Goal: Communication & Community: Answer question/provide support

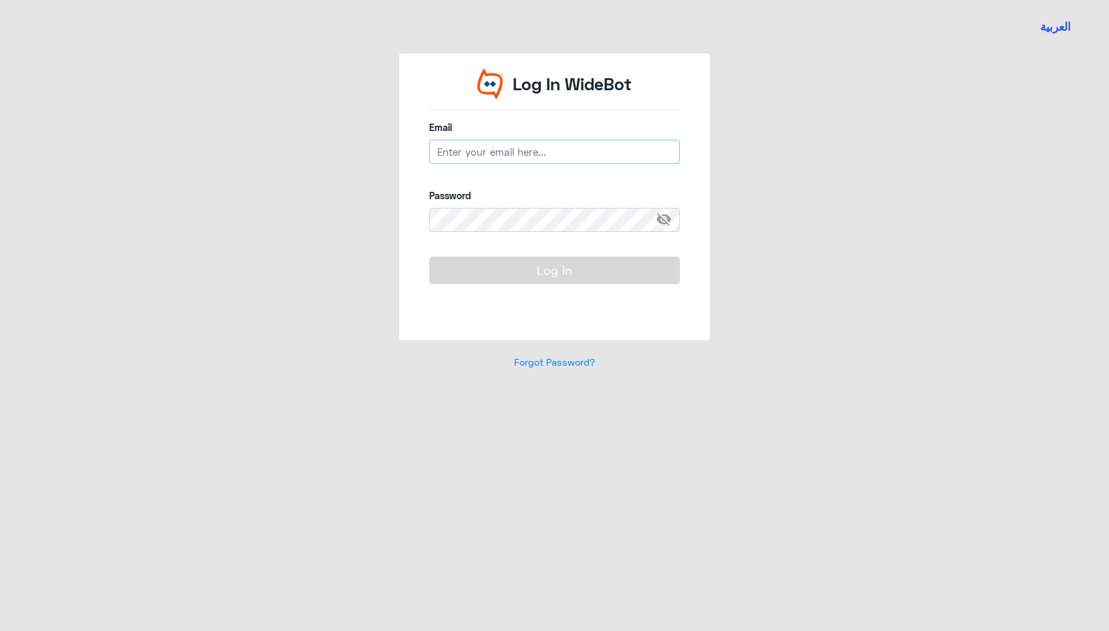
type input "[EMAIL_ADDRESS][DOMAIN_NAME]"
drag, startPoint x: 0, startPoint y: 0, endPoint x: 494, endPoint y: 152, distance: 517.2
click at [494, 151] on input "[EMAIL_ADDRESS][DOMAIN_NAME]" at bounding box center [554, 152] width 251 height 24
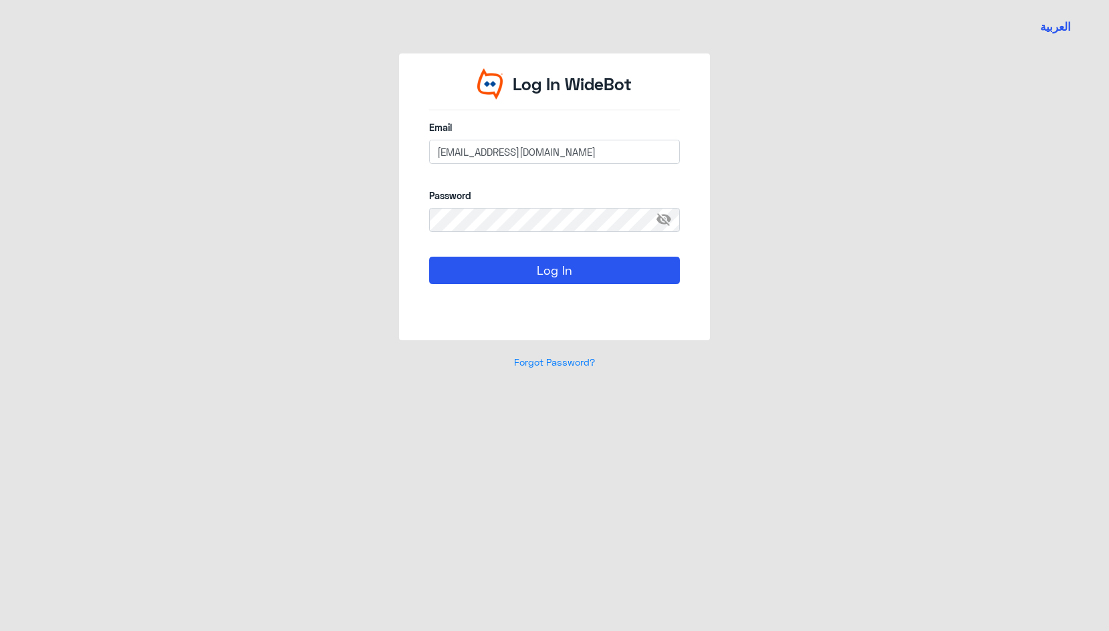
click at [484, 290] on div "Log In" at bounding box center [554, 286] width 251 height 58
click at [484, 282] on button "Log In" at bounding box center [554, 270] width 251 height 27
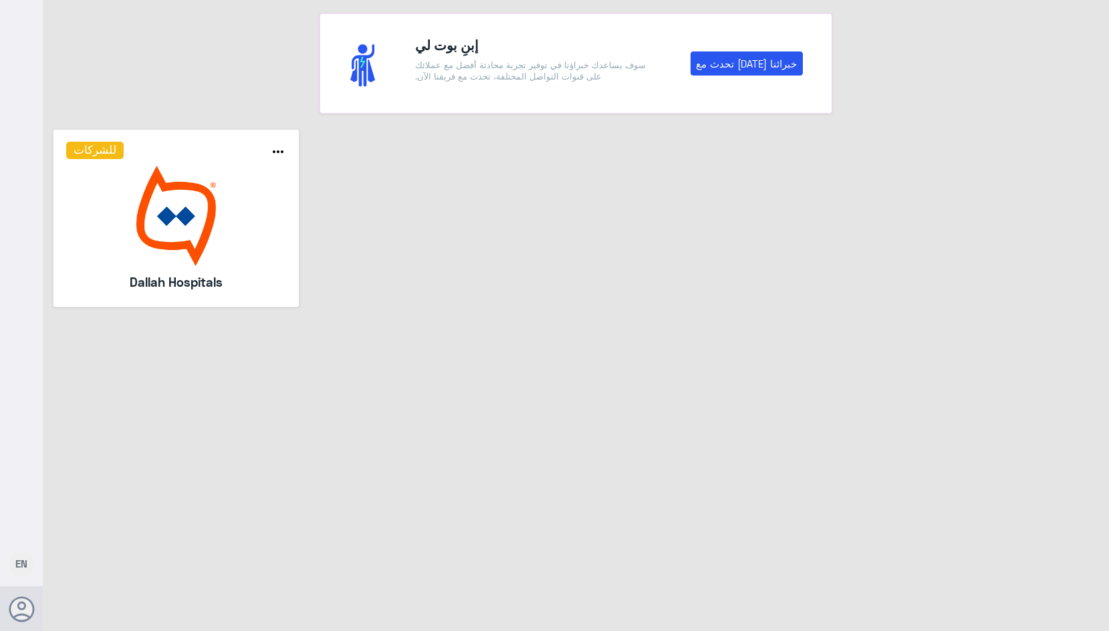
click at [187, 235] on img at bounding box center [176, 216] width 220 height 100
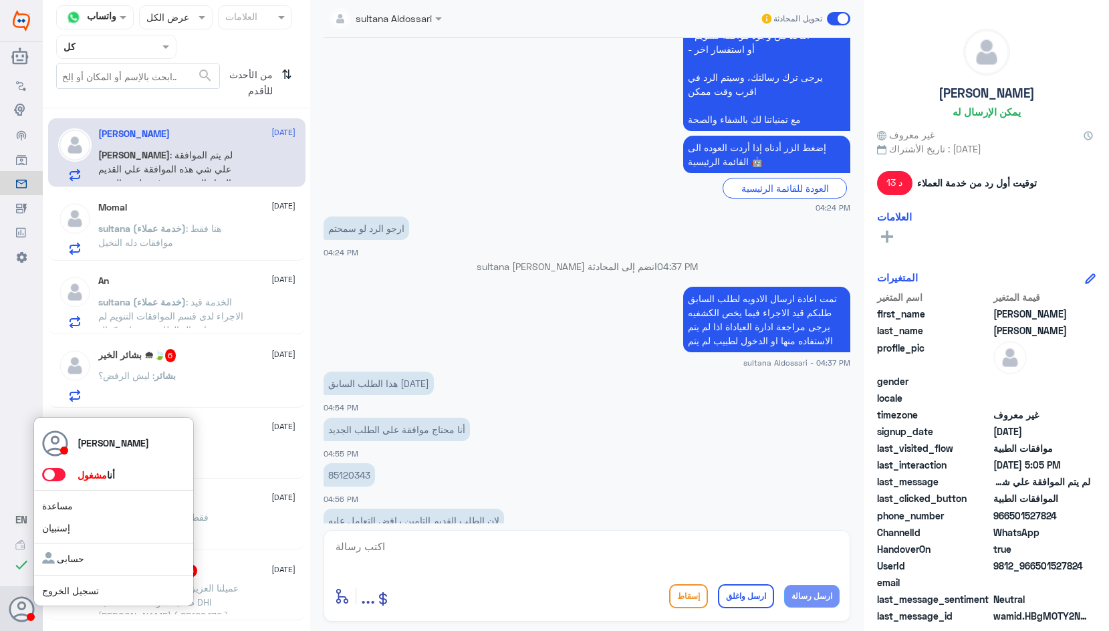
scroll to position [2092, 0]
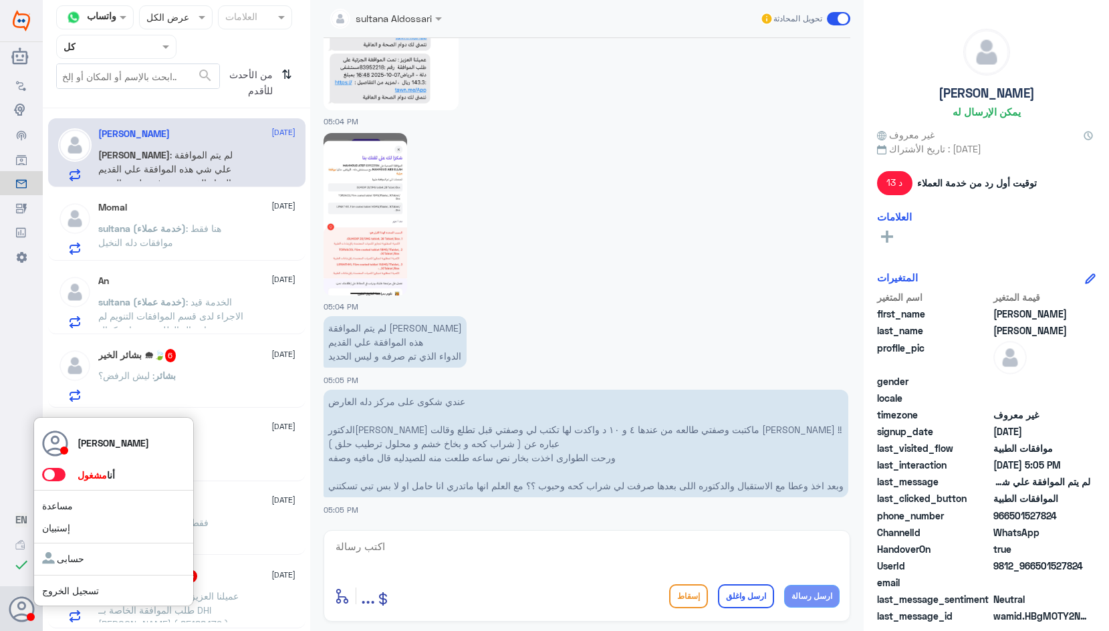
click at [47, 476] on span at bounding box center [53, 474] width 23 height 13
click at [0, 0] on input "checkbox" at bounding box center [0, 0] width 0 height 0
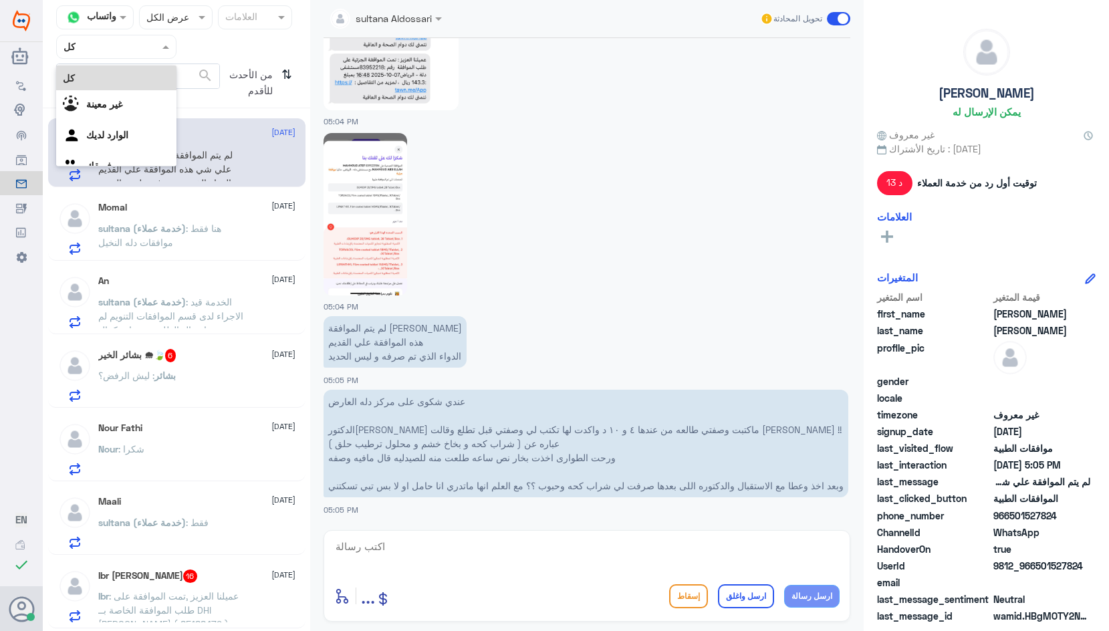
click at [114, 53] on input "text" at bounding box center [101, 46] width 74 height 15
click at [113, 134] on لديك "الوارد لديك" at bounding box center [107, 134] width 42 height 11
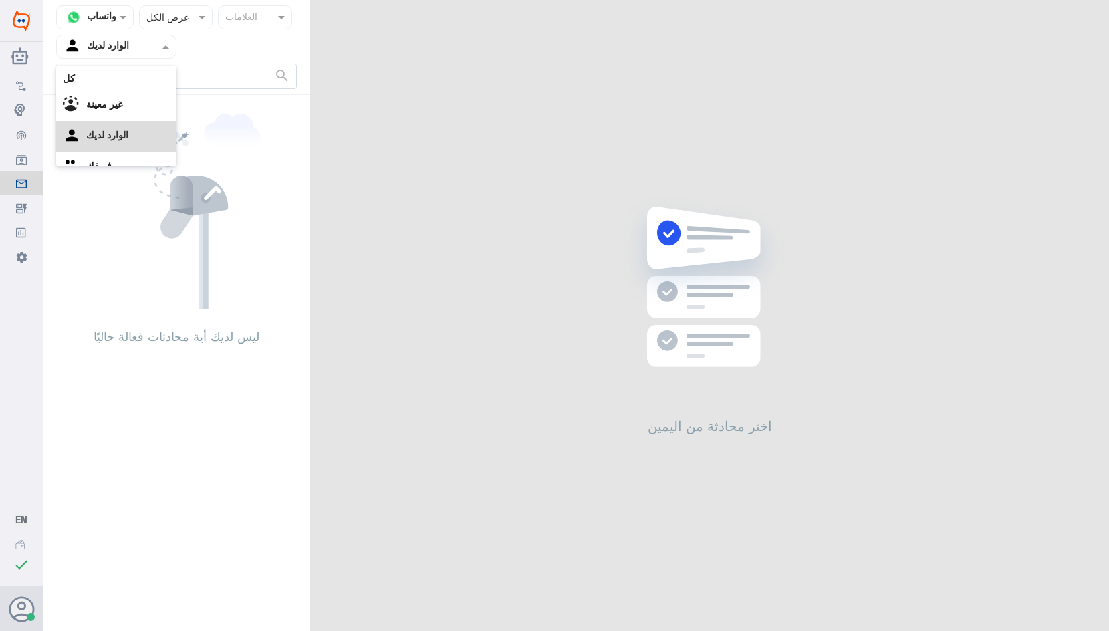
click at [130, 52] on input "text" at bounding box center [101, 46] width 74 height 15
click at [112, 153] on b "فريقك" at bounding box center [98, 148] width 25 height 11
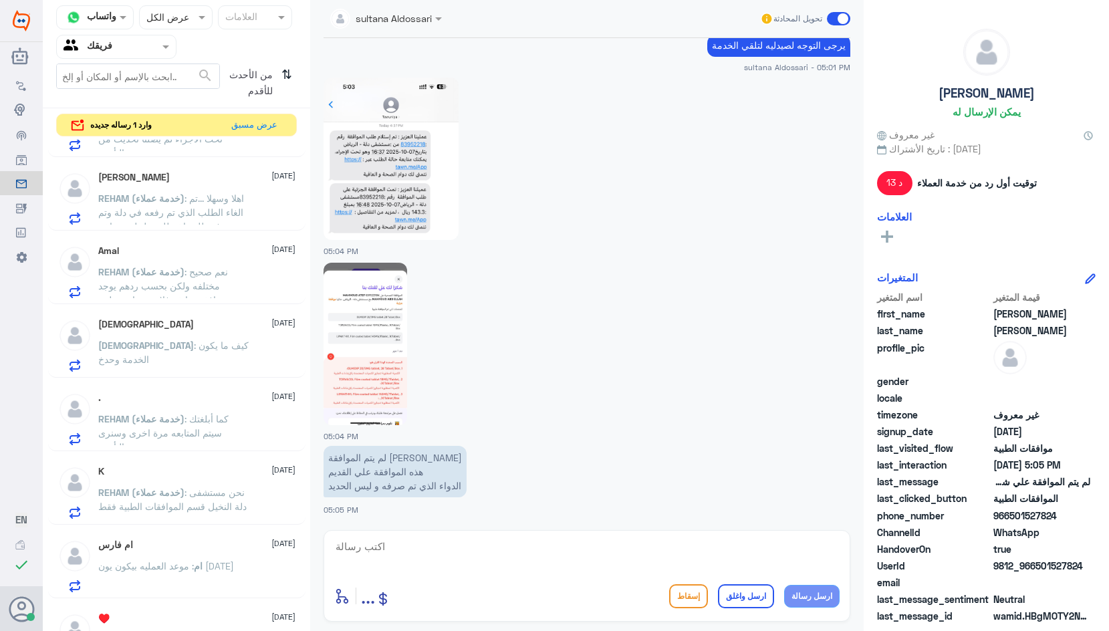
scroll to position [1411, 0]
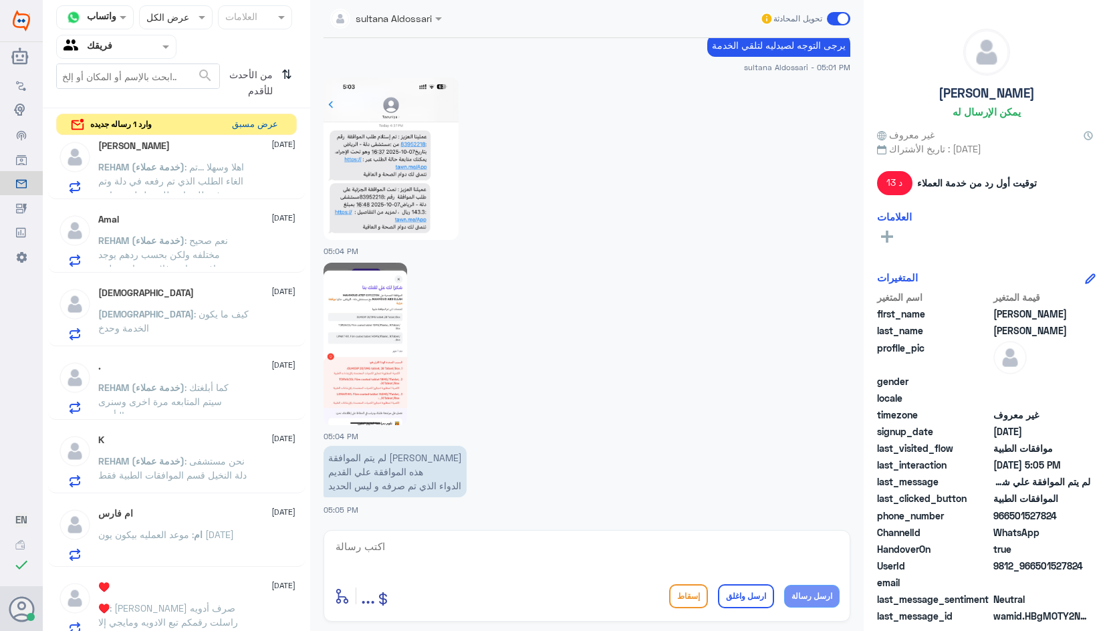
click at [260, 129] on button "عرض مسبق" at bounding box center [255, 124] width 56 height 21
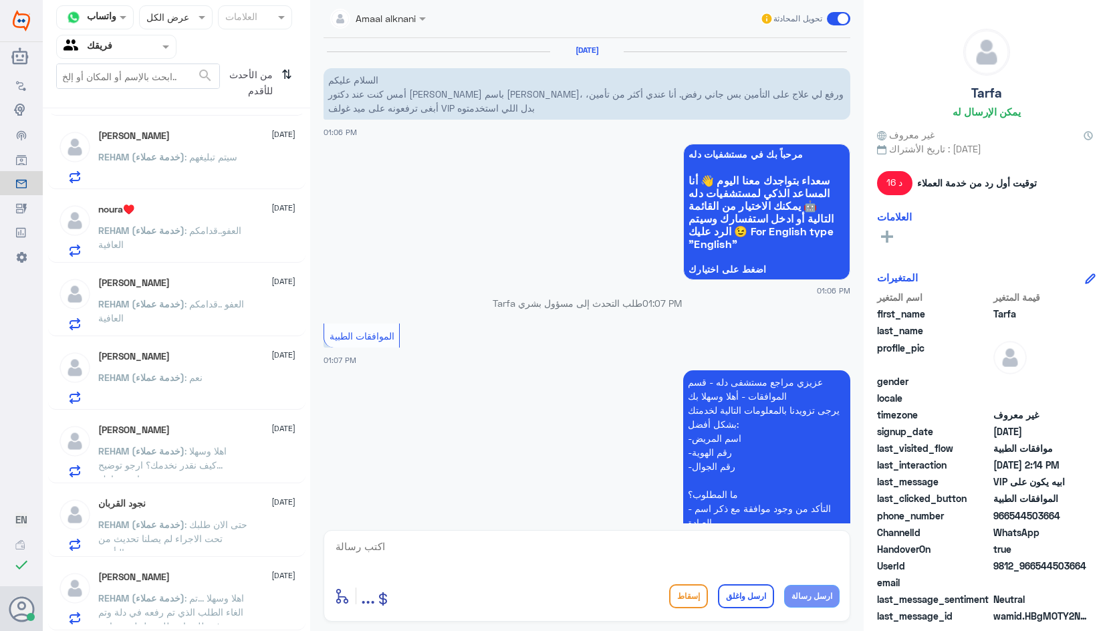
scroll to position [684, 0]
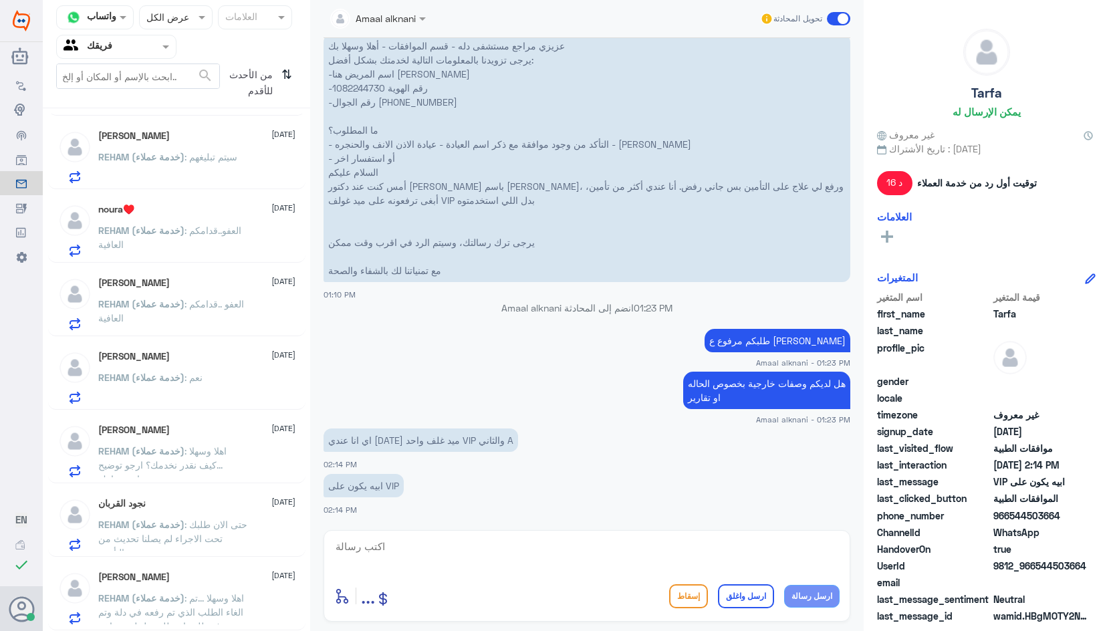
click at [174, 227] on span "REHAM (خدمة عملاء)" at bounding box center [141, 230] width 86 height 11
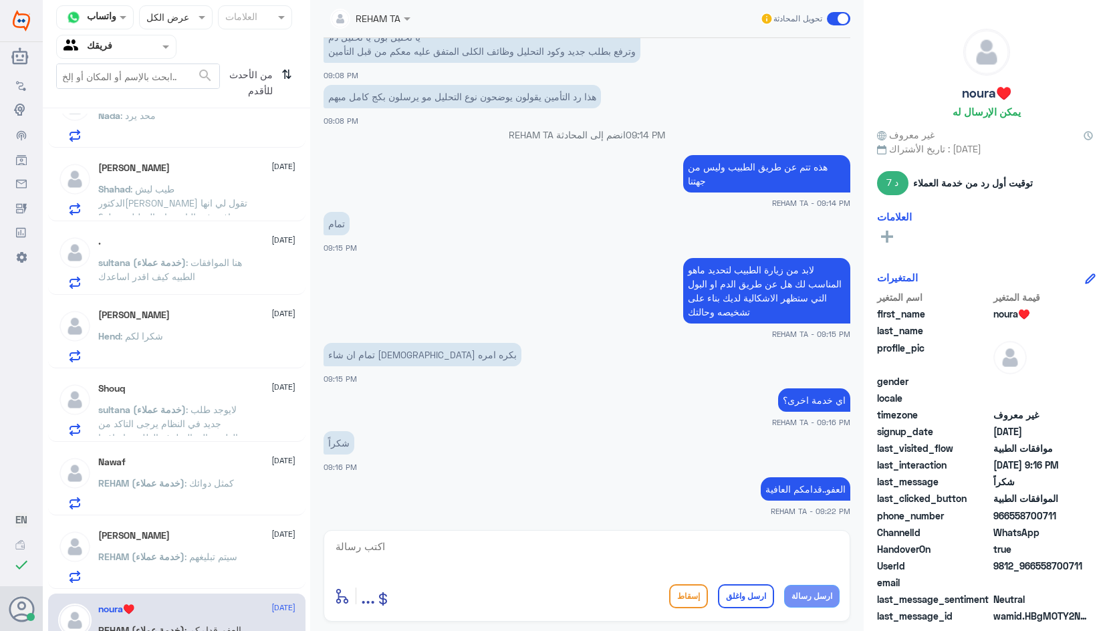
scroll to position [553, 0]
click at [280, 76] on div "من الأحدث للأقدم ⇅" at bounding box center [258, 83] width 77 height 39
click at [284, 74] on icon "⇅" at bounding box center [287, 81] width 11 height 34
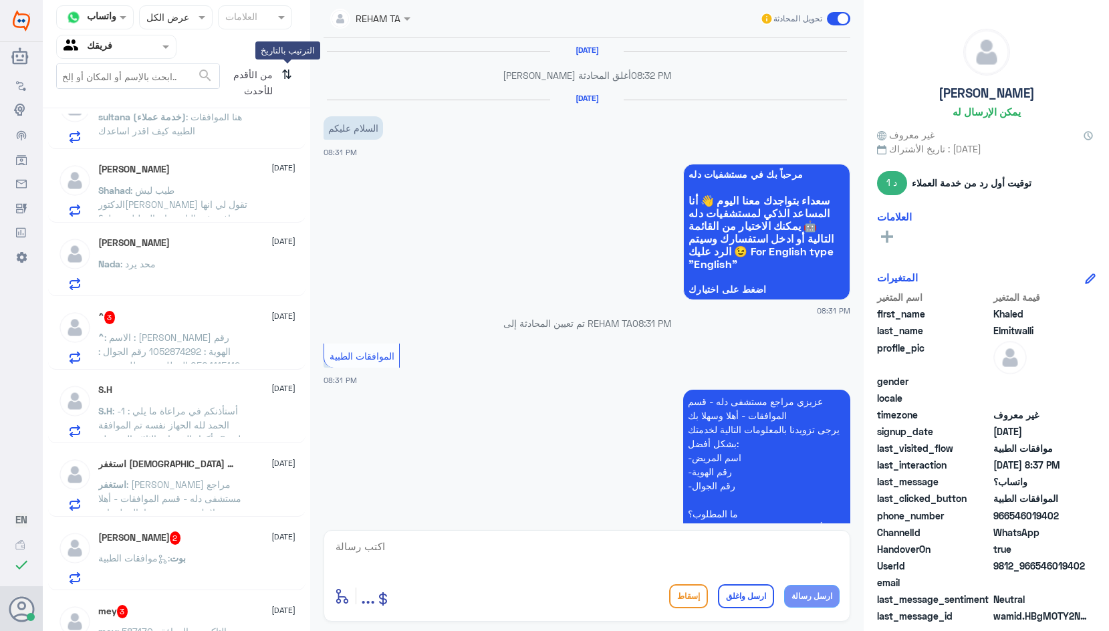
scroll to position [805, 0]
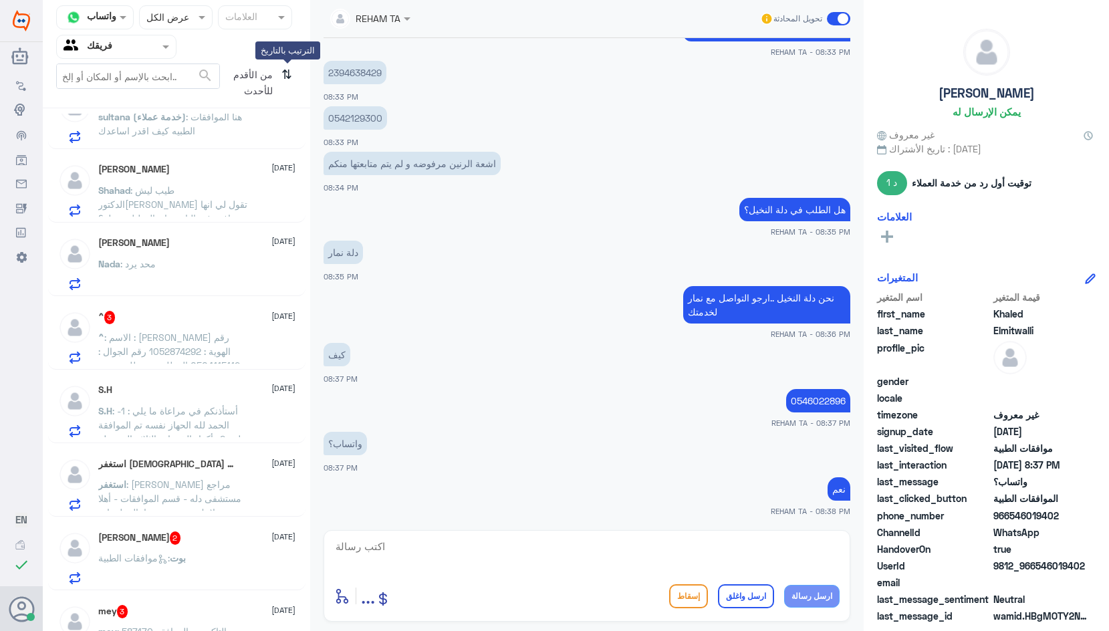
click at [284, 74] on icon "⇅" at bounding box center [287, 81] width 11 height 34
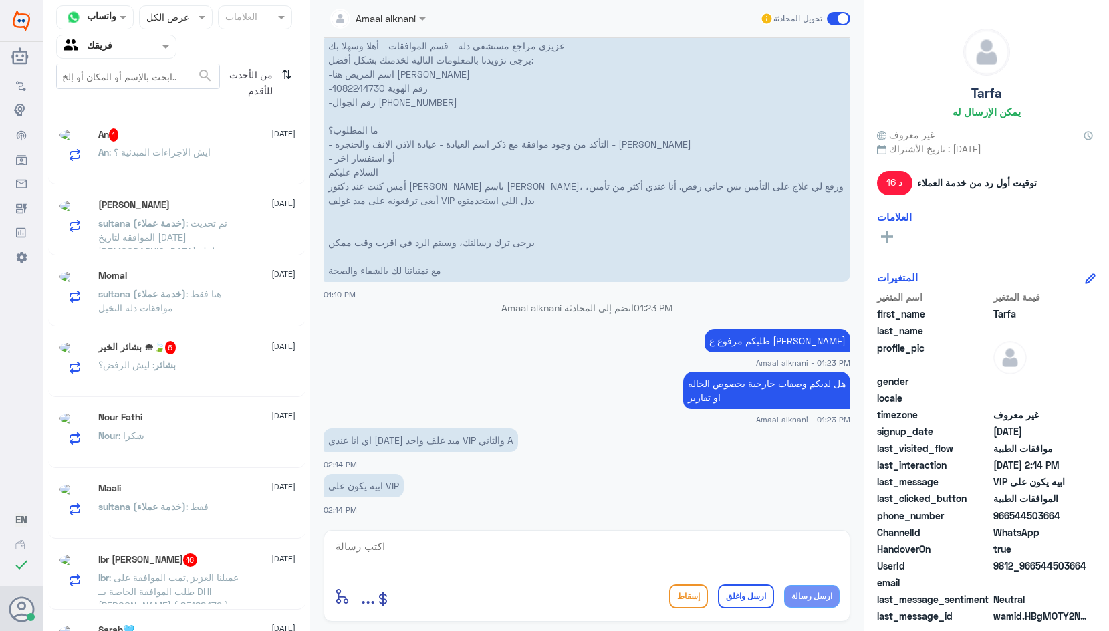
scroll to position [0, 0]
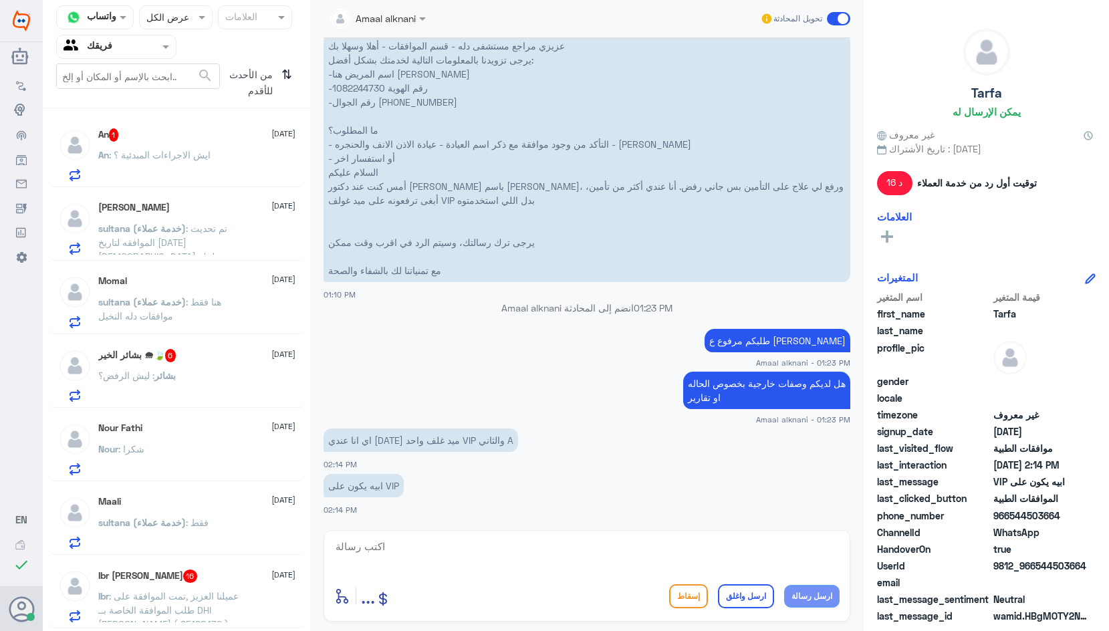
click at [238, 153] on div "An : ايش الاجراءات المبدئية ؟" at bounding box center [196, 166] width 197 height 30
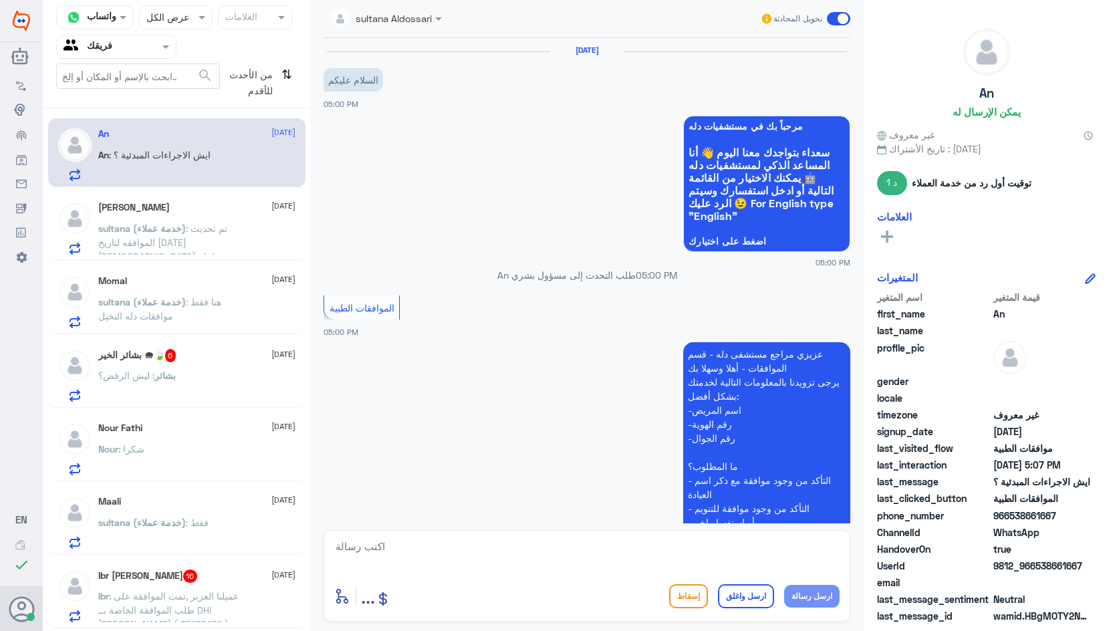
scroll to position [579, 0]
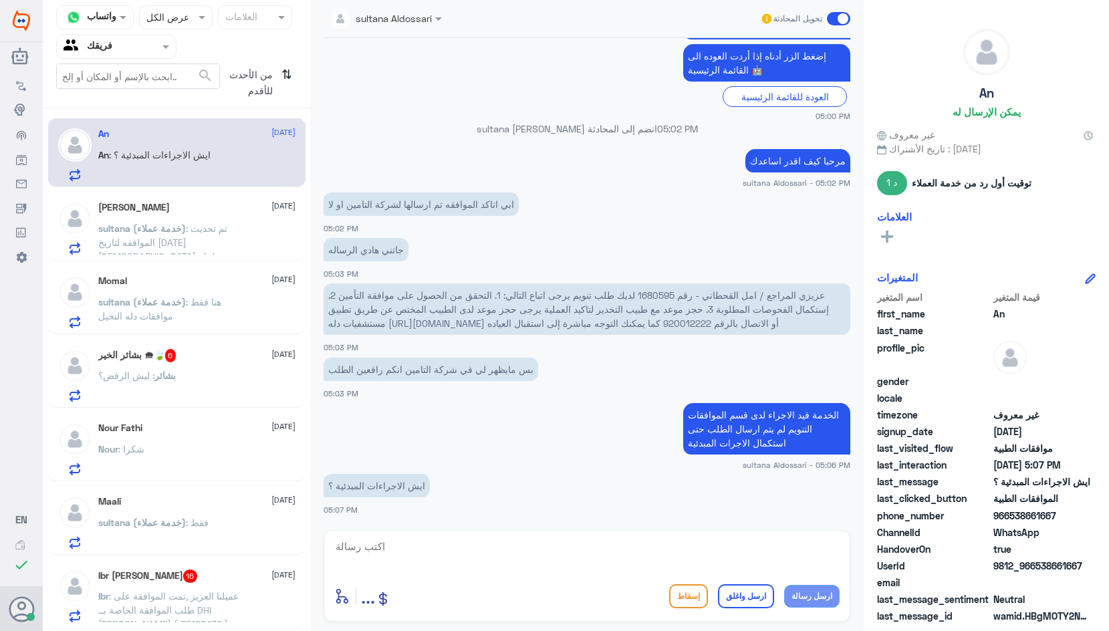
drag, startPoint x: 677, startPoint y: 551, endPoint x: 683, endPoint y: 562, distance: 12.3
click at [679, 556] on textarea at bounding box center [587, 554] width 506 height 33
type textarea "d"
type textarea "ي"
click at [173, 237] on span ": تم تحديث الموافقه لتاريخ [DATE] [DEMOGRAPHIC_DATA] يسلمك" at bounding box center [162, 242] width 129 height 39
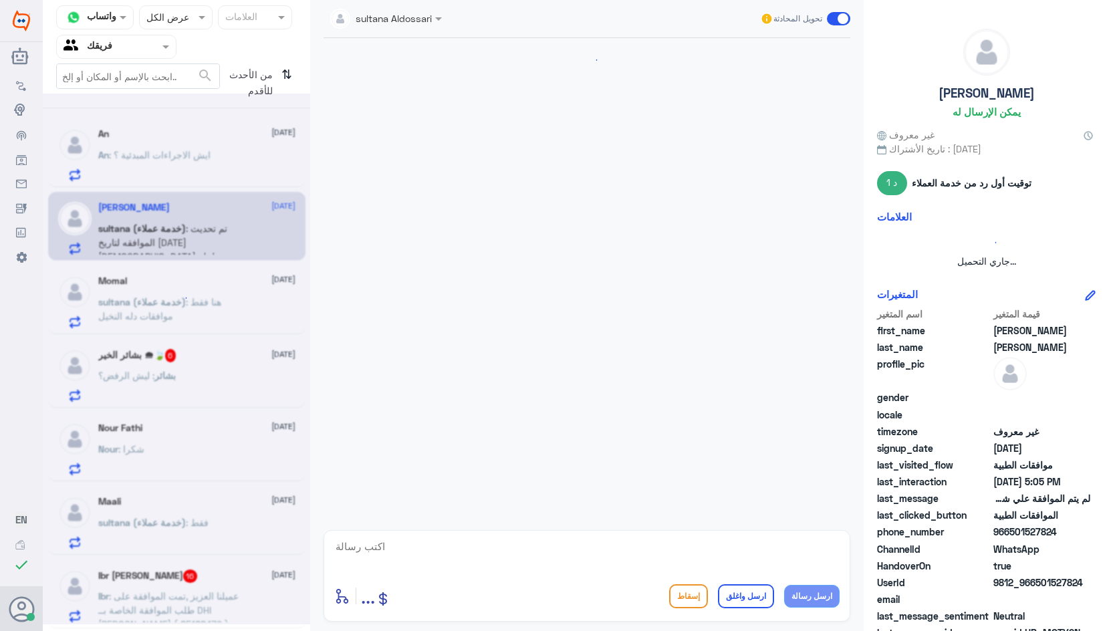
scroll to position [1168, 0]
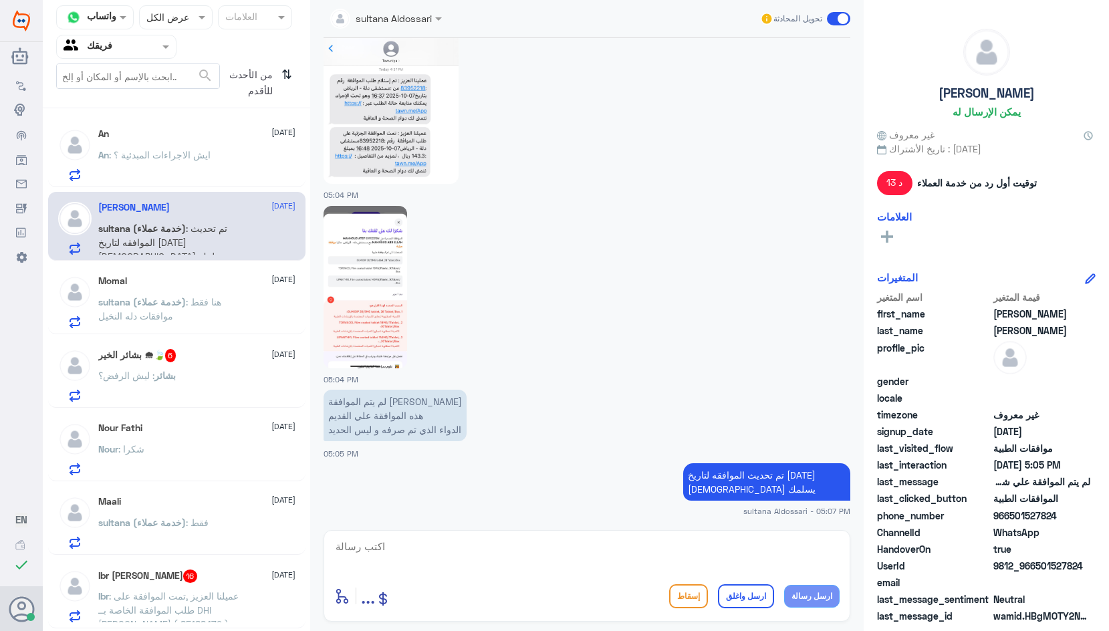
click at [159, 304] on span "sultana (خدمة عملاء)" at bounding box center [142, 301] width 88 height 11
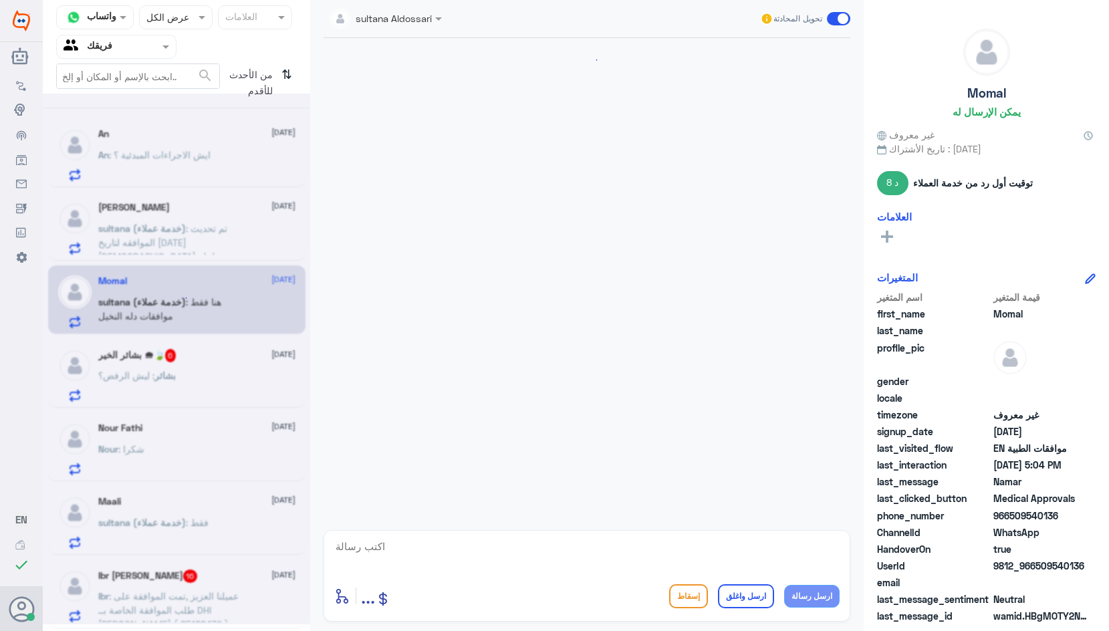
scroll to position [1057, 0]
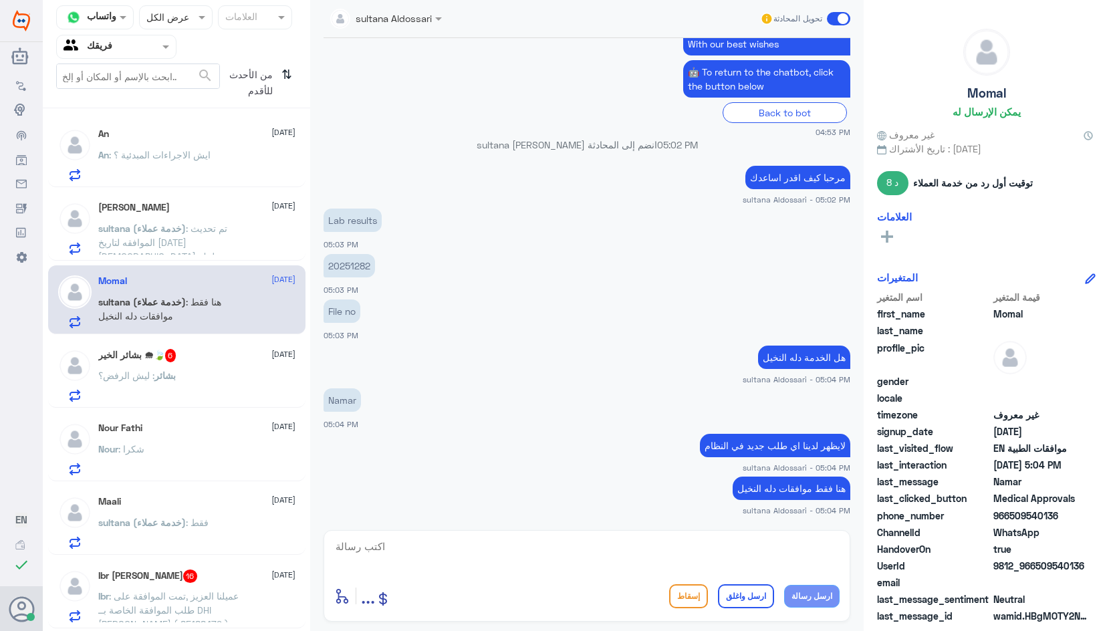
click at [136, 394] on p "بشائر : ليش الرفض؟" at bounding box center [137, 384] width 78 height 33
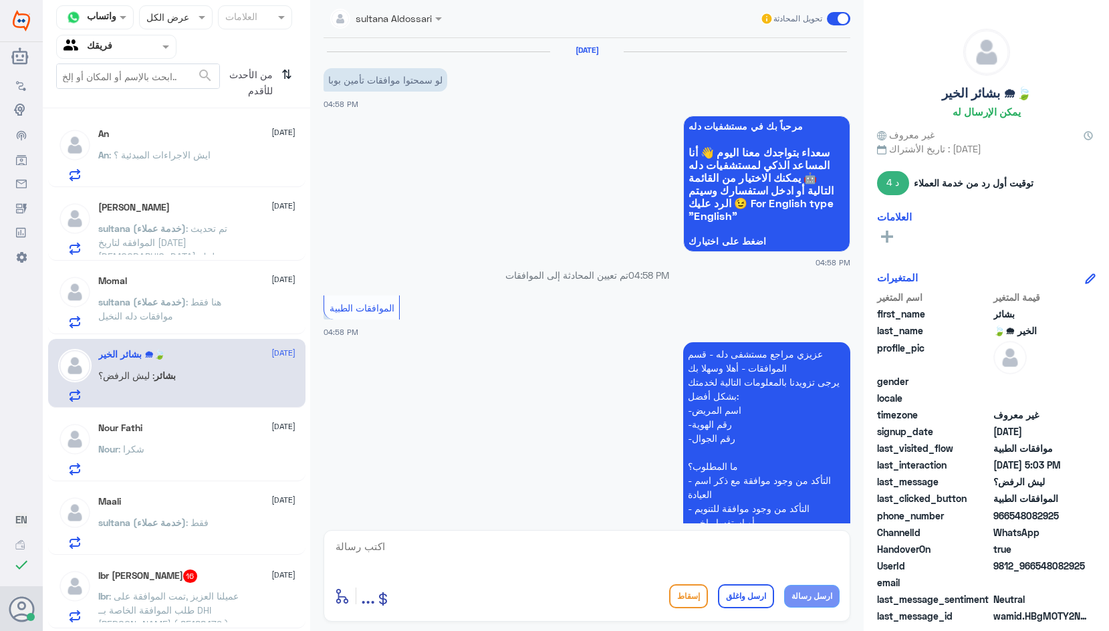
scroll to position [754, 0]
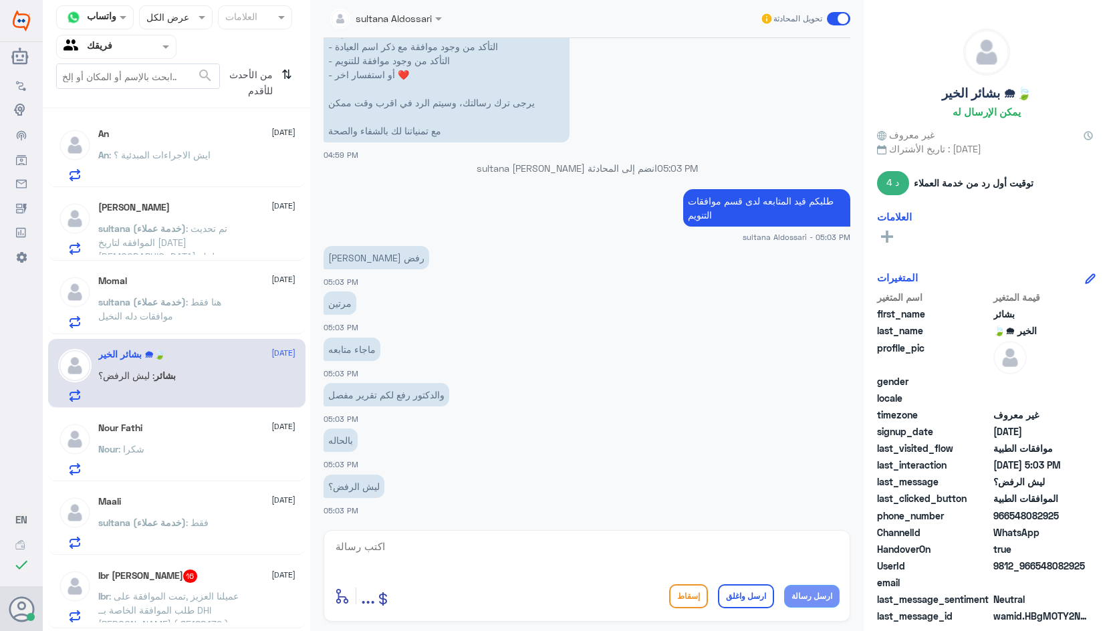
click at [184, 425] on div "Nour Fathi [DATE]" at bounding box center [196, 428] width 197 height 11
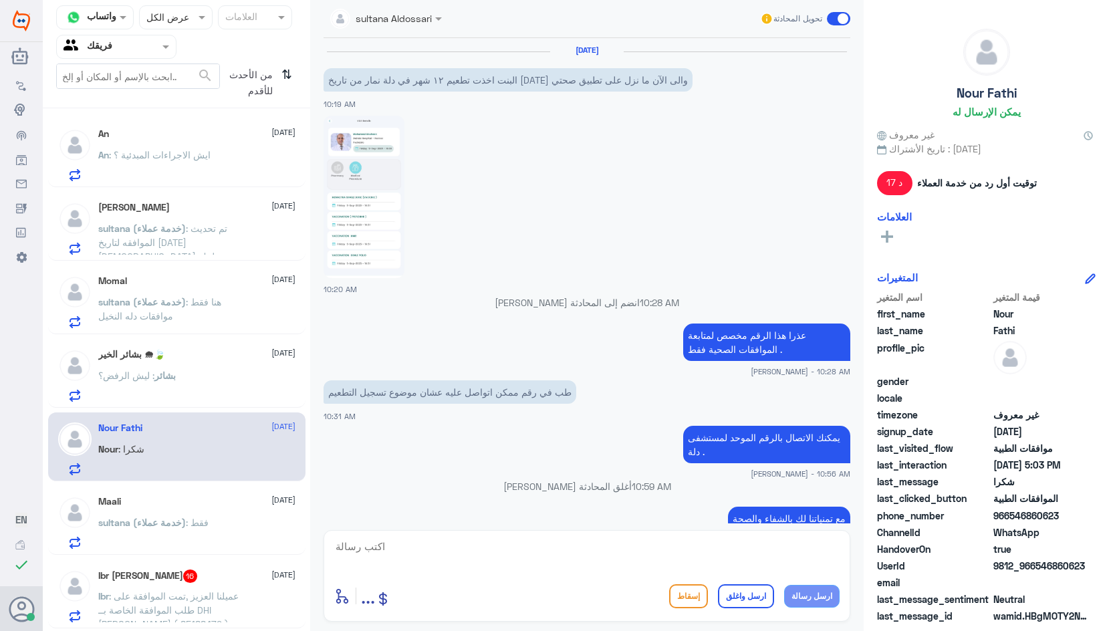
scroll to position [936, 0]
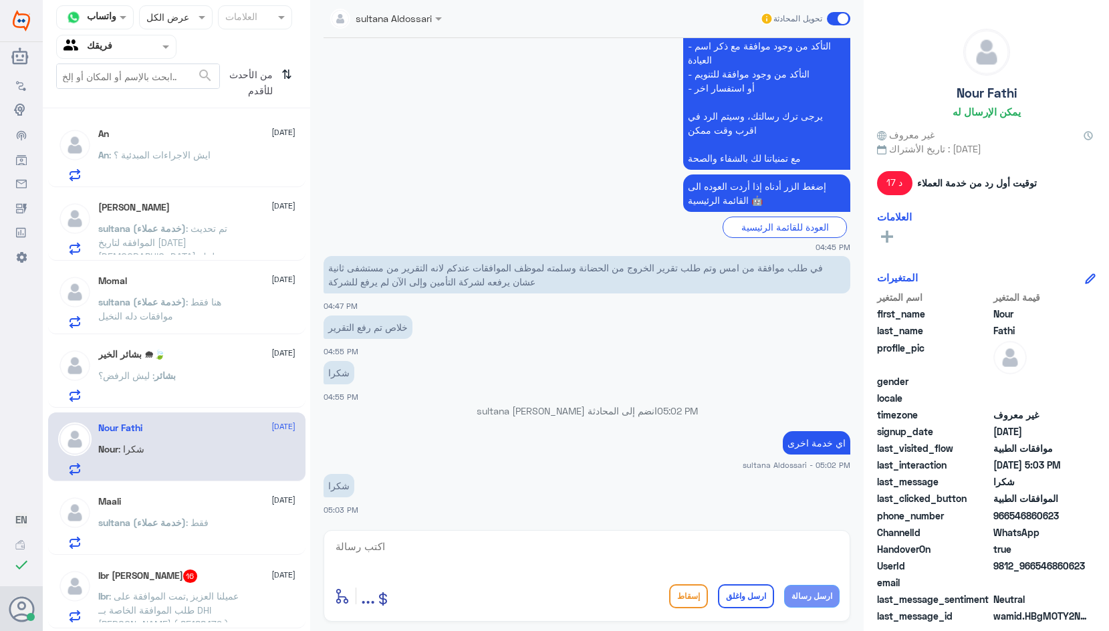
click at [224, 576] on div "Ibr Ibrahim 16 [DATE]" at bounding box center [196, 576] width 197 height 13
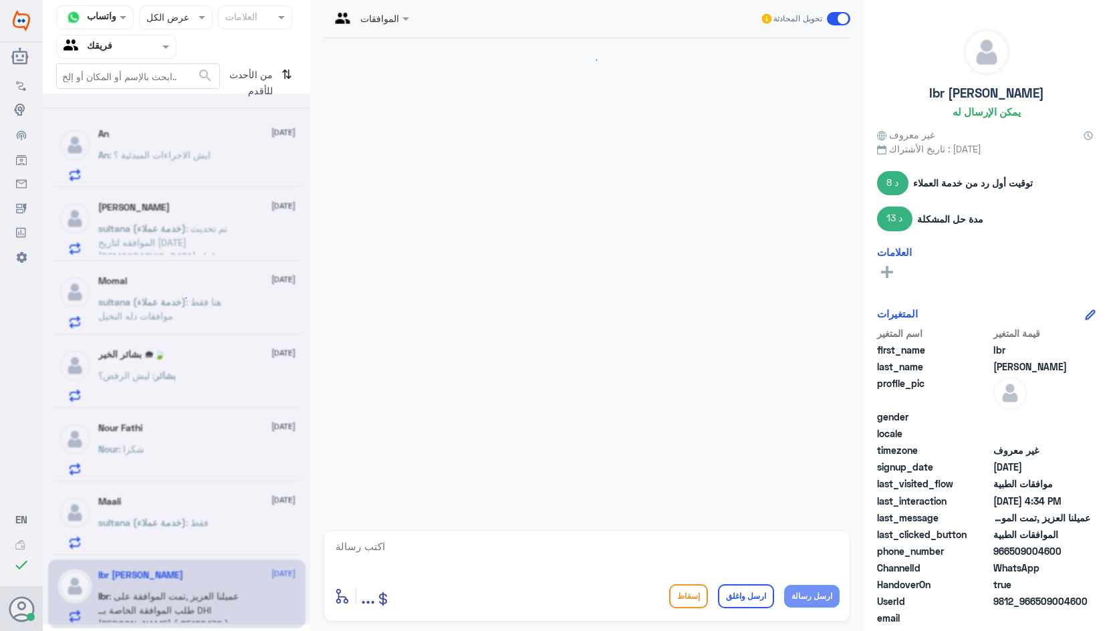
scroll to position [1601, 0]
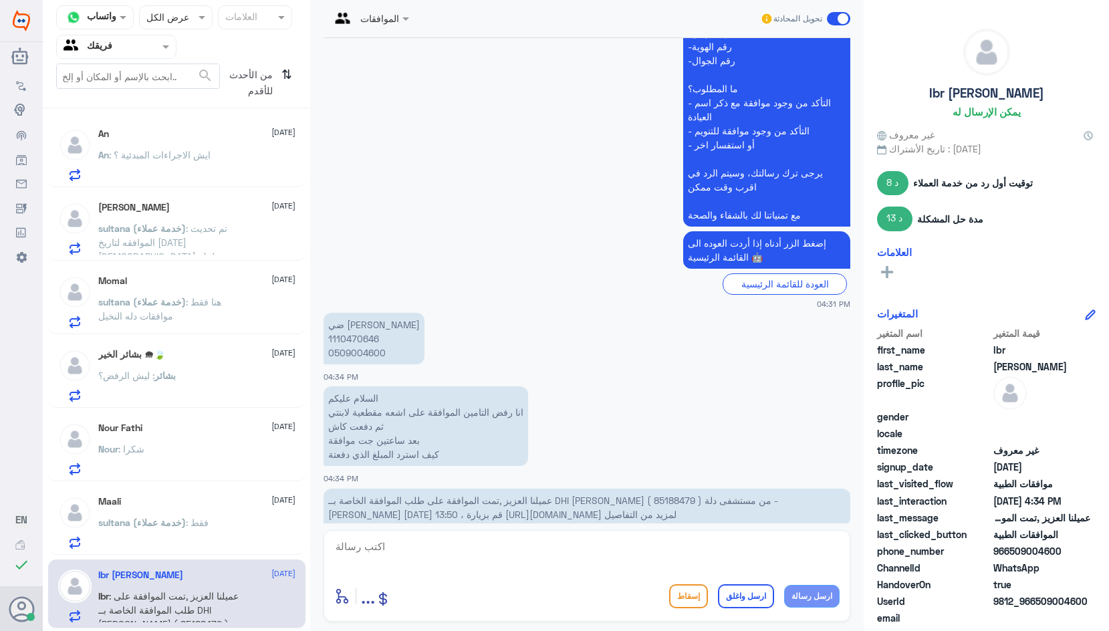
click at [704, 552] on textarea at bounding box center [587, 554] width 506 height 33
click at [690, 495] on span "عميلنا العزيز ,تمت الموافقة على طلب الموافقة الخاصة بــ DHI [PERSON_NAME] ( 851…" at bounding box center [553, 507] width 450 height 25
copy span "85188479"
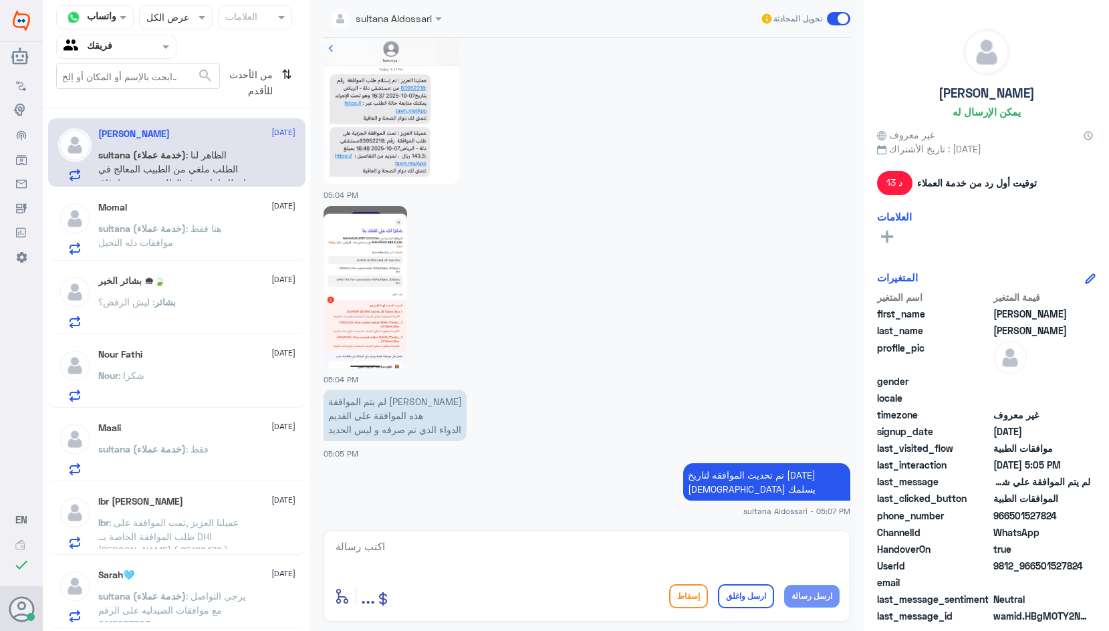
scroll to position [1168, 0]
click at [187, 532] on span ": عميلنا العزيز ,تمت الموافقة على طلب الموافقة الخاصة بــ DHI [PERSON_NAME] ( 8…" at bounding box center [171, 565] width 147 height 96
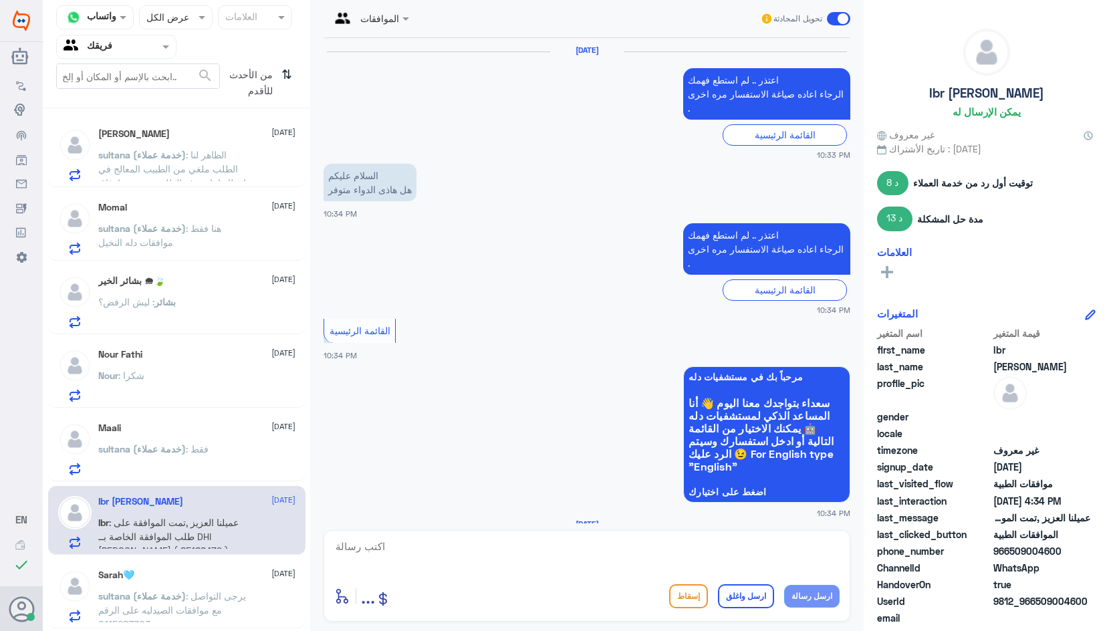
scroll to position [1601, 0]
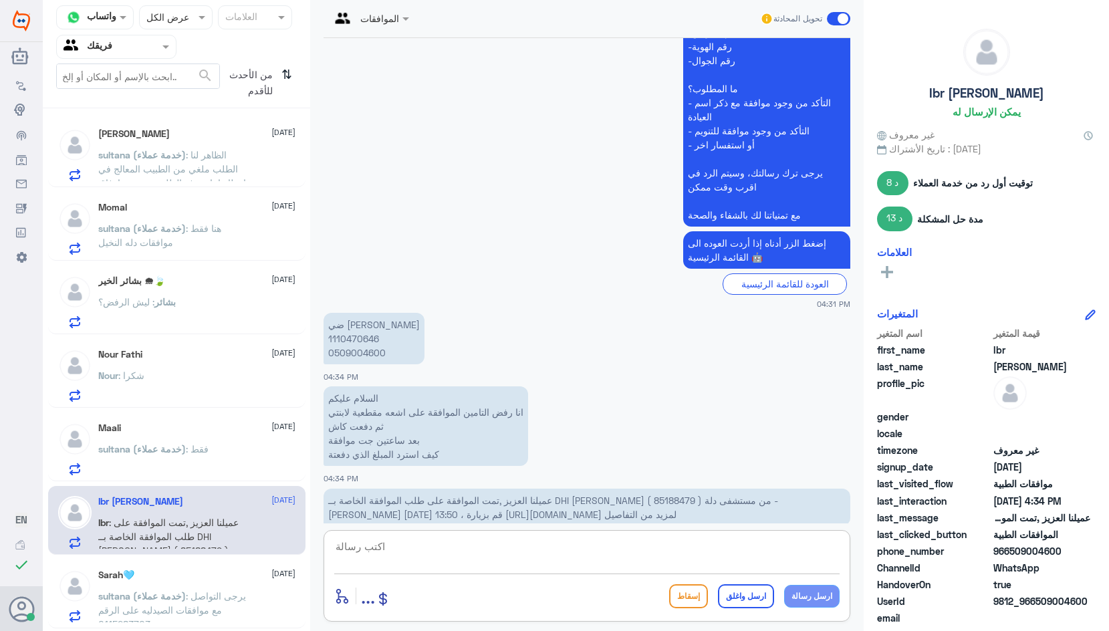
click at [526, 549] on textarea at bounding box center [587, 554] width 506 height 33
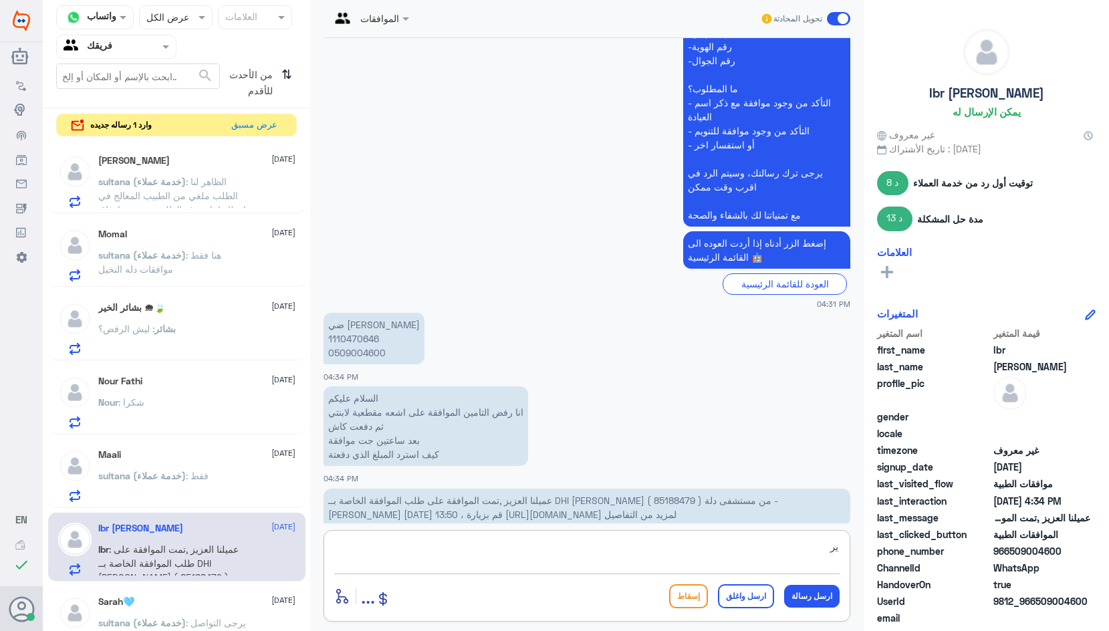
type textarea "ي"
type textarea "ت"
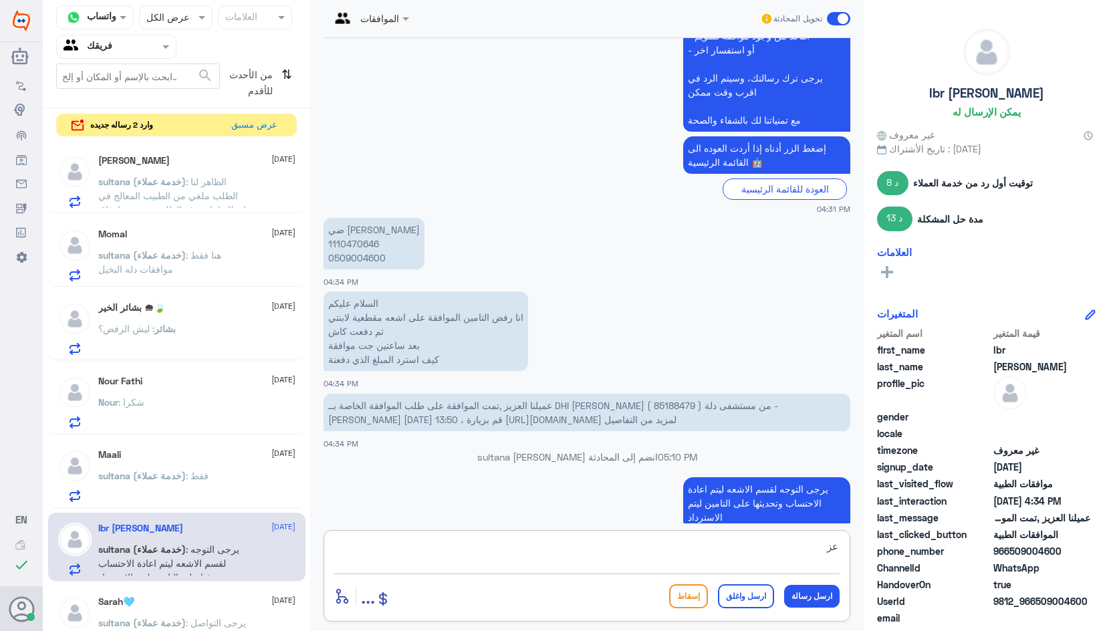
type textarea "ع"
click at [259, 130] on button "عرض مسبق" at bounding box center [255, 124] width 56 height 21
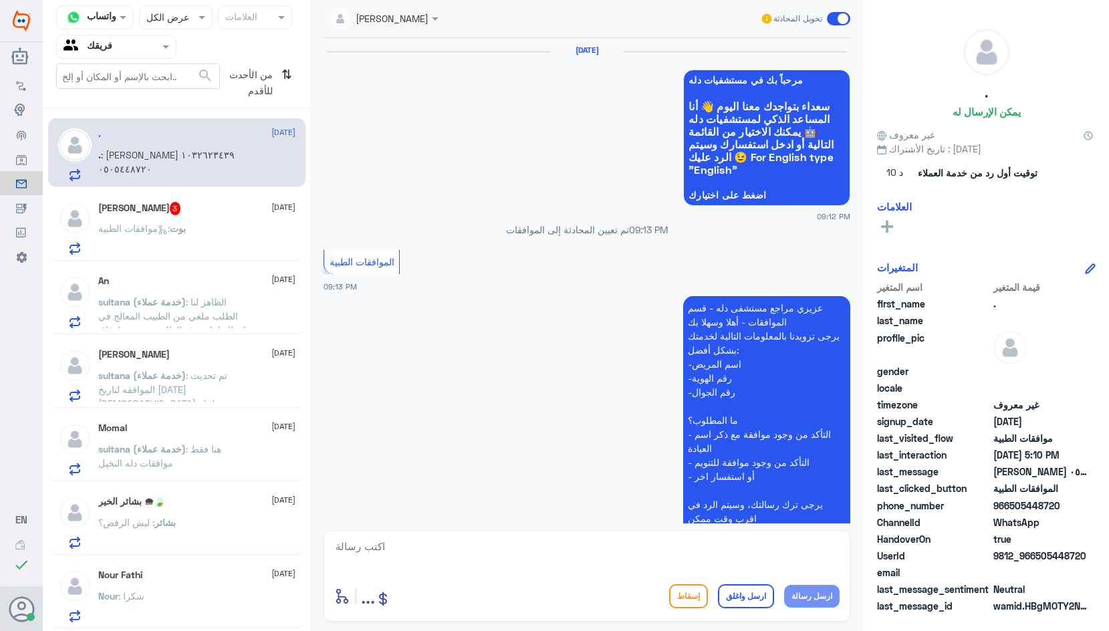
scroll to position [1367, 0]
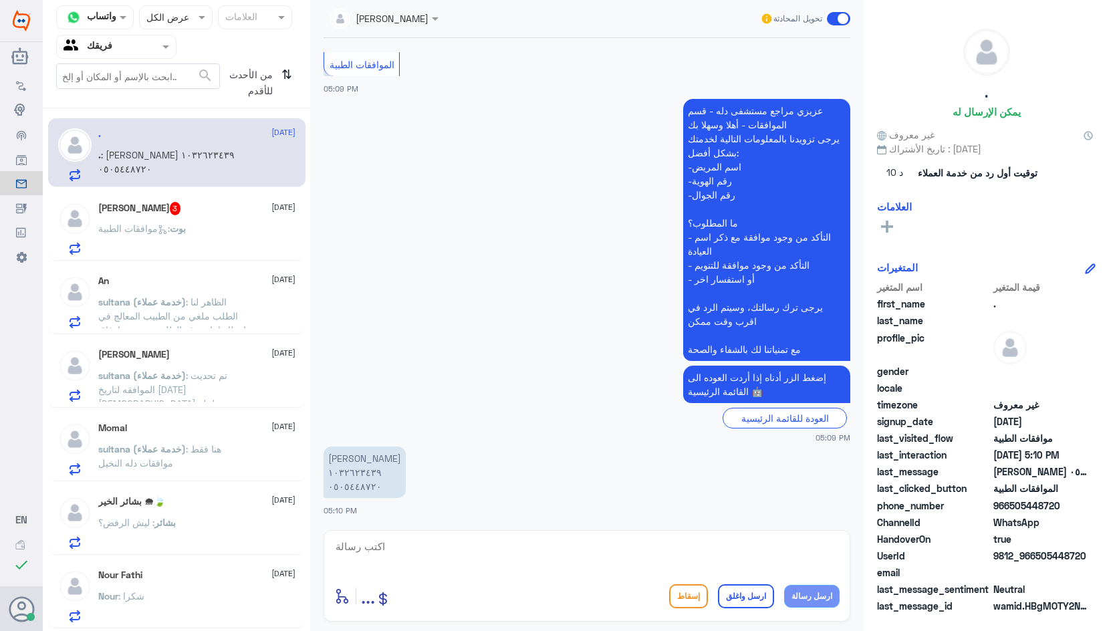
click at [197, 235] on div "بوت : موافقات الطبية" at bounding box center [196, 240] width 197 height 30
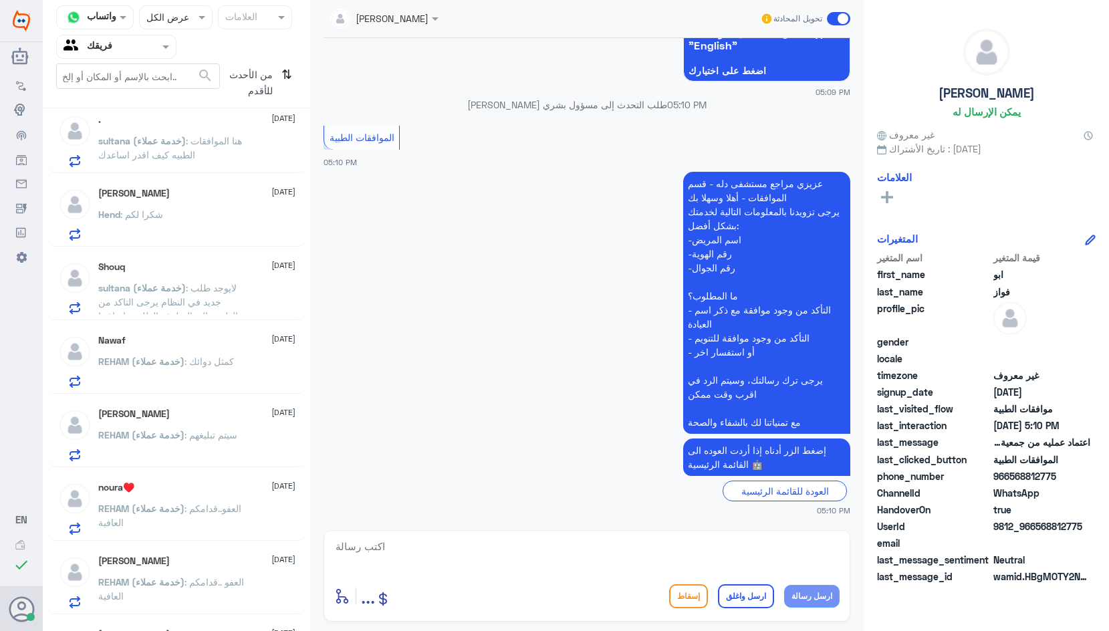
scroll to position [742, 0]
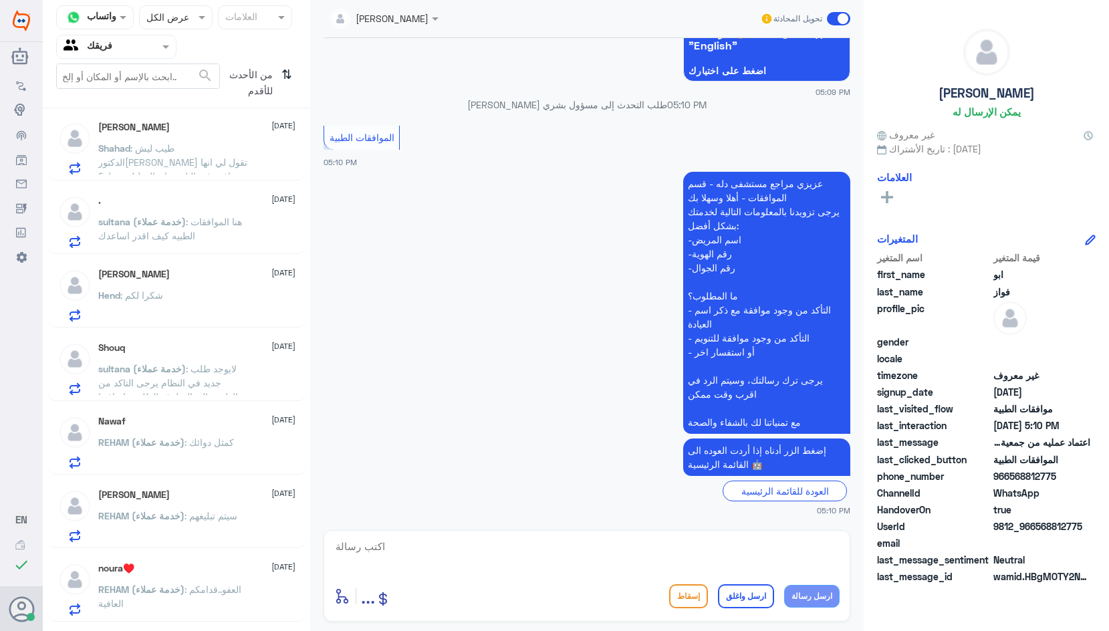
click at [150, 380] on span ": لايوجد طلب جديد في النظام يرجى التاكد من الطبيب المعالج لرفع الطلب واضافتها ف…" at bounding box center [168, 390] width 140 height 54
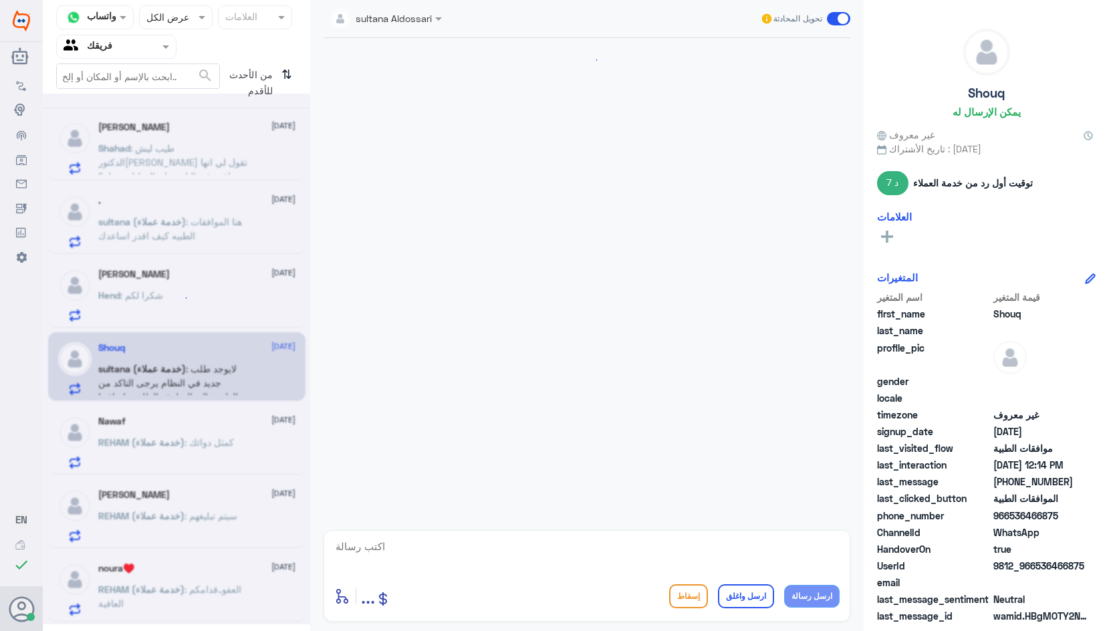
scroll to position [957, 0]
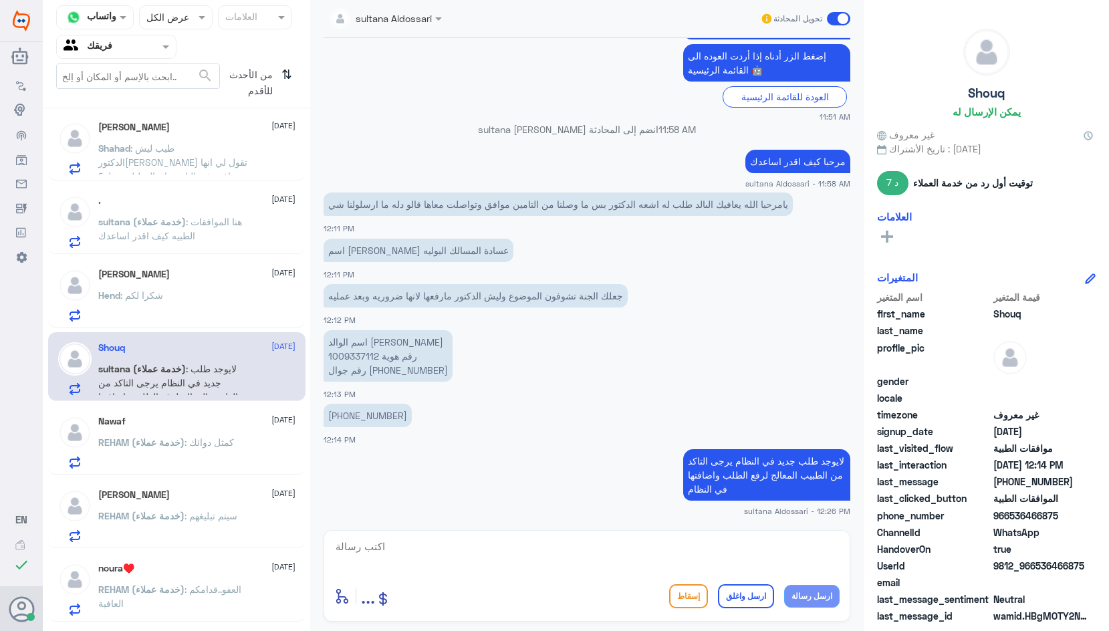
click at [196, 307] on div "Hend : شكرا لكم" at bounding box center [196, 307] width 197 height 30
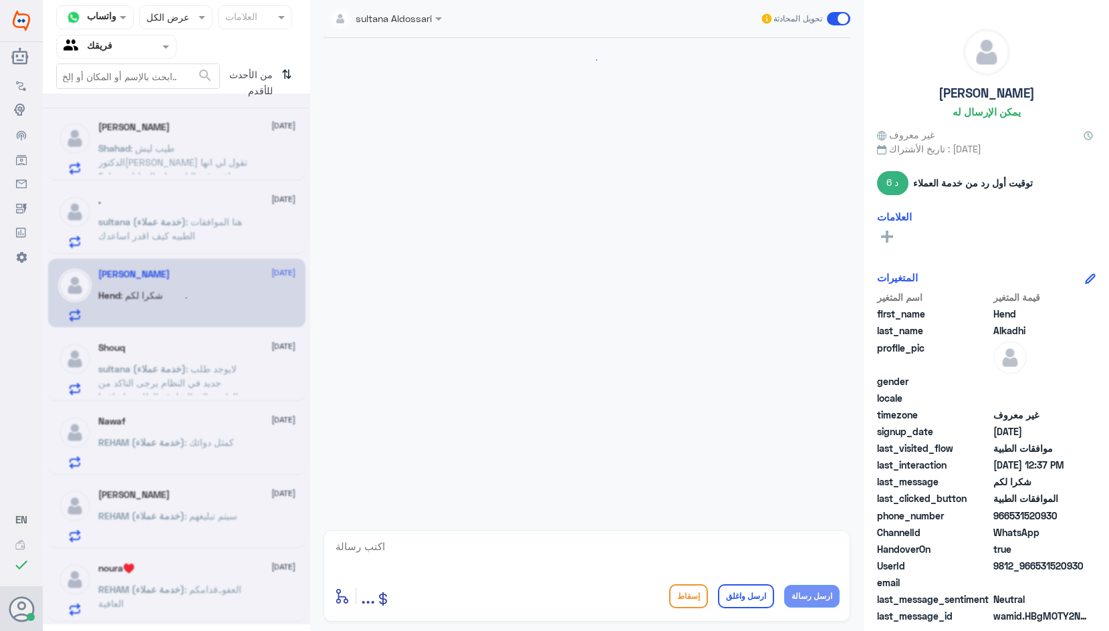
scroll to position [1342, 0]
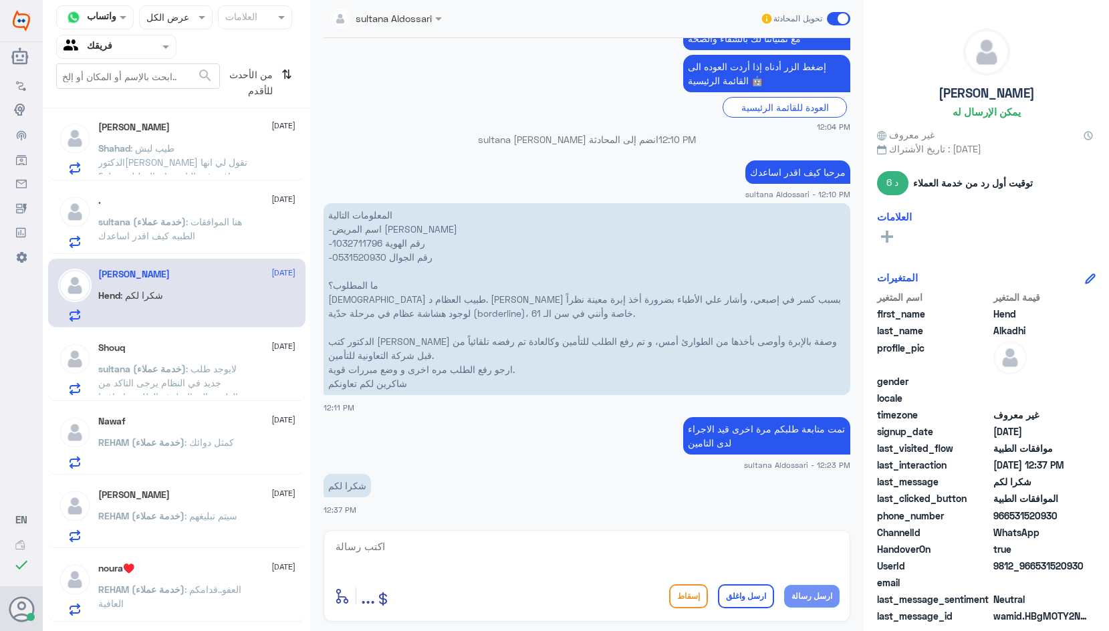
click at [185, 234] on span ": هنا الموافقات الطبيه كيف اقدر اساعدك" at bounding box center [170, 228] width 144 height 25
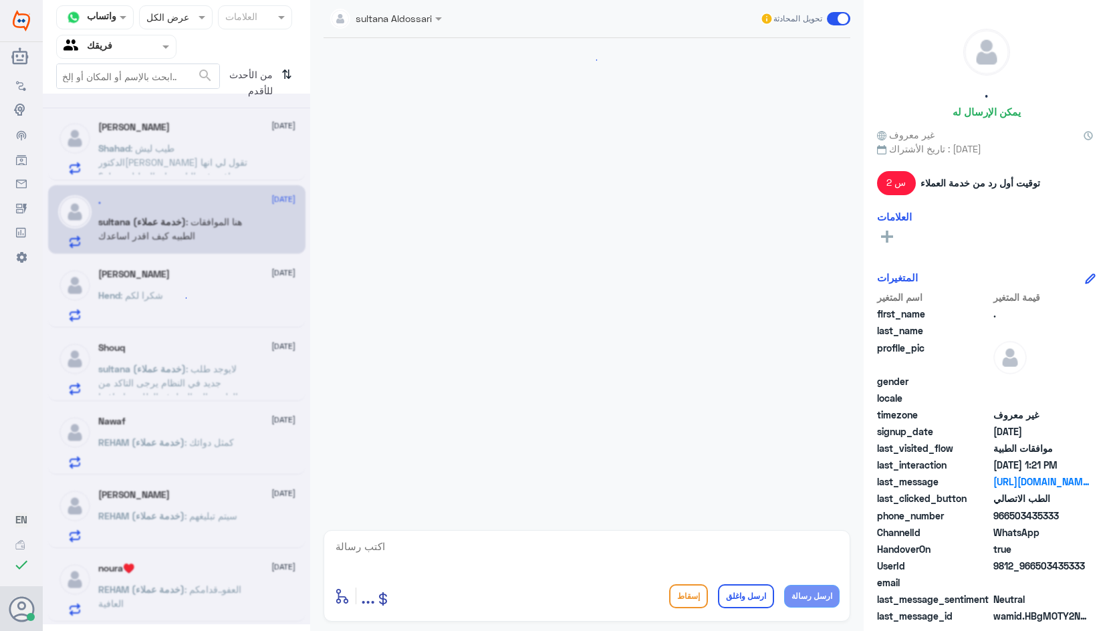
scroll to position [885, 0]
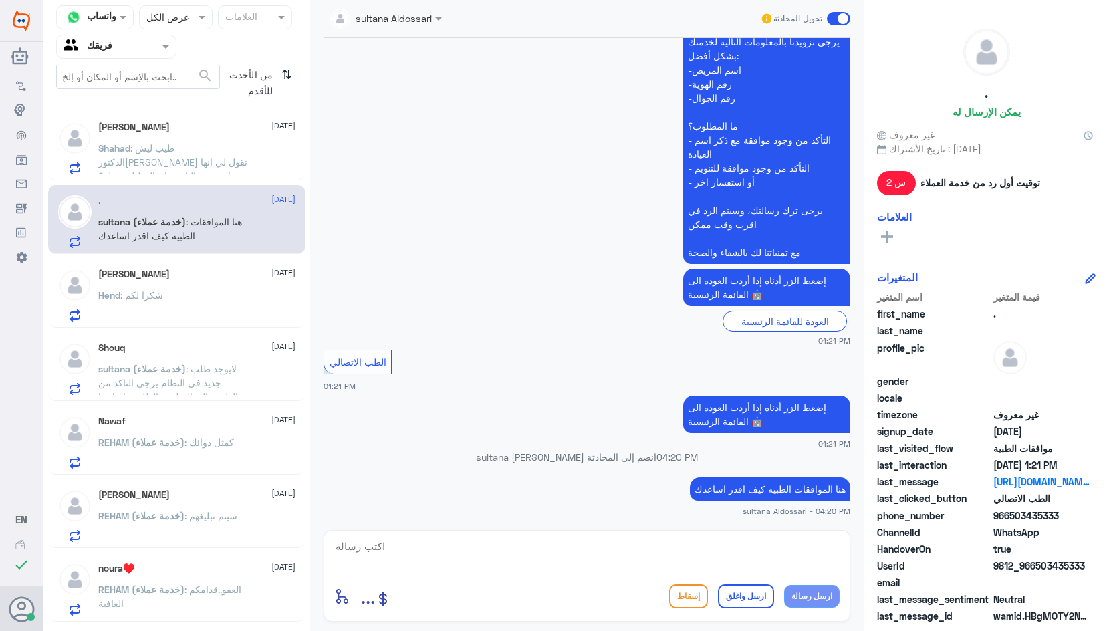
click at [203, 143] on span ": طيب ليش الدكتور[PERSON_NAME] تقول لي انها شافت في التامين ان التحليل يشيله؟" at bounding box center [172, 161] width 149 height 39
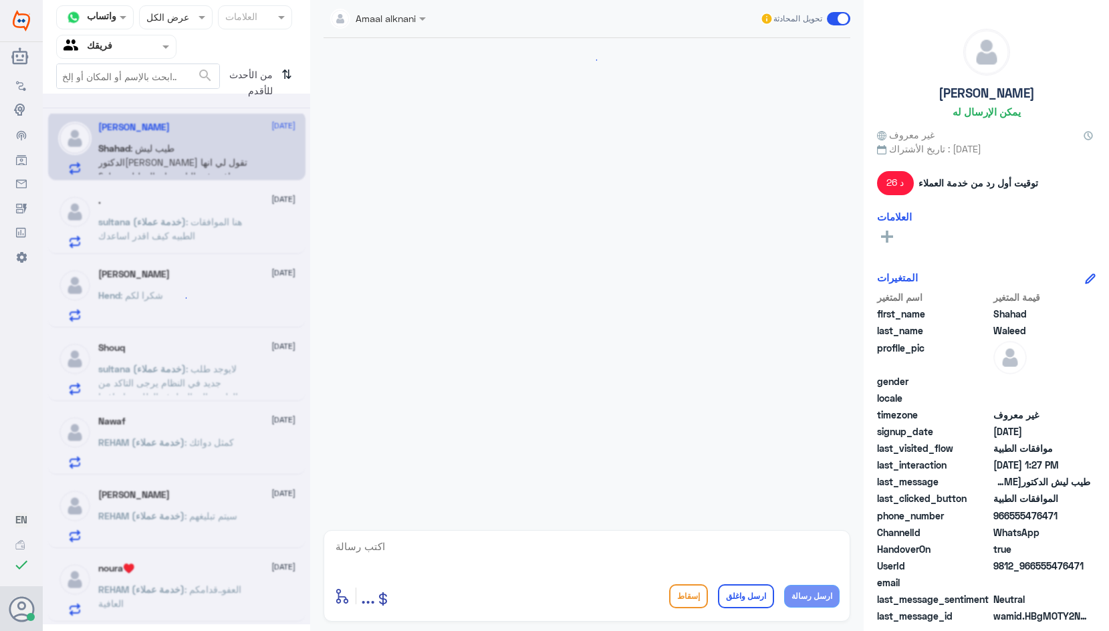
scroll to position [994, 0]
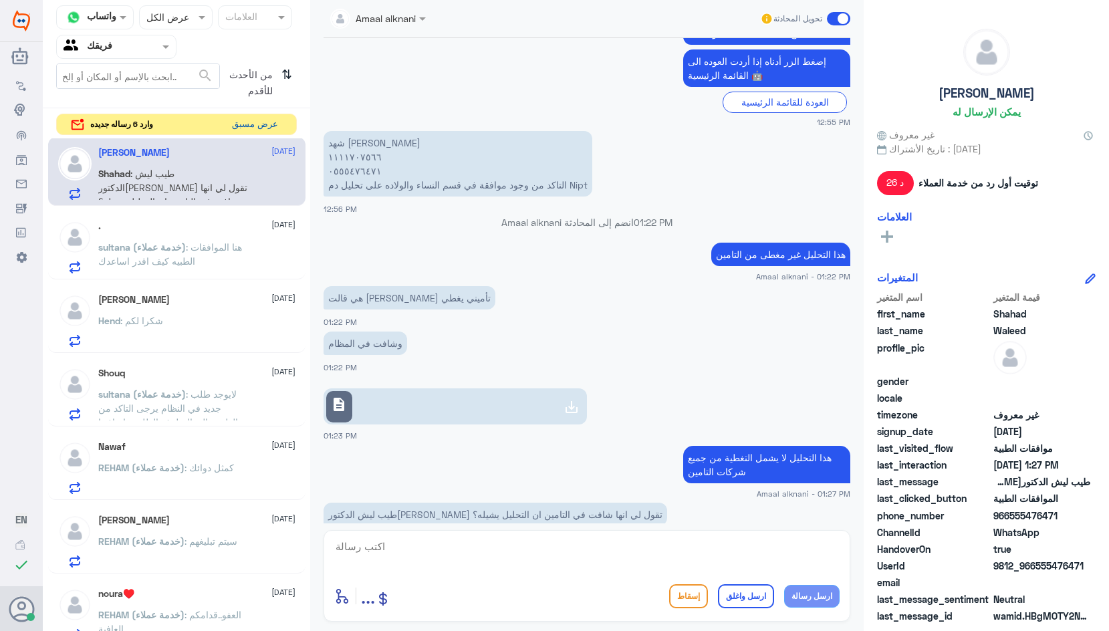
click at [251, 126] on button "عرض مسبق" at bounding box center [255, 124] width 56 height 21
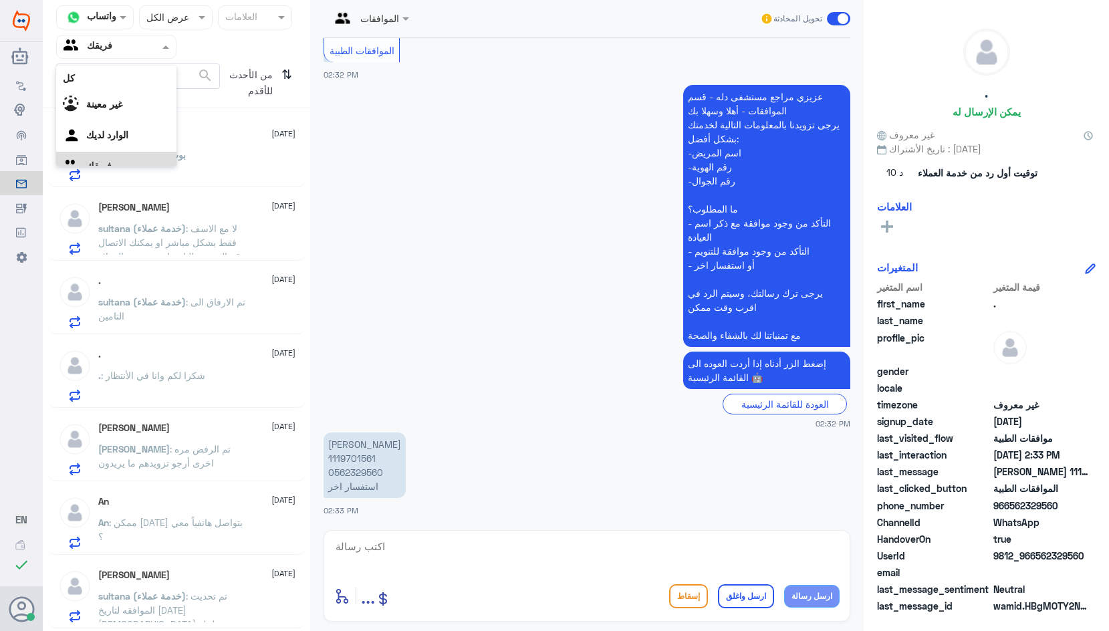
click at [162, 49] on span at bounding box center [167, 46] width 17 height 14
click at [150, 114] on div "الوارد لديك" at bounding box center [116, 119] width 120 height 31
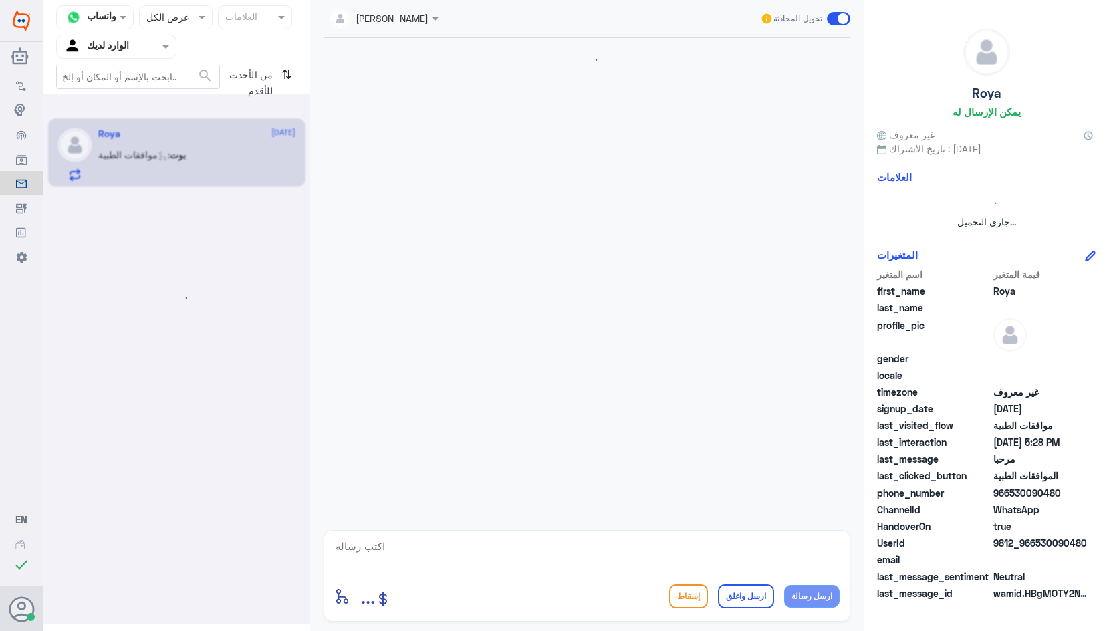
scroll to position [373, 0]
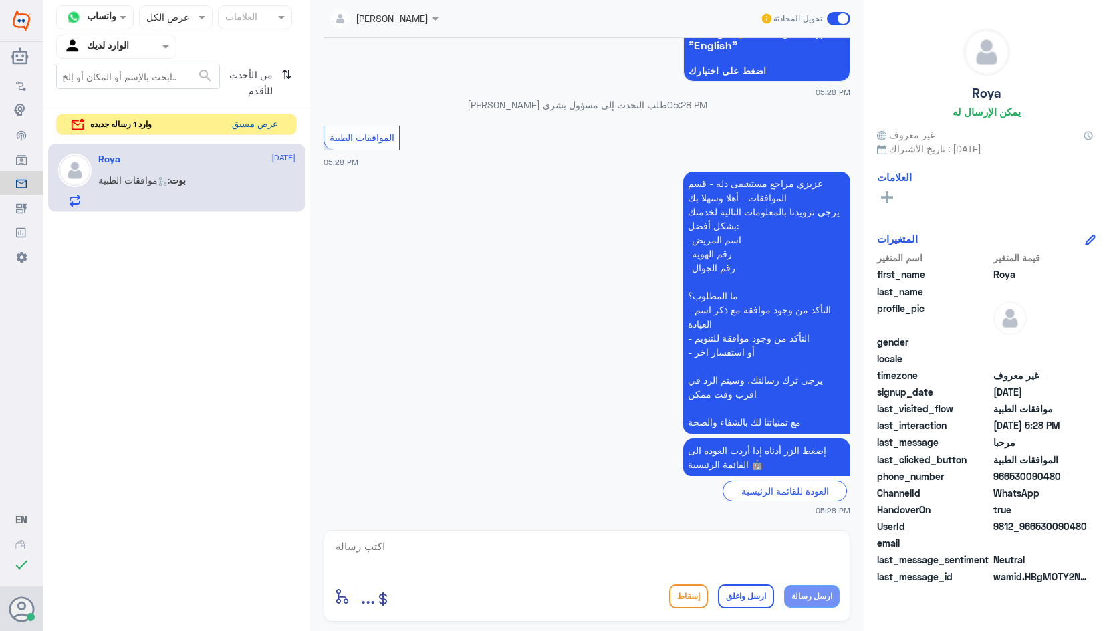
click at [251, 126] on button "عرض مسبق" at bounding box center [255, 124] width 56 height 21
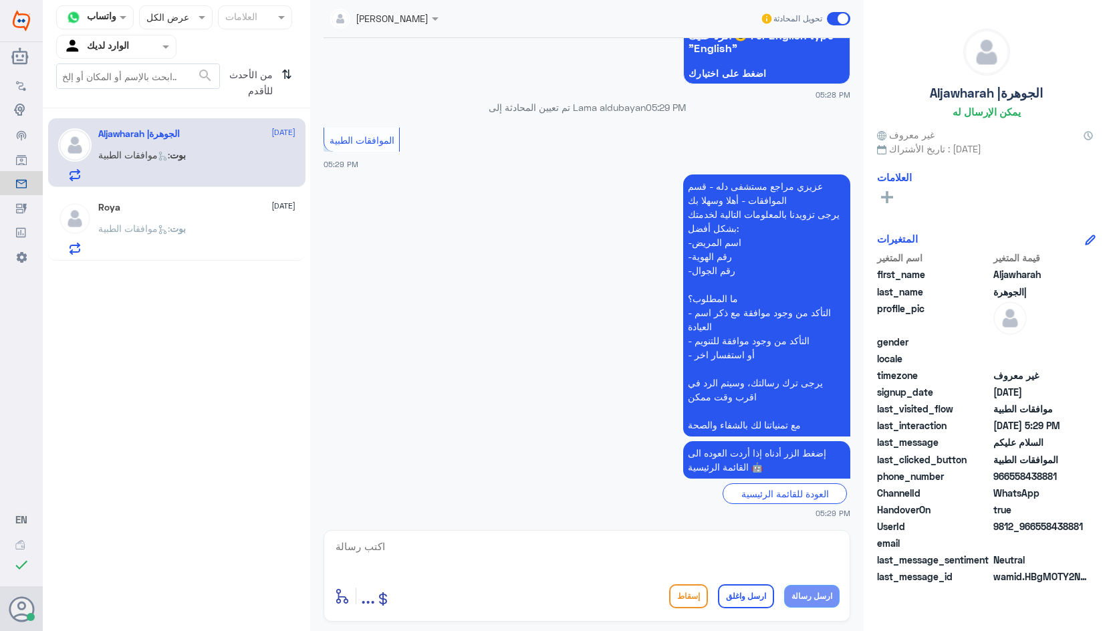
scroll to position [170, 0]
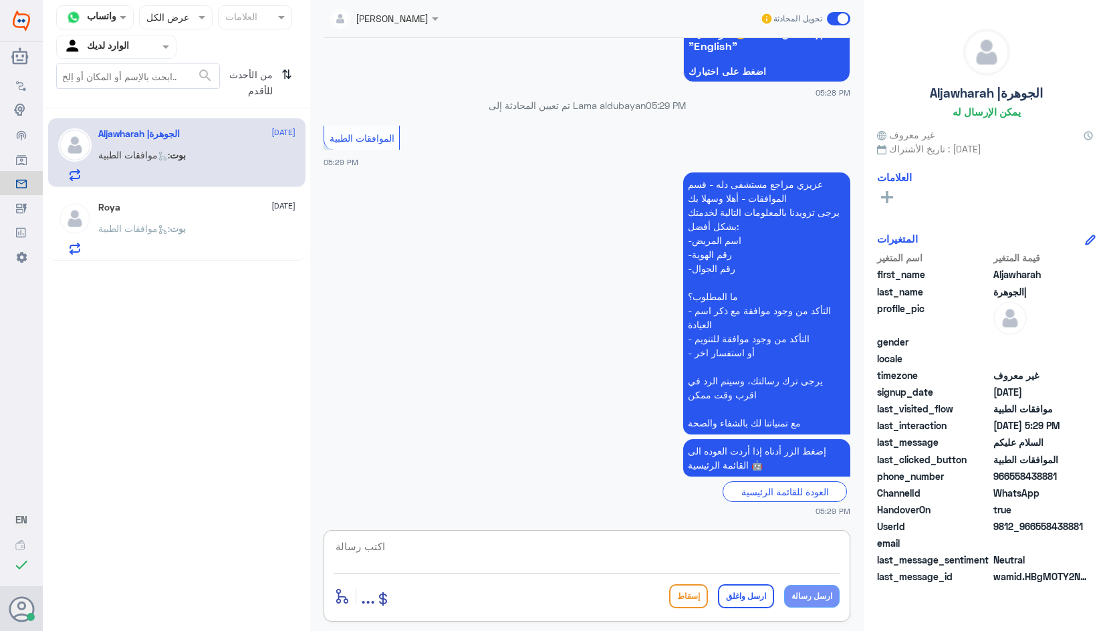
drag, startPoint x: 609, startPoint y: 550, endPoint x: 619, endPoint y: 543, distance: 12.1
click at [609, 549] on textarea at bounding box center [587, 554] width 506 height 33
type textarea "وعليكم السلام تفضلي كيف اقدر اخدمك؟"
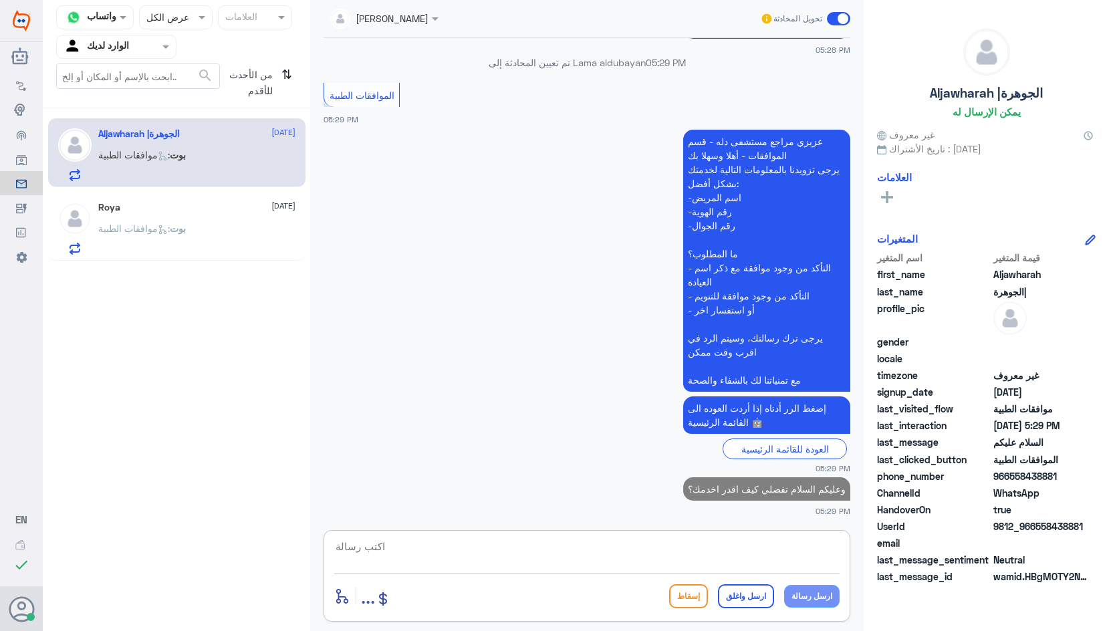
click at [170, 227] on span ": موافقات الطبية" at bounding box center [134, 228] width 72 height 11
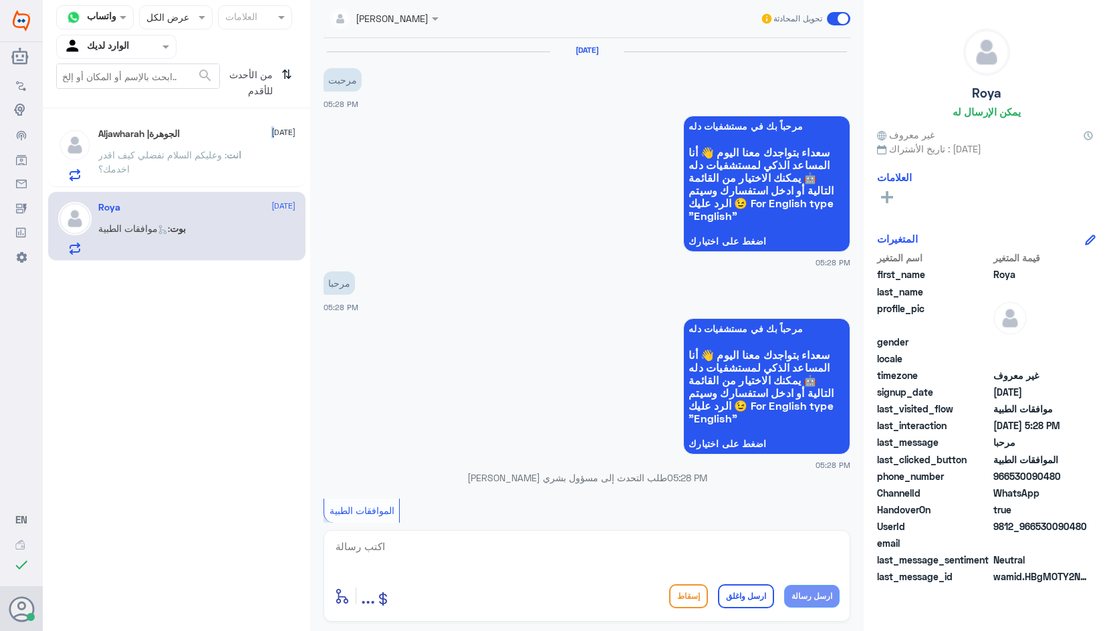
click at [258, 144] on div "Aljawharah |الجوهرة [DATE] انت : وعليكم السلام تفضلي كيف اقدر اخدمك؟" at bounding box center [196, 154] width 197 height 53
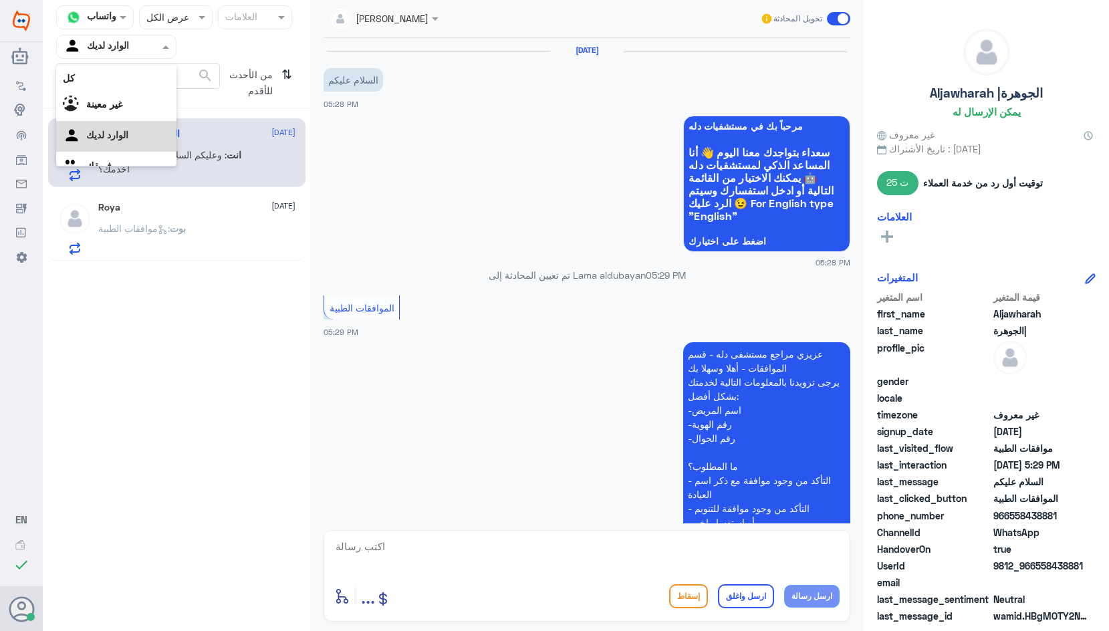
click at [157, 48] on div at bounding box center [116, 46] width 119 height 15
click at [126, 152] on div "فريقك" at bounding box center [116, 150] width 120 height 31
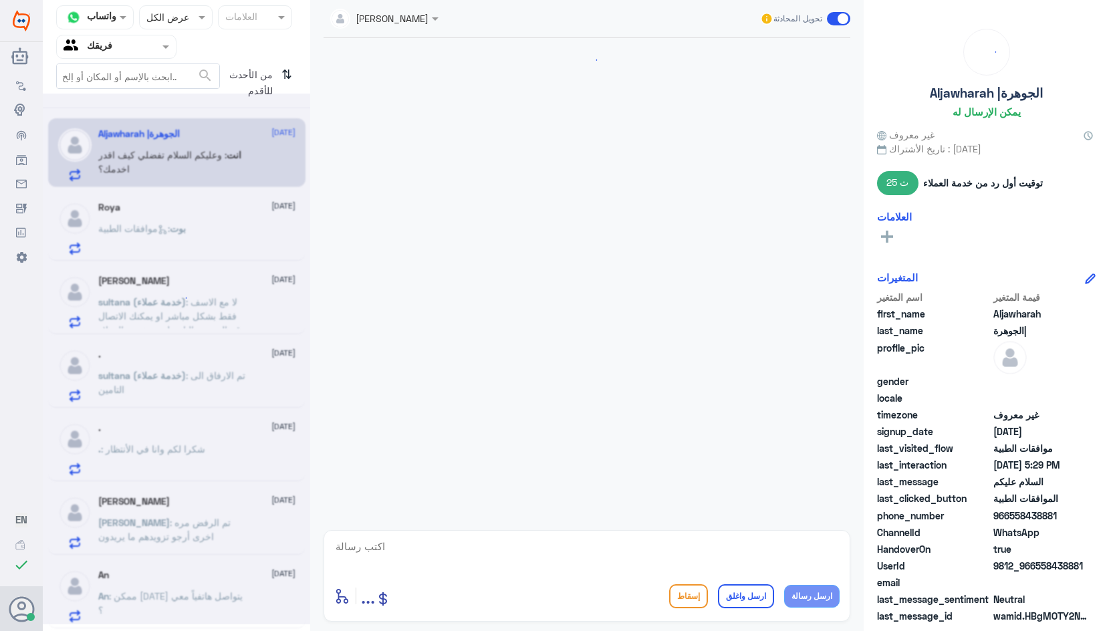
scroll to position [251, 0]
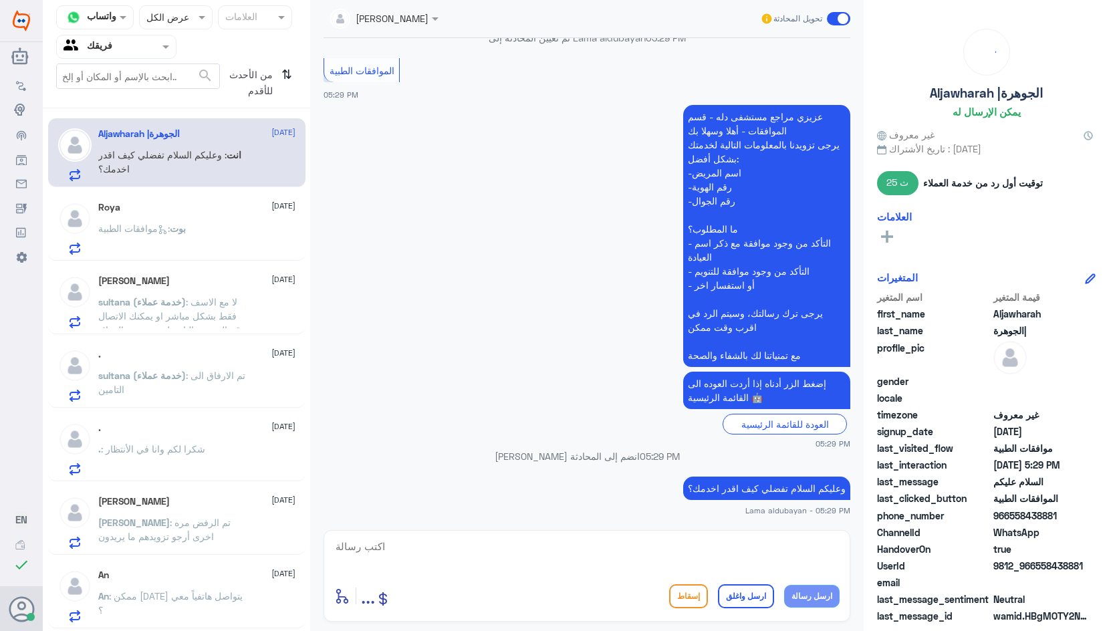
click at [215, 237] on div "بوت : موافقات الطبية" at bounding box center [196, 240] width 197 height 30
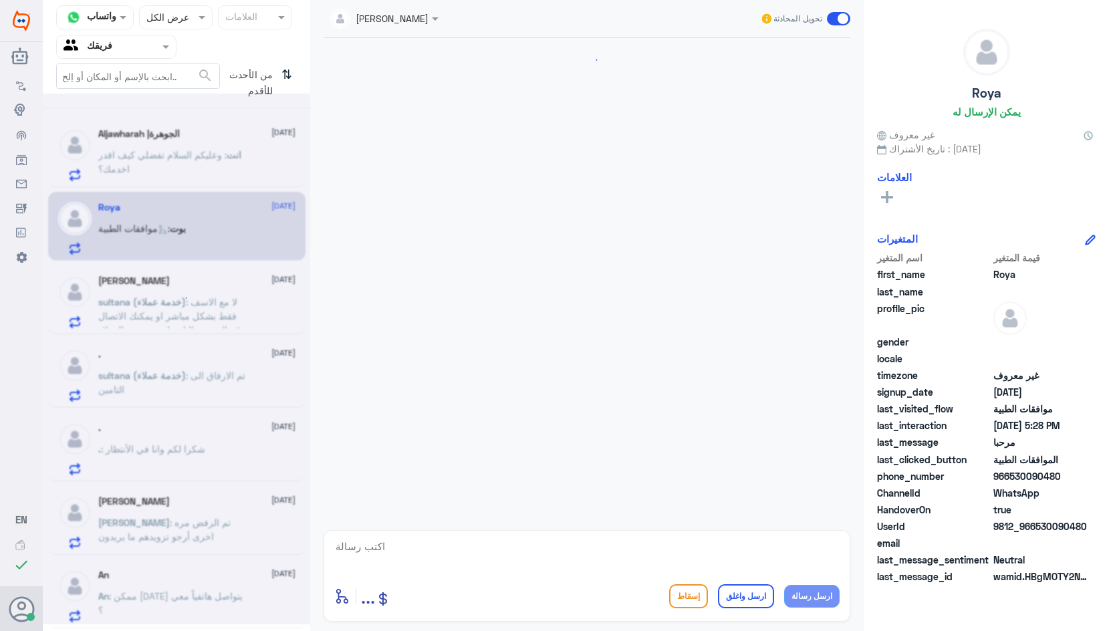
scroll to position [373, 0]
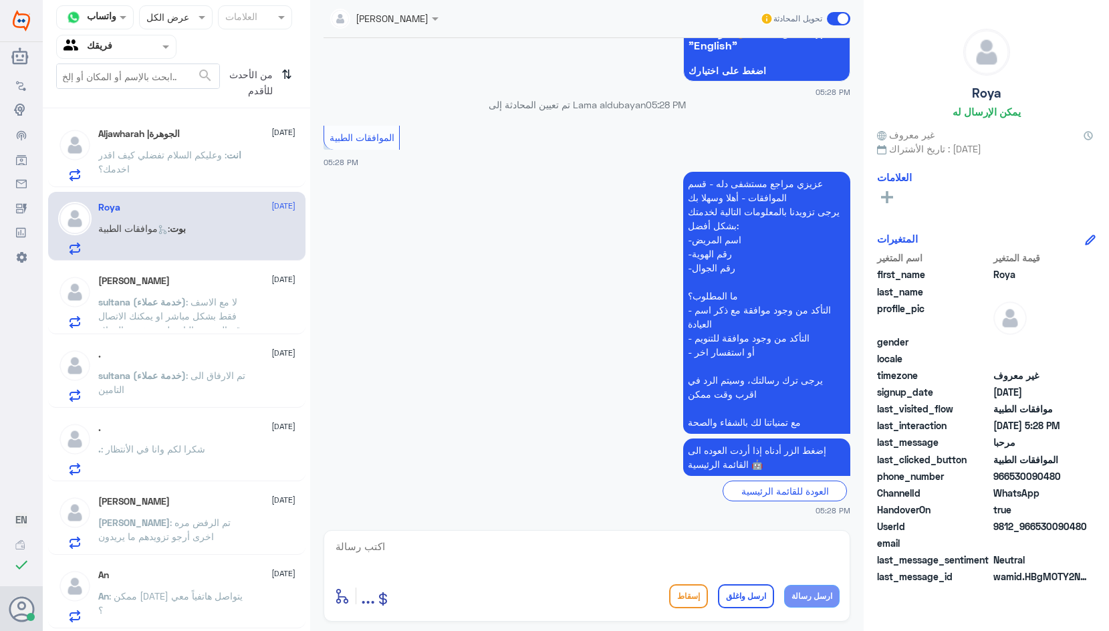
click at [221, 312] on span ": لا مع الاسف فقط بشكل مباشر او يمكنك الاتصال برقم الموحد والتاوصل مع خدمة العم…" at bounding box center [173, 315] width 150 height 39
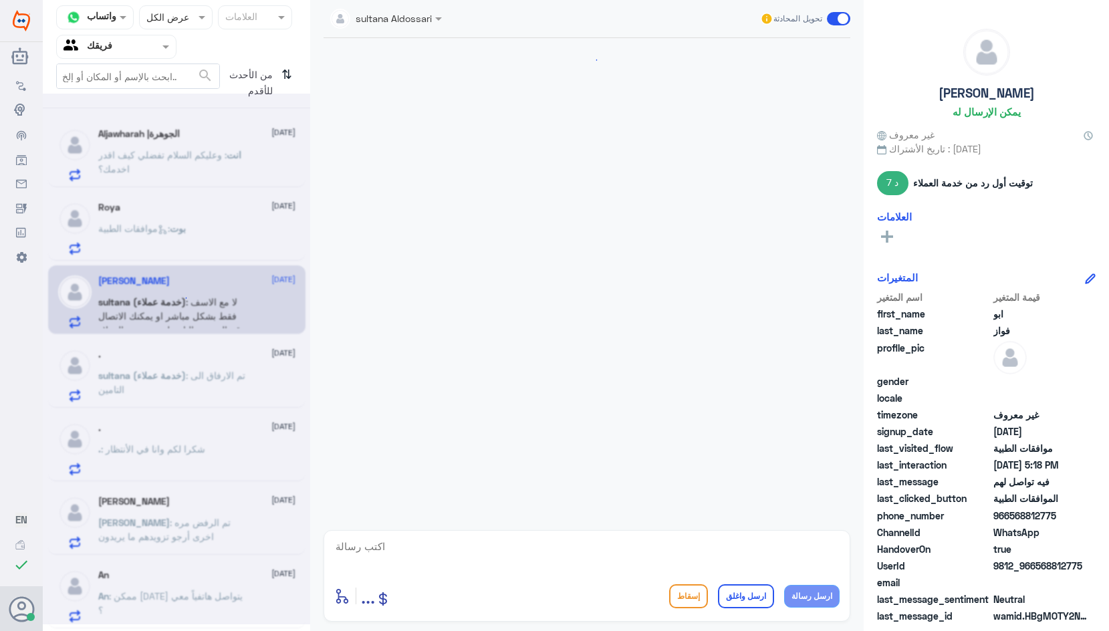
scroll to position [715, 0]
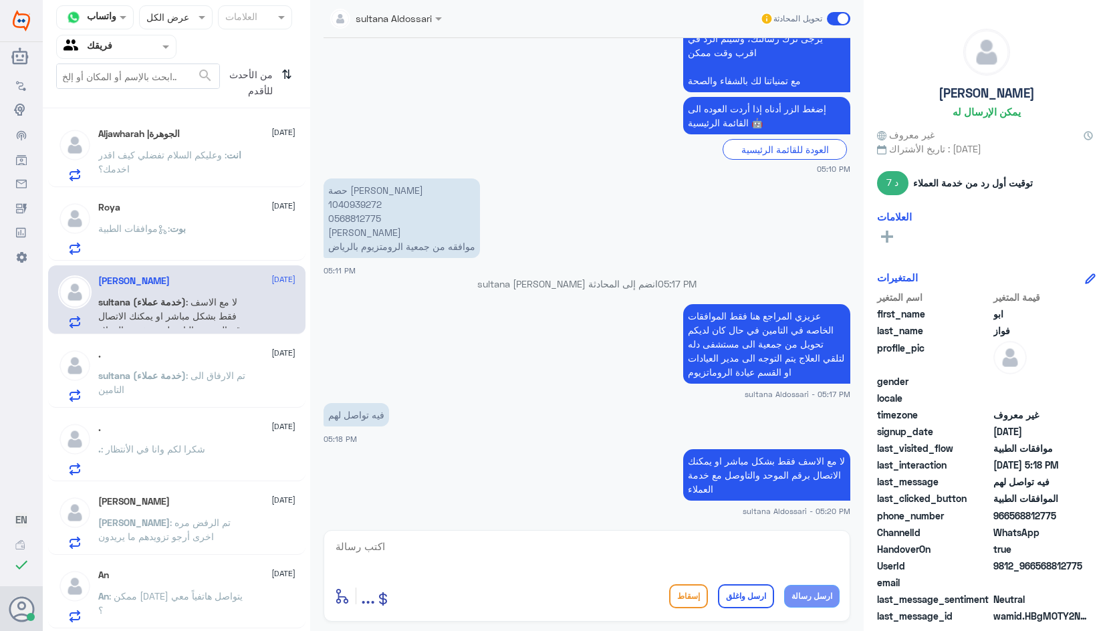
click at [628, 552] on textarea at bounding box center [587, 554] width 506 height 33
type textarea "ت"
type textarea "نتمنى لك دوام الصحه والعافيه"
drag, startPoint x: 758, startPoint y: 603, endPoint x: 731, endPoint y: 598, distance: 27.2
click at [758, 603] on button "ارسل واغلق" at bounding box center [746, 597] width 56 height 24
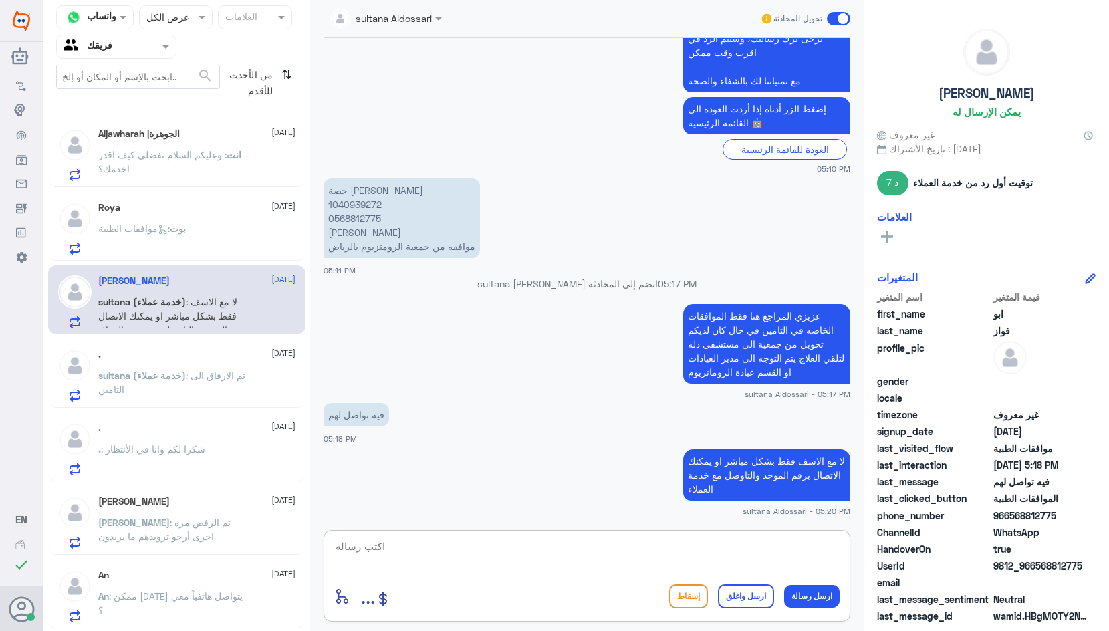
scroll to position [758, 0]
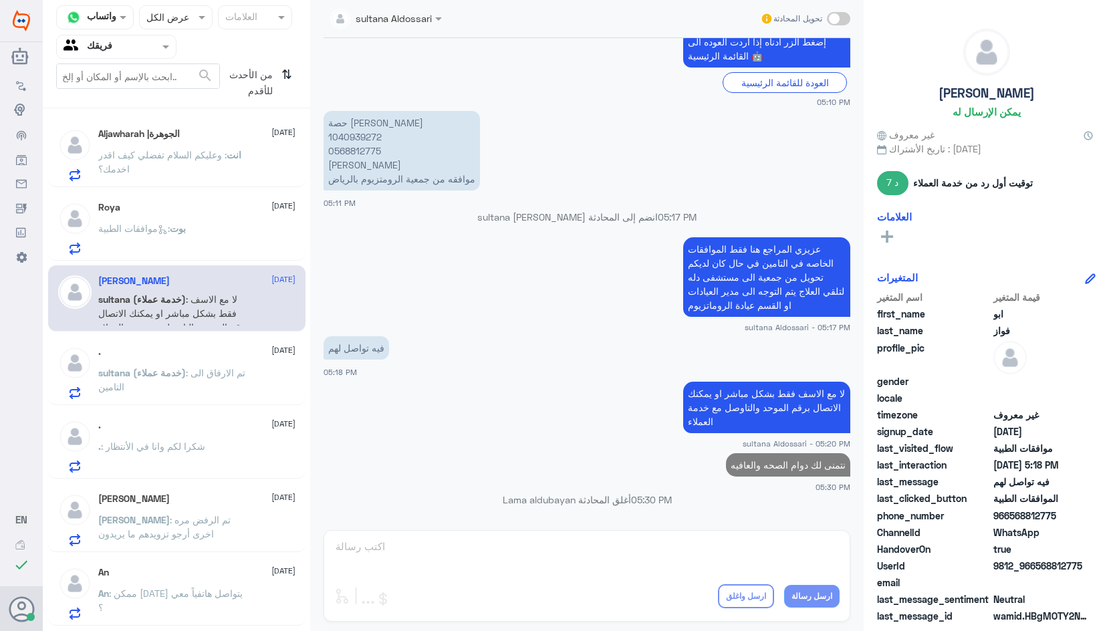
click at [200, 385] on p "sultana (خدمة عملاء) : تم الارفاق الى التامين" at bounding box center [173, 382] width 150 height 33
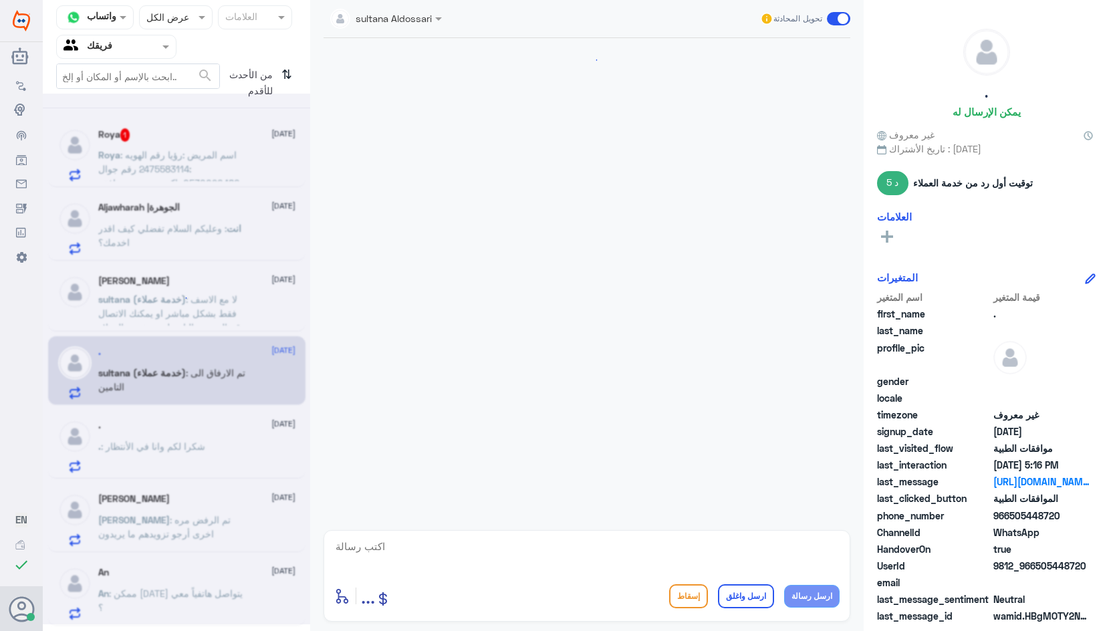
scroll to position [1009, 0]
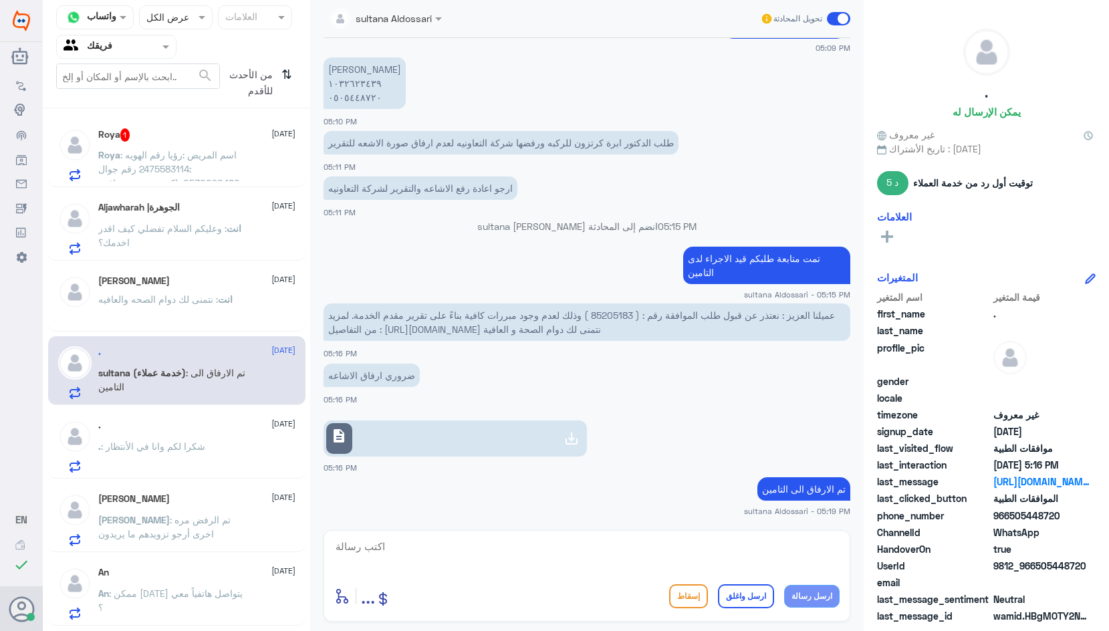
click at [150, 454] on p ". : شكرا لكم وانا في الأنتظار" at bounding box center [151, 455] width 107 height 33
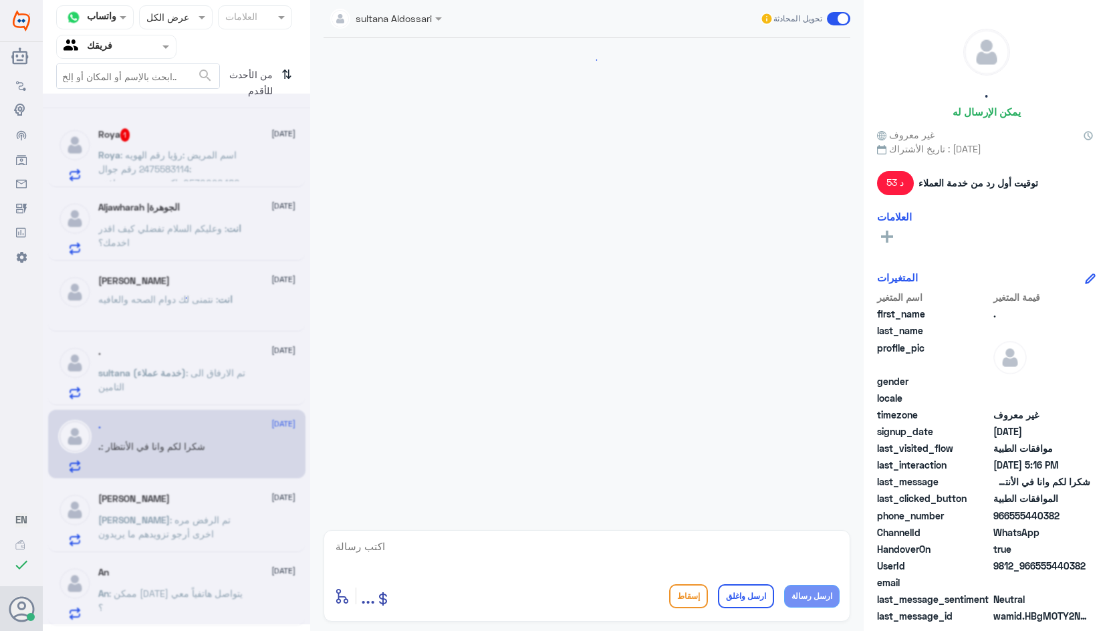
scroll to position [1306, 0]
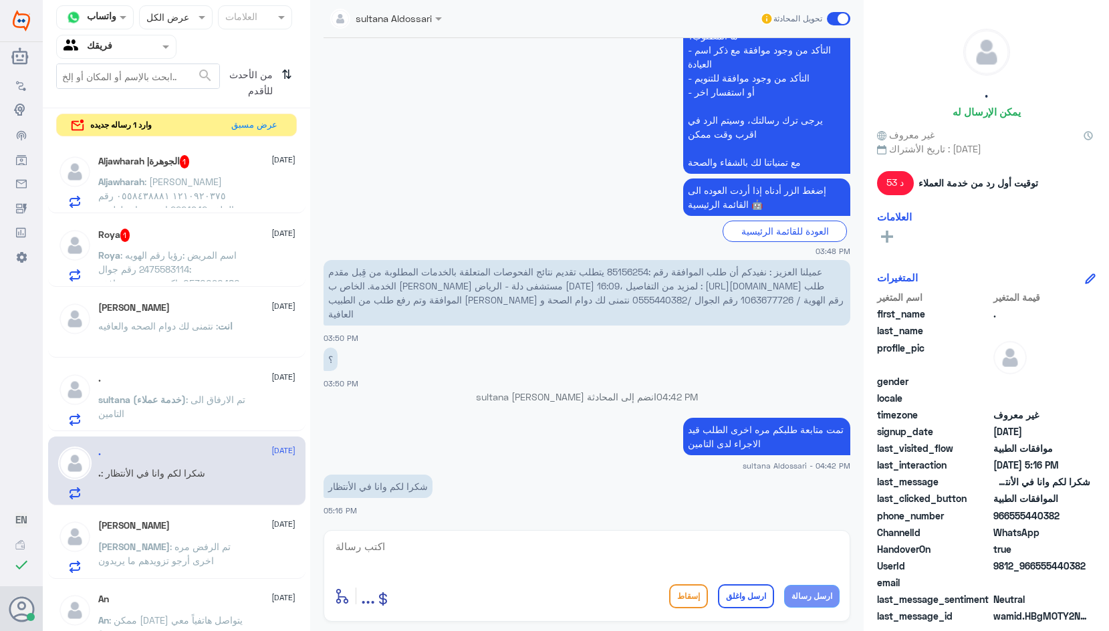
click at [165, 521] on h5 "[PERSON_NAME]" at bounding box center [134, 525] width 72 height 11
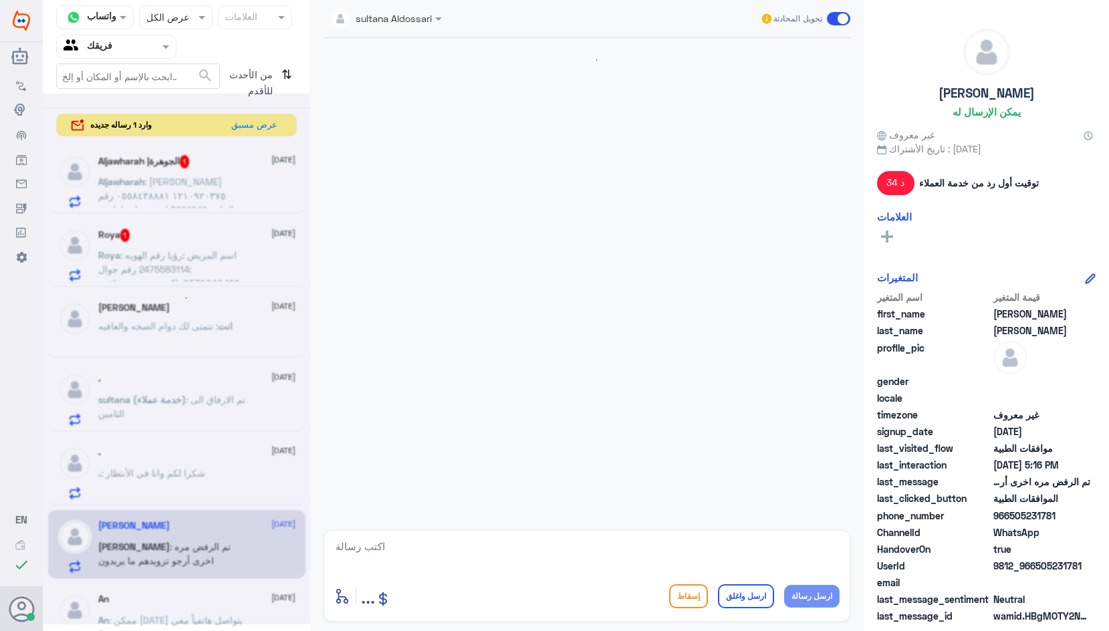
scroll to position [1026, 0]
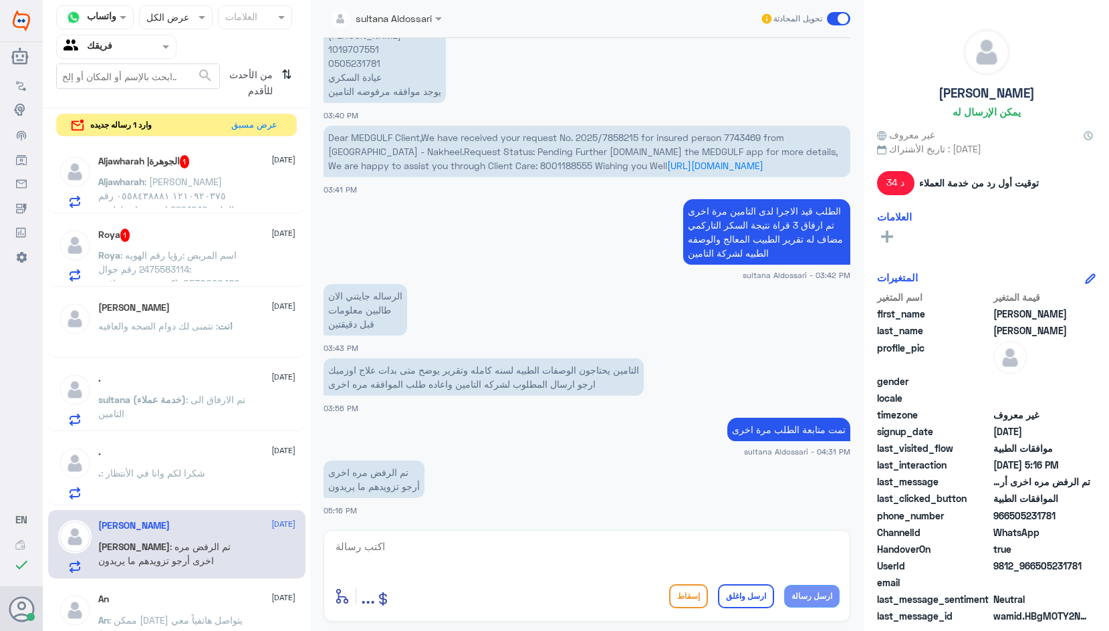
click at [179, 193] on span ": [PERSON_NAME] ١٢١٠٩٢٠٣٧٥ ٠٥٥٨٤٣٨٨٨١ رقم الملف 2224942 امس زيارة لطبيب الاطفال…" at bounding box center [166, 210] width 136 height 68
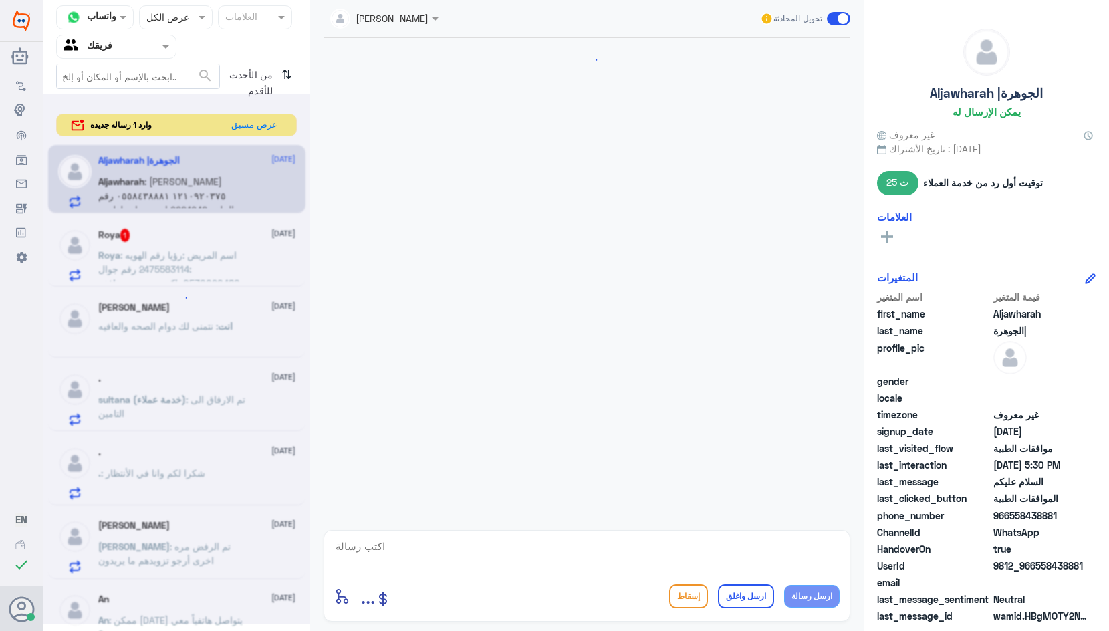
scroll to position [381, 0]
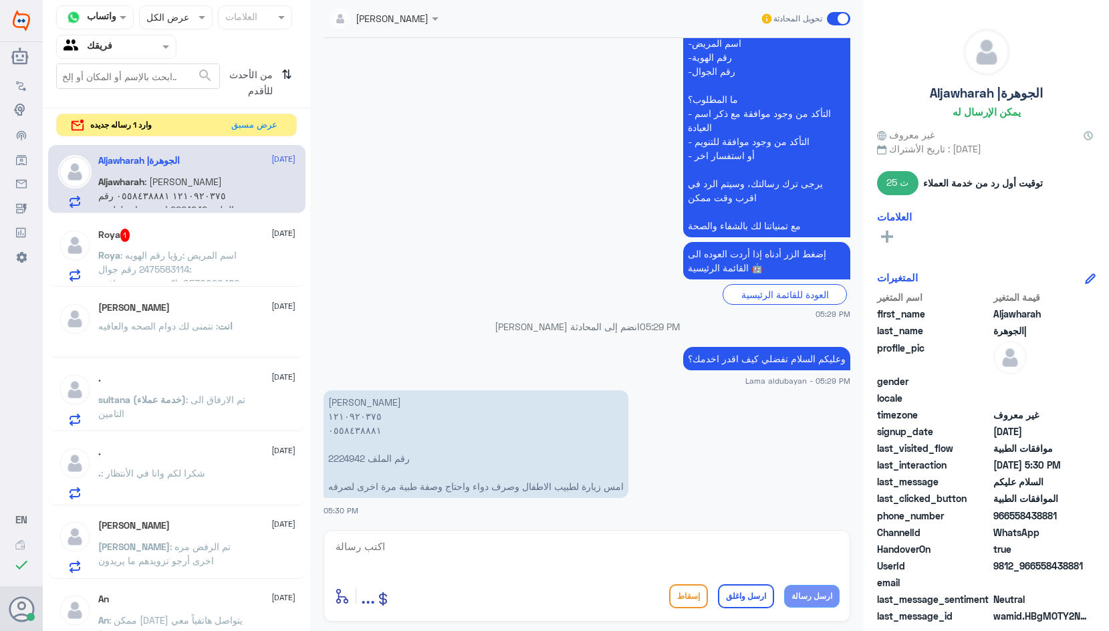
click at [347, 460] on p "[PERSON_NAME] ١٢١٠٩٢٠٣٧٥ ٠٥٥٨٤٣٨٨٨١ رقم الملف 2224942 امس زيارة لطبيب الاطفال و…" at bounding box center [476, 445] width 305 height 108
click at [349, 459] on p "[PERSON_NAME] ١٢١٠٩٢٠٣٧٥ ٠٥٥٨٤٣٨٨٨١ رقم الملف 2224942 امس زيارة لطبيب الاطفال و…" at bounding box center [476, 445] width 305 height 108
click at [348, 459] on p "[PERSON_NAME] ١٢١٠٩٢٠٣٧٥ ٠٥٥٨٤٣٨٨٨١ رقم الملف 2224942 امس زيارة لطبيب الاطفال و…" at bounding box center [476, 445] width 305 height 108
copy p "2224942"
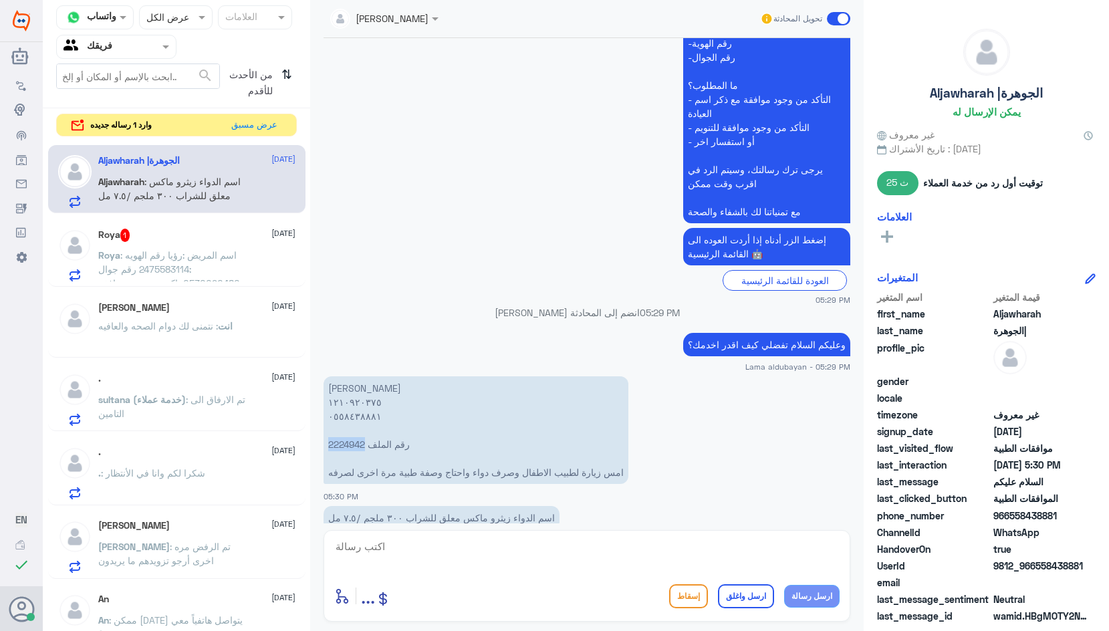
scroll to position [427, 0]
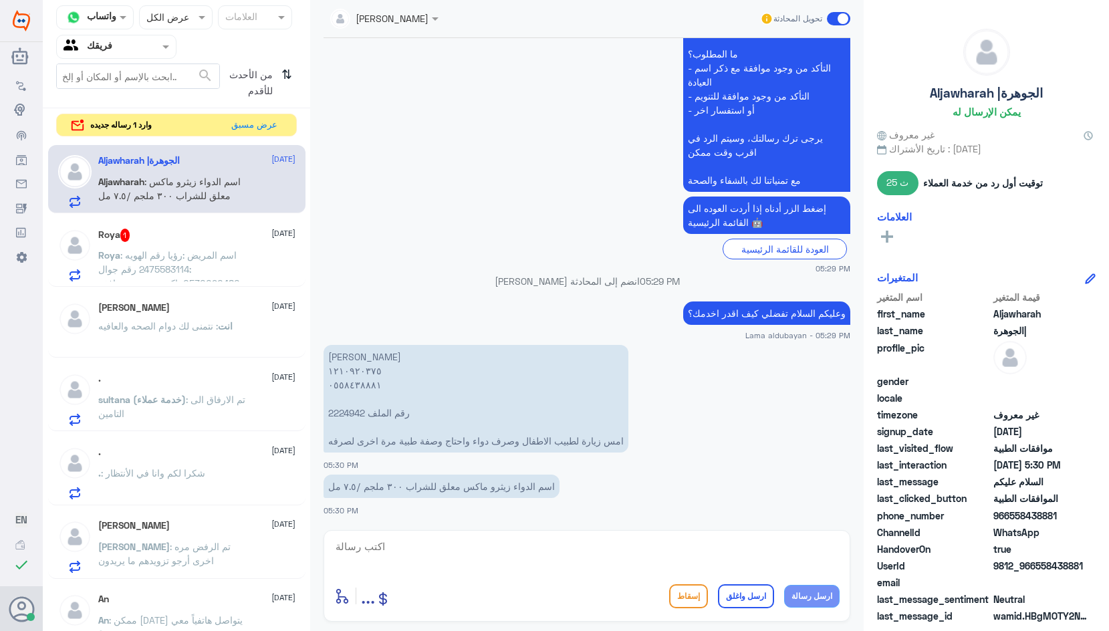
click at [566, 554] on textarea at bounding box center [587, 554] width 506 height 33
type textarea "الوصفه موجوده في التطبيق عزيزتي"
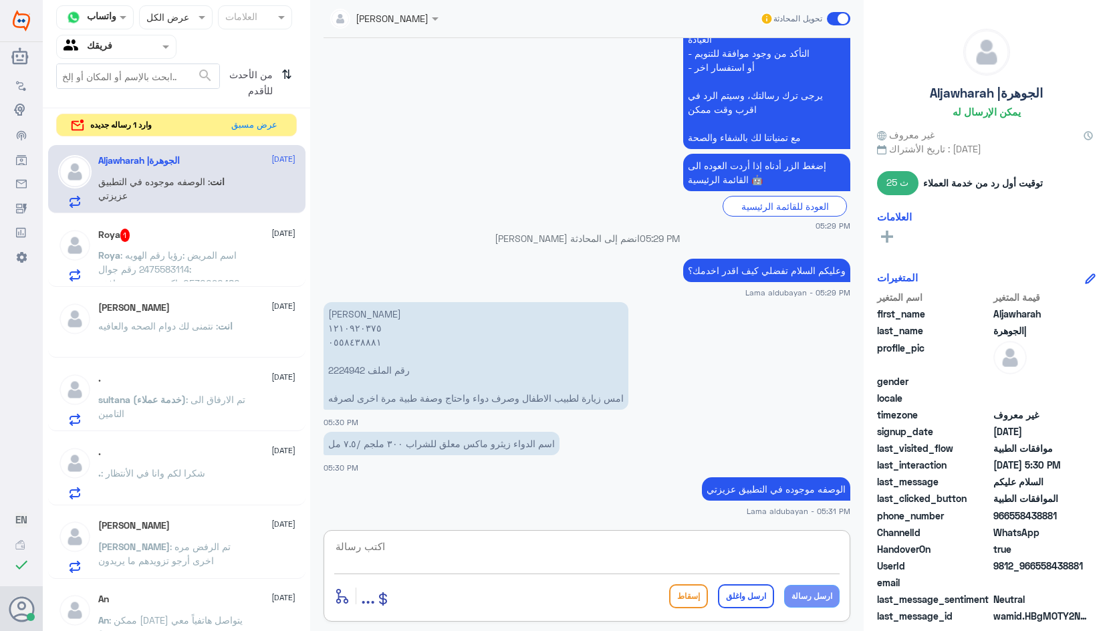
click at [191, 268] on p "Roya : اسم المريض :رؤيا رقم الهويه :2475583114 رقم جوال 0530090480 تاكد من وجود…" at bounding box center [173, 264] width 150 height 33
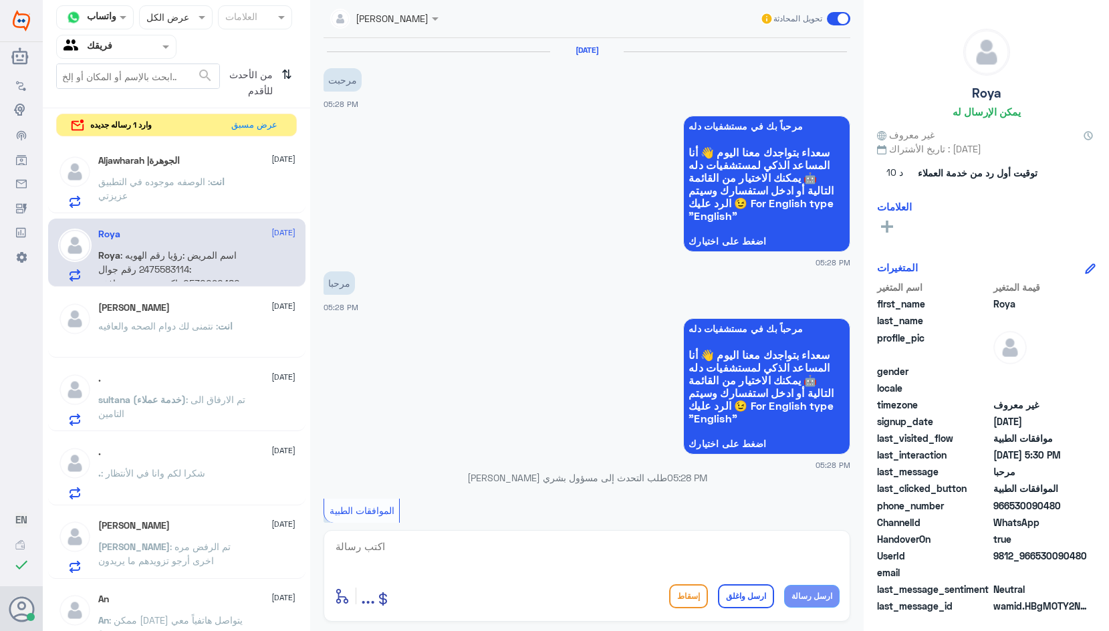
scroll to position [461, 0]
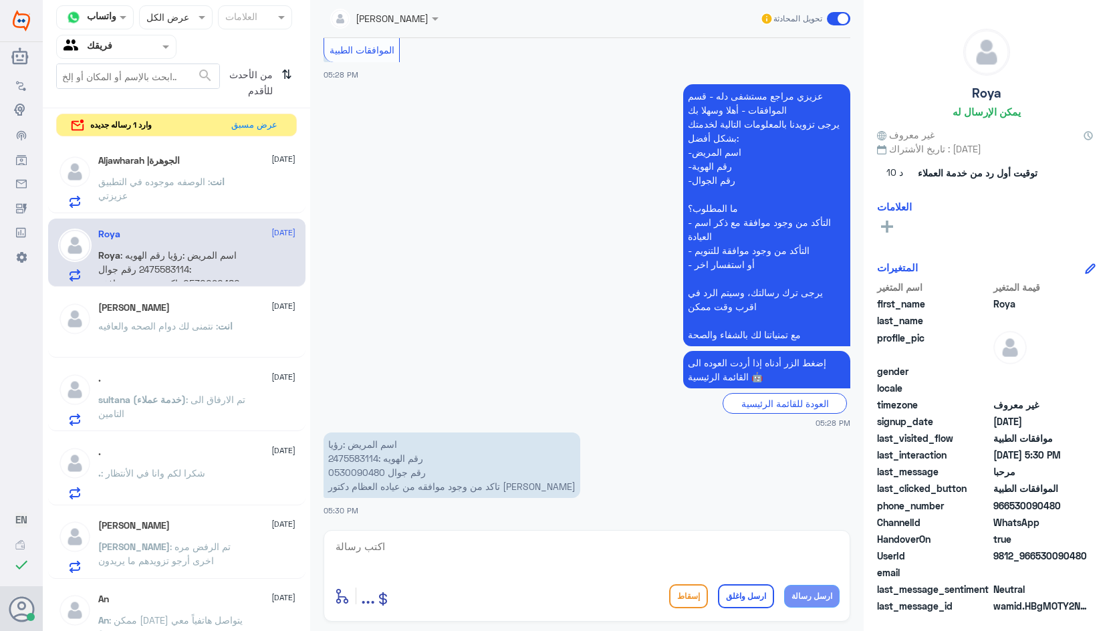
click at [356, 460] on p "اسم المريض :رؤيا رقم الهويه :2475583114 رقم جوال 0530090480 تاكد من وجود موافقه…" at bounding box center [452, 466] width 257 height 66
copy p "2475583114"
click at [453, 559] on textarea at bounding box center [587, 554] width 506 height 33
click at [839, 550] on textarea "تمت متابعة الطلب وارفاق الاشعه بنتظار رد التامين" at bounding box center [587, 554] width 506 height 33
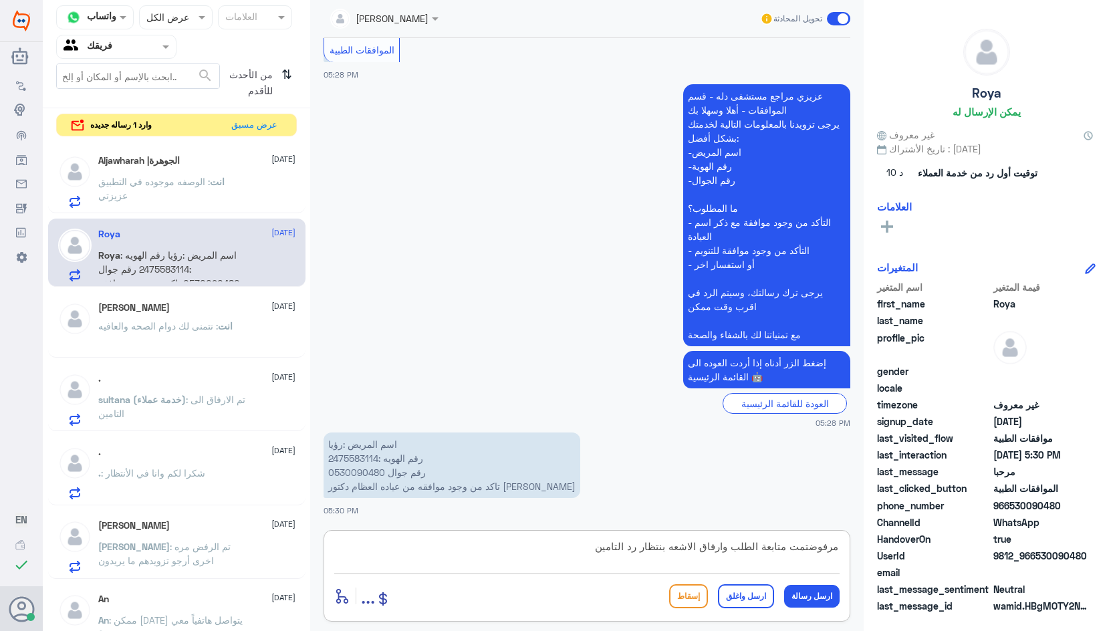
type textarea "مرفوض تمت متابعة الطلب وارفاق الاشعه بنتظار رد التامين"
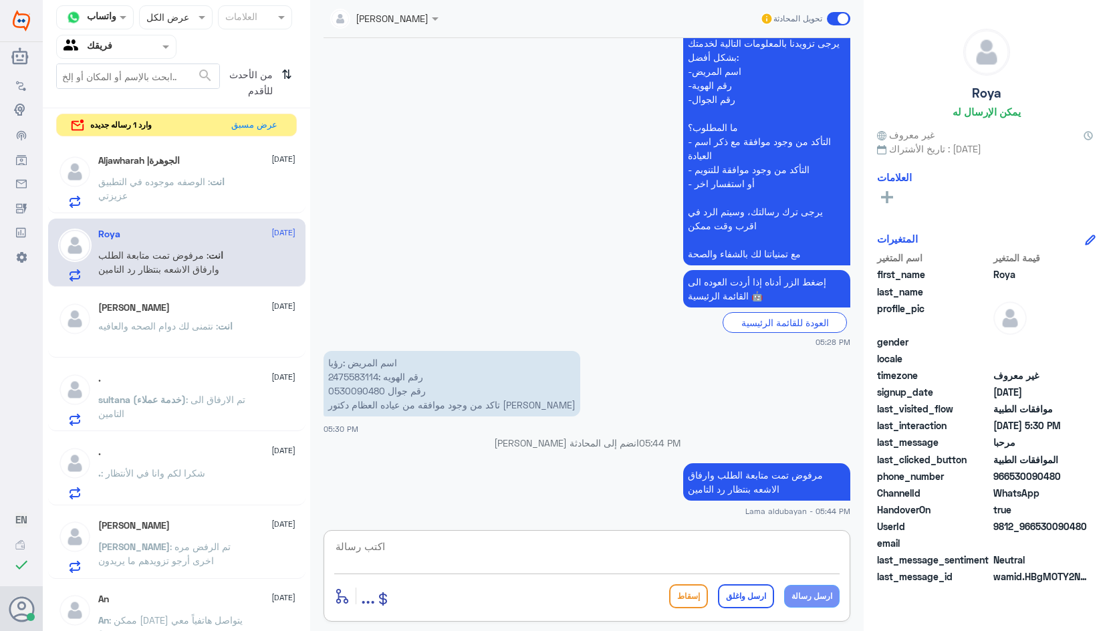
click at [206, 198] on p "انت : الوصفه موجوده في التطبيق عزيزتي" at bounding box center [173, 191] width 150 height 33
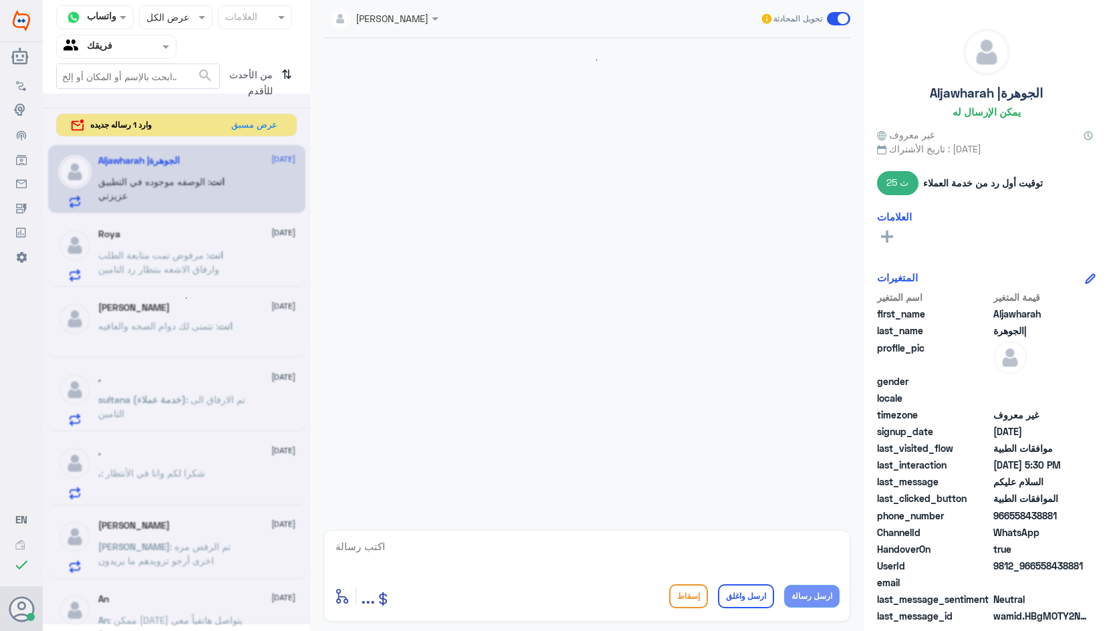
scroll to position [469, 0]
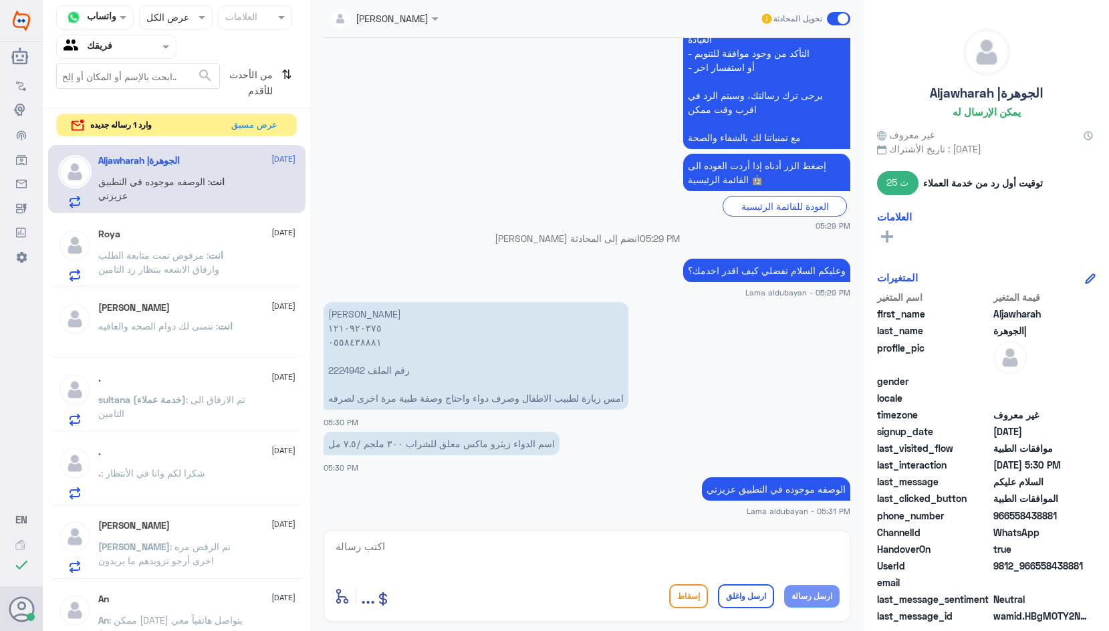
click at [606, 552] on textarea at bounding box center [587, 554] width 506 height 33
type textarea "نتمنى لك دوام الصحه والعافيه"
click at [756, 597] on button "ارسل واغلق" at bounding box center [746, 597] width 56 height 24
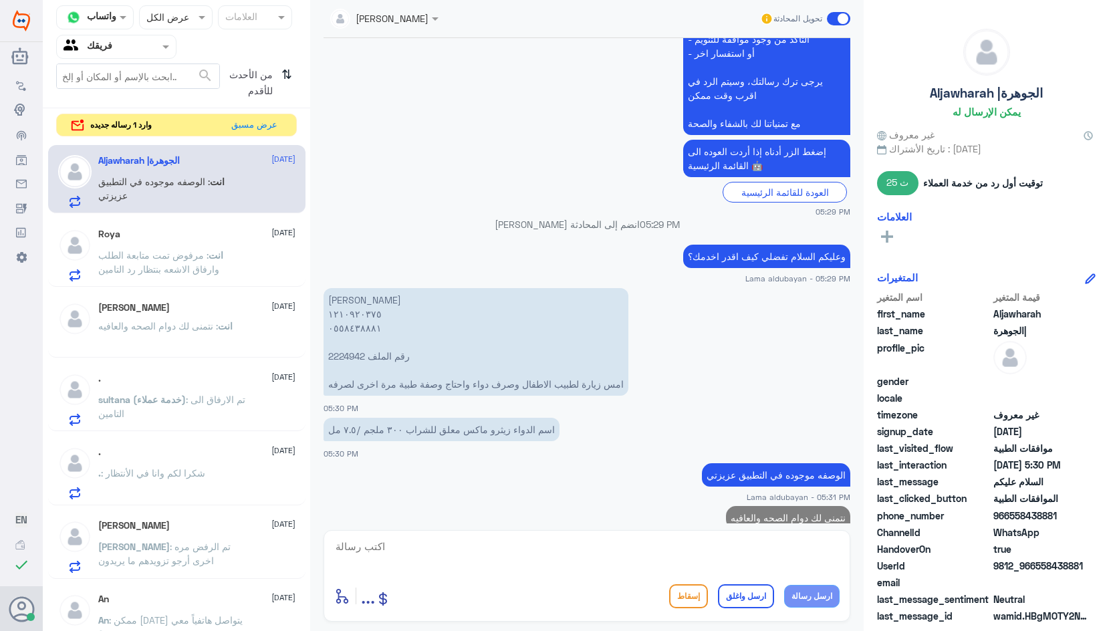
scroll to position [513, 0]
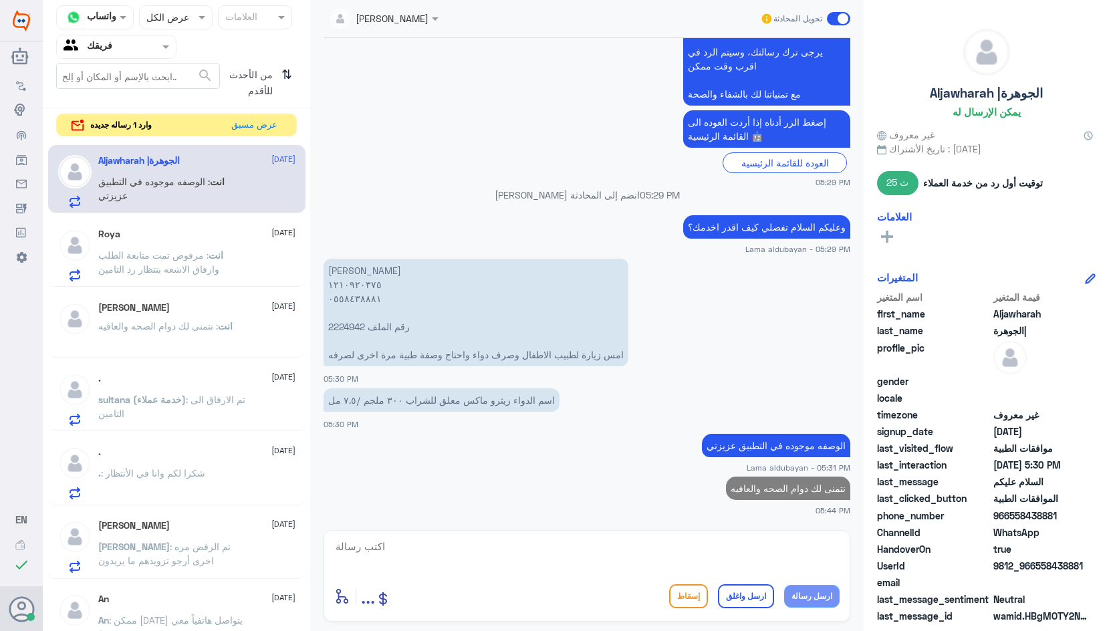
click at [237, 239] on div "Roya [DATE] انت : مرفوض تمت متابعة الطلب وارفاق الاشعه بنتظار رد التامين" at bounding box center [196, 255] width 197 height 53
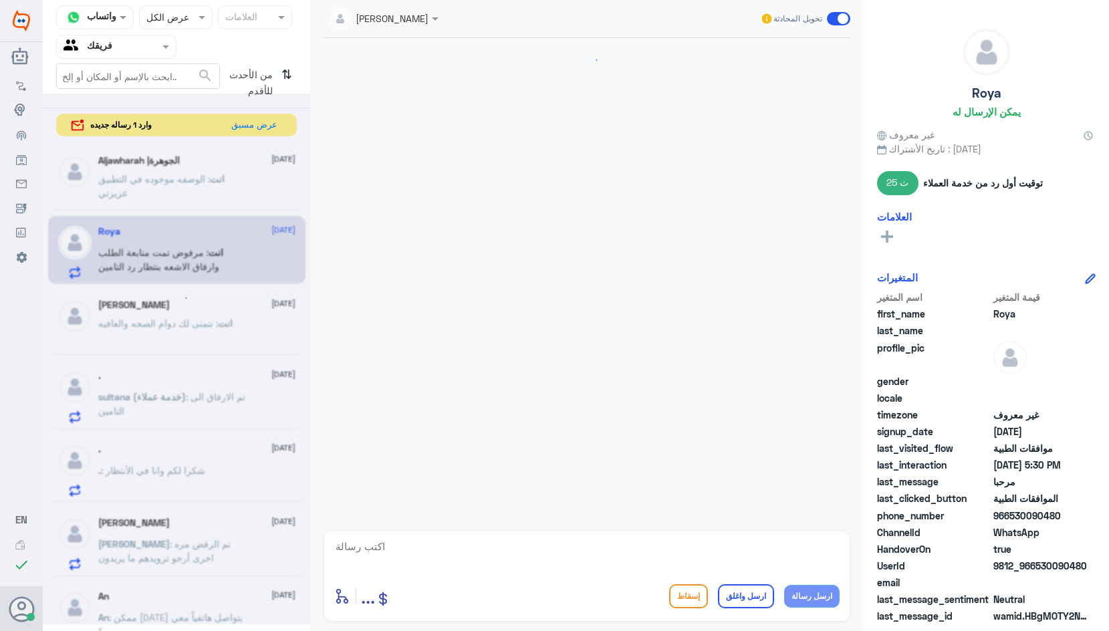
scroll to position [542, 0]
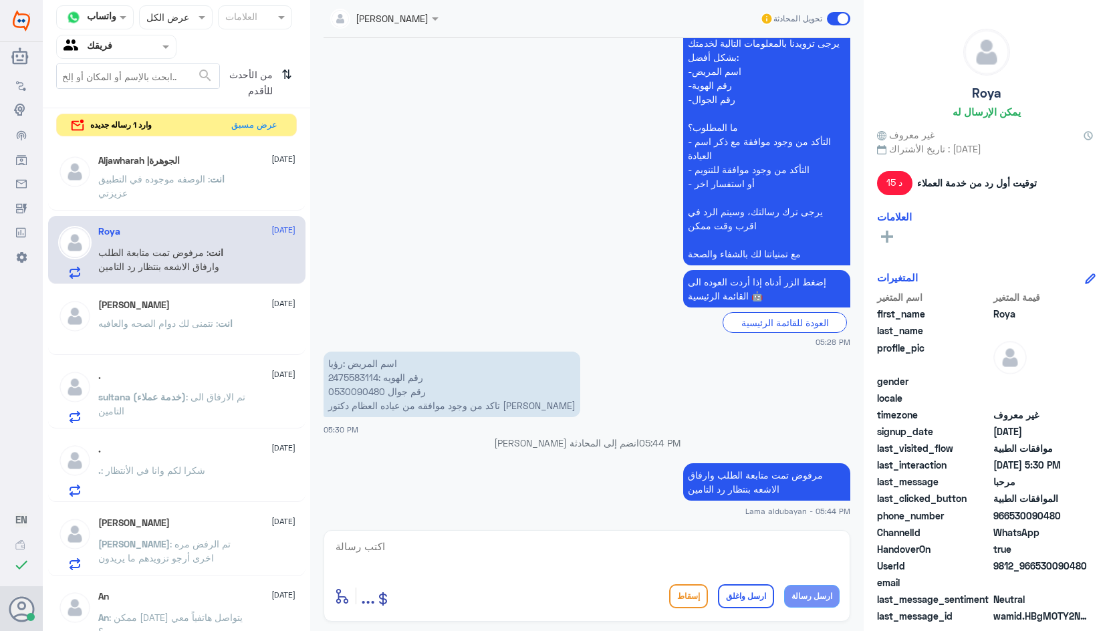
click at [169, 320] on span ": نتمنى لك دوام الصحه والعافيه" at bounding box center [158, 323] width 120 height 11
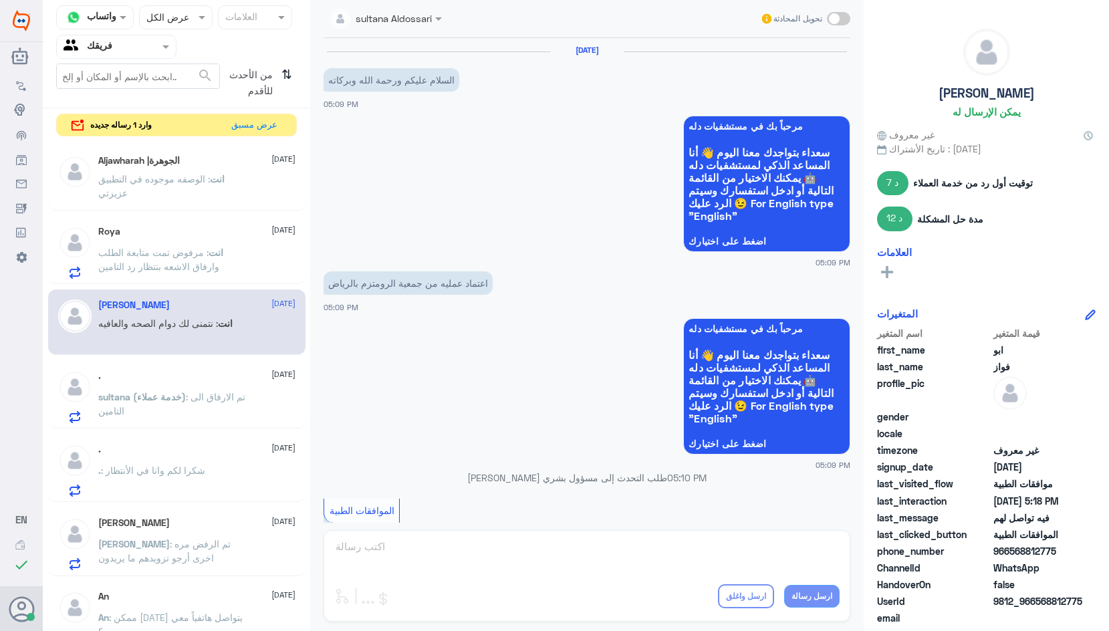
scroll to position [782, 0]
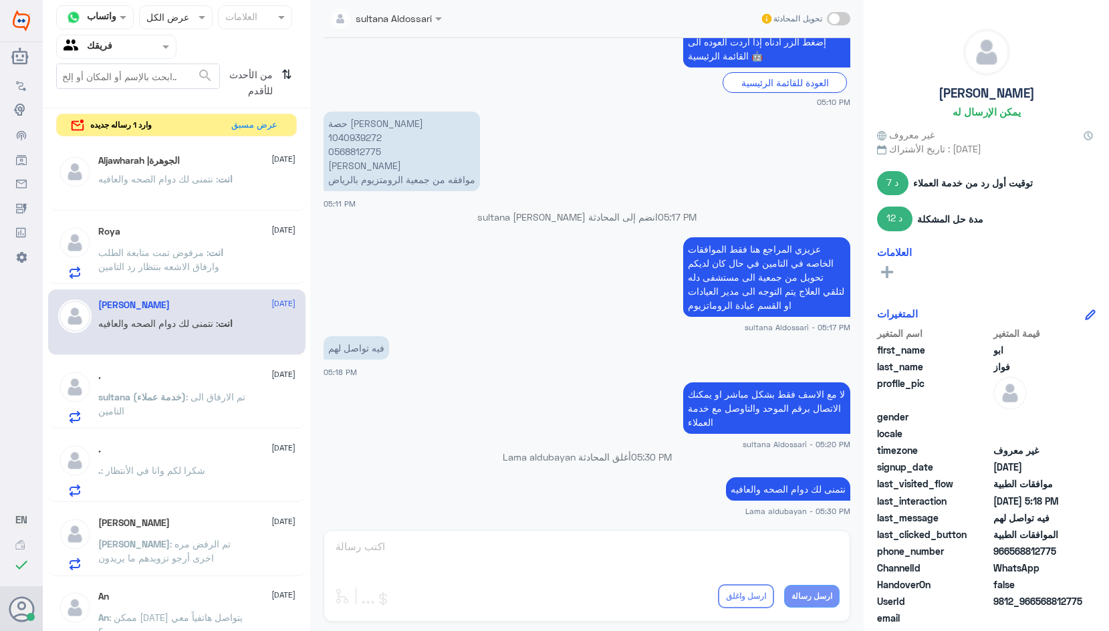
click at [203, 407] on p "sultana (خدمة عملاء) : تم الارفاق الى التامين" at bounding box center [173, 406] width 150 height 33
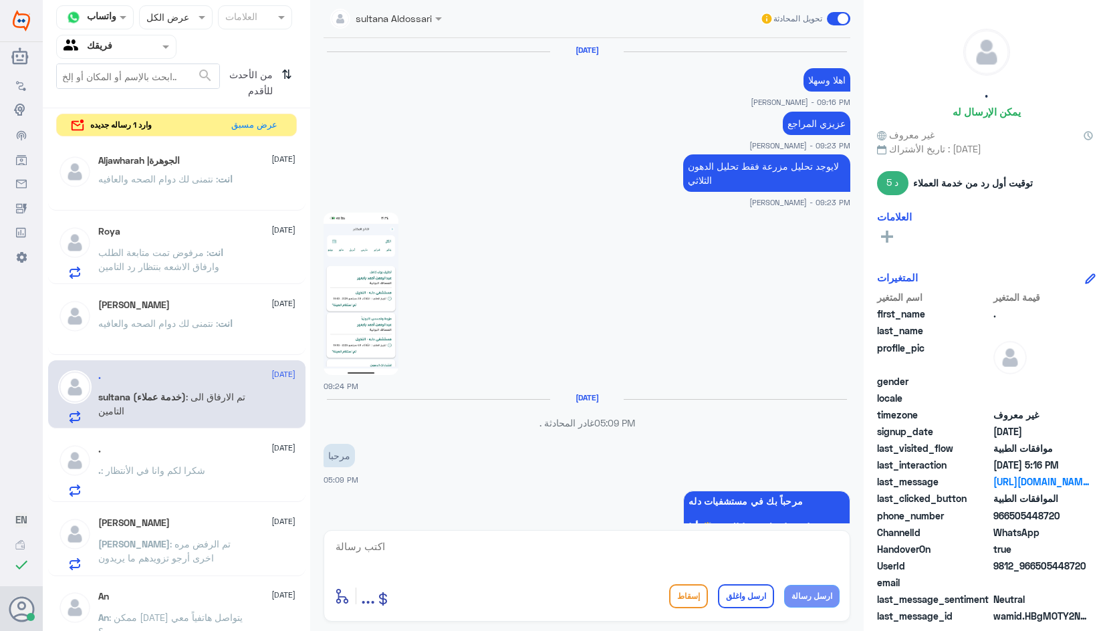
scroll to position [1009, 0]
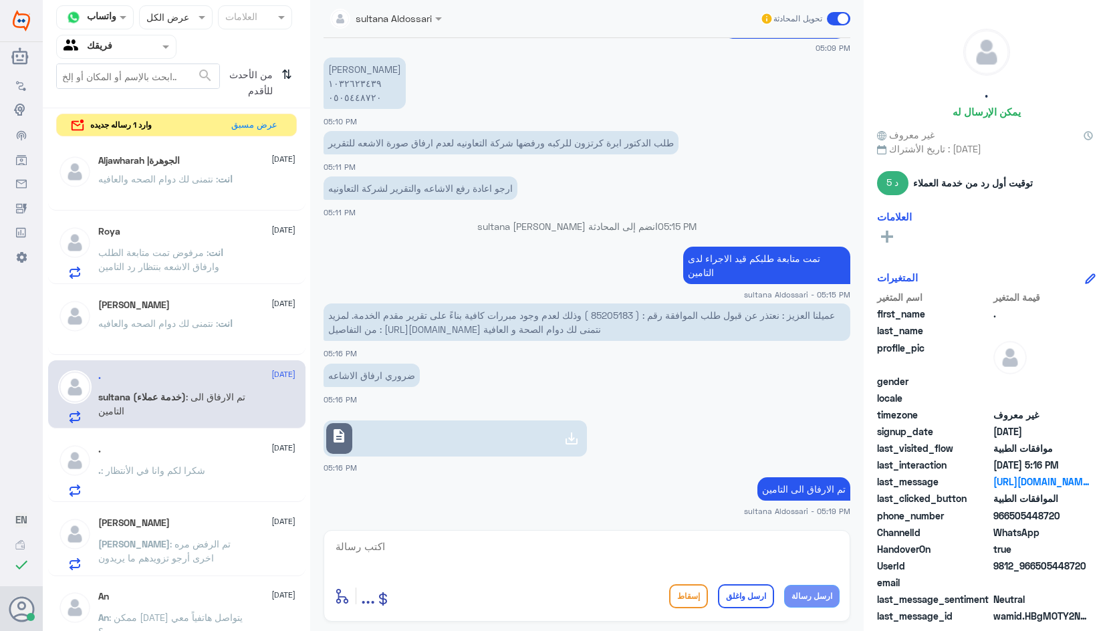
click at [179, 319] on span ": نتمنى لك دوام الصحه والعافيه" at bounding box center [158, 323] width 120 height 11
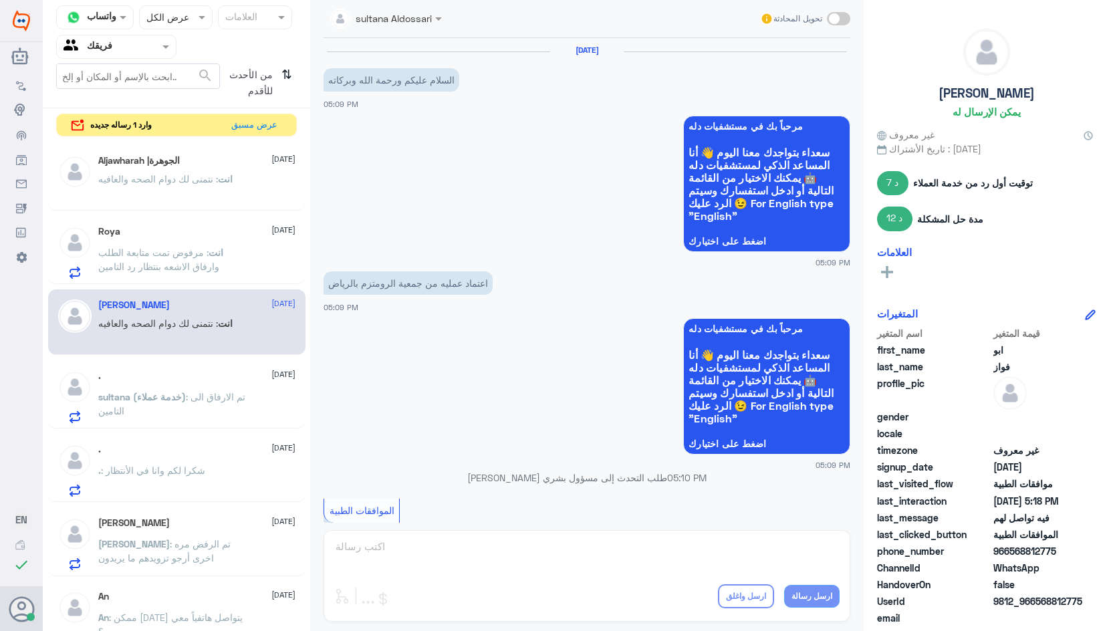
scroll to position [782, 0]
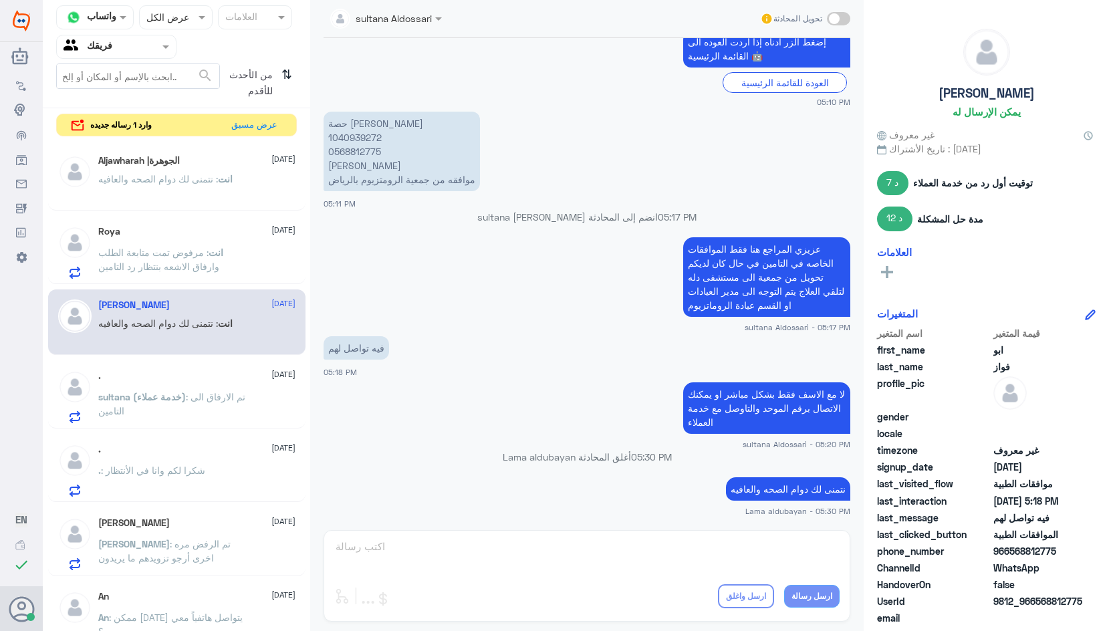
click at [179, 394] on span "sultana (خدمة عملاء)" at bounding box center [142, 396] width 88 height 11
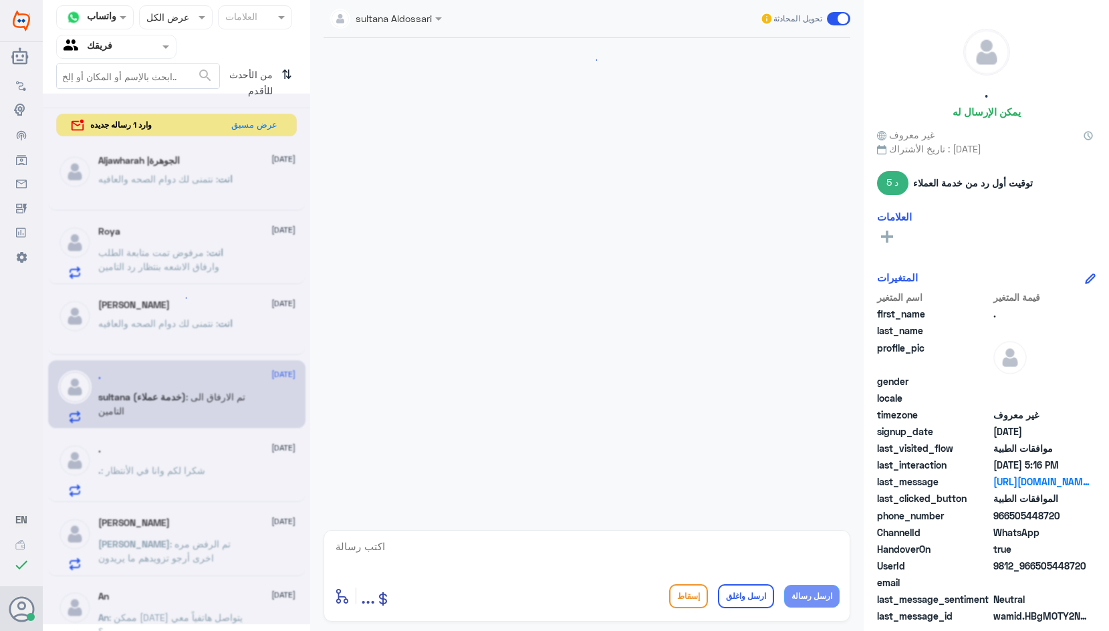
scroll to position [1009, 0]
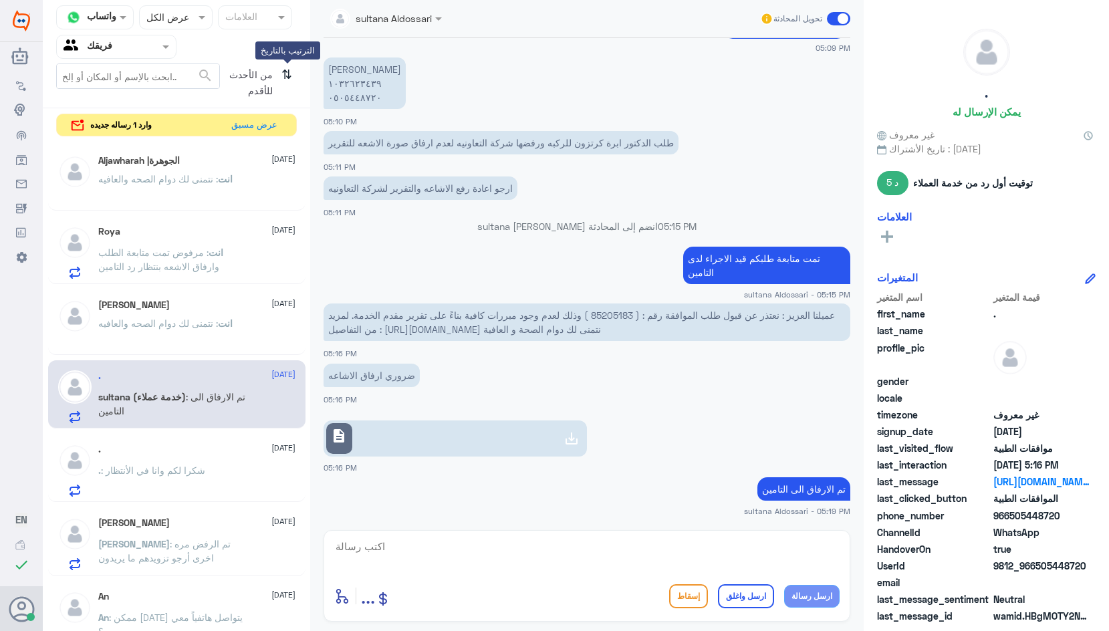
click at [288, 76] on icon "⇅" at bounding box center [287, 81] width 11 height 34
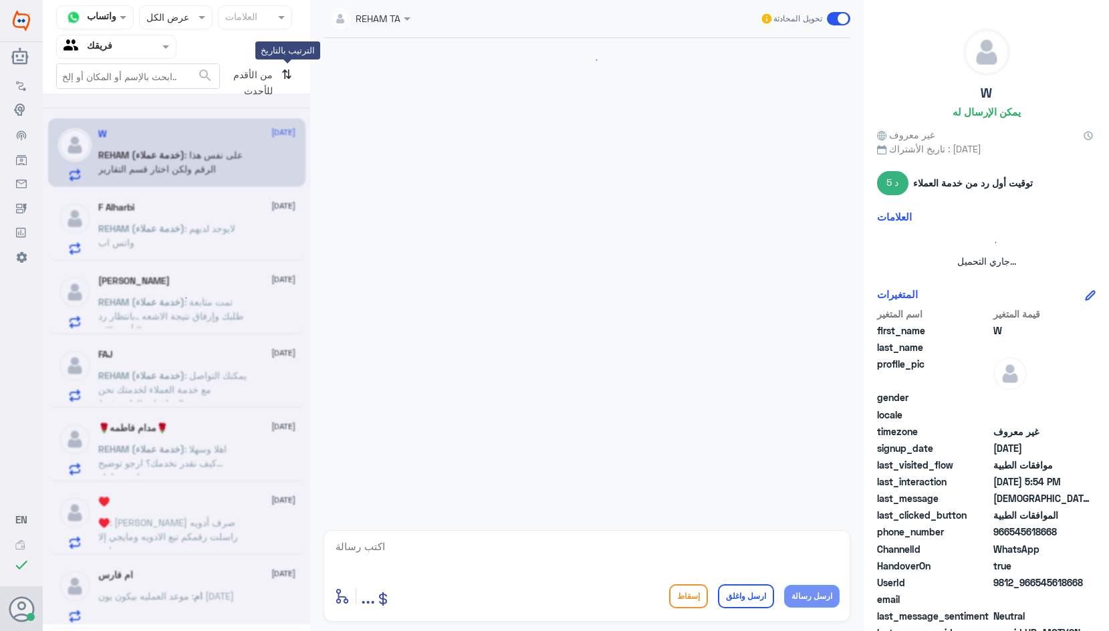
scroll to position [533, 0]
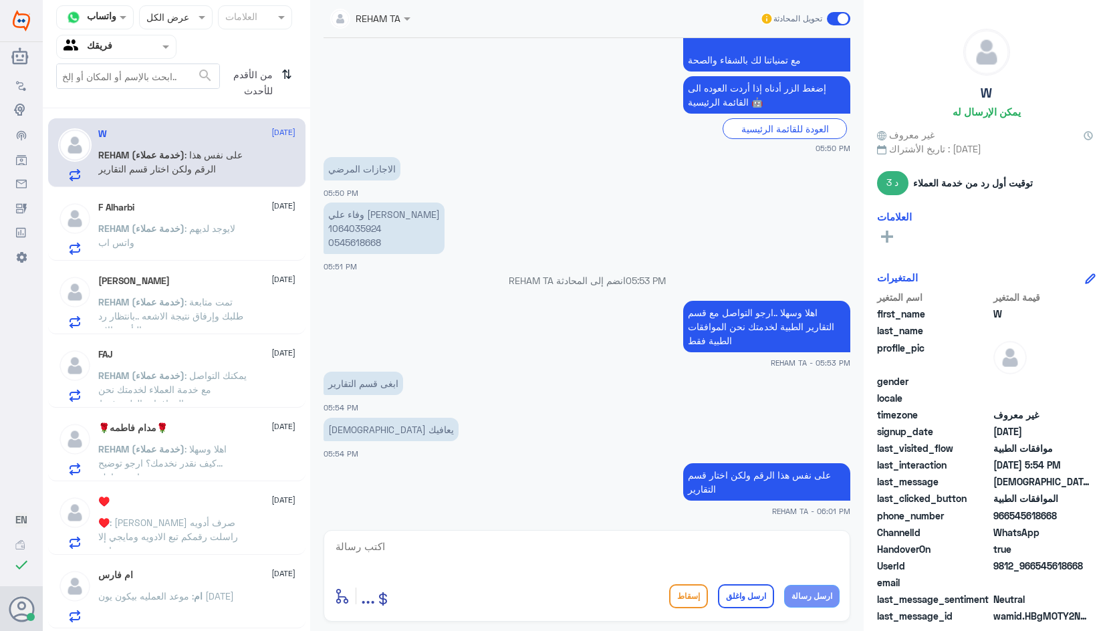
click at [276, 74] on span "من الأقدم للأحدث" at bounding box center [248, 83] width 56 height 39
click at [283, 71] on icon "⇅" at bounding box center [287, 81] width 11 height 34
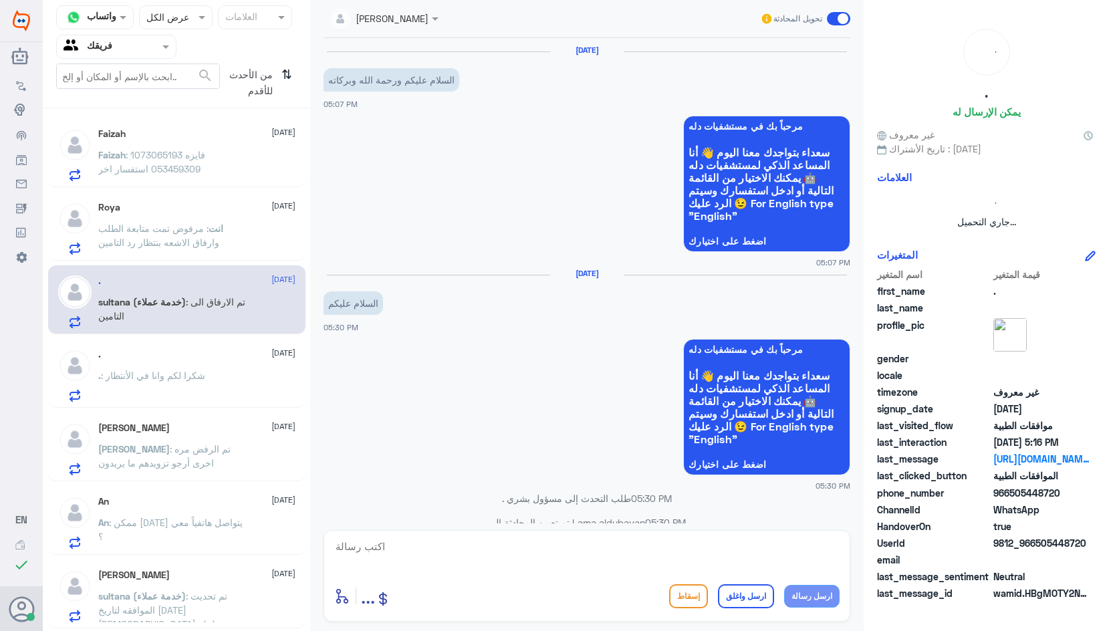
scroll to position [506, 0]
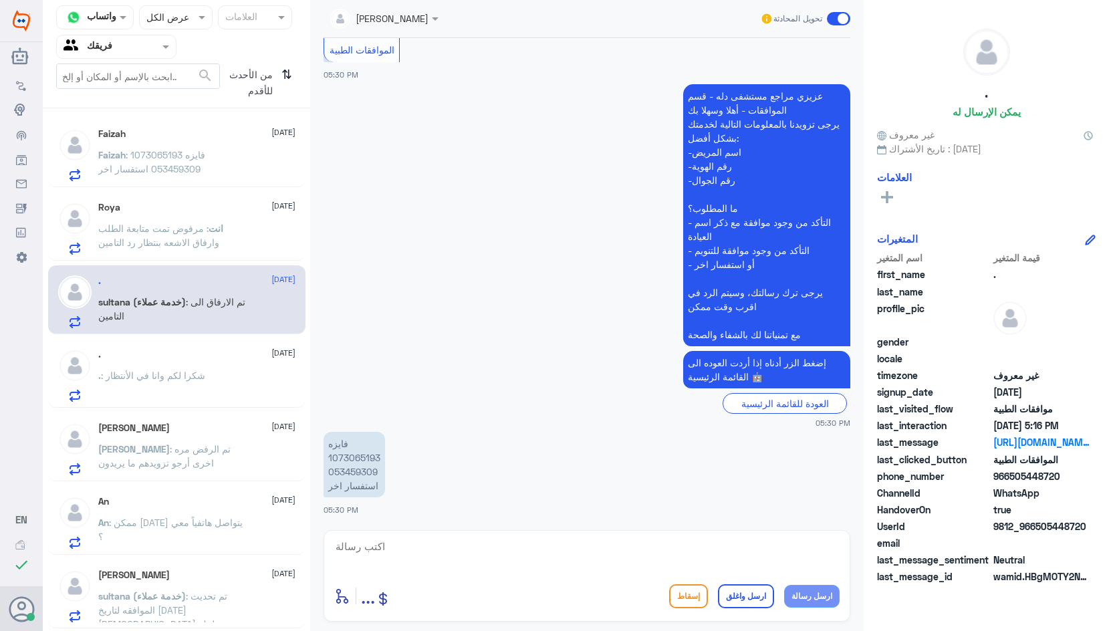
click at [225, 157] on p "Faizah : فايزه 1073065193 053459309 استفسار اخر" at bounding box center [173, 164] width 150 height 33
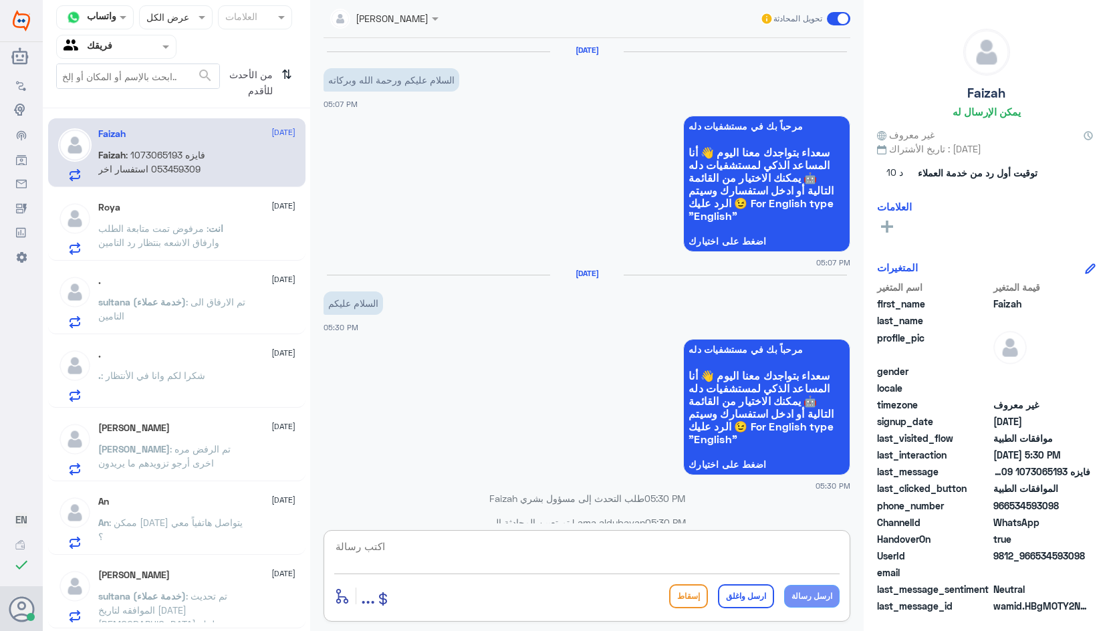
click at [531, 556] on textarea at bounding box center [587, 554] width 506 height 33
type textarea "تفضلي كيف اقدر اخدمك ؟"
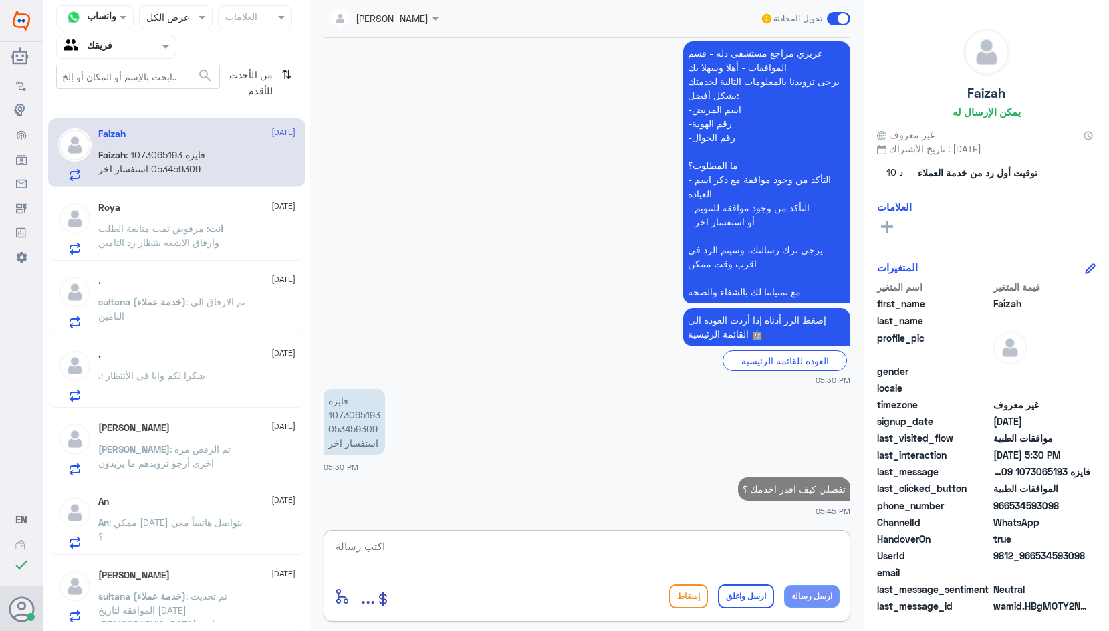
click at [154, 245] on span ": مرفوض تمت متابعة الطلب وارفاق الاشعه بنتظار رد التامين" at bounding box center [158, 235] width 121 height 25
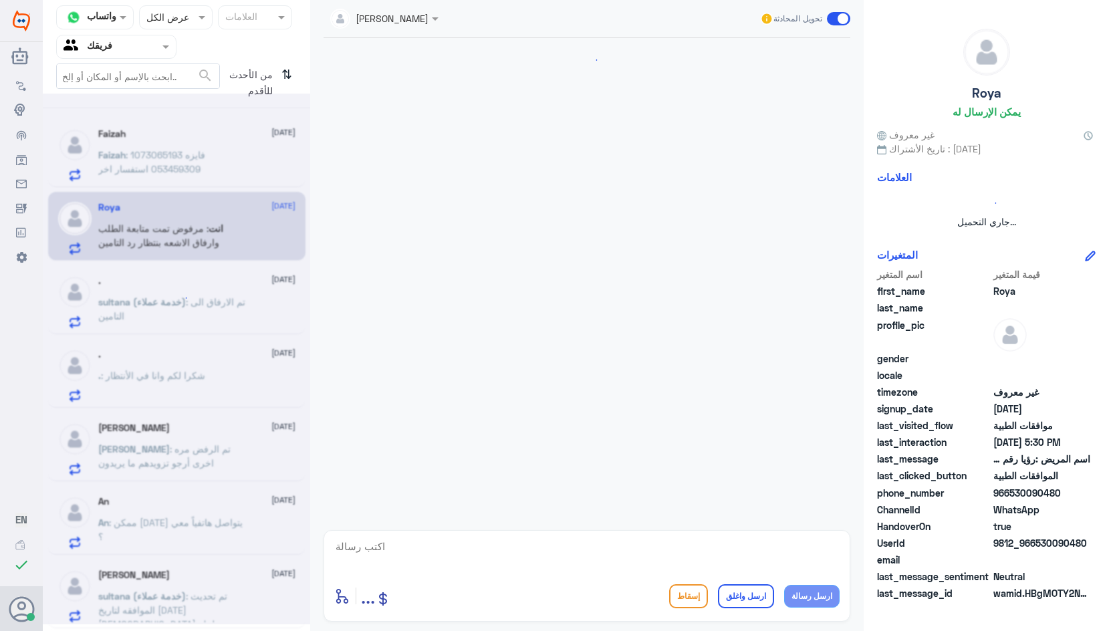
click at [200, 373] on div at bounding box center [177, 359] width 268 height 531
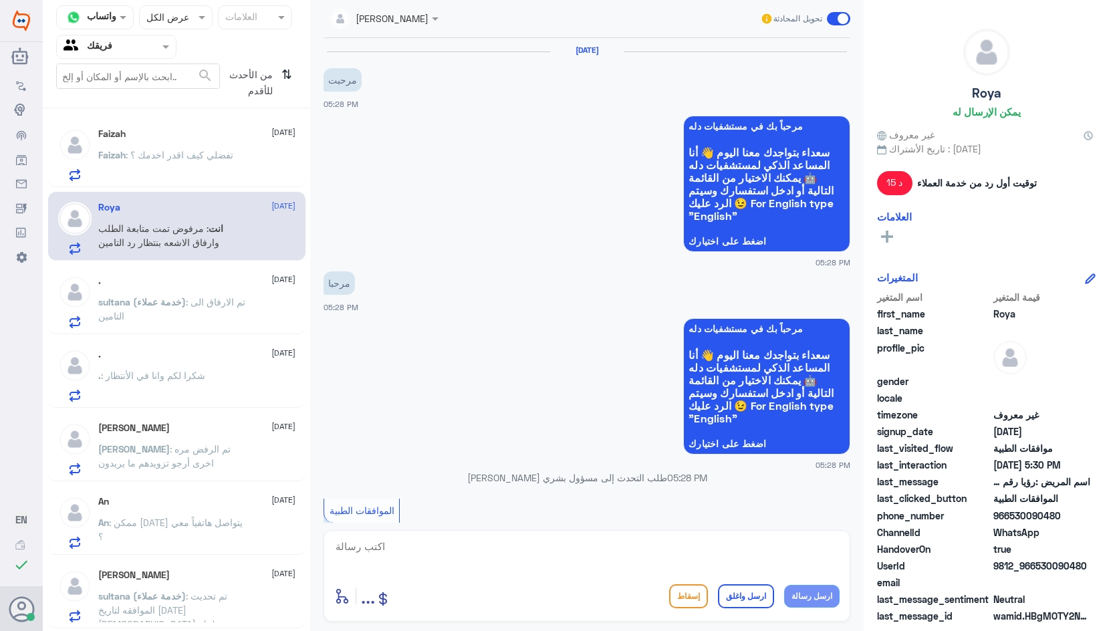
scroll to position [542, 0]
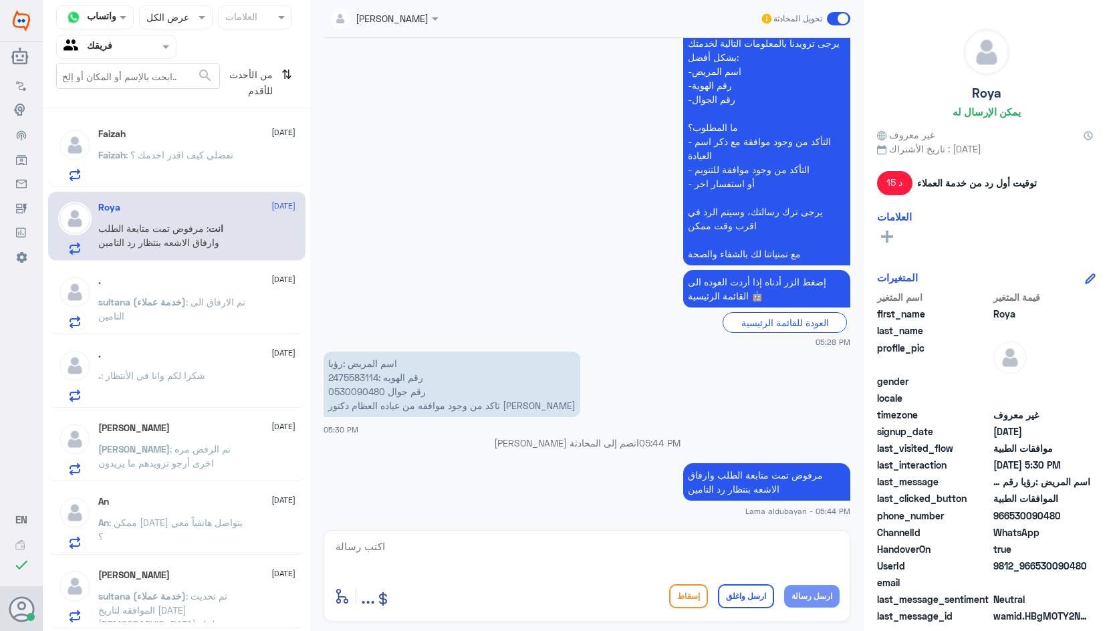
click at [199, 383] on p ". : شكرا لكم وانا في الأنتظار" at bounding box center [151, 384] width 107 height 33
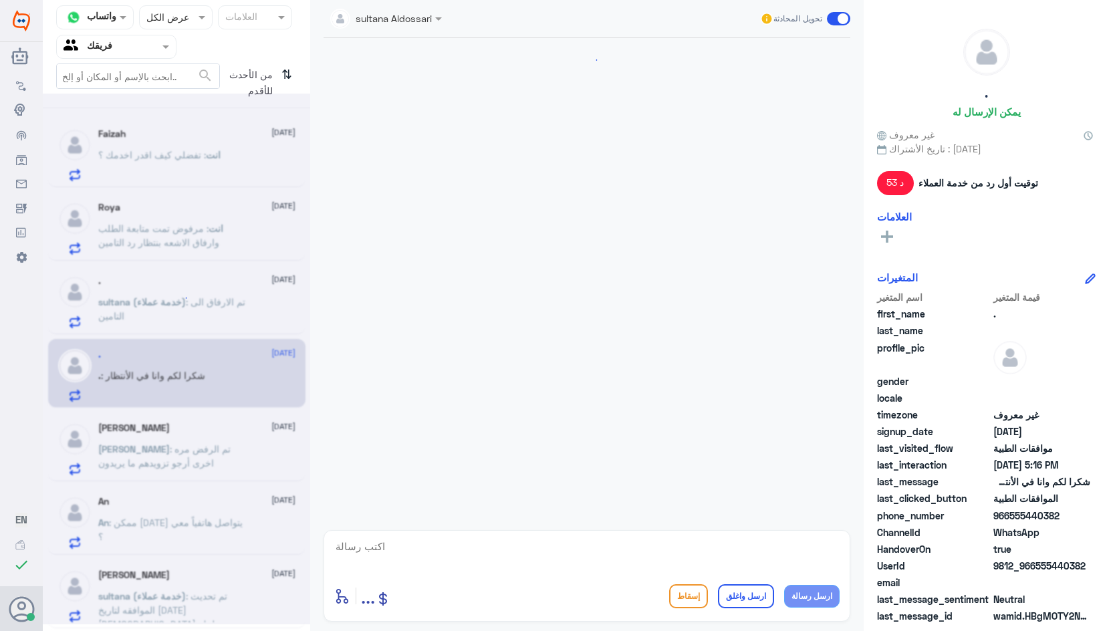
scroll to position [1306, 0]
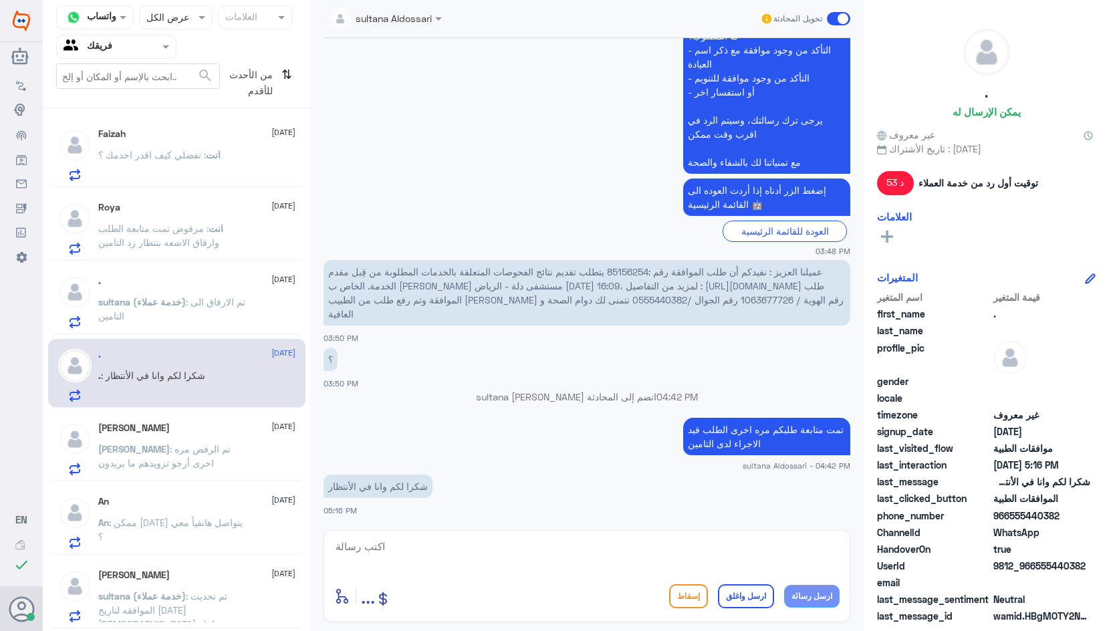
click at [193, 300] on span ": تم الارفاق الى التامين" at bounding box center [171, 308] width 147 height 25
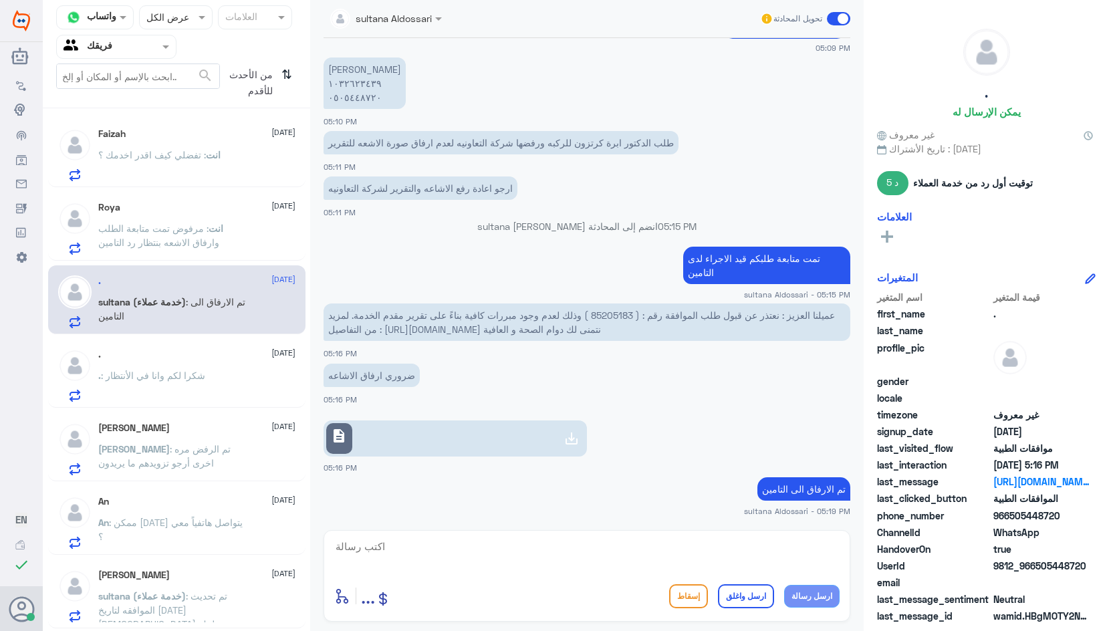
click at [179, 441] on div "[PERSON_NAME] [DATE] [PERSON_NAME] : تم الرفض مره اخرى أرجو تزويدهم ما يريدون" at bounding box center [196, 449] width 197 height 53
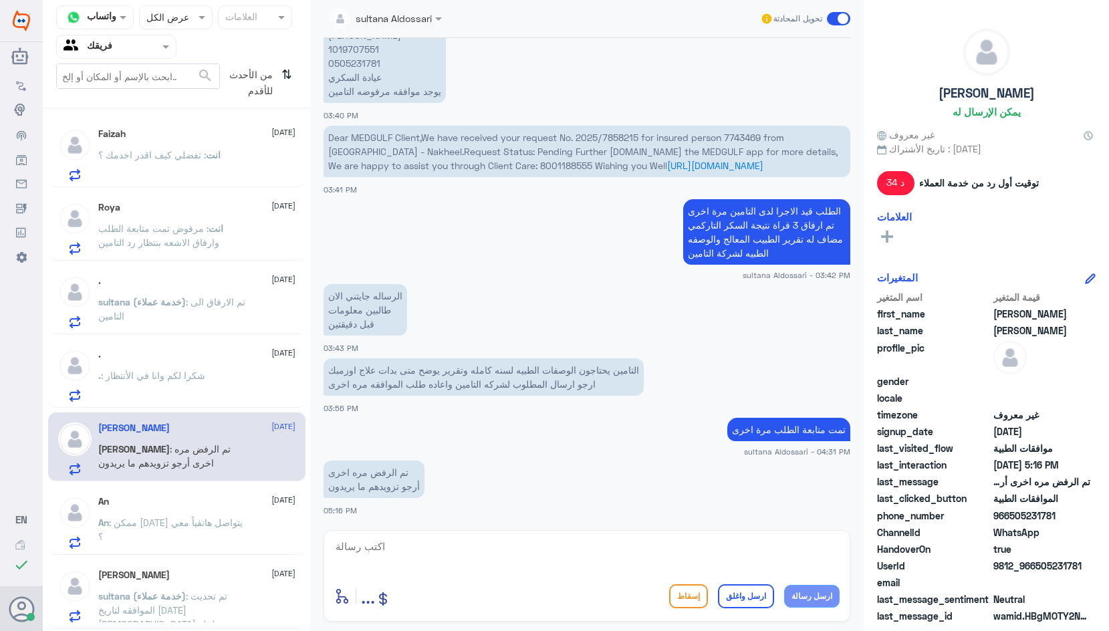
click at [193, 529] on p "An : ممكن [DATE] يتواصل هاتفياً معي ؟" at bounding box center [173, 532] width 150 height 33
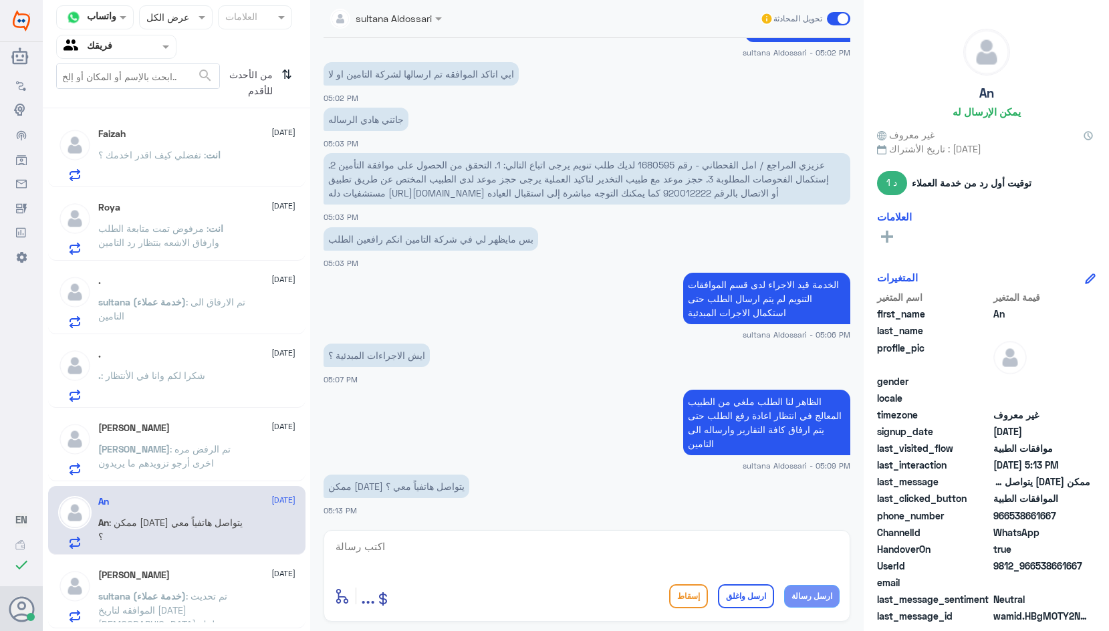
click at [195, 443] on p "[PERSON_NAME] : تم الرفض مره اخرى أرجو تزويدهم ما يريدون" at bounding box center [173, 458] width 150 height 33
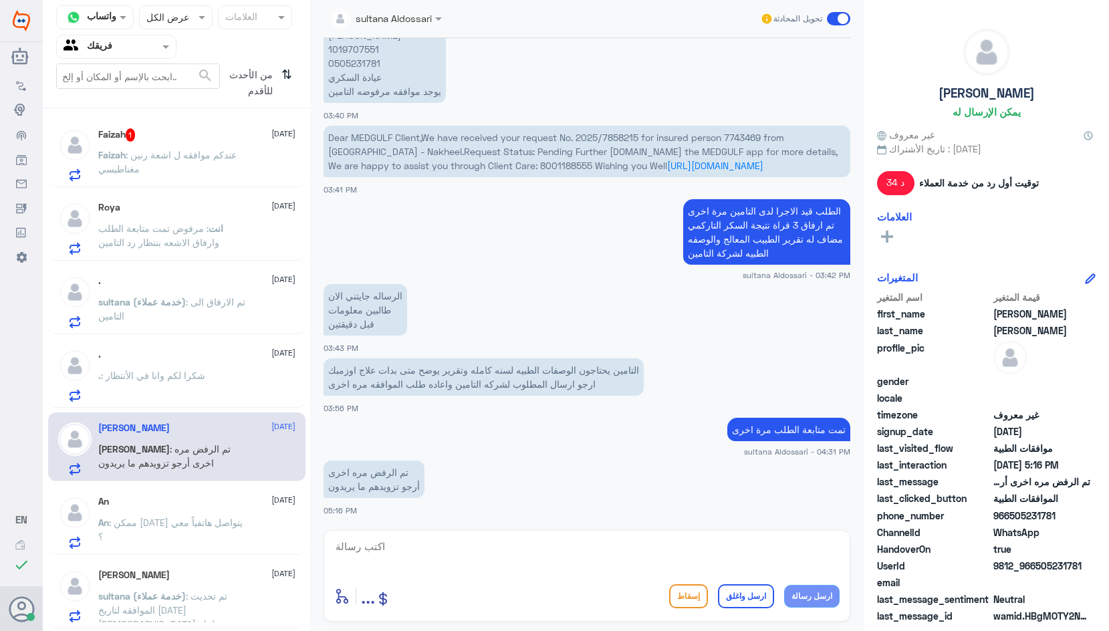
click at [234, 148] on p "Faizah : عندكم موافقه ل اشعة رنين مغناطيسي" at bounding box center [173, 164] width 150 height 33
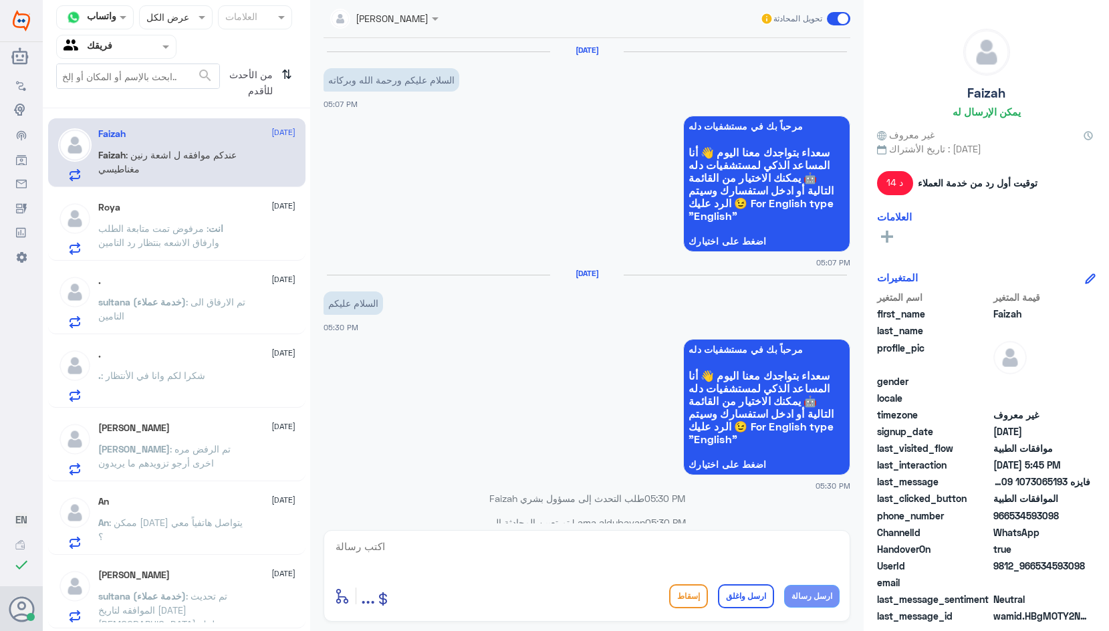
scroll to position [619, 0]
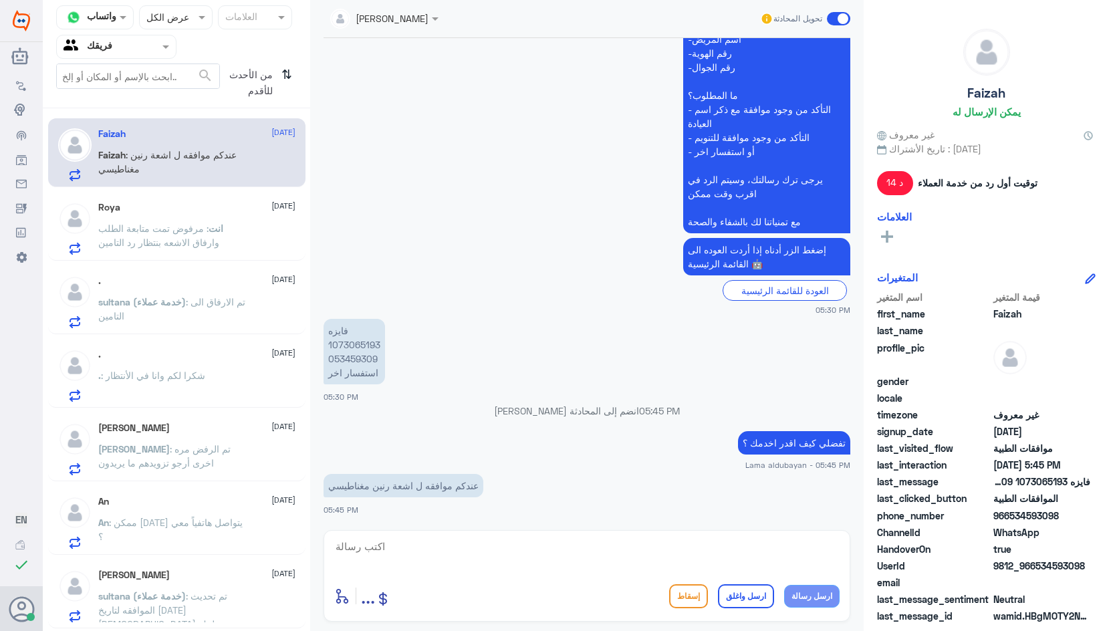
click at [523, 550] on textarea at bounding box center [587, 554] width 506 height 33
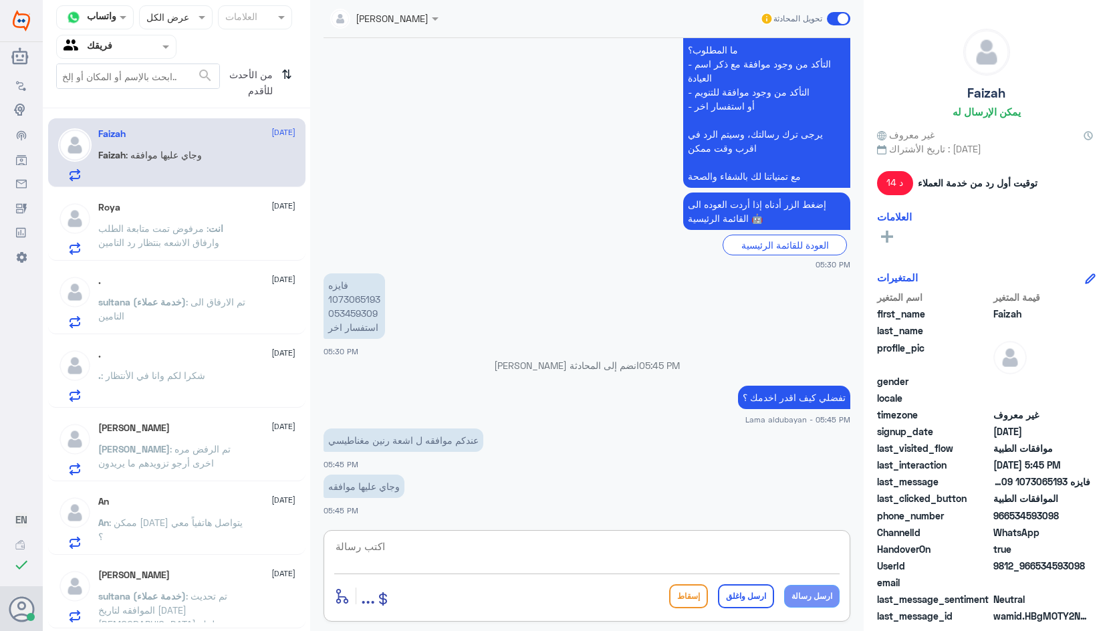
click at [368, 302] on p "فايزه 1073065193 053459309 استفسار اخر" at bounding box center [355, 307] width 62 height 66
copy p "1073065193"
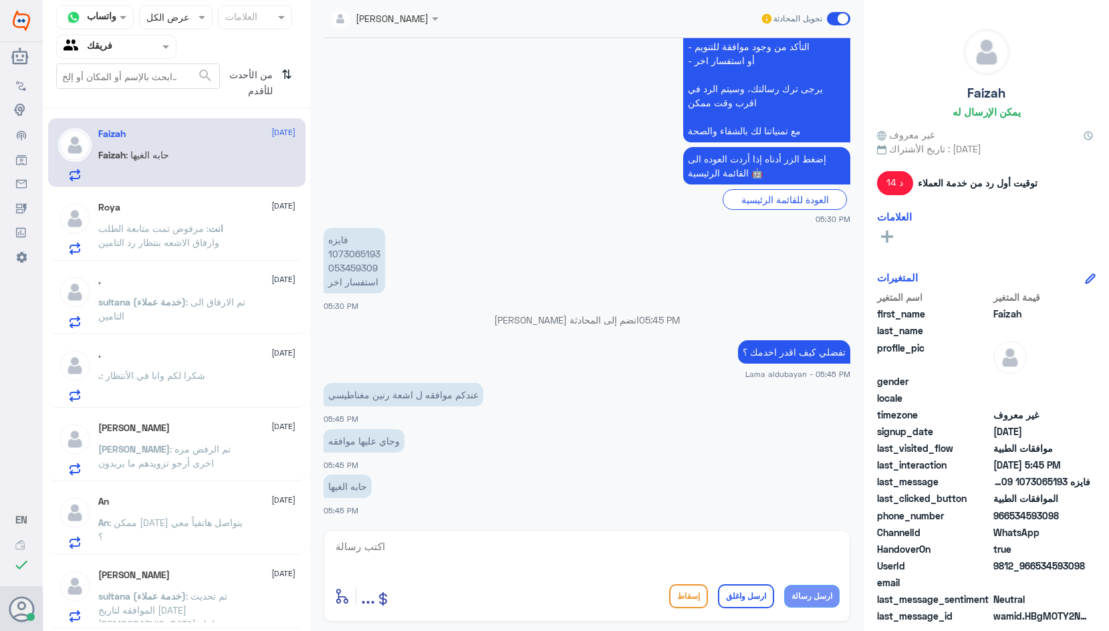
click at [420, 538] on textarea at bounding box center [587, 554] width 506 height 33
type textarea "سبب اللغاء عزيزتي"
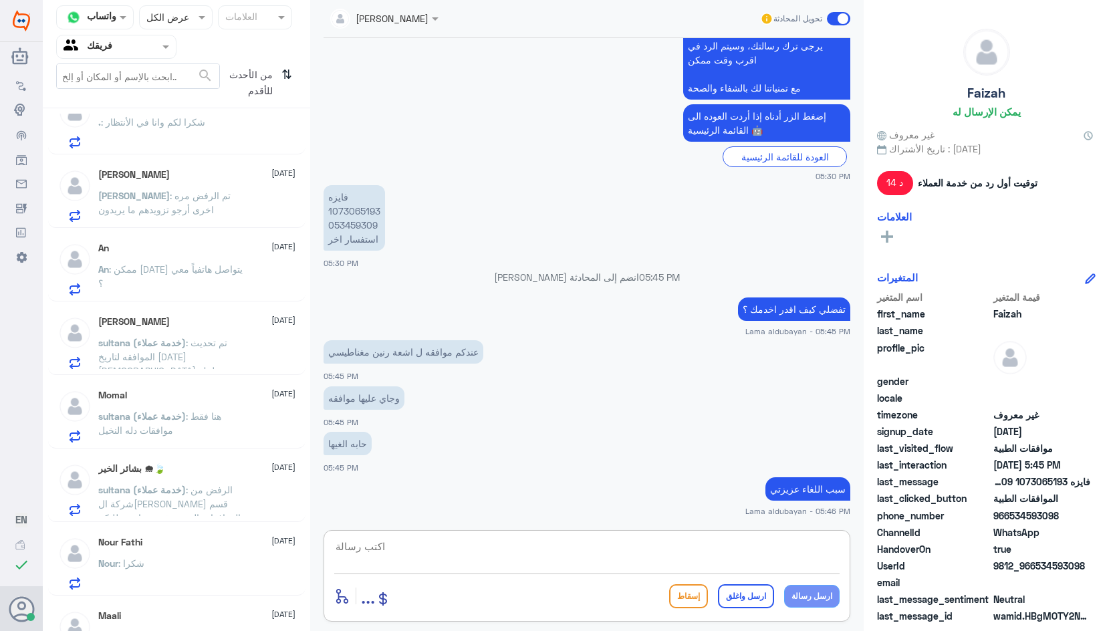
scroll to position [268, 0]
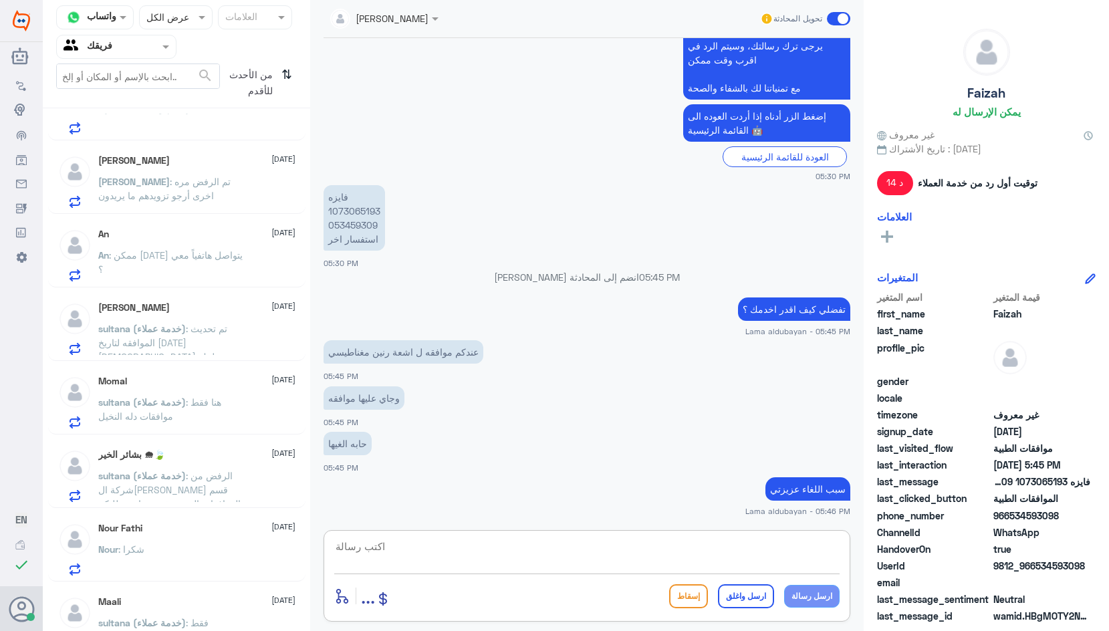
click at [227, 543] on div "Nour Fathi [DATE] Nour : شكرا" at bounding box center [196, 549] width 197 height 53
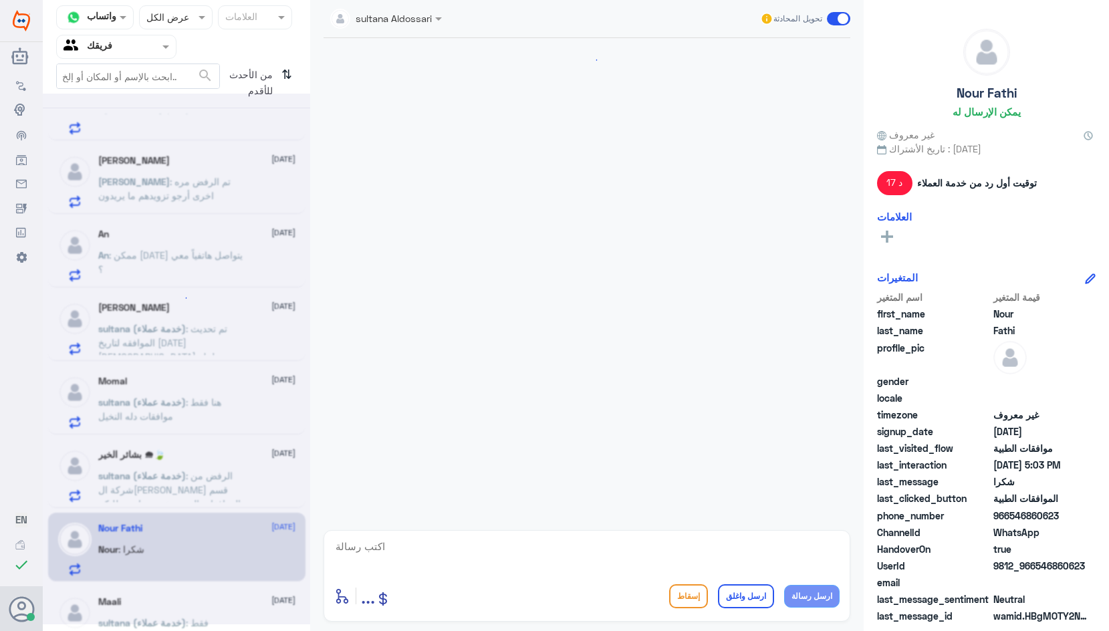
scroll to position [936, 0]
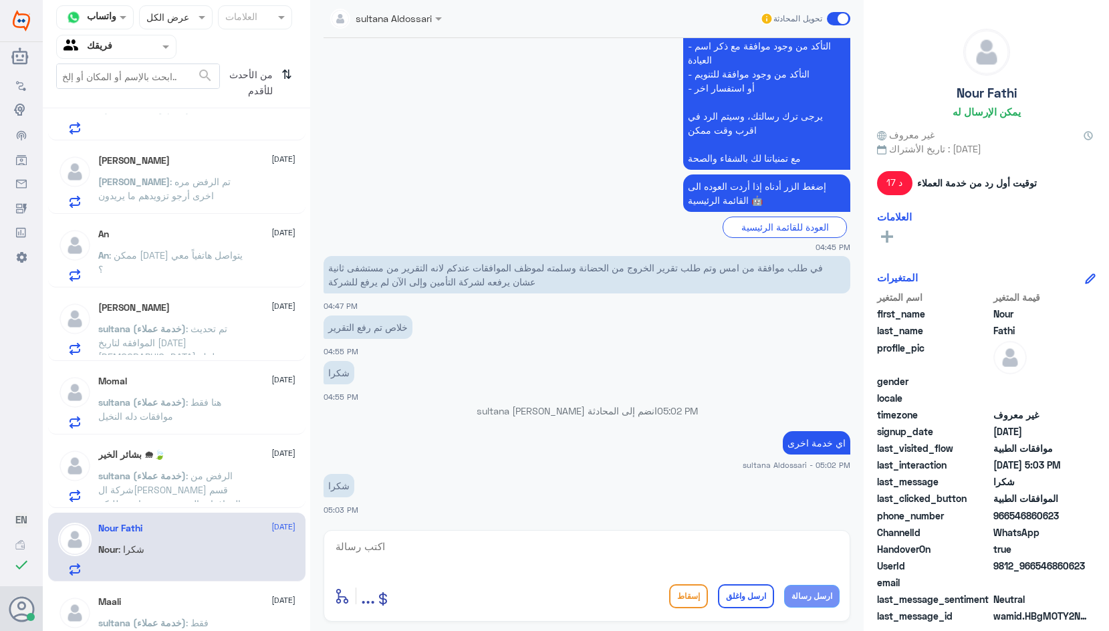
click at [782, 553] on textarea at bounding box center [587, 554] width 506 height 33
type textarea "k"
type textarea "نتمنى لك دوام الصحه والعافيه"
click at [746, 599] on button "ارسل واغلق" at bounding box center [746, 597] width 56 height 24
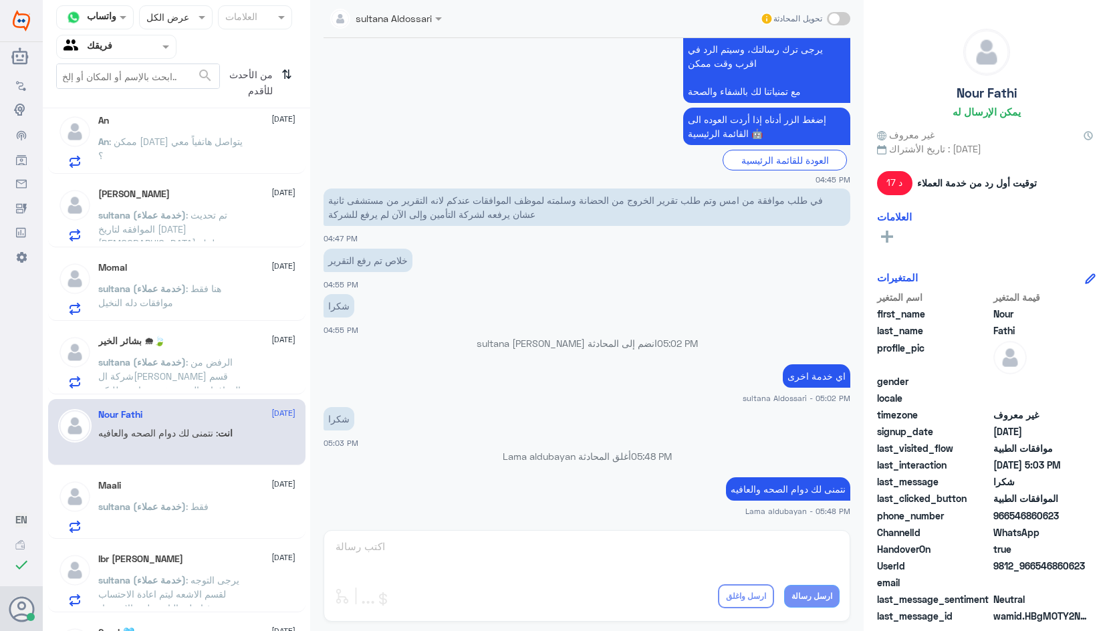
scroll to position [401, 0]
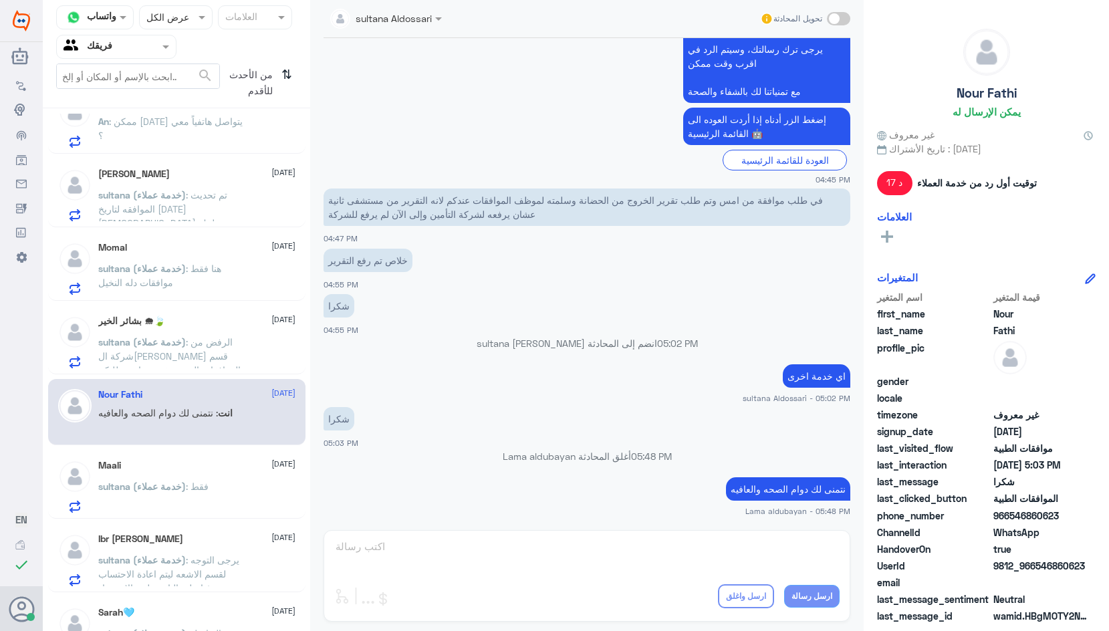
click at [143, 475] on div "Maali [DATE] sultana (خدمة عملاء) : فقط" at bounding box center [196, 486] width 197 height 53
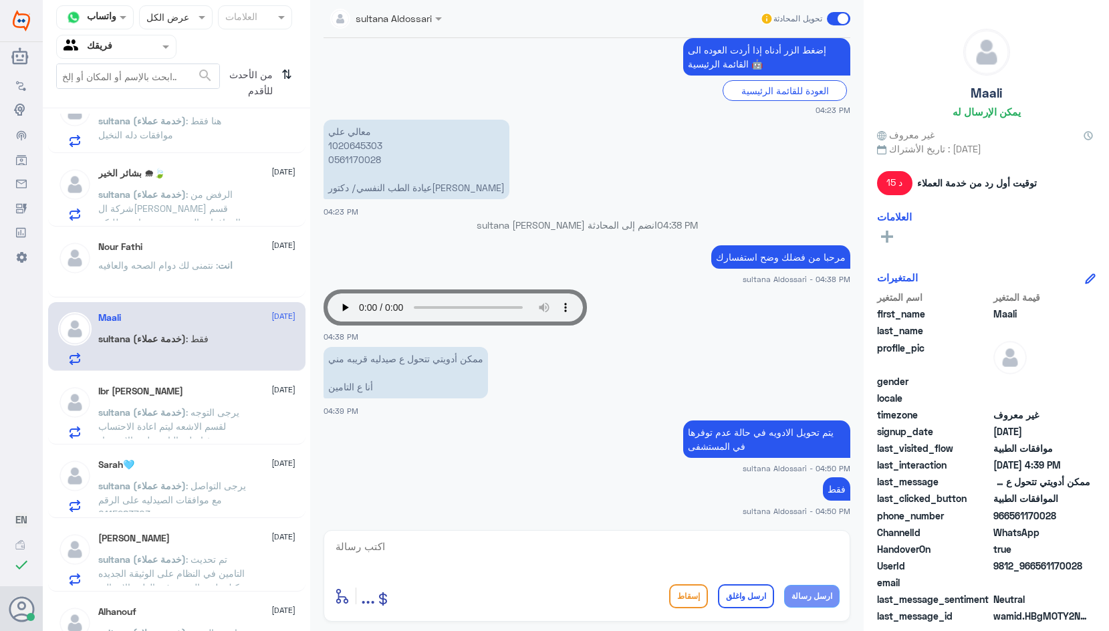
scroll to position [602, 0]
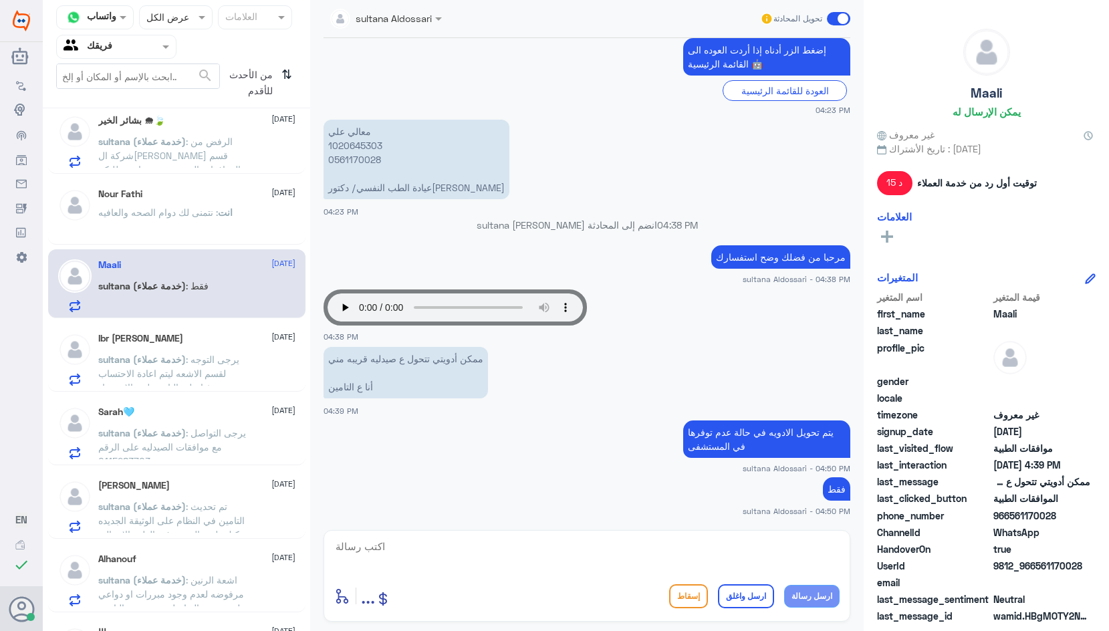
click at [186, 453] on span ": يرجى التواصل مع موافقات الصيدليه على الرقم 0115283703" at bounding box center [172, 446] width 148 height 39
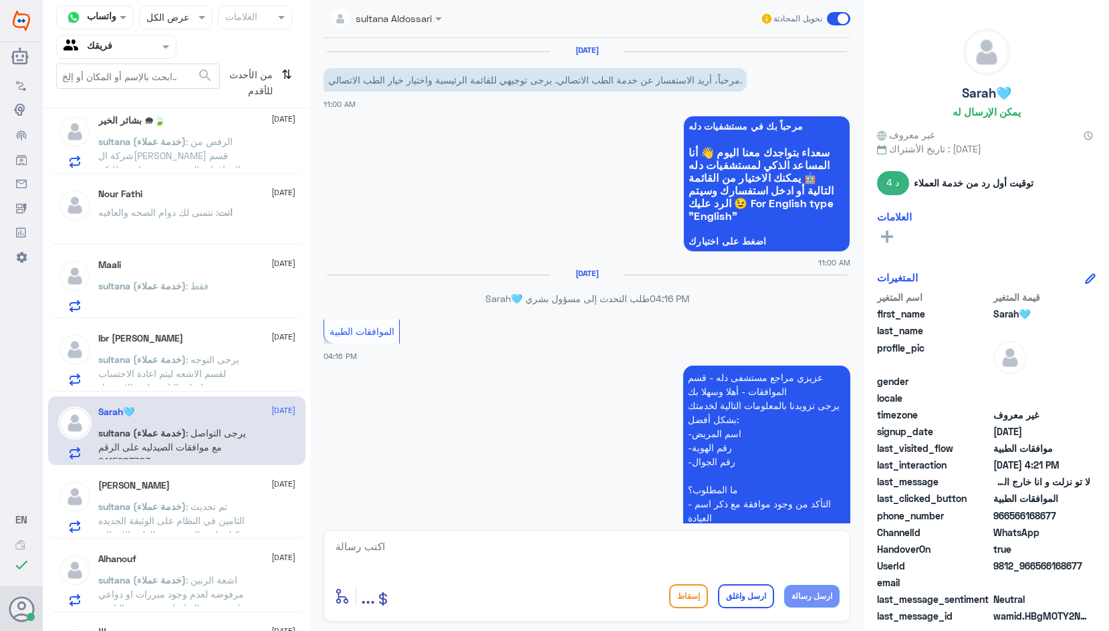
scroll to position [465, 0]
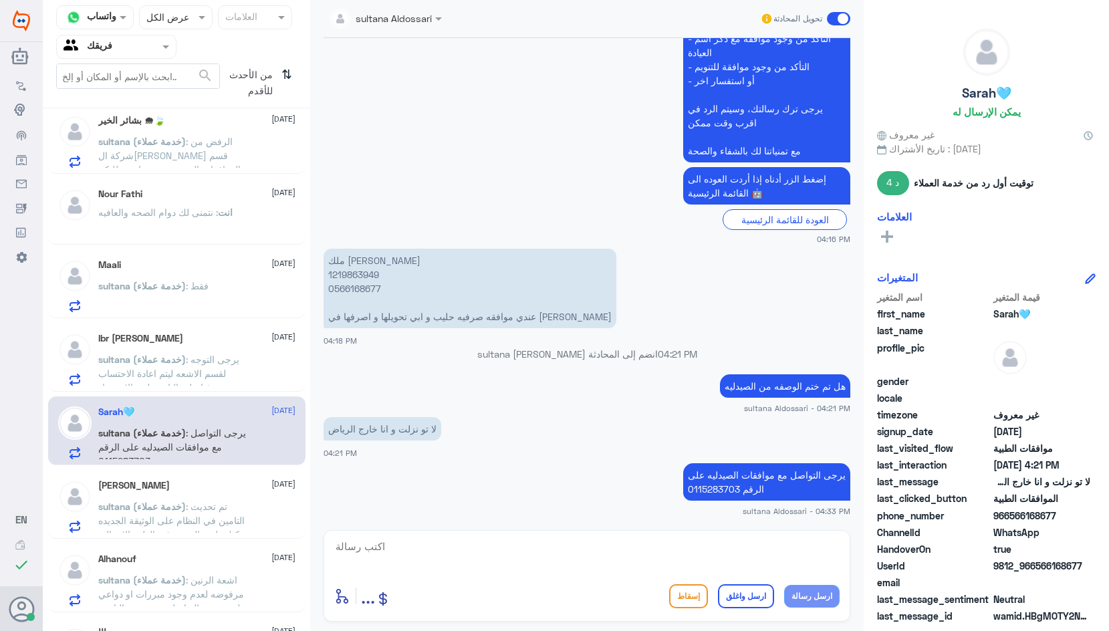
click at [659, 552] on textarea at bounding box center [587, 554] width 506 height 33
drag, startPoint x: 779, startPoint y: 490, endPoint x: 680, endPoint y: 483, distance: 99.3
click at [683, 483] on p "يرجى التواصل مع موافقات الصيدليه على الرقم 0115283703" at bounding box center [766, 481] width 167 height 37
drag, startPoint x: 825, startPoint y: 478, endPoint x: 722, endPoint y: 486, distance: 103.4
click at [722, 486] on p "يرجى التواصل مع موافقات الصيدليه على الرقم 0115283703" at bounding box center [766, 481] width 167 height 37
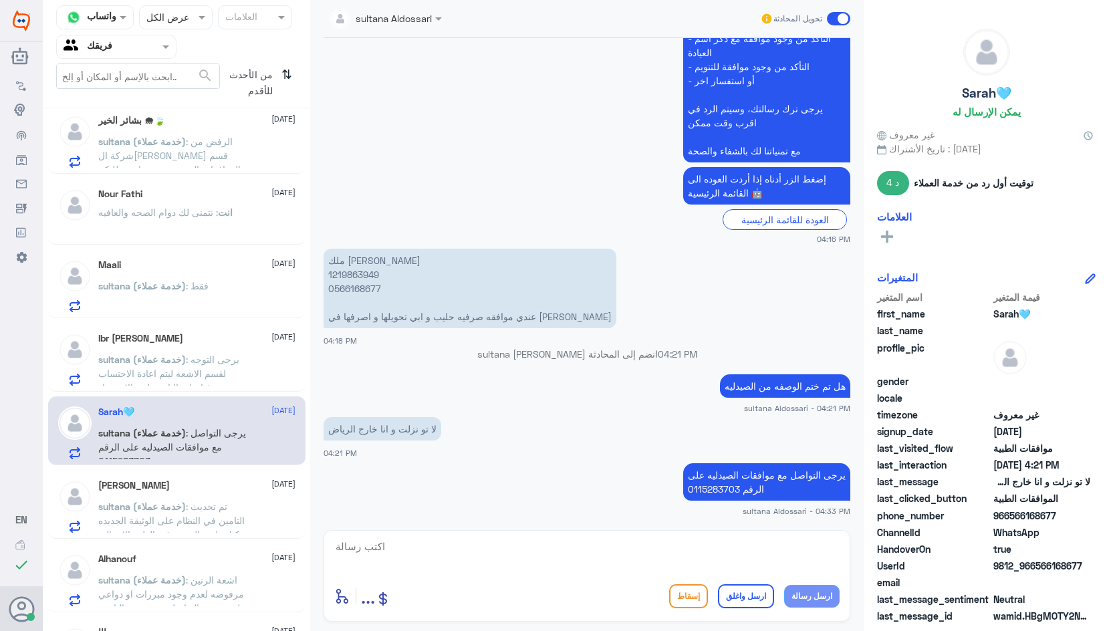
click at [784, 476] on p "يرجى التواصل مع موافقات الصيدليه على الرقم 0115283703" at bounding box center [766, 481] width 167 height 37
copy div "يرجى التواصل مع موافقات الصيدليه على الرقم 0115283703"
click at [201, 231] on p "انت : نتمنى لك دوام الصحه والعافيه" at bounding box center [165, 221] width 134 height 33
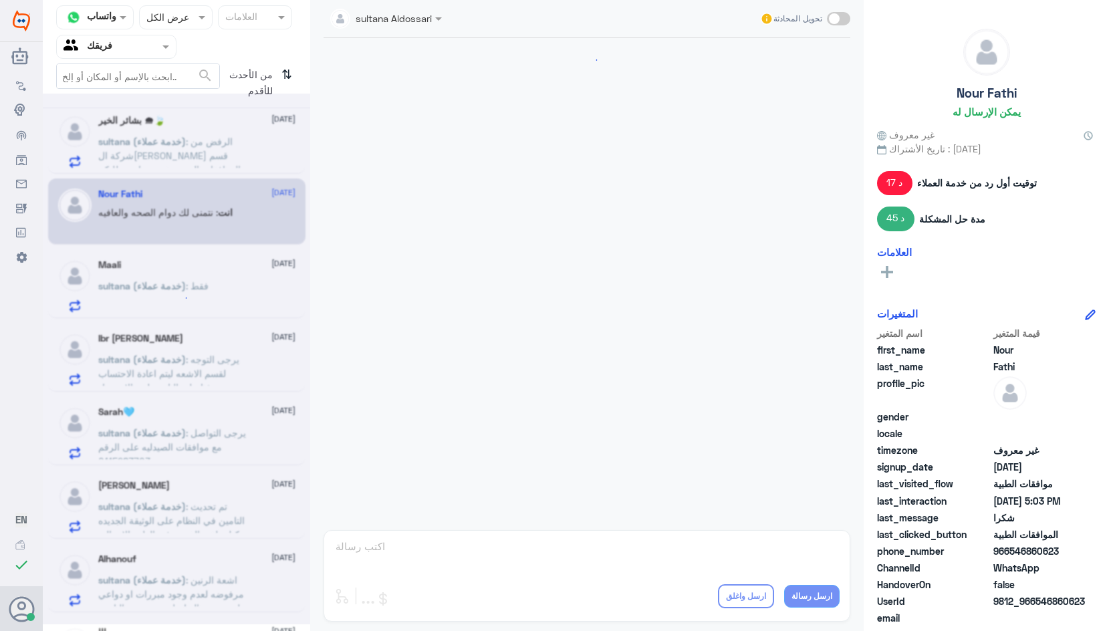
scroll to position [776, 0]
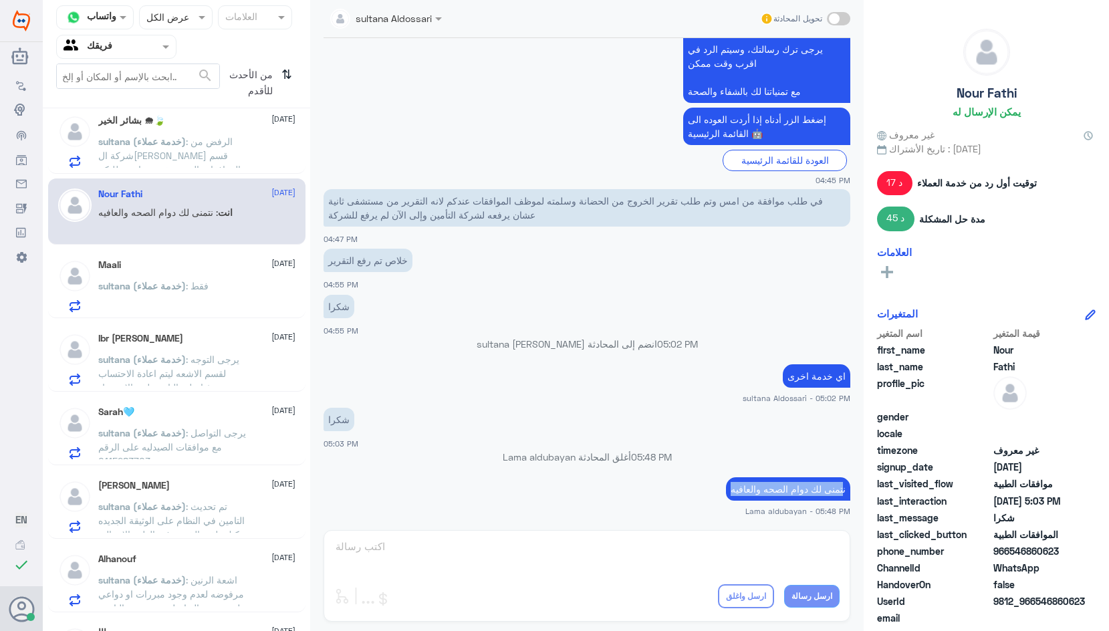
drag, startPoint x: 839, startPoint y: 486, endPoint x: 716, endPoint y: 476, distance: 123.5
click at [716, 476] on div "نتمنى لك دوام الصحه والعافيه Lama aldubayan - 05:48 PM" at bounding box center [587, 495] width 527 height 43
copy p "تمنى لك دوام الصحه والعافيه"
click at [215, 277] on div "Maali [DATE] sultana (خدمة عملاء) : فقط" at bounding box center [196, 285] width 197 height 53
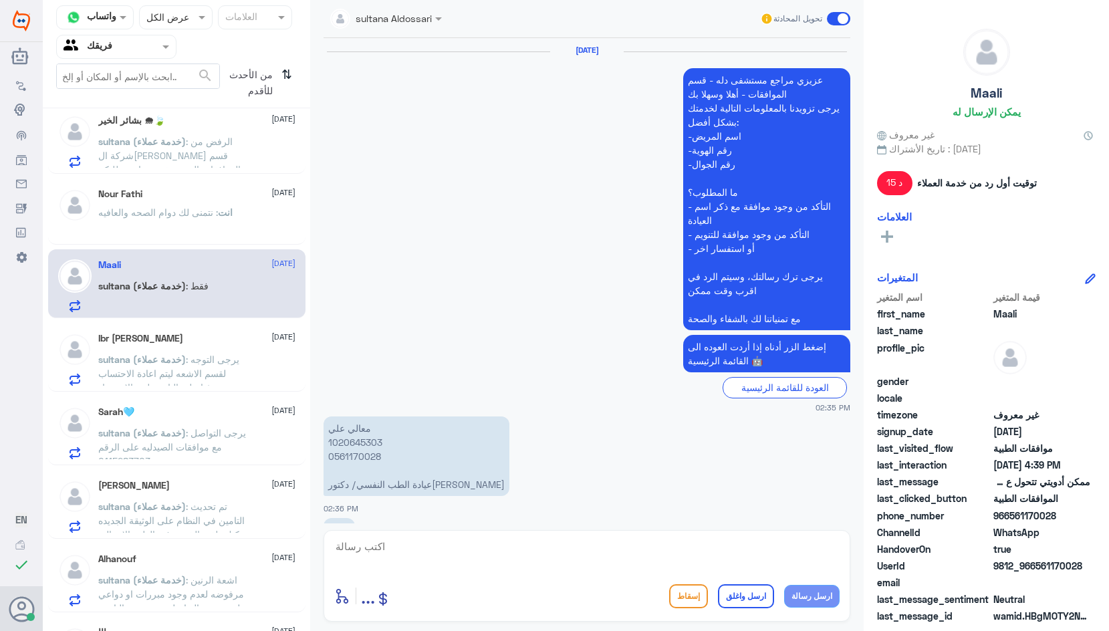
scroll to position [1240, 0]
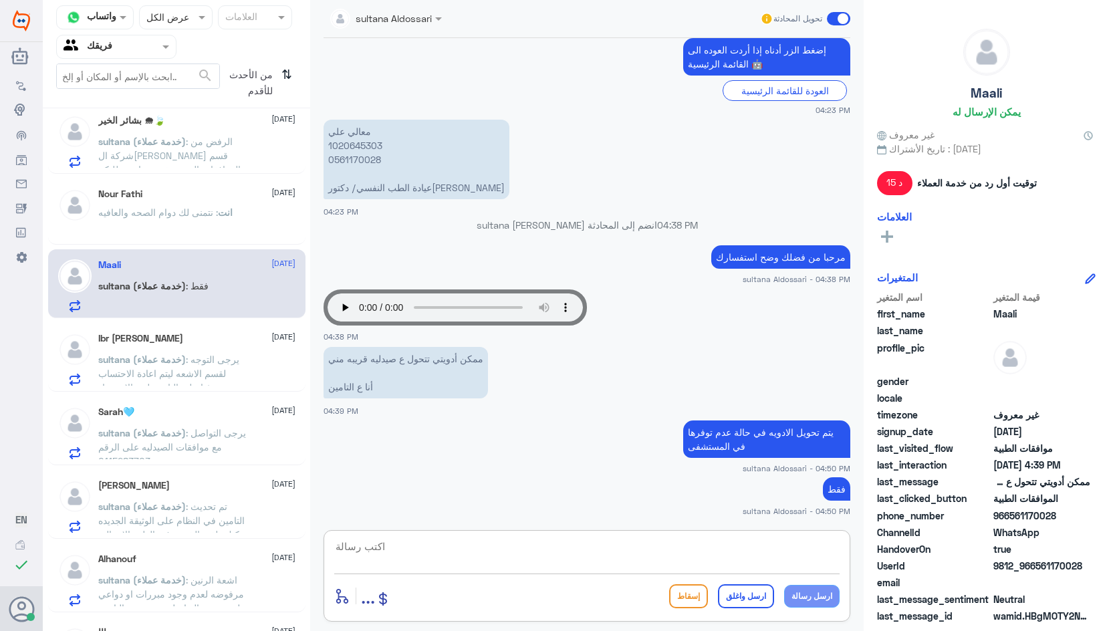
click at [764, 550] on textarea at bounding box center [587, 554] width 506 height 33
paste textarea "تمنى لك دوام الصحه والعافيه"
type textarea "ت"
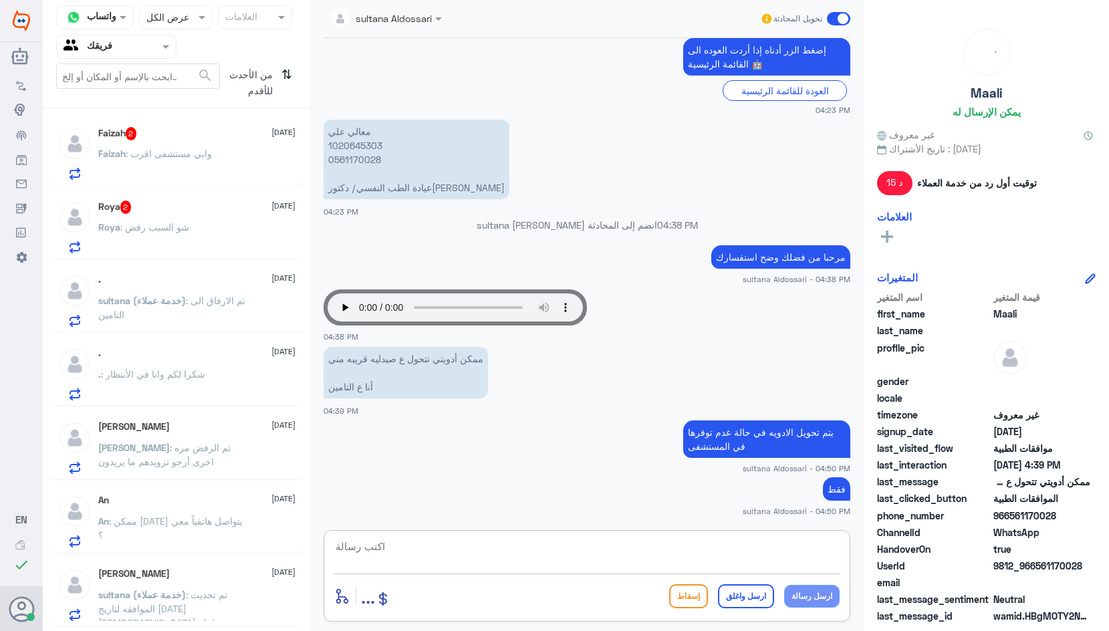
scroll to position [0, 0]
click at [175, 169] on p "Faizah : وابي مستشفى اقرب" at bounding box center [155, 164] width 114 height 33
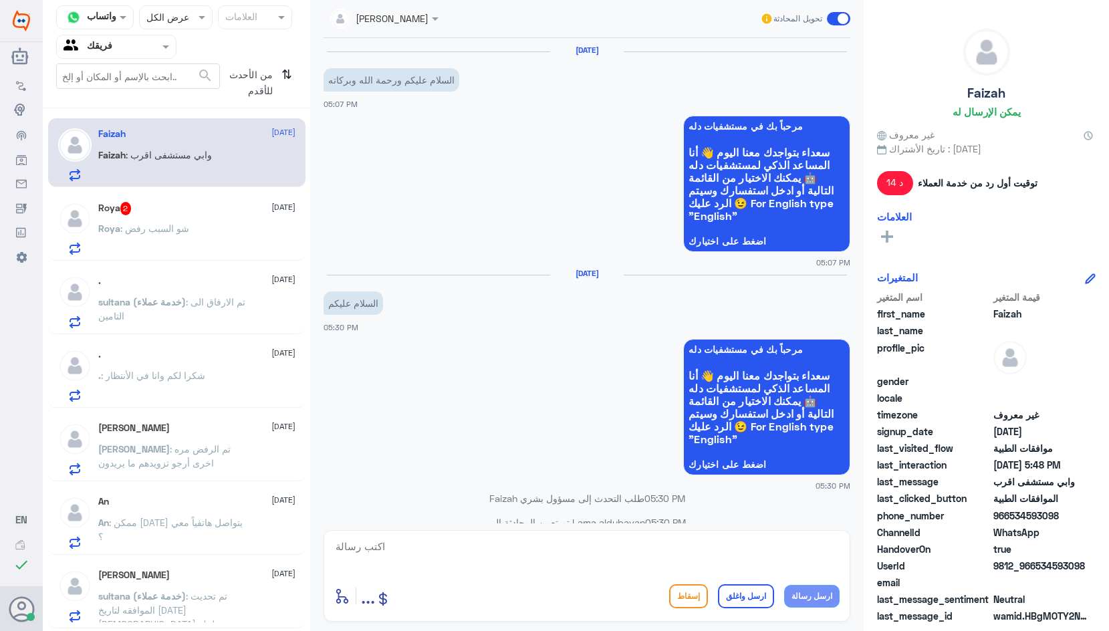
scroll to position [844, 0]
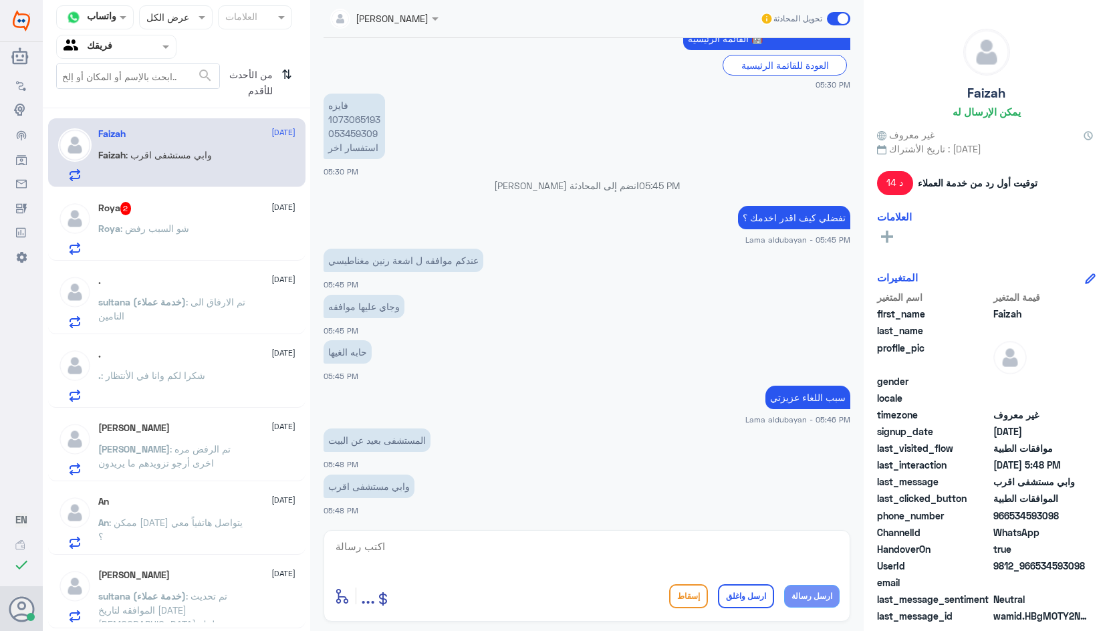
click at [495, 551] on textarea at bounding box center [587, 554] width 506 height 33
type textarea "ابشري لحضات"
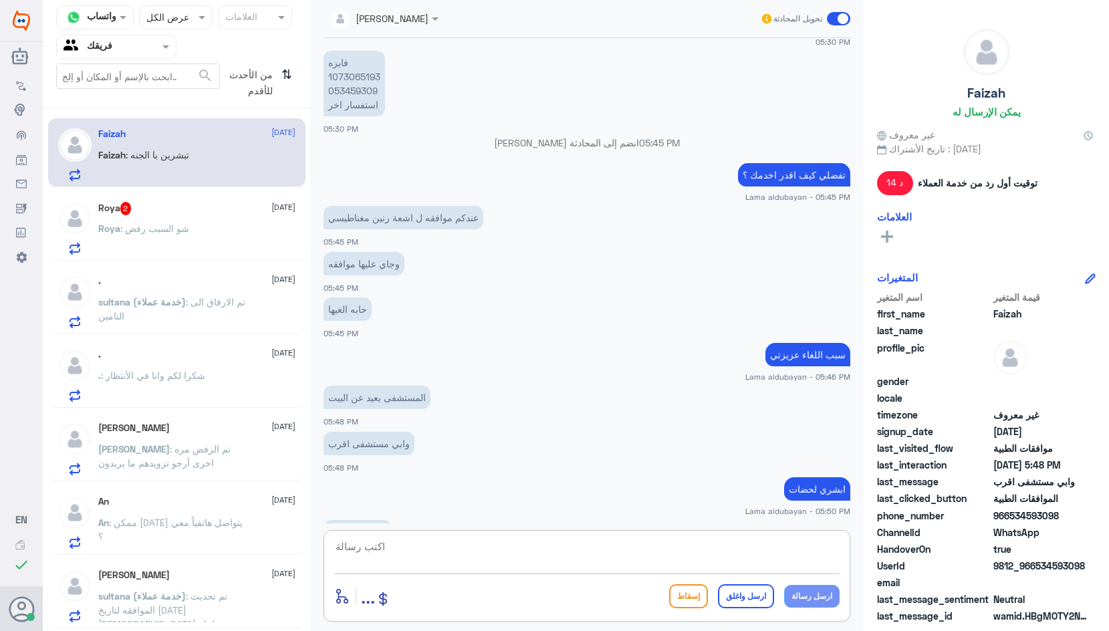
scroll to position [933, 0]
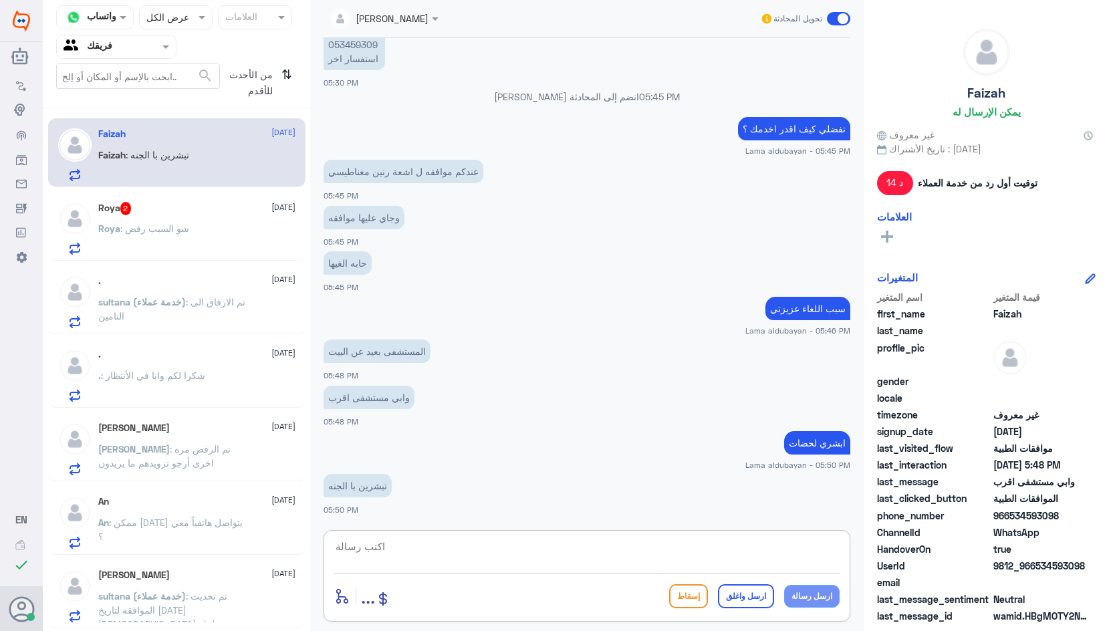
click at [663, 548] on textarea at bounding box center [587, 554] width 506 height 33
type textarea "تم اللغاء بناء على طلبك"
click at [807, 595] on button "ارسل رسالة" at bounding box center [812, 596] width 56 height 23
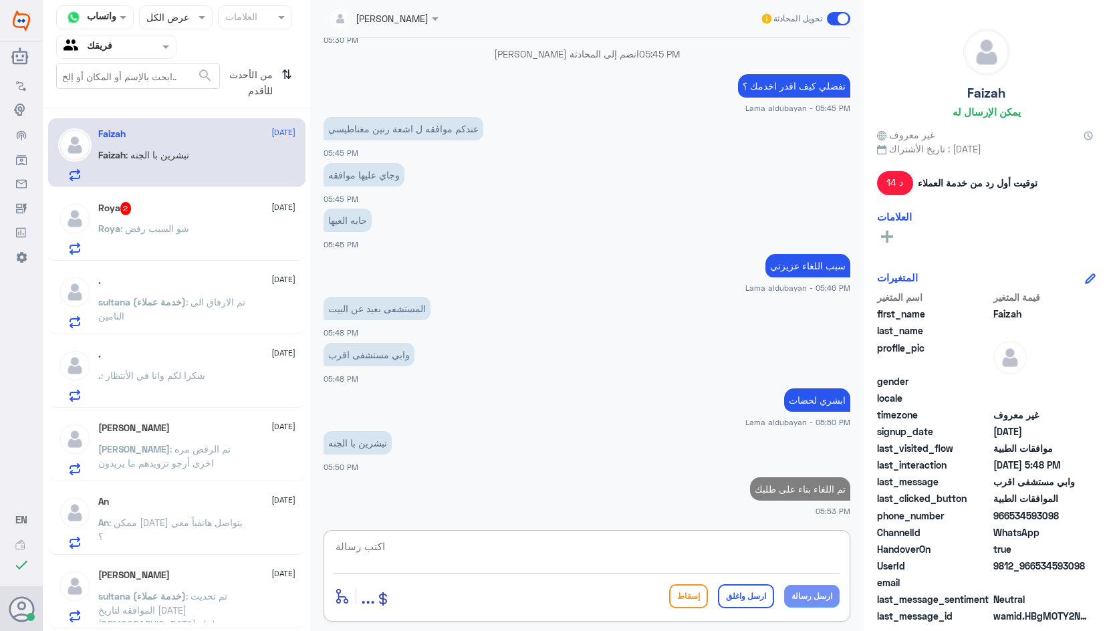
click at [763, 566] on textarea at bounding box center [587, 554] width 506 height 33
type textarea "اي خدمه اخرى؟"
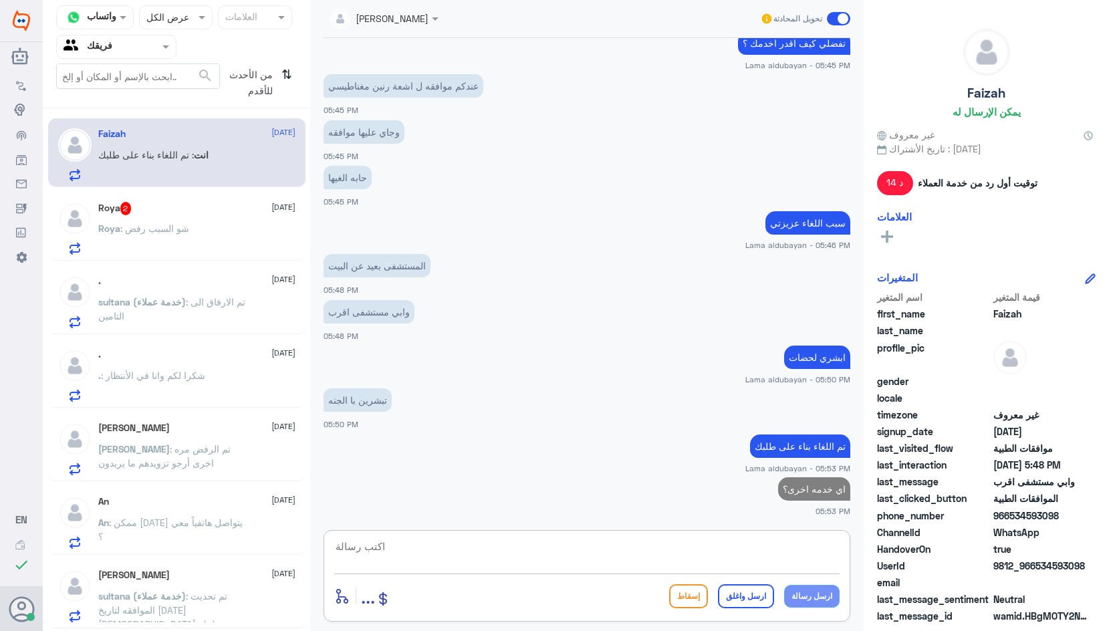
click at [173, 224] on span ": شو السبب رفض" at bounding box center [154, 228] width 69 height 11
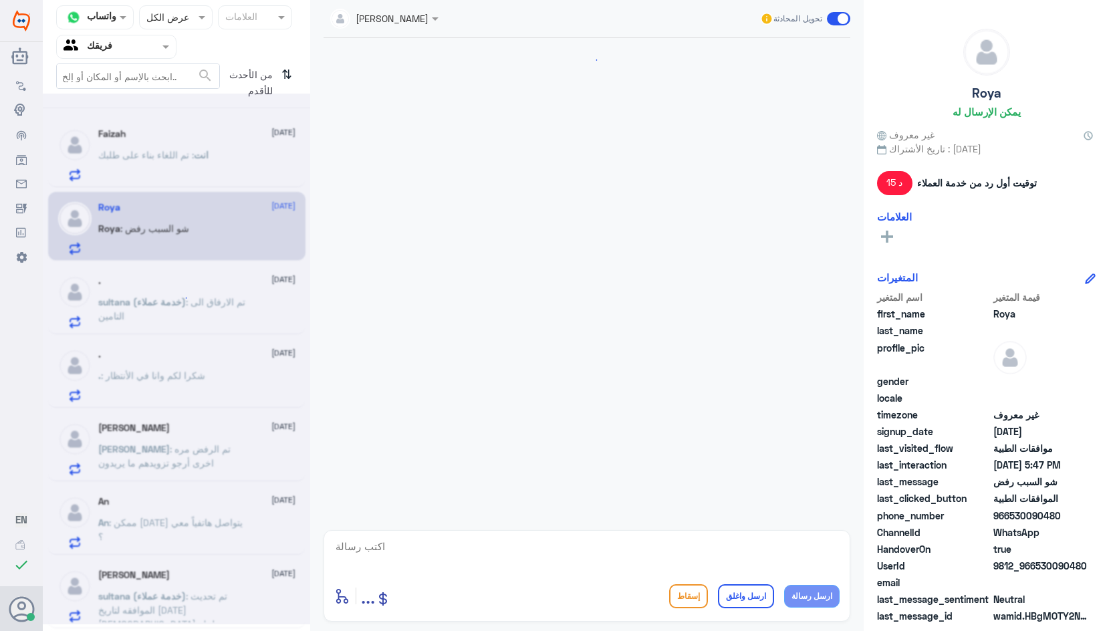
scroll to position [633, 0]
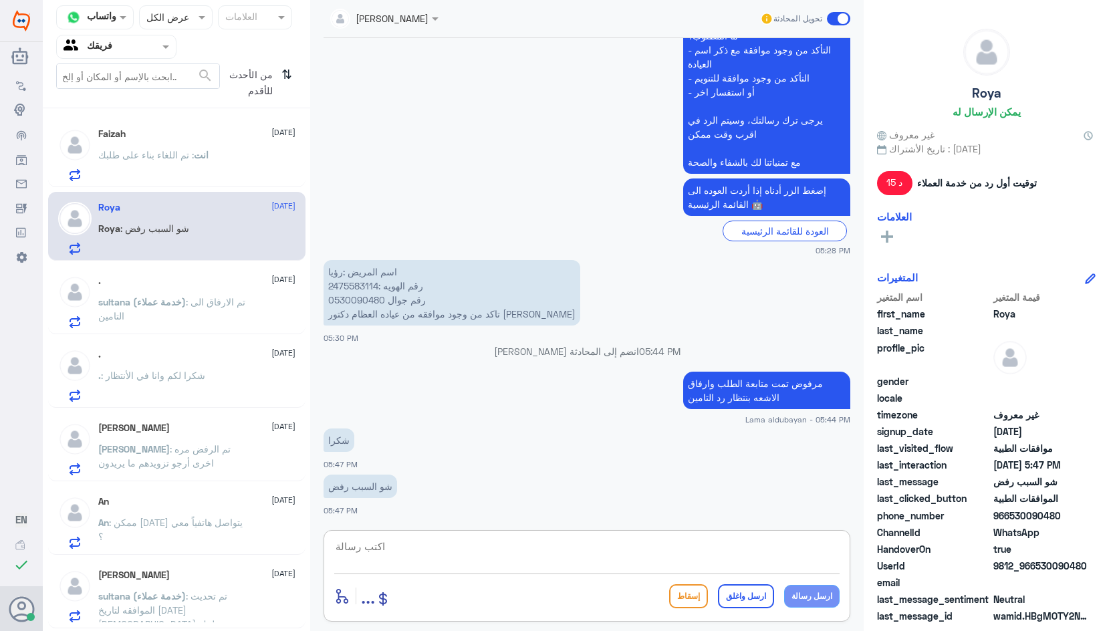
click at [535, 562] on textarea at bounding box center [587, 554] width 506 height 33
type textarea "طالبين نتايج الاشعه تم ارفاقها"
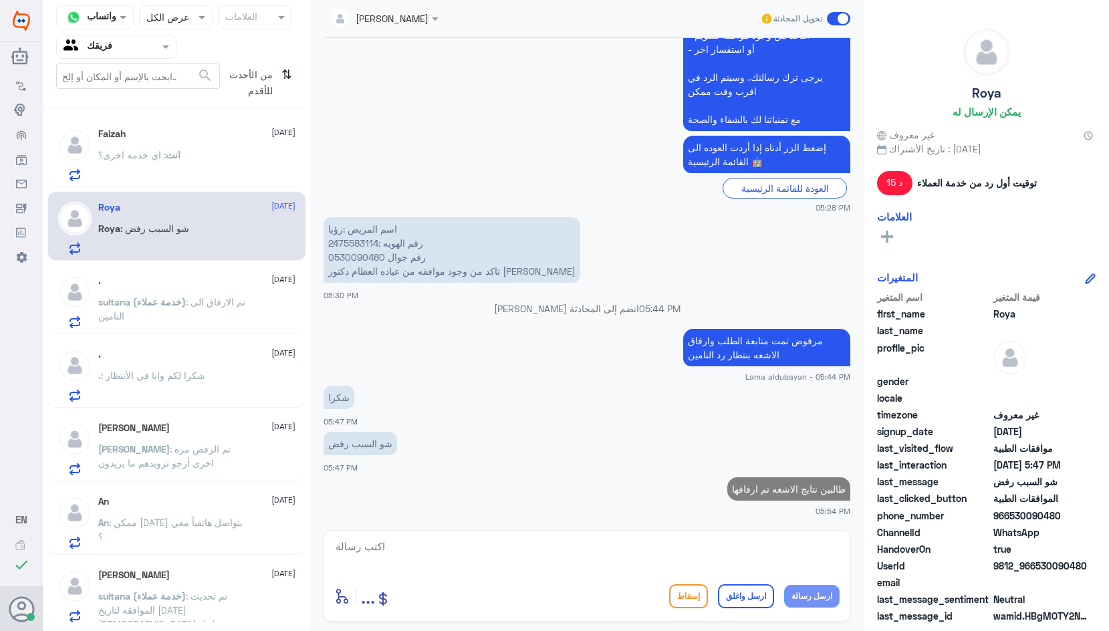
click at [362, 241] on p "اسم المريض :رؤيا رقم الهويه :2475583114 رقم جوال 0530090480 تاكد من وجود موافقه…" at bounding box center [452, 250] width 257 height 66
copy p "2475583114"
click at [530, 564] on textarea at bounding box center [587, 554] width 506 height 33
type textarea "ل"
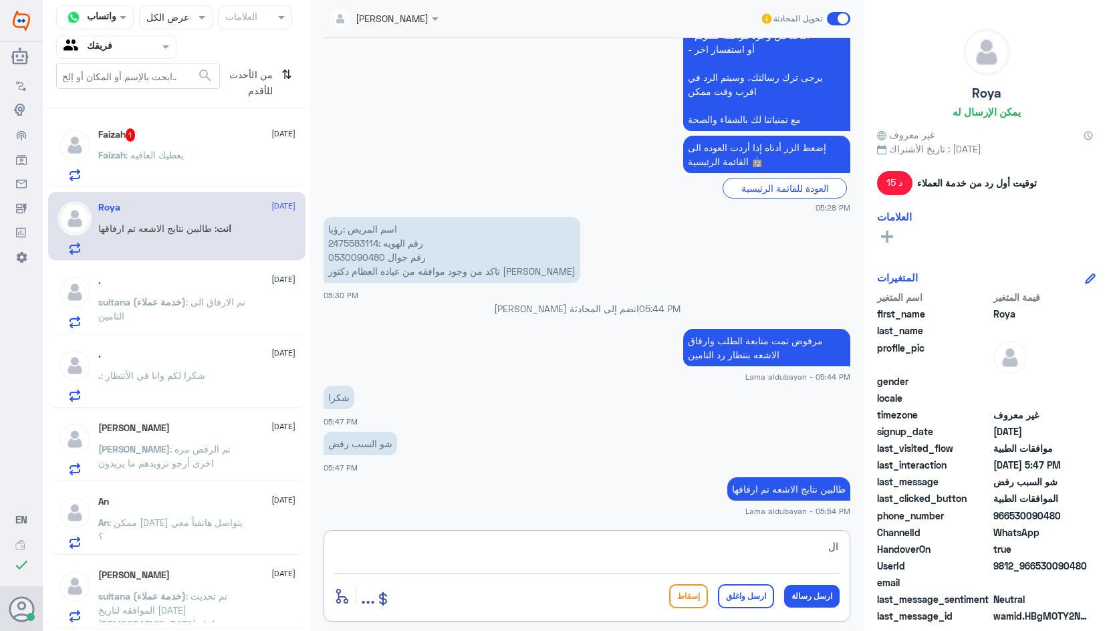
type textarea "ا"
type textarea "الطلب انرفض لازم كشفيه جديده لانه اخر كشفيه مع الدكتور [DATE][PERSON_NAME]"
click at [821, 599] on button "ارسل رسالة" at bounding box center [812, 596] width 56 height 23
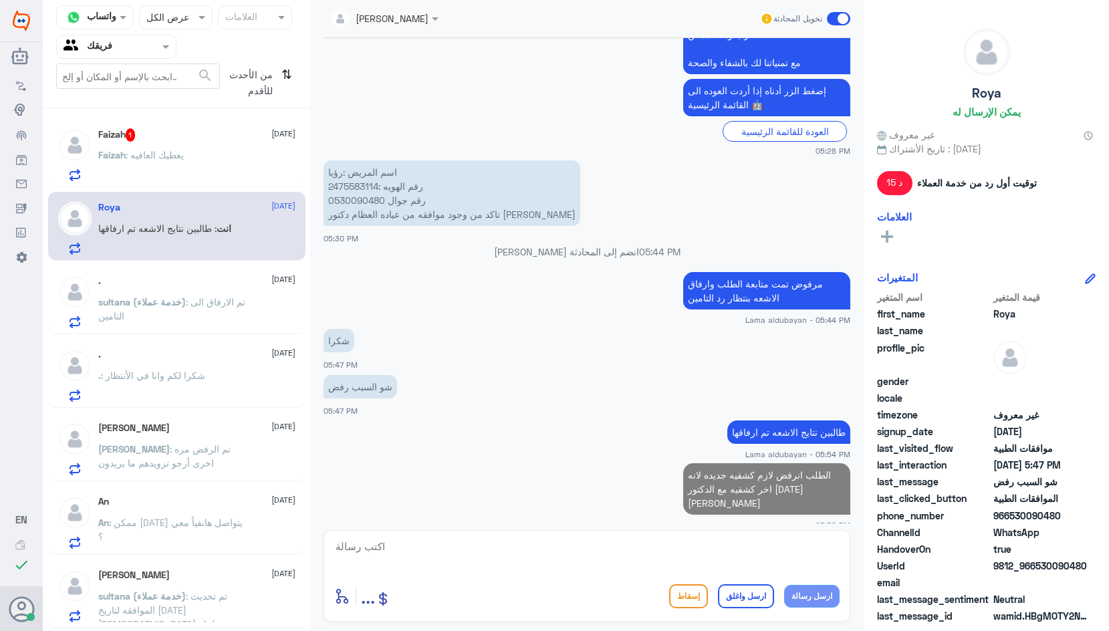
click at [158, 135] on div "Faizah 1 [DATE]" at bounding box center [196, 134] width 197 height 13
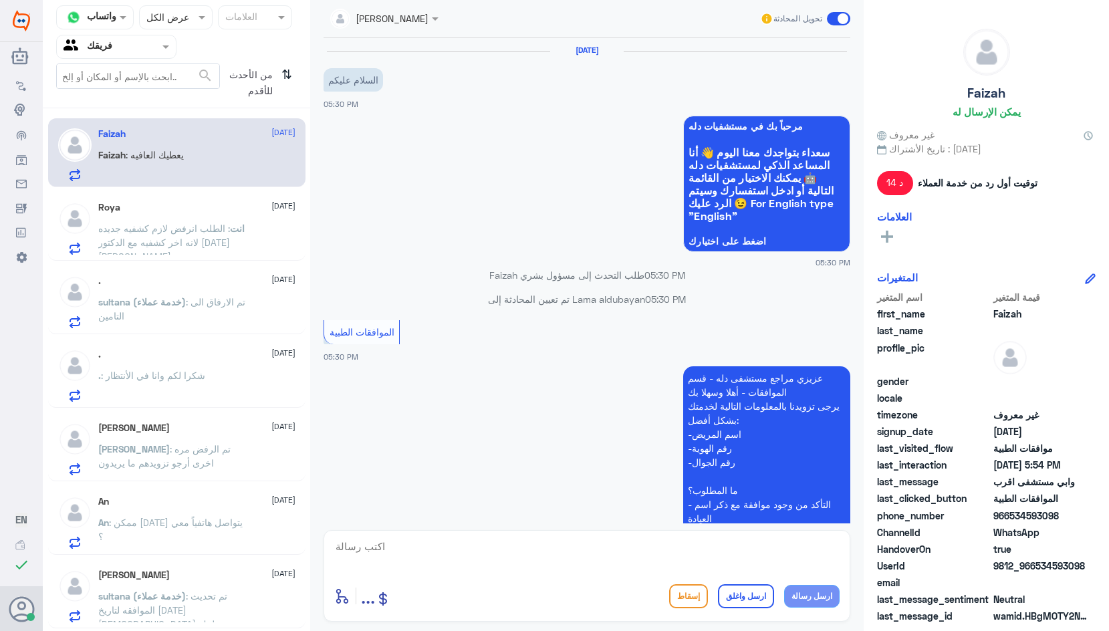
scroll to position [841, 0]
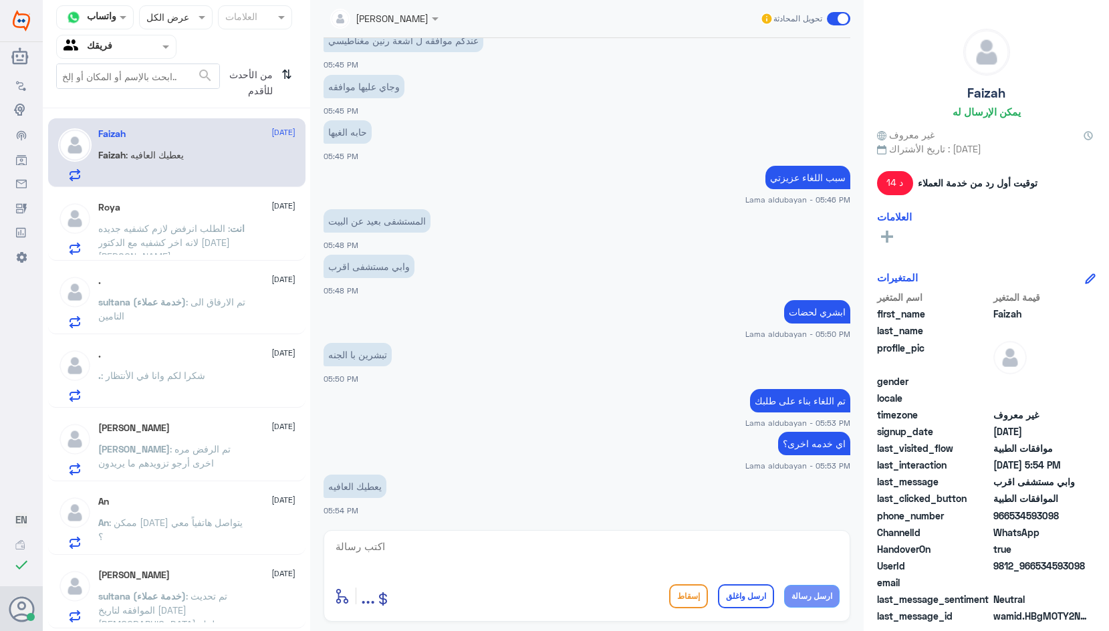
click at [583, 546] on textarea at bounding box center [587, 554] width 506 height 33
type textarea "[DEMOGRAPHIC_DATA] يعافيك"
drag, startPoint x: 755, startPoint y: 600, endPoint x: 439, endPoint y: 538, distance: 321.7
click at [754, 600] on button "ارسل واغلق" at bounding box center [746, 597] width 56 height 24
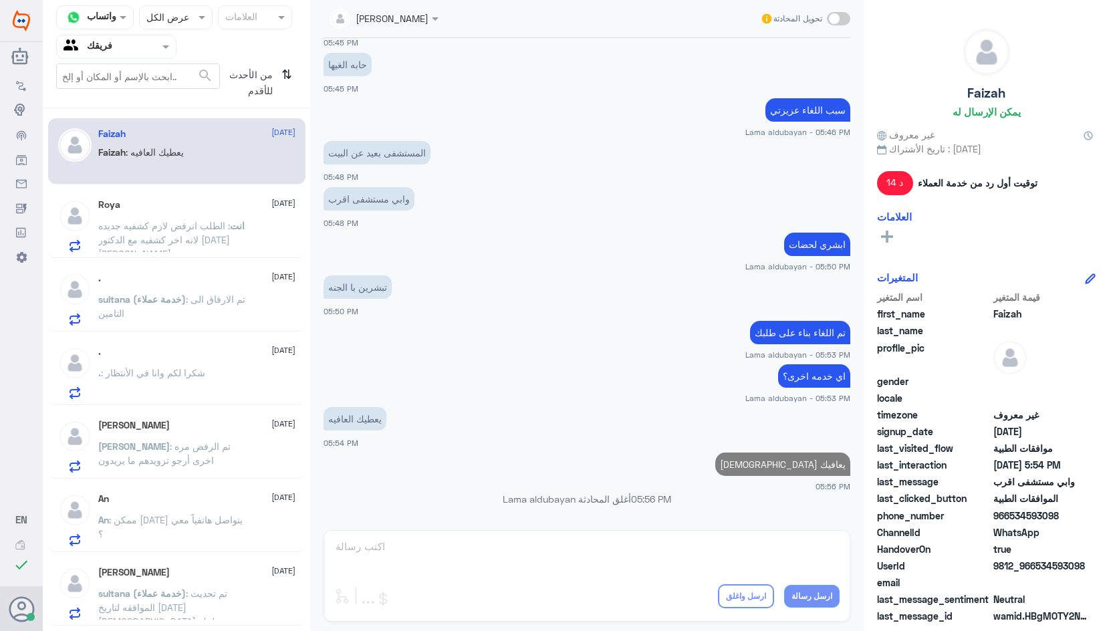
click at [190, 233] on p "انت : الطلب انرفض لازم كشفيه جديده لانه اخر كشفيه مع الدكتور [DATE][PERSON_NAME]" at bounding box center [173, 235] width 150 height 33
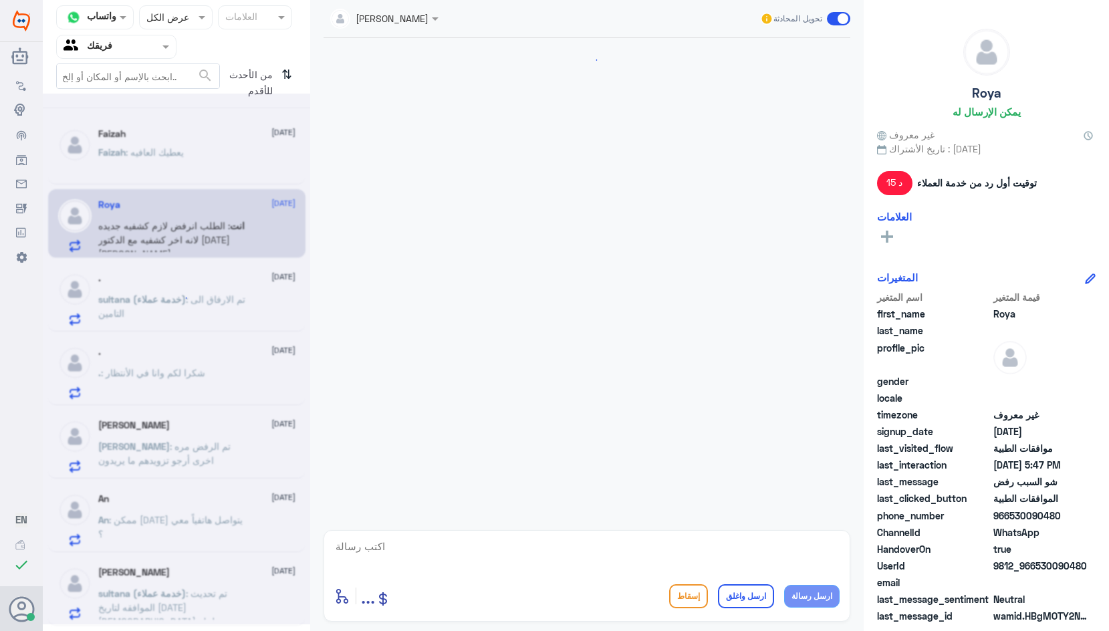
click at [185, 314] on p "sultana (خدمة عملاء) : تم الارفاق الى التامين" at bounding box center [173, 308] width 150 height 33
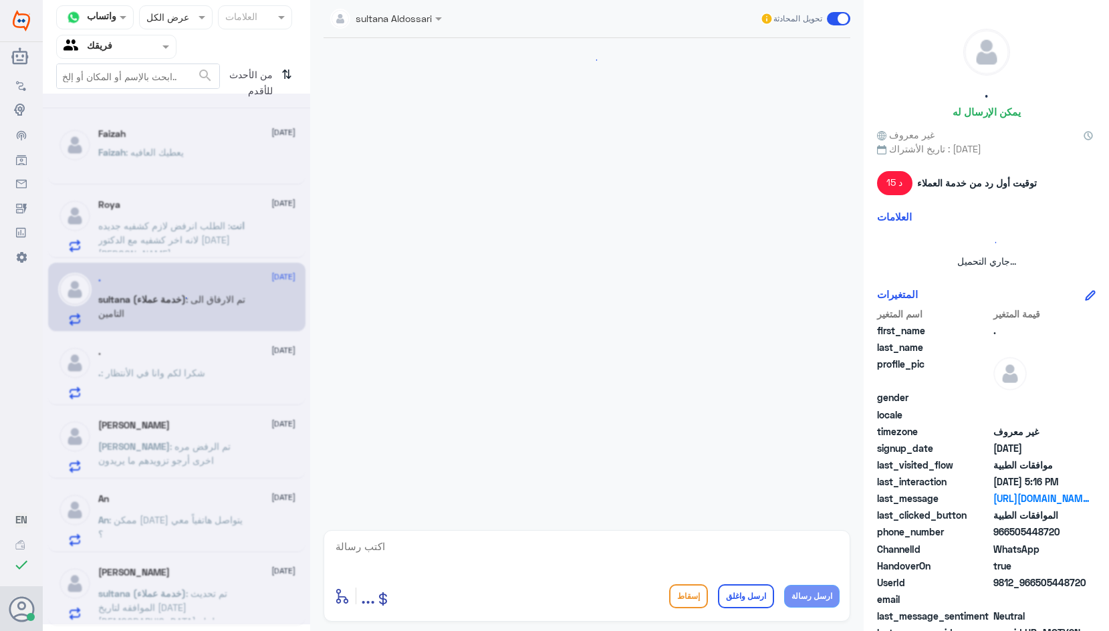
click at [193, 370] on div at bounding box center [177, 359] width 268 height 531
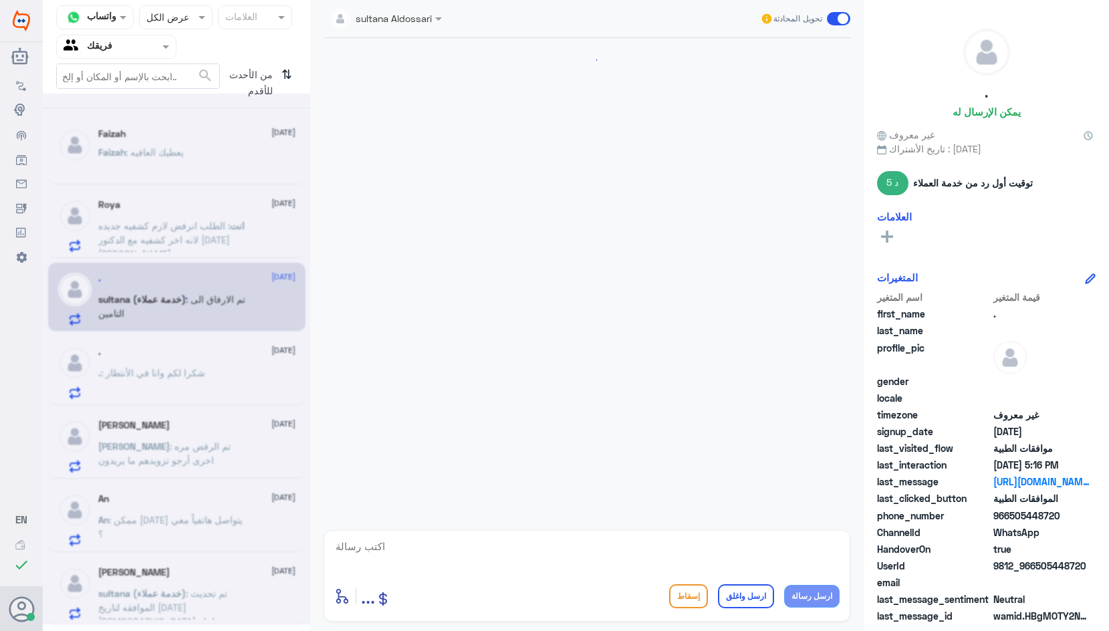
scroll to position [1009, 0]
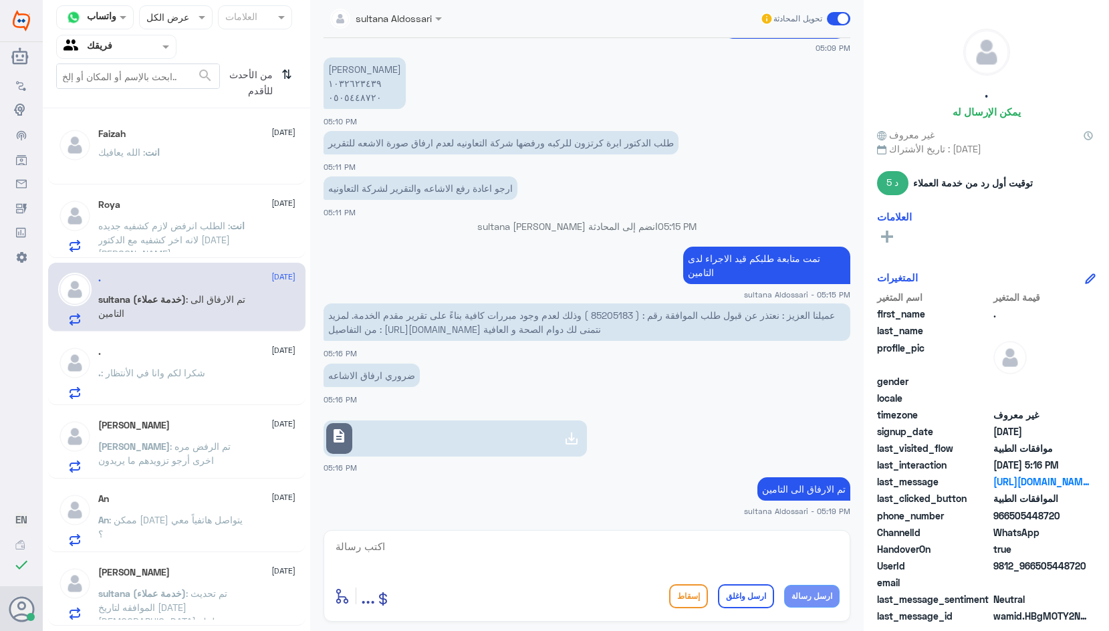
click at [184, 223] on span ": الطلب انرفض لازم كشفيه جديده لانه اخر كشفيه مع الدكتور [DATE][PERSON_NAME]" at bounding box center [164, 239] width 132 height 39
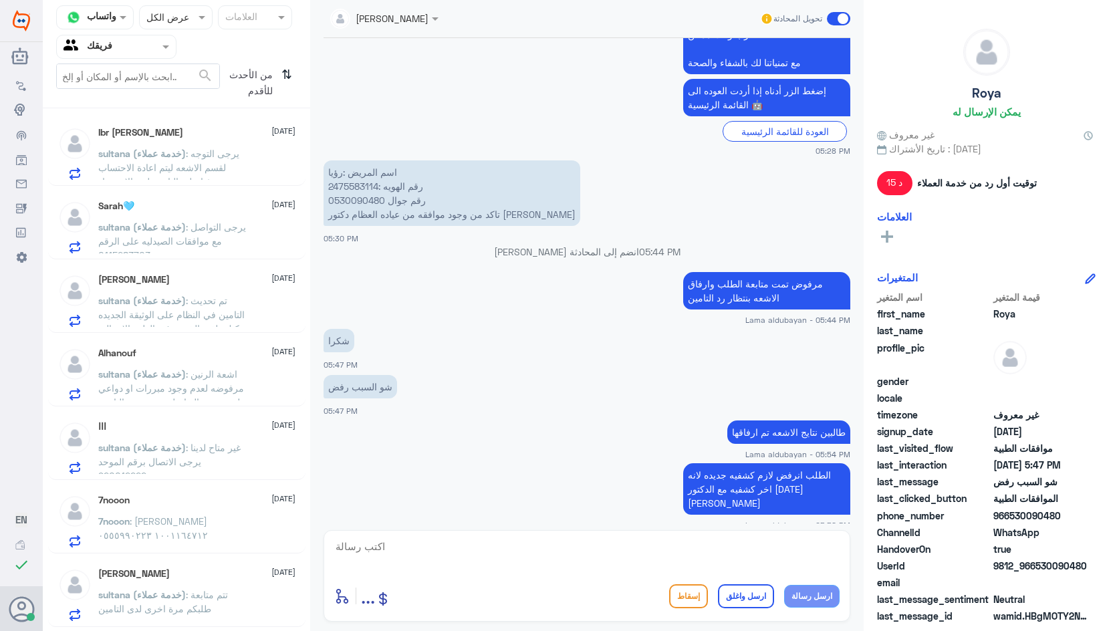
scroll to position [736, 0]
click at [754, 540] on textarea at bounding box center [587, 554] width 506 height 33
type textarea "اي خدمه اخرى؟"
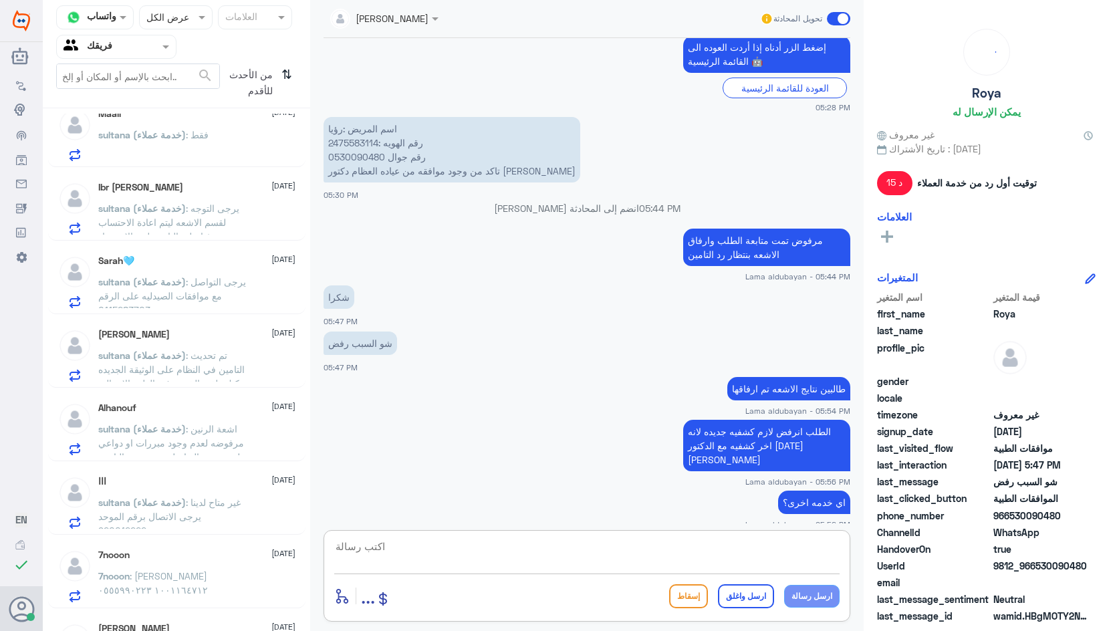
scroll to position [876, 0]
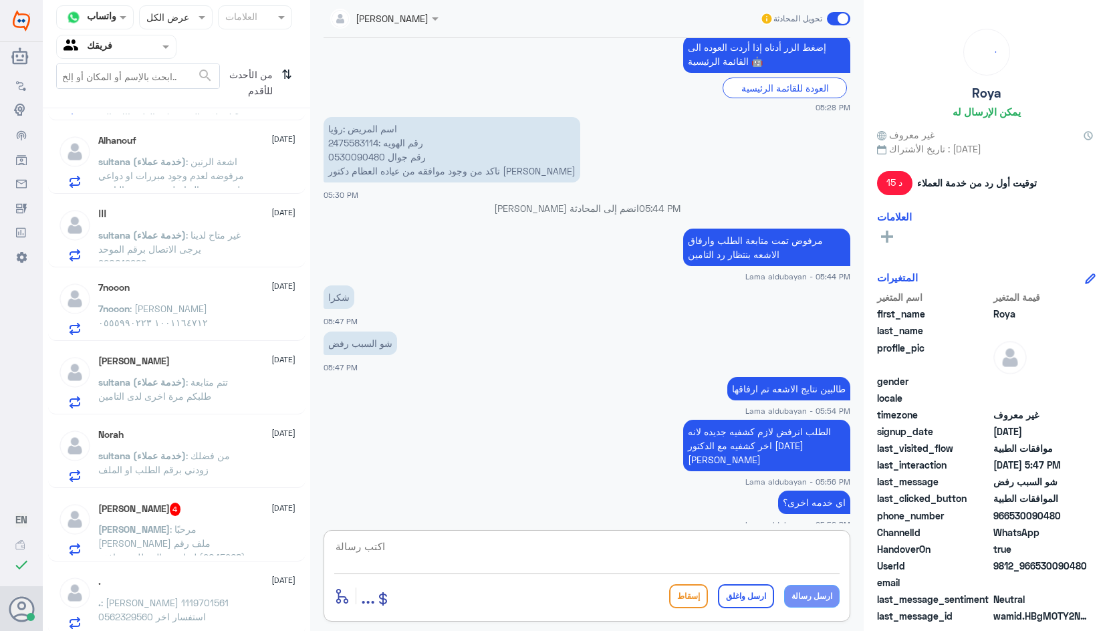
click at [173, 515] on div "sara 4 [DATE]" at bounding box center [196, 509] width 197 height 13
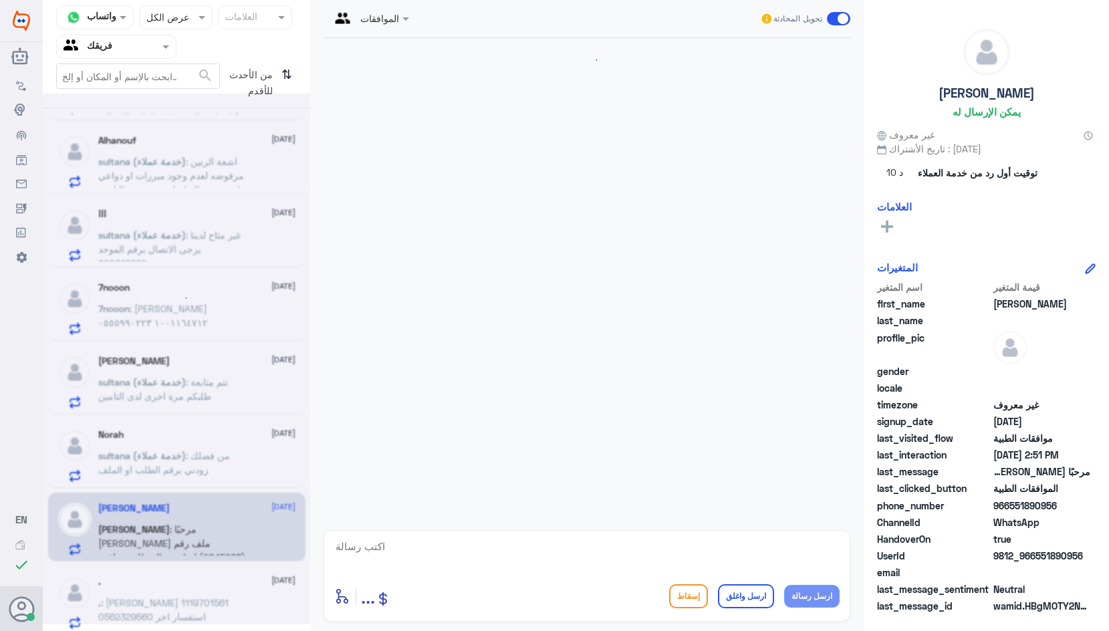
scroll to position [332, 0]
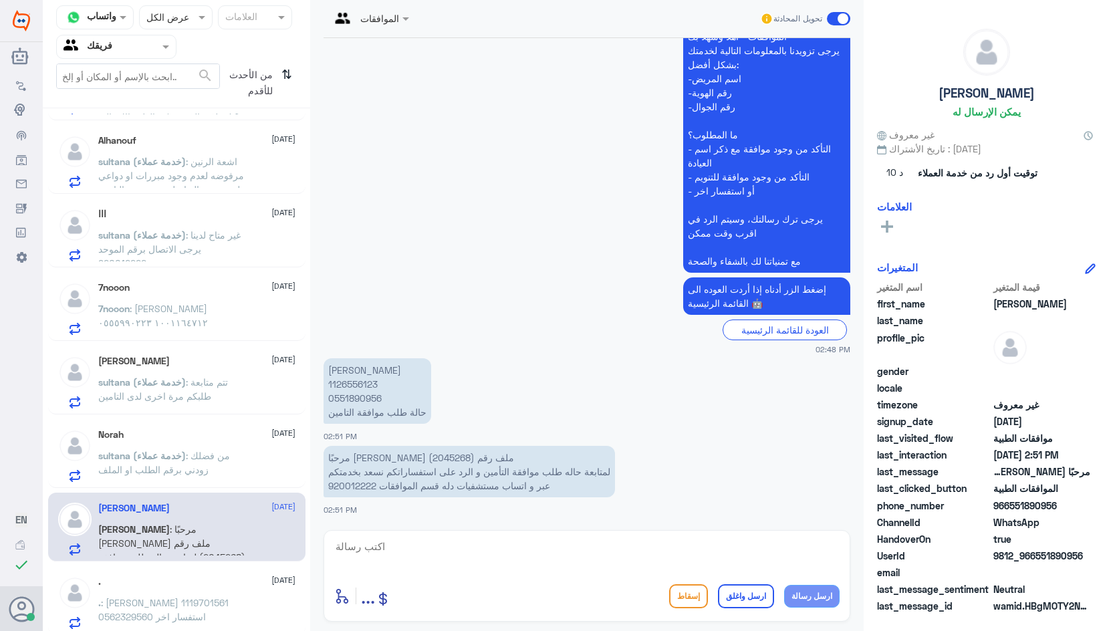
click at [363, 457] on p "مرحبًا [PERSON_NAME] ملف رقم [PHONE_NUMBER] حاله طلب موافقة التأمين و الرد على …" at bounding box center [470, 471] width 292 height 51
click at [364, 460] on p "مرحبًا [PERSON_NAME] ملف رقم [PHONE_NUMBER] حاله طلب موافقة التأمين و الرد على …" at bounding box center [470, 471] width 292 height 51
copy p "2045268"
click at [591, 562] on textarea at bounding box center [587, 554] width 506 height 33
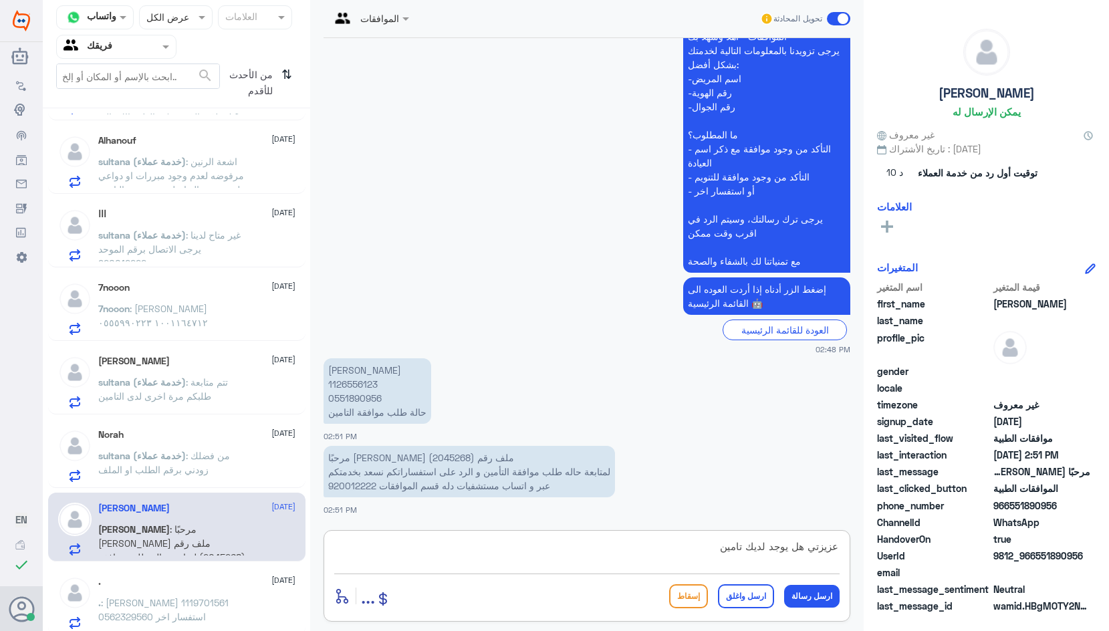
type textarea "عزيزتي هل يوجد لديك تامين؟"
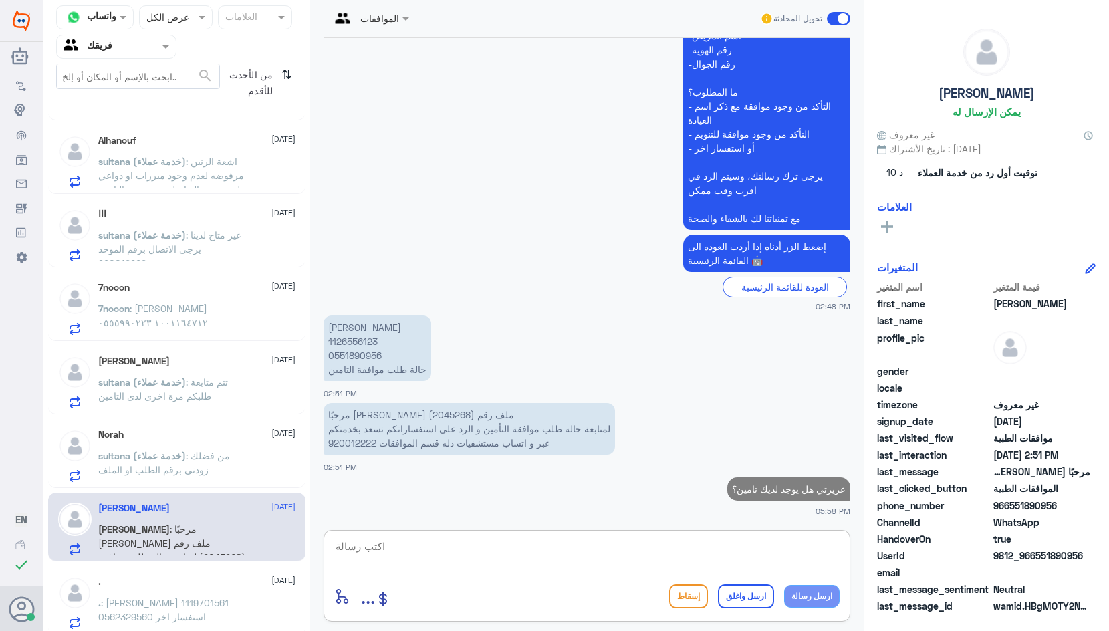
click at [150, 578] on div ". [DATE]" at bounding box center [196, 581] width 197 height 11
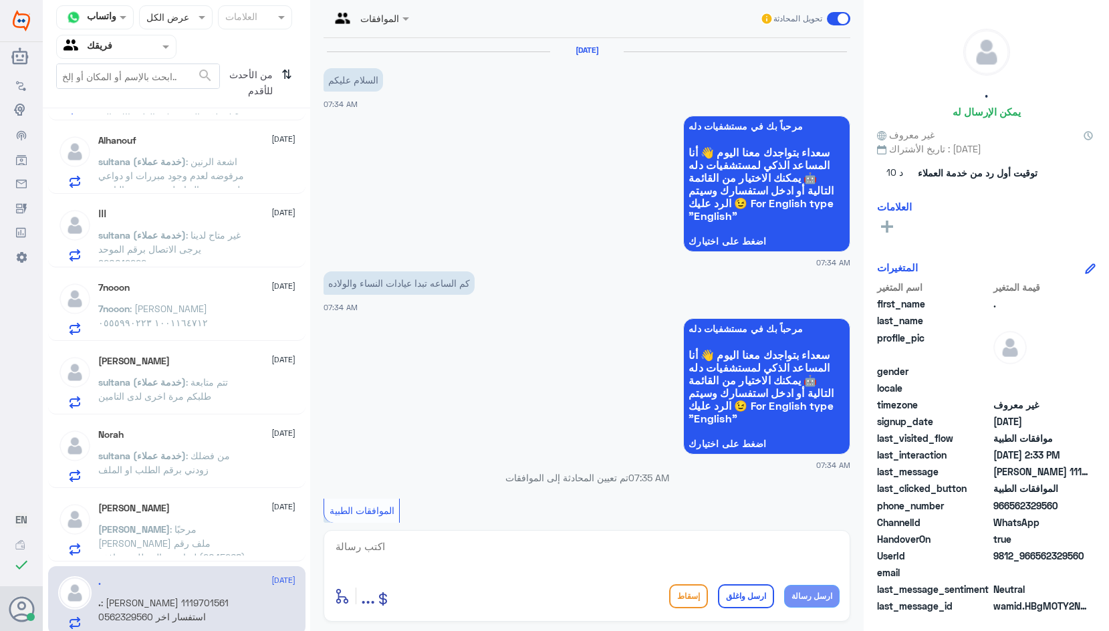
scroll to position [1169, 0]
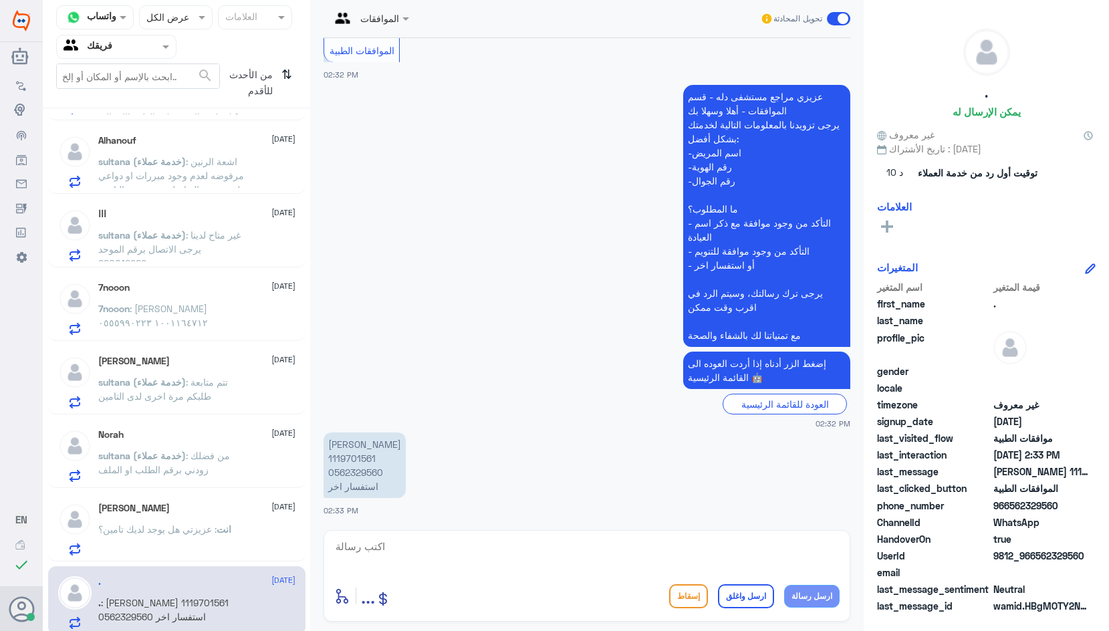
click at [357, 454] on p "[PERSON_NAME] 1119701561 0562329560 استفسار اخر" at bounding box center [365, 466] width 82 height 66
copy p "1119701561"
click at [354, 478] on p "[PERSON_NAME] 1119701561 0562329560 استفسار اخر" at bounding box center [365, 466] width 82 height 66
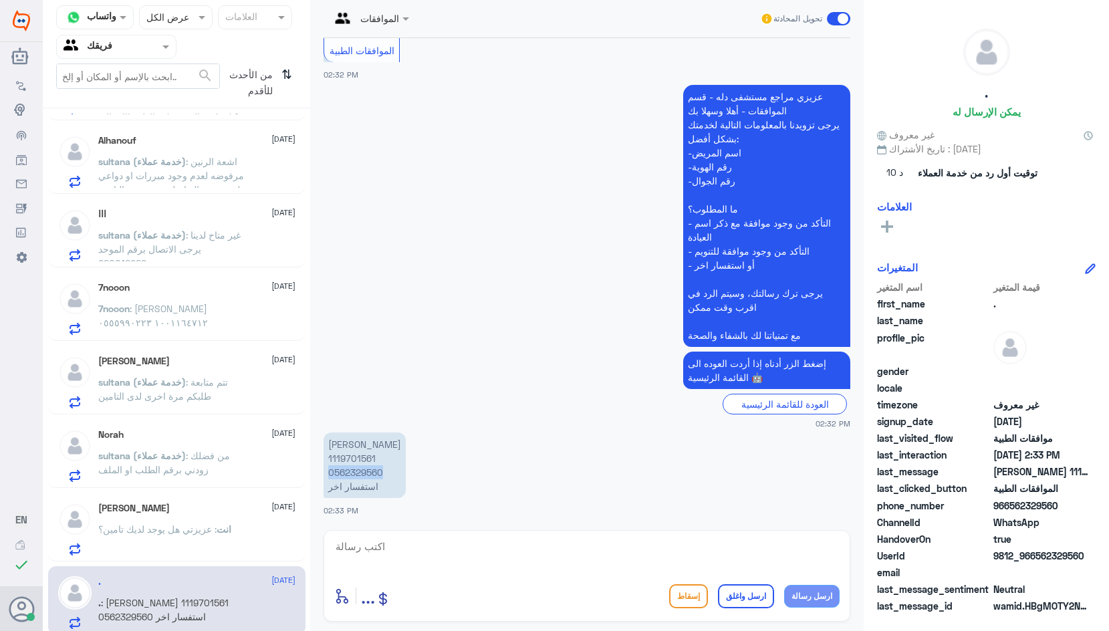
copy p "0562329560"
click at [451, 550] on textarea at bounding box center [587, 554] width 506 height 33
type textarea "تفضلي كيف اقدر اخدمك؟"
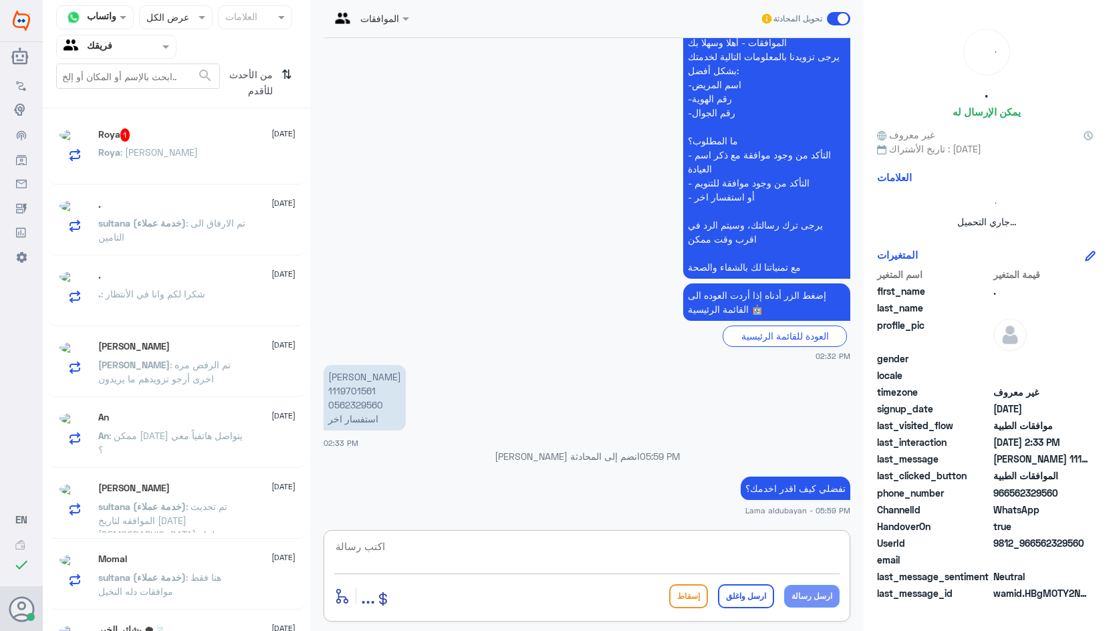
scroll to position [7, 0]
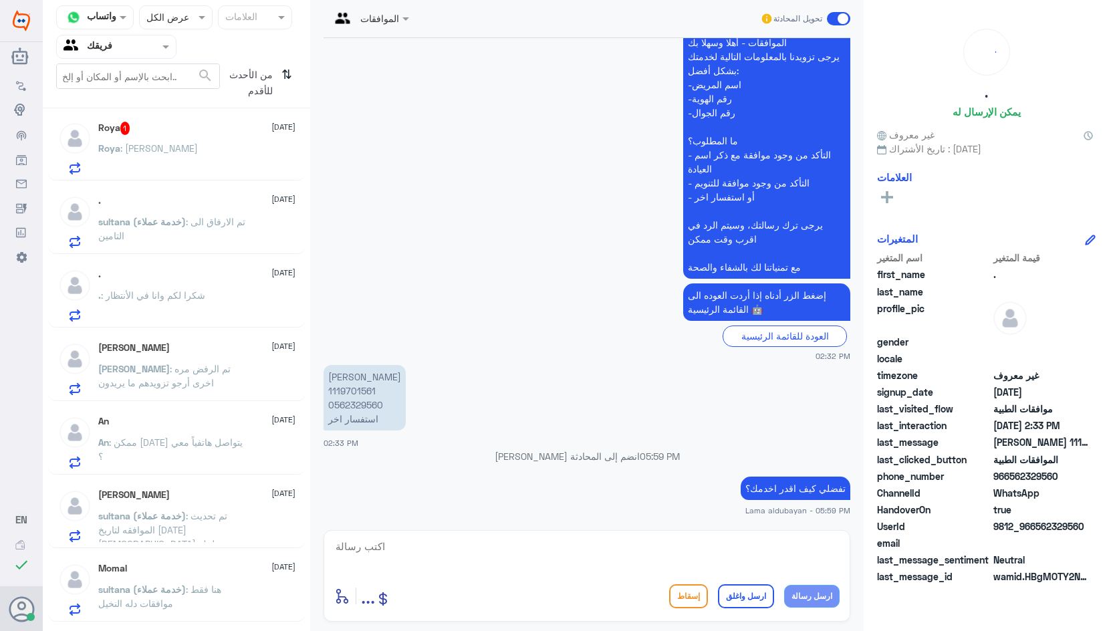
click at [171, 159] on div "Roya : يسلم [PERSON_NAME]" at bounding box center [196, 159] width 197 height 30
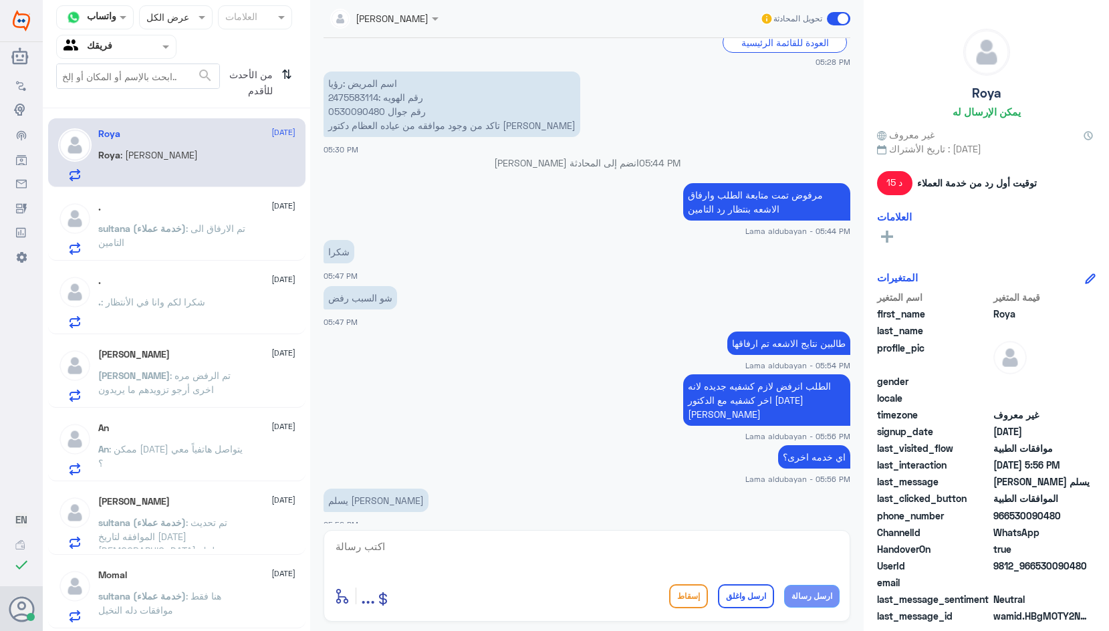
click at [580, 547] on textarea at bounding box center [587, 554] width 506 height 33
type textarea "ن"
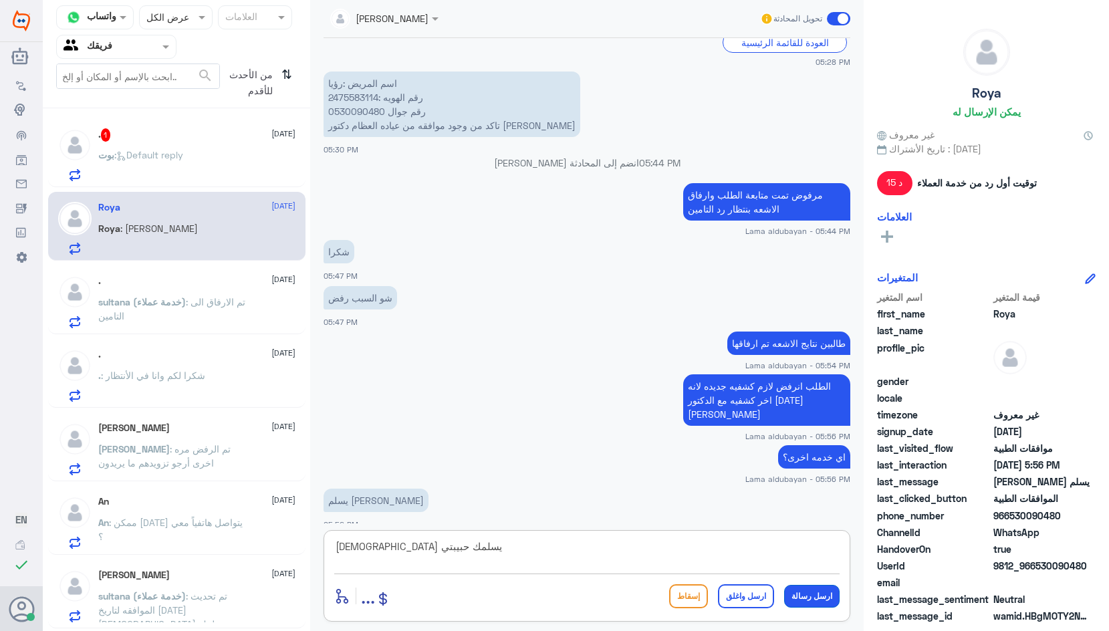
type textarea "[DEMOGRAPHIC_DATA] يسلمك حبيبتي"
click at [819, 603] on button "ارسل رسالة" at bounding box center [812, 596] width 56 height 23
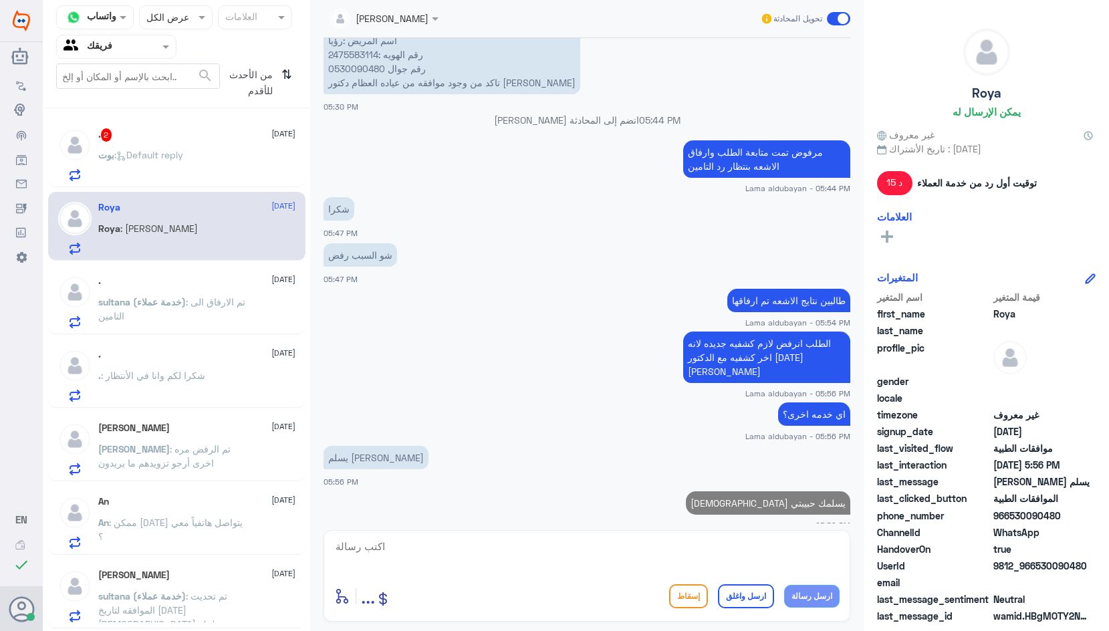
click at [784, 585] on button "ارسل رسالة" at bounding box center [812, 596] width 56 height 23
click at [786, 568] on textarea at bounding box center [587, 554] width 506 height 33
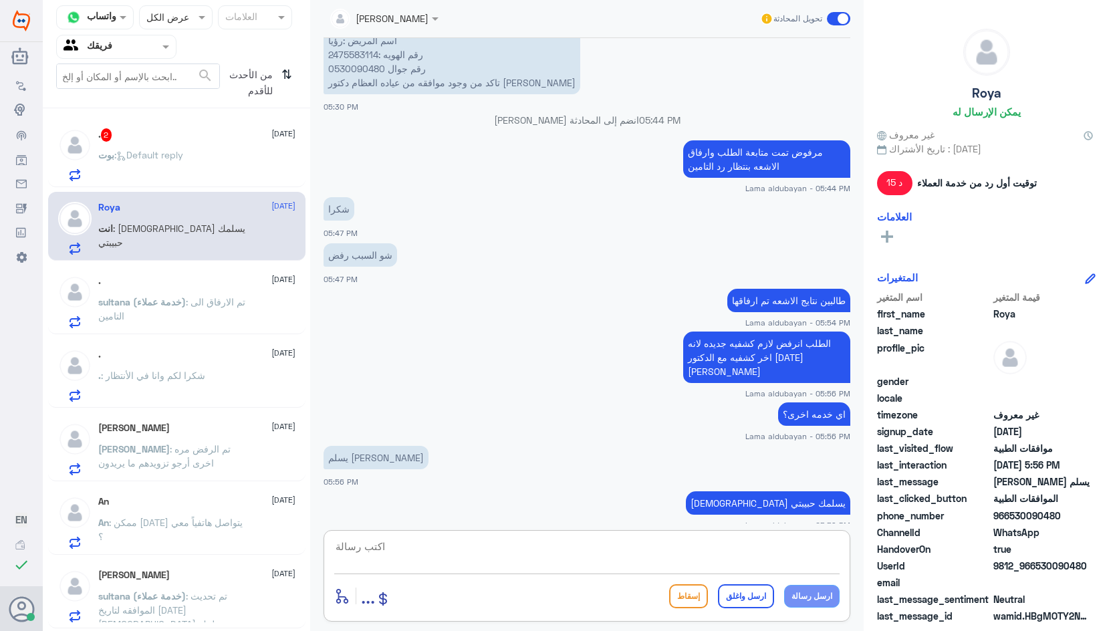
click at [788, 552] on textarea at bounding box center [587, 554] width 506 height 33
type textarea "نتمنى لك دوام الصحه والعافيه"
click at [740, 610] on div "أدخل اسم مجموعة الرسائل ... إسقاط ارسل واغلق ارسل رسالة" at bounding box center [587, 596] width 506 height 30
click at [763, 601] on button "ارسل واغلق" at bounding box center [746, 597] width 56 height 24
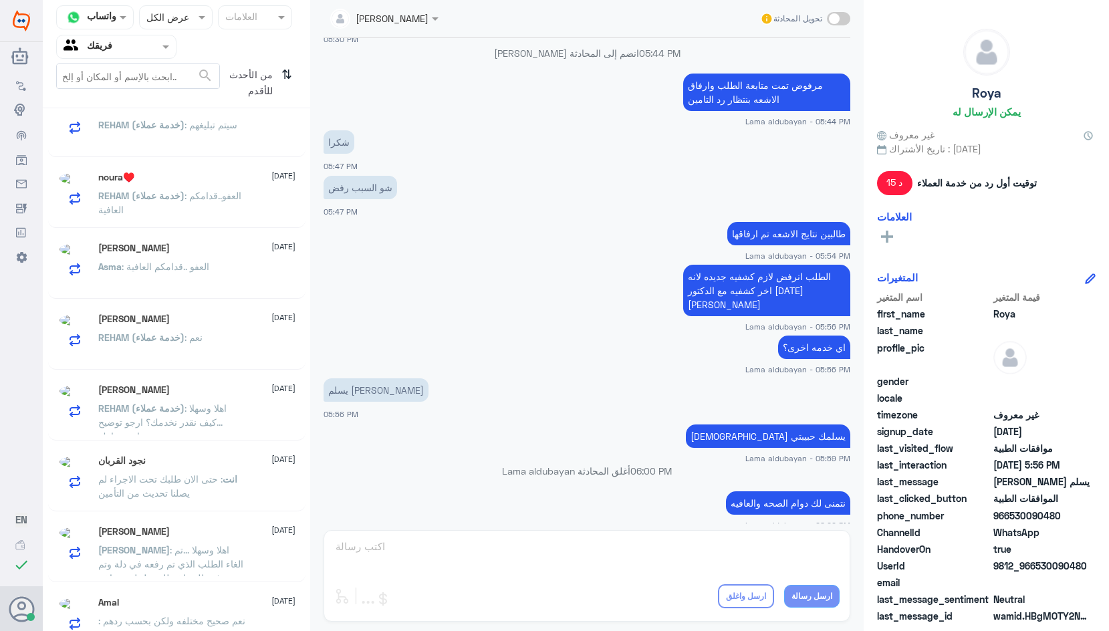
scroll to position [7, 0]
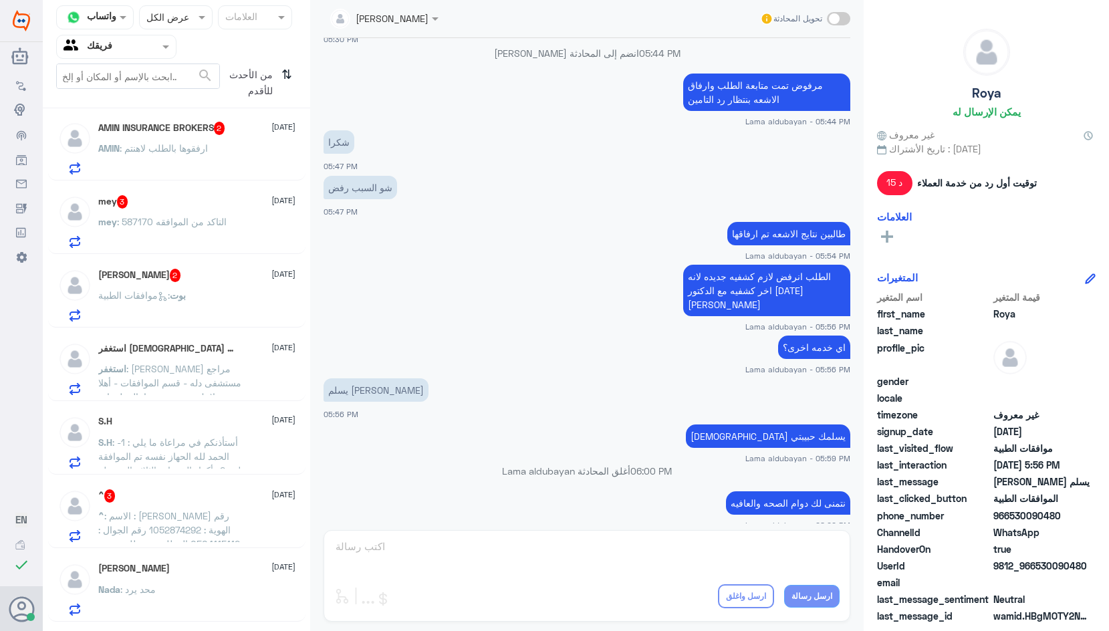
click at [215, 158] on div "AMIN : ارفقوها بالطلب لاهنتم" at bounding box center [196, 159] width 197 height 30
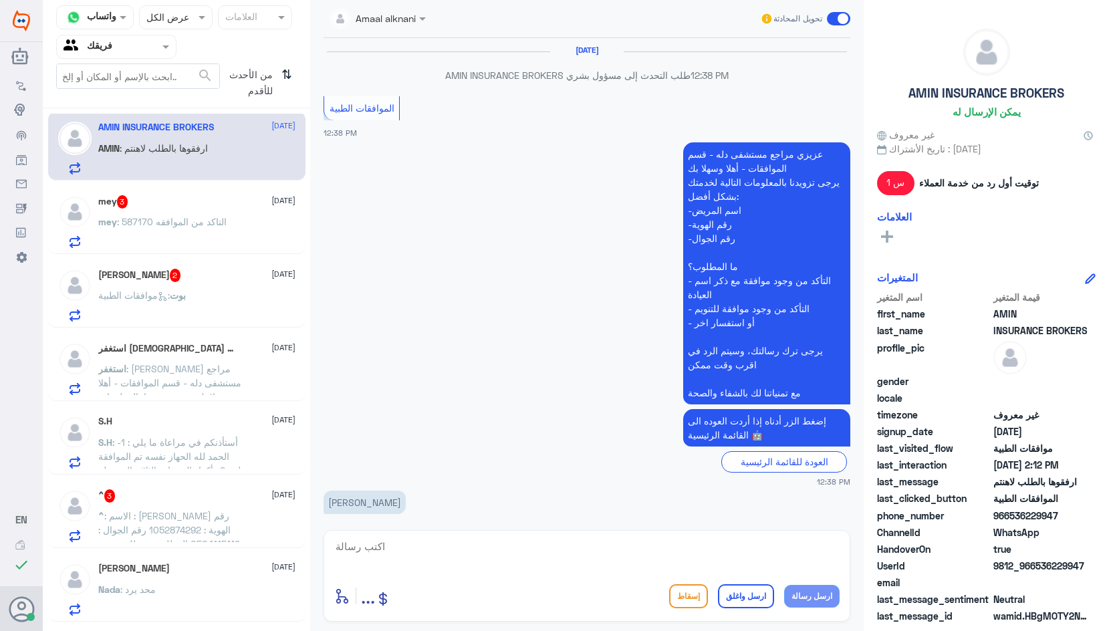
scroll to position [849, 0]
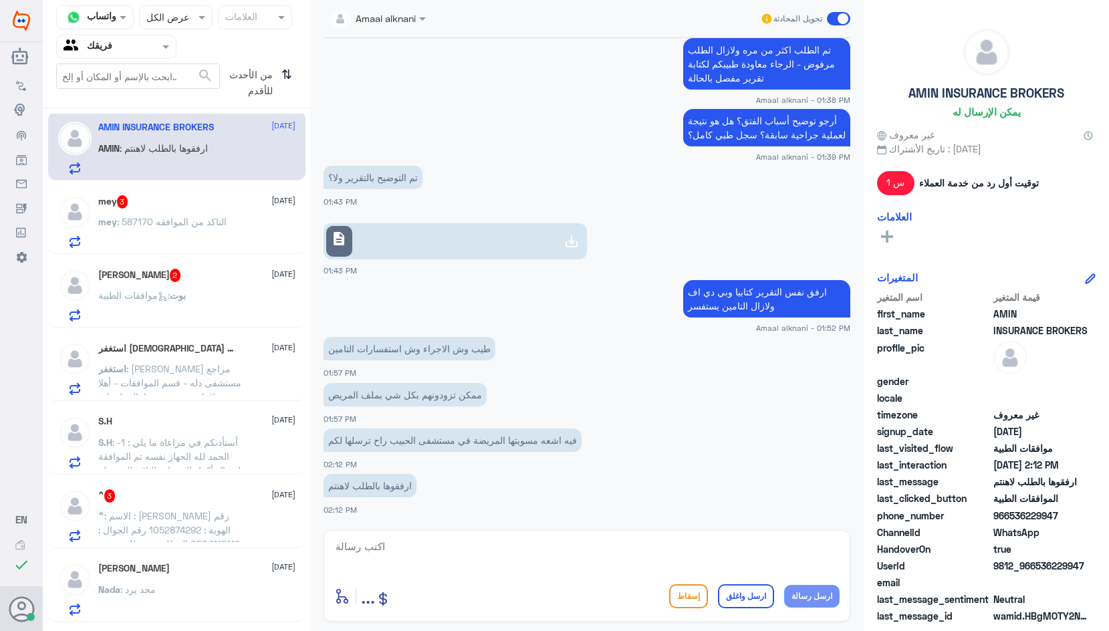
click at [217, 230] on p "mey : 587170 التاكد من الموافقه" at bounding box center [162, 231] width 128 height 33
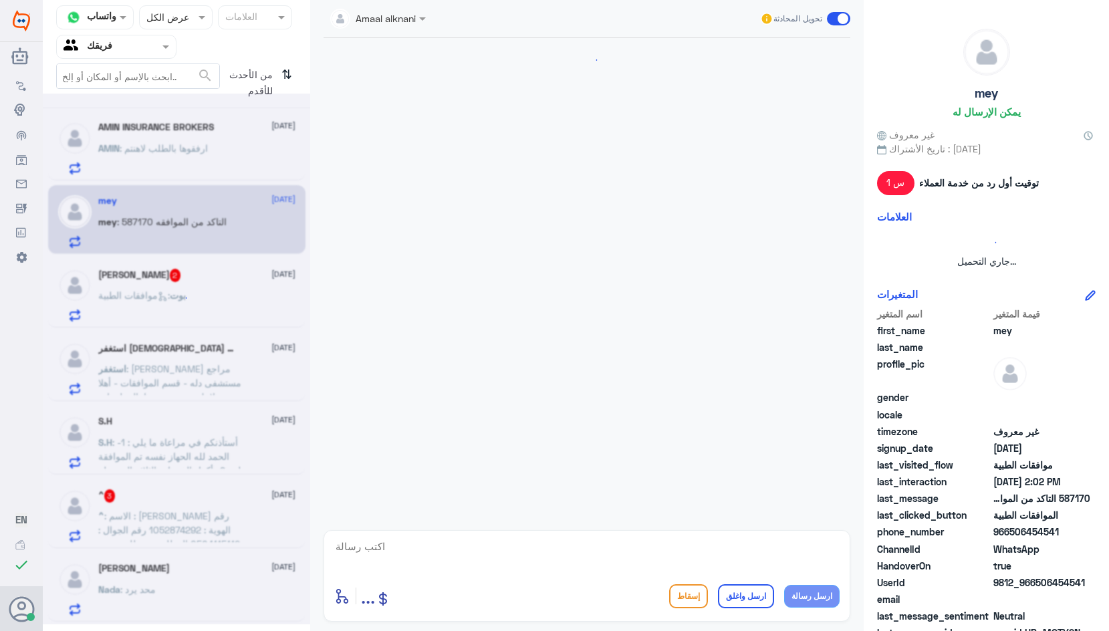
scroll to position [229, 0]
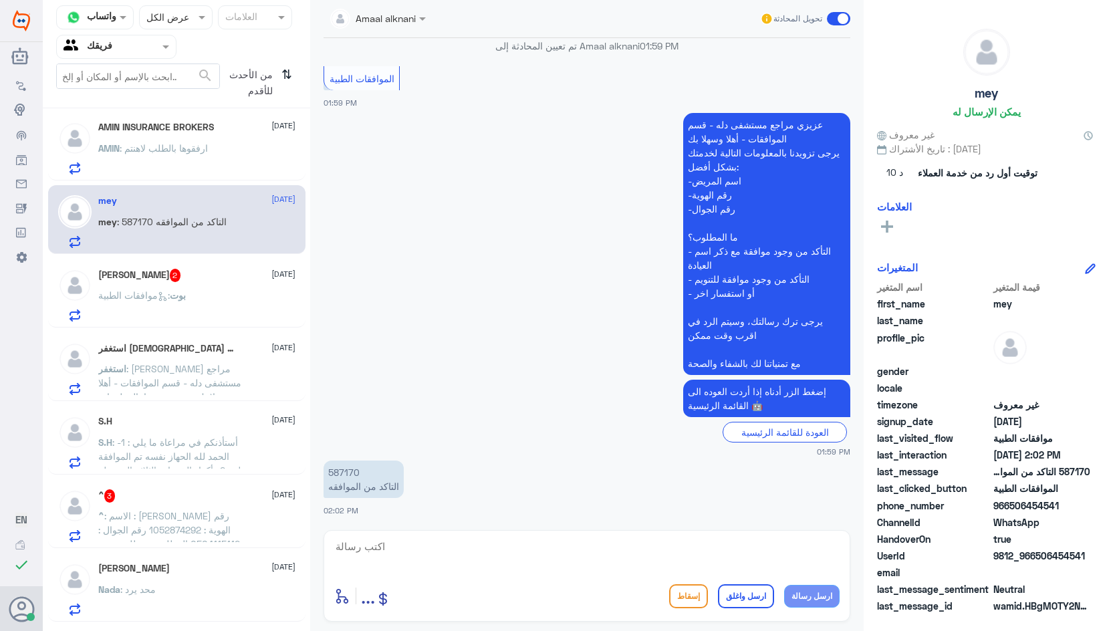
click at [349, 470] on p "587170 التاكد من الموافقه" at bounding box center [364, 479] width 80 height 37
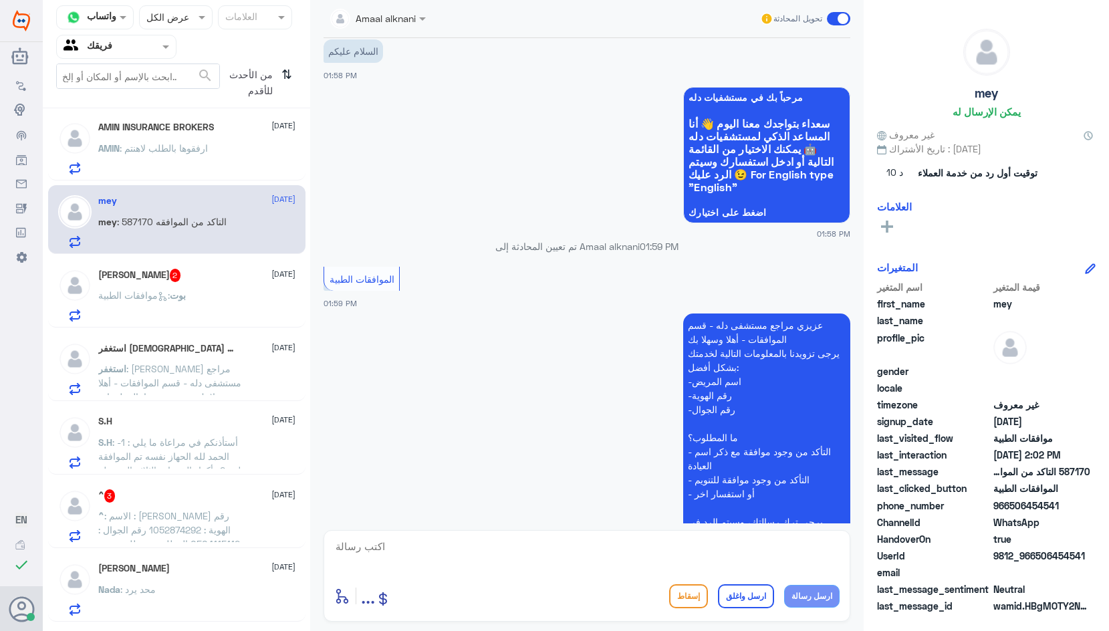
scroll to position [0, 0]
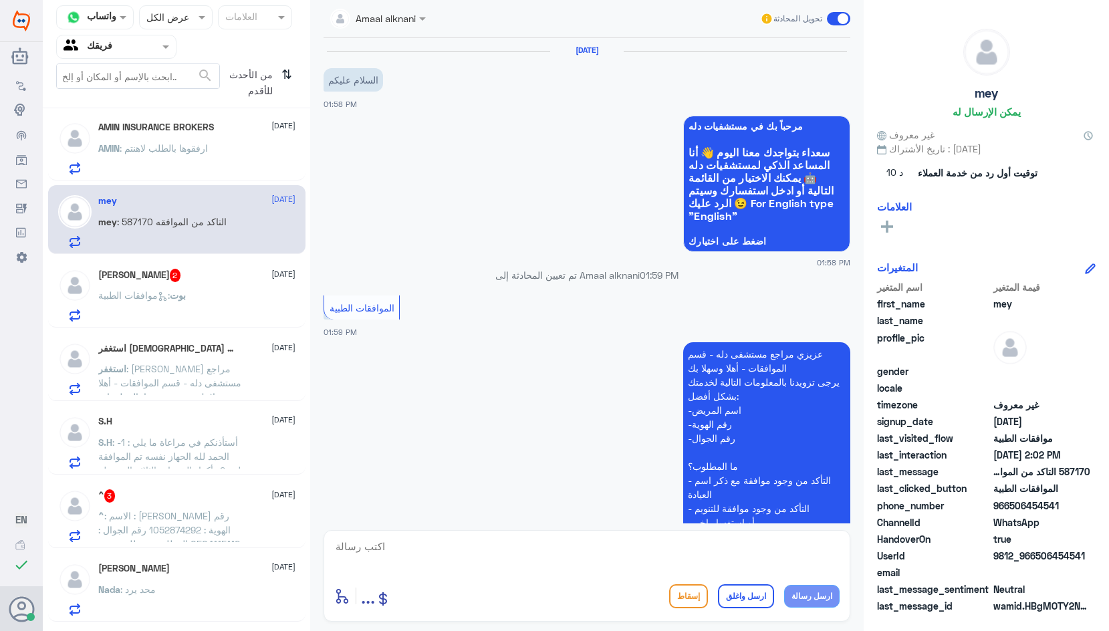
click at [167, 306] on p "بوت : موافقات الطبية" at bounding box center [142, 304] width 88 height 33
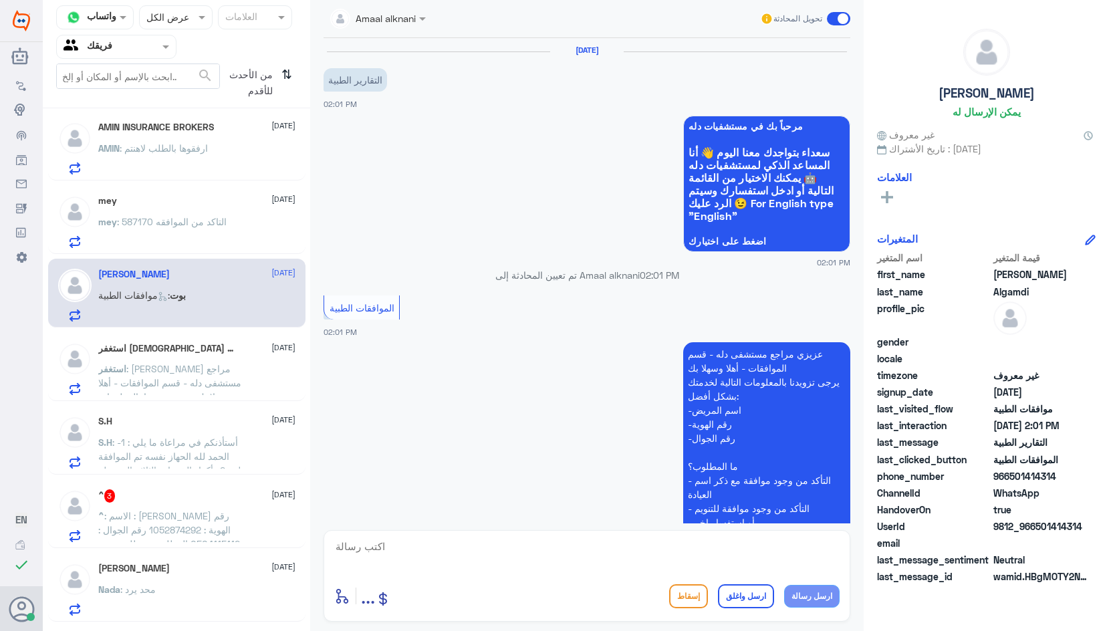
click at [617, 540] on textarea at bounding box center [587, 554] width 506 height 33
paste textarea "يرجى التواصل مع قسم التقارير عن طريق الاتصال بشكل مباشر على الرقم 966112994881"
type textarea "يرجى التواصل مع قسم التقارير عن طريق الاتصال بشكل مباشر على الرقم 966112994881"
click at [764, 601] on button "ارسل واغلق" at bounding box center [746, 597] width 56 height 24
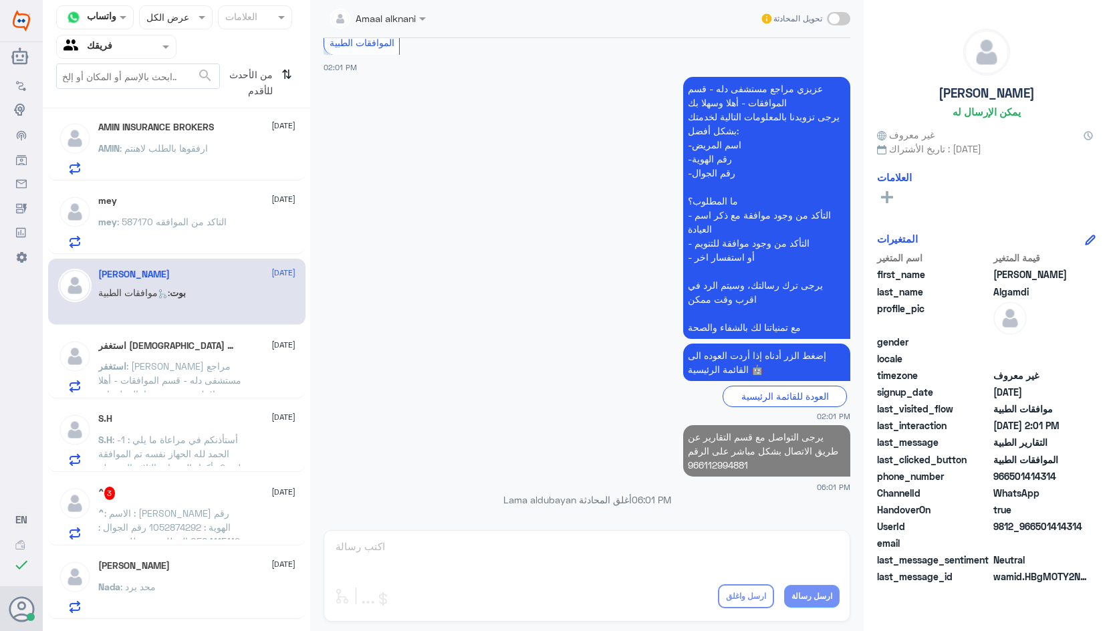
click at [213, 364] on span ": [PERSON_NAME] مراجع مستشفى دله - قسم الموافقات - أهلا وسهلا بك يرجى تزويدنا ب…" at bounding box center [169, 450] width 143 height 180
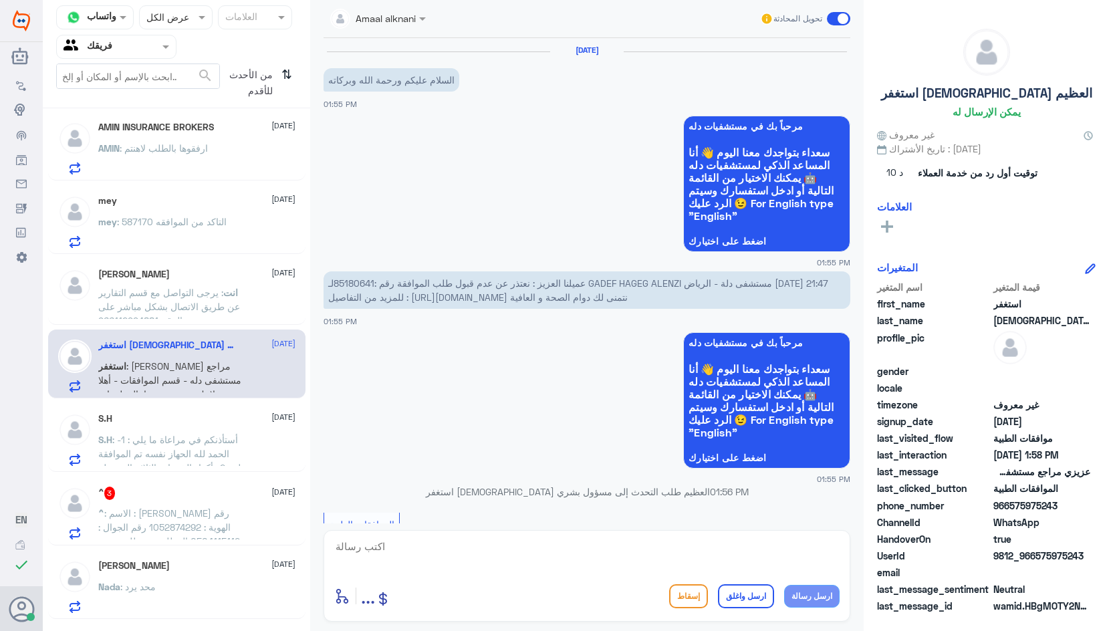
scroll to position [675, 0]
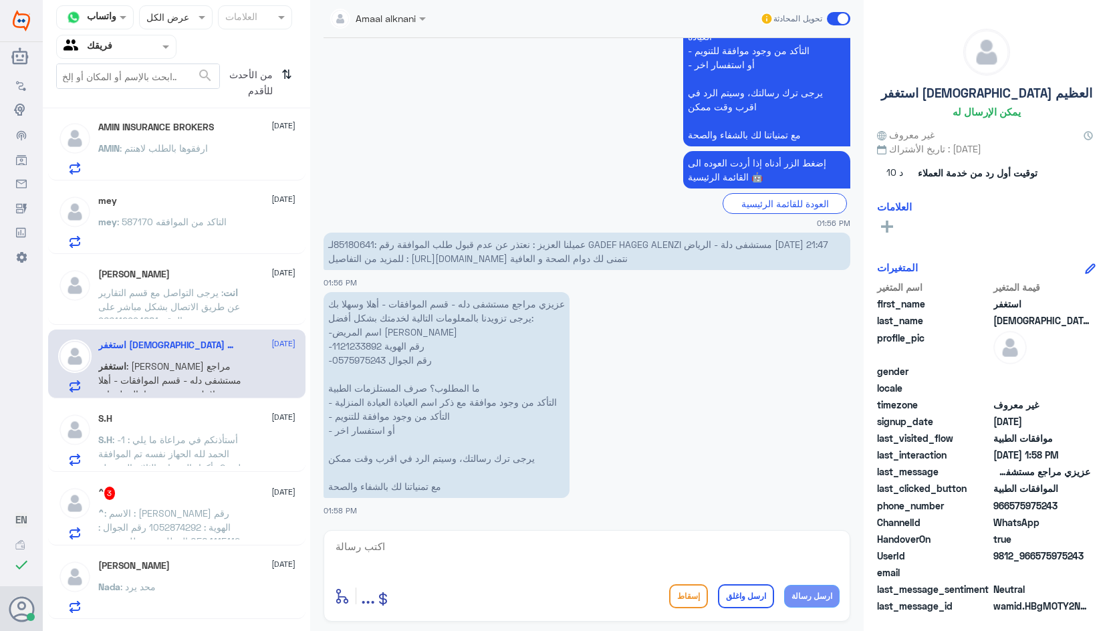
click at [364, 345] on p "عزيزي مراجع مستشفى دله - قسم الموافقات - أهلا وسهلا بك يرجى تزويدنا بالمعلومات …" at bounding box center [447, 395] width 246 height 206
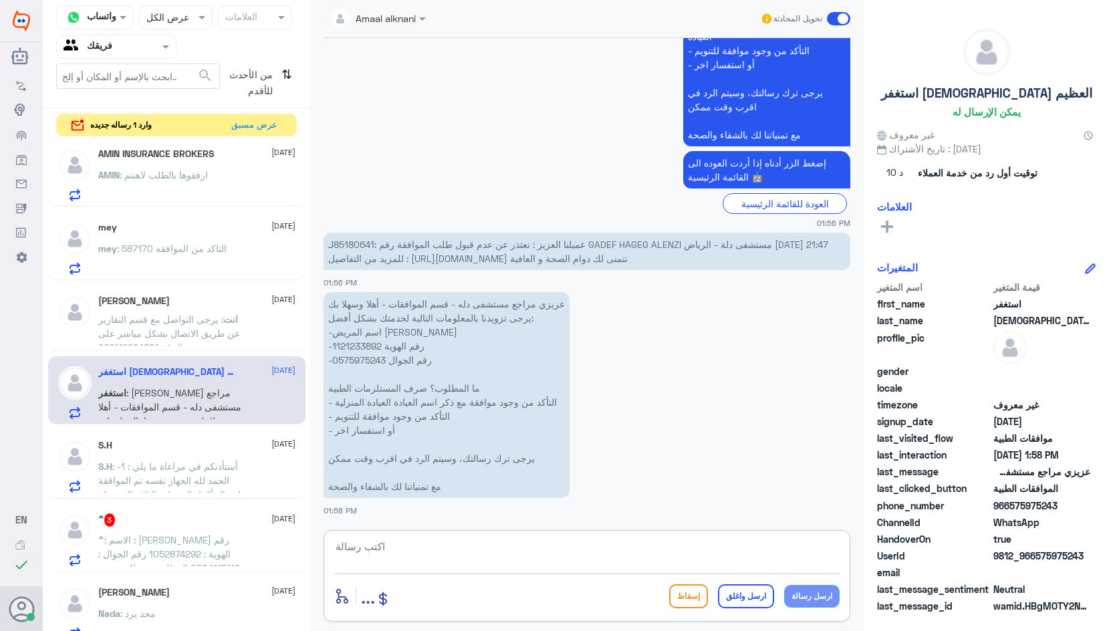
click at [568, 560] on textarea at bounding box center [587, 554] width 506 height 33
type textarea "ا"
type textarea "غ"
type textarea "مرفوض الكريم غير مغطى من قبل التامين"
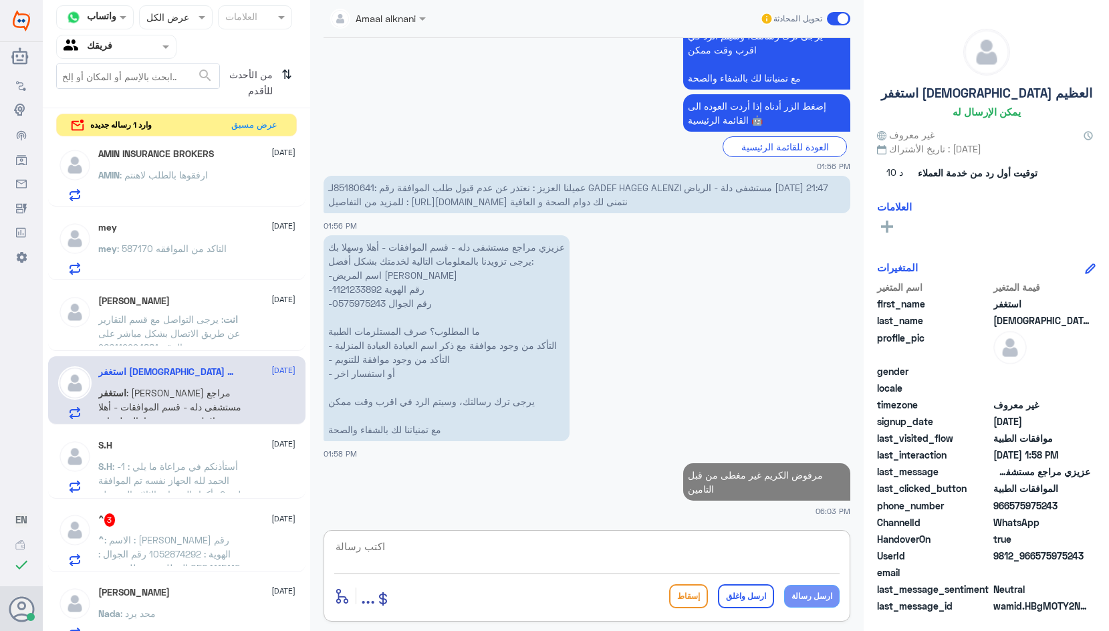
click at [608, 560] on textarea at bounding box center [587, 554] width 506 height 33
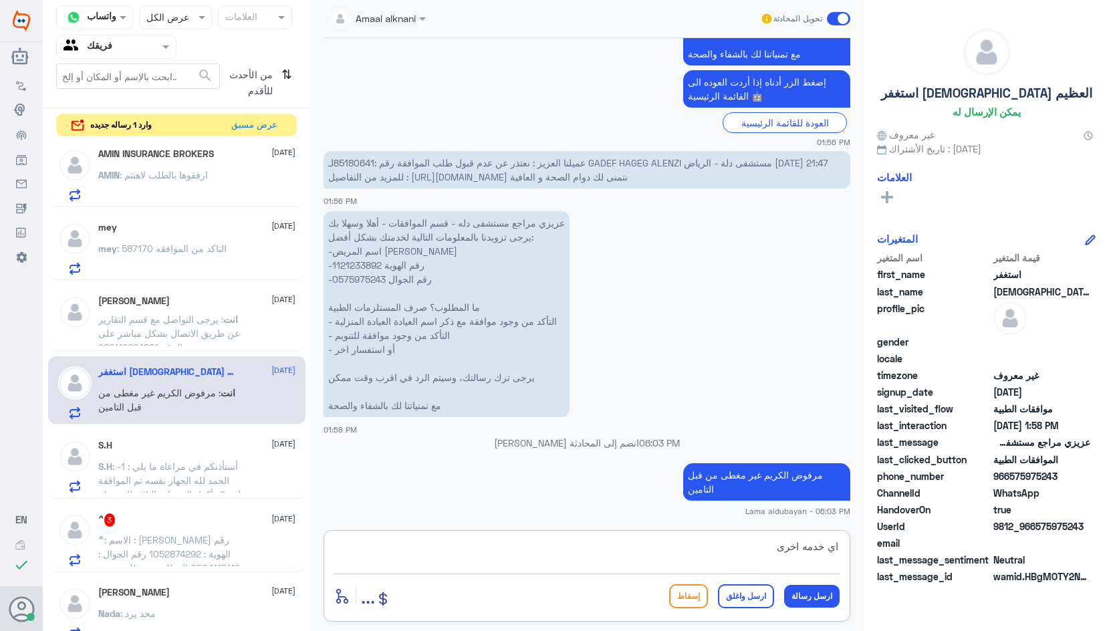
type textarea "اي خدمه اخرى؟"
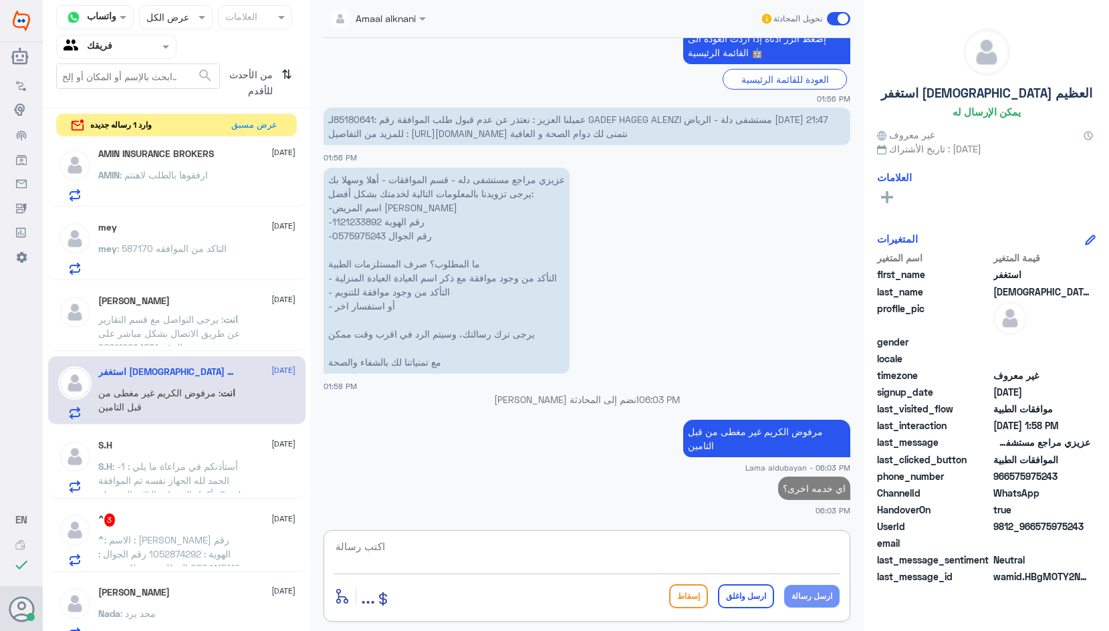
click at [190, 567] on div "^ 3 [DATE] ^ : الاسم : [PERSON_NAME] رقم الهوية : 1052874292 رقم الجوال : 05041…" at bounding box center [176, 538] width 257 height 69
click at [207, 541] on span ": الاسم : [PERSON_NAME] رقم الهوية : 1052874292 رقم الجوال : 0504115112 المطلوب…" at bounding box center [169, 568] width 142 height 68
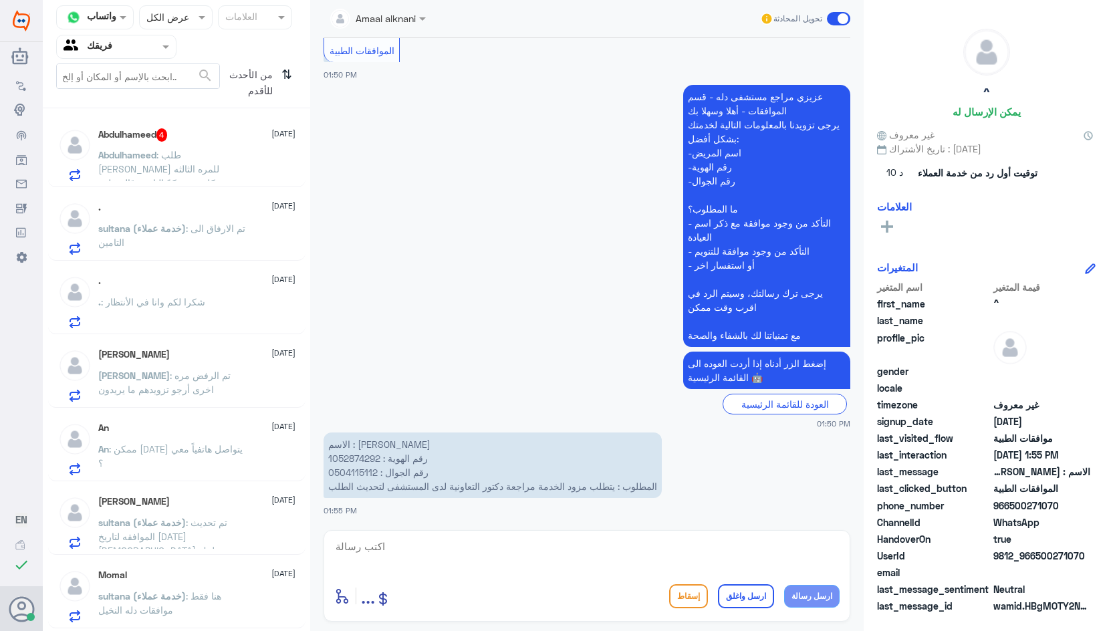
click at [171, 145] on div "Abdulhameed 4 [DATE] [PERSON_NAME] : طلب ينرفض للمره الثالثه وكلمت شركةً التامي…" at bounding box center [196, 154] width 197 height 53
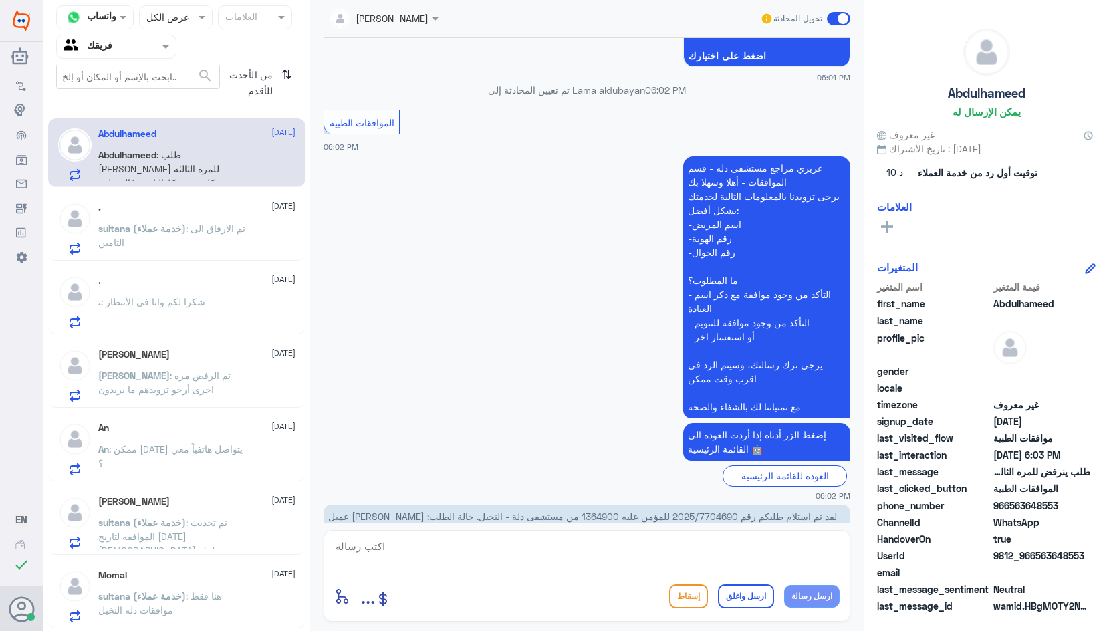
scroll to position [1360, 0]
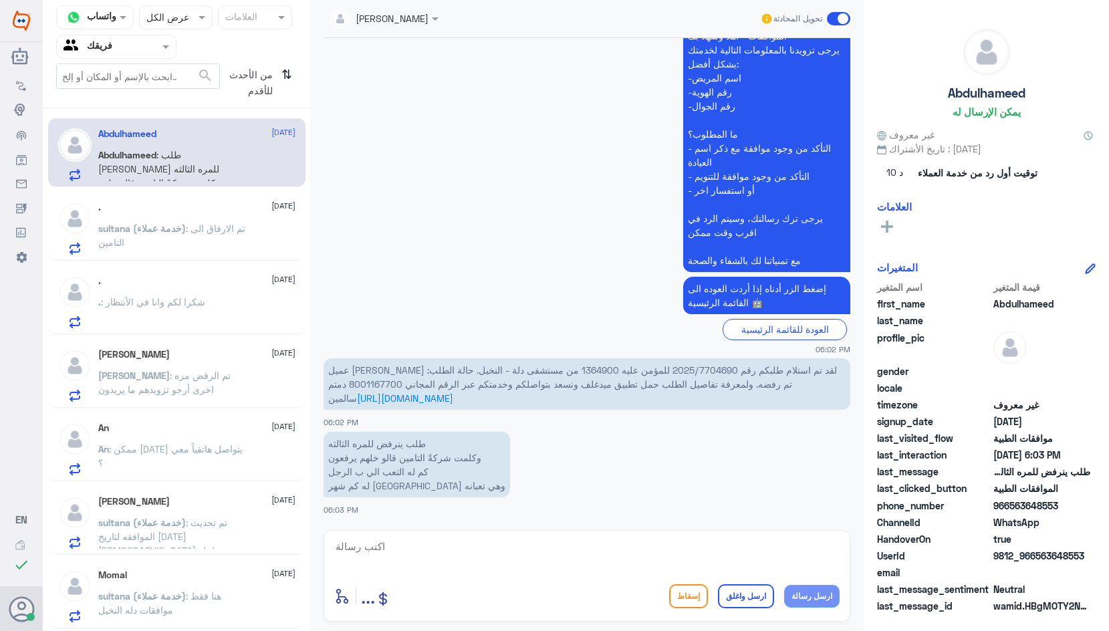
click at [639, 368] on span "عميل [PERSON_NAME] لقد تم استلام طلبكم رقم 2025/7704690 للمؤمن عليه 1364900 من …" at bounding box center [582, 383] width 509 height 39
click at [628, 368] on span "عميل [PERSON_NAME] لقد تم استلام طلبكم رقم 2025/7704690 للمؤمن عليه 1364900 من …" at bounding box center [582, 383] width 509 height 39
click at [534, 366] on span "عميل [PERSON_NAME] لقد تم استلام طلبكم رقم 2025/7704690 للمؤمن عليه 1364900 من …" at bounding box center [582, 383] width 509 height 39
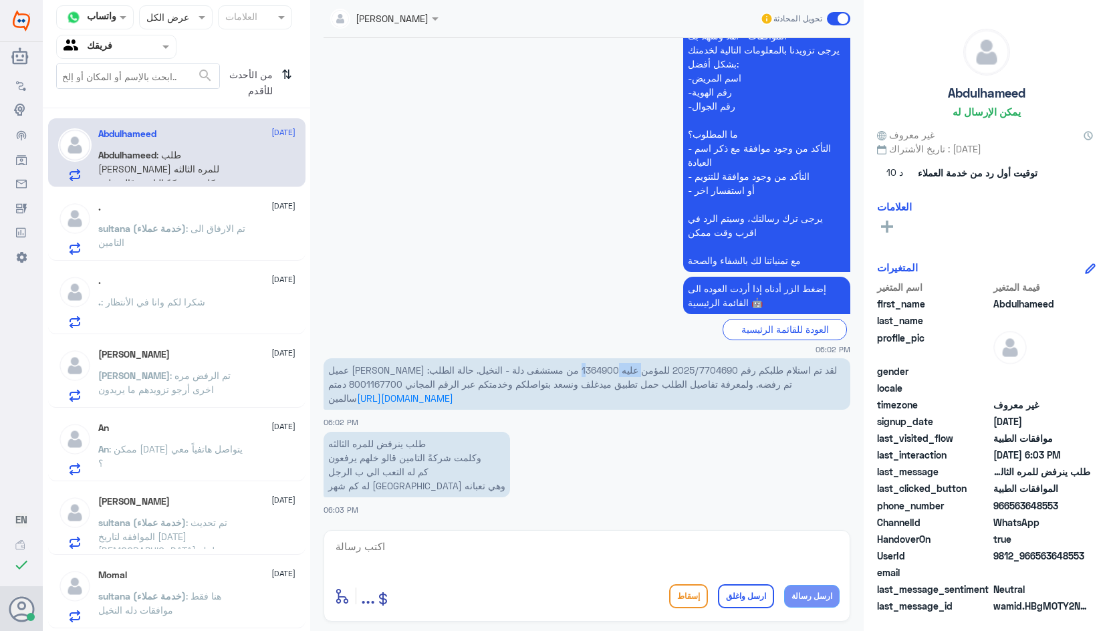
click at [543, 375] on span "عميل [PERSON_NAME] لقد تم استلام طلبكم رقم 2025/7704690 للمؤمن عليه 1364900 من …" at bounding box center [582, 383] width 509 height 39
drag, startPoint x: 558, startPoint y: 370, endPoint x: 521, endPoint y: 374, distance: 37.7
click at [521, 374] on span "عميل [PERSON_NAME] لقد تم استلام طلبكم رقم 2025/7704690 للمؤمن عليه 1364900 من …" at bounding box center [582, 383] width 509 height 39
drag, startPoint x: 433, startPoint y: 467, endPoint x: 420, endPoint y: 487, distance: 23.6
click at [385, 492] on p "طلب ينرفض للمره الثالثه وكلمت شركةً التامين قالو خلهم يرفعون كم له التعب الي ب …" at bounding box center [417, 465] width 187 height 66
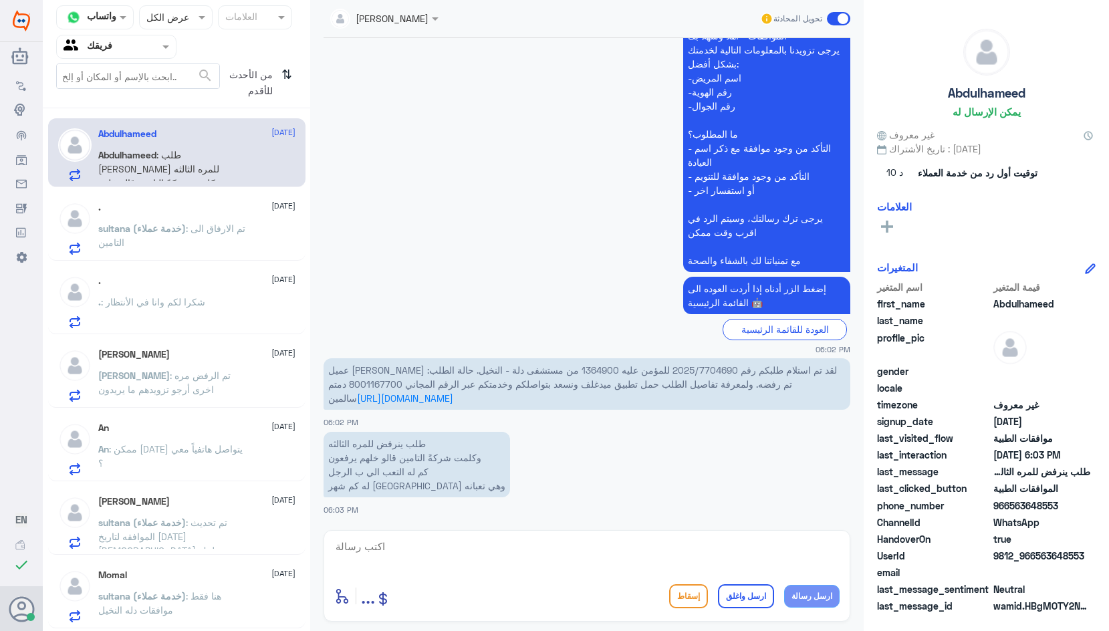
click at [447, 484] on p "طلب ينرفض للمره الثالثه وكلمت شركةً التامين قالو خلهم يرفعون كم له التعب الي ب …" at bounding box center [417, 465] width 187 height 66
drag, startPoint x: 329, startPoint y: 486, endPoint x: 411, endPoint y: 479, distance: 82.5
click at [401, 475] on p "طلب ينرفض للمره الثالثه وكلمت شركةً التامين قالو خلهم يرفعون كم له التعب الي ب …" at bounding box center [417, 465] width 187 height 66
click at [418, 478] on p "طلب ينرفض للمره الثالثه وكلمت شركةً التامين قالو خلهم يرفعون كم له التعب الي ب …" at bounding box center [417, 465] width 187 height 66
drag, startPoint x: 328, startPoint y: 469, endPoint x: 335, endPoint y: 485, distance: 16.8
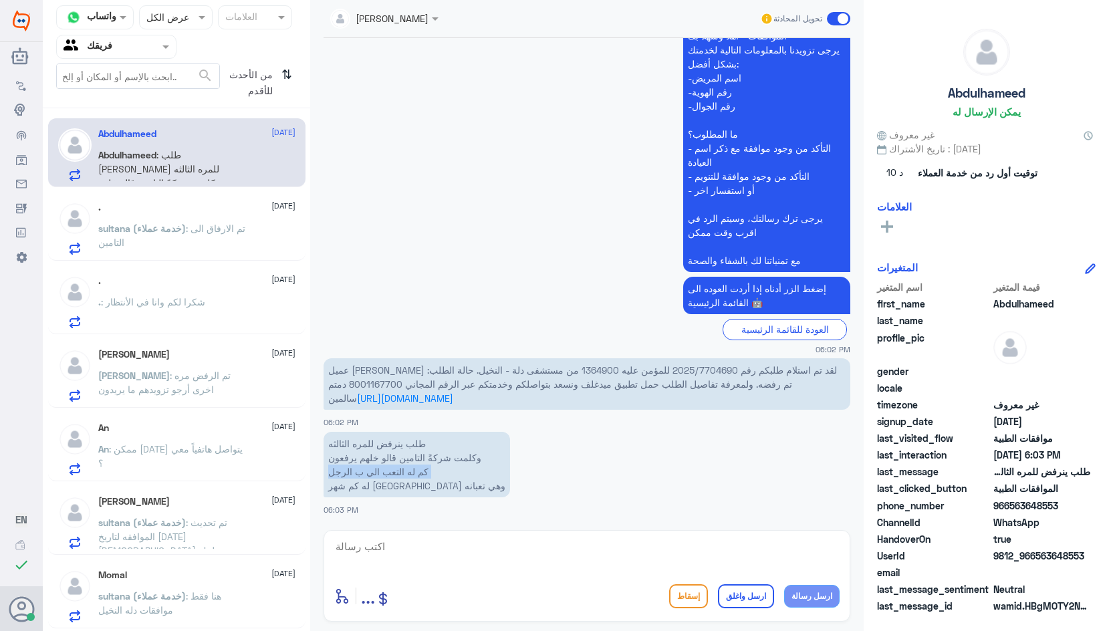
click at [331, 485] on p "طلب ينرفض للمره الثالثه وكلمت شركةً التامين قالو خلهم يرفعون كم له التعب الي ب …" at bounding box center [417, 465] width 187 height 66
click at [402, 475] on p "طلب ينرفض للمره الثالثه وكلمت شركةً التامين قالو خلهم يرفعون كم له التعب الي ب …" at bounding box center [417, 465] width 187 height 66
click at [425, 471] on p "طلب ينرفض للمره الثالثه وكلمت شركةً التامين قالو خلهم يرفعون كم له التعب الي ب …" at bounding box center [417, 465] width 187 height 66
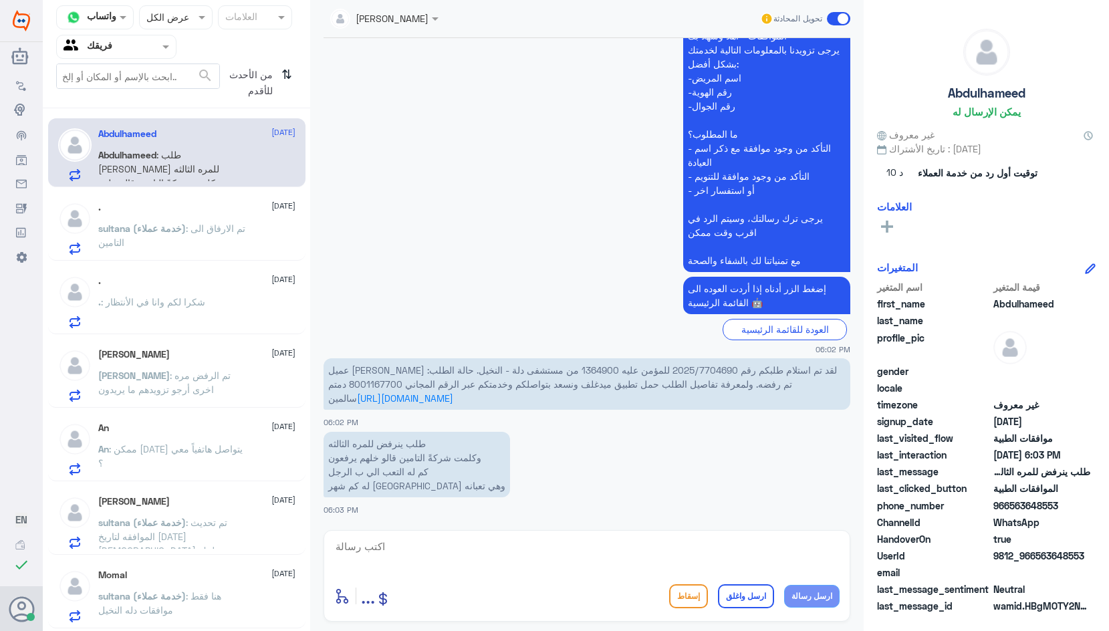
click at [395, 494] on p "طلب ينرفض للمره الثالثه وكلمت شركةً التامين قالو خلهم يرفعون كم له التعب الي ب …" at bounding box center [417, 465] width 187 height 66
drag, startPoint x: 329, startPoint y: 484, endPoint x: 445, endPoint y: 469, distance: 117.3
click at [445, 469] on p "طلب ينرفض للمره الثالثه وكلمت شركةً التامين قالو خلهم يرفعون كم له التعب الي ب …" at bounding box center [417, 465] width 187 height 66
click at [376, 482] on p "طلب ينرفض للمره الثالثه وكلمت شركةً التامين قالو خلهم يرفعون كم له التعب الي ب …" at bounding box center [417, 465] width 187 height 66
drag, startPoint x: 425, startPoint y: 475, endPoint x: 413, endPoint y: 472, distance: 12.3
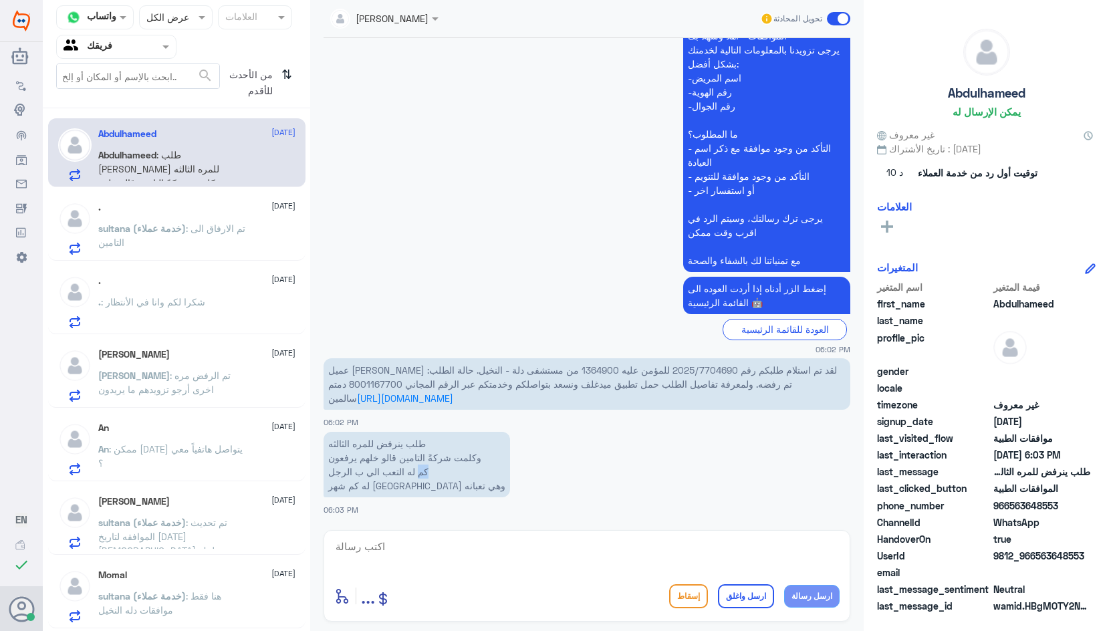
click at [413, 472] on p "طلب ينرفض للمره الثالثه وكلمت شركةً التامين قالو خلهم يرفعون كم له التعب الي ب …" at bounding box center [417, 465] width 187 height 66
click at [430, 476] on p "طلب ينرفض للمره الثالثه وكلمت شركةً التامين قالو خلهم يرفعون كم له التعب الي ب …" at bounding box center [417, 465] width 187 height 66
drag, startPoint x: 429, startPoint y: 474, endPoint x: 351, endPoint y: 488, distance: 79.5
click at [351, 488] on p "طلب ينرفض للمره الثالثه وكلمت شركةً التامين قالو خلهم يرفعون كم له التعب الي ب …" at bounding box center [417, 465] width 187 height 66
click at [448, 487] on p "طلب ينرفض للمره الثالثه وكلمت شركةً التامين قالو خلهم يرفعون كم له التعب الي ب …" at bounding box center [417, 465] width 187 height 66
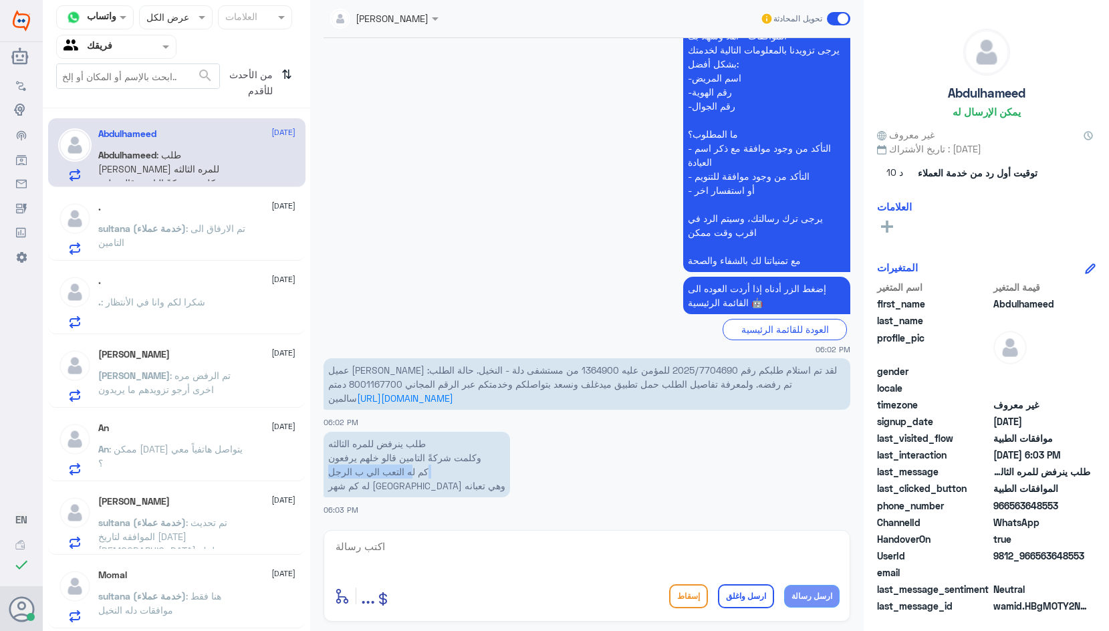
drag, startPoint x: 329, startPoint y: 487, endPoint x: 440, endPoint y: 475, distance: 111.6
click at [417, 474] on p "طلب ينرفض للمره الثالثه وكلمت شركةً التامين قالو خلهم يرفعون كم له التعب الي ب …" at bounding box center [417, 465] width 187 height 66
click at [428, 449] on p "طلب ينرفض للمره الثالثه وكلمت شركةً التامين قالو خلهم يرفعون كم له التعب الي ب …" at bounding box center [417, 465] width 187 height 66
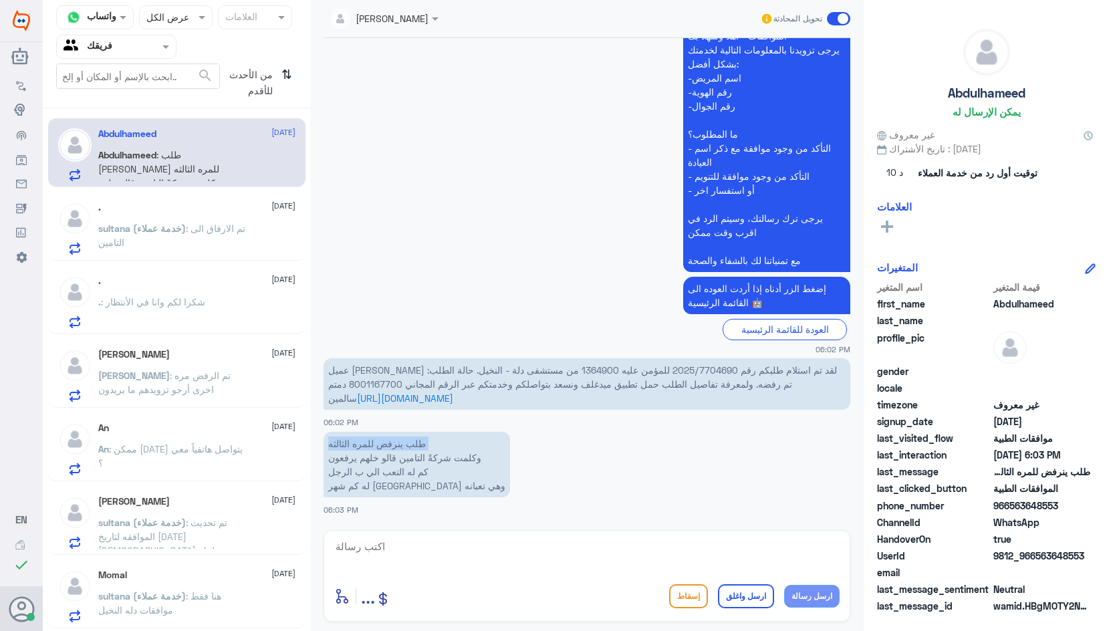
click at [428, 449] on p "طلب ينرفض للمره الثالثه وكلمت شركةً التامين قالو خلهم يرفعون كم له التعب الي ب …" at bounding box center [417, 465] width 187 height 66
click at [420, 481] on p "طلب ينرفض للمره الثالثه وكلمت شركةً التامين قالو خلهم يرفعون كم له التعب الي ب …" at bounding box center [417, 465] width 187 height 66
click at [421, 444] on p "طلب ينرفض للمره الثالثه وكلمت شركةً التامين قالو خلهم يرفعون كم له التعب الي ب …" at bounding box center [417, 465] width 187 height 66
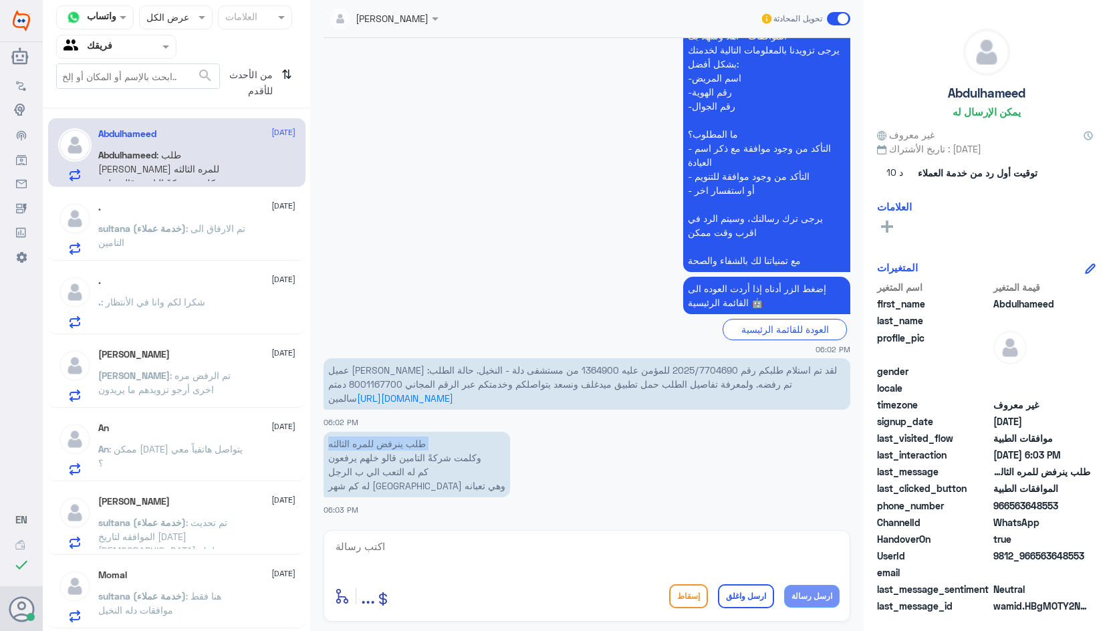
click at [421, 444] on p "طلب ينرفض للمره الثالثه وكلمت شركةً التامين قالو خلهم يرفعون كم له التعب الي ب …" at bounding box center [417, 465] width 187 height 66
click at [402, 478] on p "طلب ينرفض للمره الثالثه وكلمت شركةً التامين قالو خلهم يرفعون كم له التعب الي ب …" at bounding box center [417, 465] width 187 height 66
click at [389, 478] on p "طلب ينرفض للمره الثالثه وكلمت شركةً التامين قالو خلهم يرفعون كم له التعب الي ب …" at bounding box center [417, 465] width 187 height 66
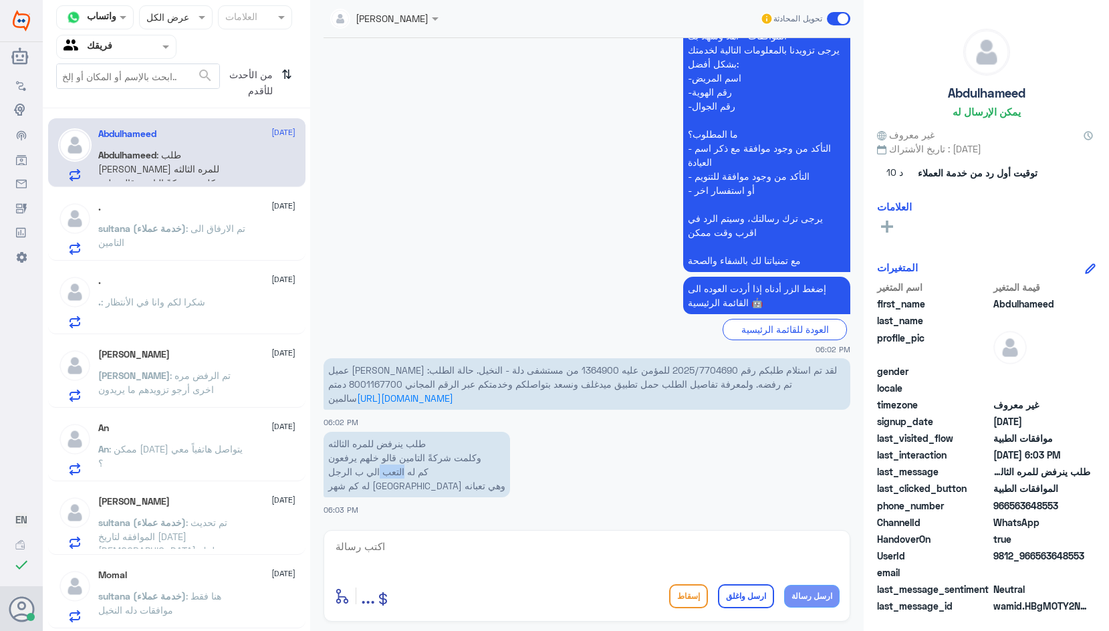
click at [391, 476] on p "طلب ينرفض للمره الثالثه وكلمت شركةً التامين قالو خلهم يرفعون كم له التعب الي ب …" at bounding box center [417, 465] width 187 height 66
click at [424, 471] on p "طلب ينرفض للمره الثالثه وكلمت شركةً التامين قالو خلهم يرفعون كم له التعب الي ب …" at bounding box center [417, 465] width 187 height 66
drag, startPoint x: 332, startPoint y: 458, endPoint x: 334, endPoint y: 492, distance: 33.5
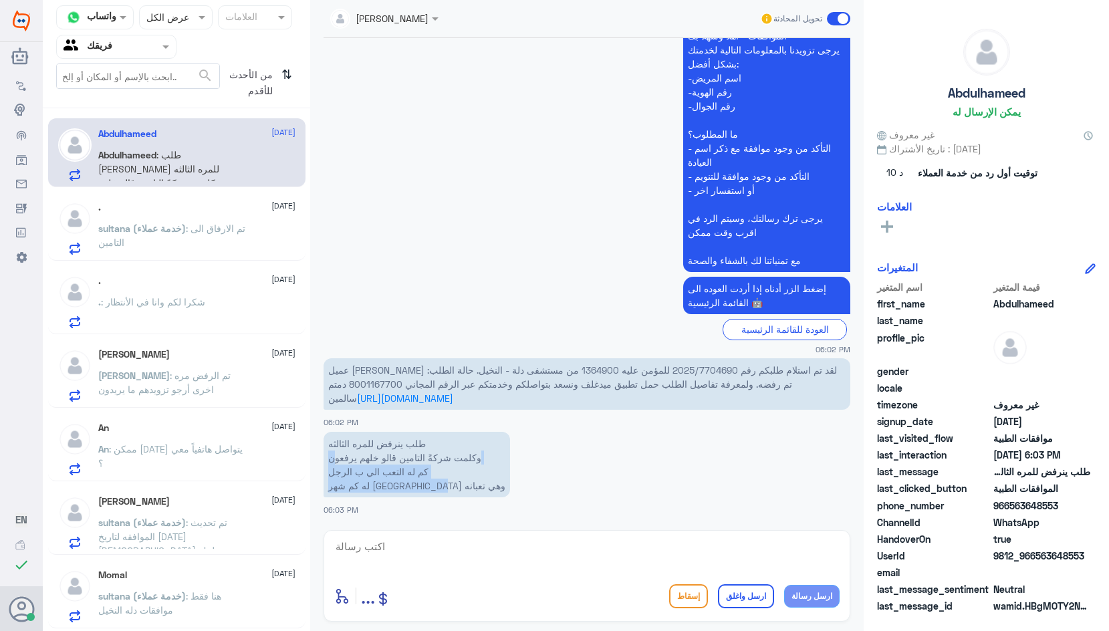
click at [334, 492] on p "طلب ينرفض للمره الثالثه وكلمت شركةً التامين قالو خلهم يرفعون كم له التعب الي ب …" at bounding box center [417, 465] width 187 height 66
click at [589, 544] on textarea at bounding box center [587, 554] width 506 height 33
paste textarea "ن كم له التعب الي ب الرجل له كم شهر [GEOGRAPHIC_DATA] وهي تعبان"
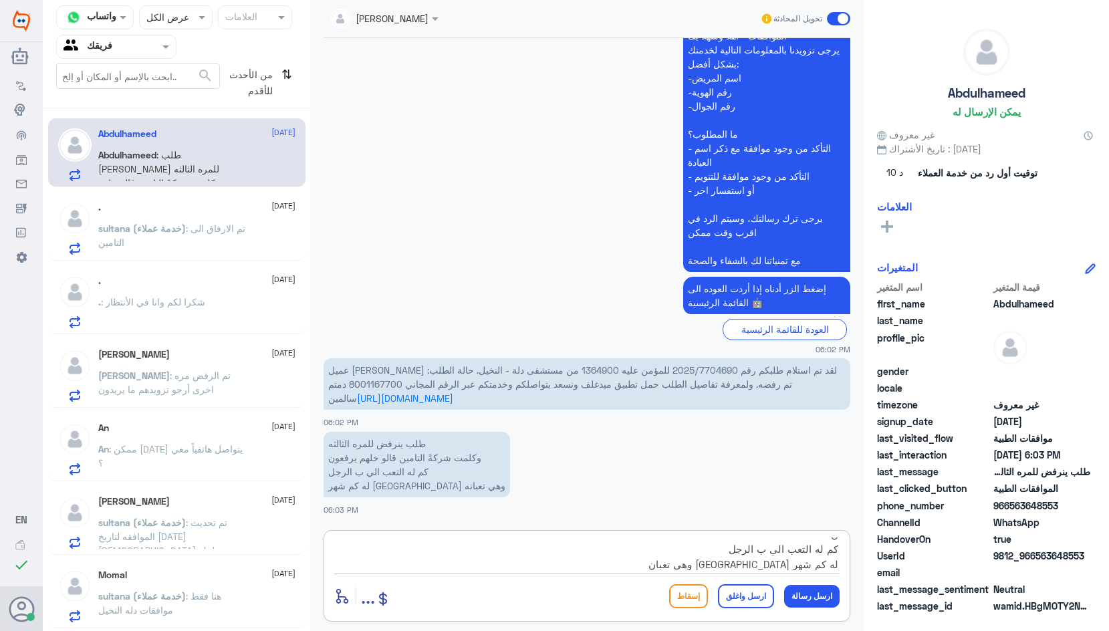
drag, startPoint x: 797, startPoint y: 540, endPoint x: 910, endPoint y: 538, distance: 113.0
click at [914, 538] on div "قناة واتساب Status × عرض الكل العلامات Agent Filter فريقك search من الأحدث للأق…" at bounding box center [576, 317] width 1067 height 635
click at [718, 566] on textarea "كم له التعب الي ب الرجل له كم شهر [GEOGRAPHIC_DATA] وهي تعبان" at bounding box center [587, 554] width 506 height 33
type textarea "كم له التعب الي ب الرجل له كم شهر [GEOGRAPHIC_DATA] وهي تعبانه"
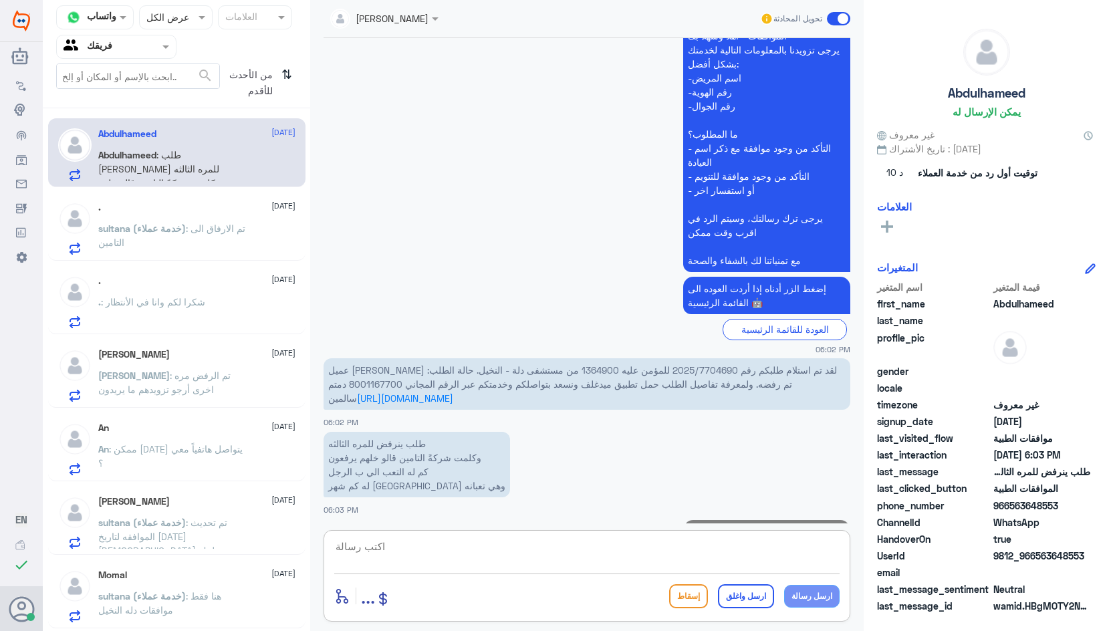
scroll to position [1417, 0]
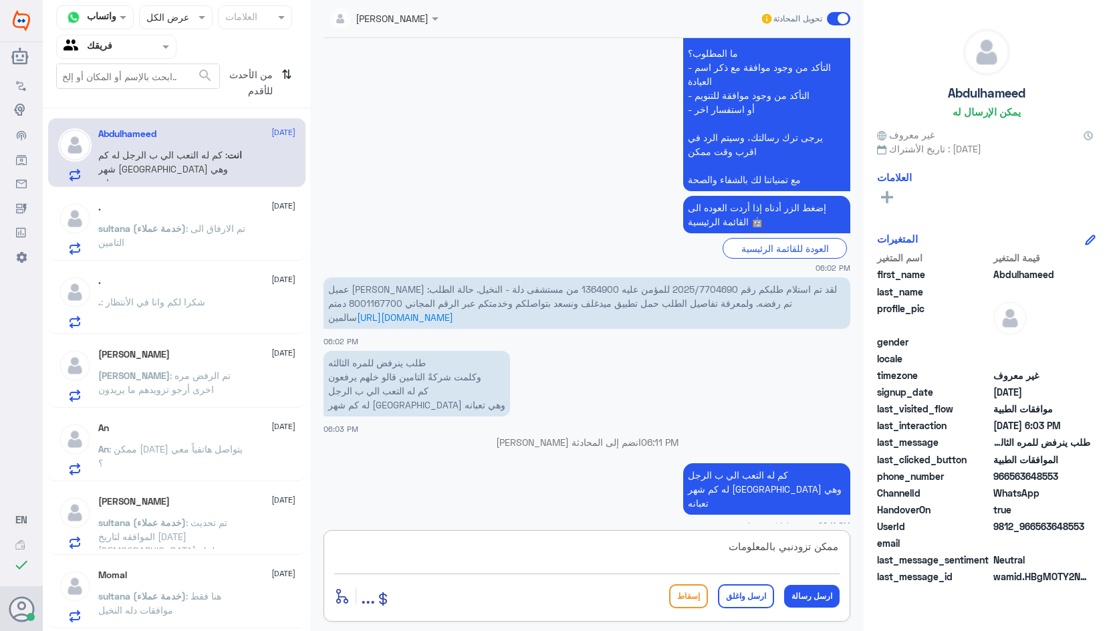
type textarea "ممكن تزودنبي بالمعلومات"
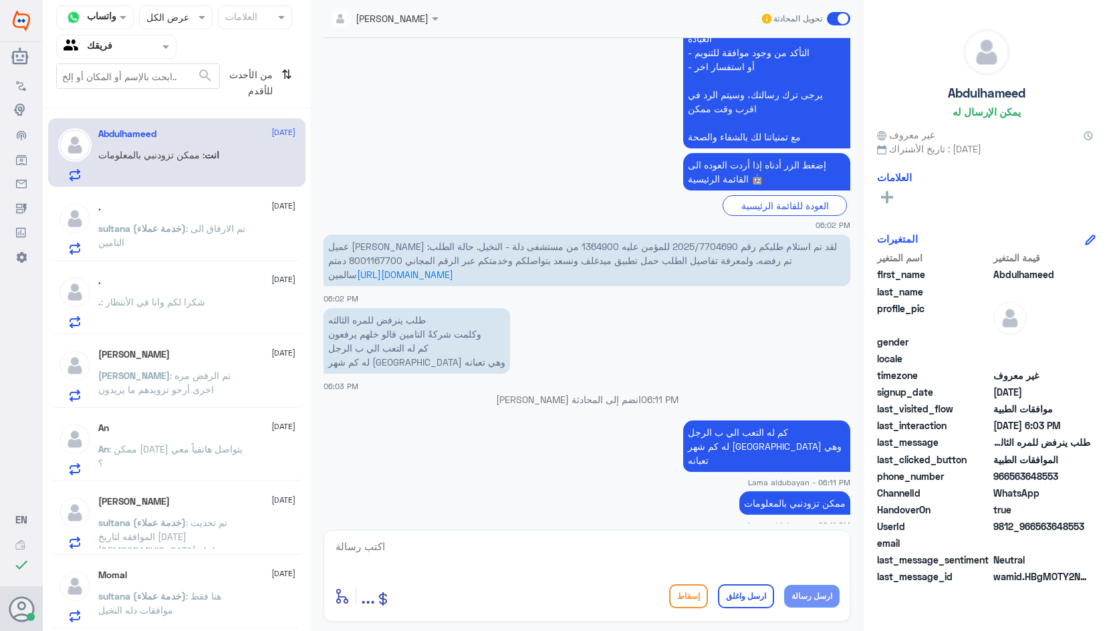
click at [179, 246] on p "sultana (خدمة عملاء) : تم الارفاق الى التامين" at bounding box center [173, 237] width 150 height 33
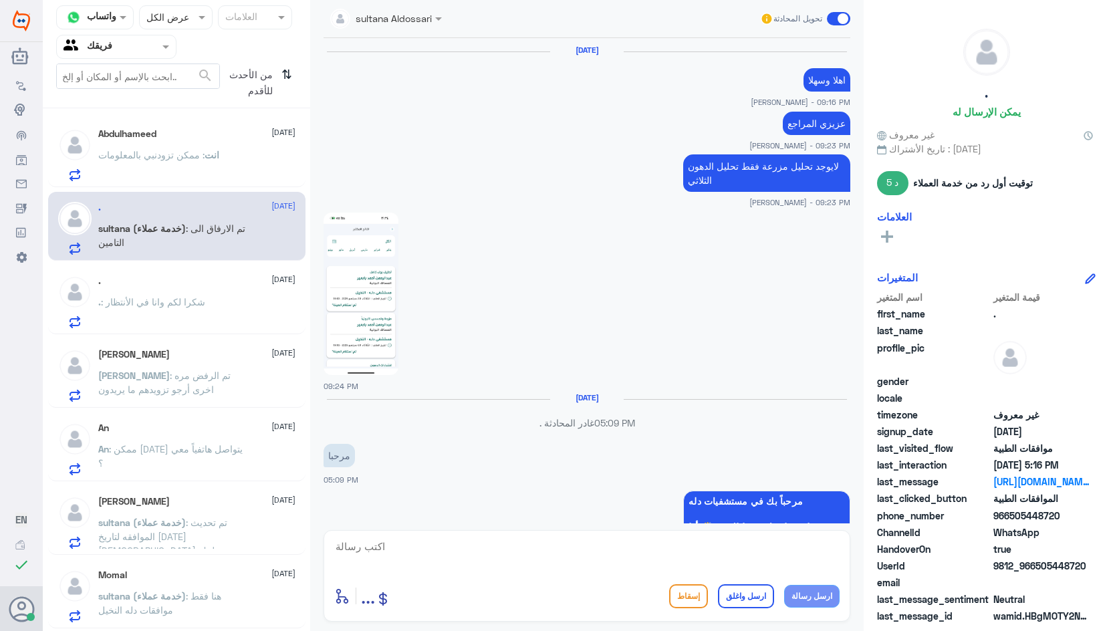
scroll to position [1009, 0]
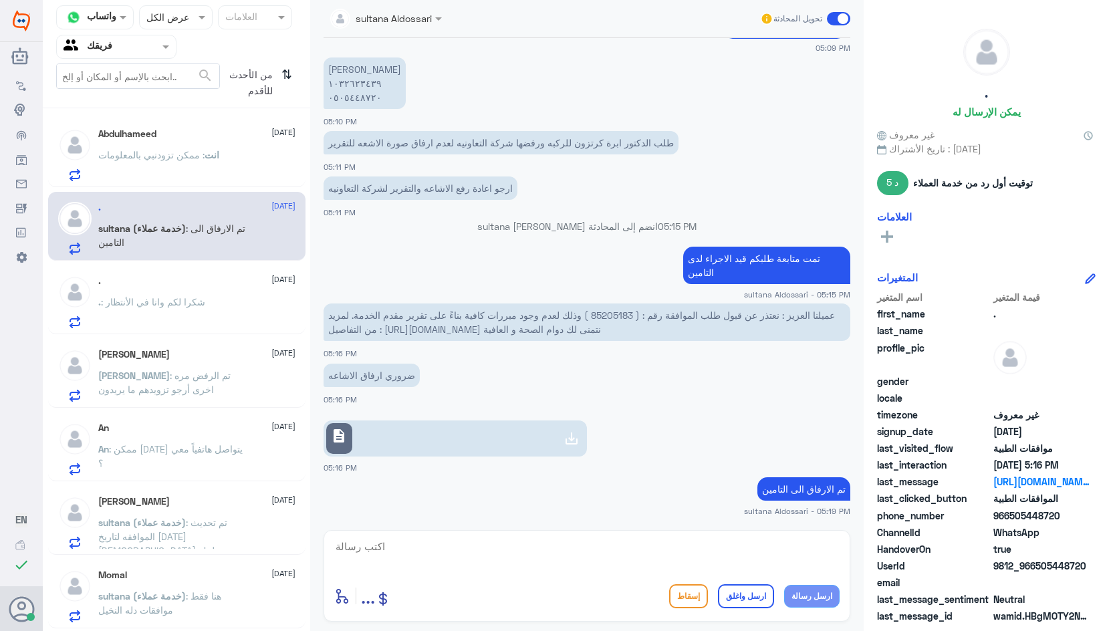
click at [207, 169] on p "انت : ممكن تزودنبي بالمعلومات" at bounding box center [158, 164] width 121 height 33
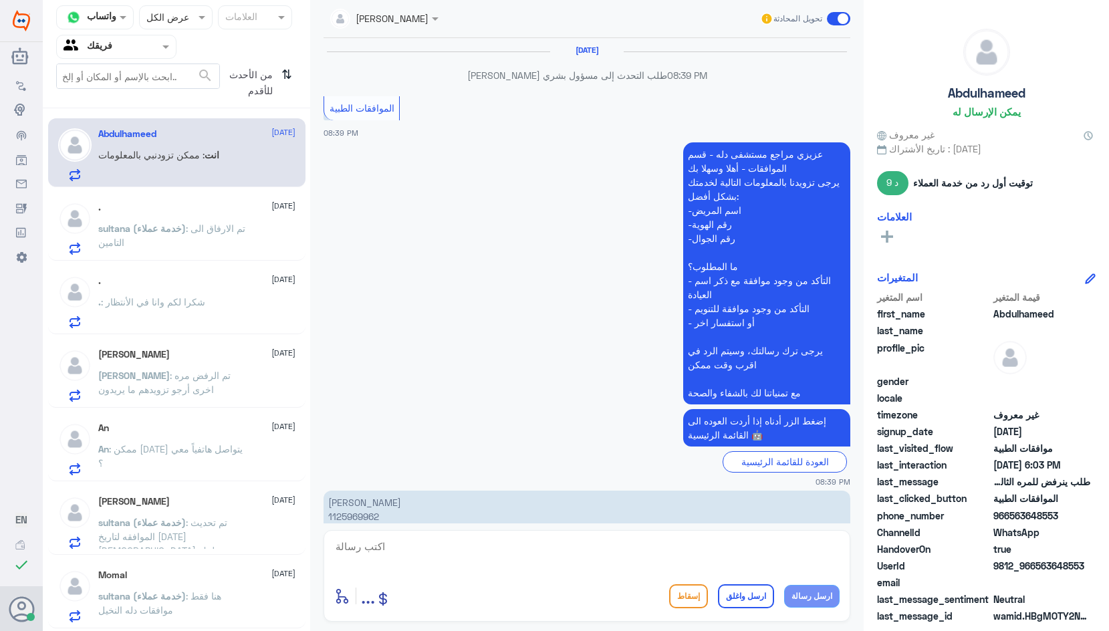
scroll to position [1285, 0]
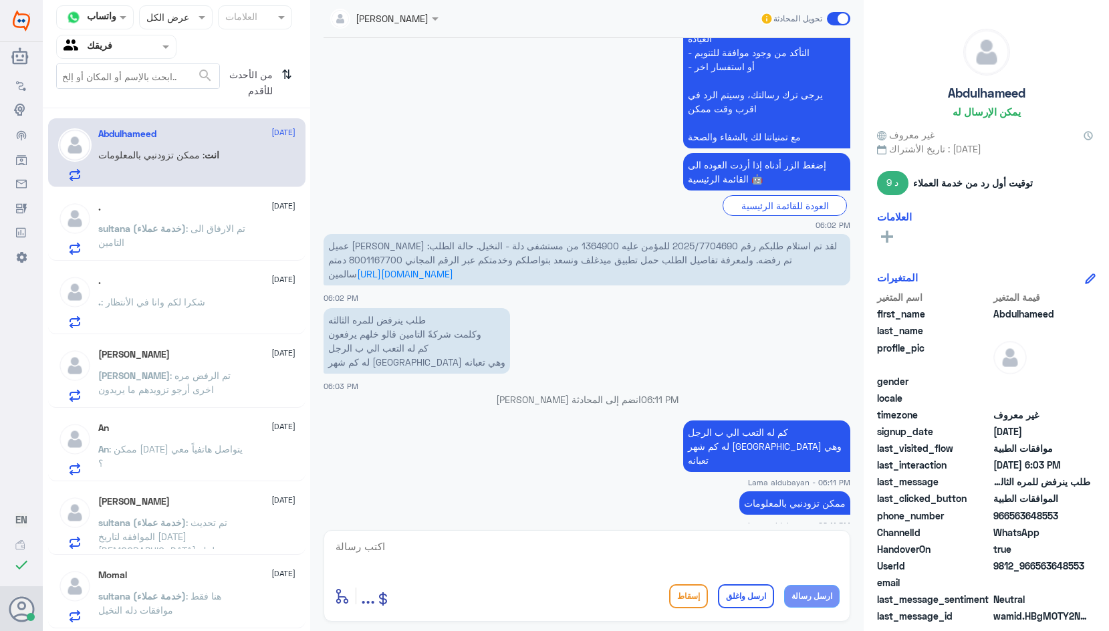
click at [225, 309] on div ". : شكرا لكم وانا في الأنتظار" at bounding box center [196, 313] width 197 height 30
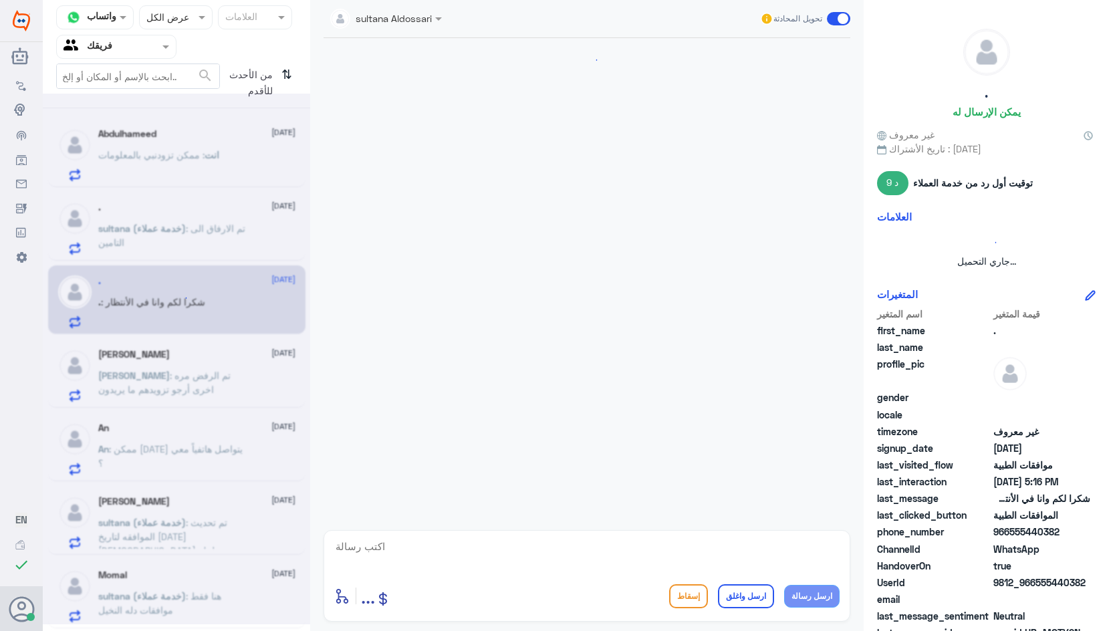
scroll to position [1306, 0]
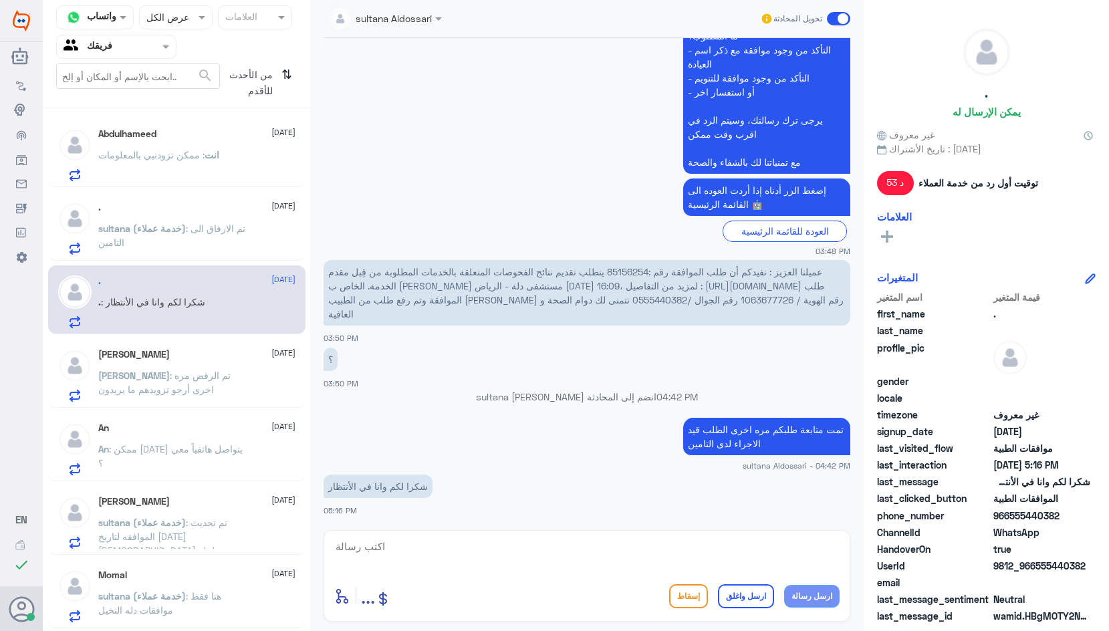
click at [218, 346] on div "[PERSON_NAME] [DATE] [PERSON_NAME] : تم الرفض مره اخرى أرجو تزويدهم ما يريدون" at bounding box center [176, 373] width 257 height 69
click at [255, 163] on div "انت : ممكن تزودنبي بالمعلومات" at bounding box center [196, 166] width 197 height 30
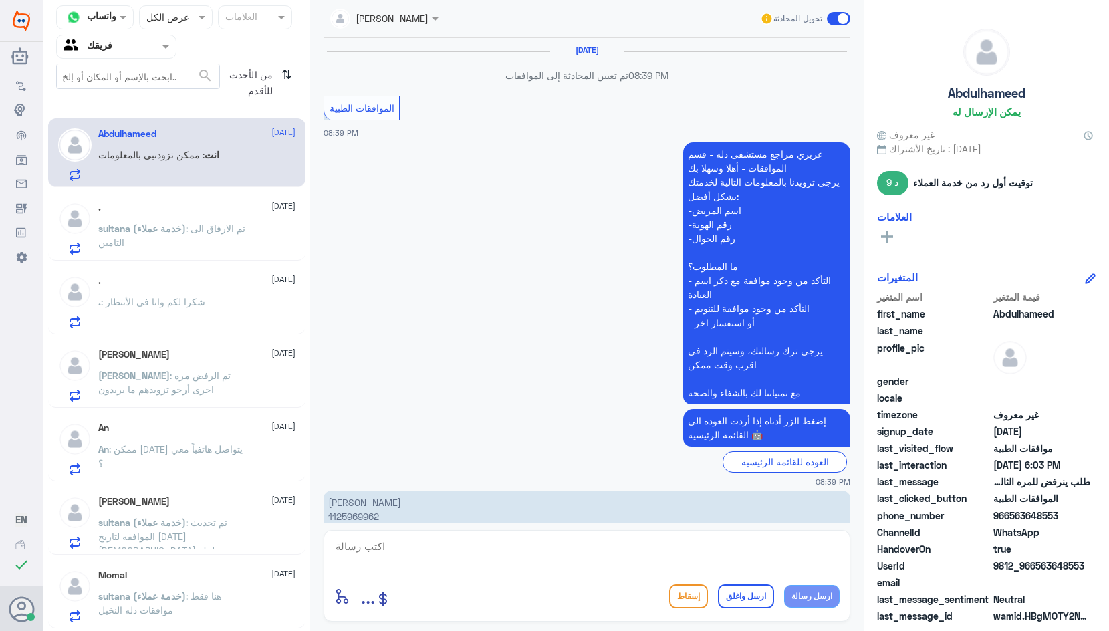
scroll to position [1285, 0]
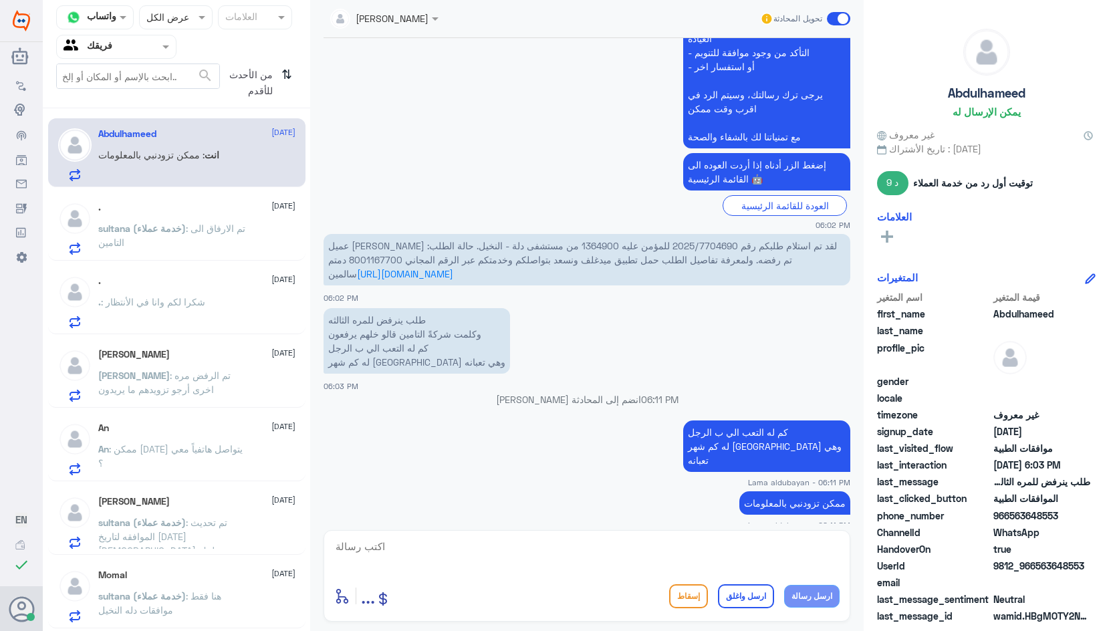
click at [542, 246] on span "عميل [PERSON_NAME] لقد تم استلام طلبكم رقم 2025/7704690 للمؤمن عليه 1364900 من …" at bounding box center [582, 259] width 509 height 39
click at [543, 246] on span "عميل [PERSON_NAME] لقد تم استلام طلبكم رقم 2025/7704690 للمؤمن عليه 1364900 من …" at bounding box center [582, 259] width 509 height 39
click at [657, 247] on span "عميل [PERSON_NAME] لقد تم استلام طلبكم رقم 2025/7704690 للمؤمن عليه 1364900 من …" at bounding box center [582, 259] width 509 height 39
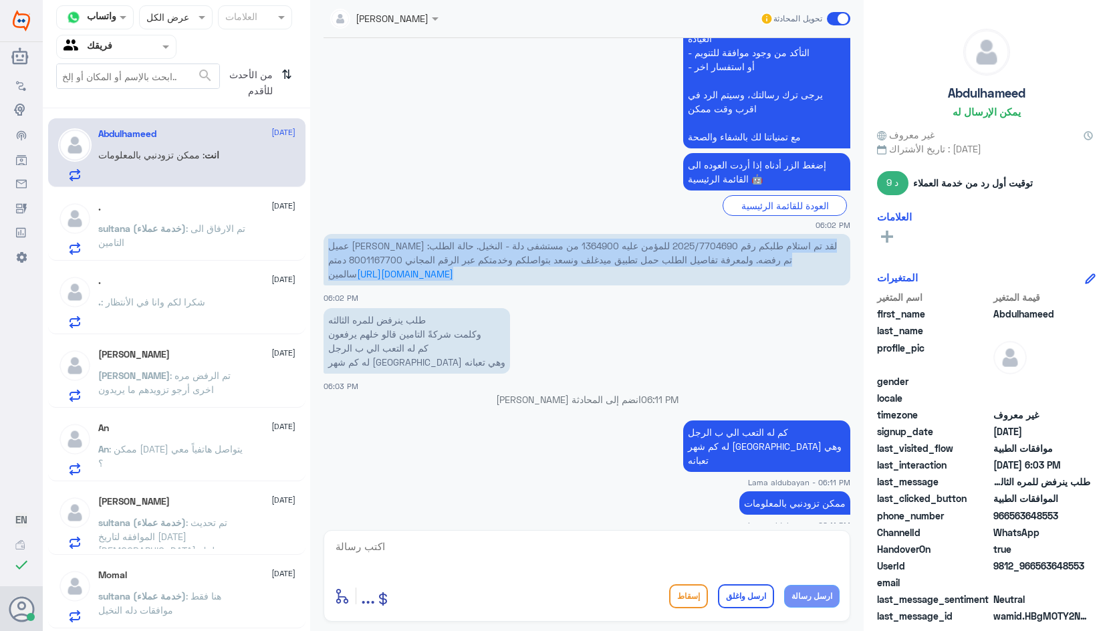
click at [656, 247] on span "عميل [PERSON_NAME] لقد تم استلام طلبكم رقم 2025/7704690 للمؤمن عليه 1364900 من …" at bounding box center [582, 259] width 509 height 39
click at [657, 246] on span "عميل [PERSON_NAME] لقد تم استلام طلبكم رقم 2025/7704690 للمؤمن عليه 1364900 من …" at bounding box center [582, 259] width 509 height 39
click at [674, 245] on span "عميل [PERSON_NAME] لقد تم استلام طلبكم رقم 2025/7704690 للمؤمن عليه 1364900 من …" at bounding box center [582, 259] width 509 height 39
click at [681, 243] on span "عميل [PERSON_NAME] لقد تم استلام طلبكم رقم 2025/7704690 للمؤمن عليه 1364900 من …" at bounding box center [582, 259] width 509 height 39
click at [603, 241] on span "عميل [PERSON_NAME] لقد تم استلام طلبكم رقم 2025/7704690 للمؤمن عليه 1364900 من …" at bounding box center [582, 259] width 509 height 39
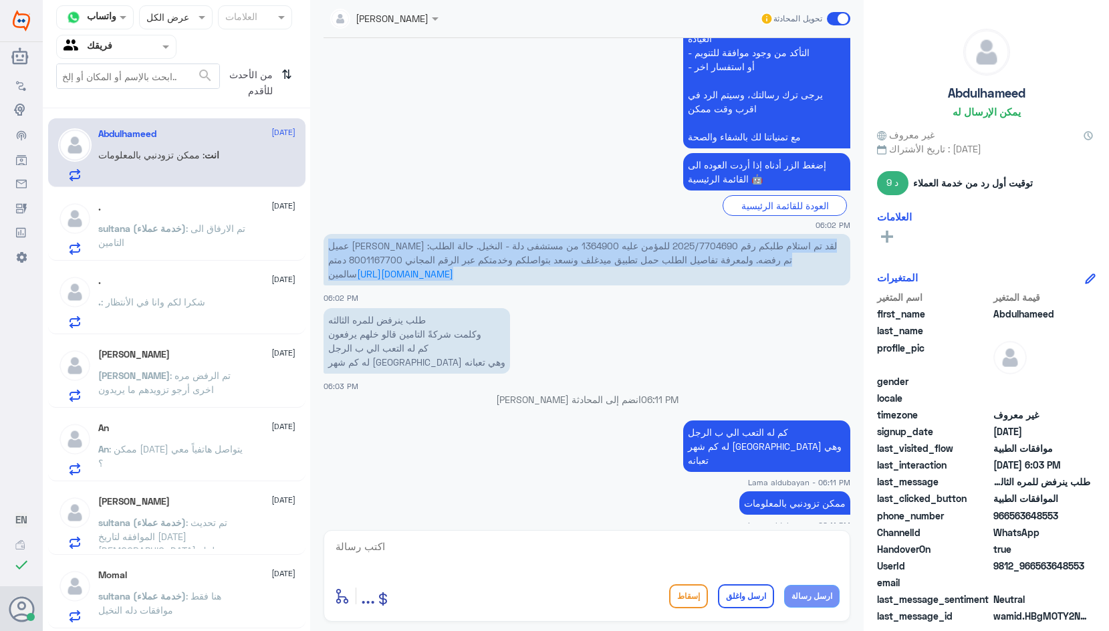
click at [618, 245] on span "عميل [PERSON_NAME] لقد تم استلام طلبكم رقم 2025/7704690 للمؤمن عليه 1364900 من …" at bounding box center [582, 259] width 509 height 39
click at [706, 277] on p "عميل [PERSON_NAME] لقد تم استلام طلبكم رقم 2025/7704690 للمؤمن عليه 1364900 من …" at bounding box center [587, 259] width 527 height 51
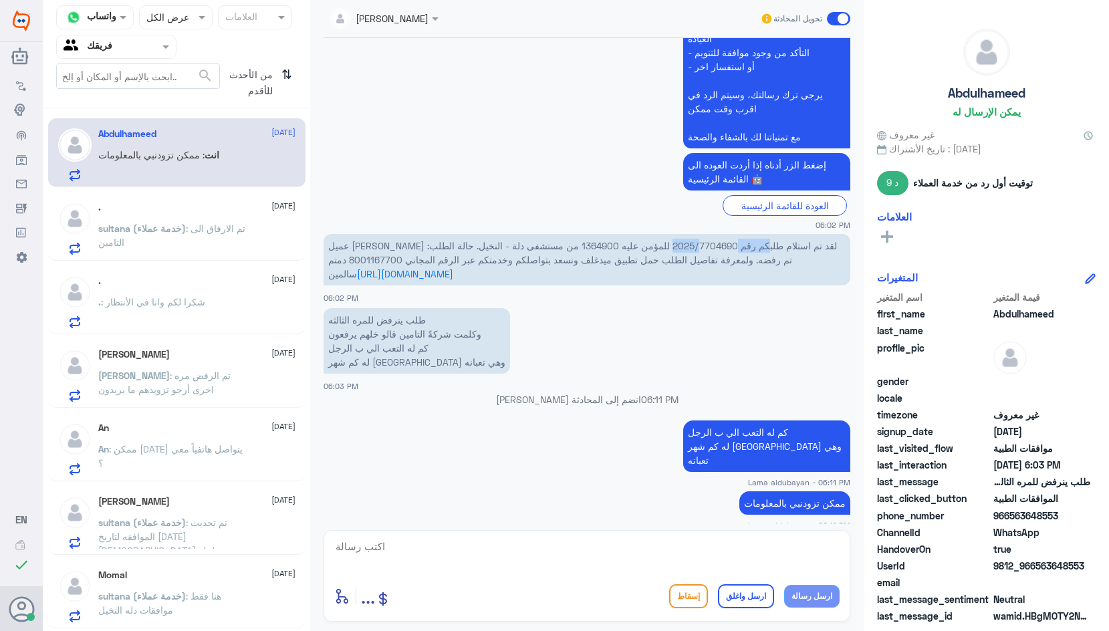
drag, startPoint x: 614, startPoint y: 244, endPoint x: 677, endPoint y: 253, distance: 64.1
click at [677, 253] on p "عميل [PERSON_NAME] لقد تم استلام طلبكم رقم 2025/7704690 للمؤمن عليه 1364900 من …" at bounding box center [587, 259] width 527 height 51
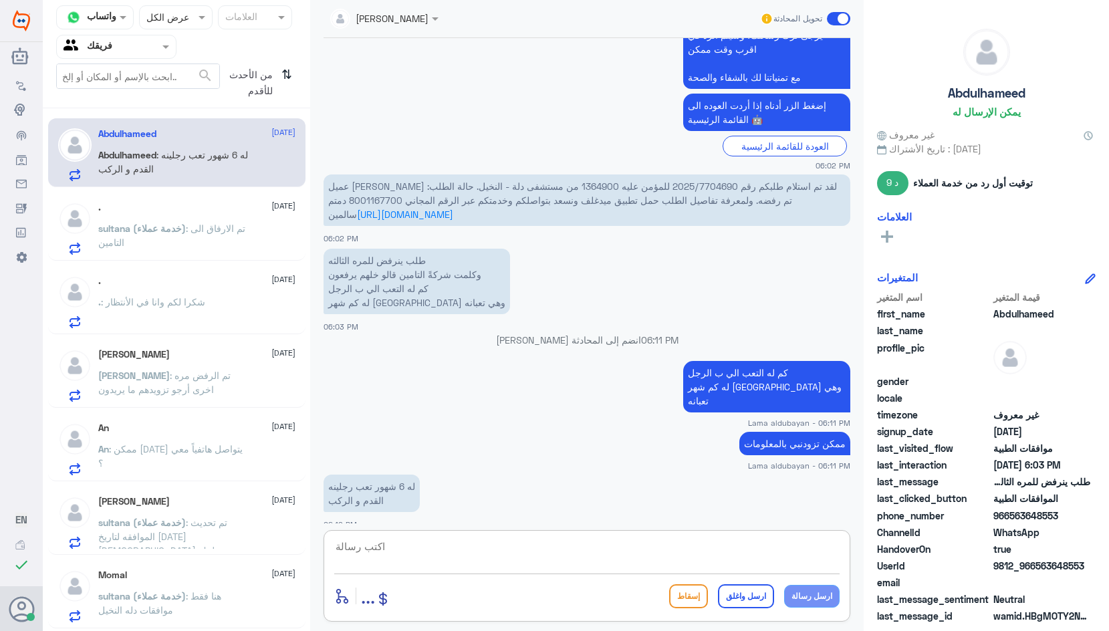
click at [462, 552] on textarea at bounding box center [587, 554] width 506 height 33
type textarea "عنده اي اشعه"
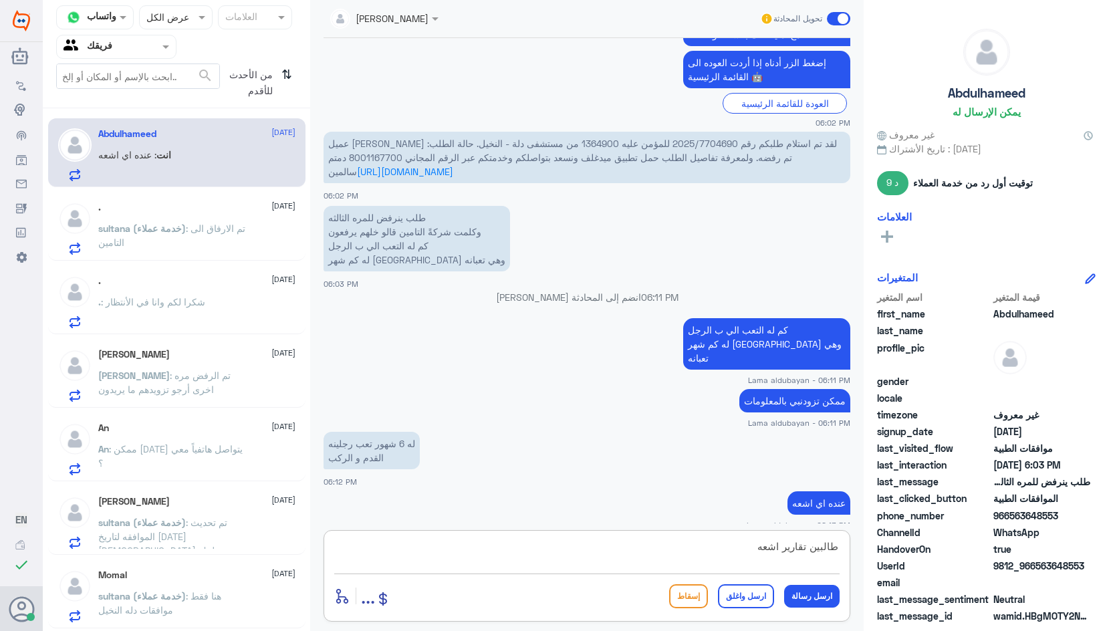
type textarea "طالبين تقارير اشعه"
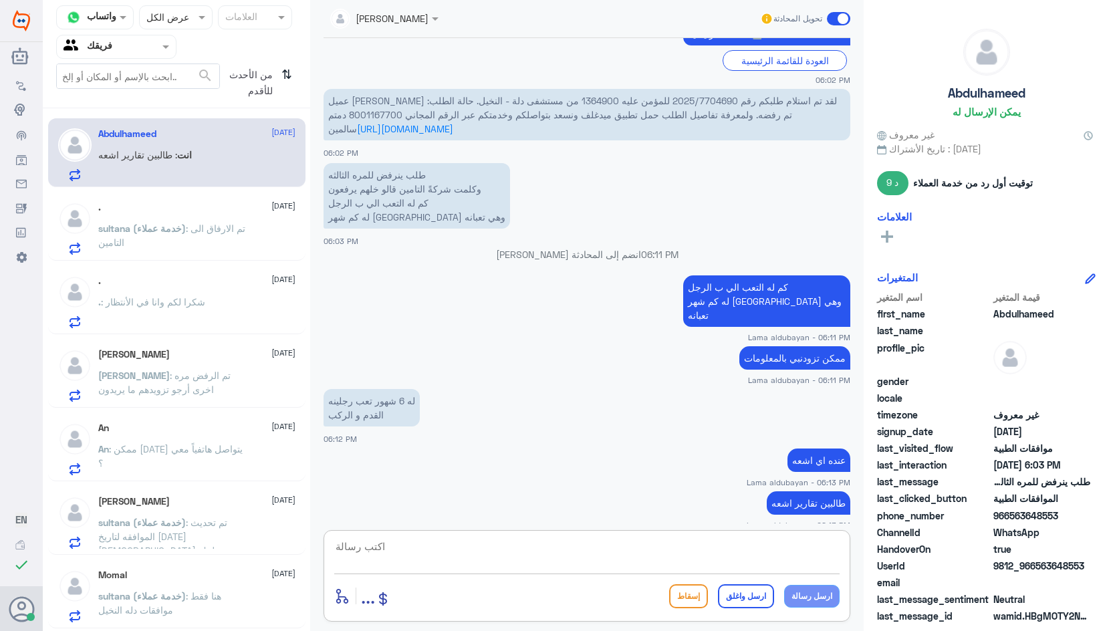
click at [157, 240] on p "sultana (خدمة عملاء) : تم الارفاق الى التامين" at bounding box center [173, 237] width 150 height 33
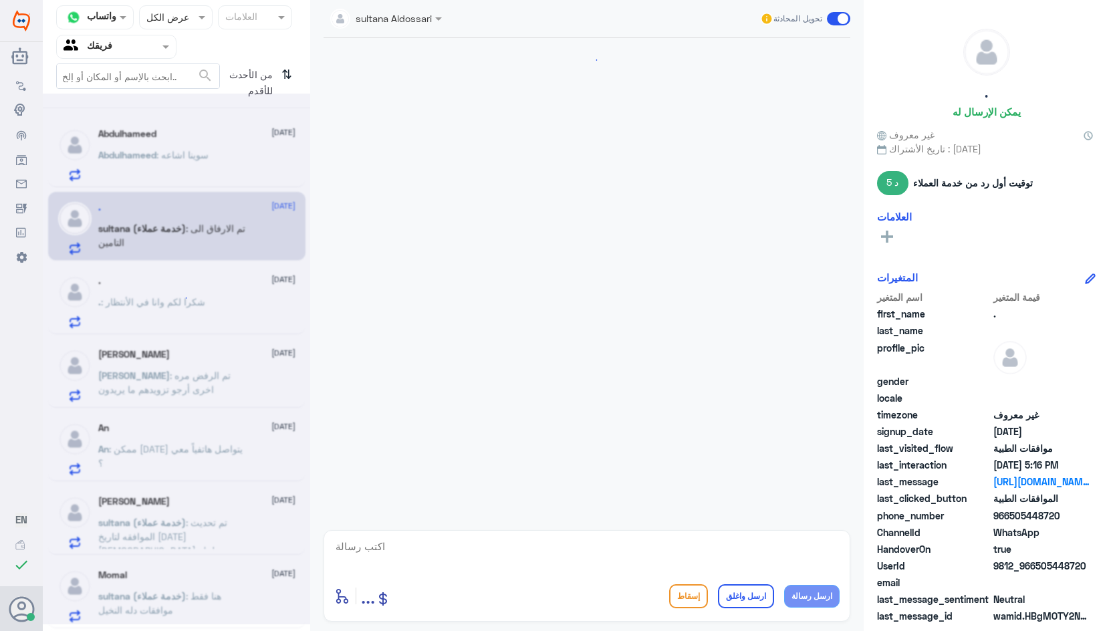
scroll to position [1009, 0]
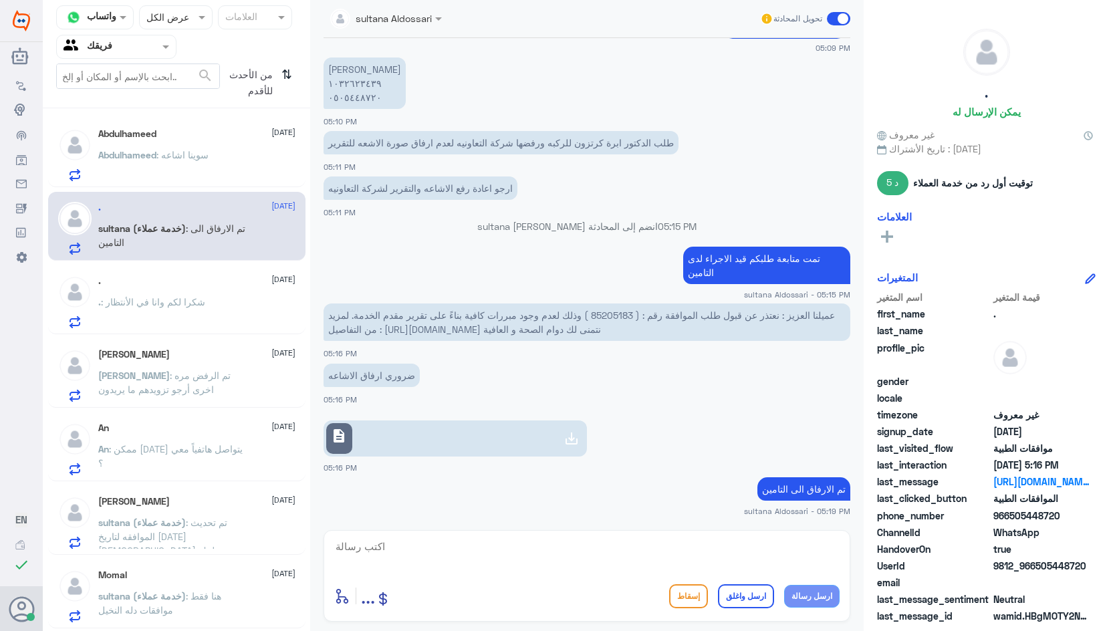
click at [172, 161] on p "Abdulhameed : سوينا اشاعه" at bounding box center [153, 164] width 110 height 33
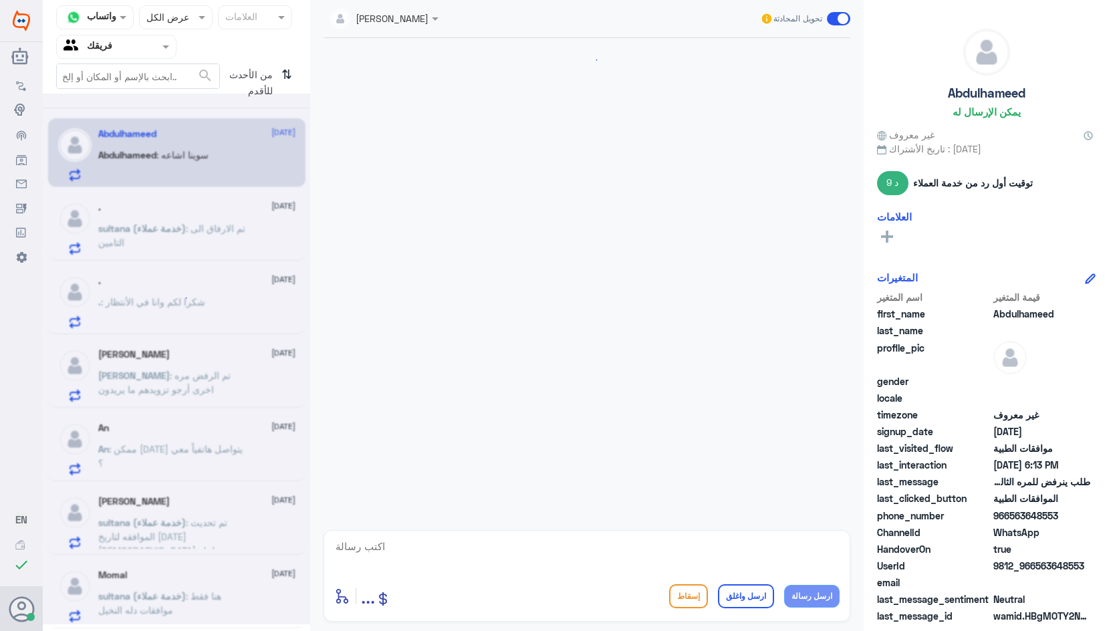
scroll to position [1054, 0]
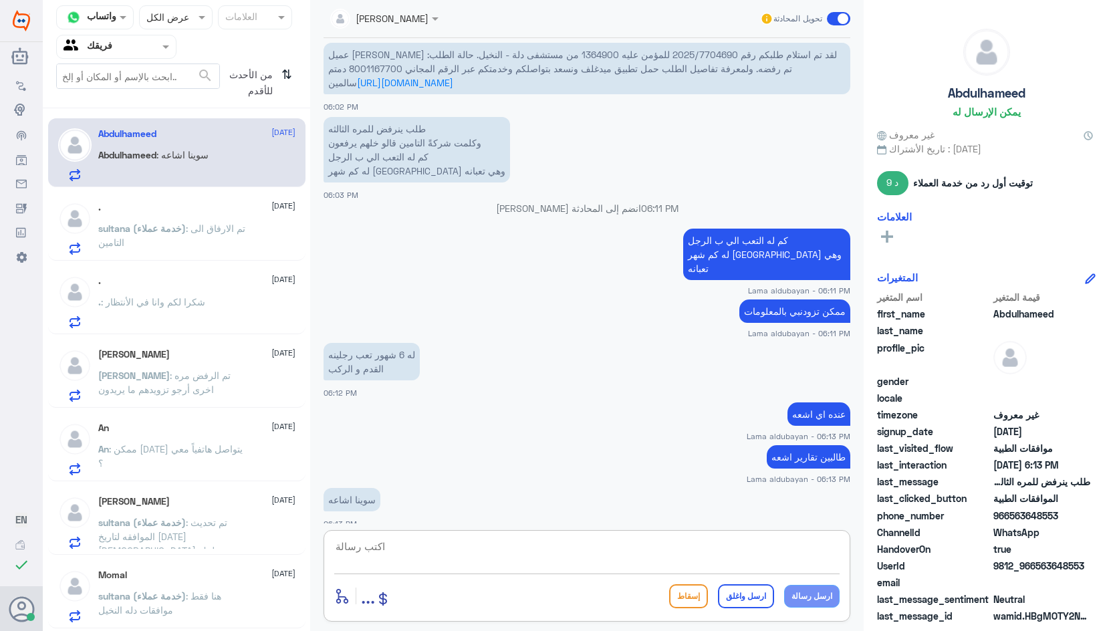
click at [619, 554] on textarea at bounding box center [587, 554] width 506 height 33
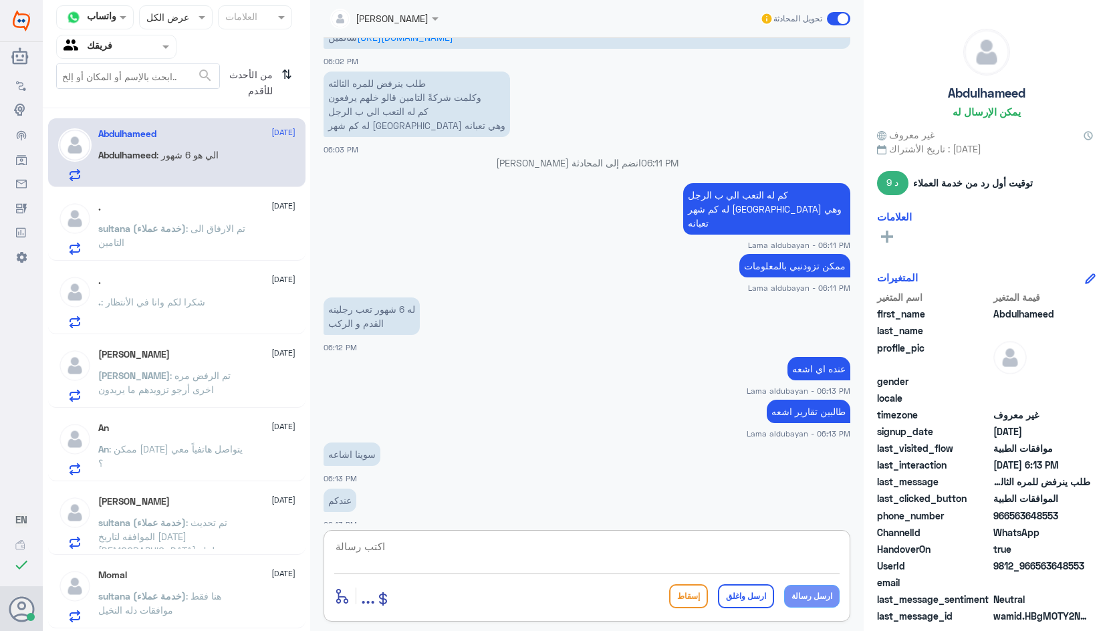
scroll to position [1205, 0]
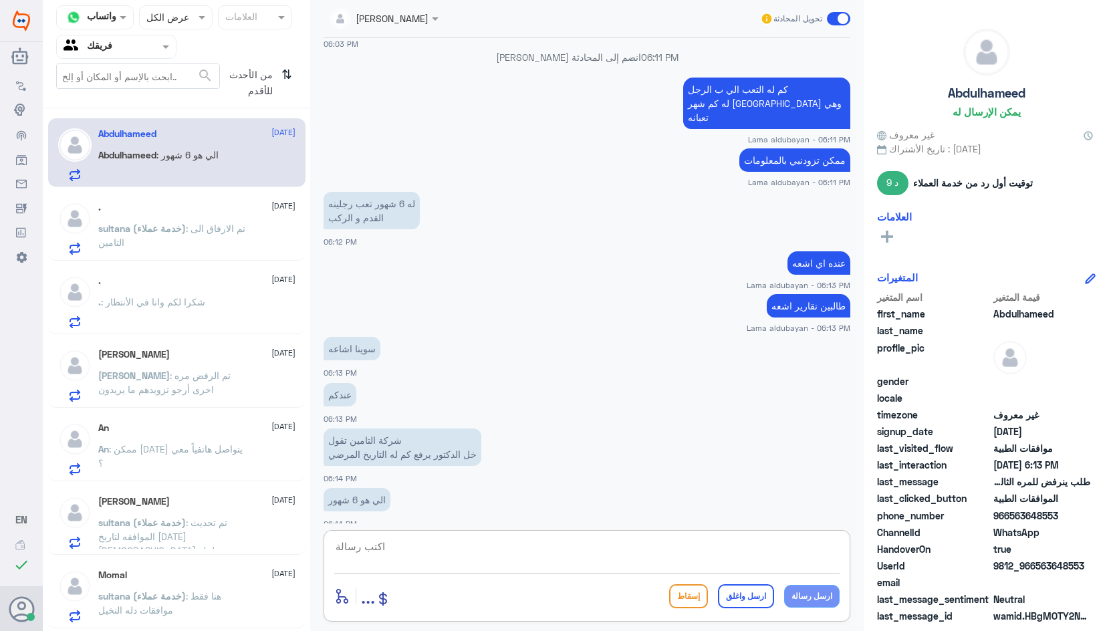
click at [458, 546] on textarea at bounding box center [587, 554] width 506 height 33
type textarea "تم ارفاق الاشعه والتقارير مره اخرى بنتظار رد التامين"
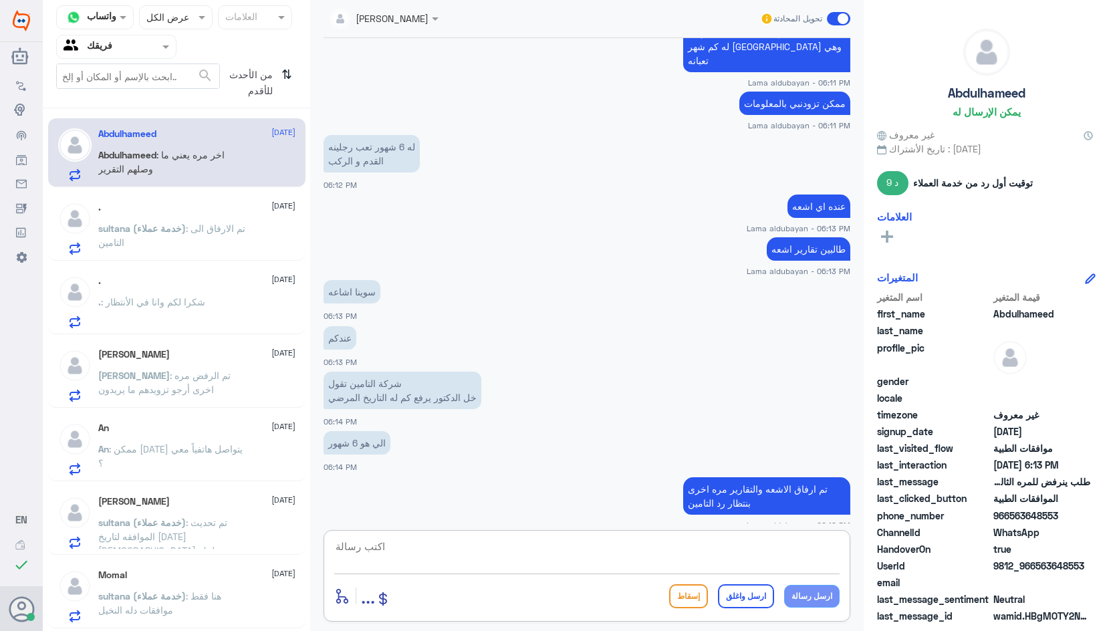
scroll to position [1307, 0]
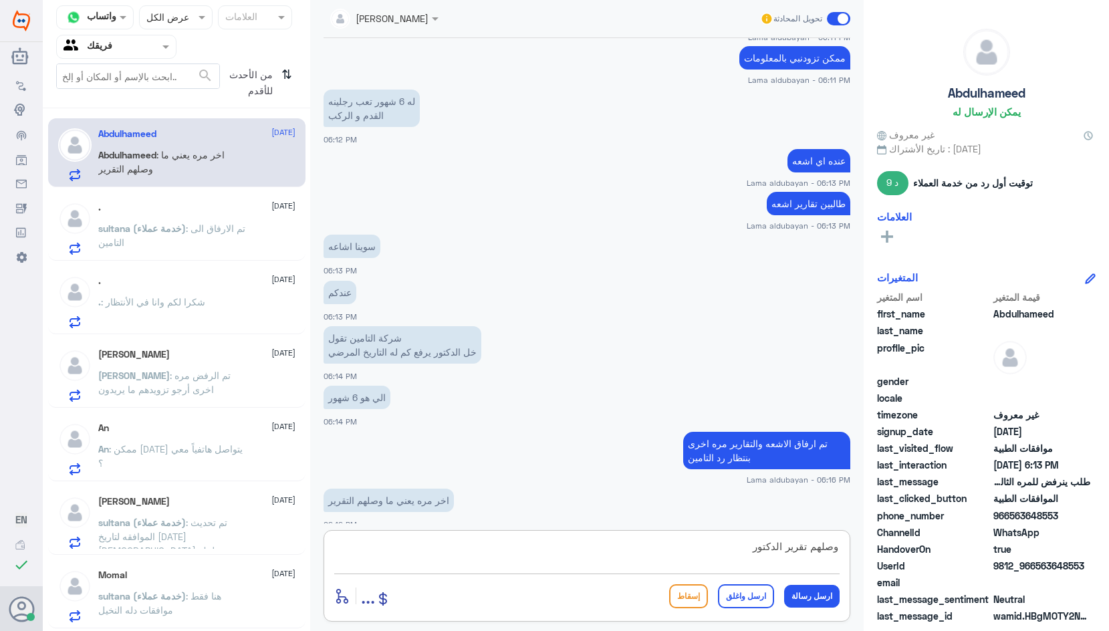
type textarea "وصلهم تقرير الدكتور"
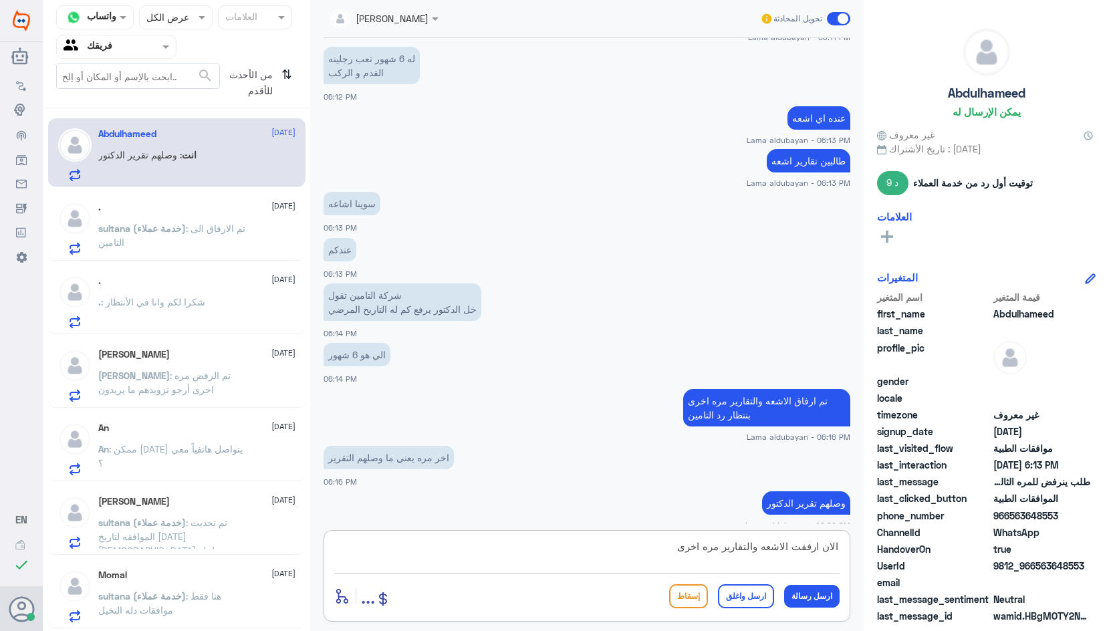
type textarea "الان ارفقت الاشعه والتقارير مره اخرى"
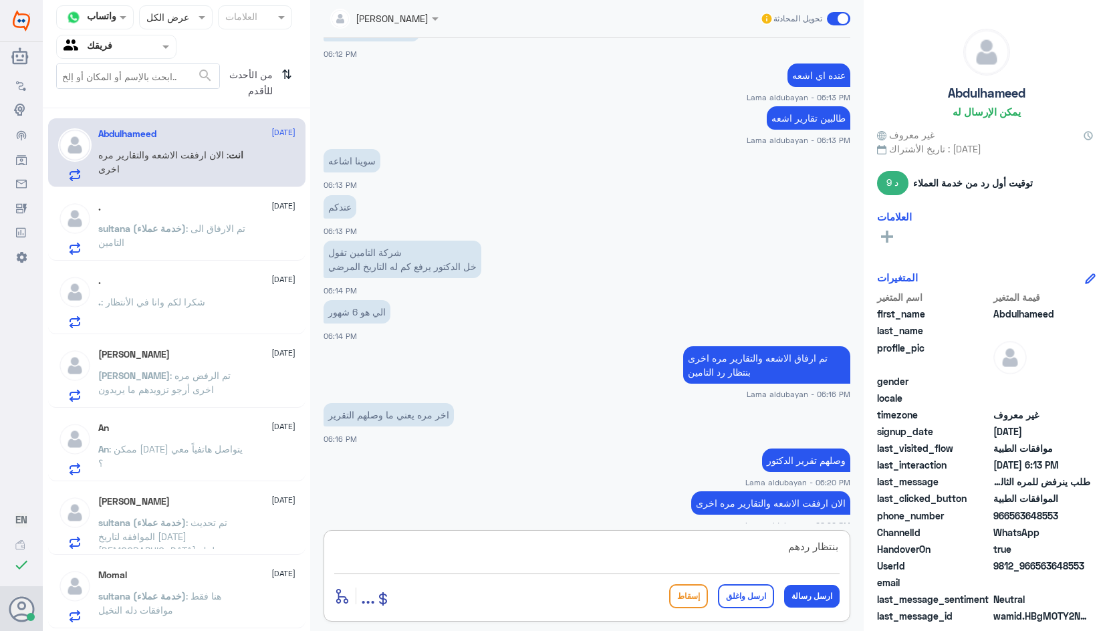
type textarea "بنتظار ردهم"
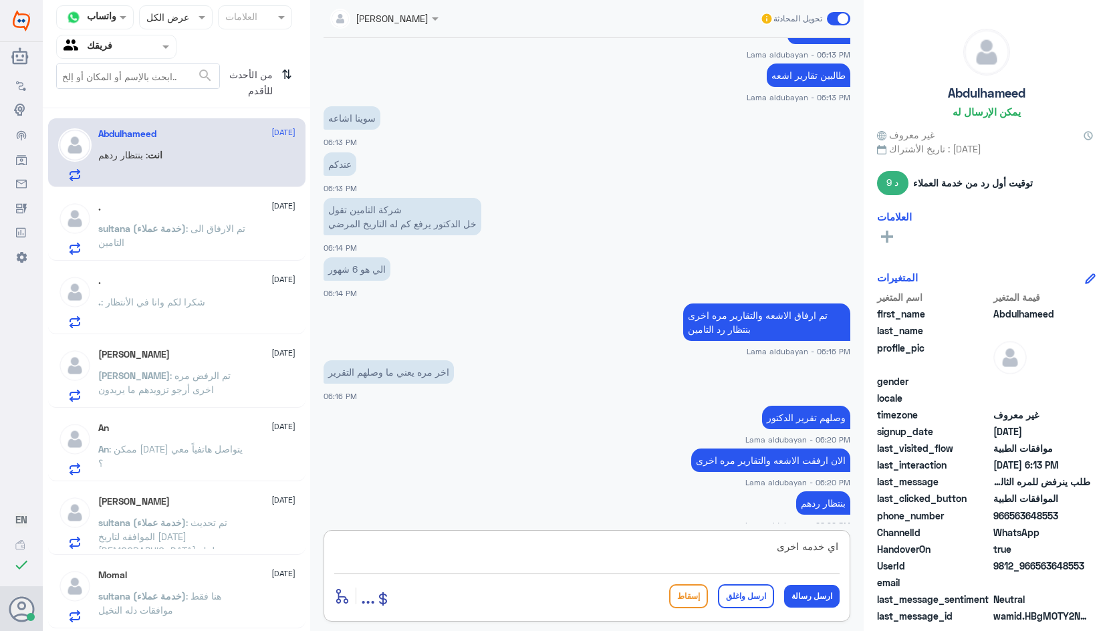
type textarea "اي خدمه اخرى؟"
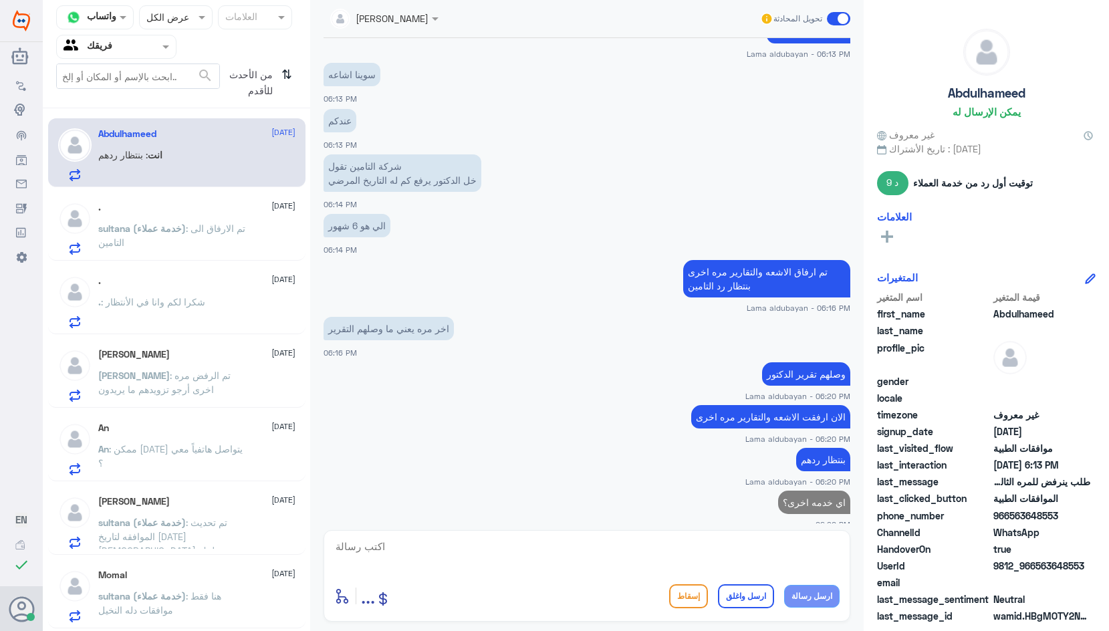
click at [118, 209] on div ". [DATE]" at bounding box center [196, 207] width 197 height 11
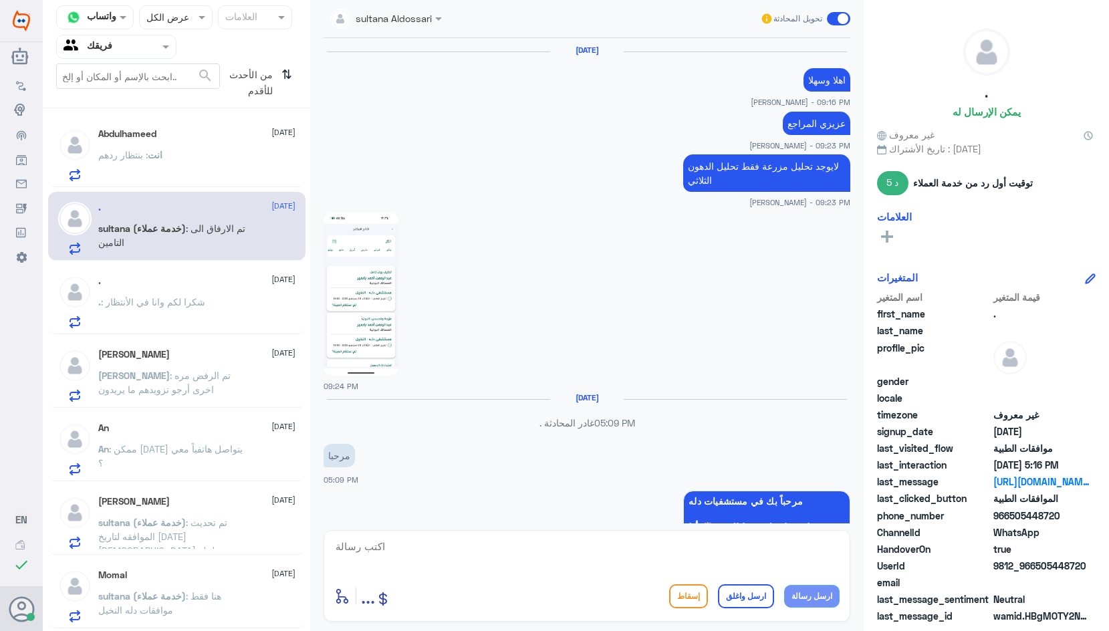
scroll to position [1009, 0]
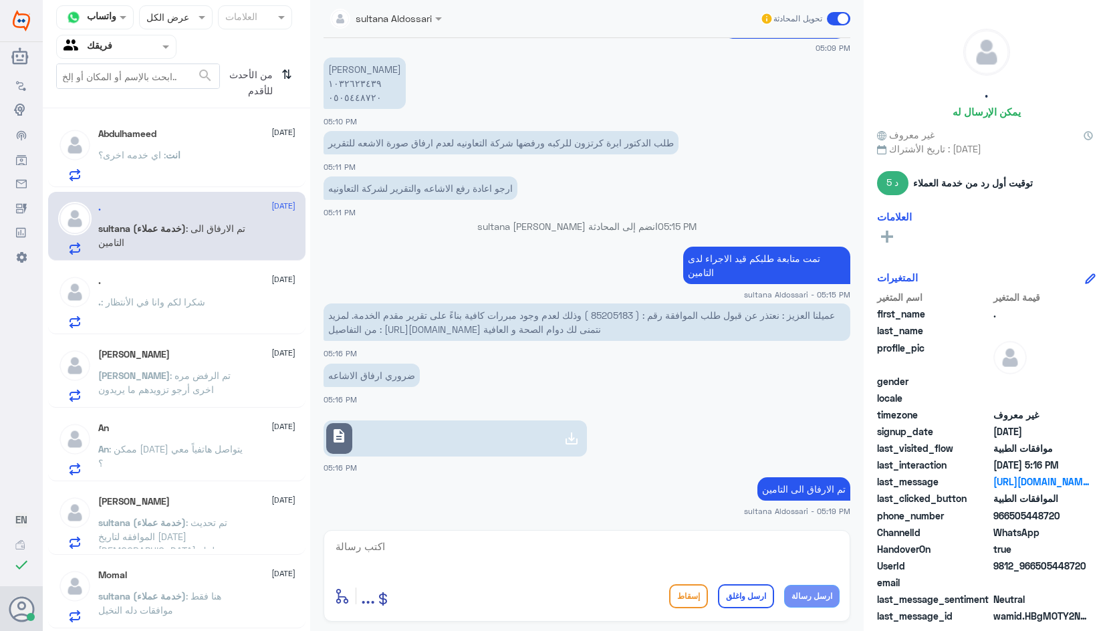
click at [197, 314] on p ". : شكرا لكم وانا في الأنتظار" at bounding box center [151, 311] width 107 height 33
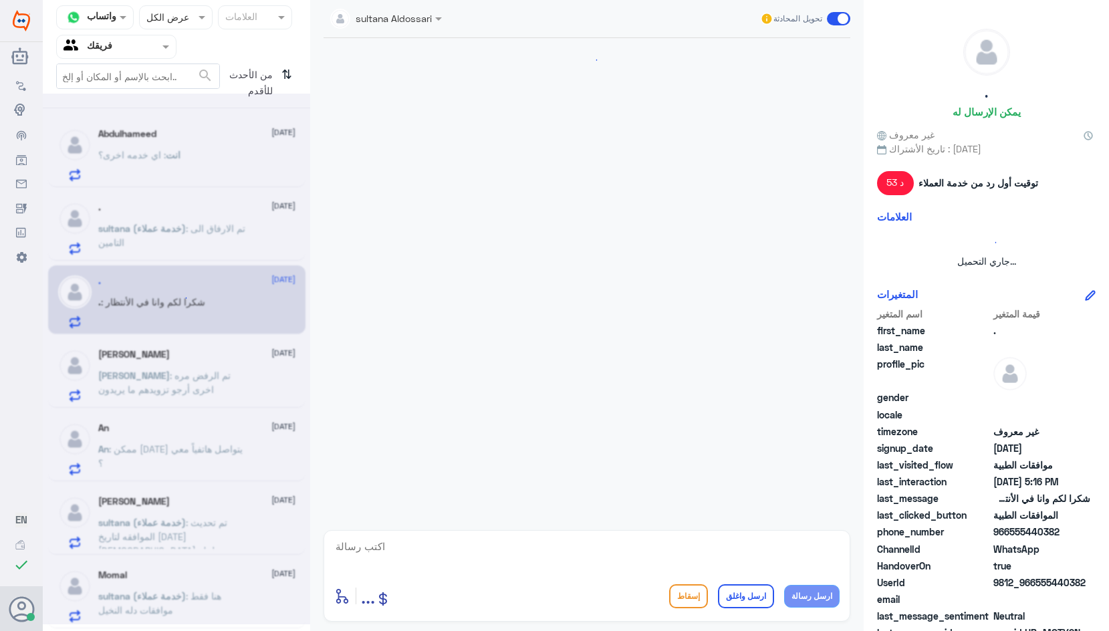
scroll to position [1306, 0]
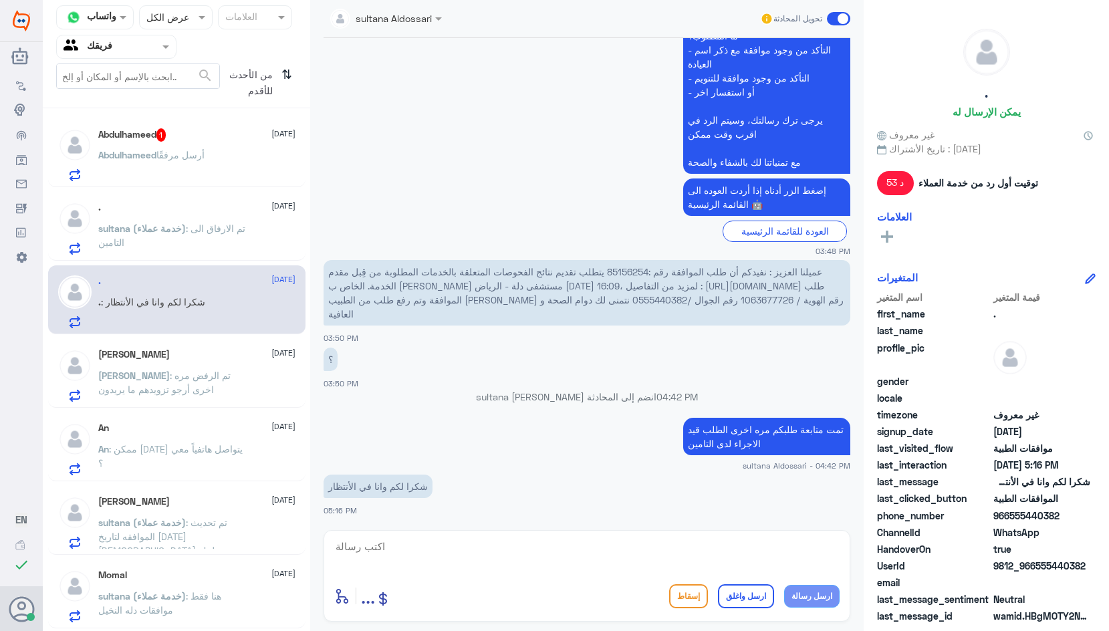
click at [218, 169] on div "[PERSON_NAME] أرسل مرفقًا" at bounding box center [196, 166] width 197 height 30
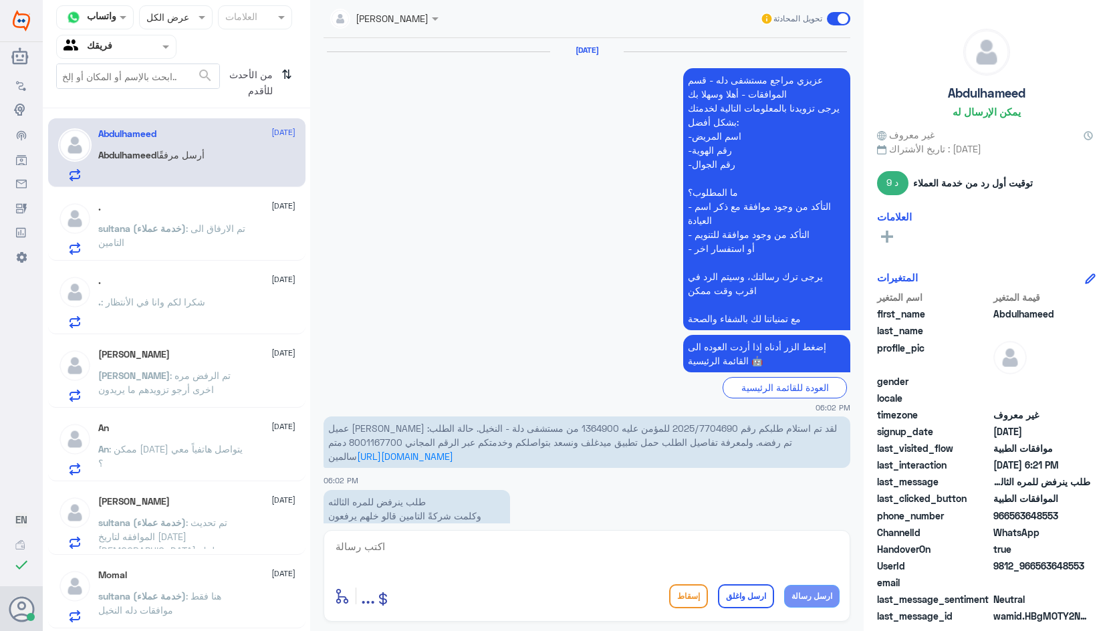
scroll to position [984, 0]
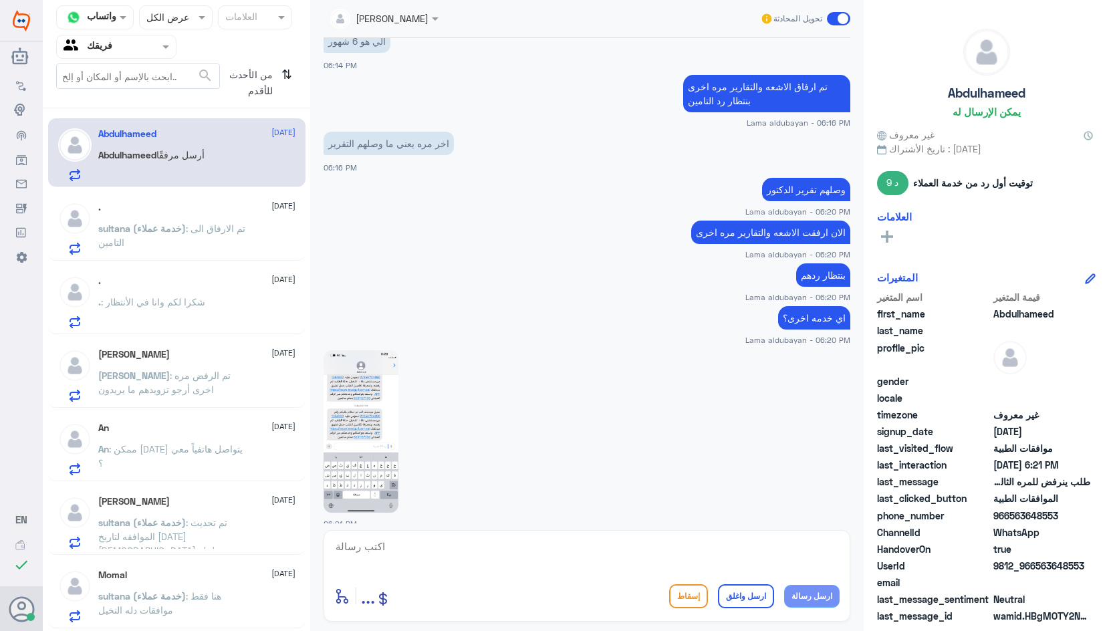
click at [353, 416] on img at bounding box center [361, 431] width 75 height 163
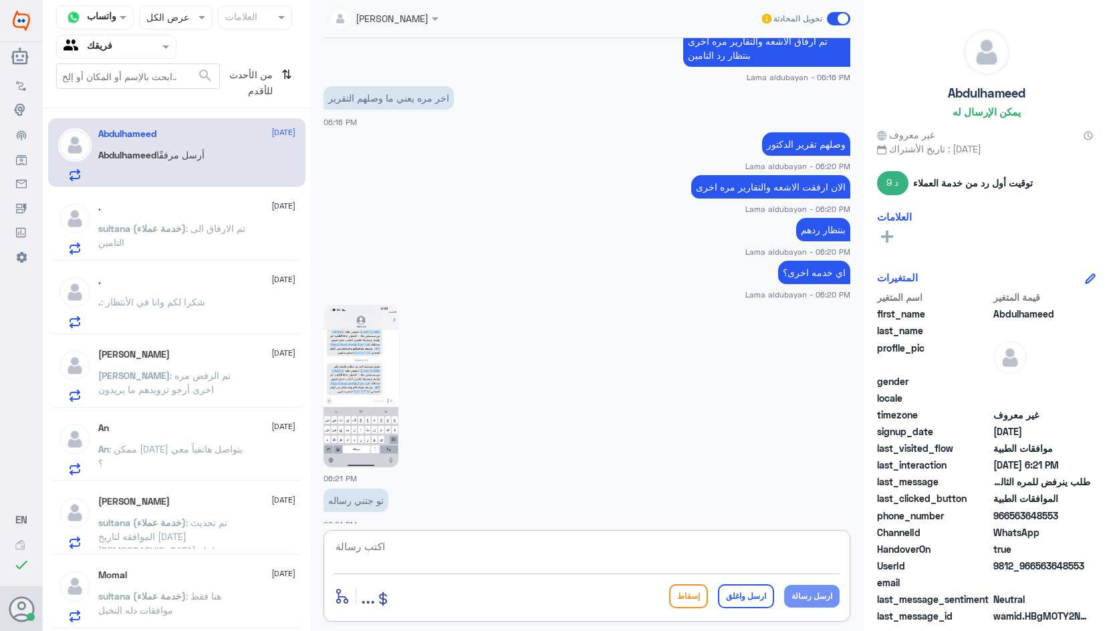
click at [392, 546] on textarea at bounding box center [587, 554] width 506 height 33
type textarea "لازم تتواصل معهم في حال تقرير الدكتور غير كافي يجب مراجعته لطلب تقرير مفصل"
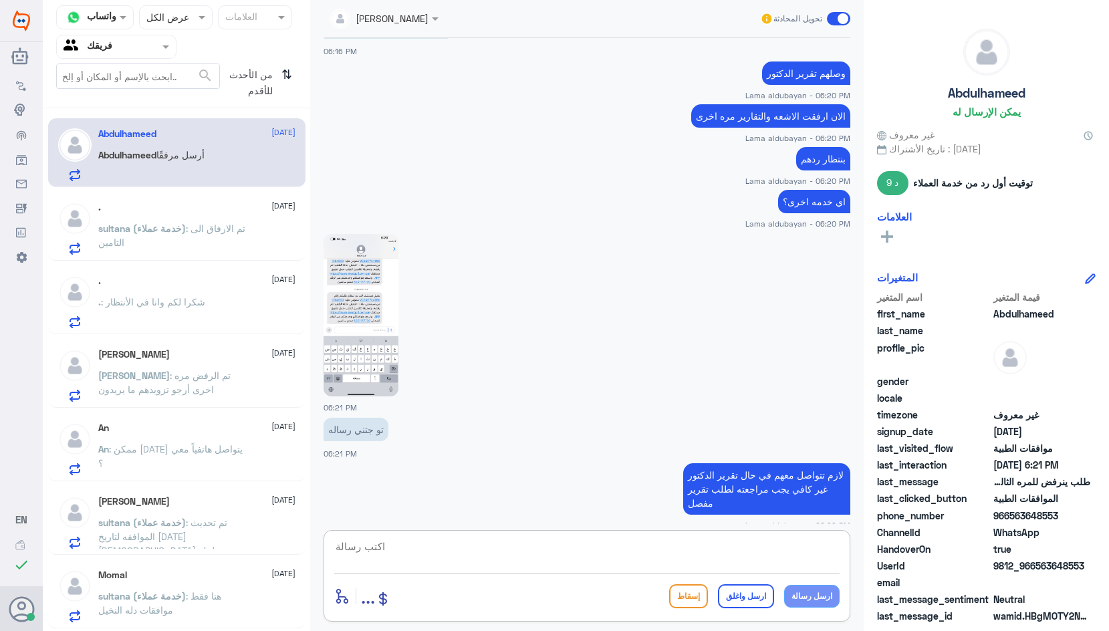
click at [171, 245] on p "sultana (خدمة عملاء) : تم الارفاق الى التامين" at bounding box center [173, 237] width 150 height 33
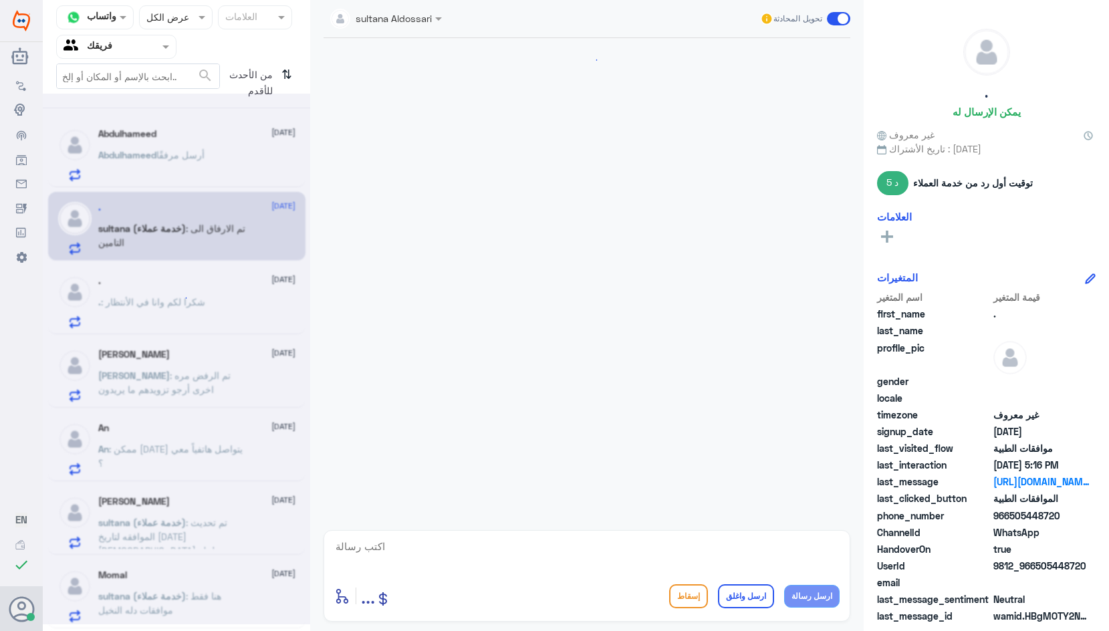
scroll to position [1009, 0]
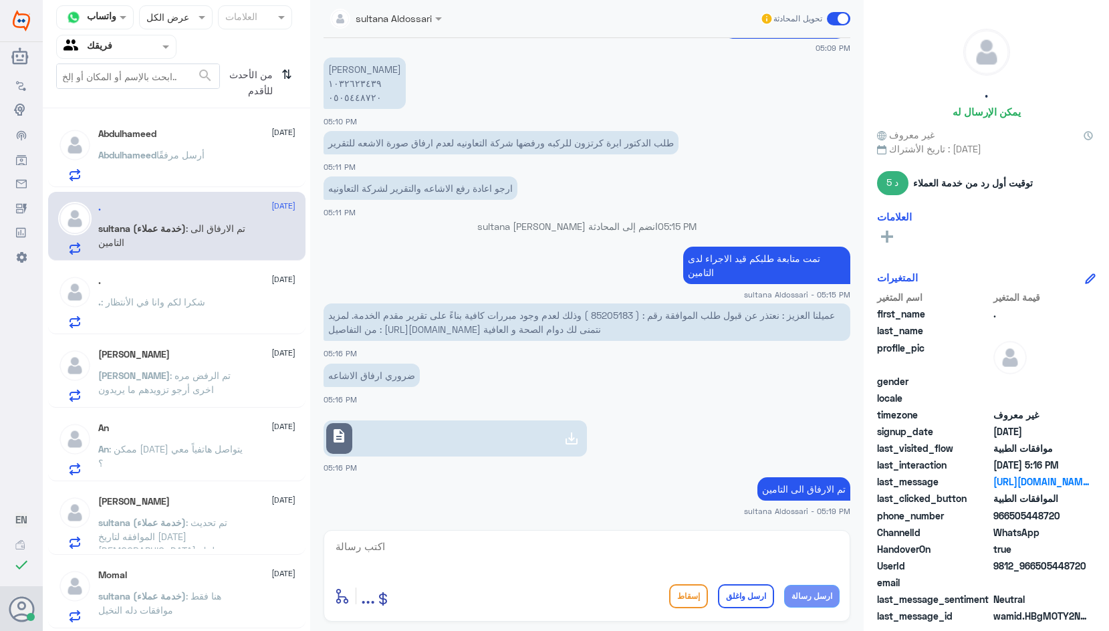
click at [180, 280] on div ". [DATE]" at bounding box center [196, 281] width 197 height 11
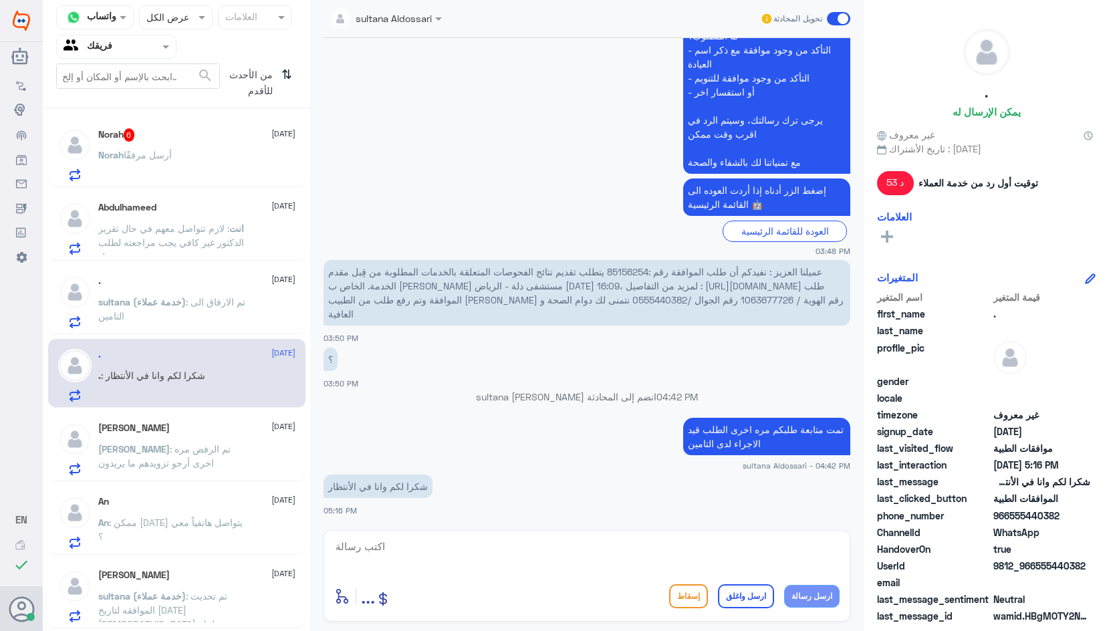
click at [166, 155] on span "أرسل مرفقًا" at bounding box center [148, 154] width 48 height 11
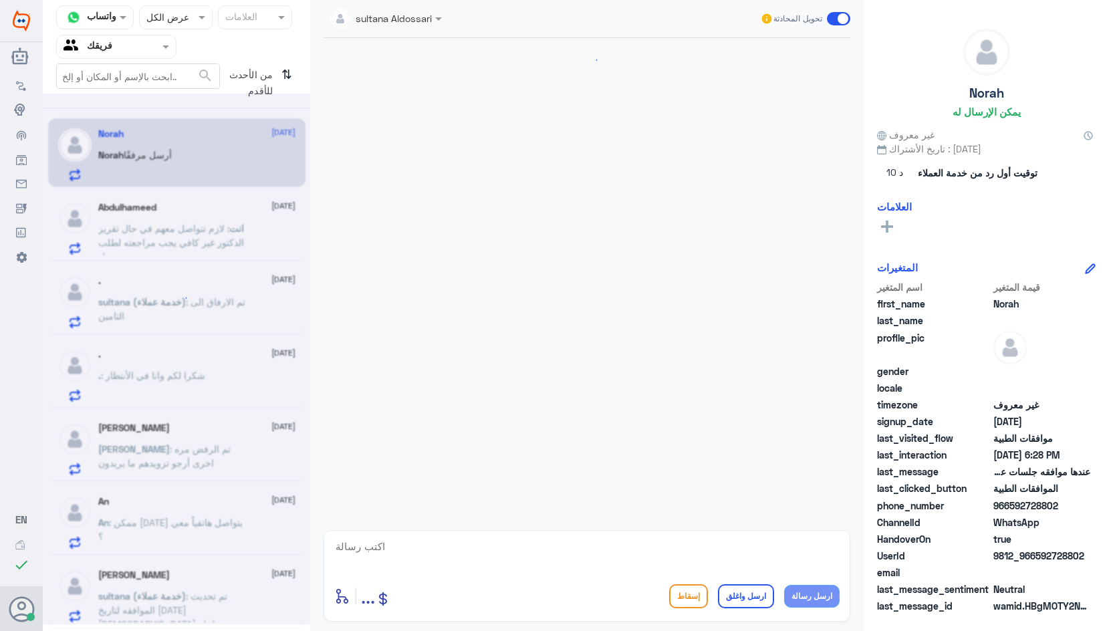
scroll to position [1126, 0]
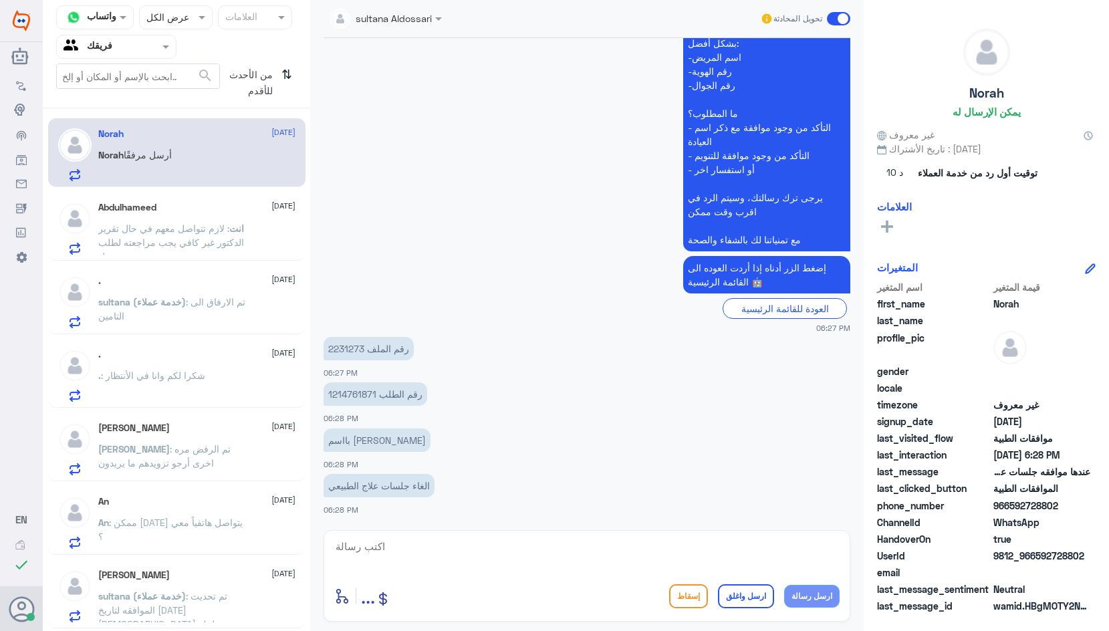
click at [356, 347] on p "رقم الملف 2231273" at bounding box center [369, 348] width 90 height 23
click at [495, 572] on div at bounding box center [587, 556] width 506 height 36
click at [568, 546] on textarea at bounding box center [587, 554] width 506 height 33
type textarea "سوف يتم التواصل معك من قسم العلاج الطبيعي شاكرة لك انتظارك"
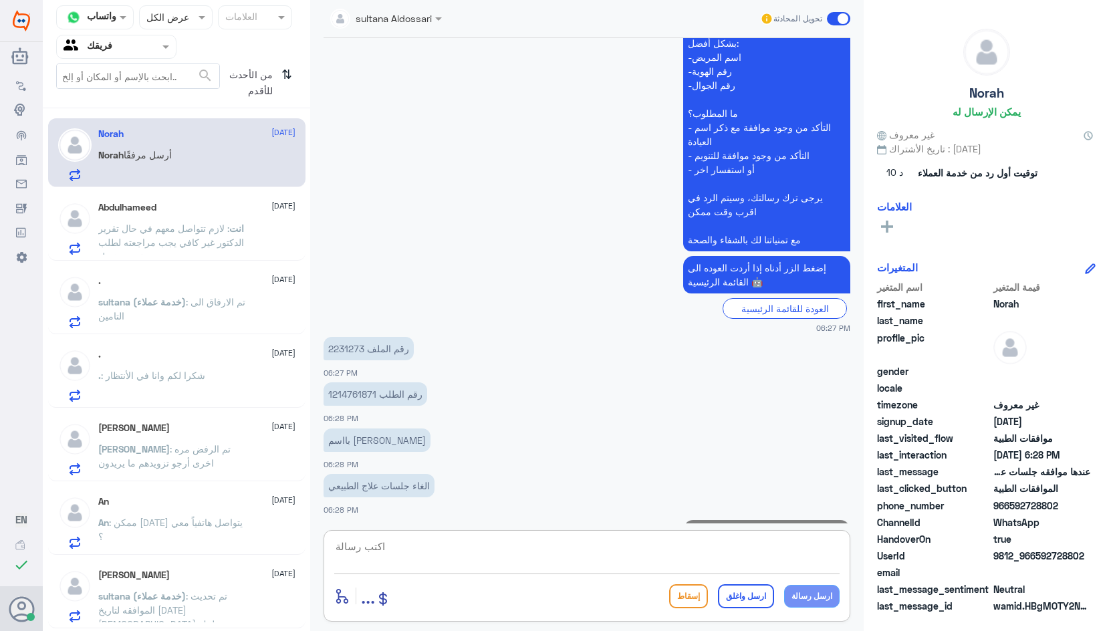
scroll to position [1183, 0]
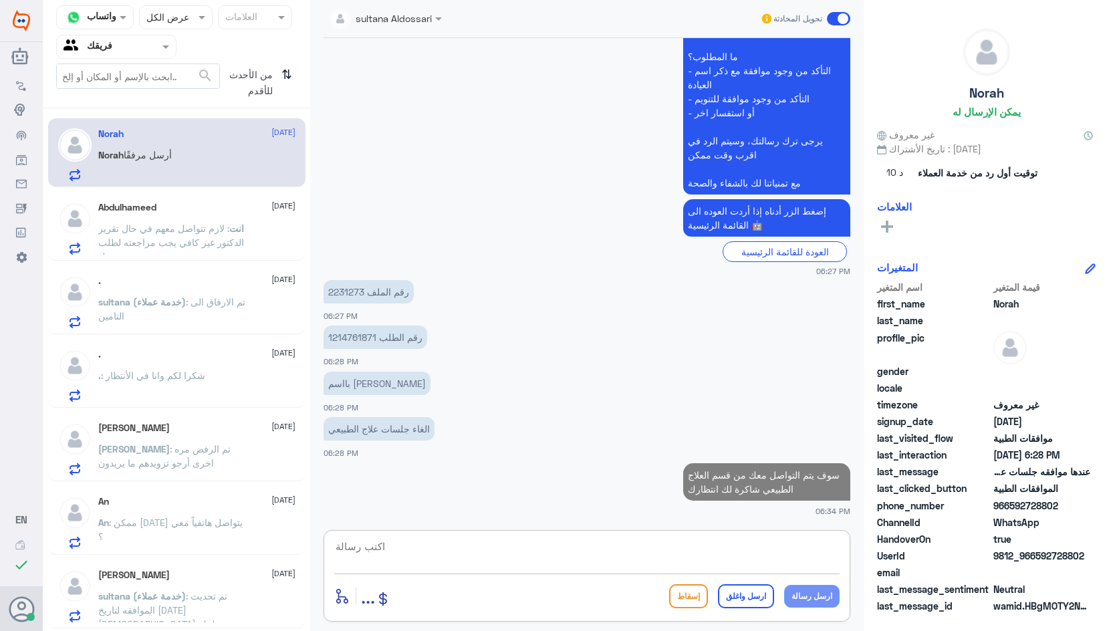
click at [160, 233] on span ": لازم تتواصل معهم في حال تقرير الدكتور غير كافي يجب مراجعته لطلب تقرير مفصل" at bounding box center [171, 242] width 146 height 39
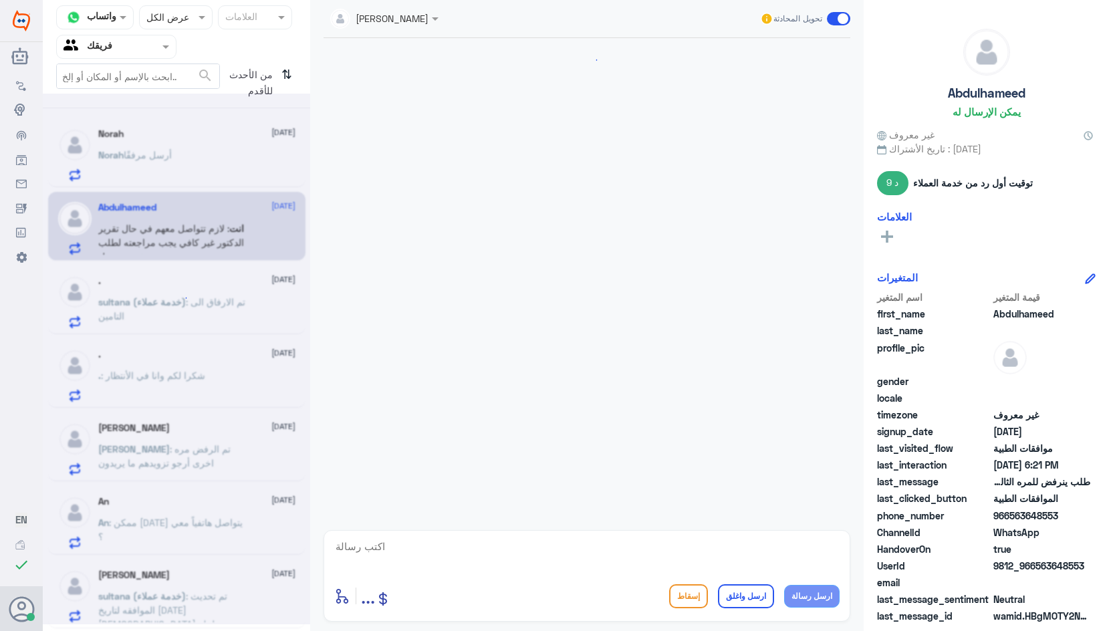
scroll to position [678, 0]
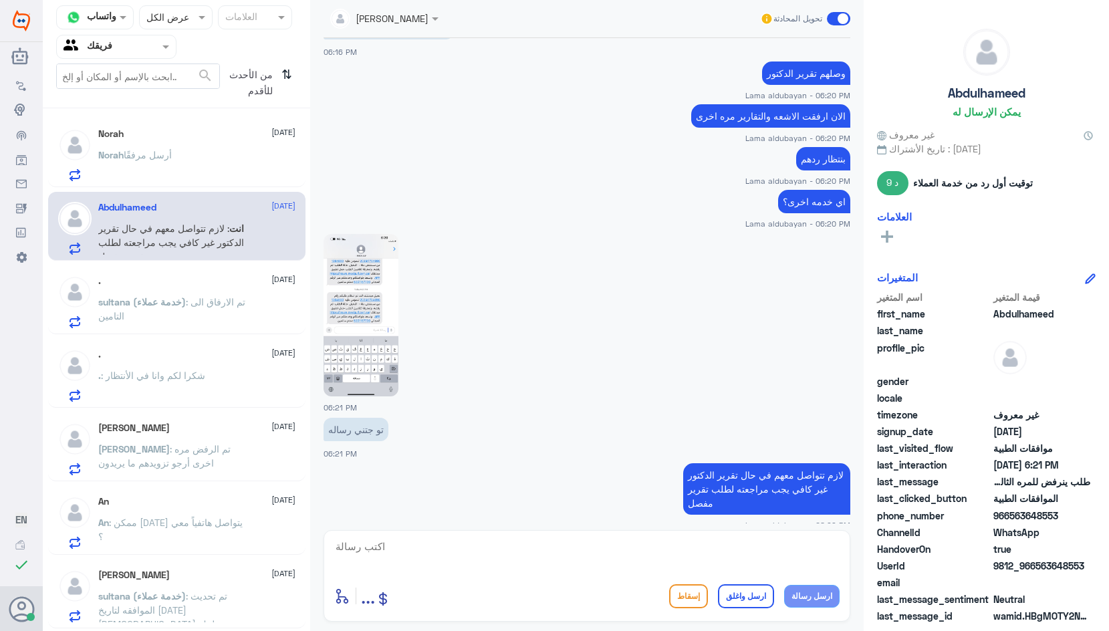
click at [197, 175] on div "[PERSON_NAME] أرسل مرفقًا" at bounding box center [196, 166] width 197 height 30
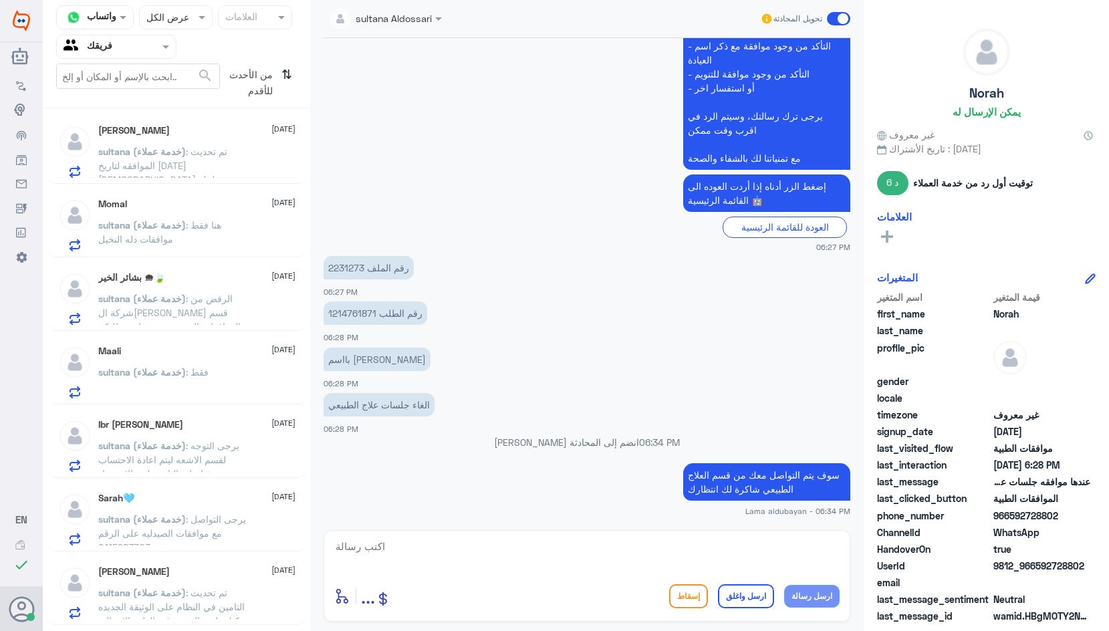
scroll to position [468, 0]
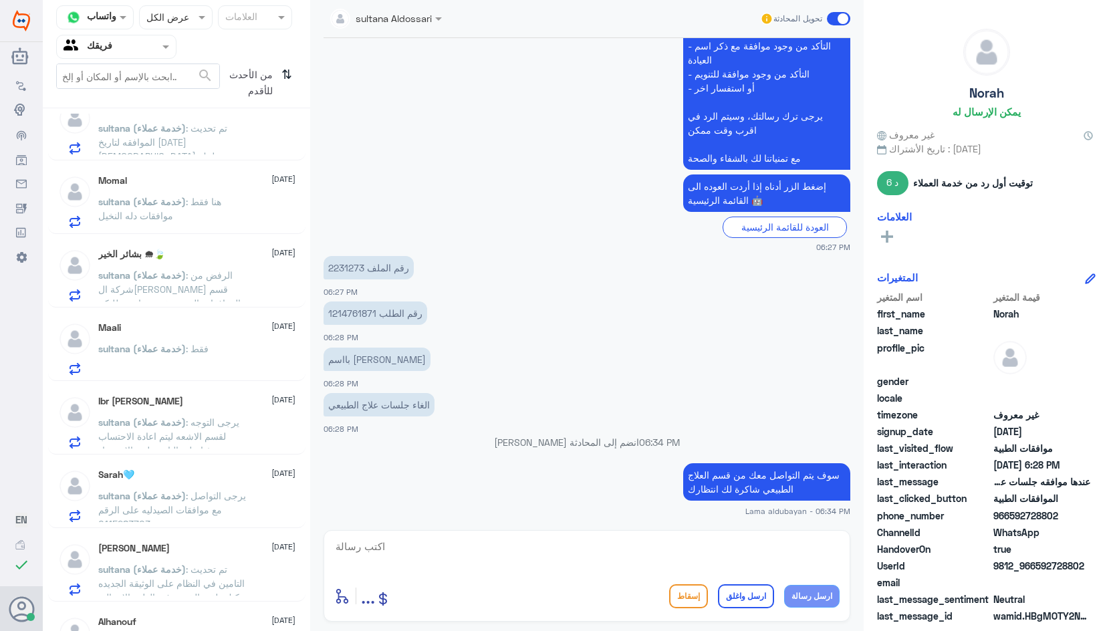
click at [182, 499] on span "sultana (خدمة عملاء)" at bounding box center [142, 495] width 88 height 11
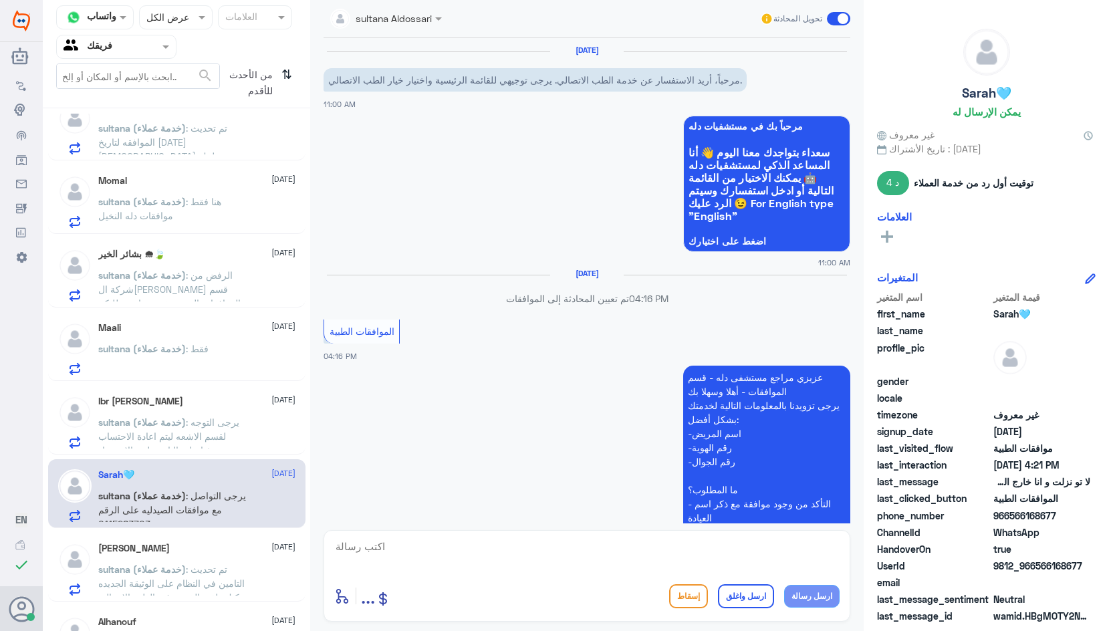
scroll to position [465, 0]
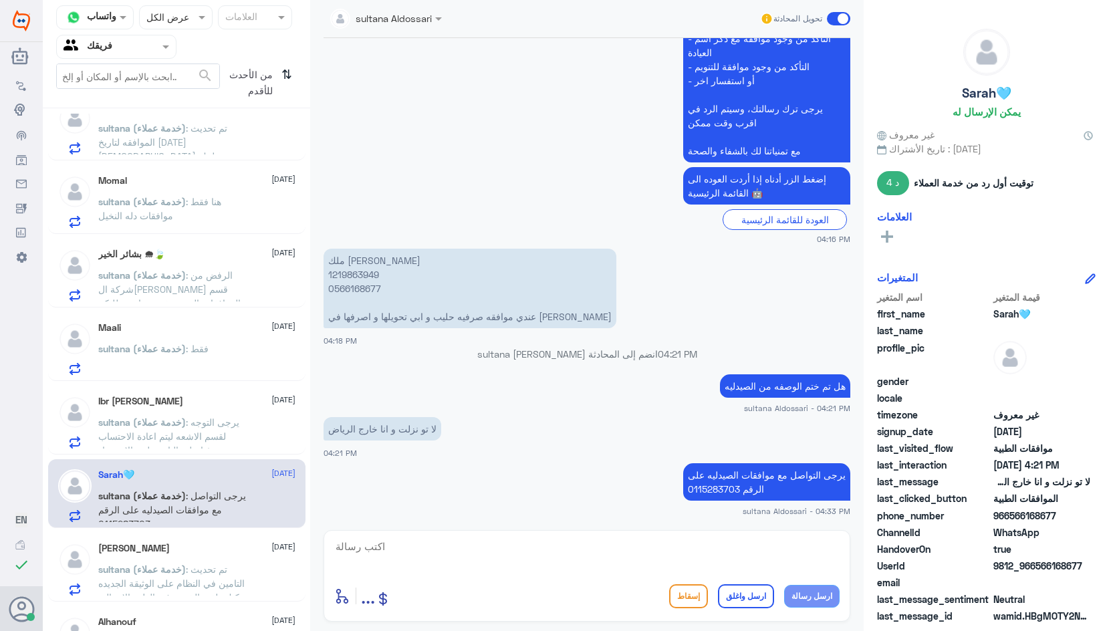
click at [175, 414] on div "Ibr Ibrahim [DATE] sultana (خدمة عملاء) : يرجى التوجه لقسم الاشعه ليتم اعادة ال…" at bounding box center [196, 422] width 197 height 53
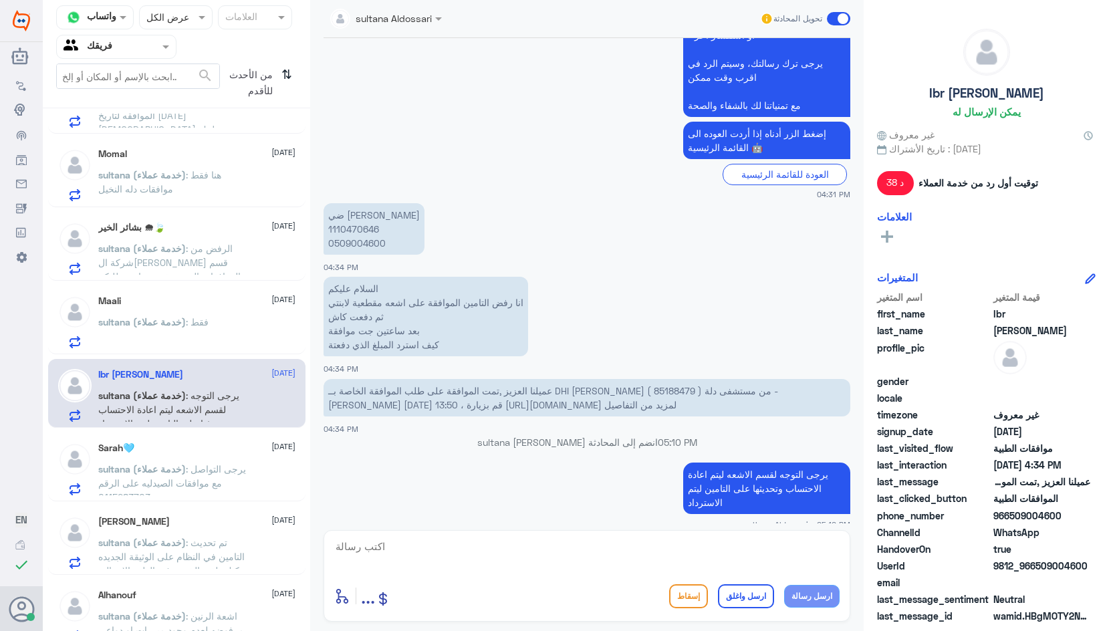
scroll to position [522, 0]
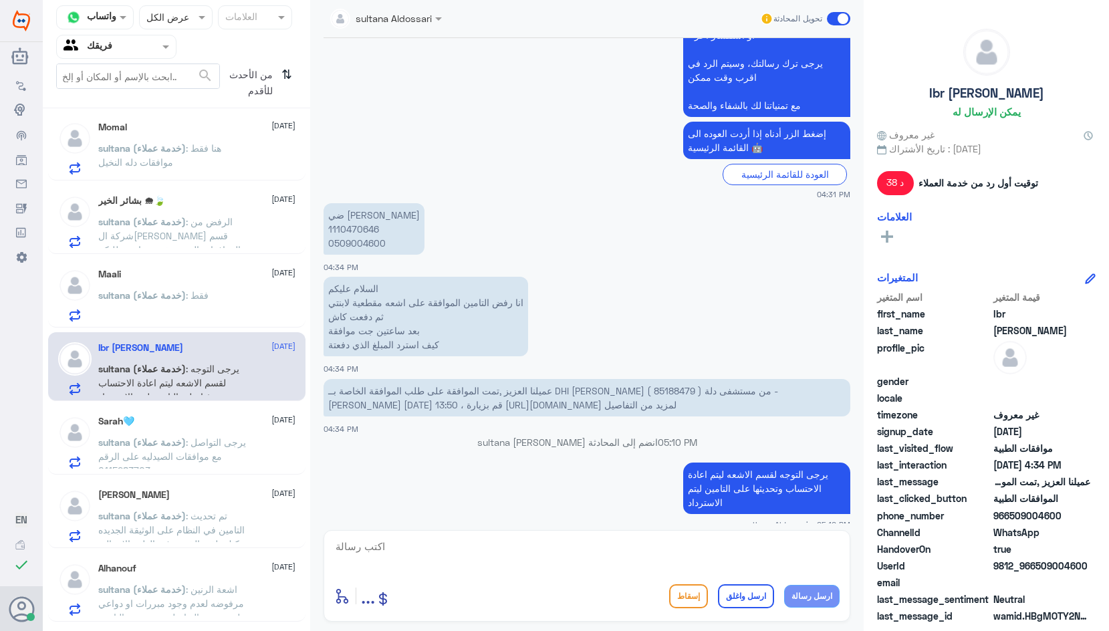
click at [182, 425] on div "Sarah🩵 [DATE]" at bounding box center [196, 421] width 197 height 11
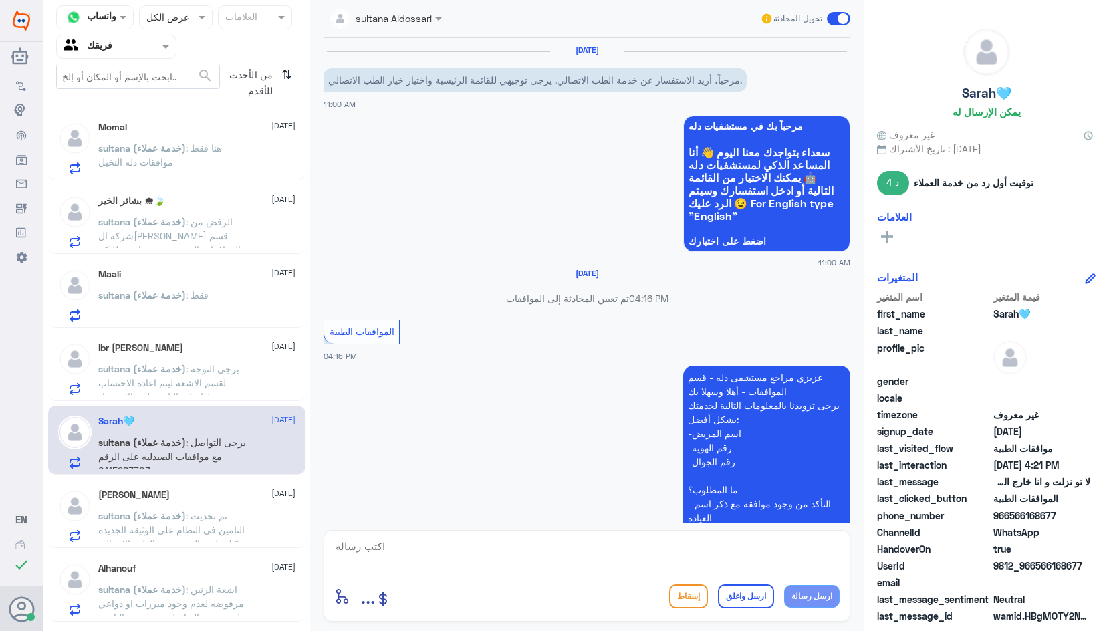
scroll to position [465, 0]
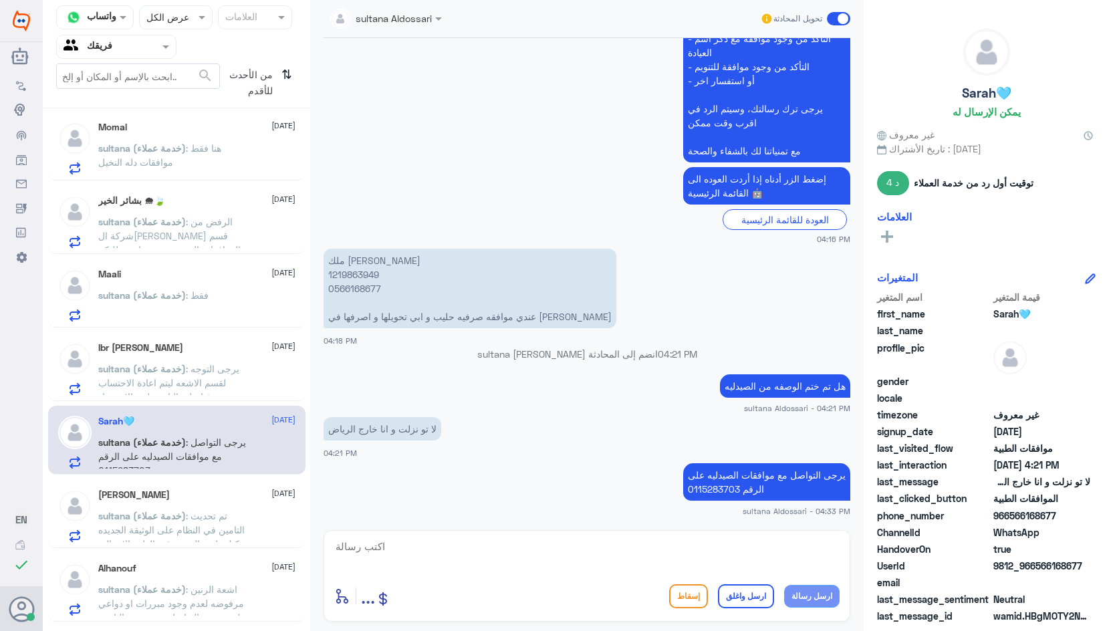
click at [195, 475] on div "Norah [DATE] [PERSON_NAME] أرسل مرفقًا Abdulhameed [DATE] انت : لازم تتواصل معه…" at bounding box center [177, 375] width 268 height 522
click at [199, 491] on div "ҒāЋđ [DATE]" at bounding box center [196, 495] width 197 height 11
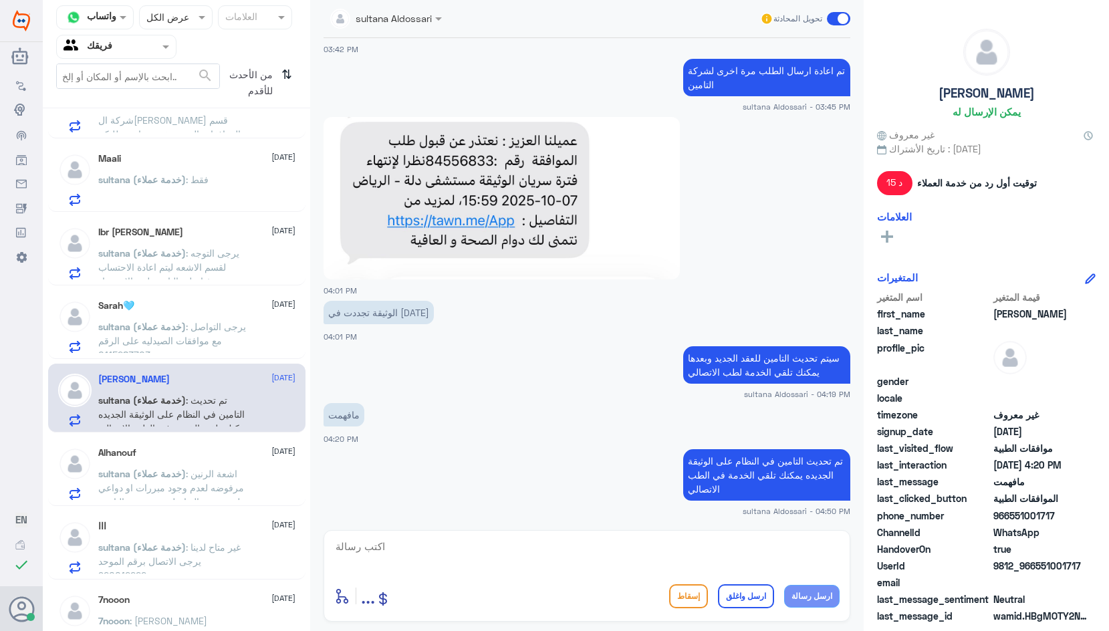
scroll to position [655, 0]
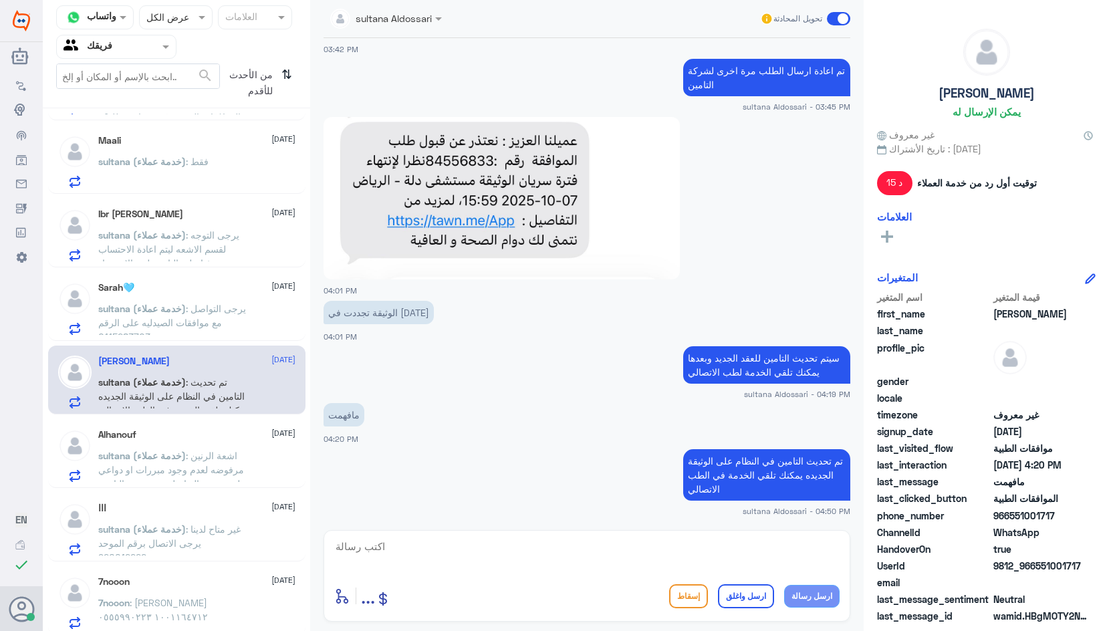
click at [232, 471] on span ": اشعة الرنين مرفوضه لعدم وجود مبررات او دواعي طبيه يرجى التواصل مع مندوب التام…" at bounding box center [171, 491] width 146 height 82
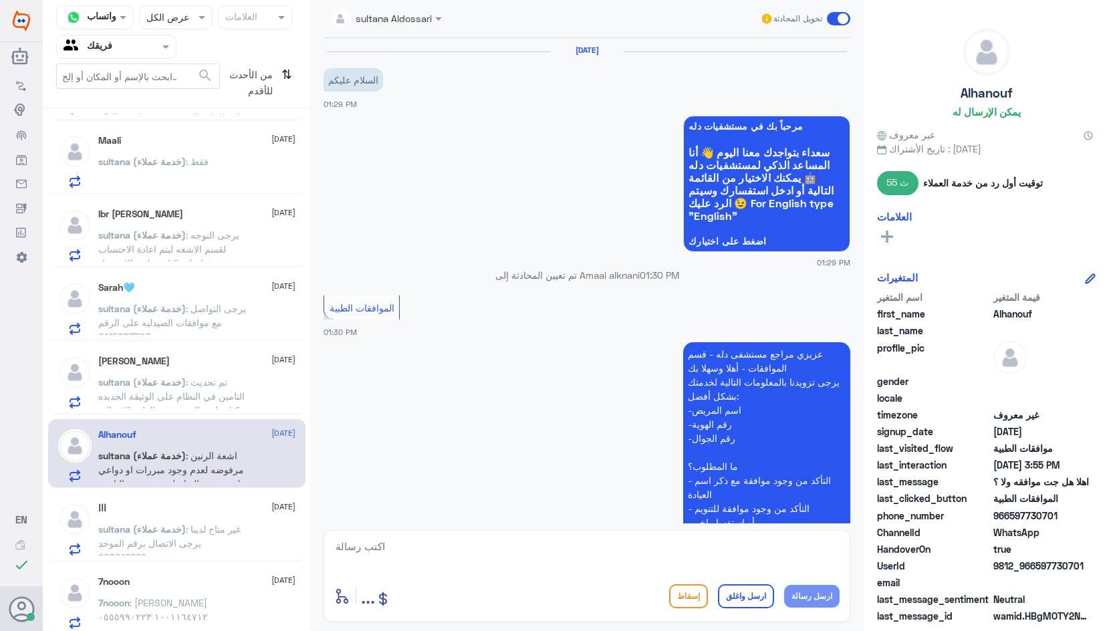
scroll to position [632, 0]
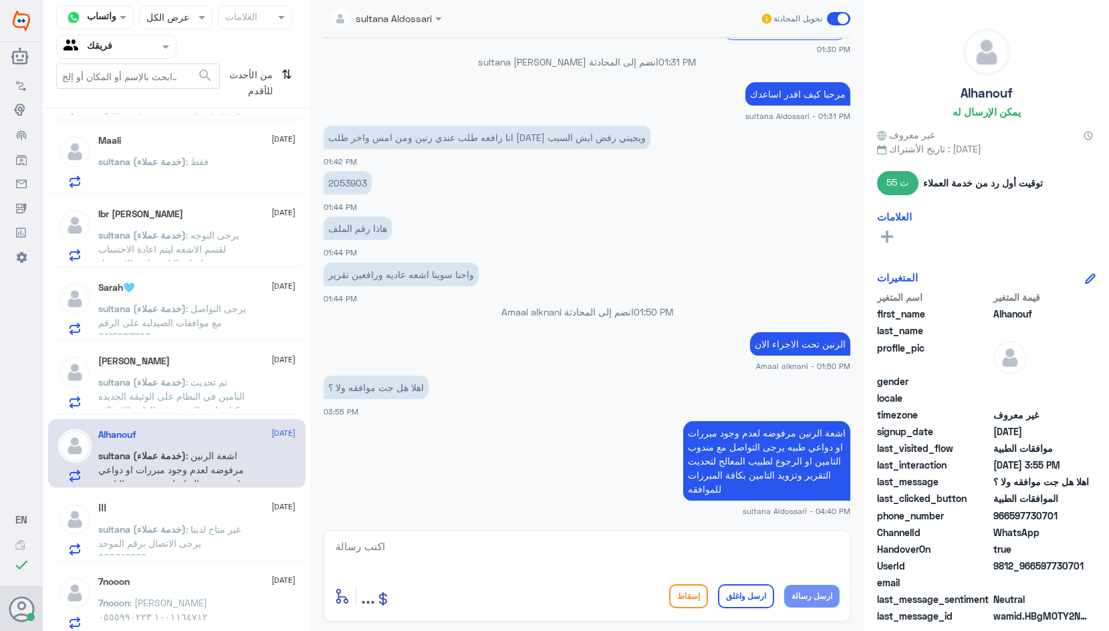
click at [213, 525] on span ": غير متاح لدينا يرجى الاتصال برقم الموحد 920012222" at bounding box center [169, 543] width 142 height 39
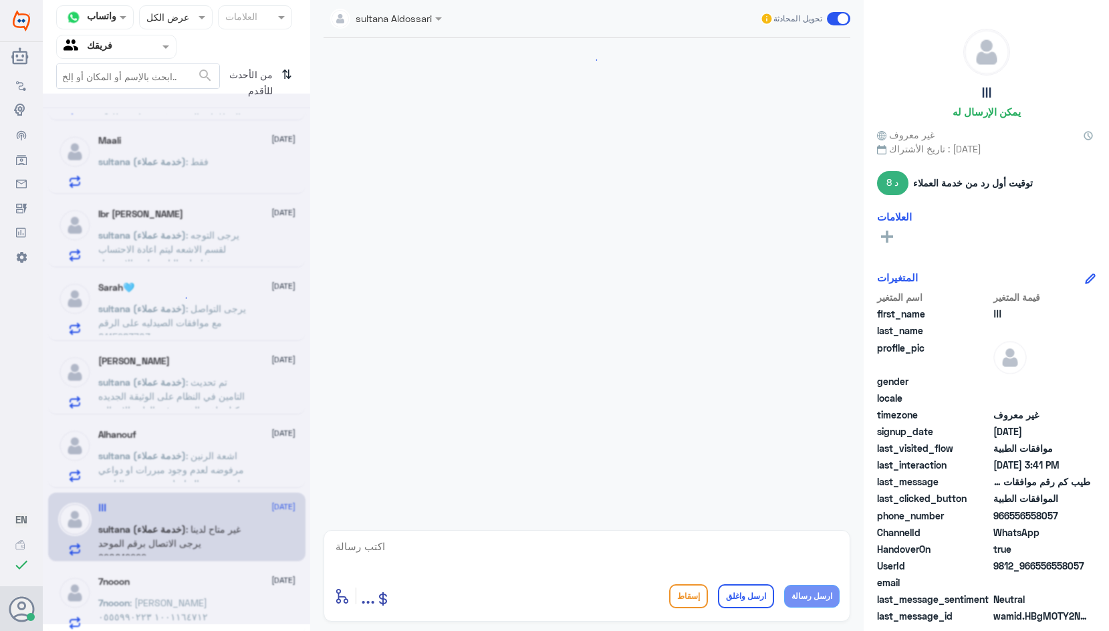
scroll to position [976, 0]
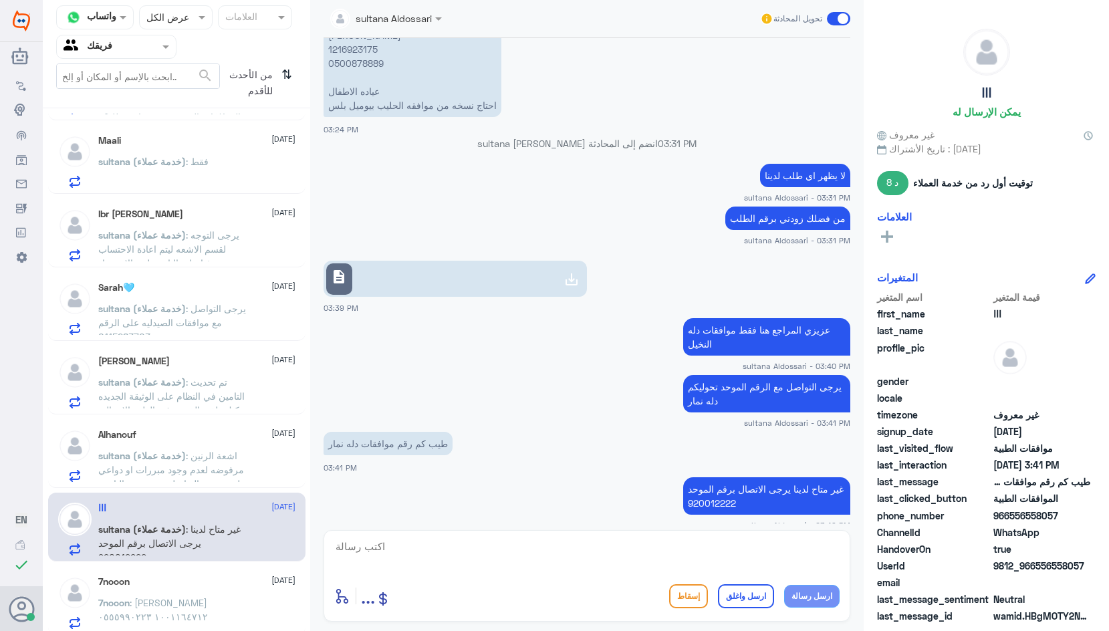
click at [217, 583] on div "7nooon [DATE]" at bounding box center [196, 581] width 197 height 11
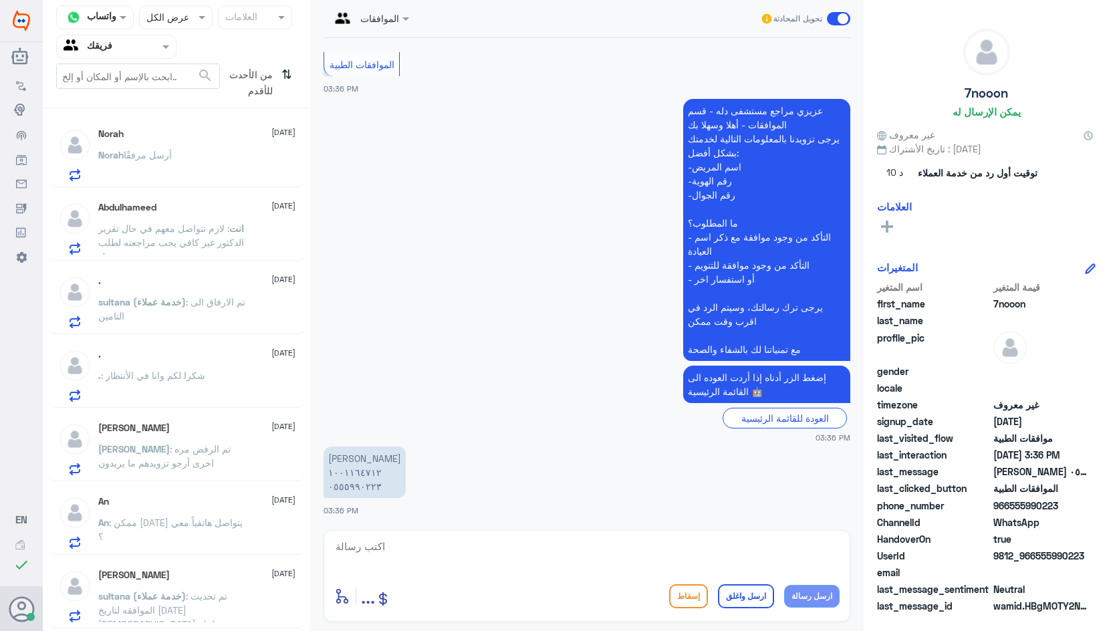
click at [156, 176] on p "[PERSON_NAME] أرسل مرفقًا" at bounding box center [135, 164] width 74 height 33
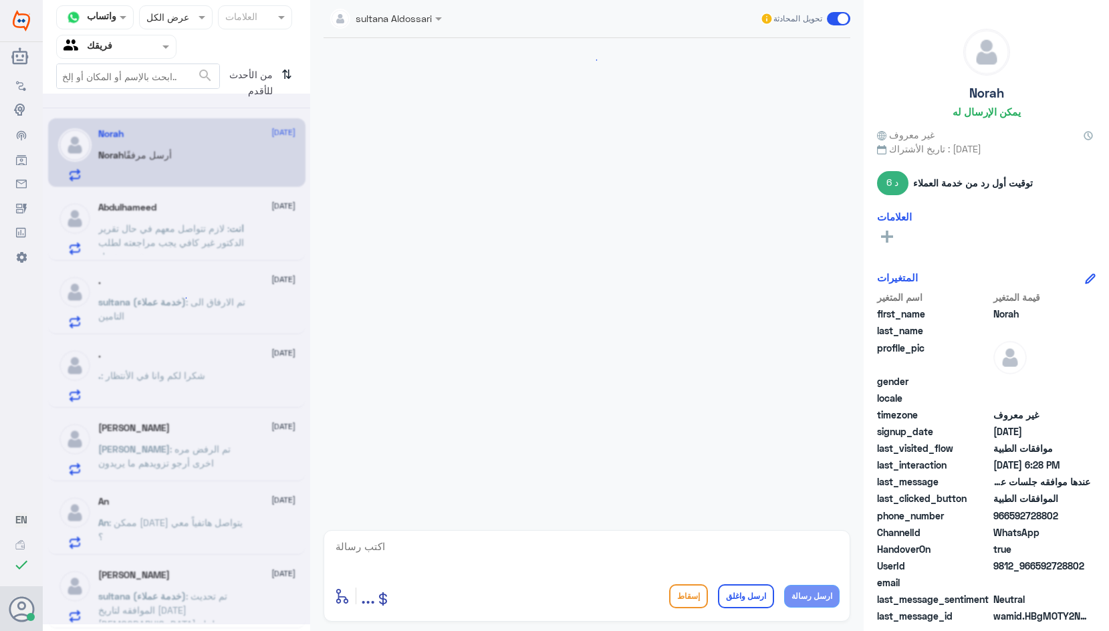
scroll to position [1053, 0]
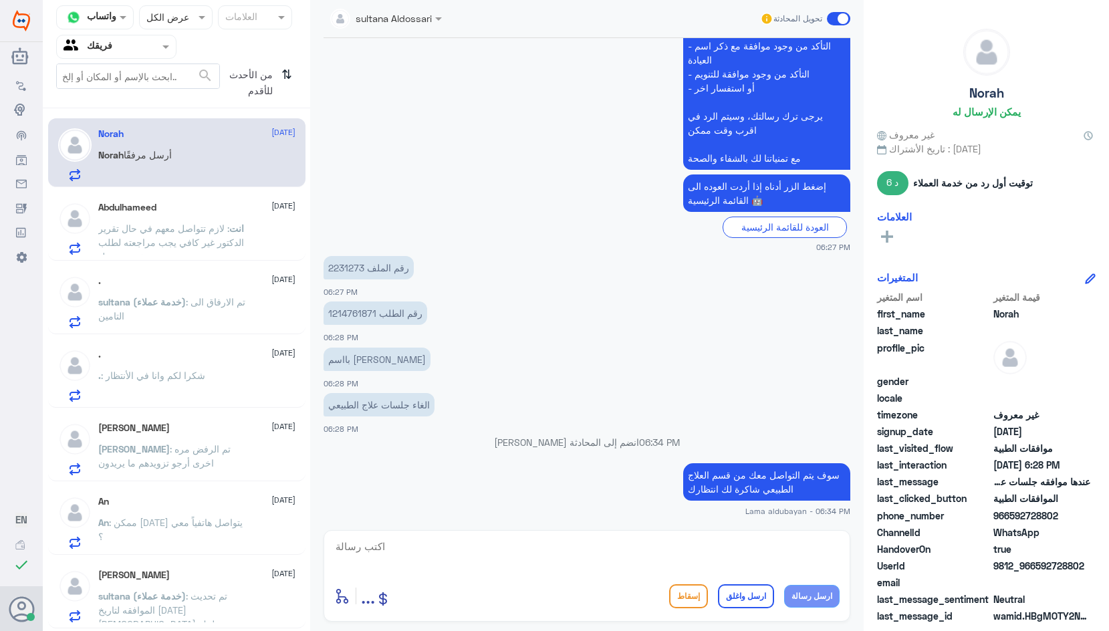
click at [148, 231] on span ": لازم تتواصل معهم في حال تقرير الدكتور غير كافي يجب مراجعته لطلب تقرير مفصل" at bounding box center [171, 242] width 146 height 39
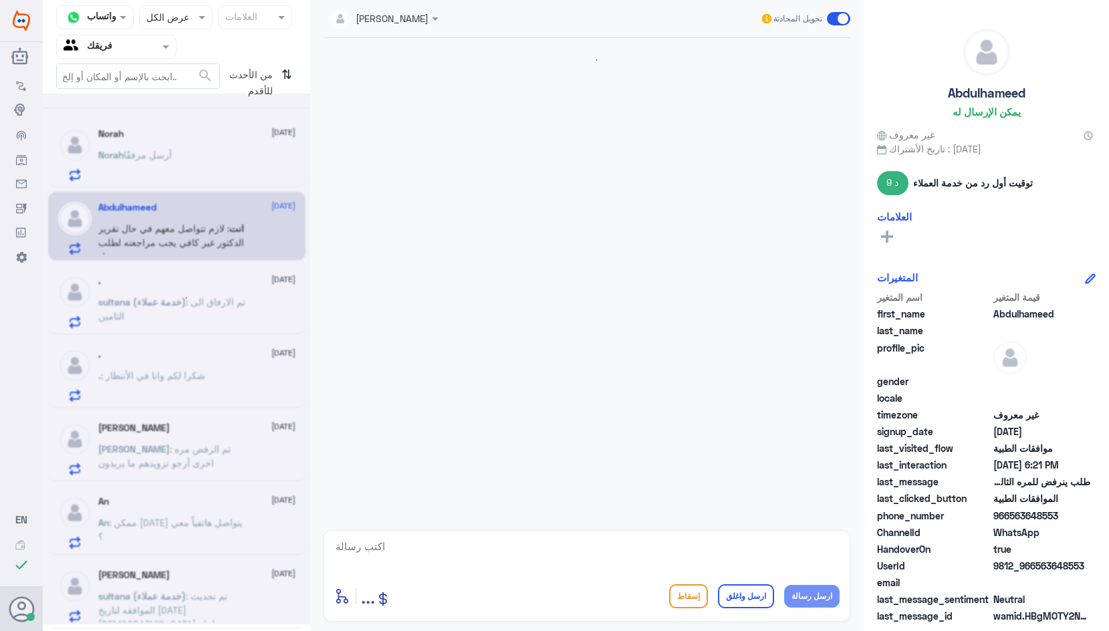
scroll to position [678, 0]
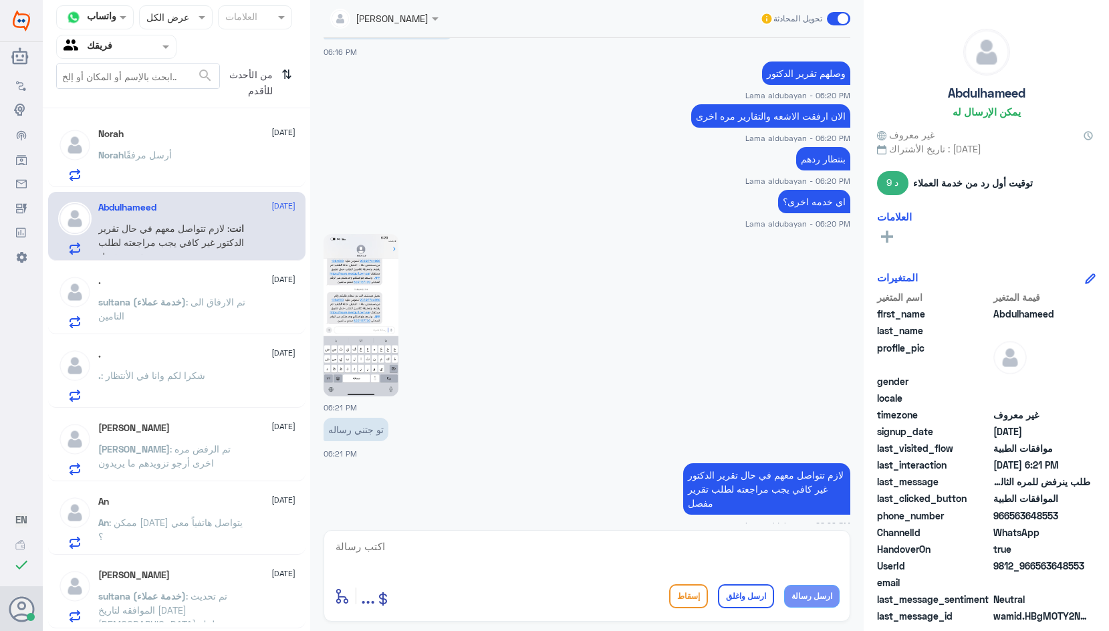
click at [141, 158] on span "أرسل مرفقًا" at bounding box center [148, 154] width 48 height 11
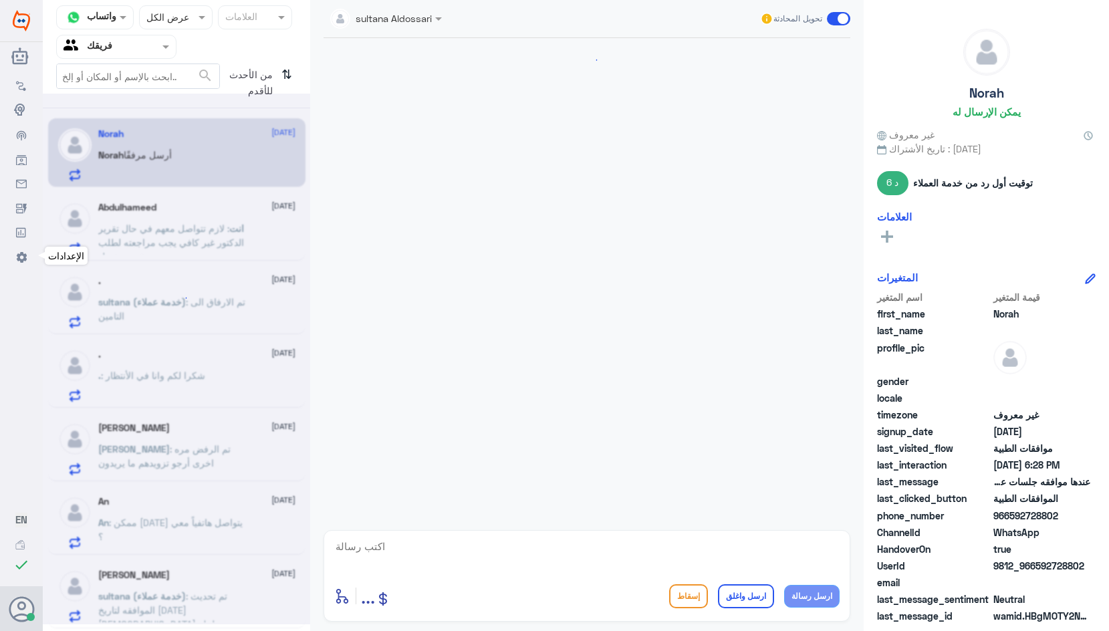
scroll to position [1053, 0]
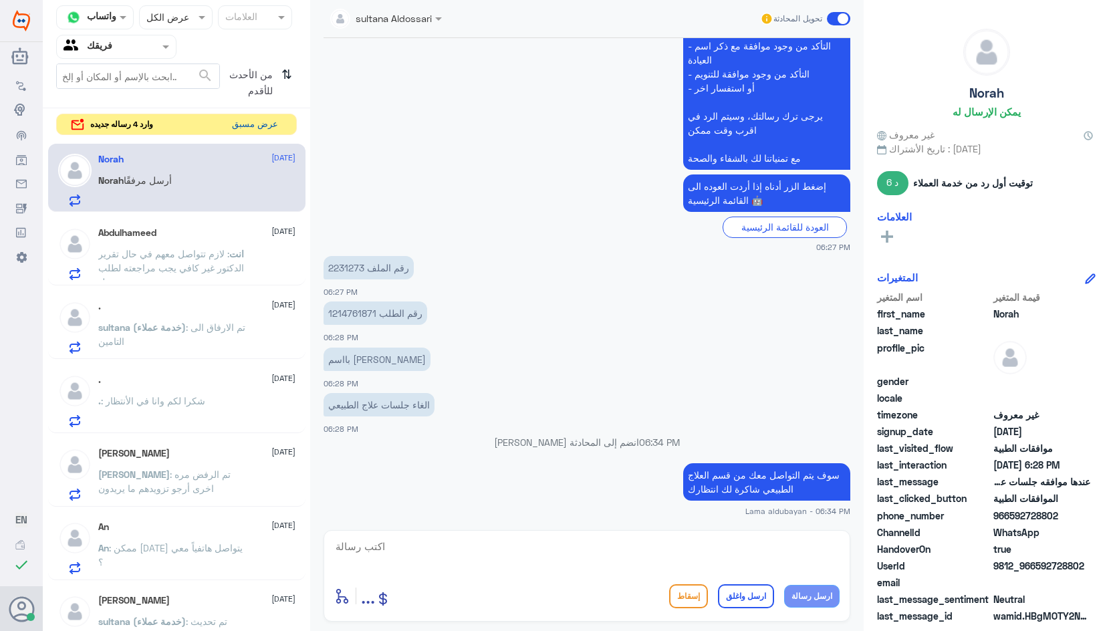
click at [263, 126] on button "عرض مسبق" at bounding box center [255, 124] width 56 height 21
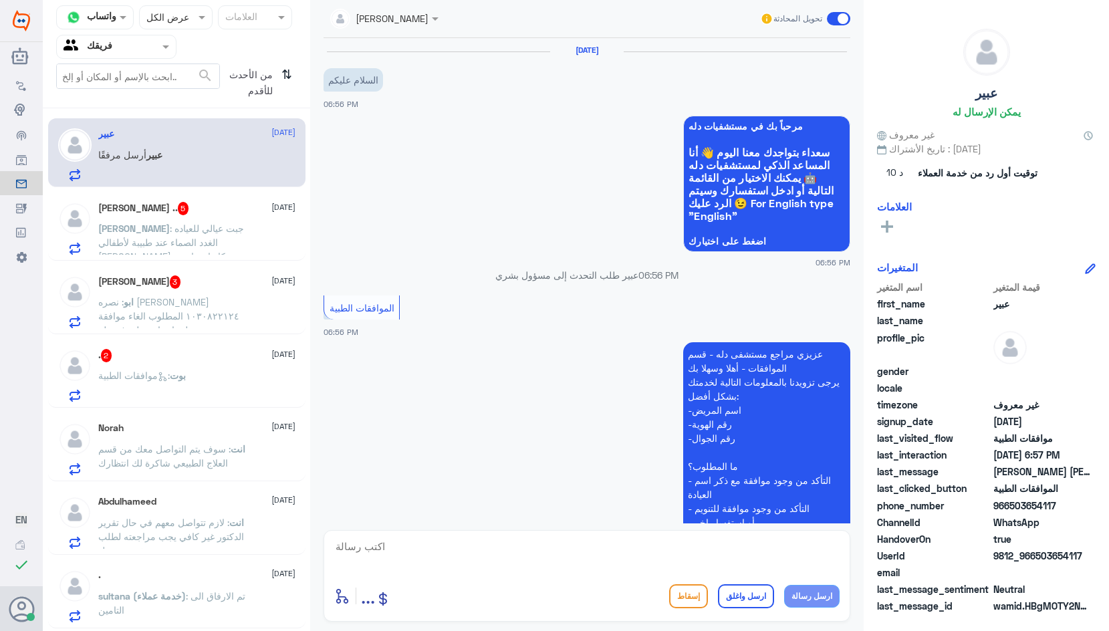
scroll to position [335, 0]
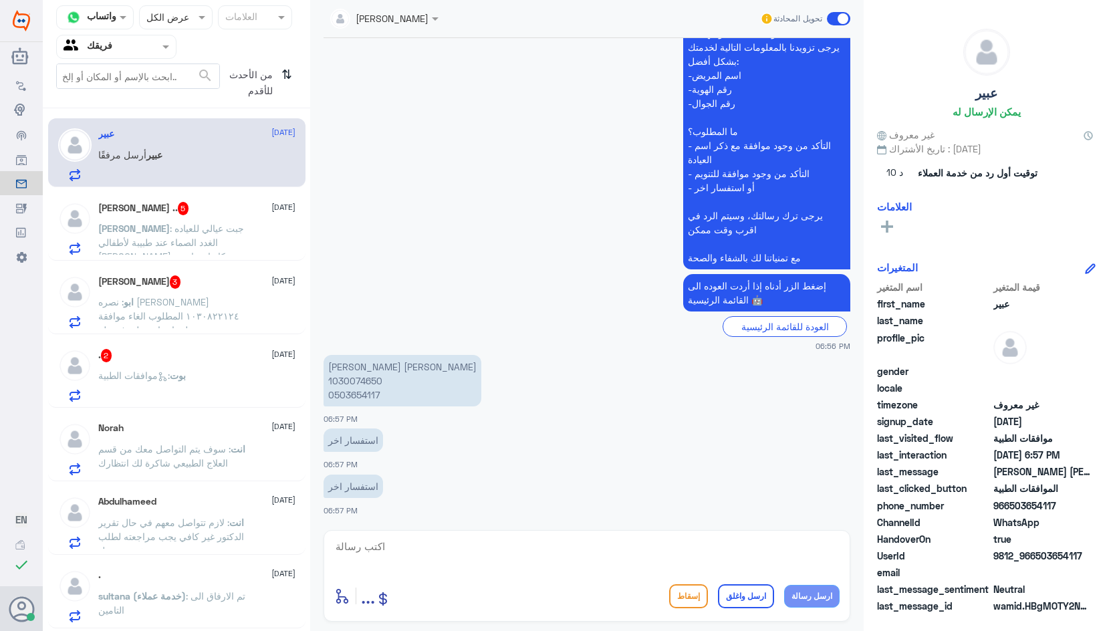
click at [174, 363] on div ". 2 [DATE] بوت : موافقات الطبية" at bounding box center [196, 375] width 197 height 53
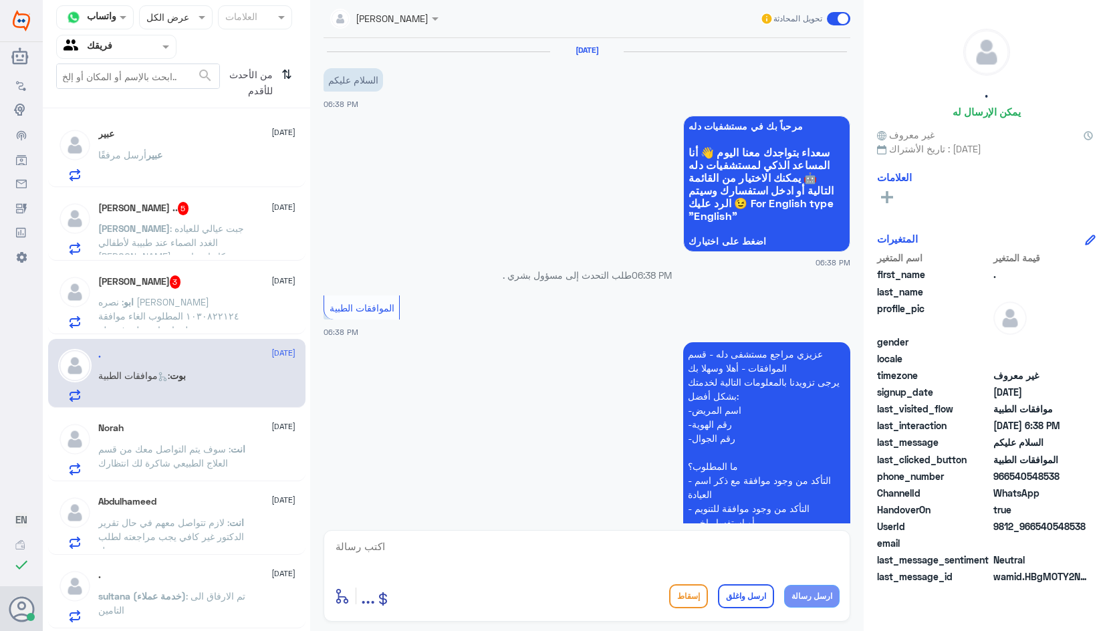
click at [712, 560] on textarea at bounding box center [587, 554] width 506 height 33
type textarea "j"
type textarea "تفضل كيف اقدر اخدمك ؟"
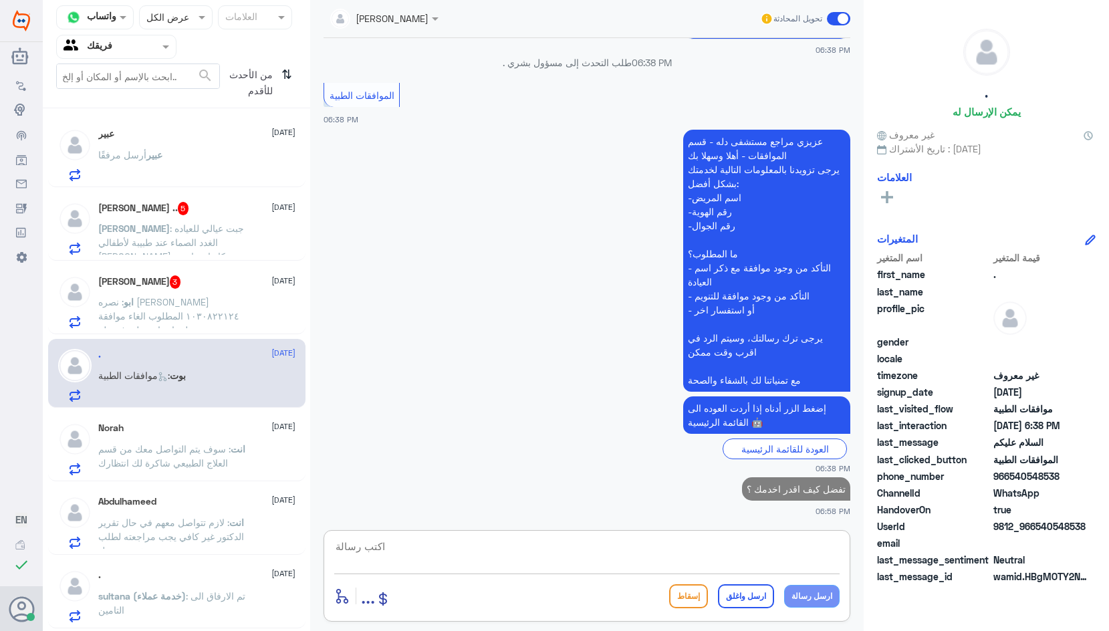
click at [230, 312] on p "ابو : نصره [PERSON_NAME] ١٠٣٠٨٢٢١٢٤ المطلوب الغاء موافقة على اجراء عملية في دله" at bounding box center [173, 311] width 150 height 33
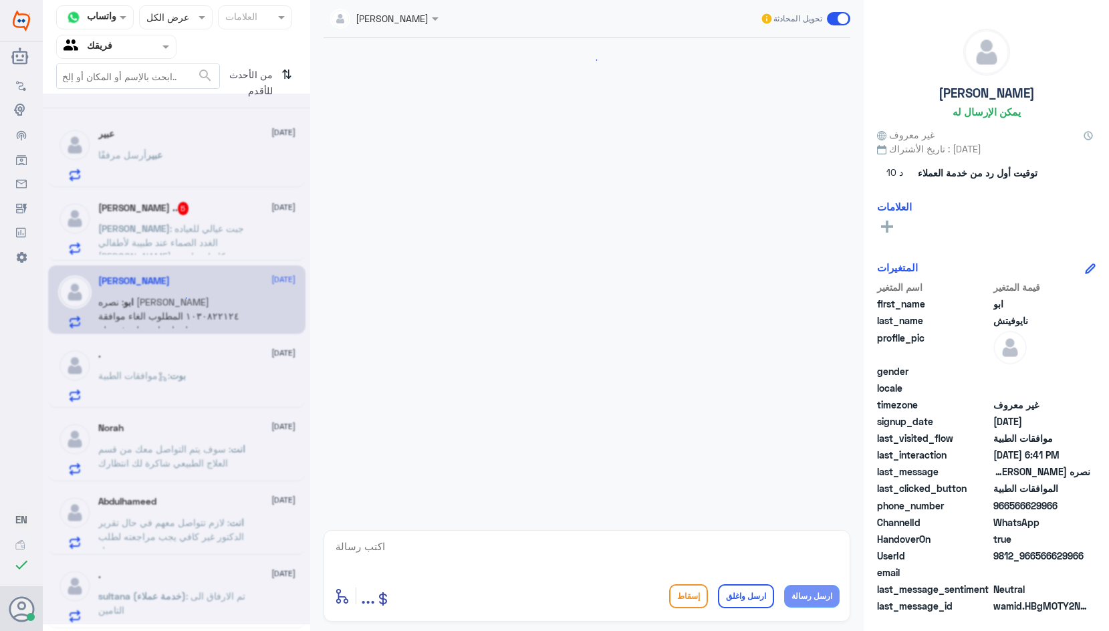
scroll to position [257, 0]
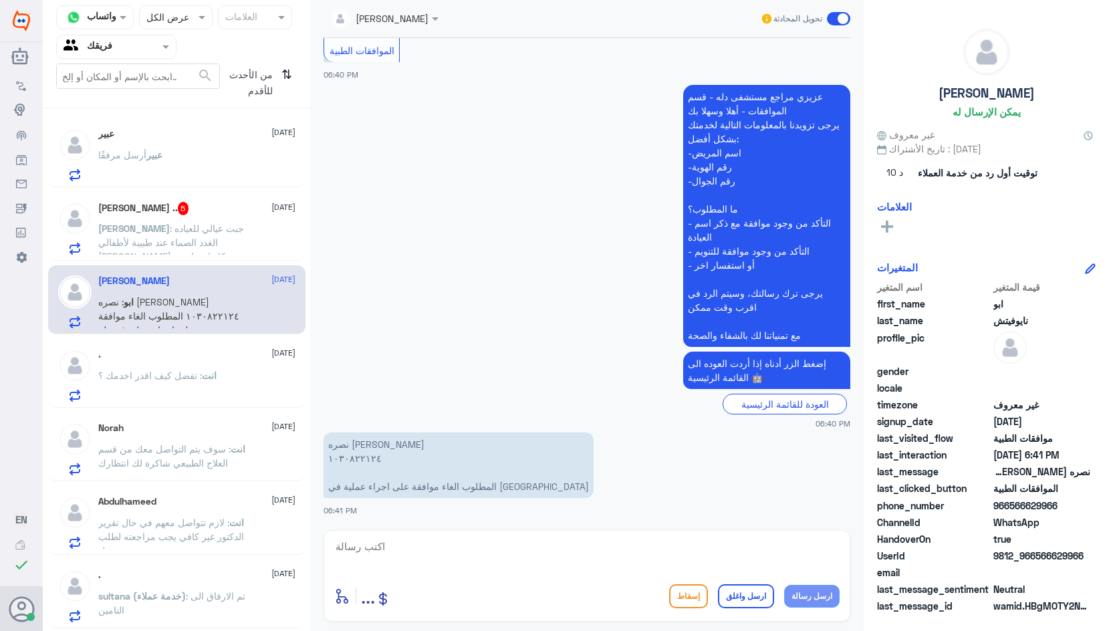
click at [346, 457] on p "نصره [PERSON_NAME] ١٠٣٠٨٢٢١٢٤ المطلوب الغاء موافقة على اجراء عملية في دله" at bounding box center [459, 466] width 270 height 66
click at [460, 554] on textarea at bounding box center [587, 554] width 506 height 33
click at [473, 568] on textarea at bounding box center [587, 554] width 506 height 33
type textarea "س"
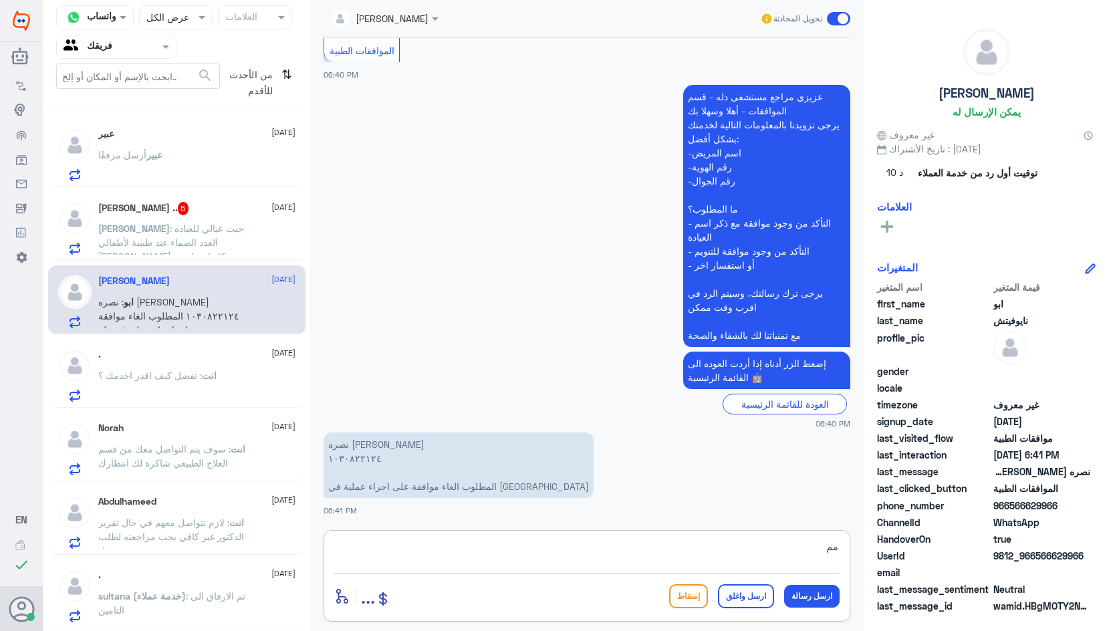
type textarea "م"
type textarea "ع"
type textarea "عزيزي العميل ممكن تزودنا بسبب اللغاء"
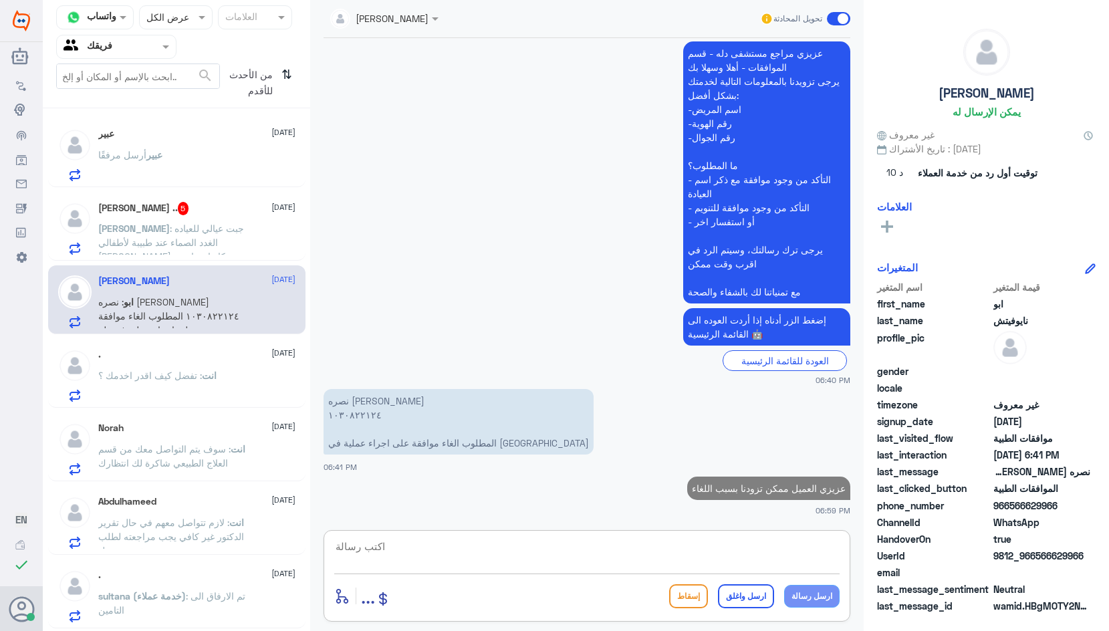
click at [207, 215] on div "[PERSON_NAME] .. 5 [DATE]" at bounding box center [196, 208] width 197 height 13
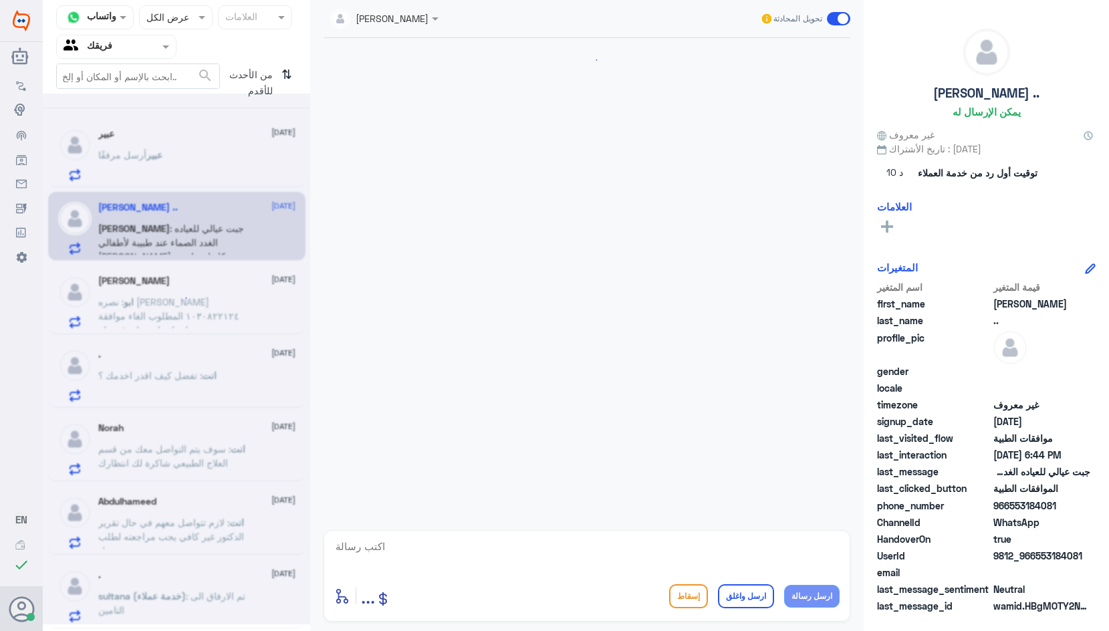
scroll to position [435, 0]
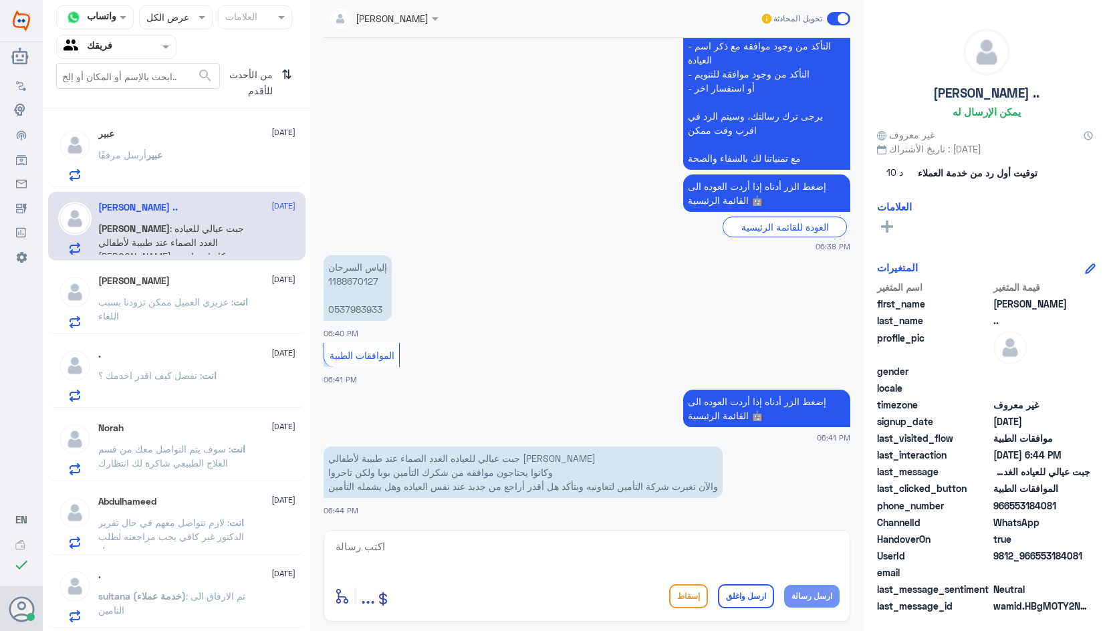
click at [360, 281] on p "إلياس السرحان 1188670127 0537983933" at bounding box center [358, 288] width 68 height 66
click at [494, 549] on textarea at bounding box center [587, 554] width 506 height 33
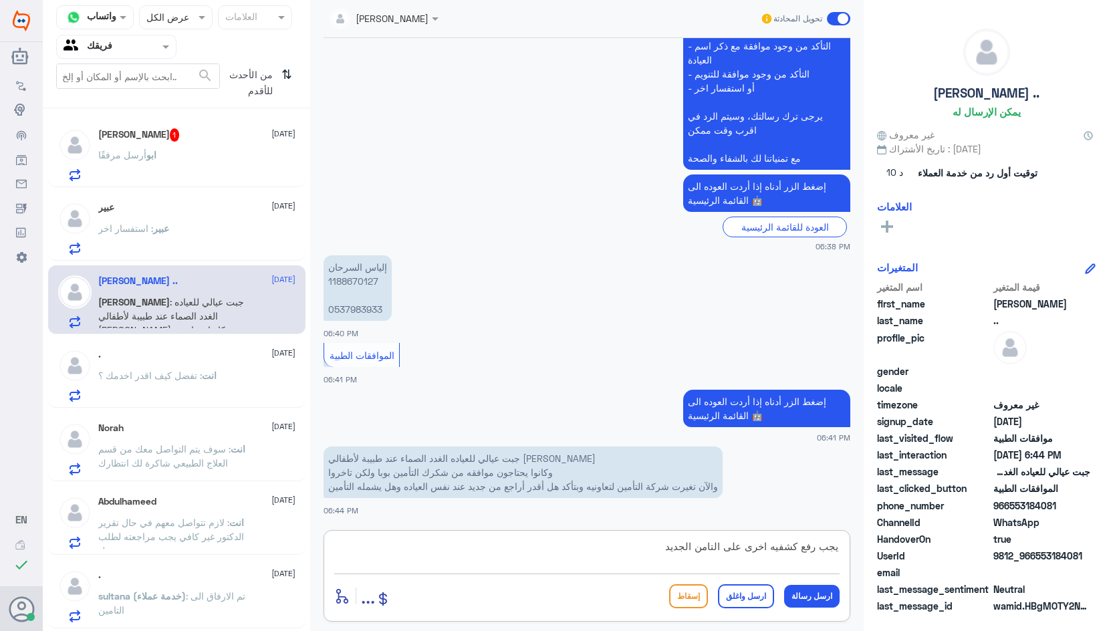
click at [839, 548] on textarea "يجب رفع كشفيه اخرى على التامن الجديد" at bounding box center [587, 554] width 506 height 33
click at [611, 548] on textarea "عذرا عزيزتي يجب رفع كشفيه اخرى على التامن الجديد" at bounding box center [587, 554] width 506 height 33
type textarea "عذرا عزيزتي يجب رفع كشفيه اخرى على التامن الجديد لرفع الموافقه على التامين"
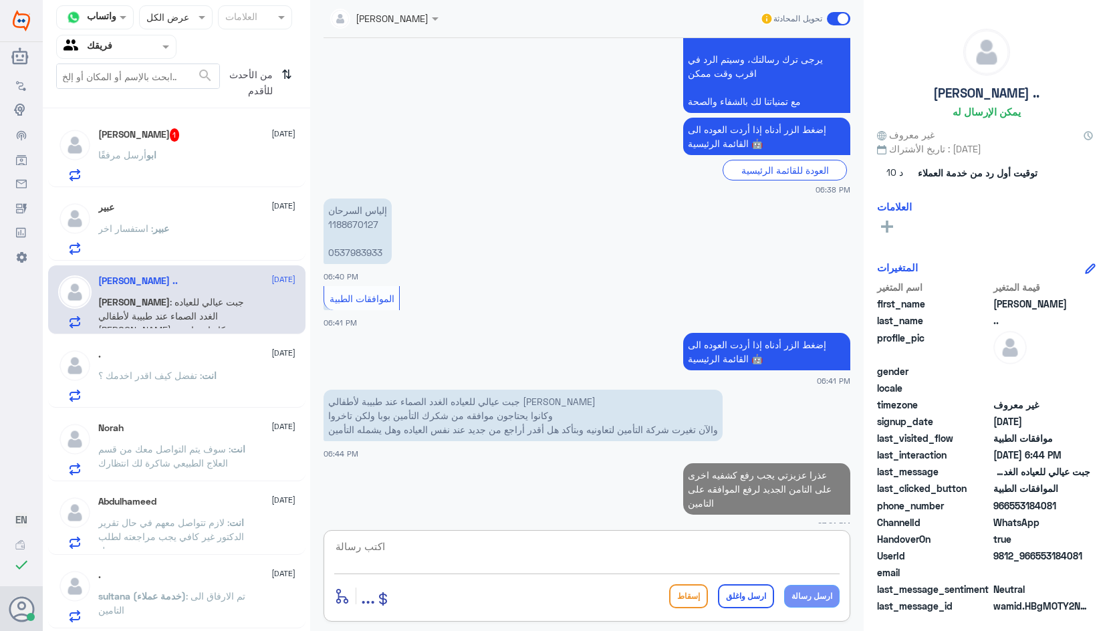
click at [80, 176] on icon at bounding box center [74, 177] width 9 height 3
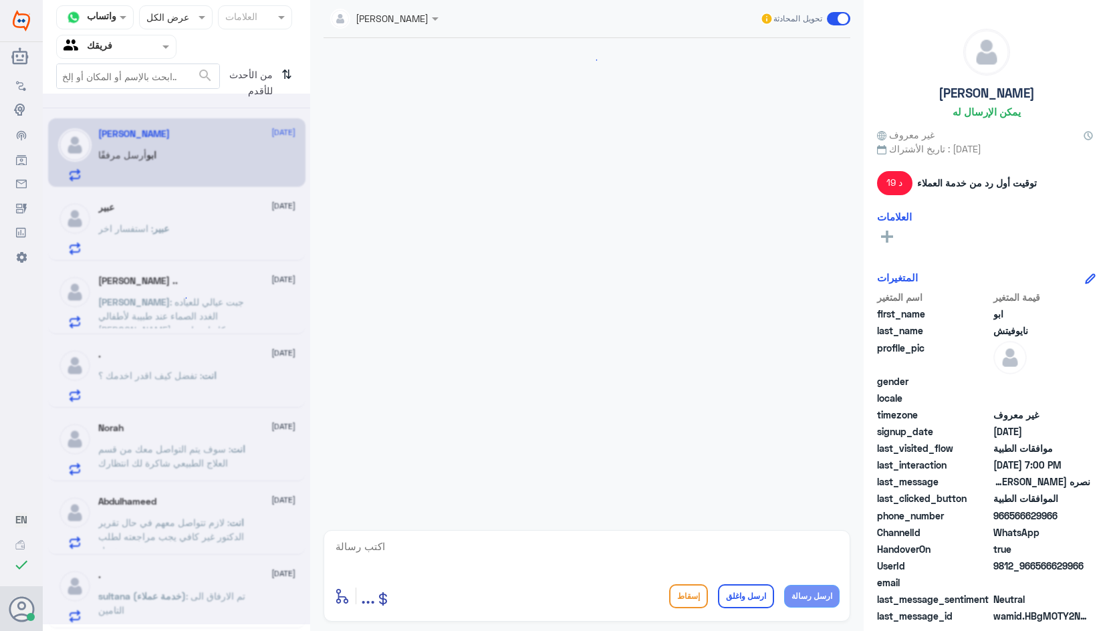
scroll to position [385, 0]
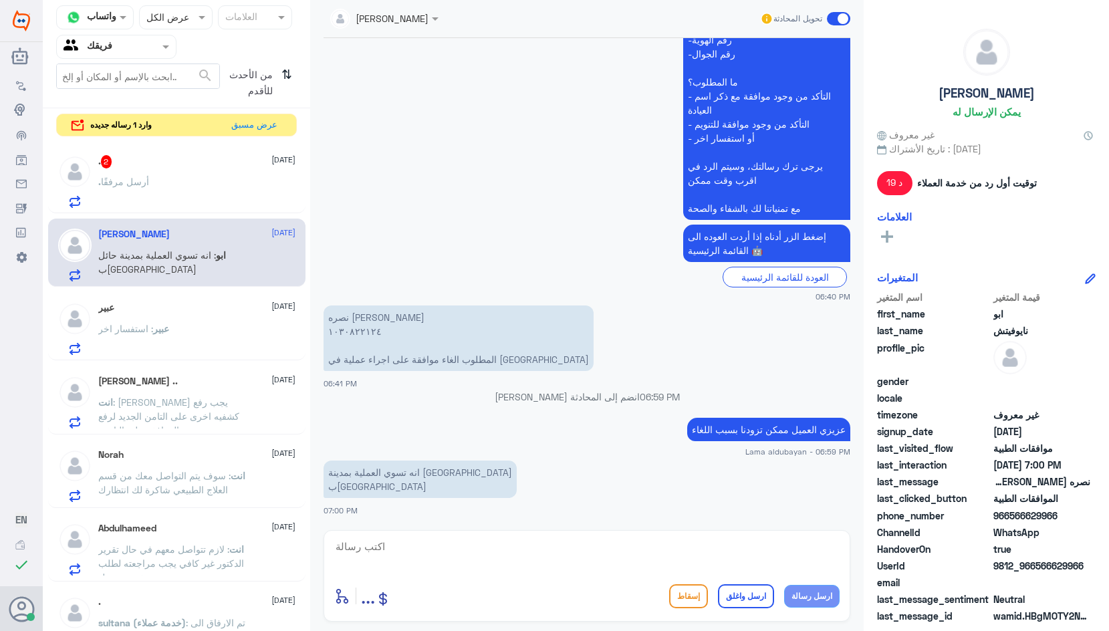
click at [395, 553] on textarea at bounding box center [587, 554] width 506 height 33
type textarea "تم الالغاء بناء على طلبكم"
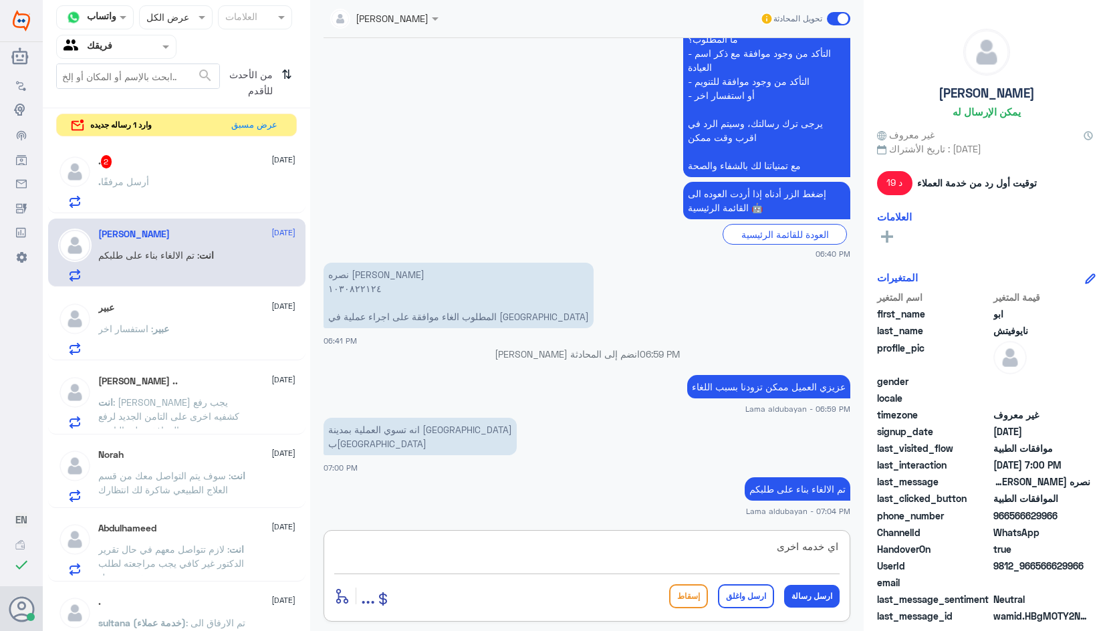
type textarea "اي خدمه اخرى؟"
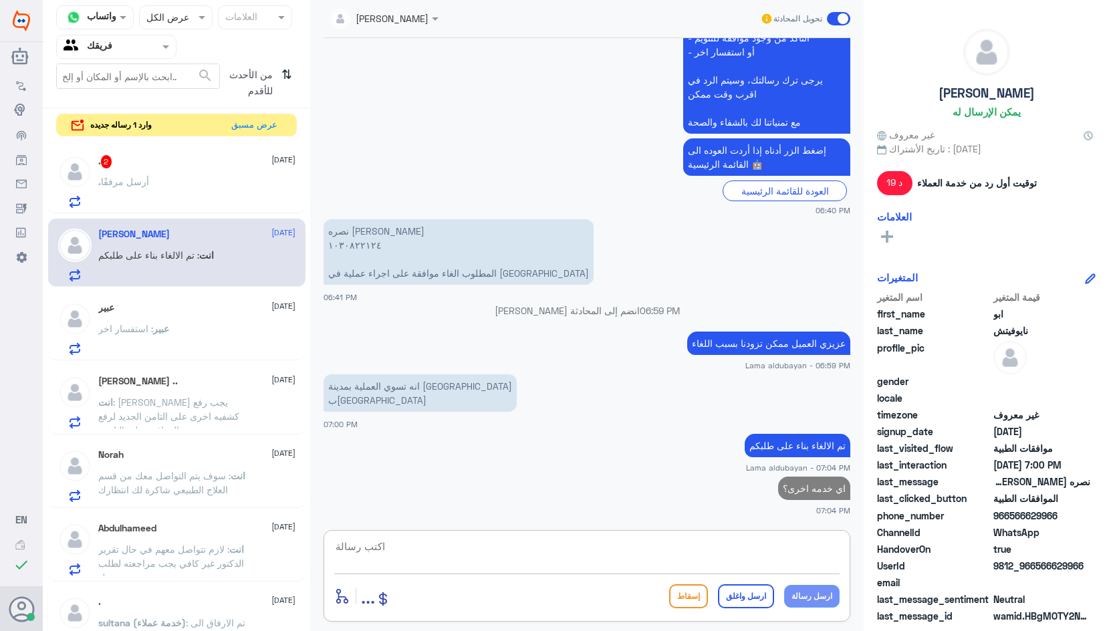
click at [206, 187] on div ". أرسل مرفقًا" at bounding box center [196, 193] width 197 height 30
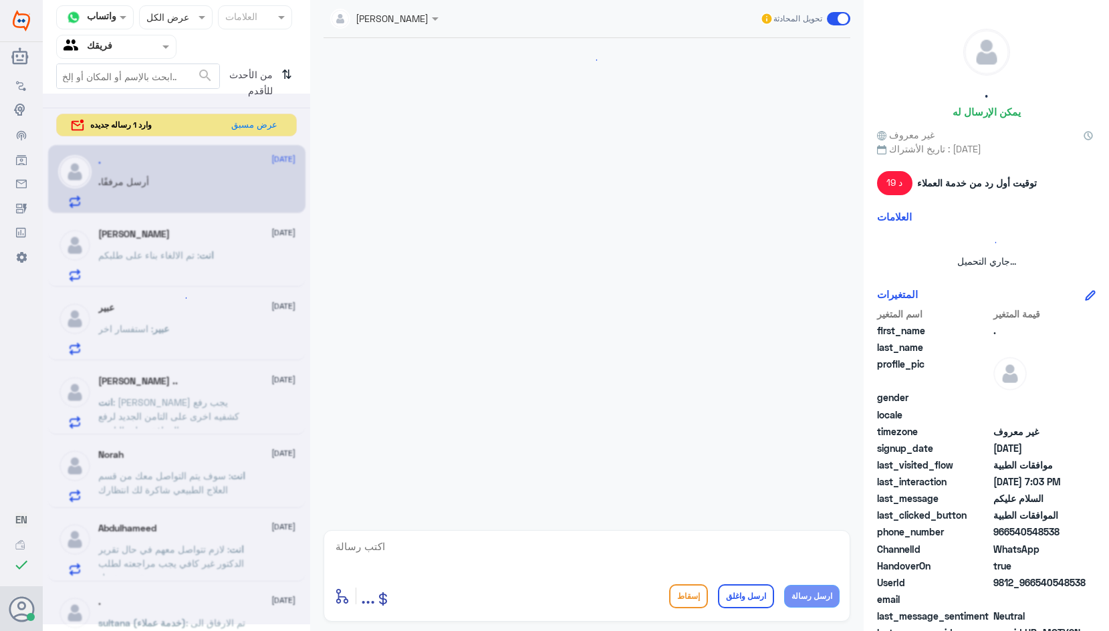
scroll to position [386, 0]
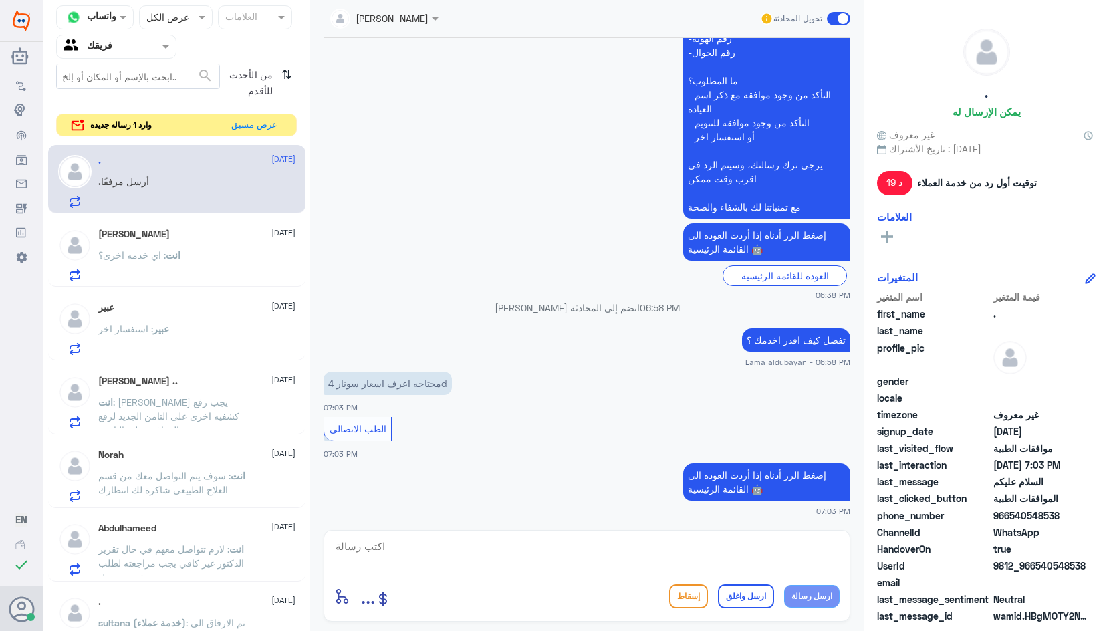
click at [504, 553] on textarea at bounding box center [587, 554] width 506 height 33
paste textarea "يرجى التواصل مع قسم المواعيد عن طريق الاتصال بشكل مباشر على الرقم 92001222"
type textarea "يرجى التواصل مع قسم المواعيد عن طريق الاتصال بشكل مباشر على الرقم 92001222"
drag, startPoint x: 478, startPoint y: 547, endPoint x: 1017, endPoint y: 554, distance: 539.1
click at [1016, 555] on div "قناة واتساب Status × عرض الكل العلامات Agent Filter فريقك search من الأحدث للأق…" at bounding box center [576, 317] width 1067 height 635
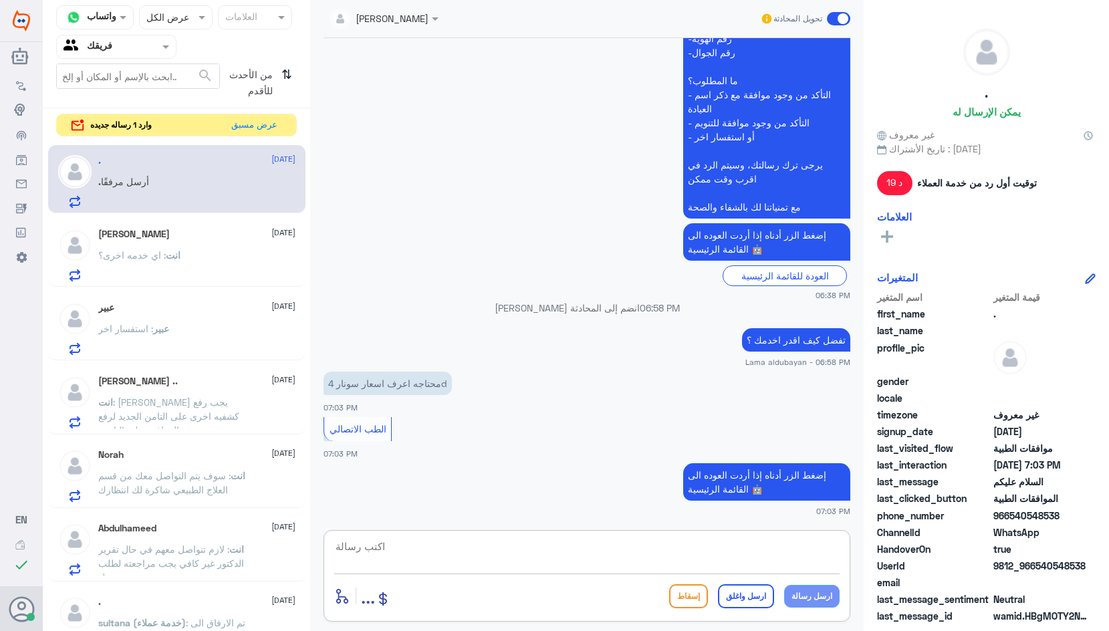
click at [649, 548] on textarea at bounding box center [587, 554] width 506 height 33
paste textarea "الرجاء التواصل هاتفياً مع خدمات العملاء 920012222 لإفادتك"
type textarea "الرجاء التواصل هاتفياً مع خدمات العملاء 920012222 لإفادتك"
click at [807, 600] on button "ارسل رسالة" at bounding box center [812, 596] width 56 height 23
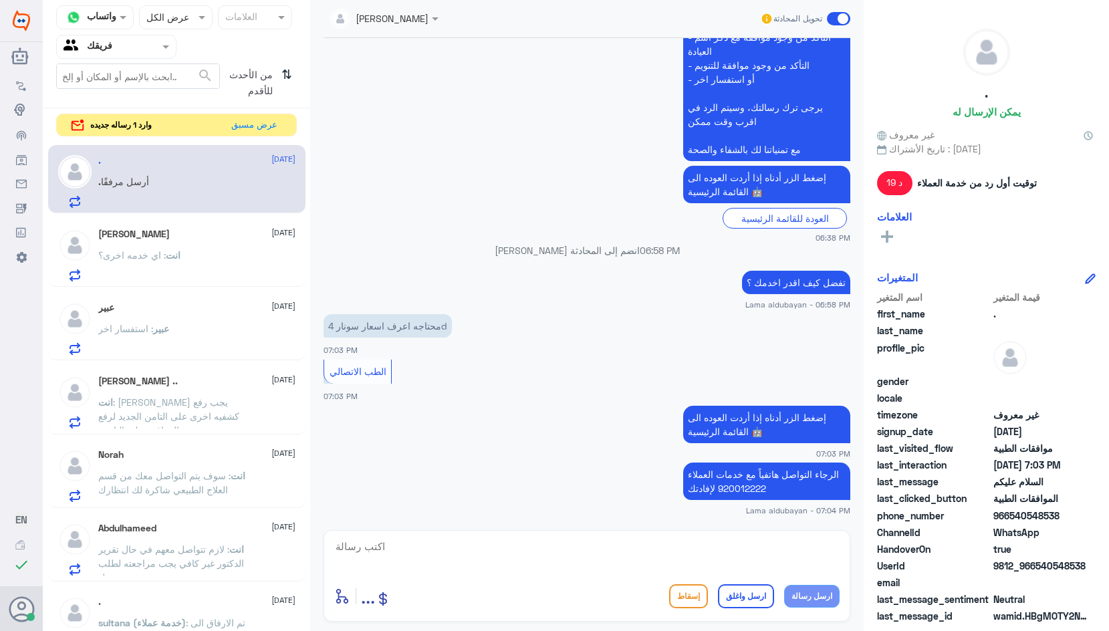
click at [178, 344] on div "عبير : استفسار اخر" at bounding box center [196, 340] width 197 height 30
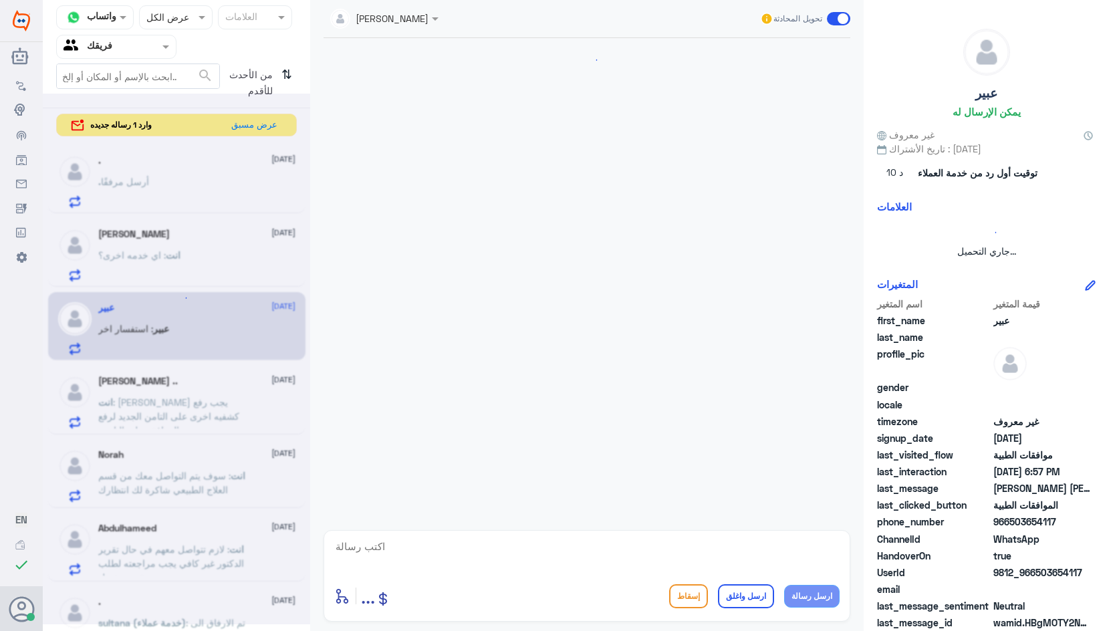
scroll to position [290, 0]
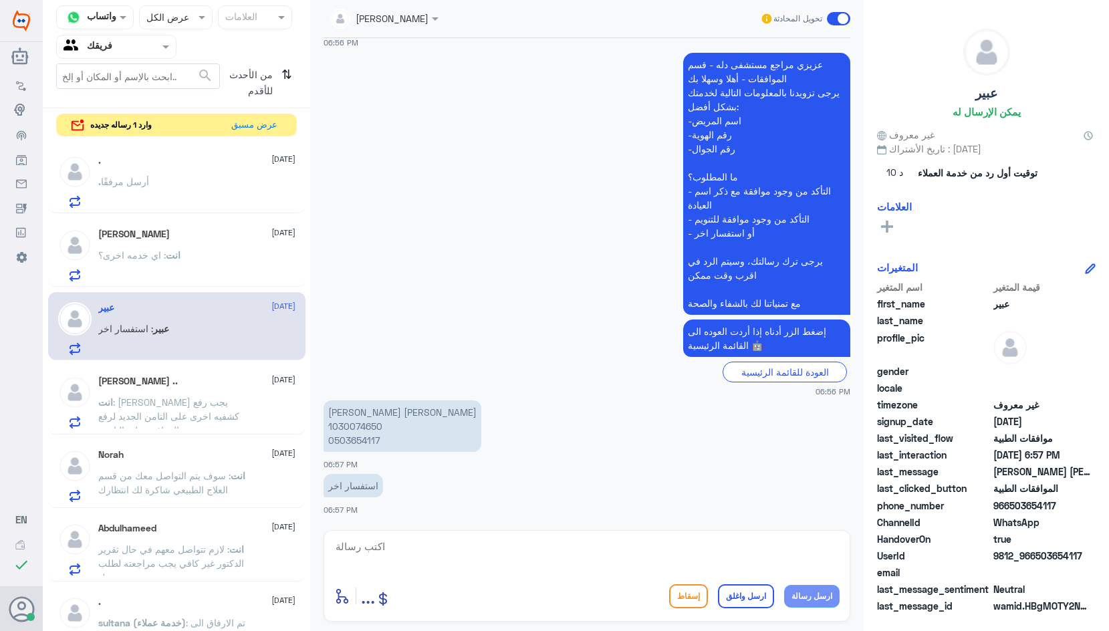
click at [612, 568] on textarea at bounding box center [587, 554] width 506 height 33
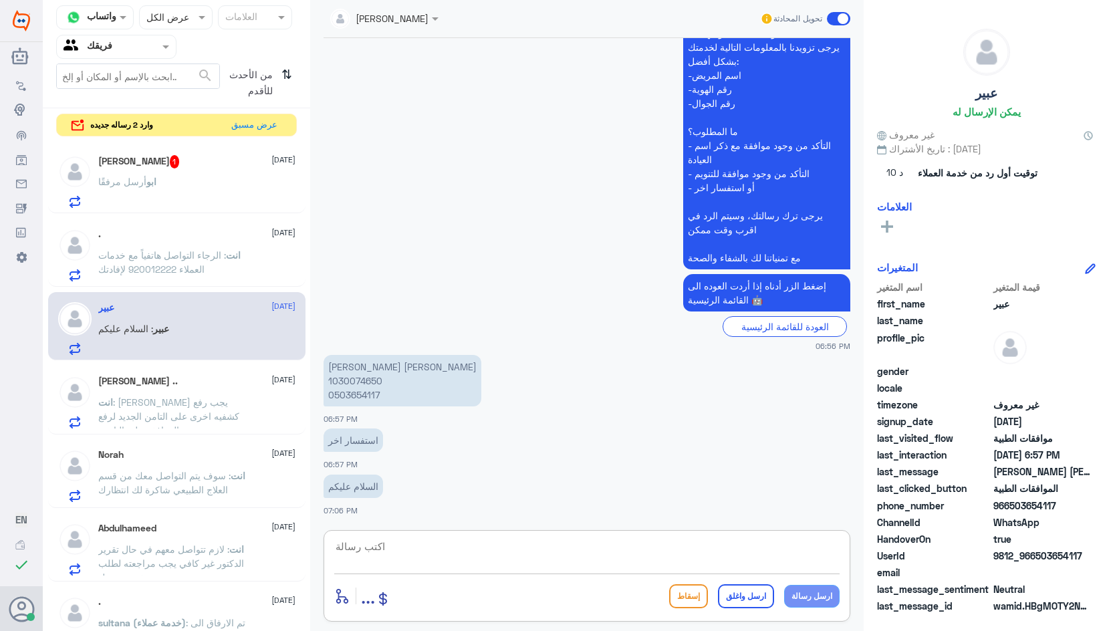
click at [202, 179] on div "[PERSON_NAME] مرفقًا" at bounding box center [196, 193] width 197 height 30
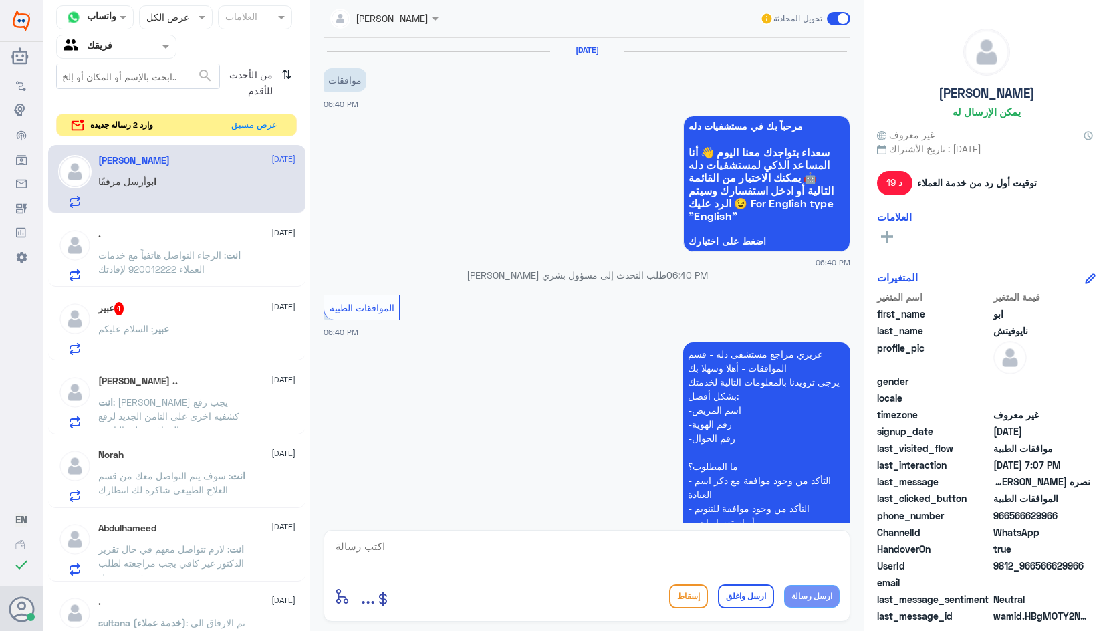
scroll to position [516, 0]
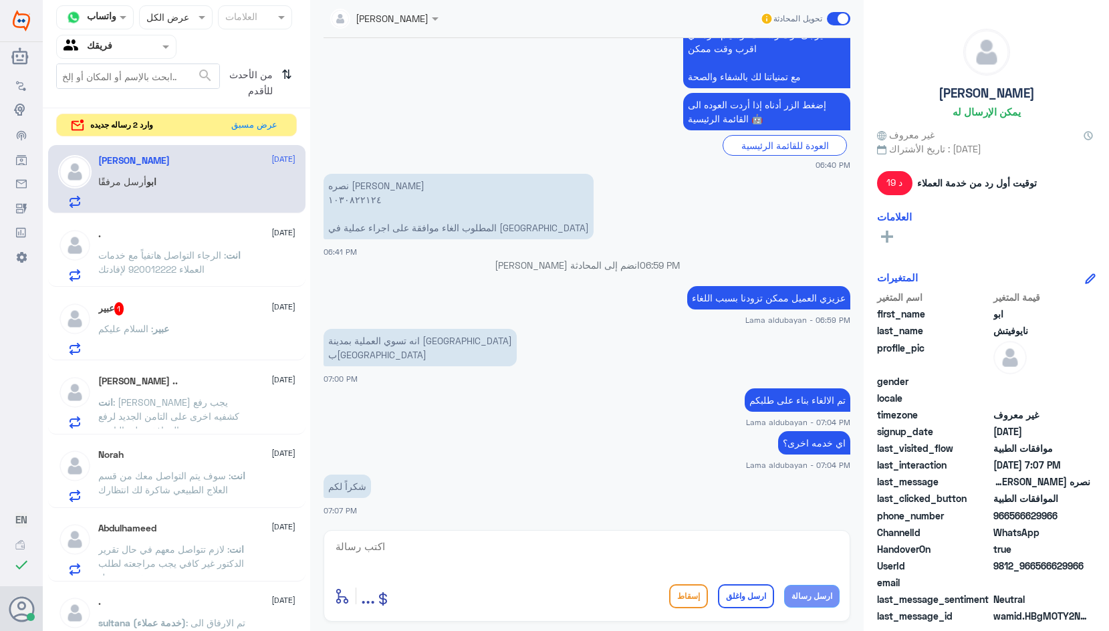
click at [542, 544] on textarea at bounding box center [587, 554] width 506 height 33
type textarea "k"
type textarea "نتمنى لكم دوام الصحه والعافيه"
click at [750, 595] on button "ارسل واغلق" at bounding box center [746, 597] width 56 height 24
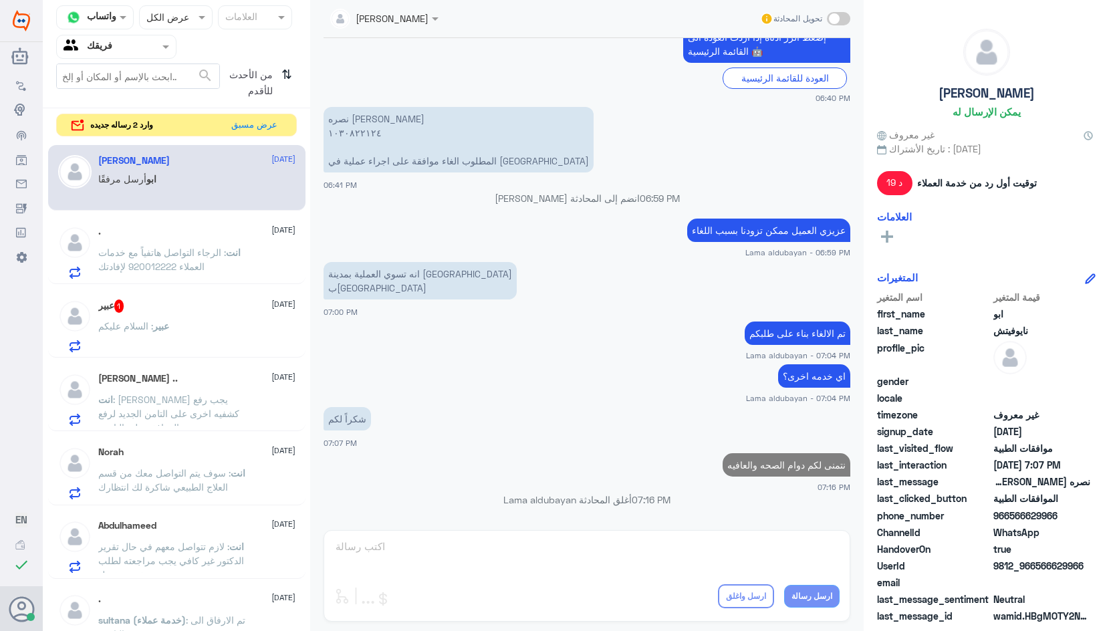
click at [213, 328] on div "عبير : السلام عليكم" at bounding box center [196, 337] width 197 height 30
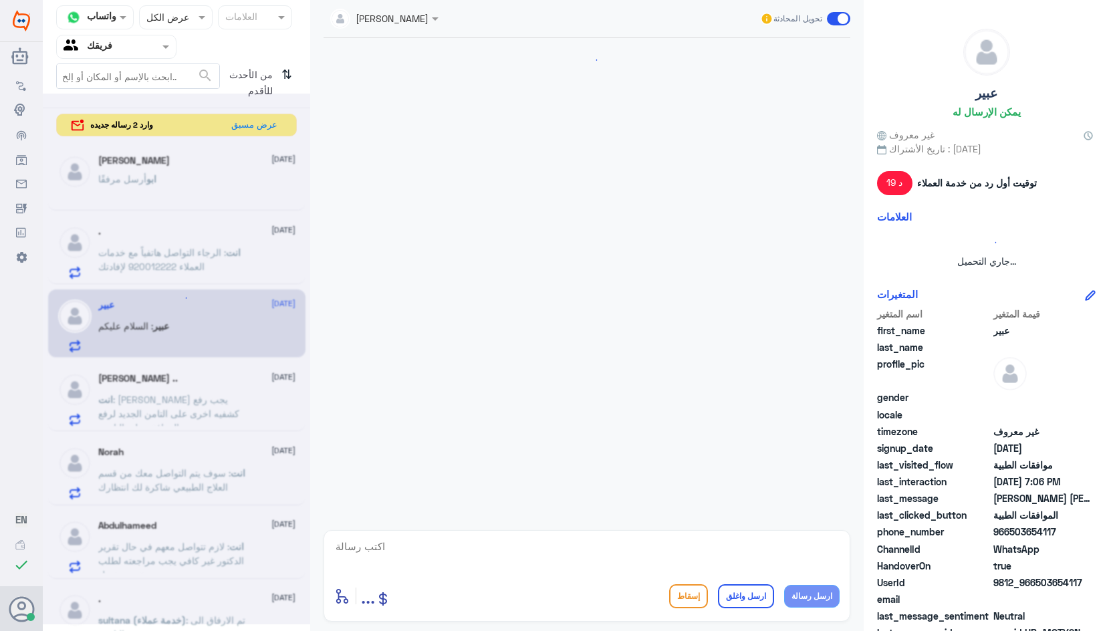
scroll to position [335, 0]
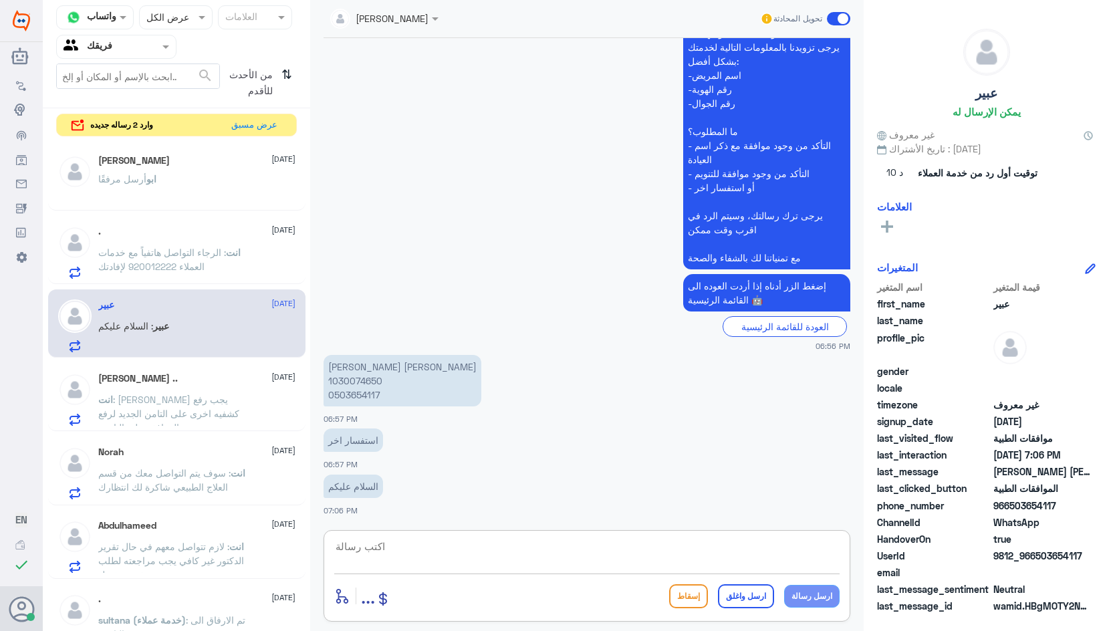
click at [501, 550] on textarea at bounding box center [587, 554] width 506 height 33
type textarea "وعليكم السلام تفضلي كيف اقدر اخدمك؟"
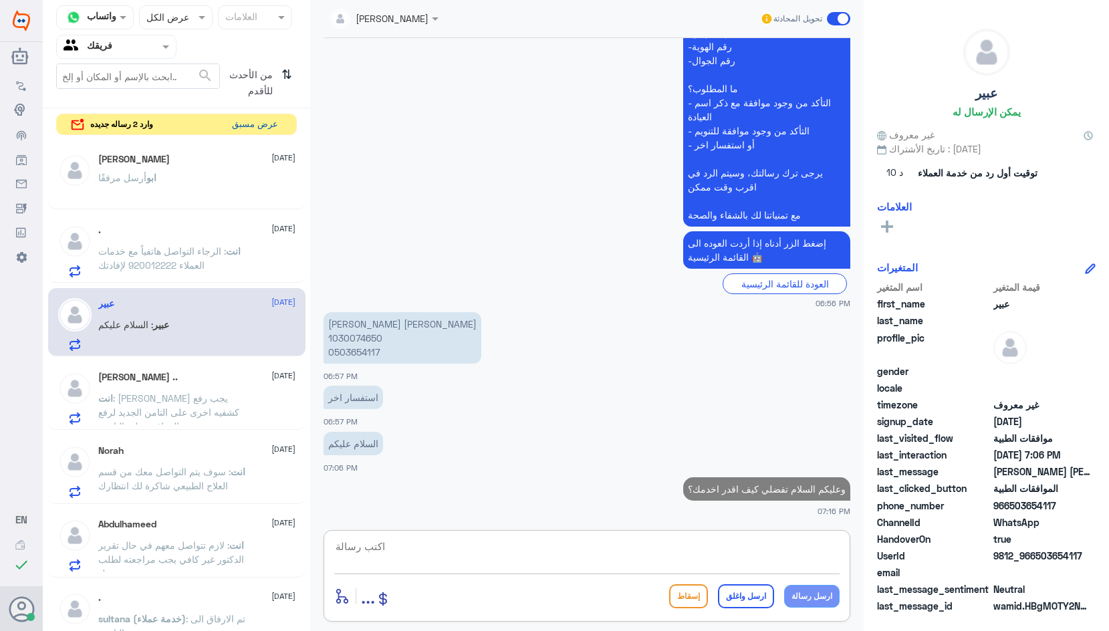
click at [262, 128] on button "عرض مسبق" at bounding box center [255, 124] width 56 height 21
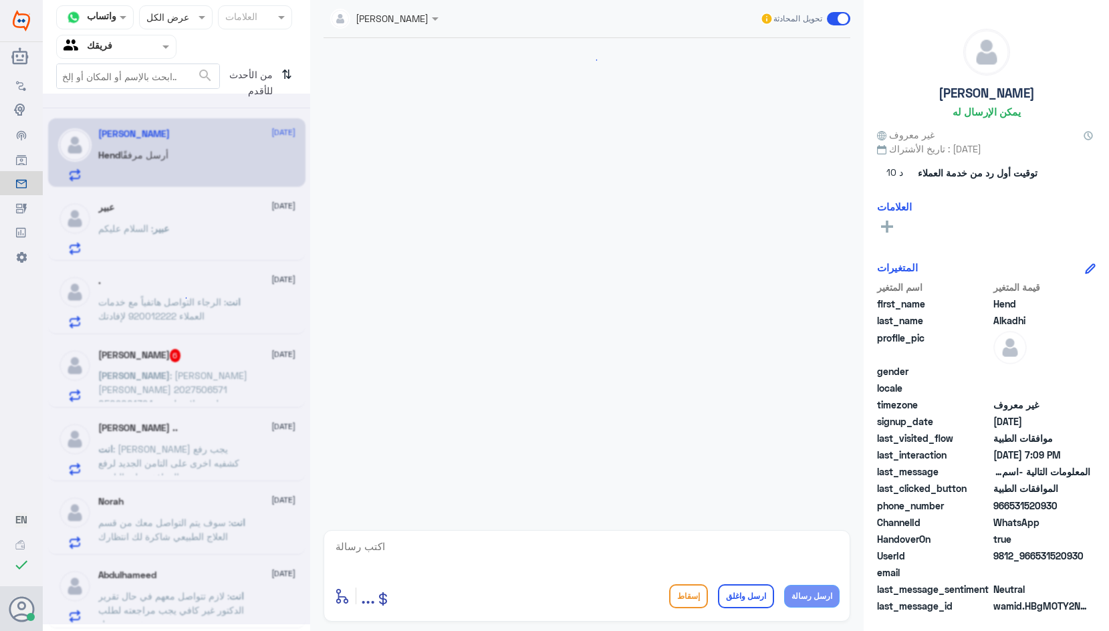
scroll to position [1590, 0]
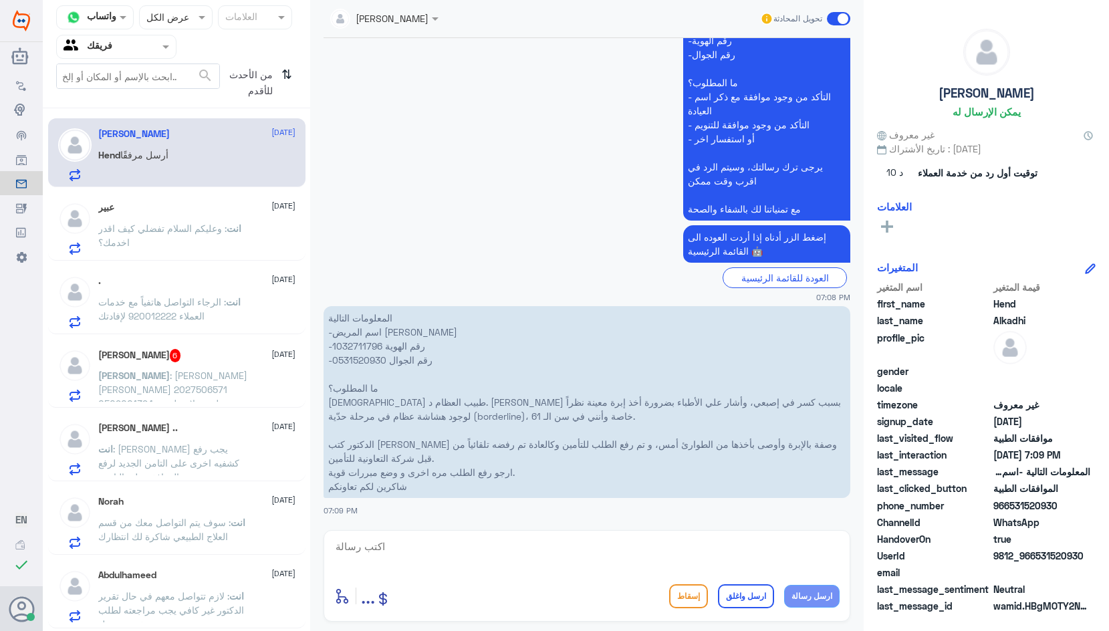
click at [203, 384] on p "[PERSON_NAME] : [PERSON_NAME] [PERSON_NAME] 2027506571 0509001394 لديه علاج طبي…" at bounding box center [173, 384] width 150 height 33
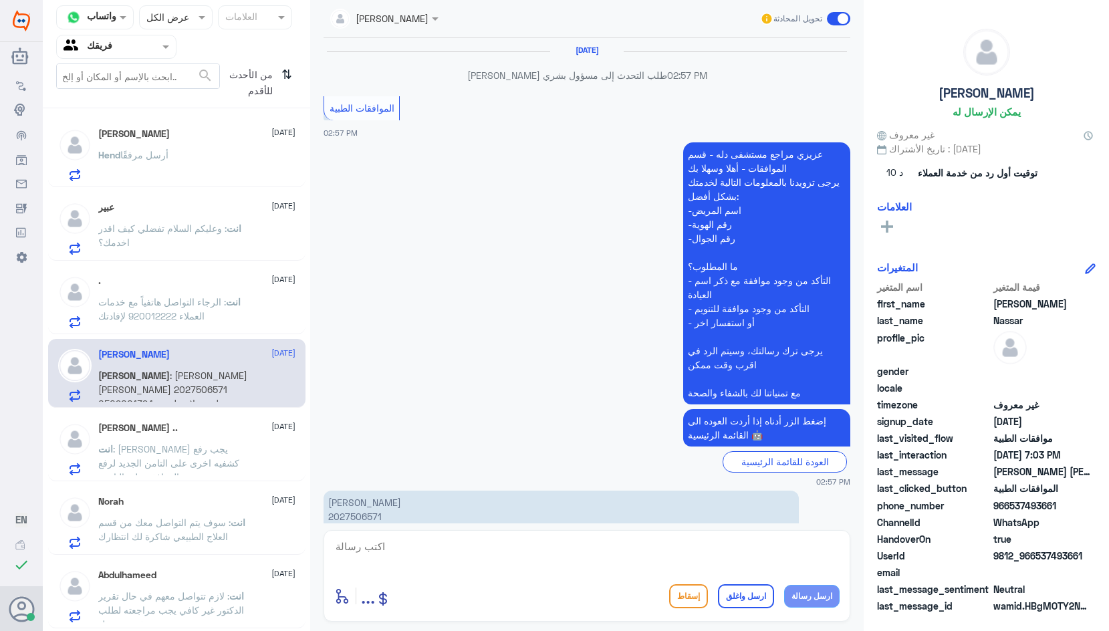
scroll to position [1550, 0]
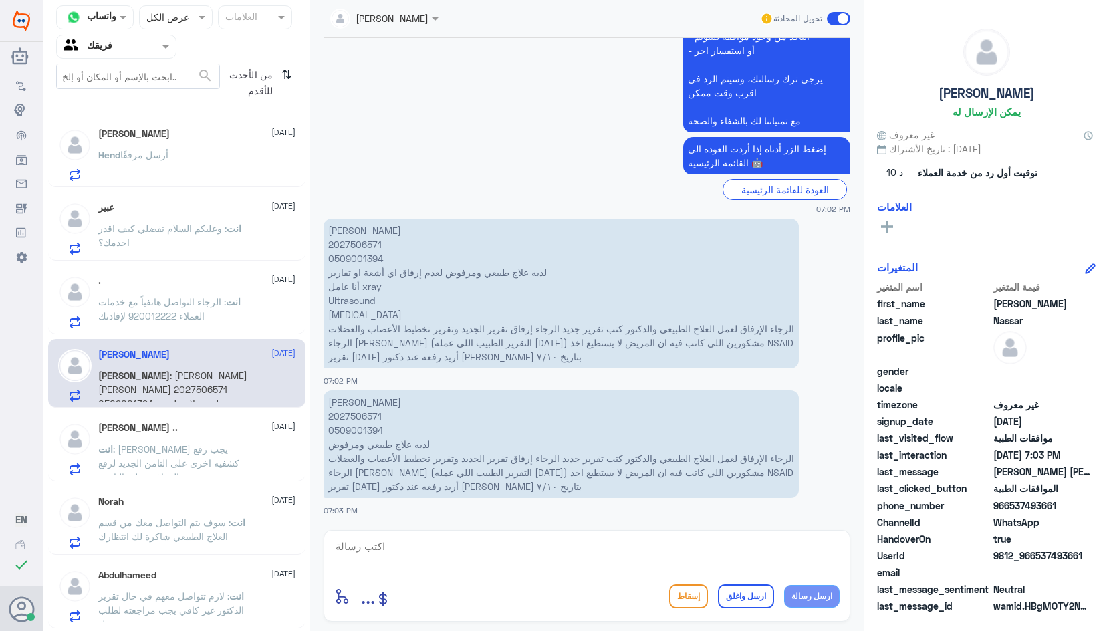
click at [367, 247] on p "[PERSON_NAME] 2027506571 0509001394 لديه علاج طبيعي ومرفوض لعدم إرفاق اي أشعة ا…" at bounding box center [561, 294] width 475 height 150
click at [571, 558] on textarea at bounding box center [587, 554] width 506 height 33
type textarea "ت"
click at [439, 555] on textarea at bounding box center [587, 554] width 506 height 33
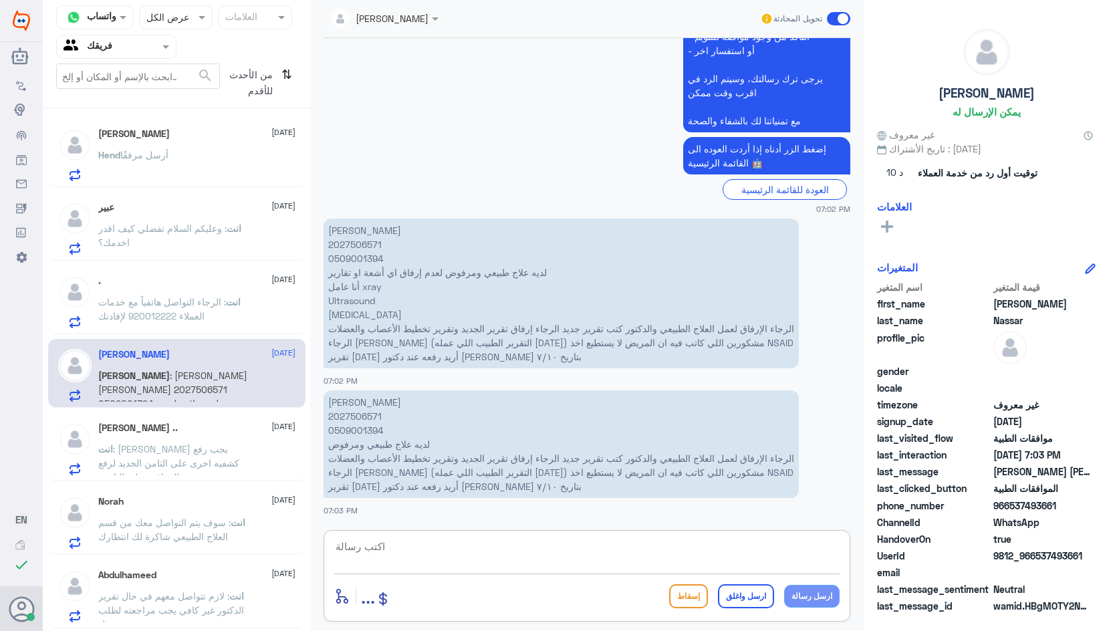
click at [530, 560] on textarea at bounding box center [587, 554] width 506 height 33
type textarea "تم رفع الطلب مره اخرى وارفاق جميع التقارير والاشعه"
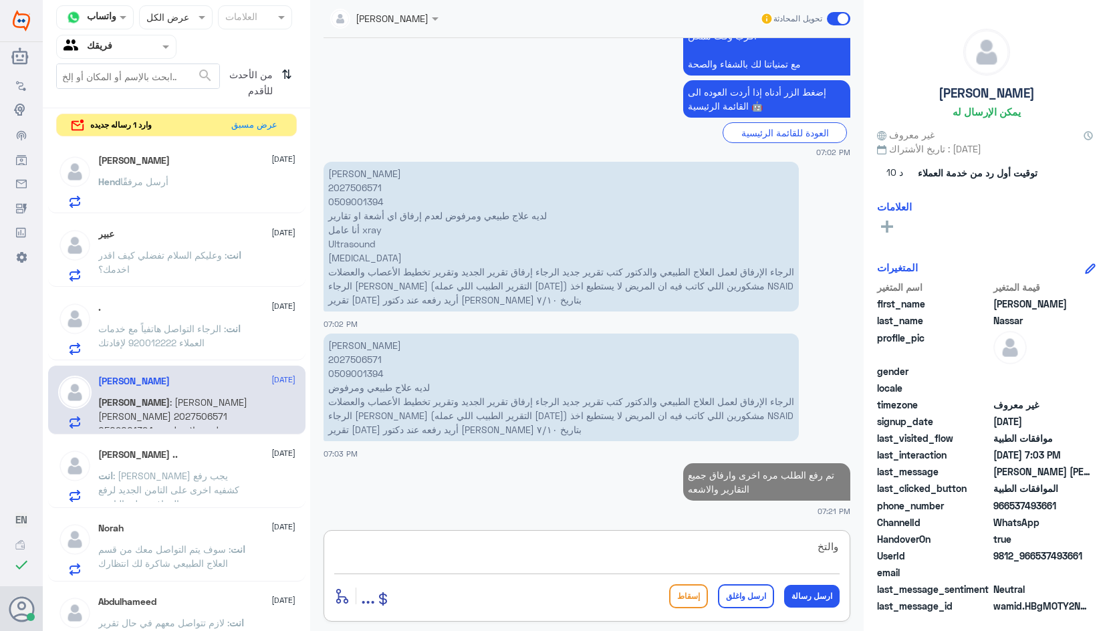
scroll to position [1603, 0]
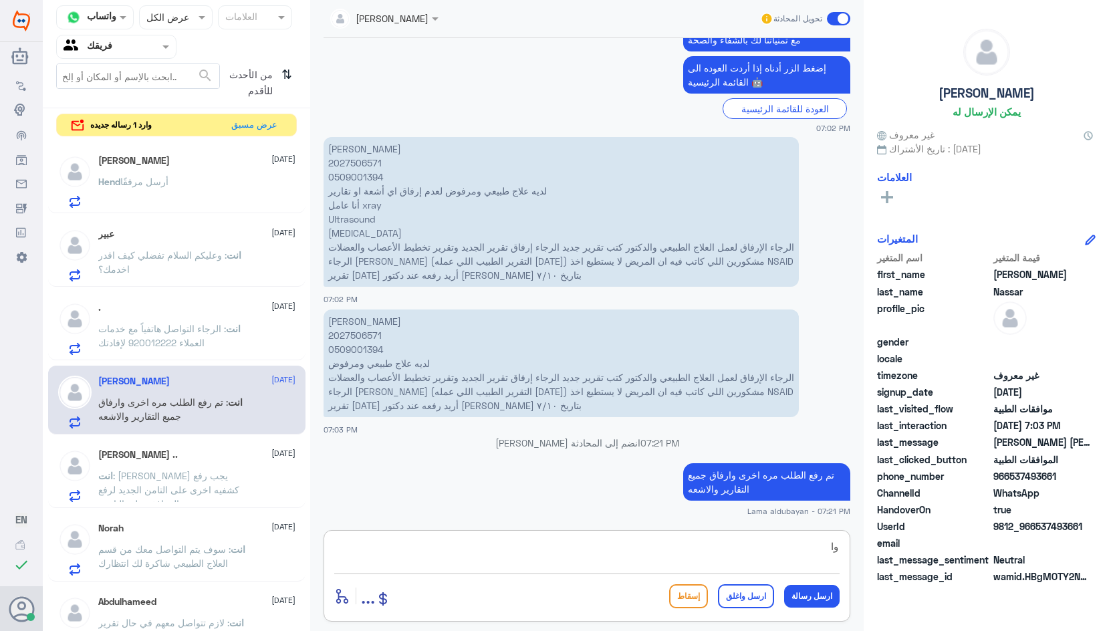
type textarea "و"
type textarea "بنتظار رد التامين"
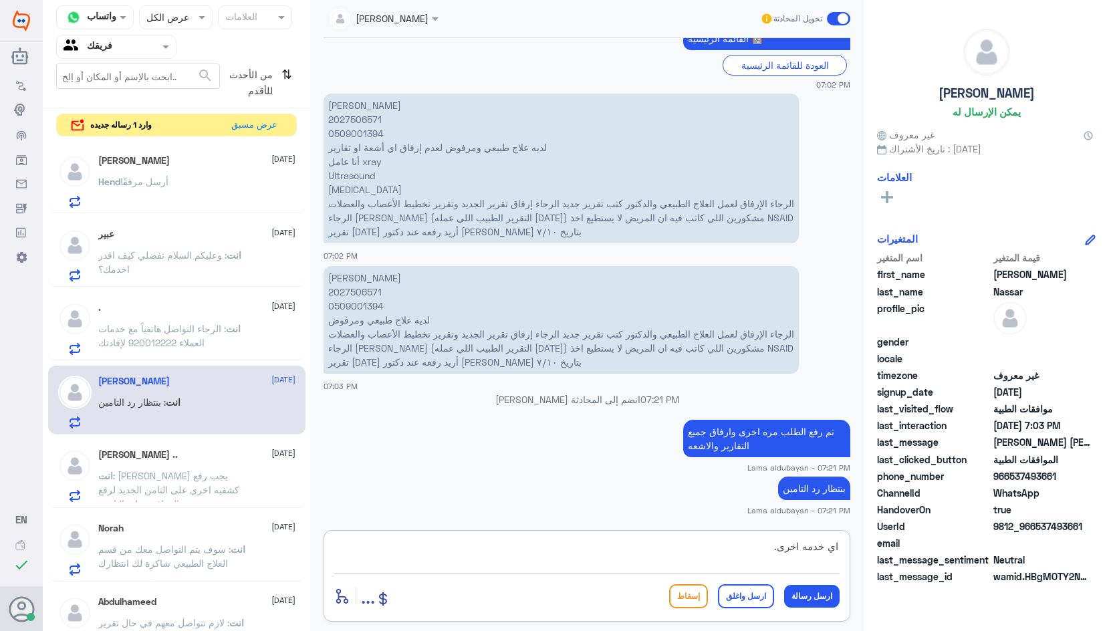
type textarea "اي خدمه اخرى"
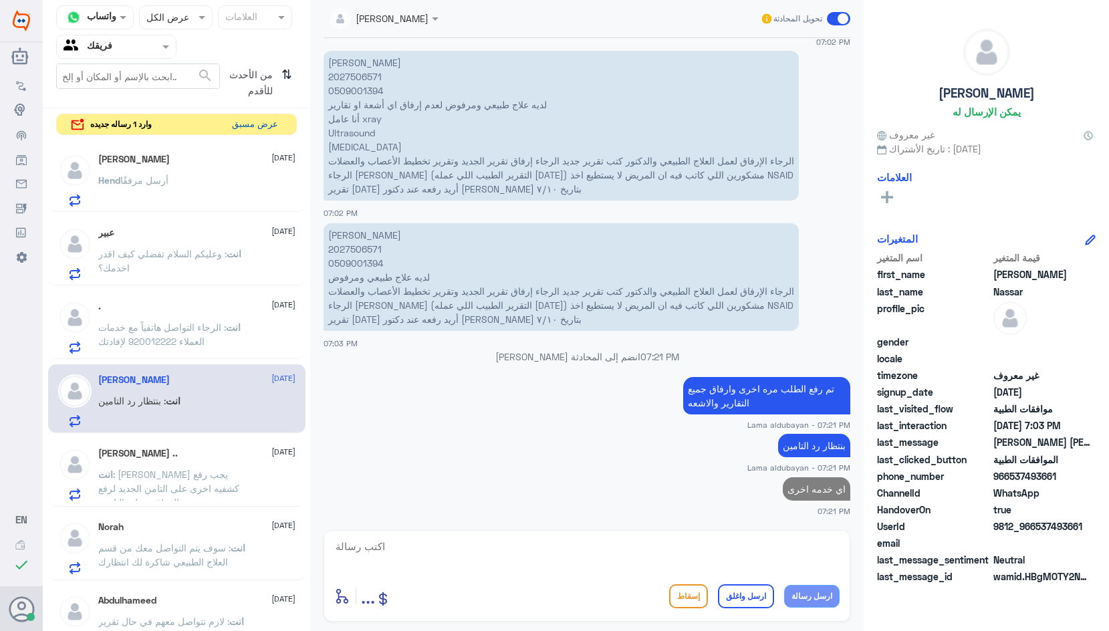
click at [272, 128] on button "عرض مسبق" at bounding box center [255, 124] width 56 height 21
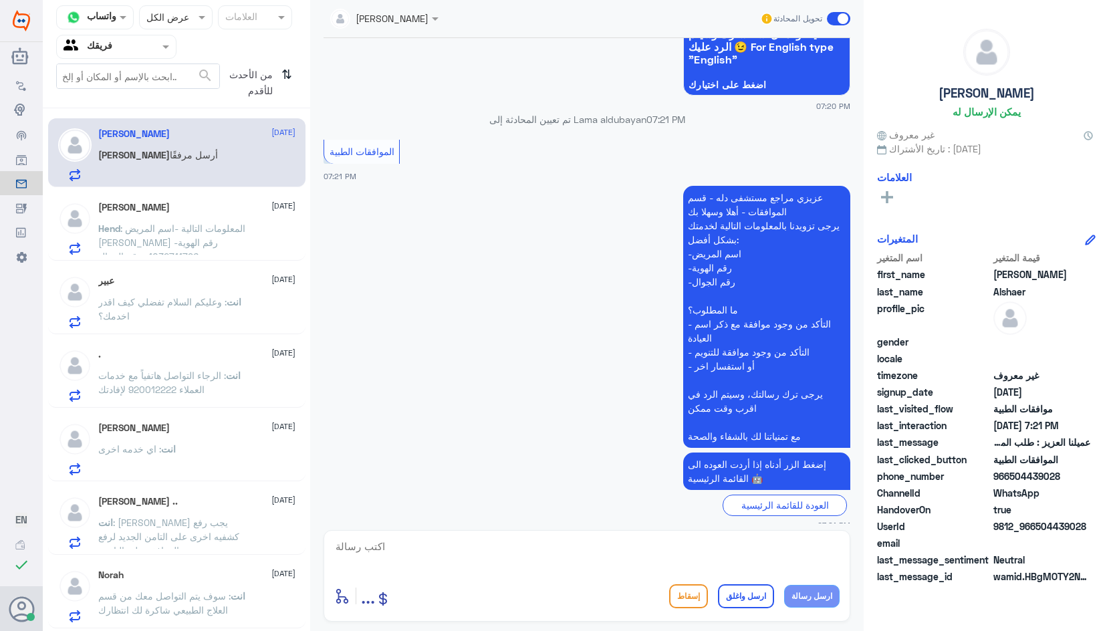
scroll to position [2067, 0]
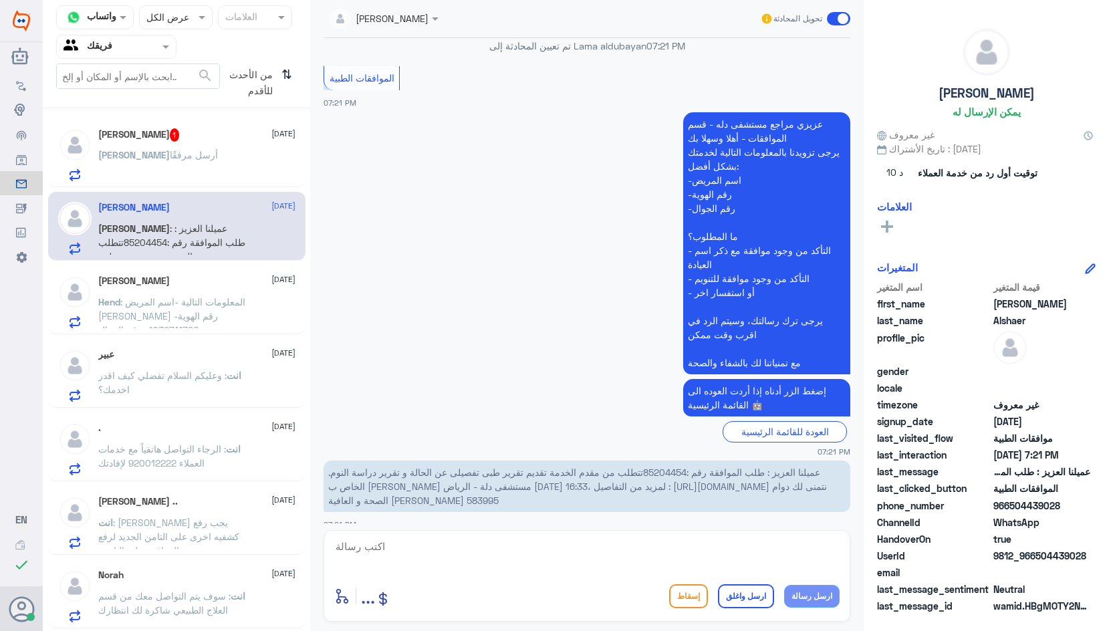
click at [223, 167] on div "[PERSON_NAME] أرسل مرفقًا" at bounding box center [196, 166] width 197 height 30
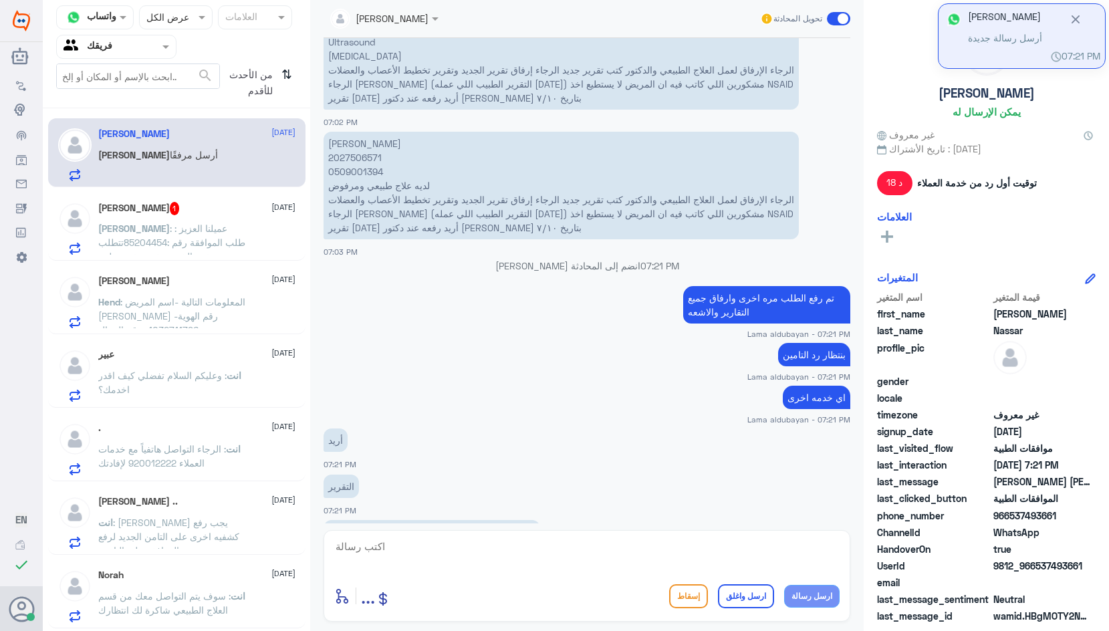
scroll to position [1277, 0]
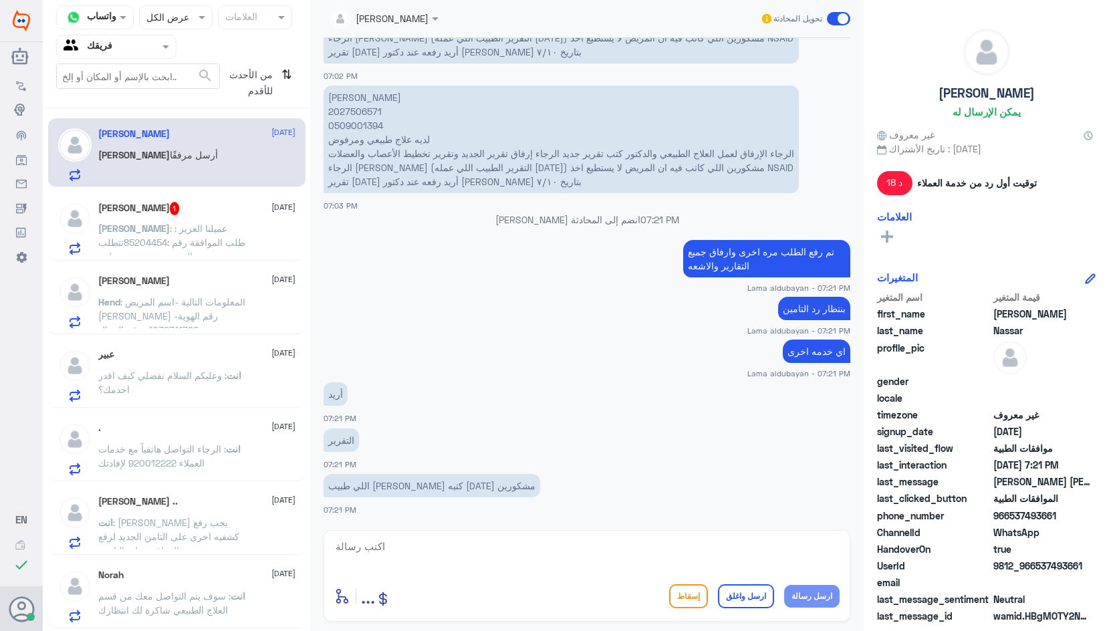
click at [560, 549] on textarea at bounding box center [587, 554] width 506 height 33
paste textarea "يرجى التواصل مع قسم التقارير عن طريق الاتصال بشكل مباشر على الرقم 966112994881"
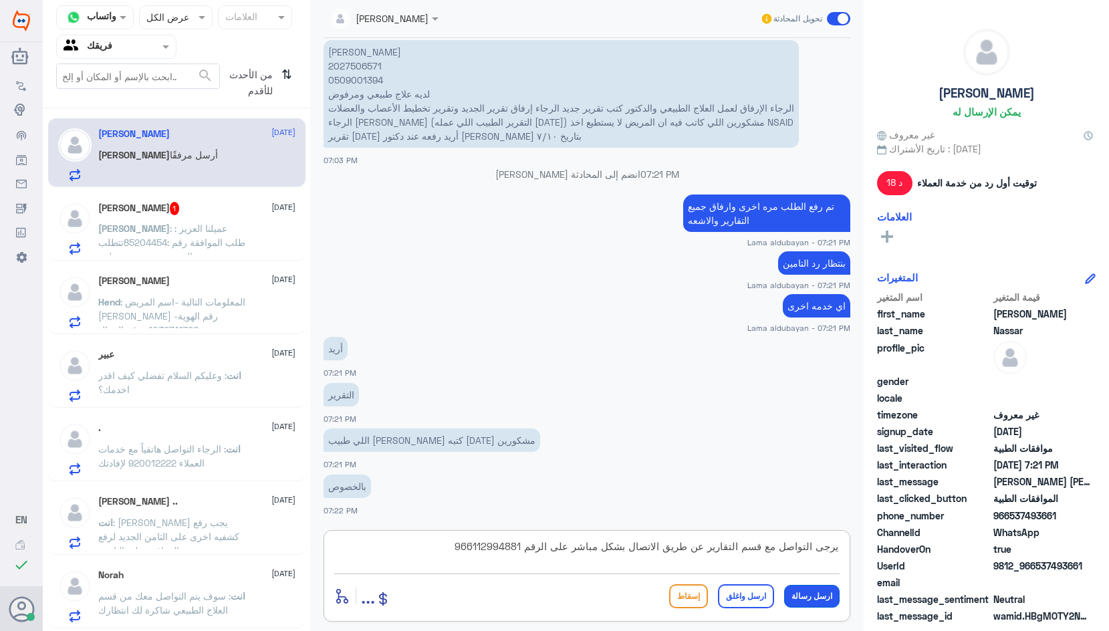
type textarea "يرجى التواصل مع قسم التقارير عن طريق الاتصال بشكل مباشر على الرقم 966112994881"
click at [819, 598] on button "ارسل رسالة" at bounding box center [812, 596] width 56 height 23
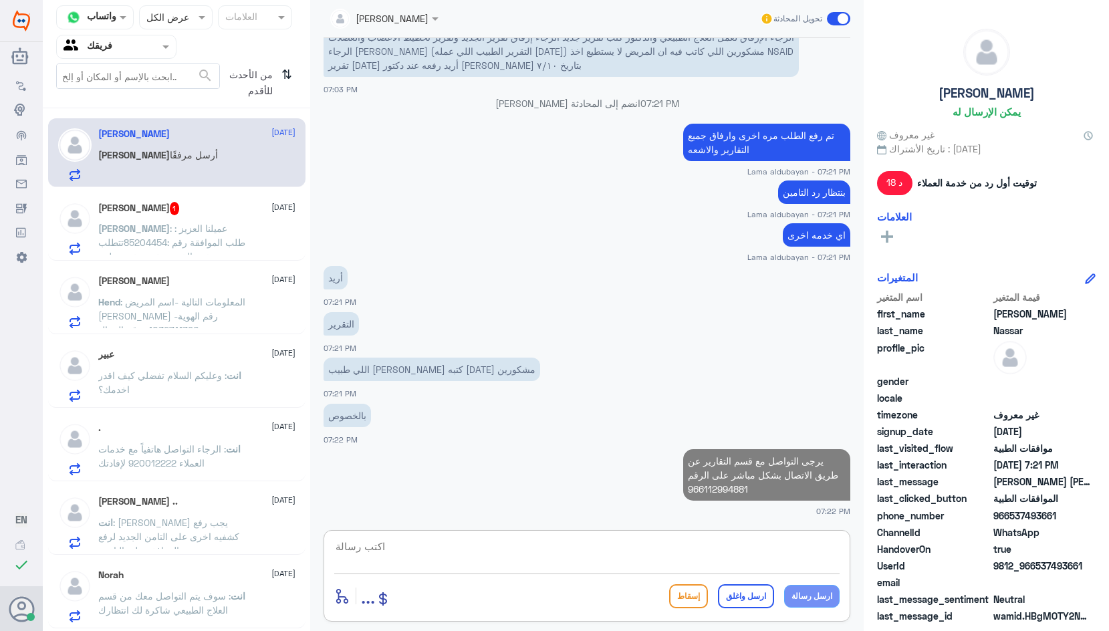
click at [753, 551] on textarea at bounding box center [587, 554] width 506 height 33
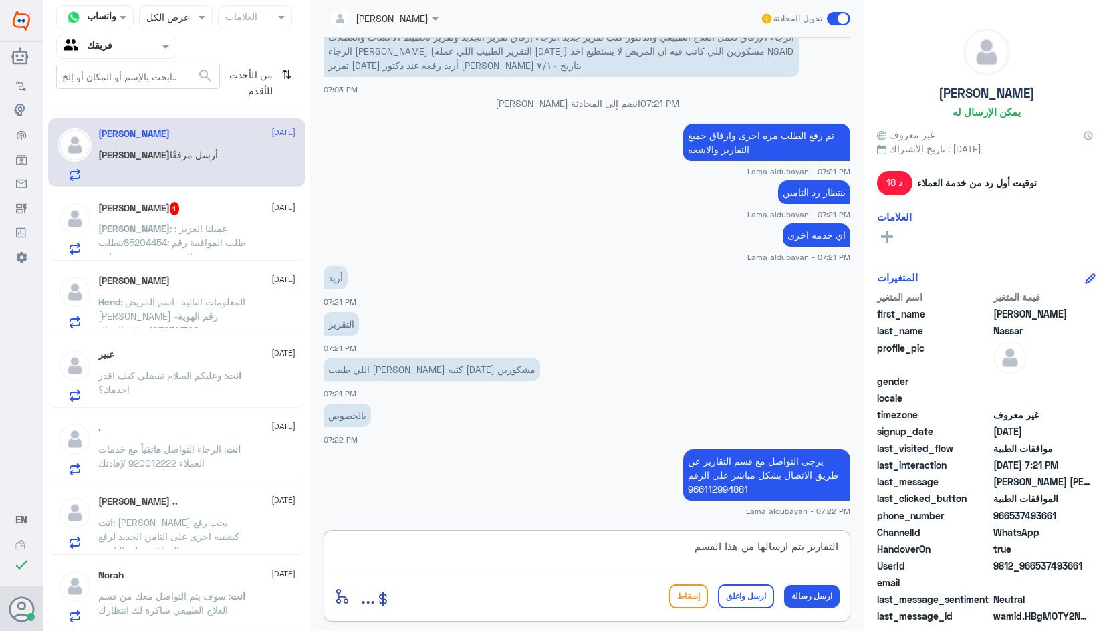
type textarea "التقارير يتم ارسالها من هذا القسم"
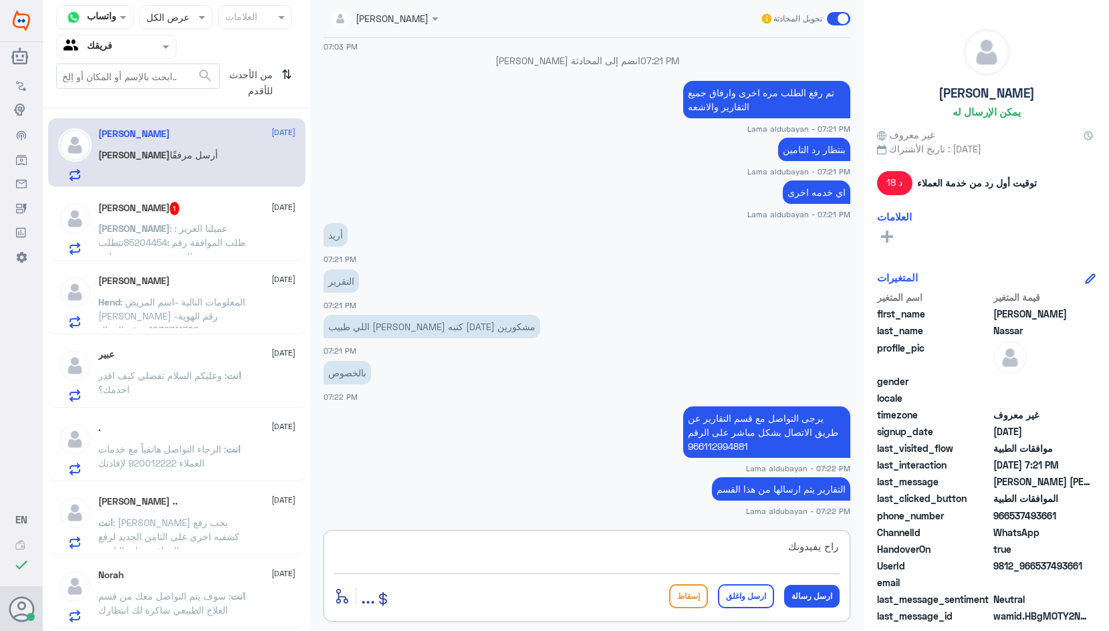
type textarea "راح يفيدونك"
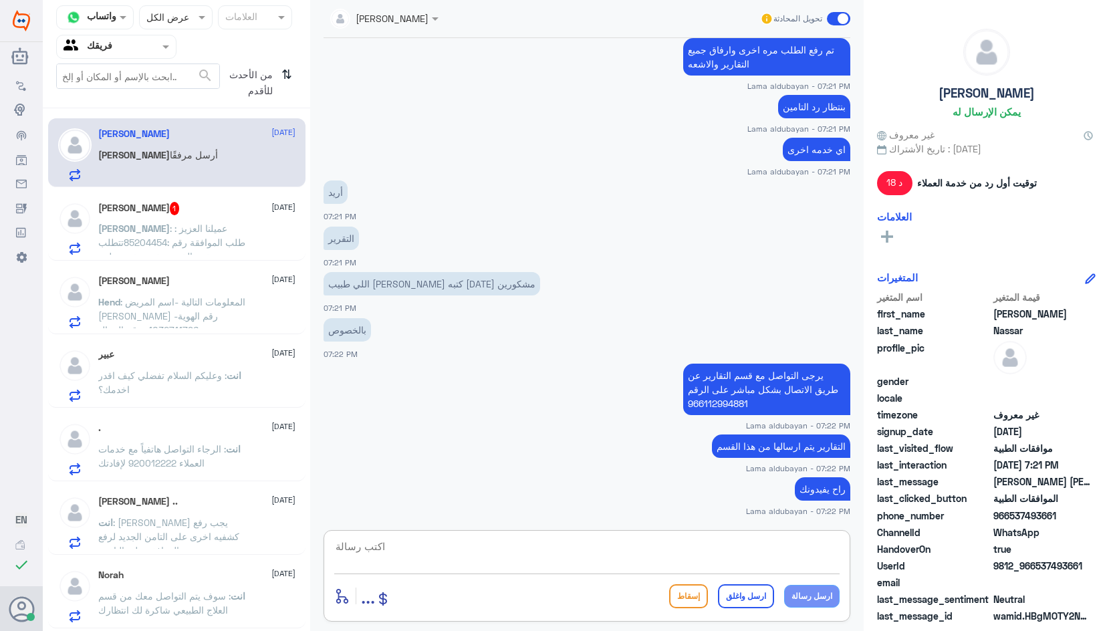
click at [199, 231] on span ": عميلنا العزيز : طلب الموافقة رقم :85204454تتطلب من مقدم الخدمة تقديم تقرير طب…" at bounding box center [172, 292] width 148 height 138
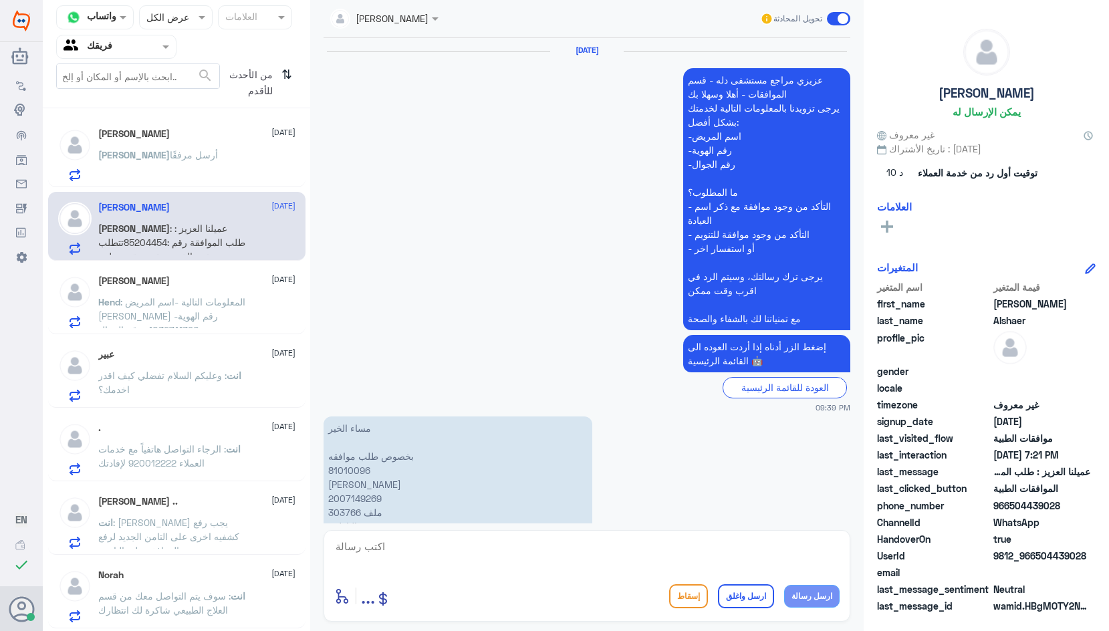
scroll to position [2020, 0]
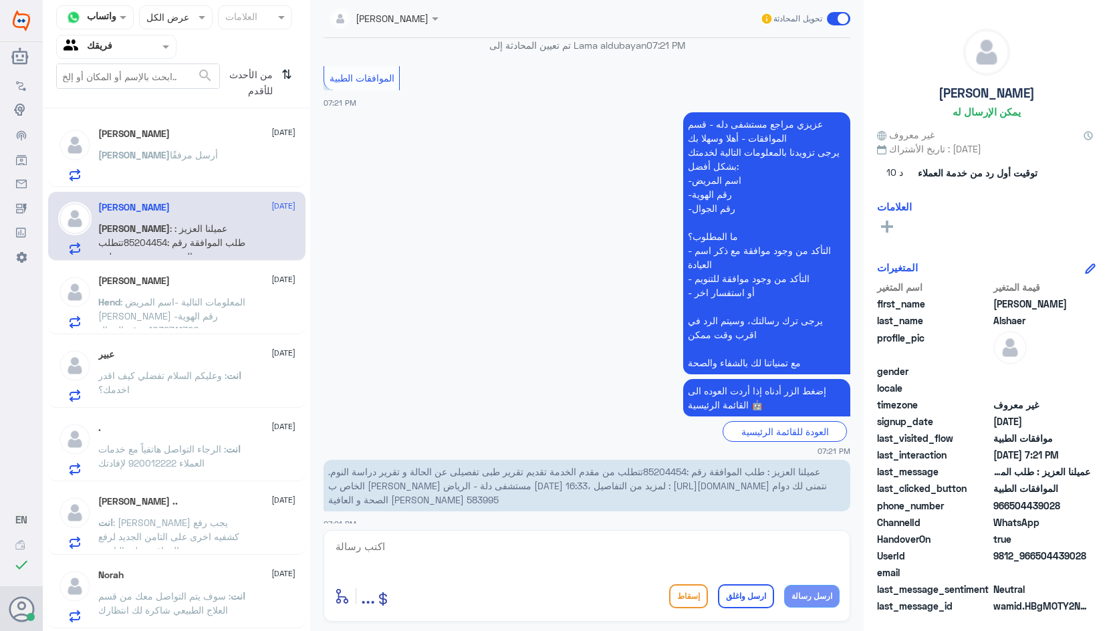
click at [629, 558] on textarea at bounding box center [587, 554] width 506 height 33
type textarea "ممكن تزودنا بتقرير دراسة النوم ليتم ارفاقها"
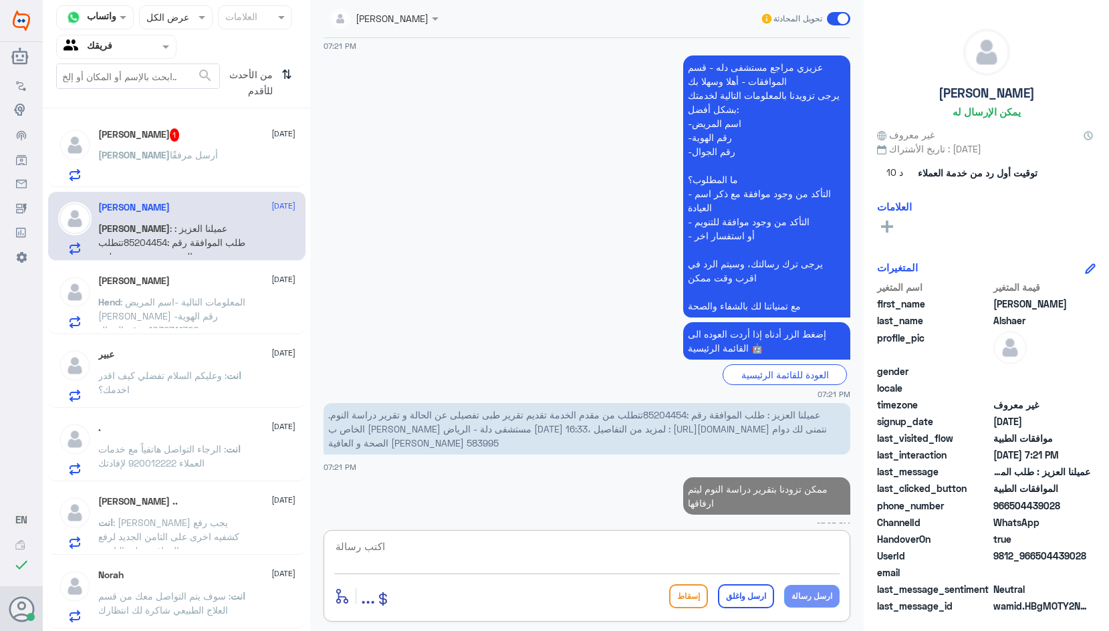
click at [215, 175] on div "[PERSON_NAME] أرسل مرفقًا" at bounding box center [196, 166] width 197 height 30
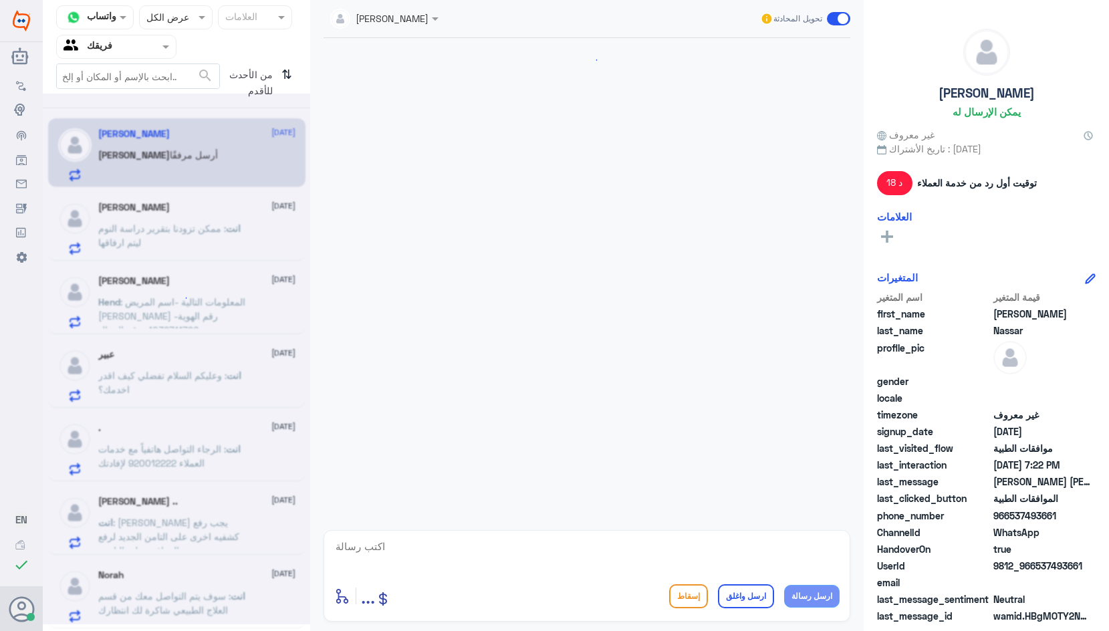
scroll to position [1025, 0]
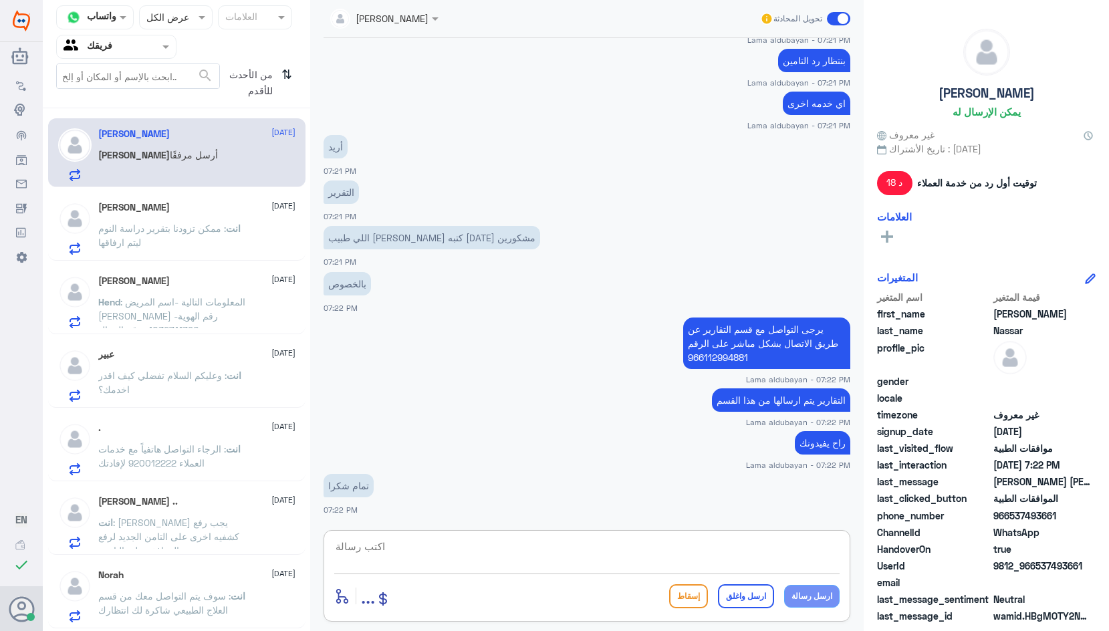
click at [546, 547] on textarea at bounding box center [587, 554] width 506 height 33
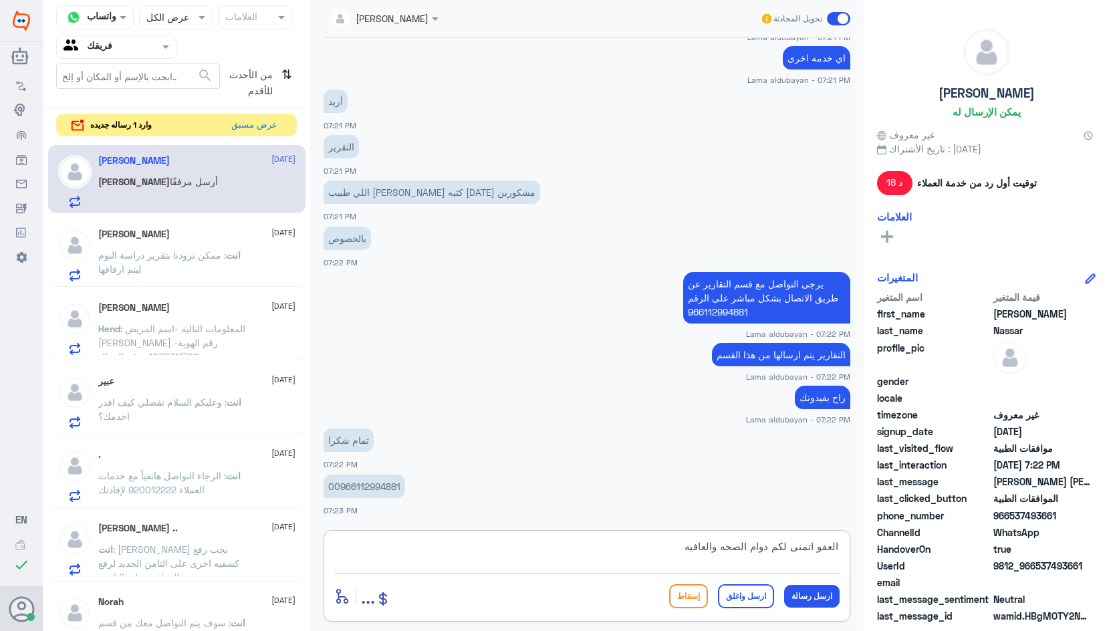
type textarea "العفو اتمنى لكم دوام الصحه والعافيه"
click at [754, 591] on button "ارسل واغلق" at bounding box center [746, 597] width 56 height 24
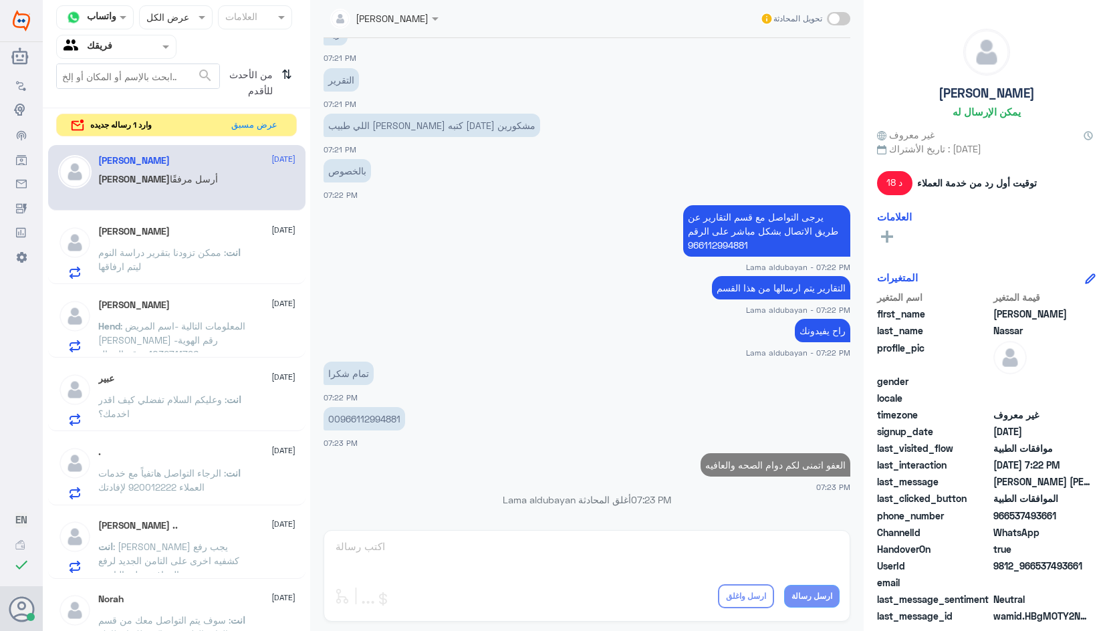
click at [118, 237] on div "[PERSON_NAME] [DATE] انت : ممكن تزودنا بتقرير دراسة النوم ليتم ارفاقها" at bounding box center [196, 252] width 197 height 53
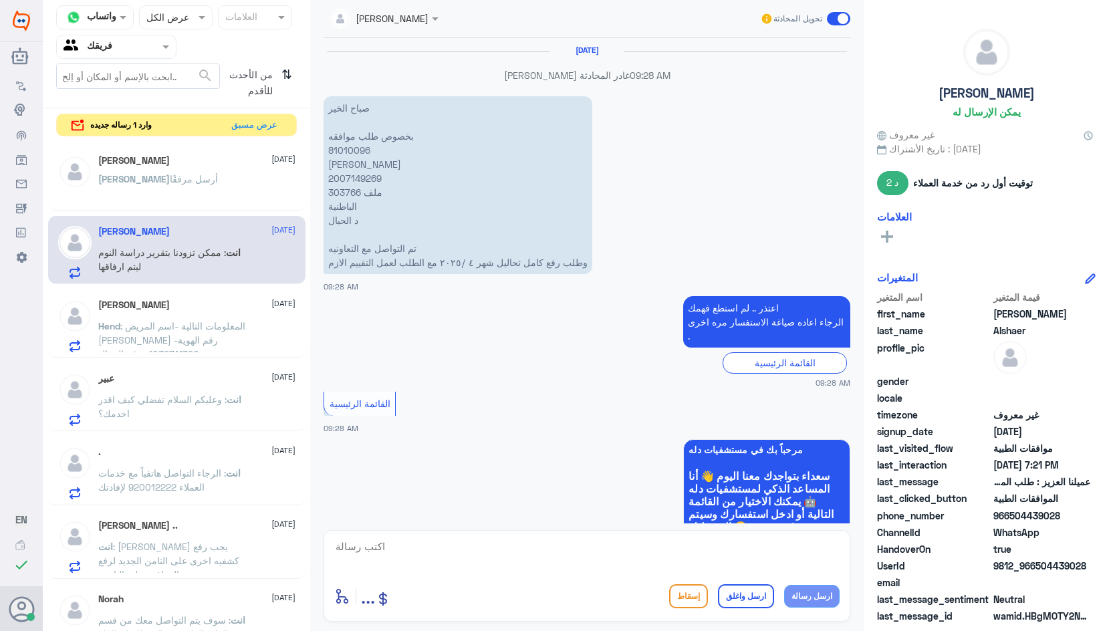
scroll to position [1533, 0]
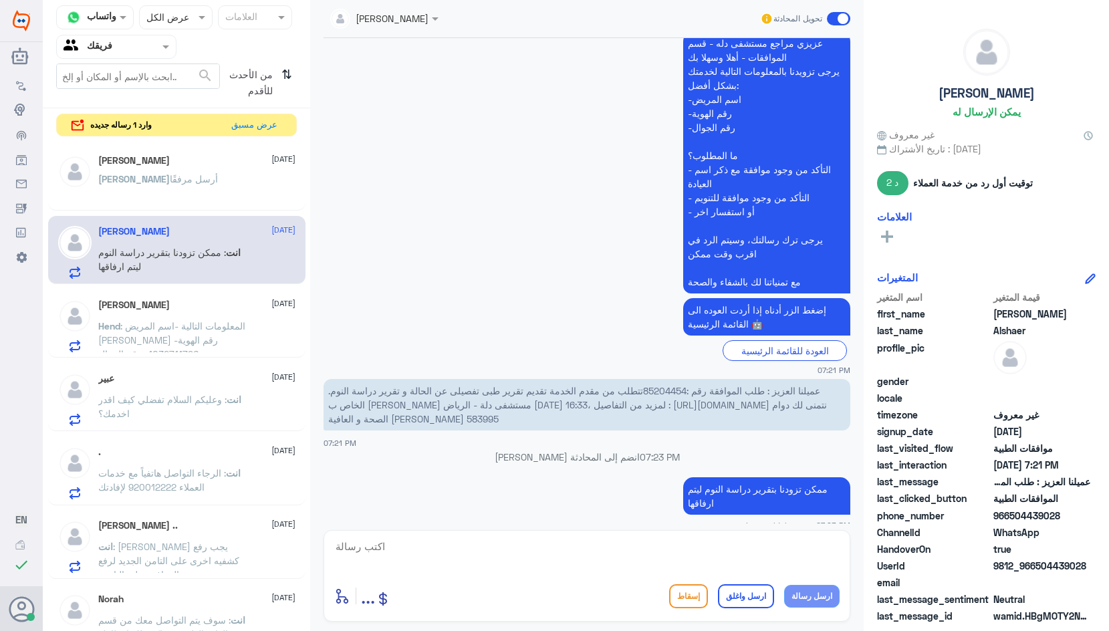
click at [249, 329] on div "Hend : المعلومات التالية -اسم المريض [PERSON_NAME] -رقم الهوية 1032711796 -رقم …" at bounding box center [196, 337] width 197 height 30
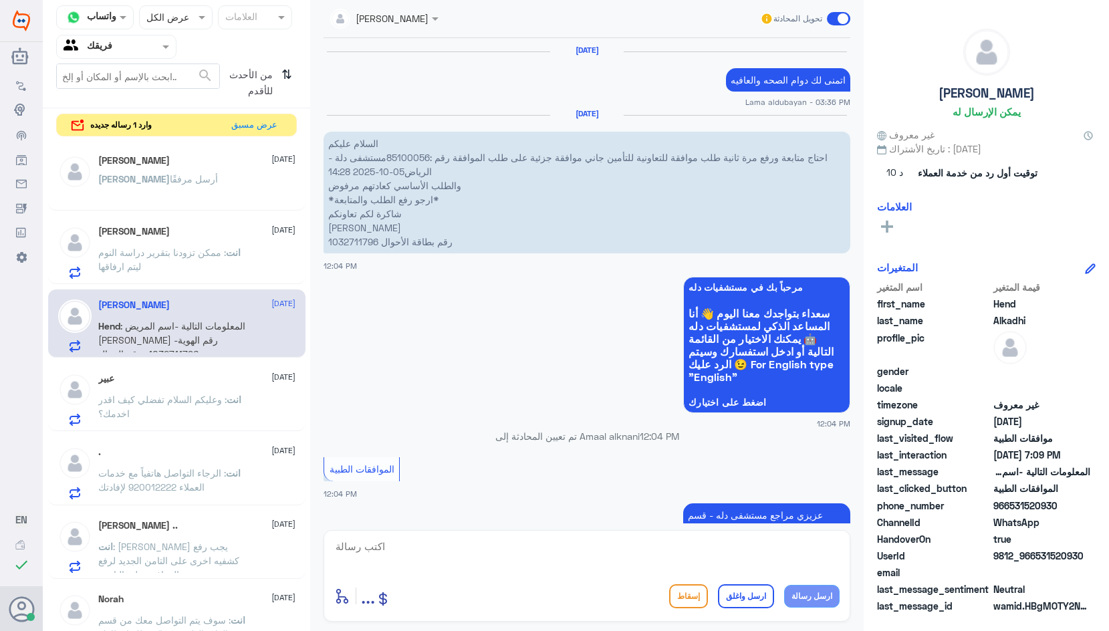
scroll to position [1590, 0]
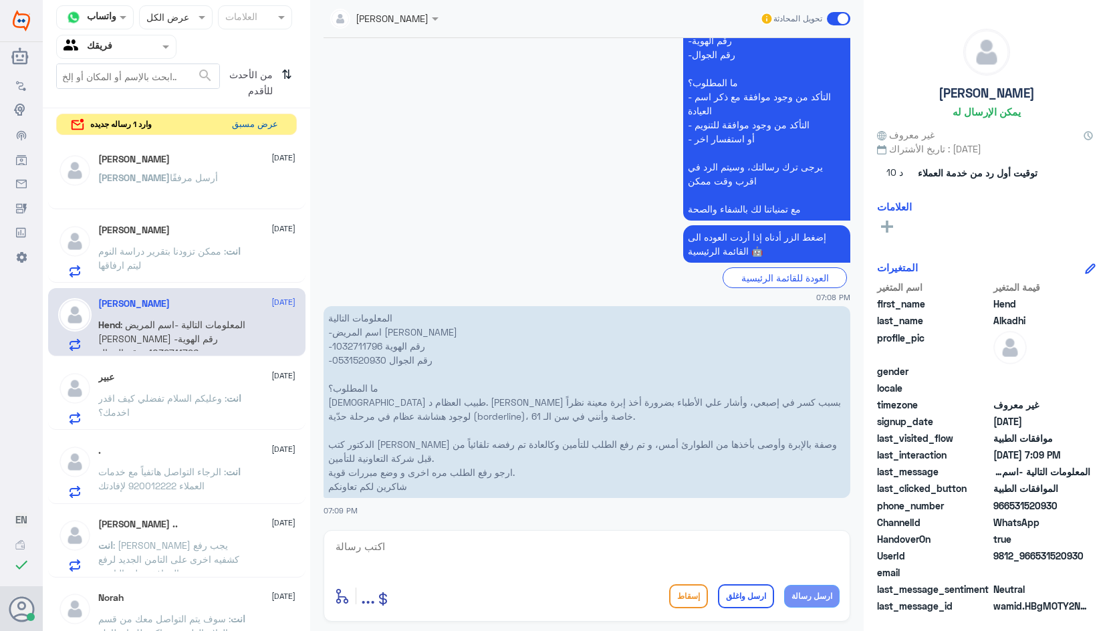
click at [263, 127] on button "عرض مسبق" at bounding box center [255, 124] width 56 height 21
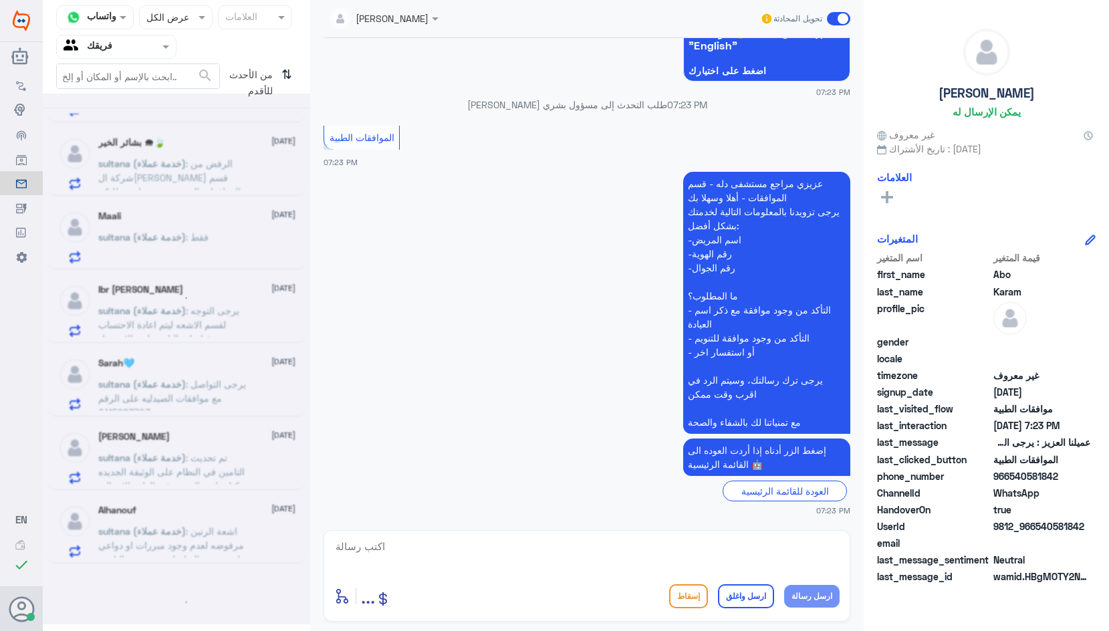
scroll to position [7, 0]
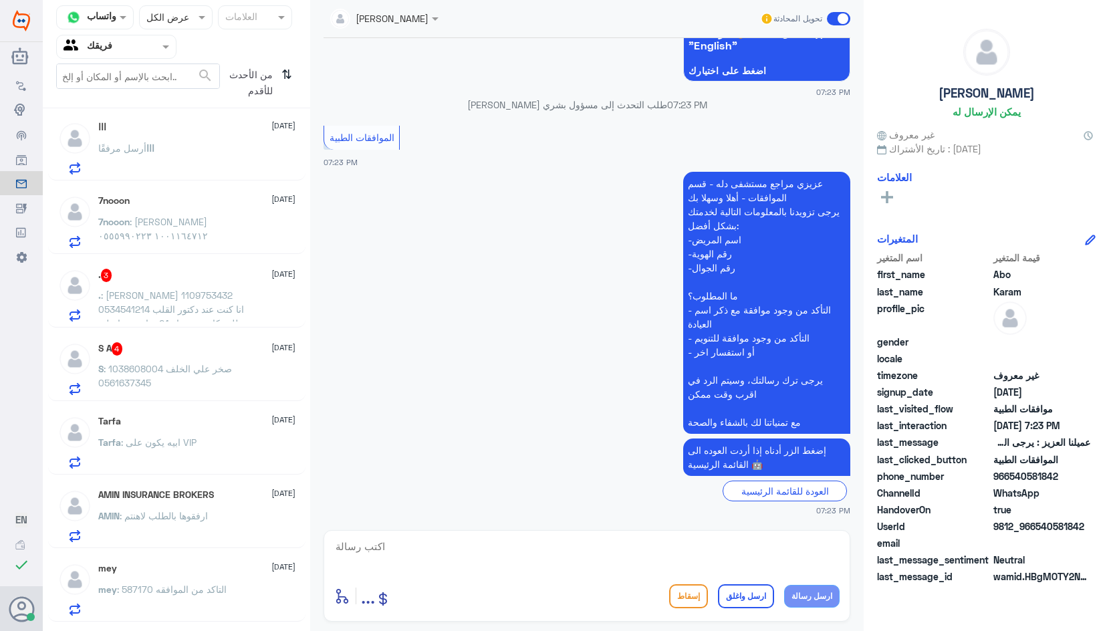
click at [235, 314] on p ". : [PERSON_NAME] 1109753432 0534541214 انا كنت عند دكتور القلب وطلب كارديو وجه…" at bounding box center [173, 304] width 150 height 33
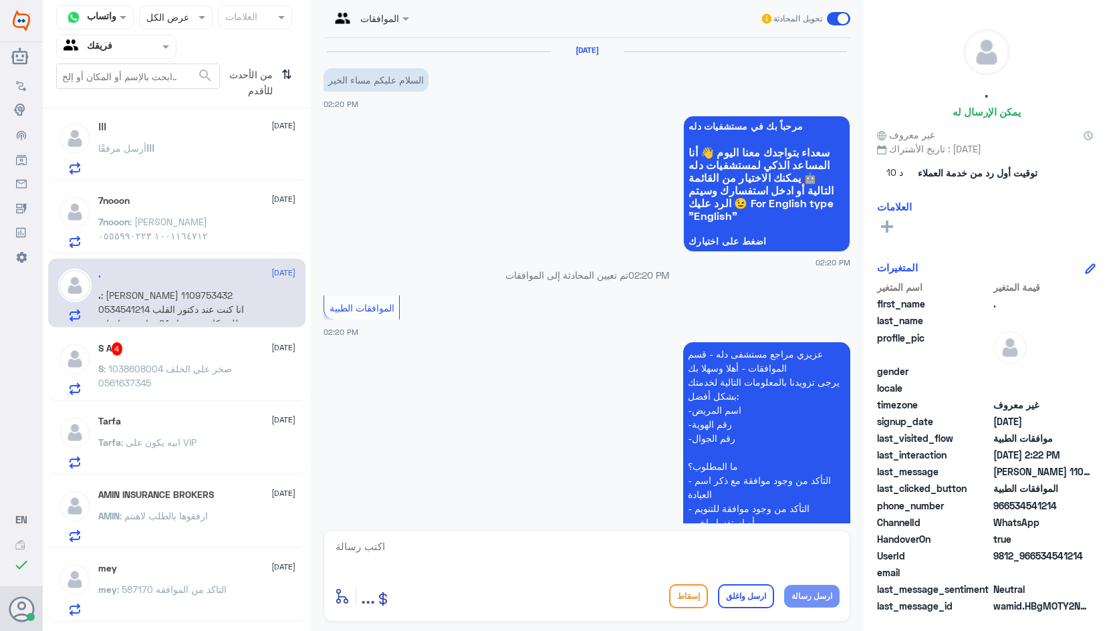
scroll to position [272, 0]
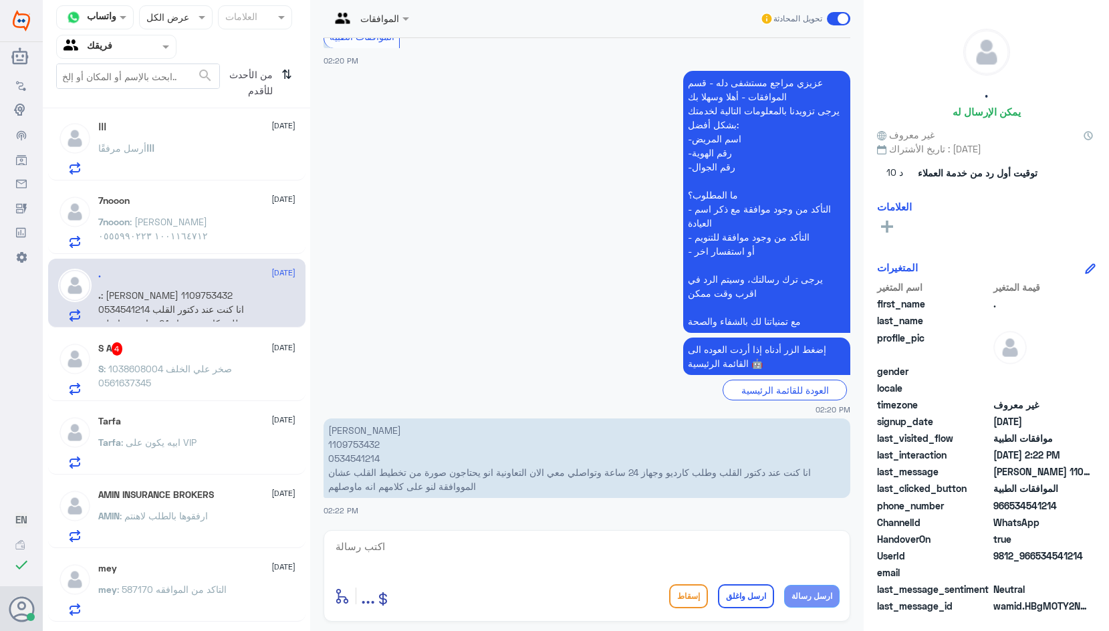
click at [354, 445] on p "[PERSON_NAME] 1109753432 0534541214 انا كنت عند دكتور القلب وطلب كارديو وجهاز 2…" at bounding box center [587, 459] width 527 height 80
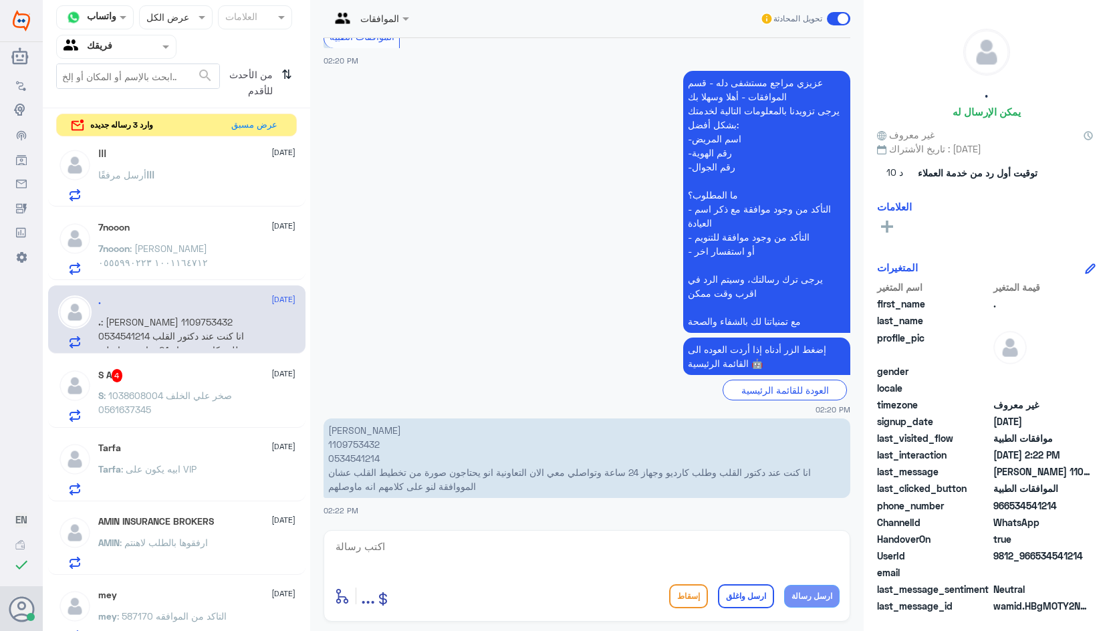
click at [199, 386] on div "S A 4 [DATE] S : صخر علي الخلف 1038608004 0561637345" at bounding box center [196, 395] width 197 height 53
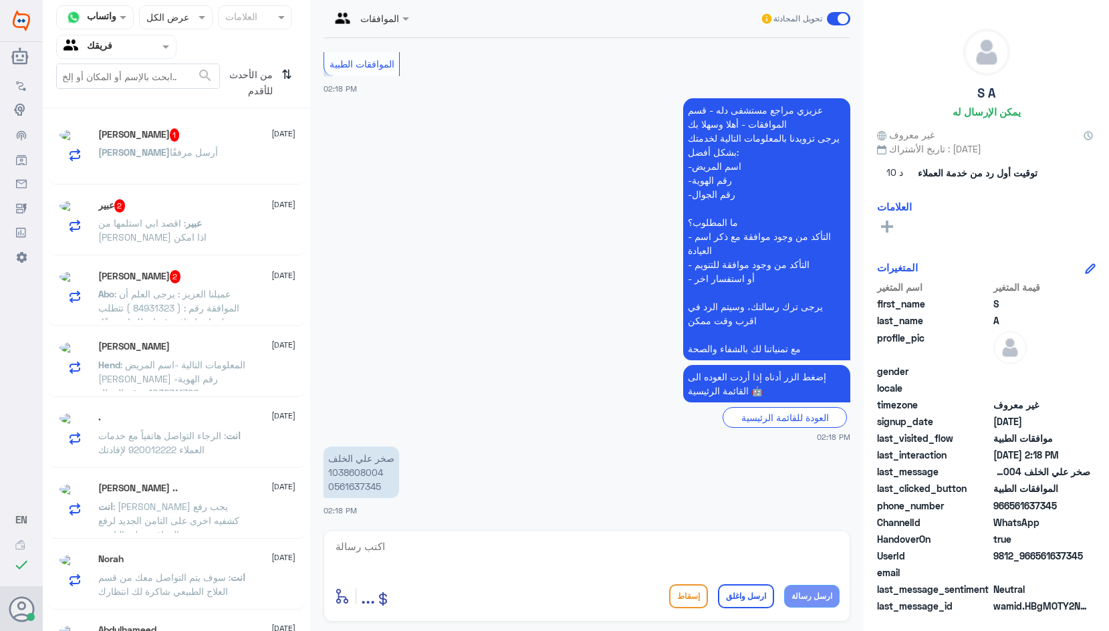
scroll to position [7, 0]
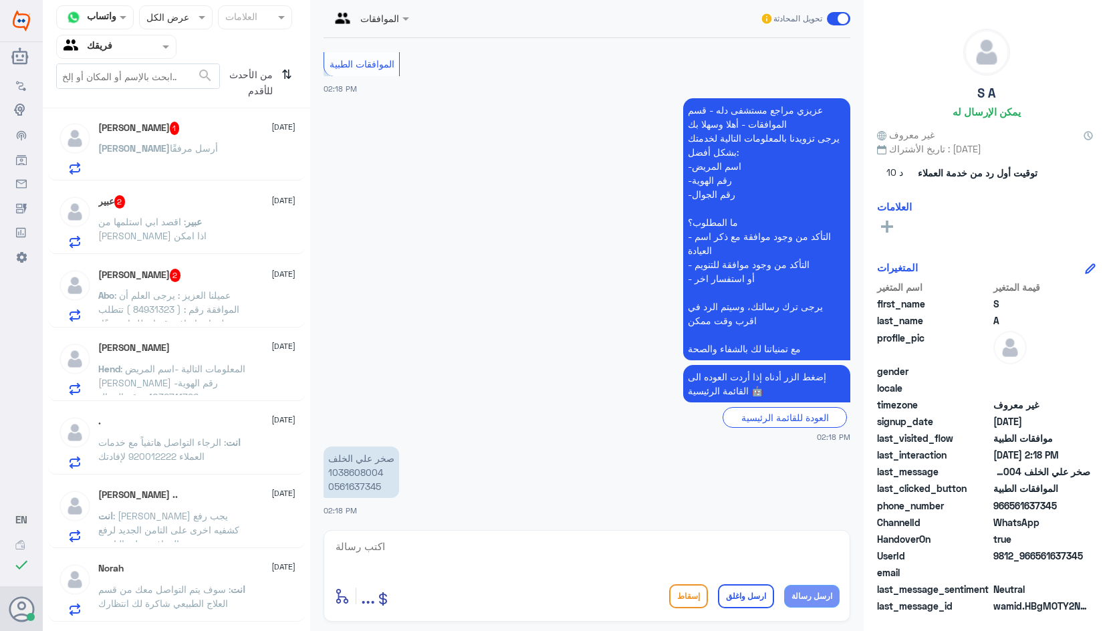
click at [223, 148] on div "[PERSON_NAME] أرسل مرفقًا" at bounding box center [196, 159] width 197 height 30
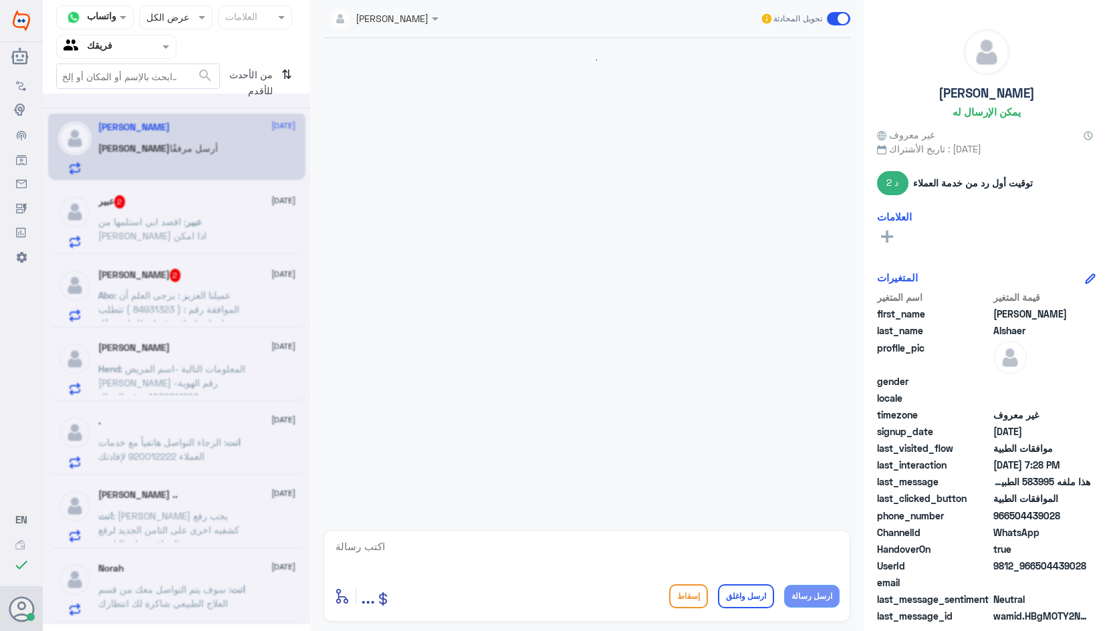
scroll to position [1593, 0]
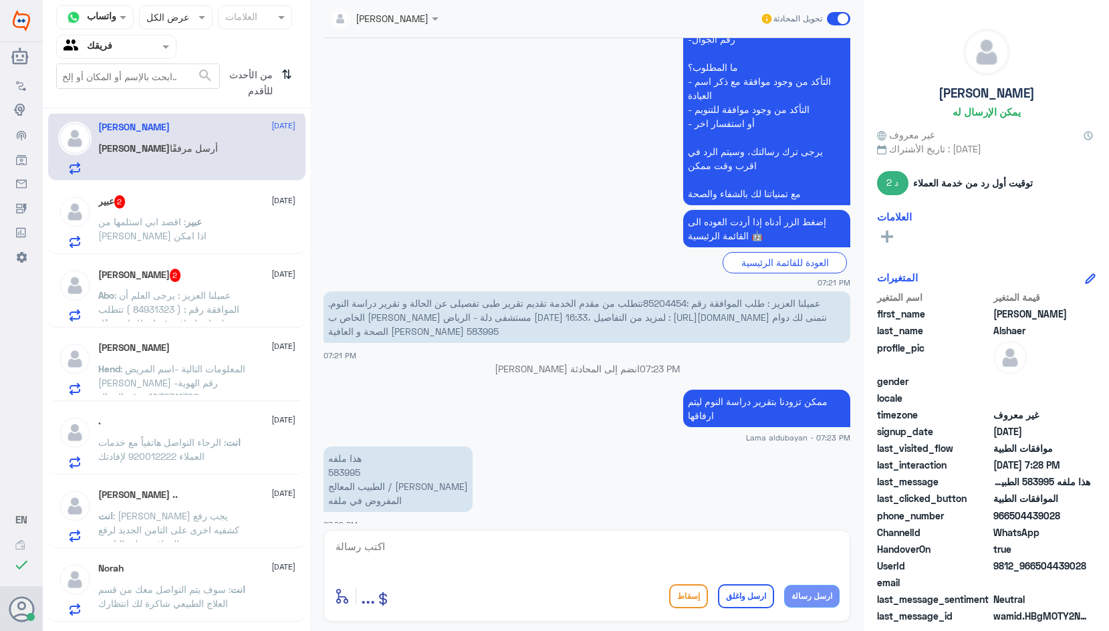
click at [440, 554] on textarea at bounding box center [587, 554] width 506 height 33
type textarea "ل"
click at [195, 223] on span ": اقصد ابي استلمها من [PERSON_NAME] اذا امكن" at bounding box center [152, 228] width 108 height 25
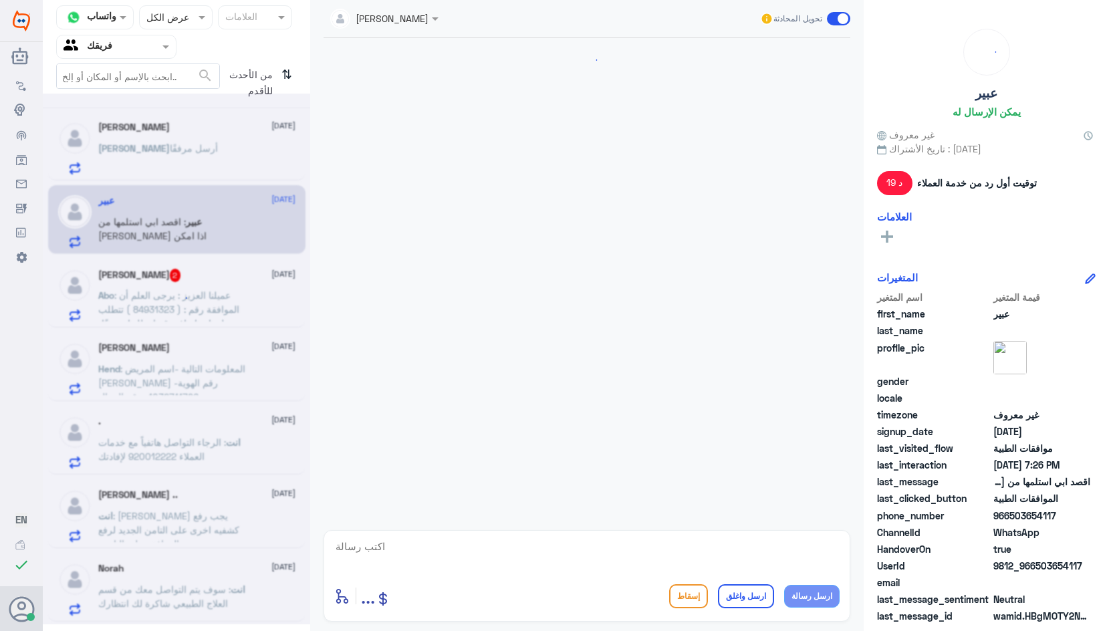
scroll to position [522, 0]
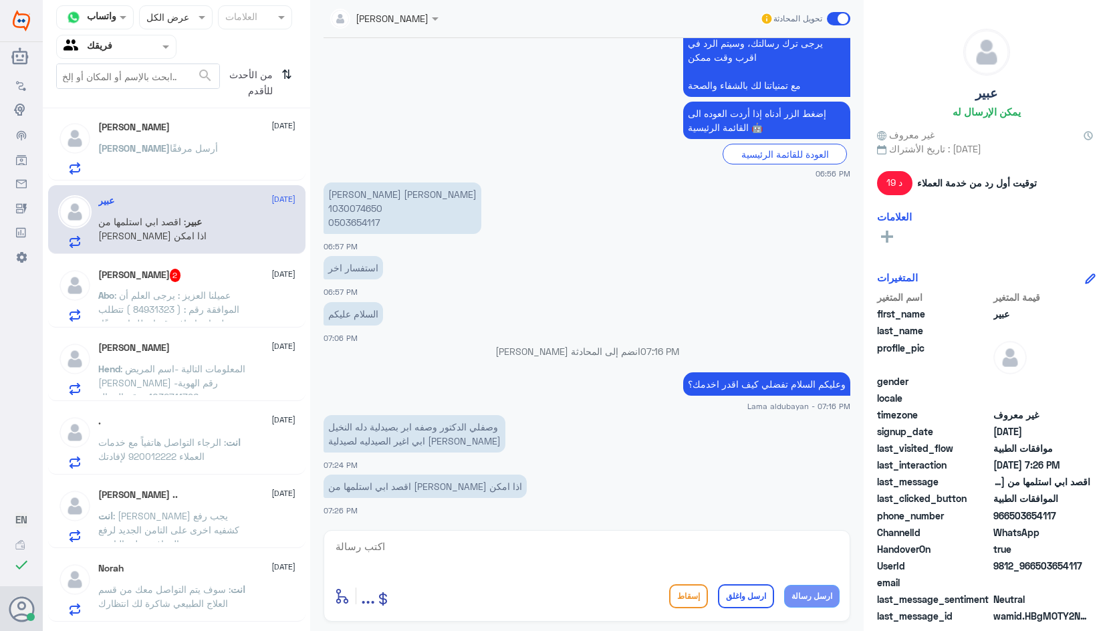
click at [346, 196] on p "[PERSON_NAME] [PERSON_NAME] 1030074650 0503654117" at bounding box center [403, 208] width 158 height 51
click at [451, 550] on textarea at bounding box center [587, 554] width 506 height 33
type textarea "ل"
type textarea "التحويل فقط في حال عدم توفر الدواء يجب التاكد من الصيدليه في حال عدم التوفر يتم…"
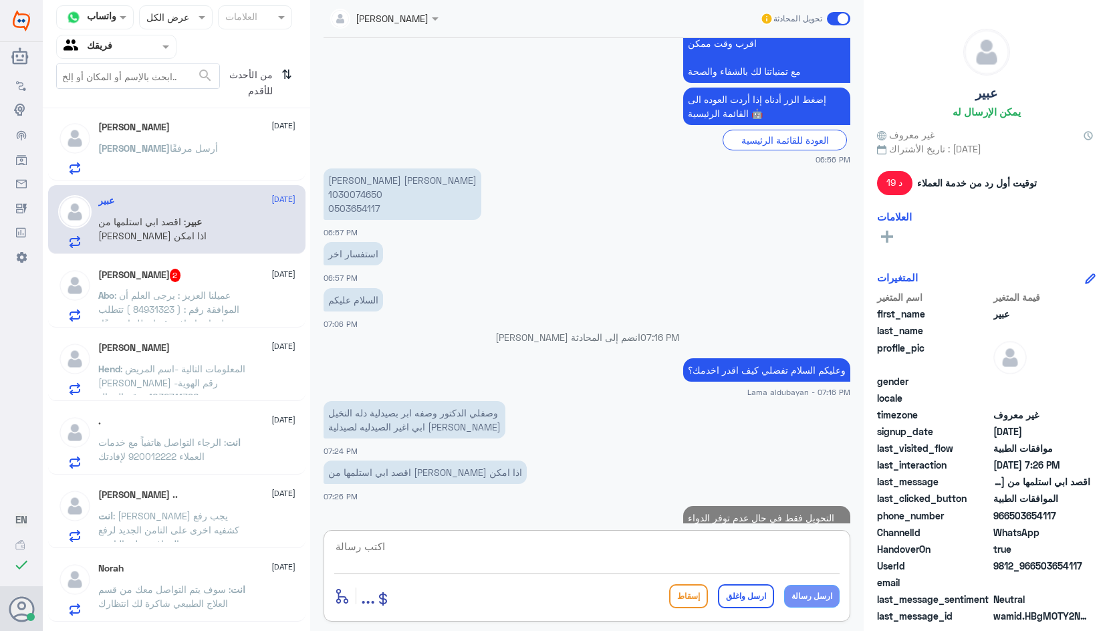
scroll to position [593, 0]
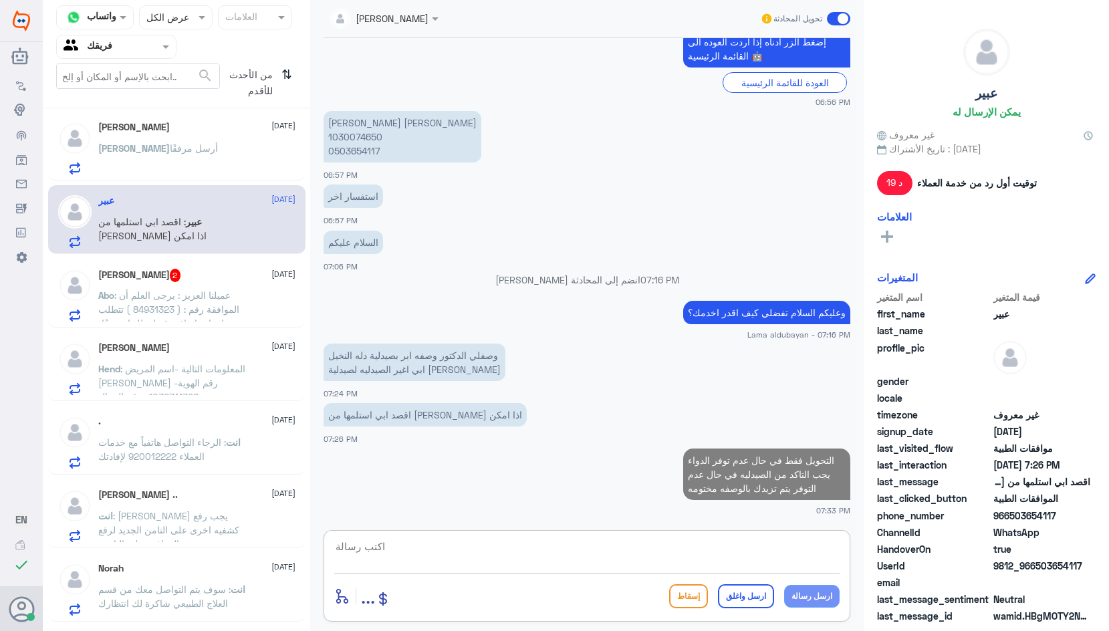
click at [487, 539] on textarea at bounding box center [587, 554] width 506 height 33
click at [501, 556] on textarea at bounding box center [587, 554] width 506 height 33
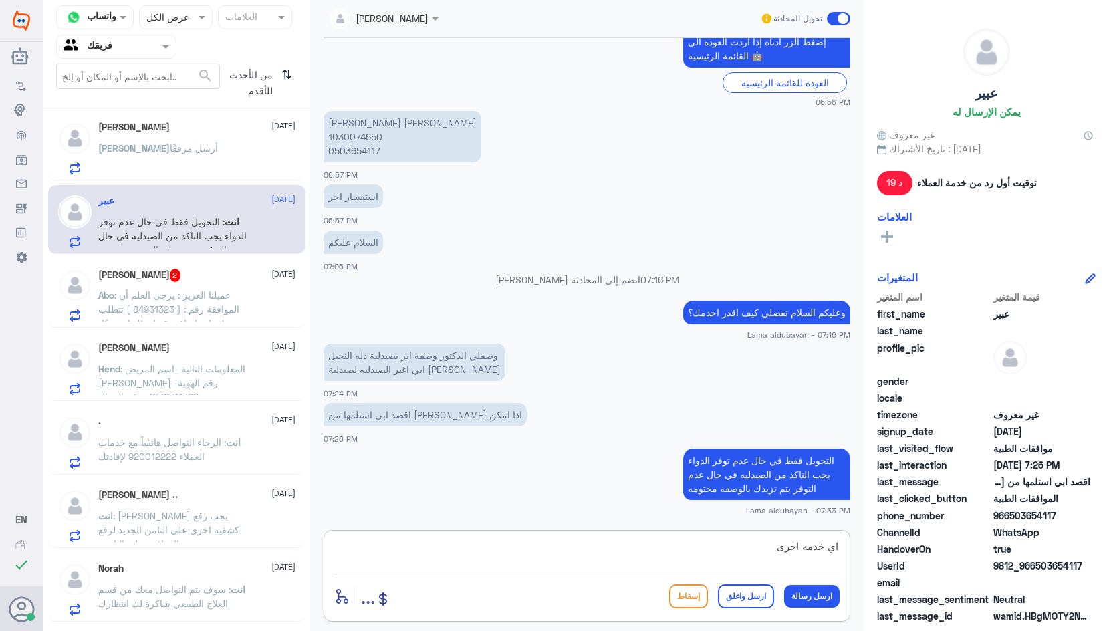
type textarea "اي خدمه اخرى؟"
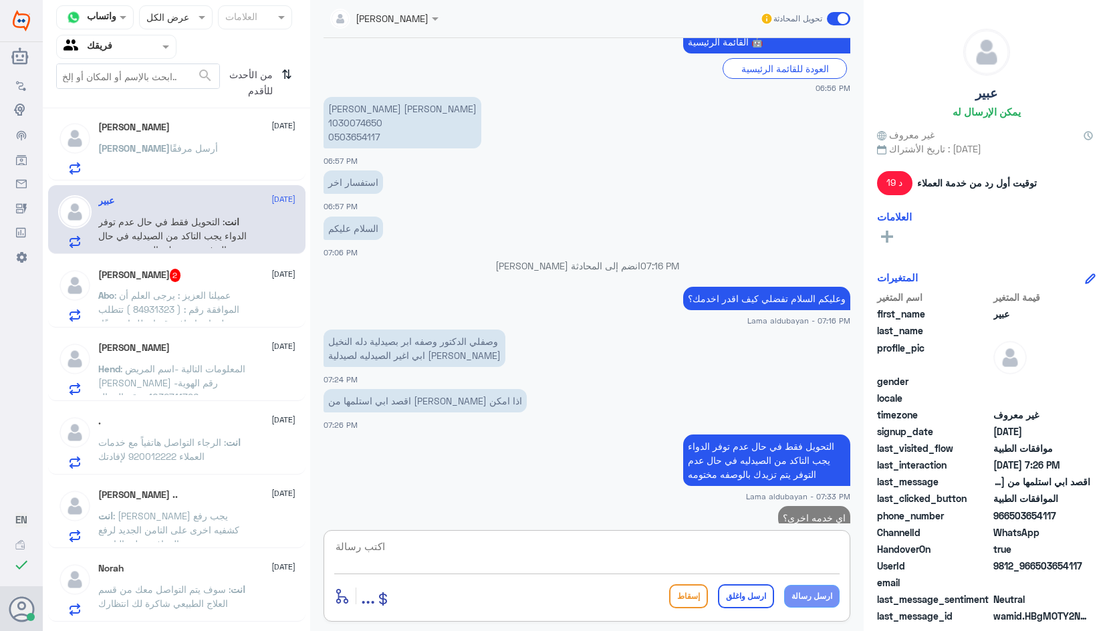
scroll to position [636, 0]
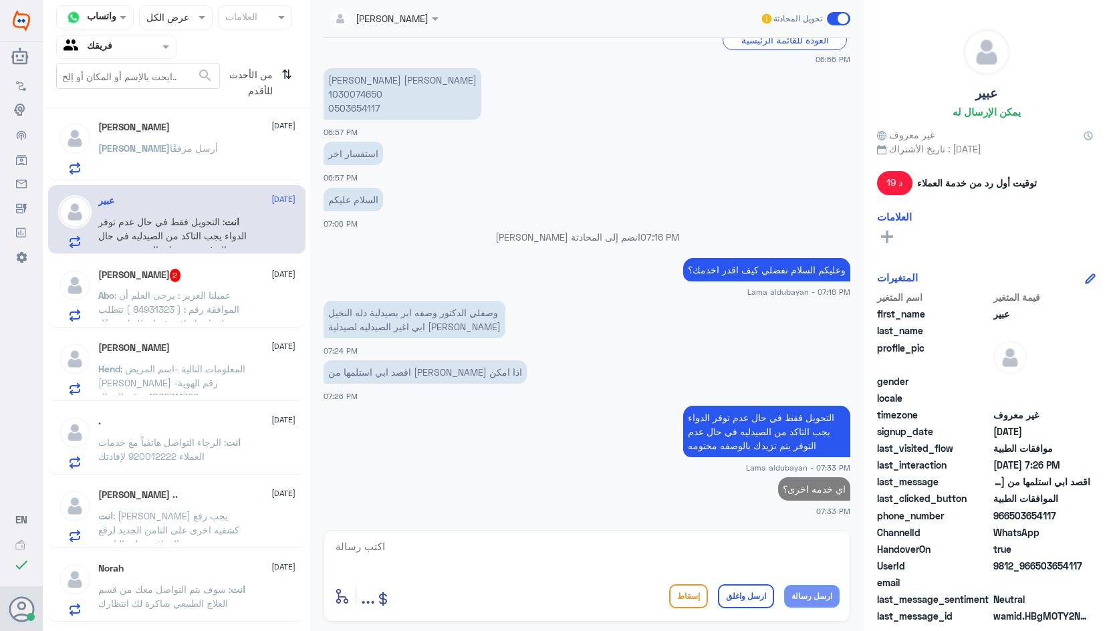
click at [132, 306] on span ": عميلنا العزيز : يرجى العلم أن الموافقة رقم : ( 84931323 ) تتطلب معلومات إضافي…" at bounding box center [170, 345] width 144 height 110
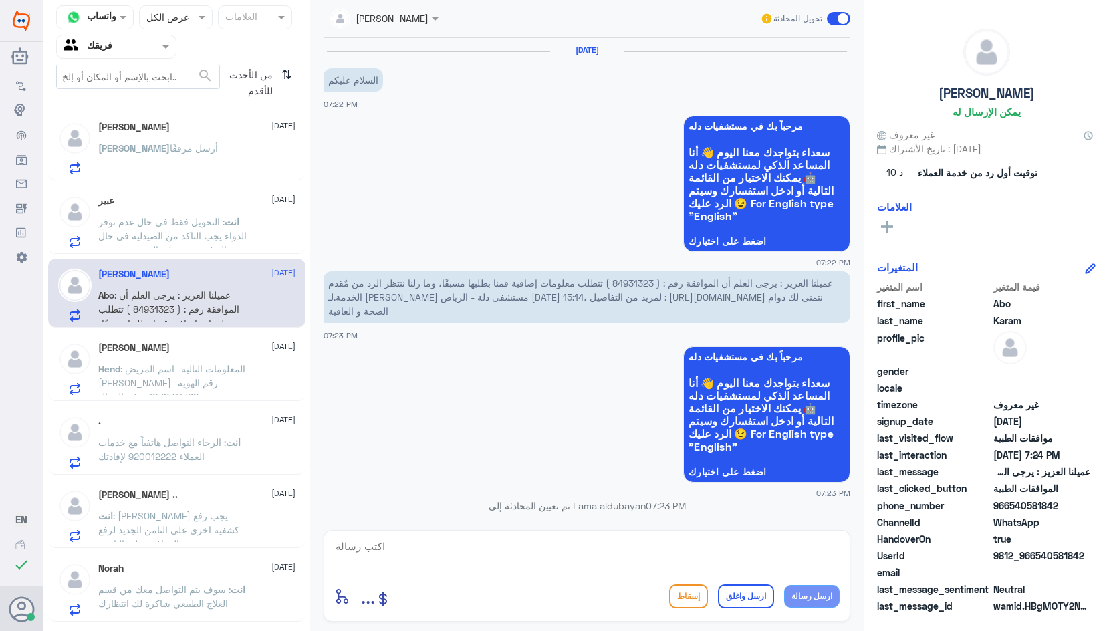
scroll to position [534, 0]
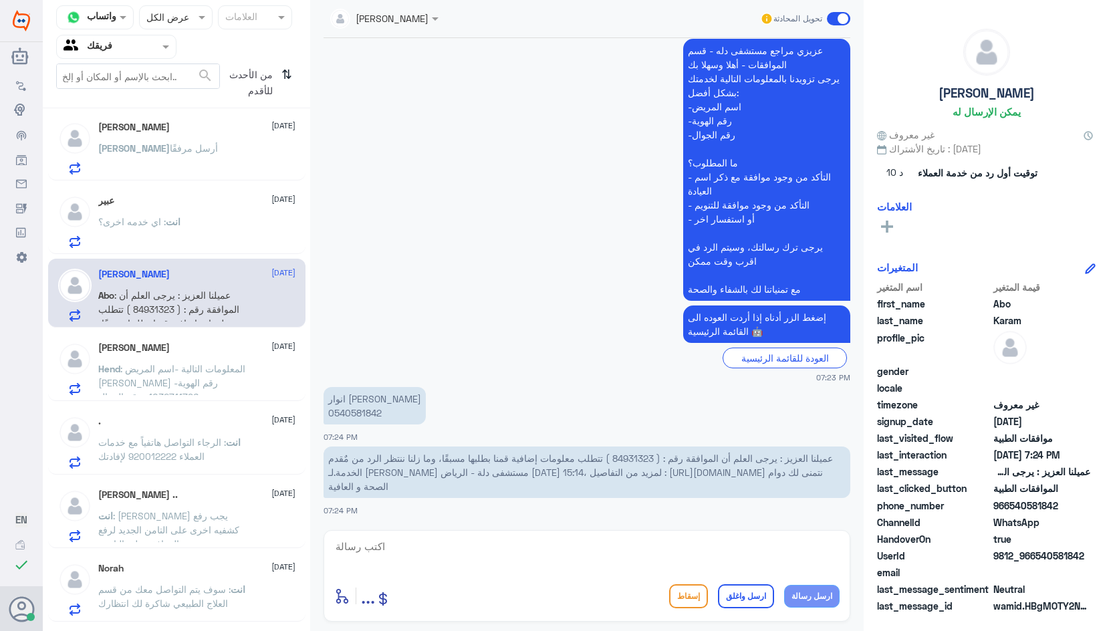
click at [362, 409] on p "انوار [PERSON_NAME] 0540581842" at bounding box center [375, 405] width 102 height 37
click at [166, 128] on div "عبير 1 [DATE]" at bounding box center [196, 128] width 197 height 13
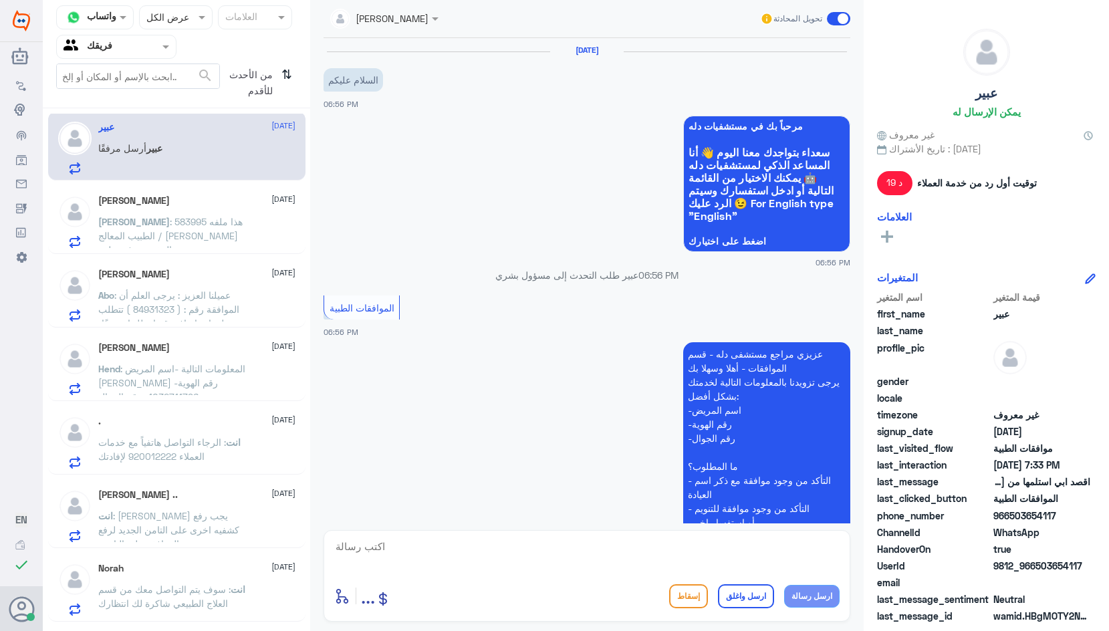
scroll to position [681, 0]
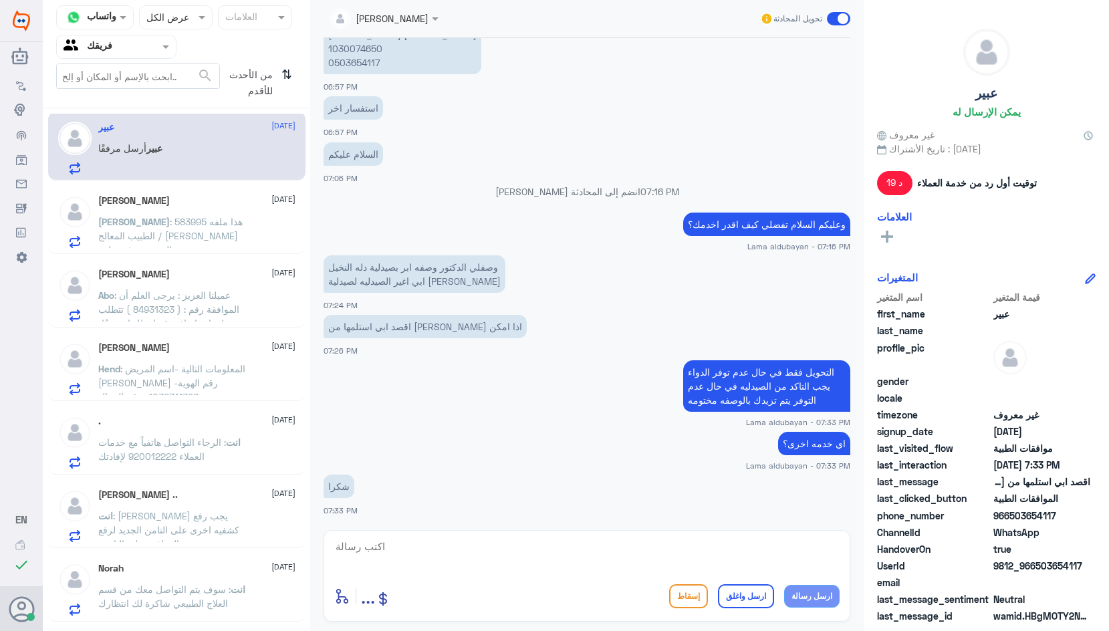
click at [645, 552] on textarea at bounding box center [587, 554] width 506 height 33
type textarea "العفو اتمنى لك دوام الصحه والعافيه"
click at [733, 599] on button "ارسل واغلق" at bounding box center [746, 597] width 56 height 24
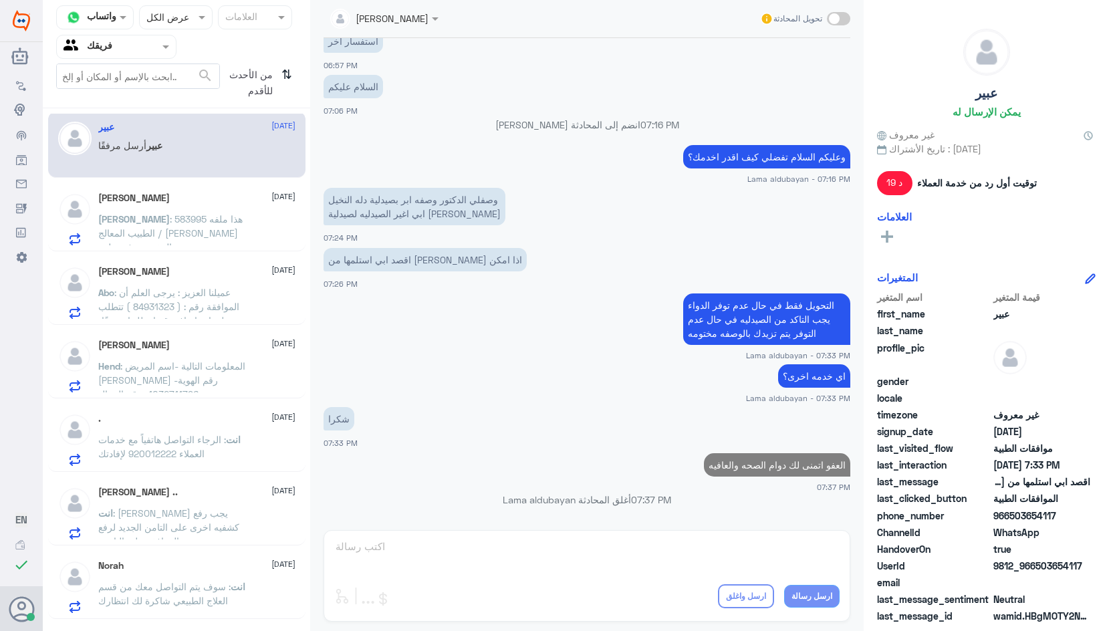
click at [141, 200] on h5 "[PERSON_NAME]" at bounding box center [134, 198] width 72 height 11
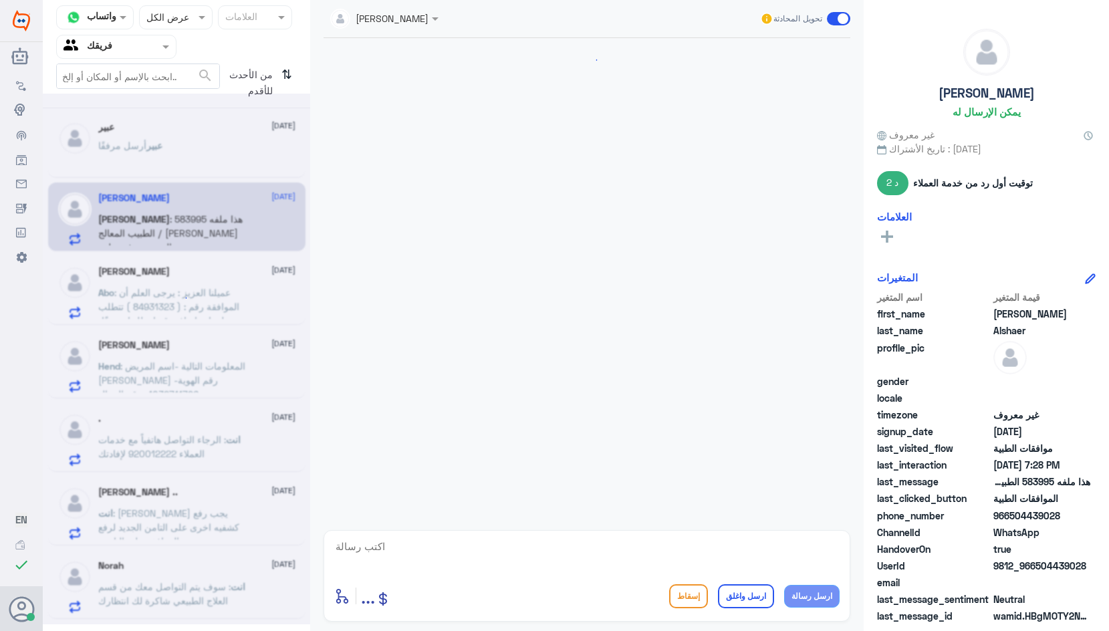
scroll to position [1593, 0]
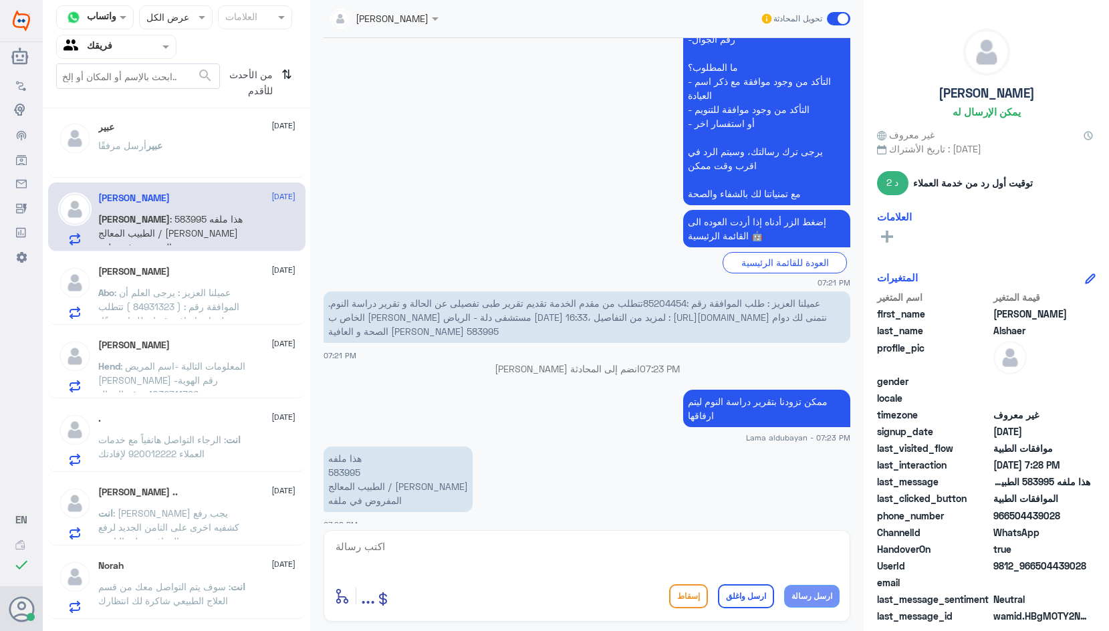
click at [342, 458] on p "هذا ملفه 583995 الطبيب المعالج / [PERSON_NAME] المفروض في ملفه" at bounding box center [398, 480] width 149 height 66
click at [534, 568] on textarea at bounding box center [587, 554] width 506 height 33
type textarea "غ"
type textarea "اختبار النوم يتم تسليمه يدويا"
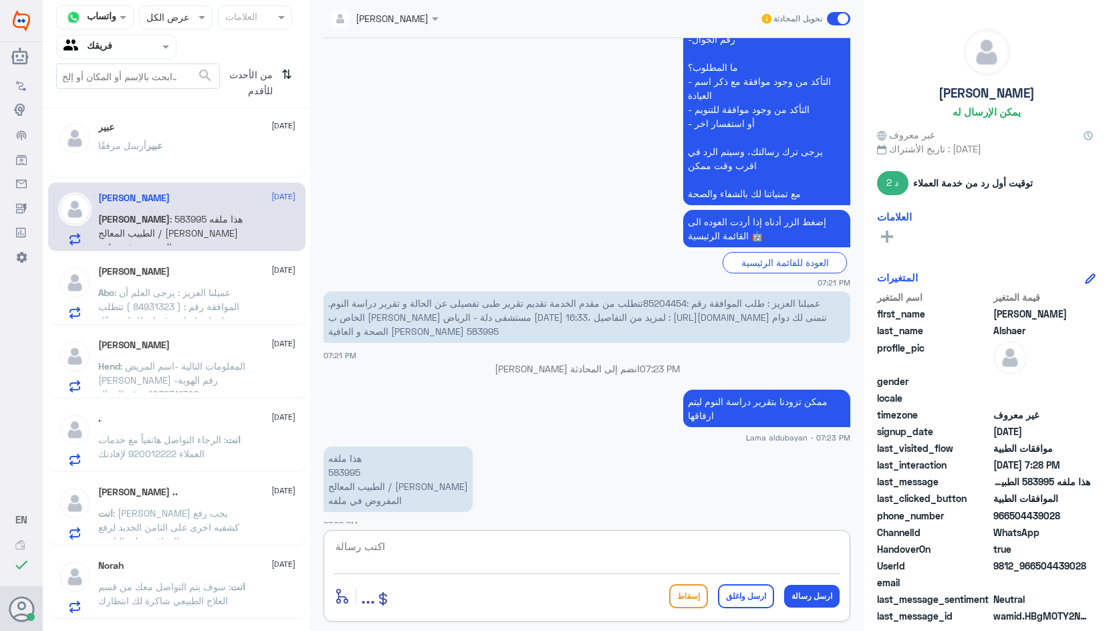
scroll to position [1636, 0]
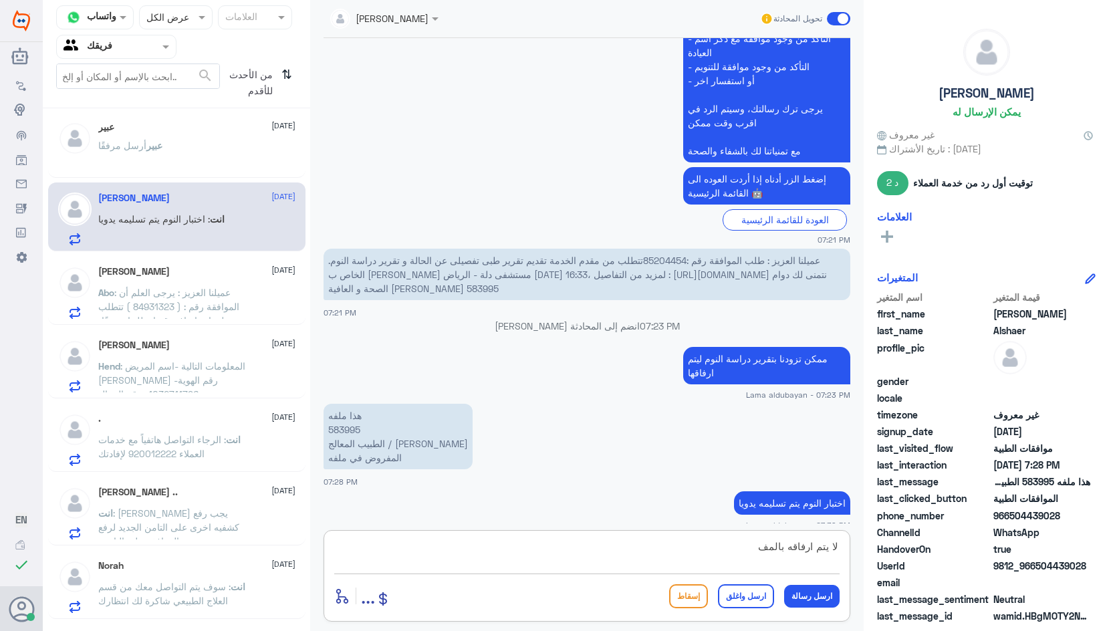
type textarea "لا يتم ارفاقه بالمف"
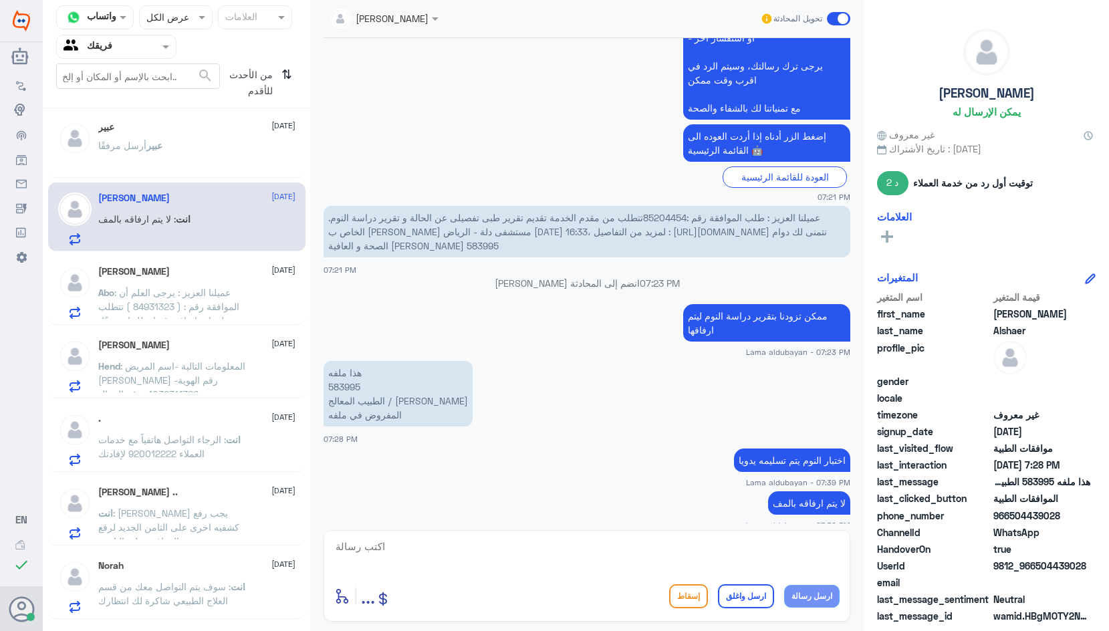
click at [211, 156] on div "[PERSON_NAME] أرسل مرفقًا" at bounding box center [196, 157] width 197 height 30
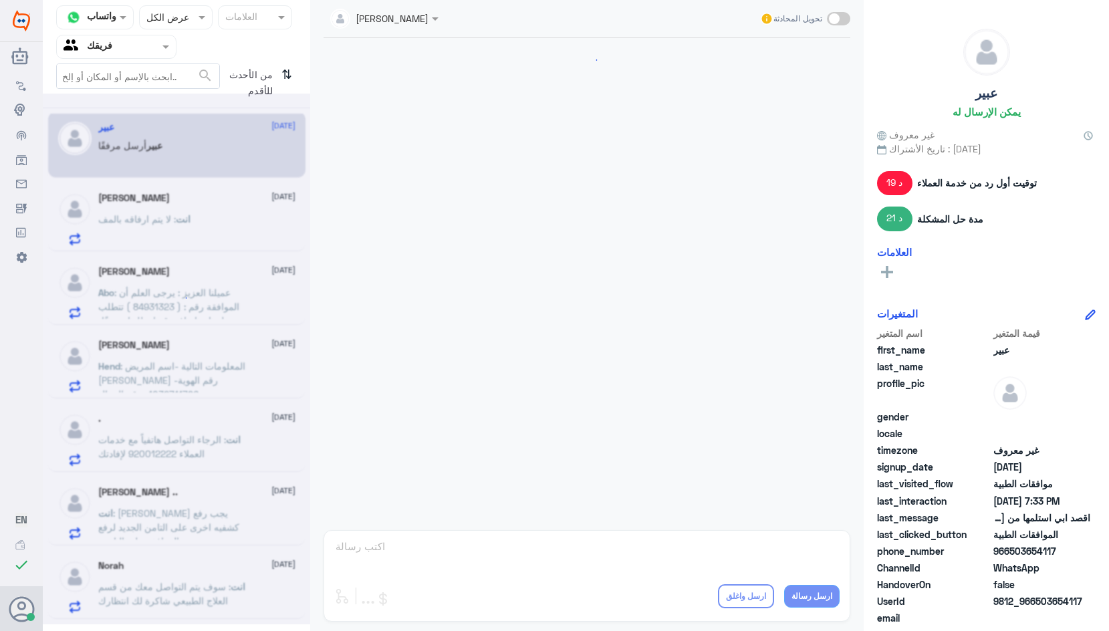
scroll to position [749, 0]
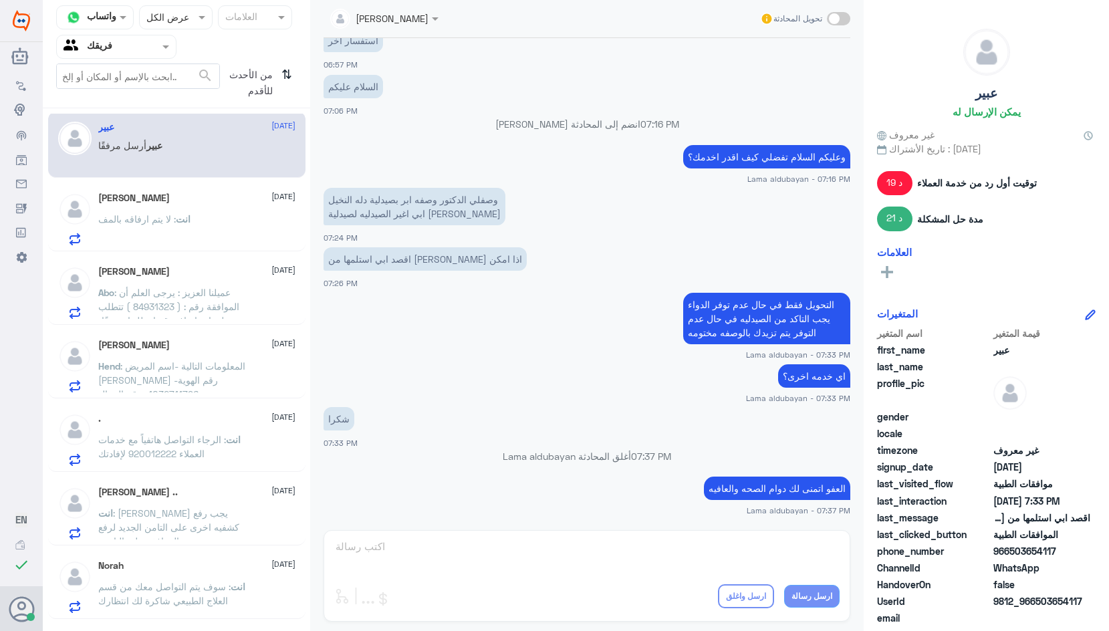
click at [130, 223] on span ": لا يتم ارفاقه بالمف" at bounding box center [137, 218] width 78 height 11
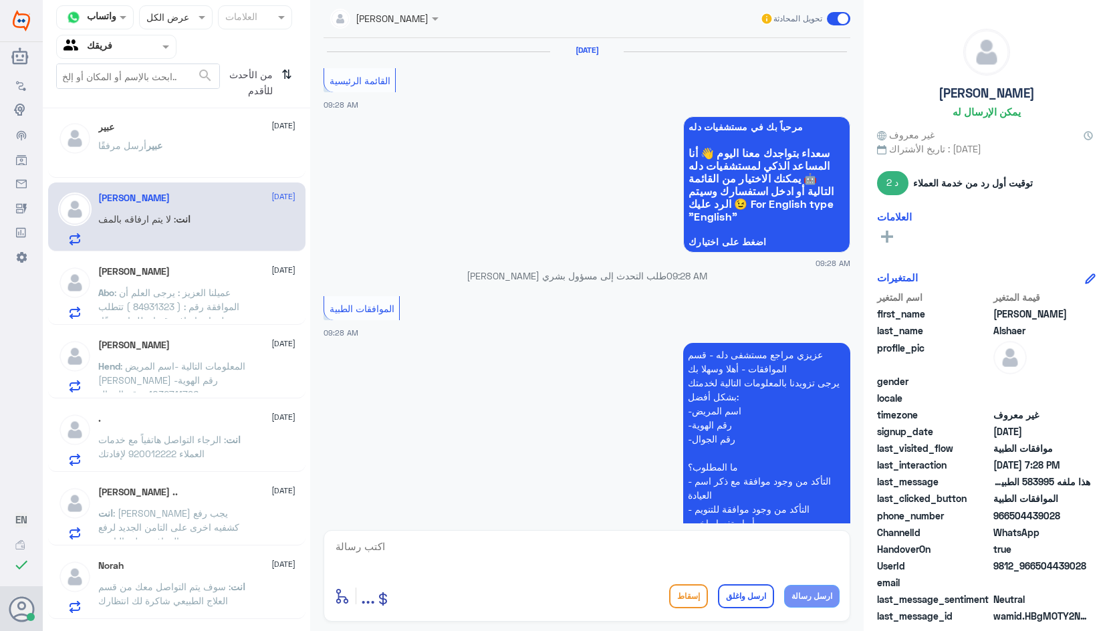
scroll to position [1397, 0]
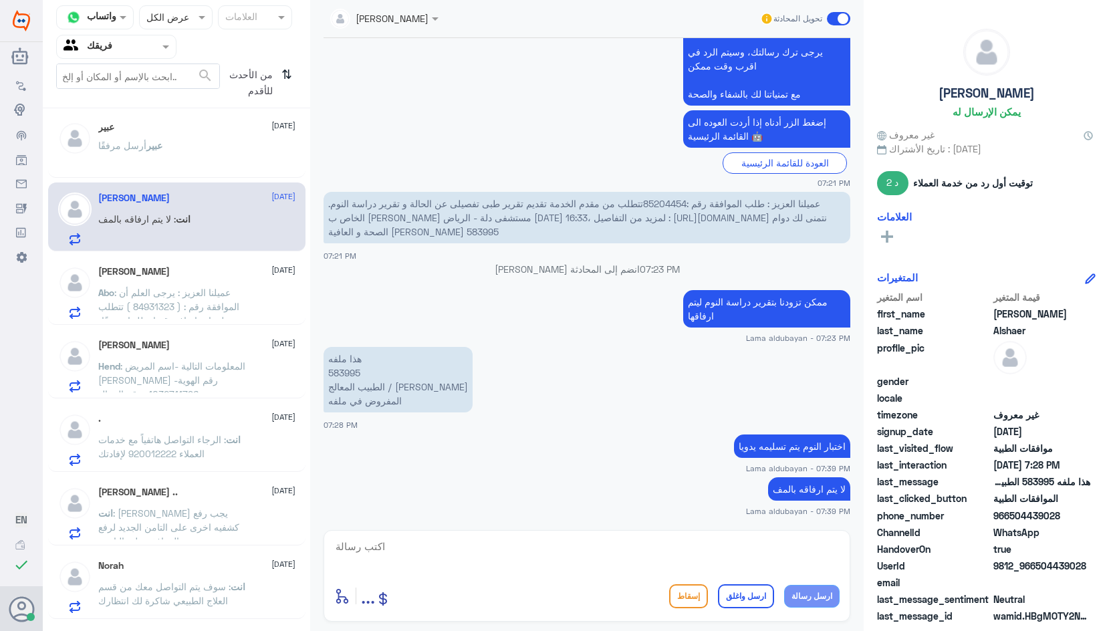
click at [183, 306] on span ": عميلنا العزيز : يرجى العلم أن الموافقة رقم : ( 84931323 ) تتطلب معلومات إضافي…" at bounding box center [170, 342] width 144 height 110
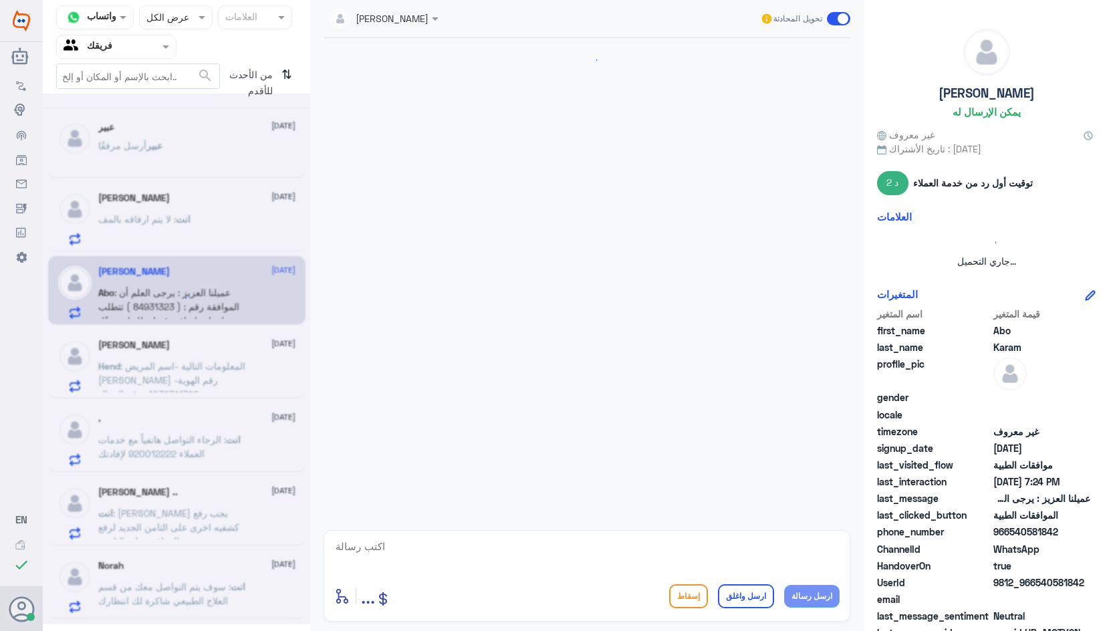
scroll to position [534, 0]
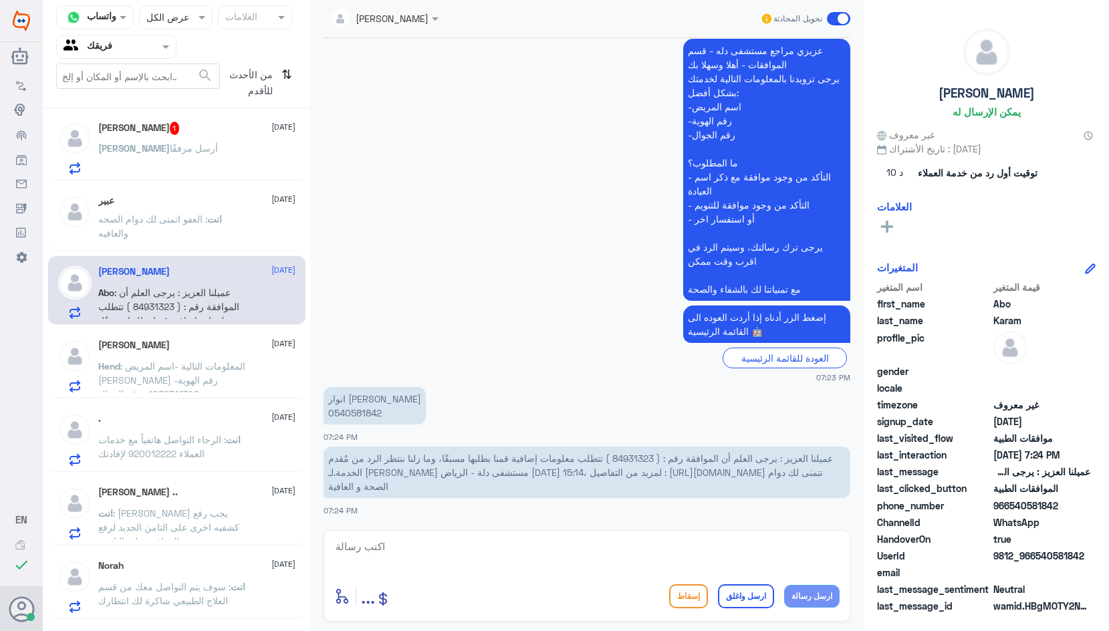
click at [170, 144] on span "أرسل مرفقًا" at bounding box center [194, 147] width 48 height 11
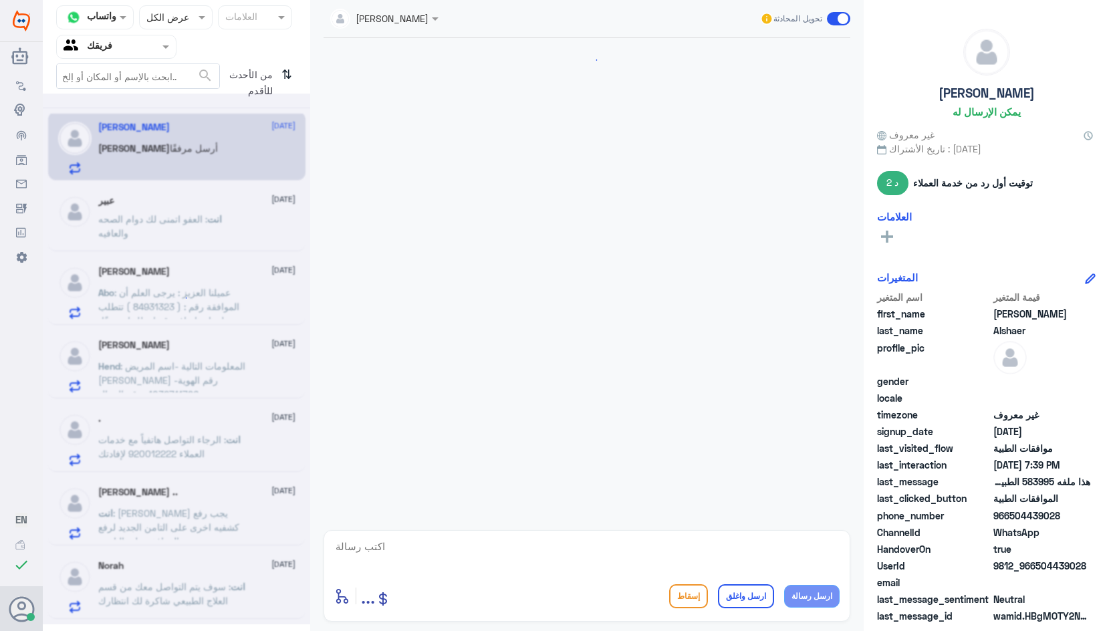
scroll to position [1396, 0]
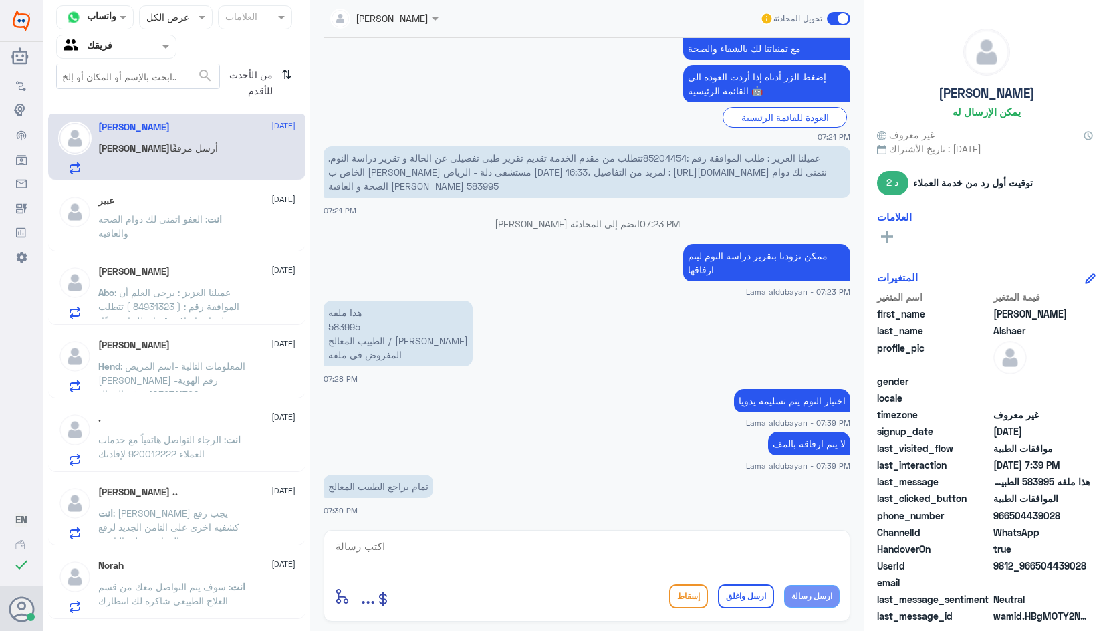
click at [636, 556] on textarea at bounding box center [587, 554] width 506 height 33
click at [144, 229] on p "انت : العفو اتمنى لك دوام الصحه والعافيه" at bounding box center [173, 228] width 150 height 33
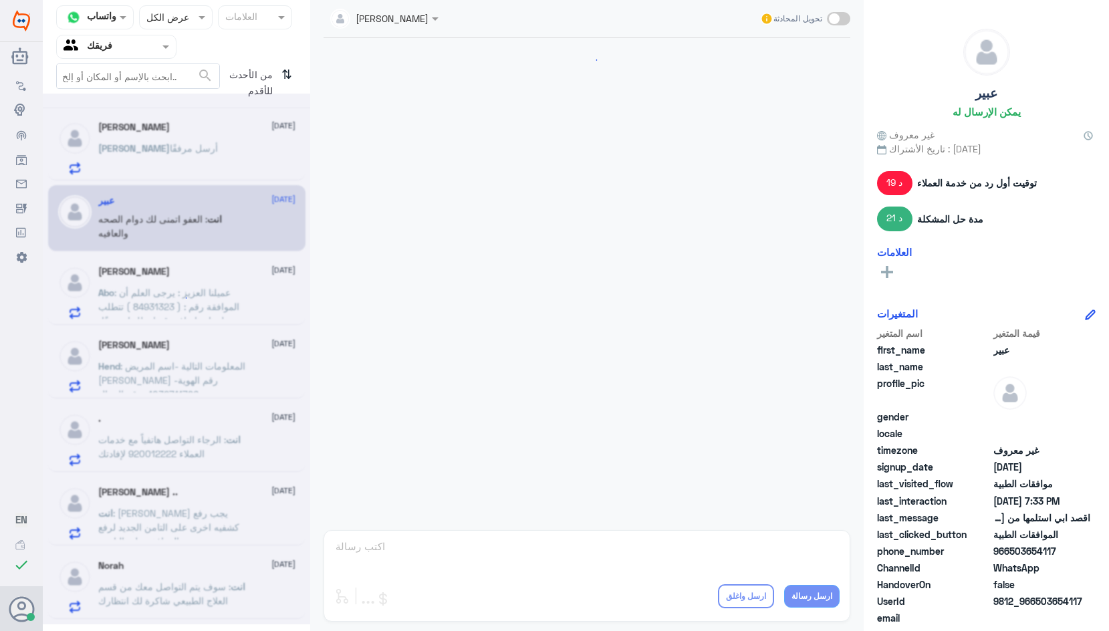
scroll to position [749, 0]
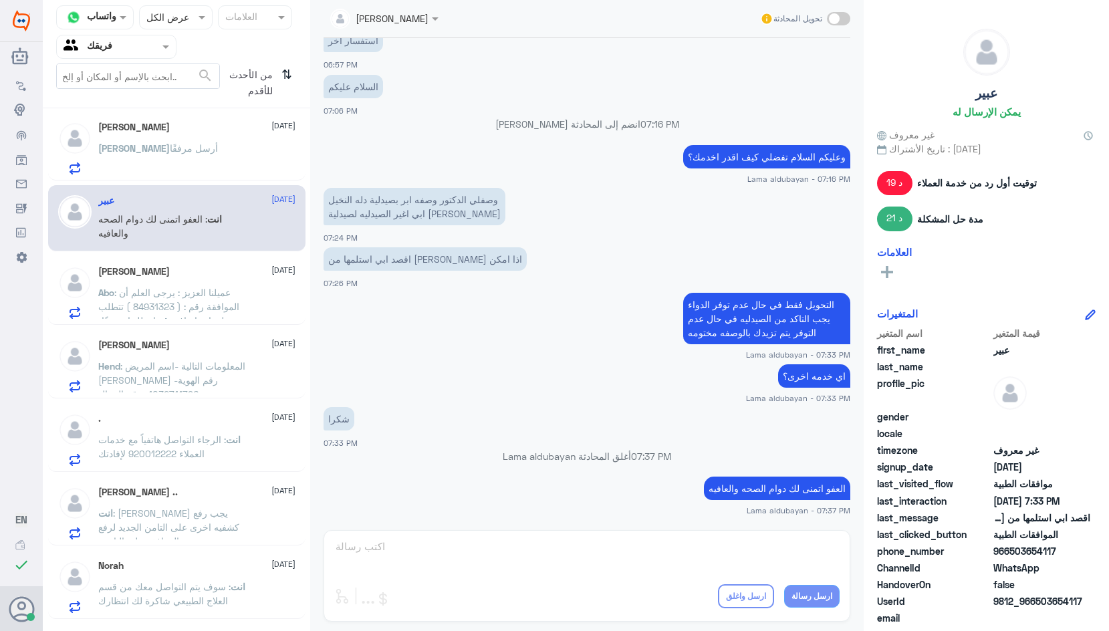
click at [181, 290] on span ": عميلنا العزيز : يرجى العلم أن الموافقة رقم : ( 84931323 ) تتطلب معلومات إضافي…" at bounding box center [170, 342] width 144 height 110
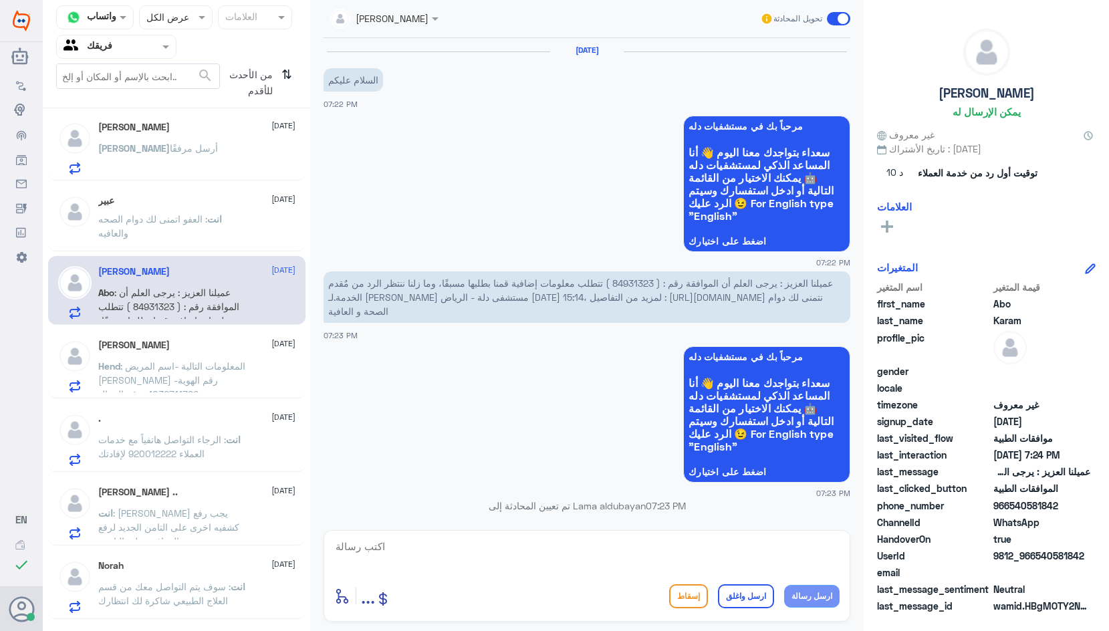
scroll to position [534, 0]
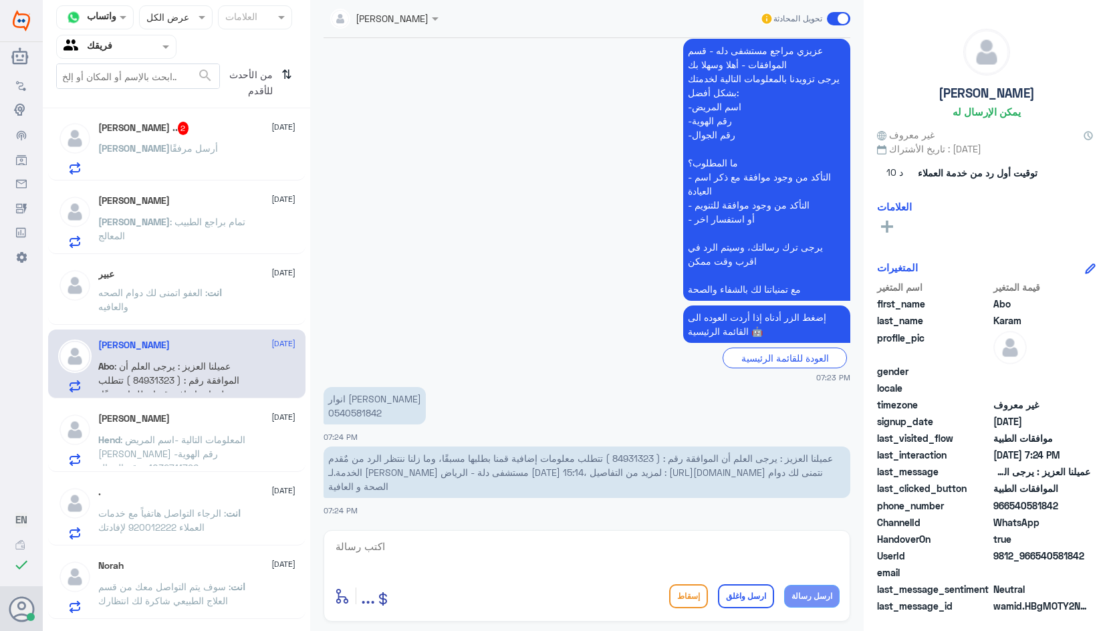
click at [195, 147] on div "[PERSON_NAME]ه أرسل مرفقًا" at bounding box center [196, 159] width 197 height 30
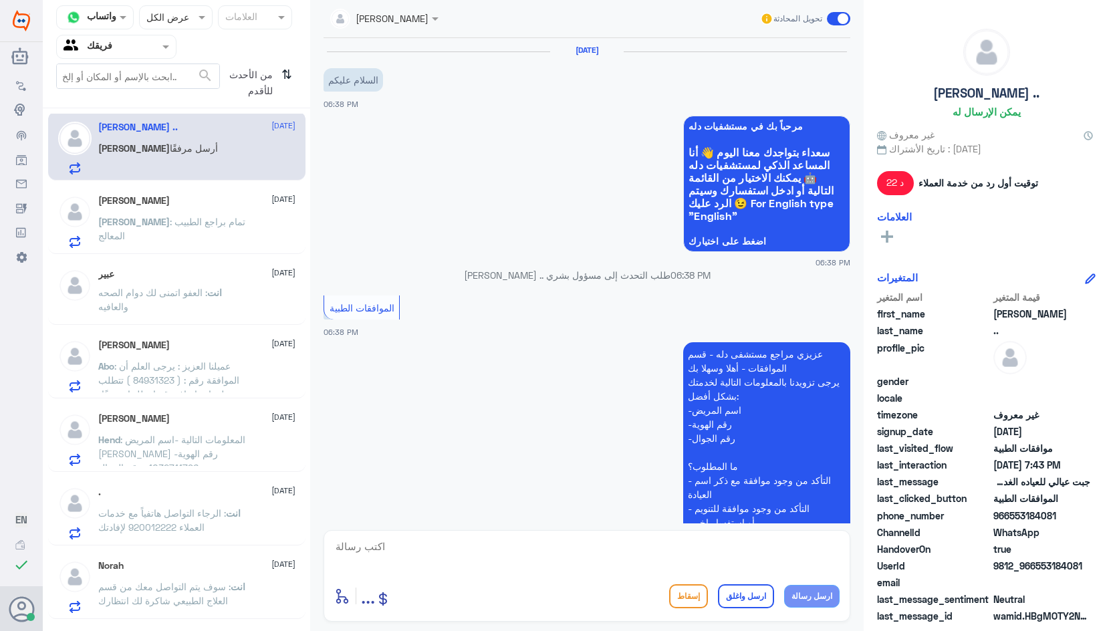
scroll to position [608, 0]
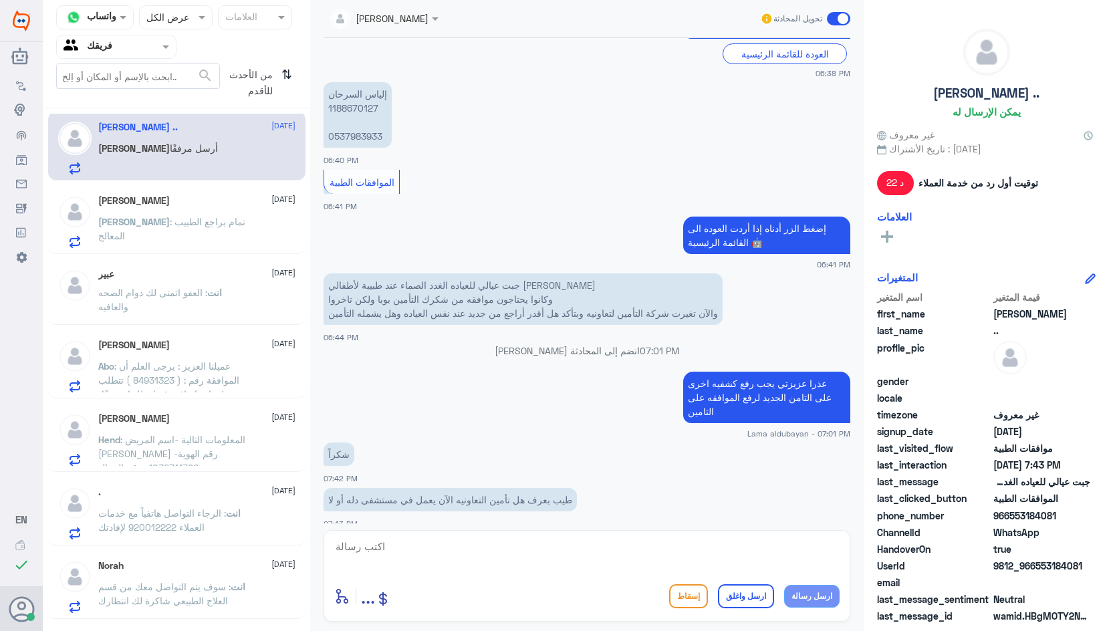
click at [346, 109] on p "إلياس السرحان 1188670127 0537983933" at bounding box center [358, 115] width 68 height 66
click at [546, 558] on textarea at bounding box center [587, 554] width 506 height 33
type textarea "k"
type textarea "نعم عزيزتي معمد في [GEOGRAPHIC_DATA]"
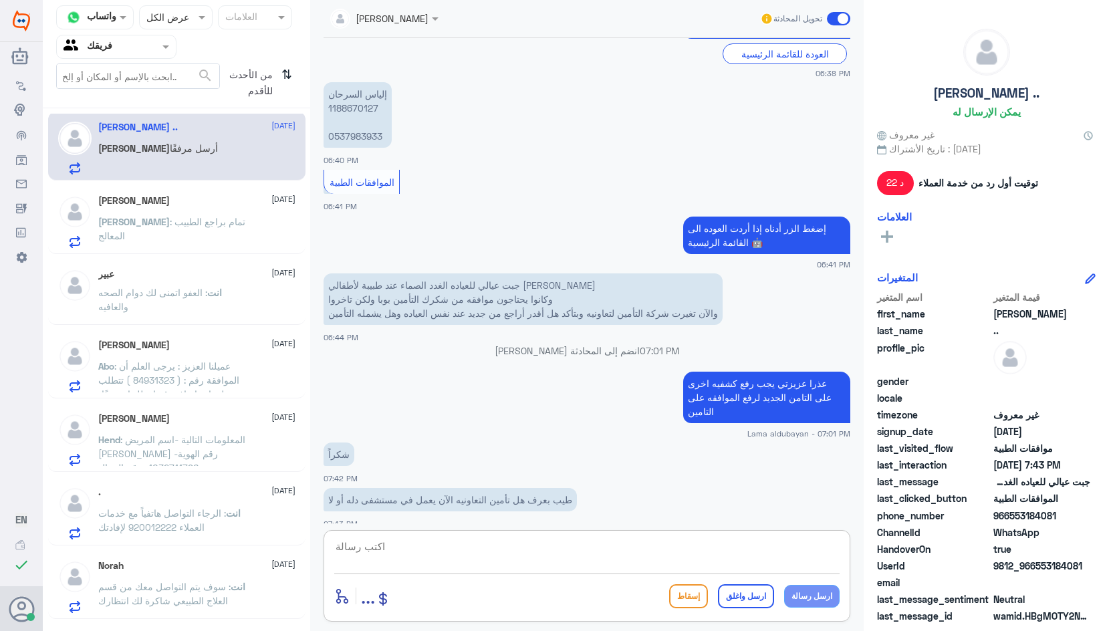
scroll to position [651, 0]
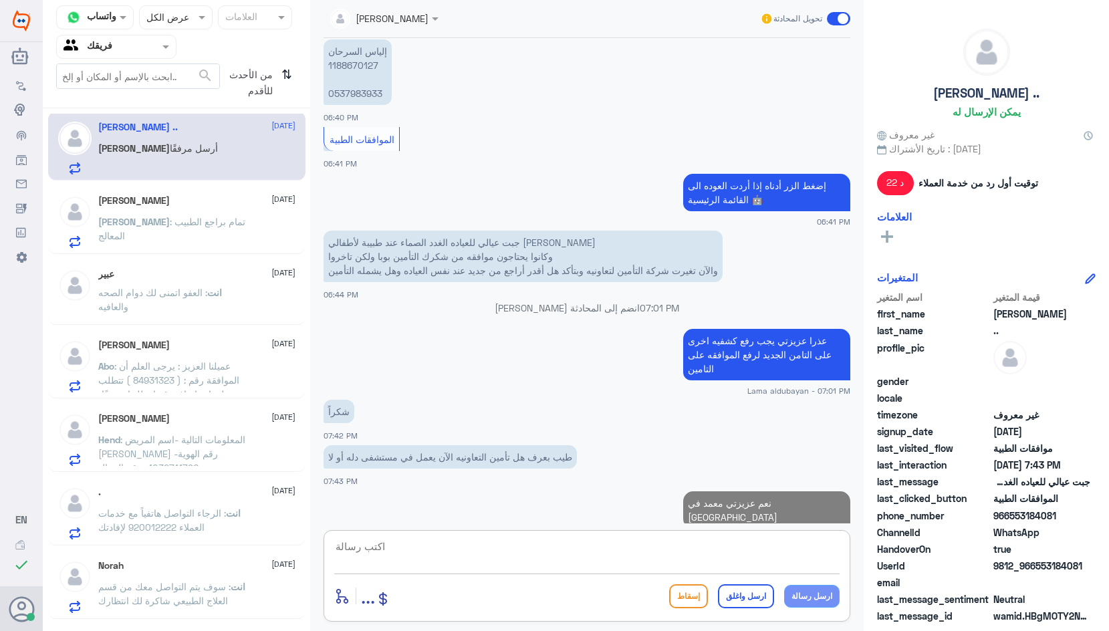
click at [681, 559] on textarea at bounding box center [587, 554] width 506 height 33
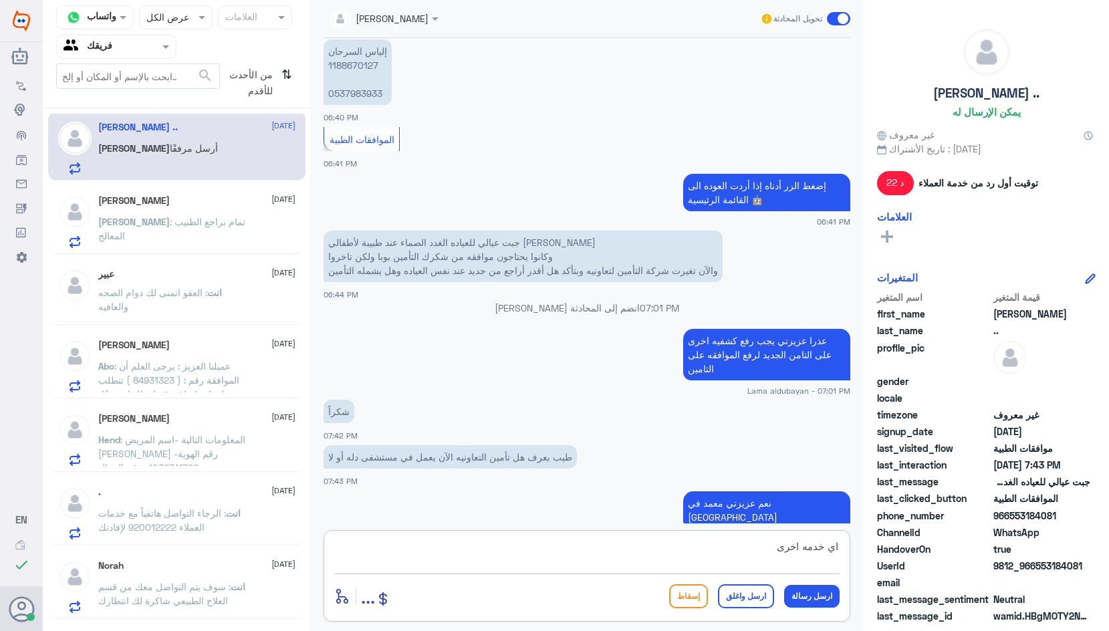
type textarea "اي خدمه اخرى؟"
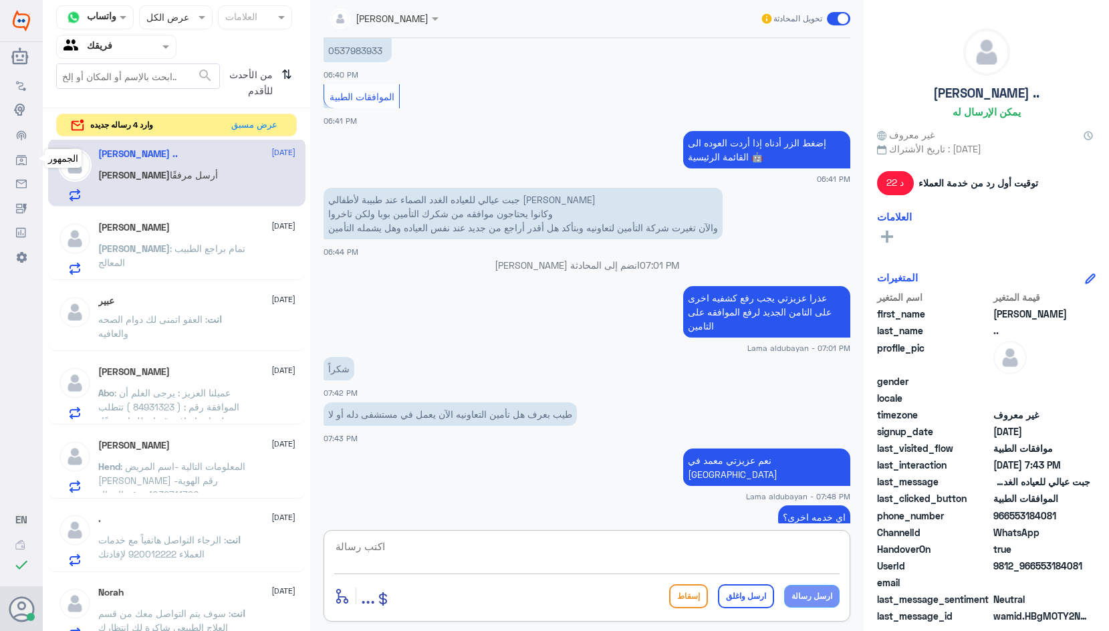
scroll to position [739, 0]
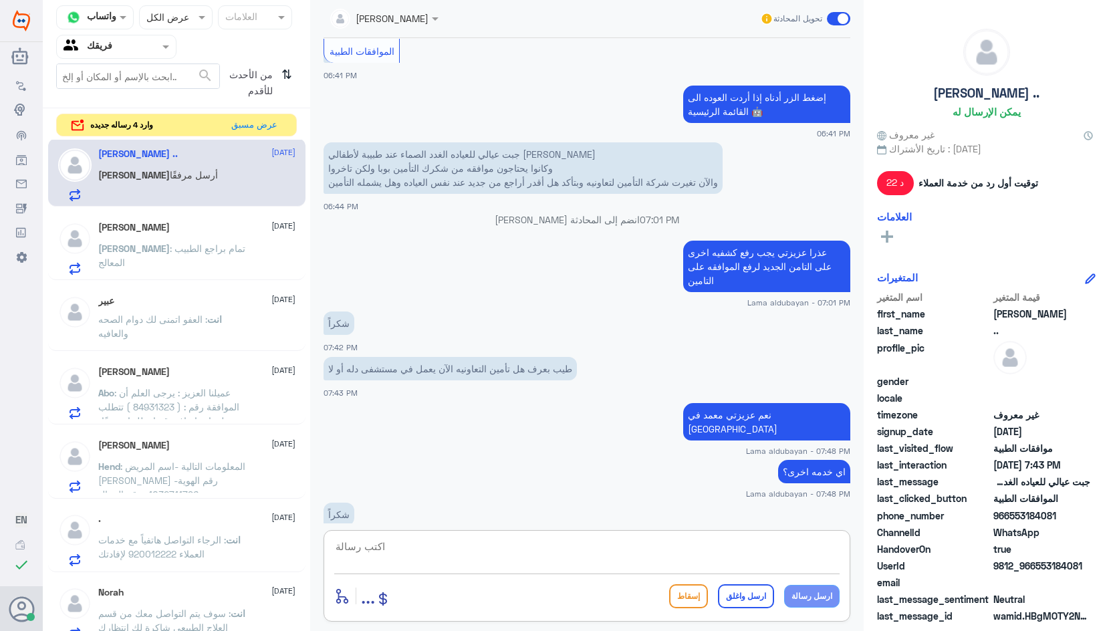
click at [651, 565] on textarea at bounding box center [587, 554] width 506 height 33
click at [726, 549] on textarea at bounding box center [587, 554] width 506 height 33
type textarea "k"
type textarea "نتمنى لك دوام الصحه والعافيه"
click at [753, 608] on button "ارسل واغلق" at bounding box center [746, 597] width 56 height 24
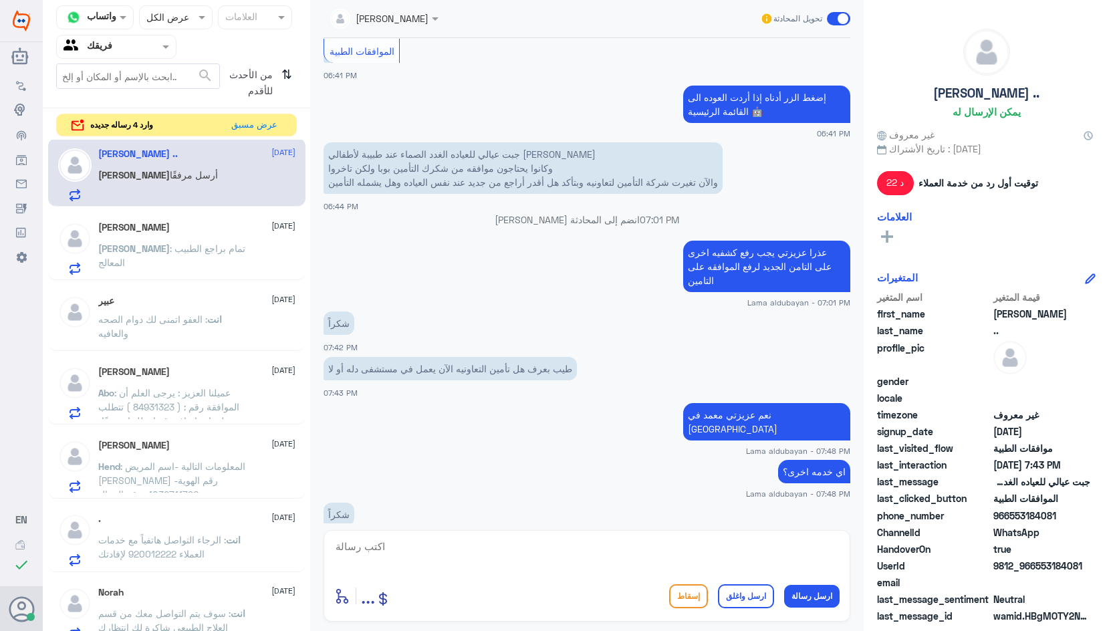
scroll to position [782, 0]
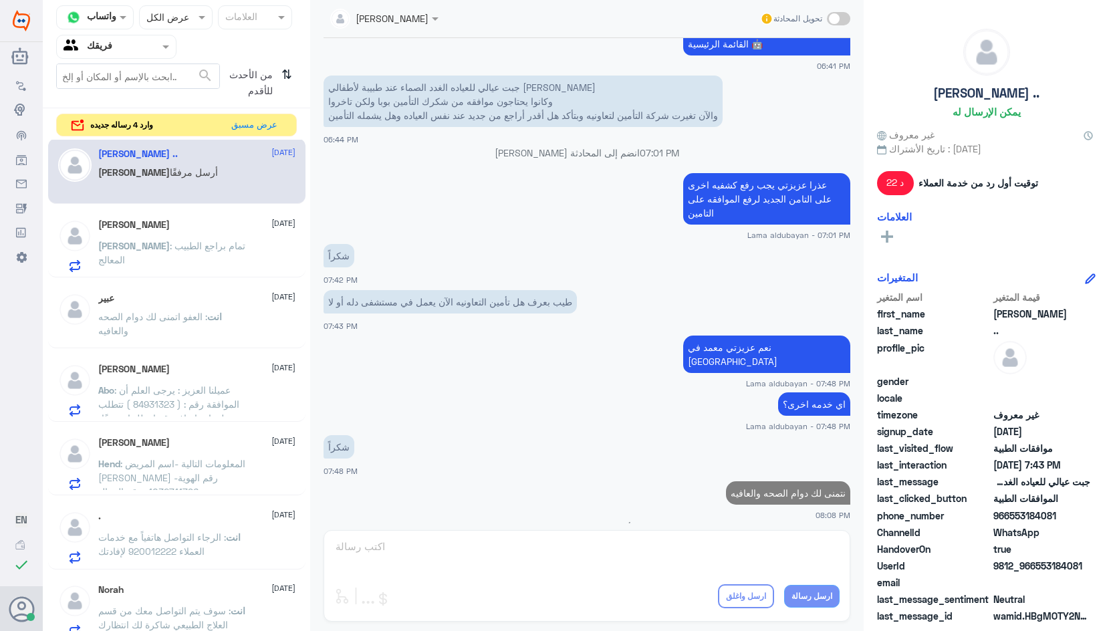
click at [148, 50] on div at bounding box center [116, 46] width 119 height 15
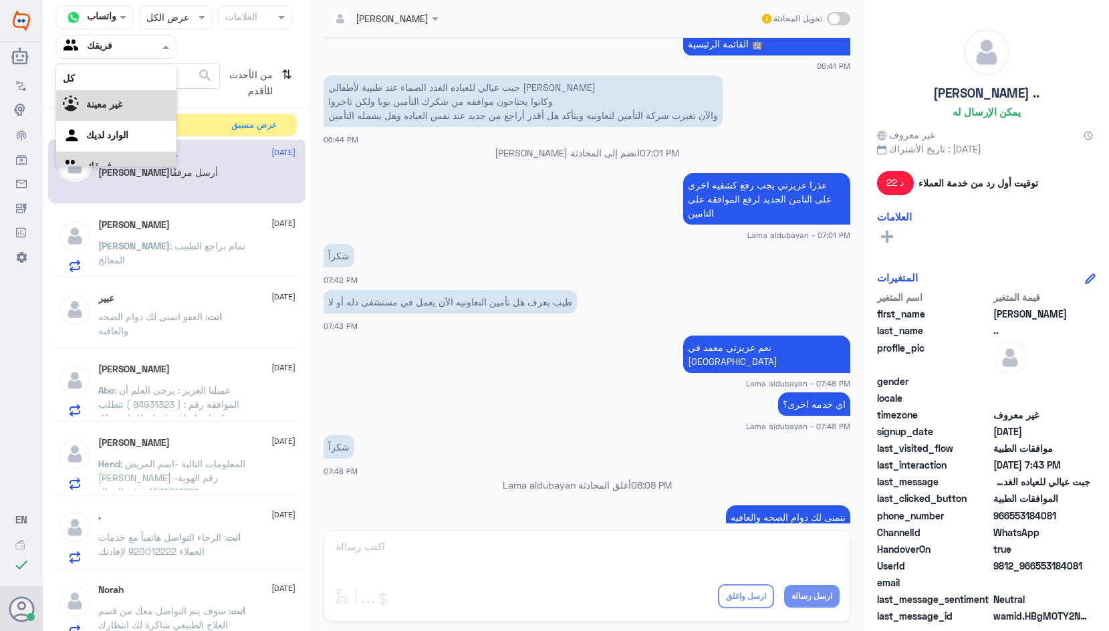
scroll to position [17, 0]
click at [138, 119] on div "الوارد لديك" at bounding box center [116, 119] width 120 height 31
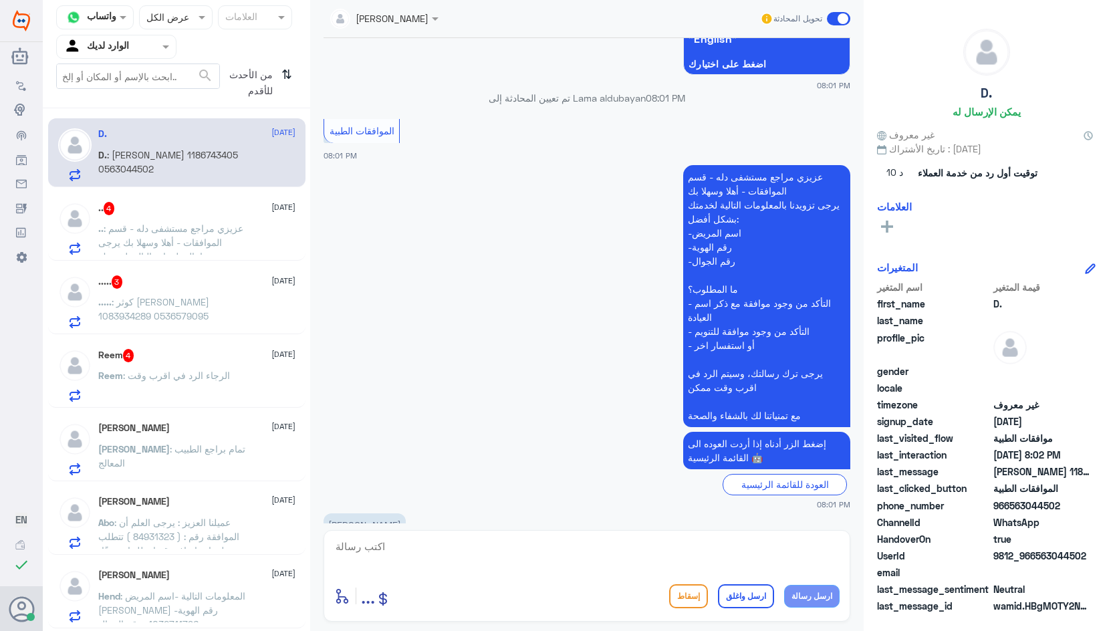
scroll to position [1237, 0]
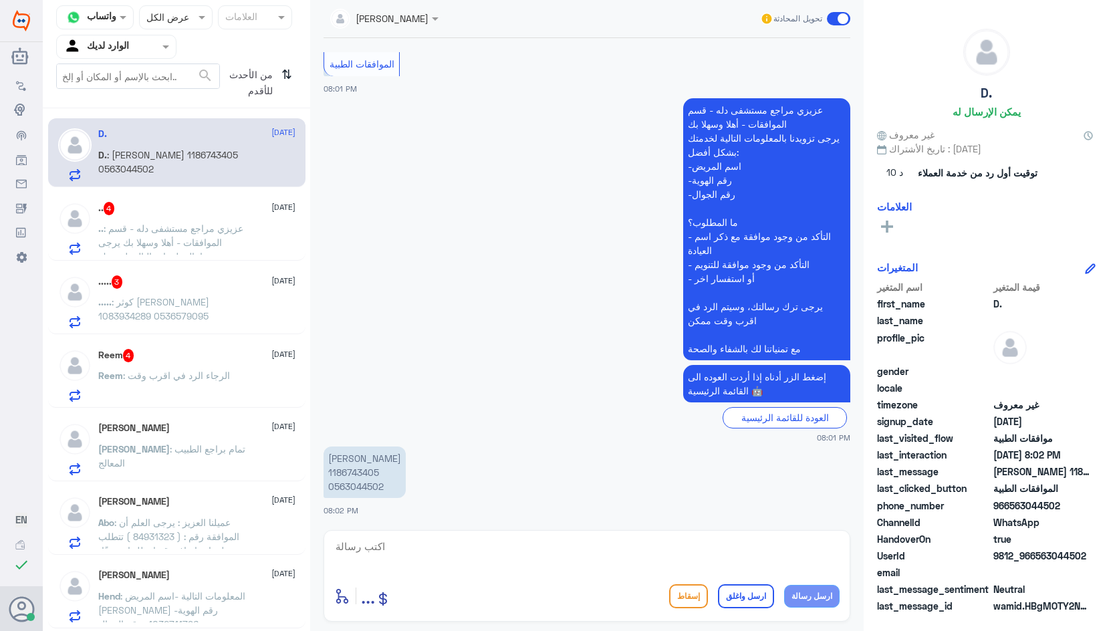
click at [368, 473] on p "[PERSON_NAME] 1186743405 0563044502" at bounding box center [365, 472] width 82 height 51
click at [482, 544] on textarea at bounding box center [587, 554] width 506 height 33
type textarea "تفضلي كيف اقدر اخدمك؟"
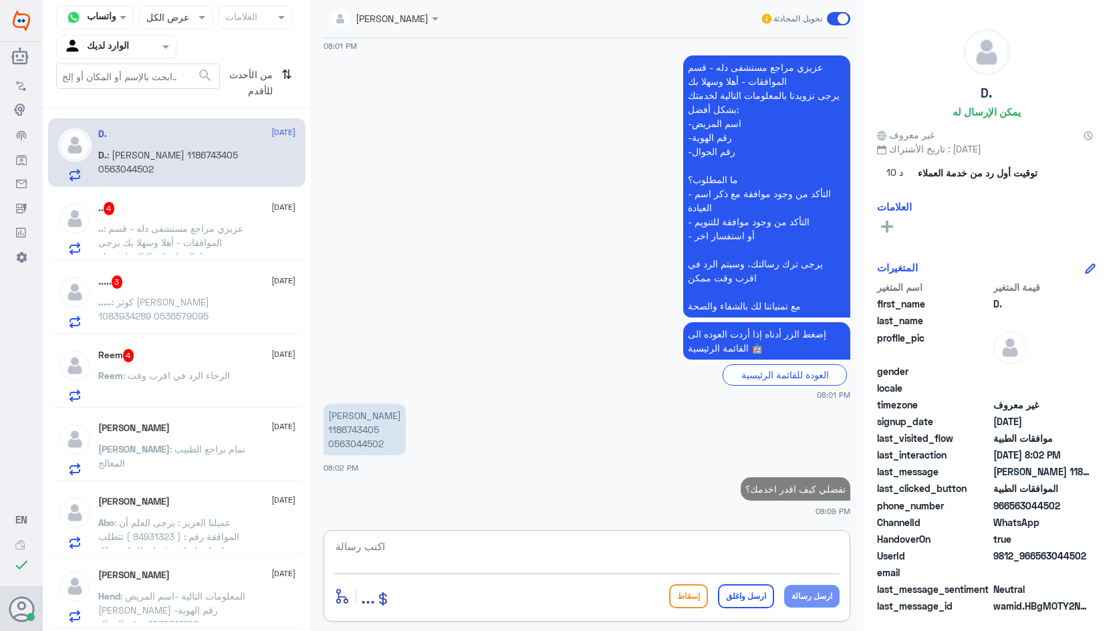
click at [152, 243] on span ": عزيزي مراجع مستشفى دله - قسم الموافقات - أهلا وسهلا بك يرجى تزويدنا بالمعلوما…" at bounding box center [172, 278] width 149 height 110
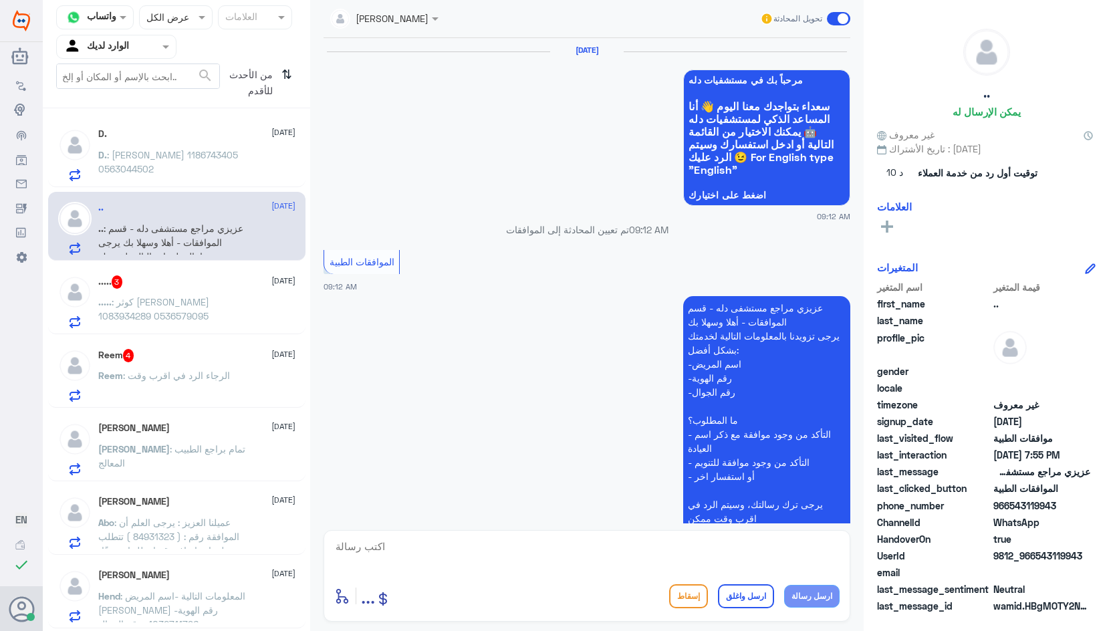
scroll to position [1505, 0]
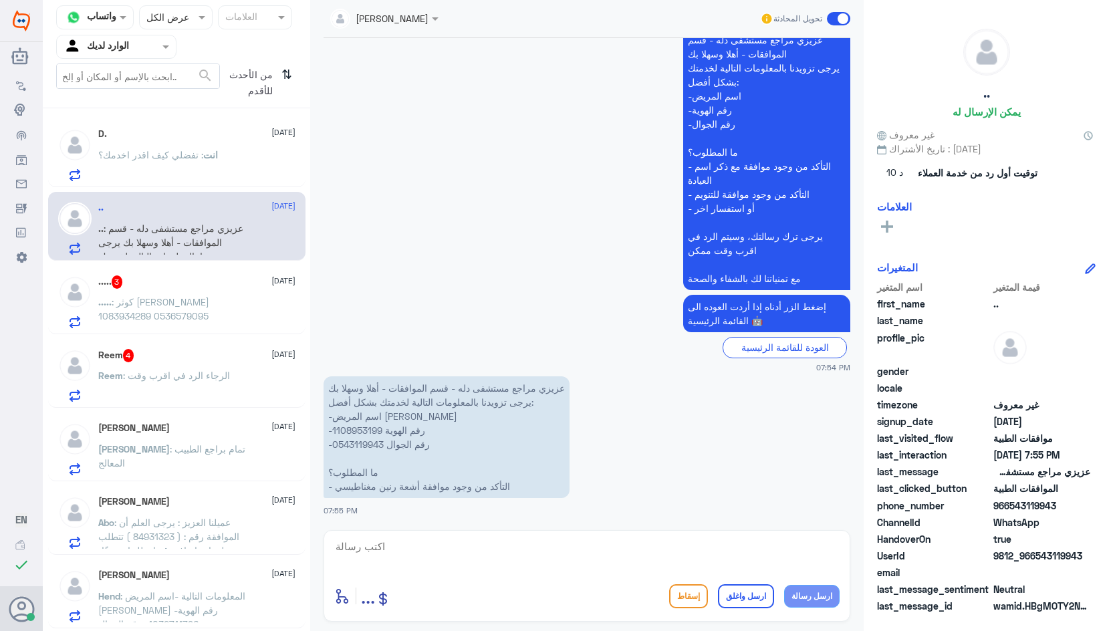
click at [358, 429] on p "عزيزي مراجع مستشفى دله - قسم الموافقات - أهلا وسهلا بك يرجى تزويدنا بالمعلومات …" at bounding box center [447, 438] width 246 height 122
click at [471, 566] on textarea at bounding box center [587, 554] width 506 height 33
type textarea "تم رفضها بسب وجود موافقه سابقه"
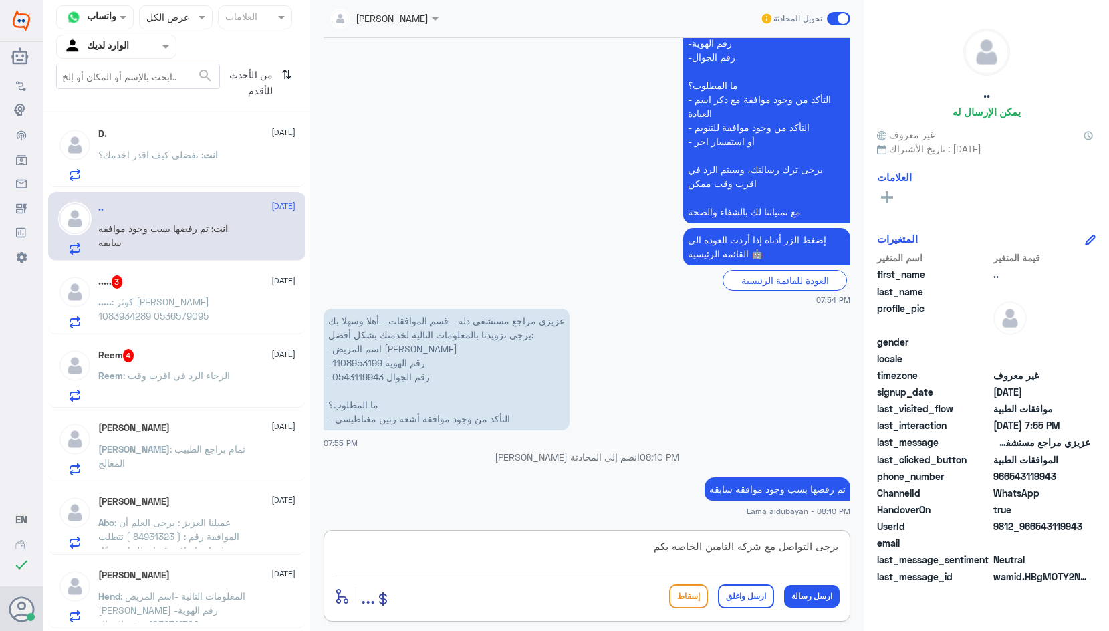
type textarea "يرجى التواصل مع شركة التامين الخاصه بكم"
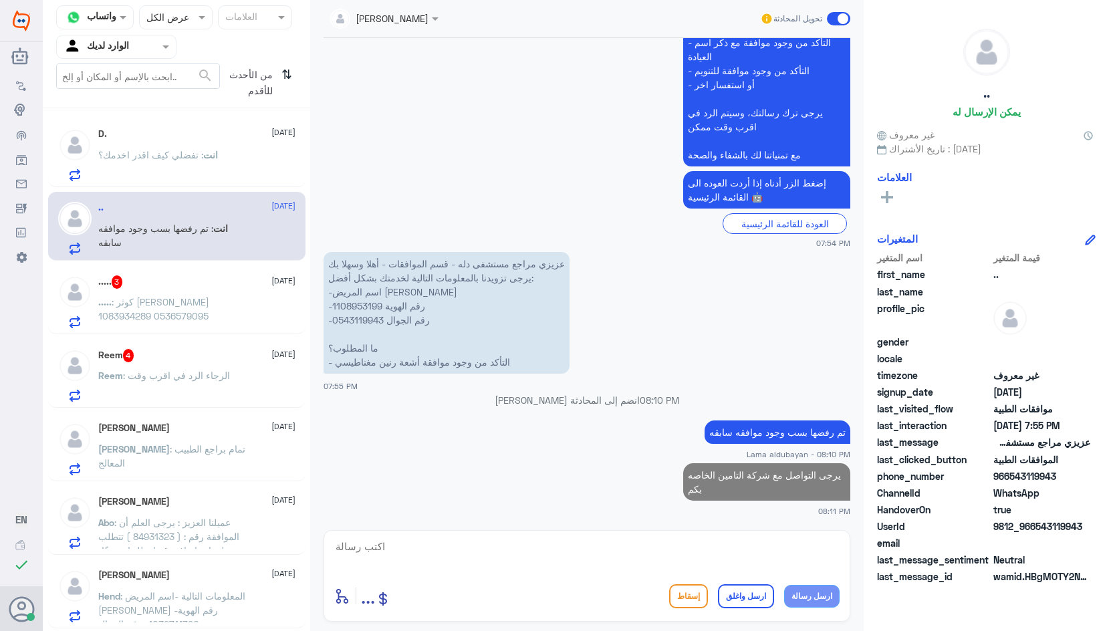
click at [165, 305] on span ": كوثر [PERSON_NAME] 1083934289 0536579095" at bounding box center [153, 308] width 111 height 25
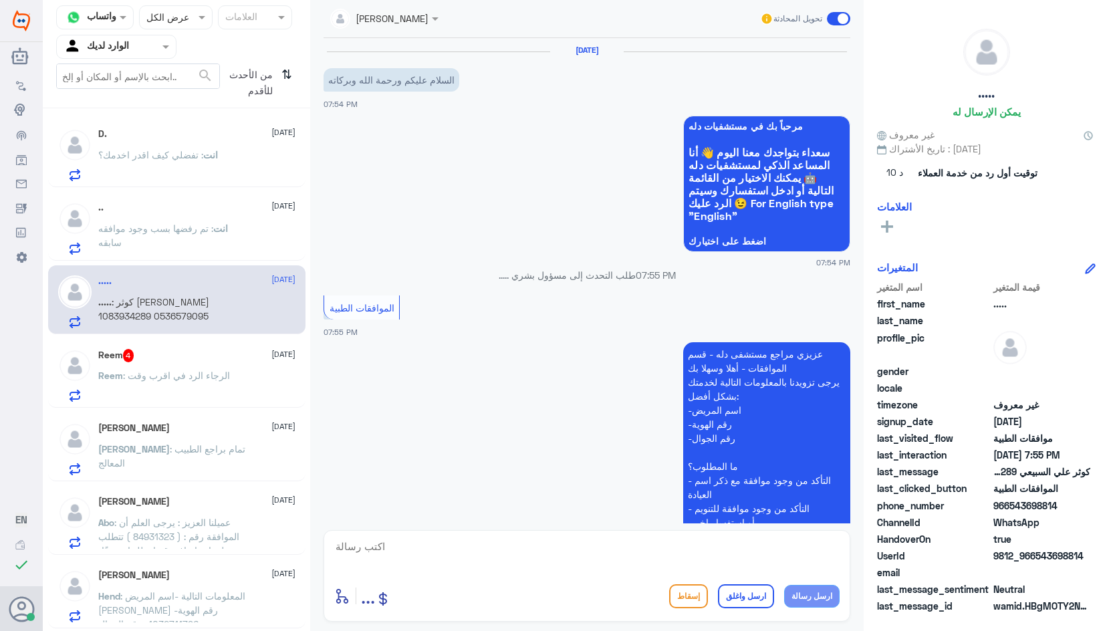
scroll to position [243, 0]
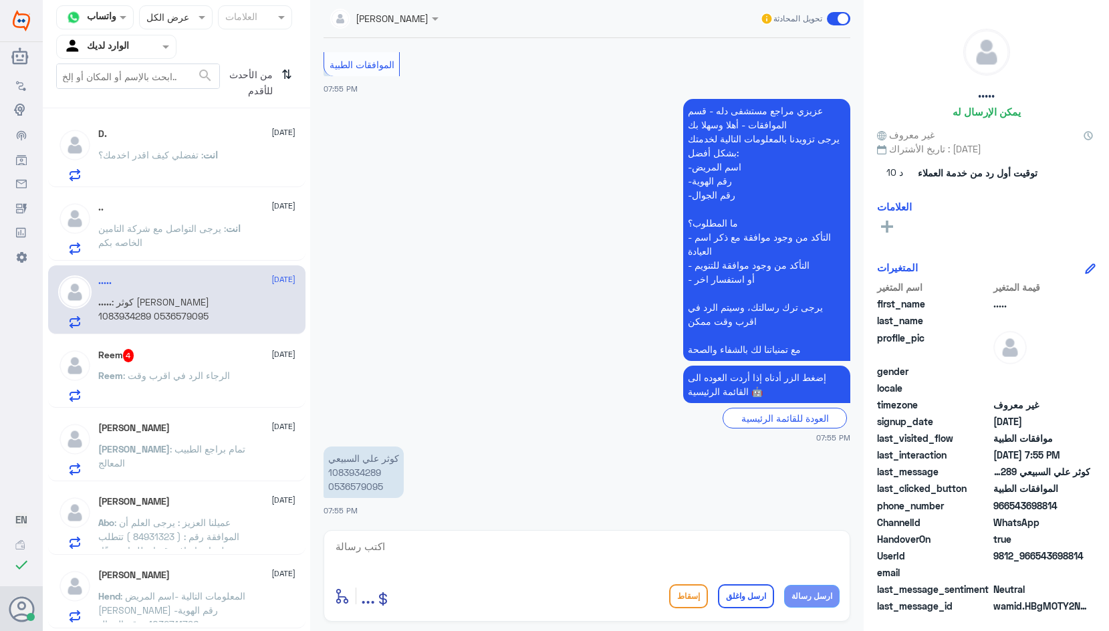
click at [351, 472] on p "كوثر علي السبيعي 1083934289 0536579095" at bounding box center [364, 472] width 80 height 51
click at [570, 550] on textarea at bounding box center [587, 554] width 506 height 33
type textarea "تفضلي كيف اقدر اخدمك؟"
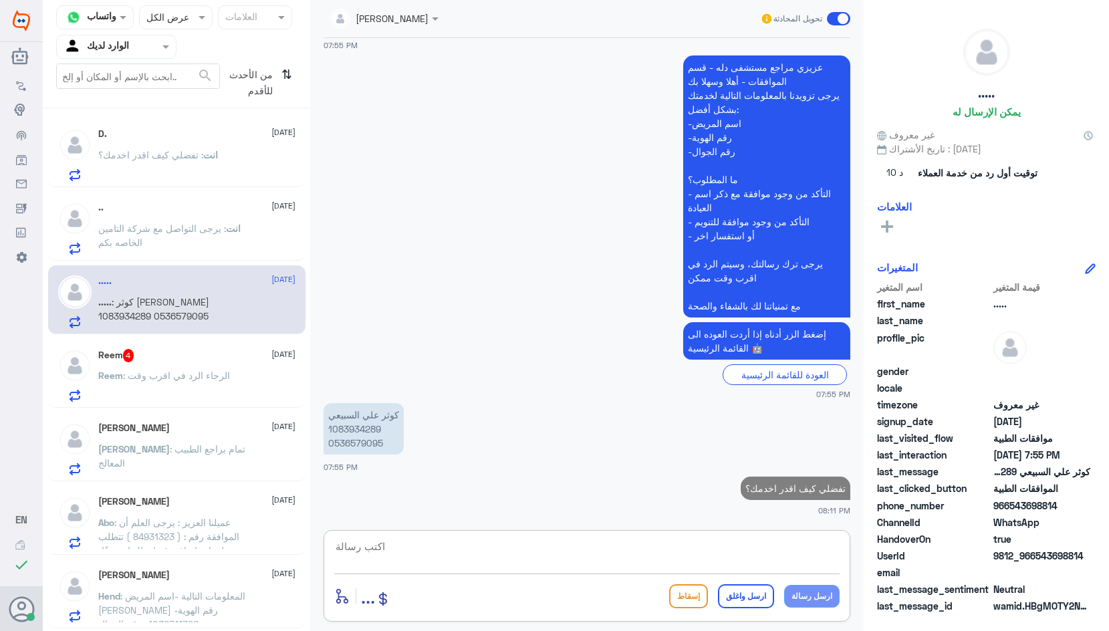
click at [180, 394] on p "Reem : الرجاء الرد في اقرب وقت" at bounding box center [164, 384] width 132 height 33
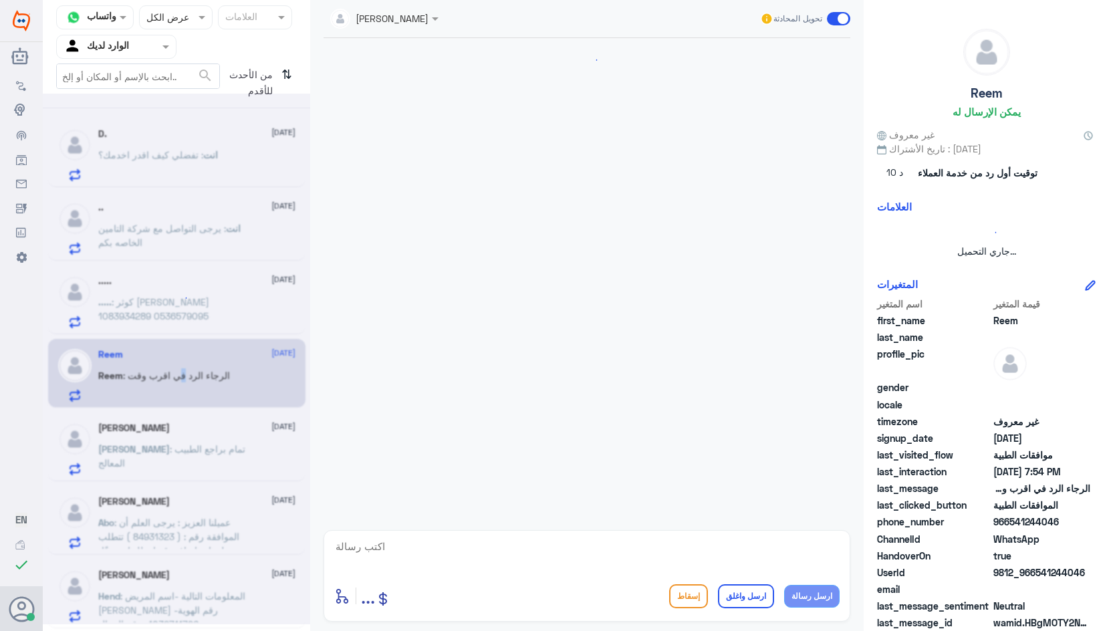
scroll to position [276, 0]
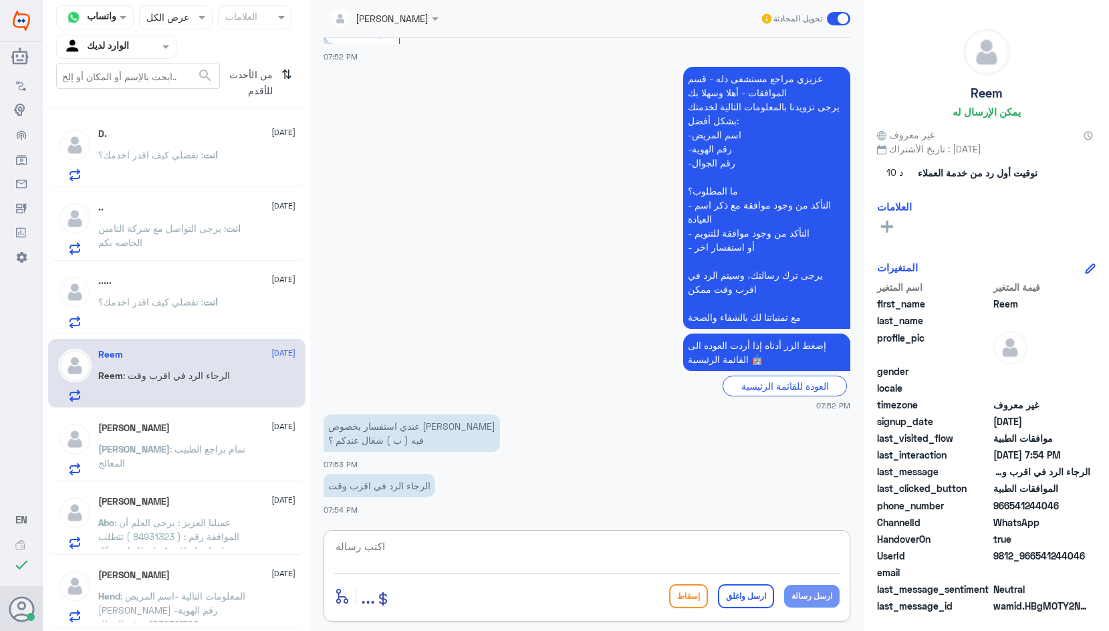
click at [415, 562] on textarea at bounding box center [587, 554] width 506 height 33
type textarea "عندك ملف بدله ؟"
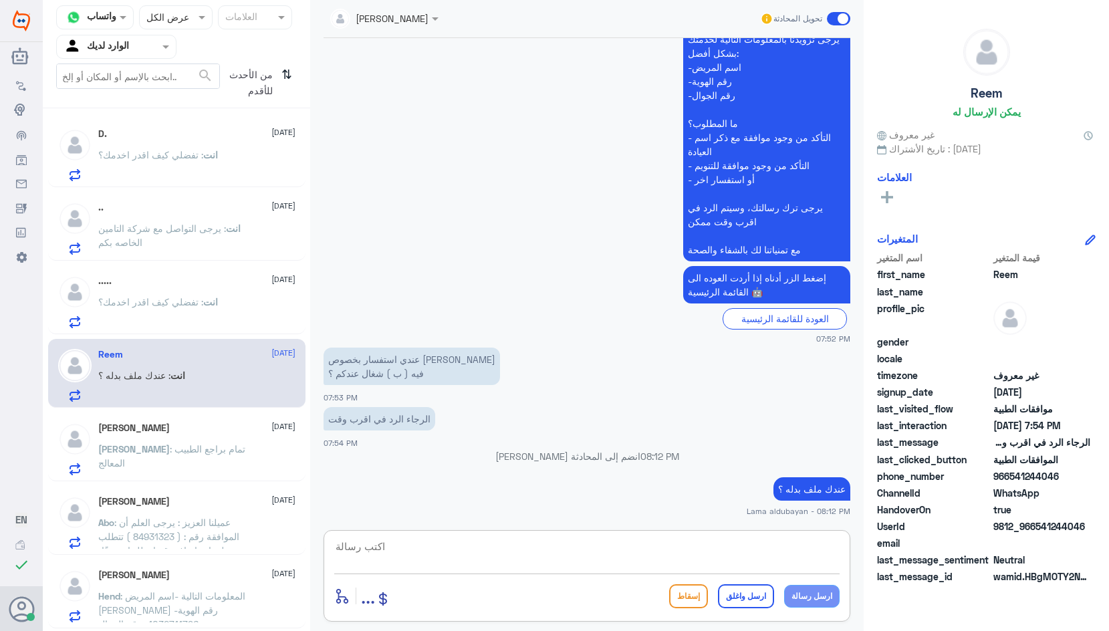
click at [224, 450] on span ": تمام براجع الطبيب المعالج" at bounding box center [171, 455] width 147 height 25
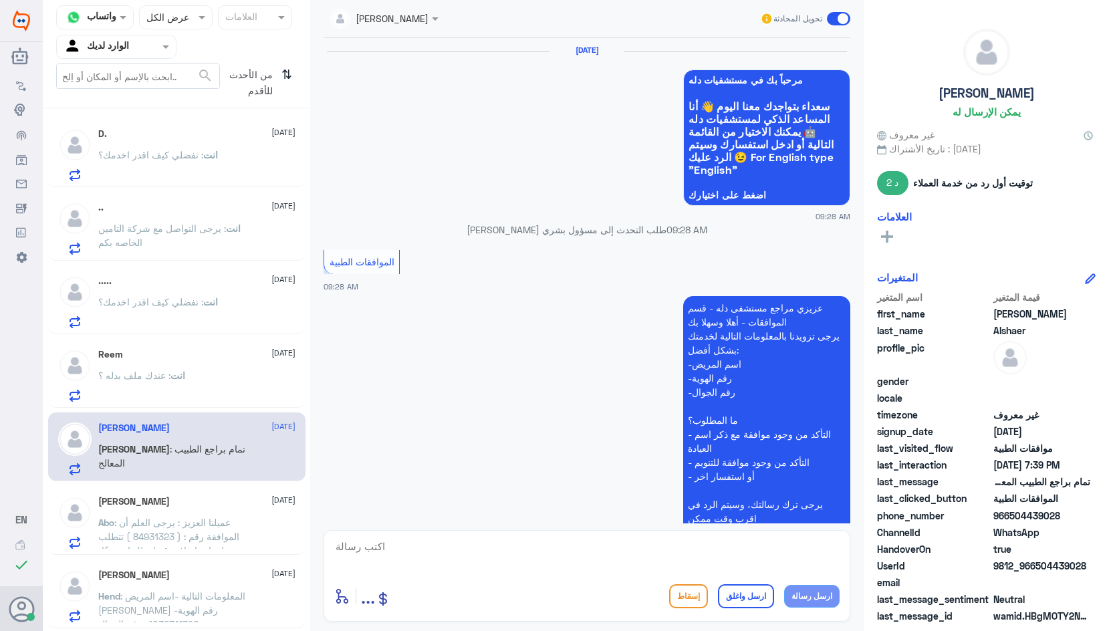
scroll to position [1396, 0]
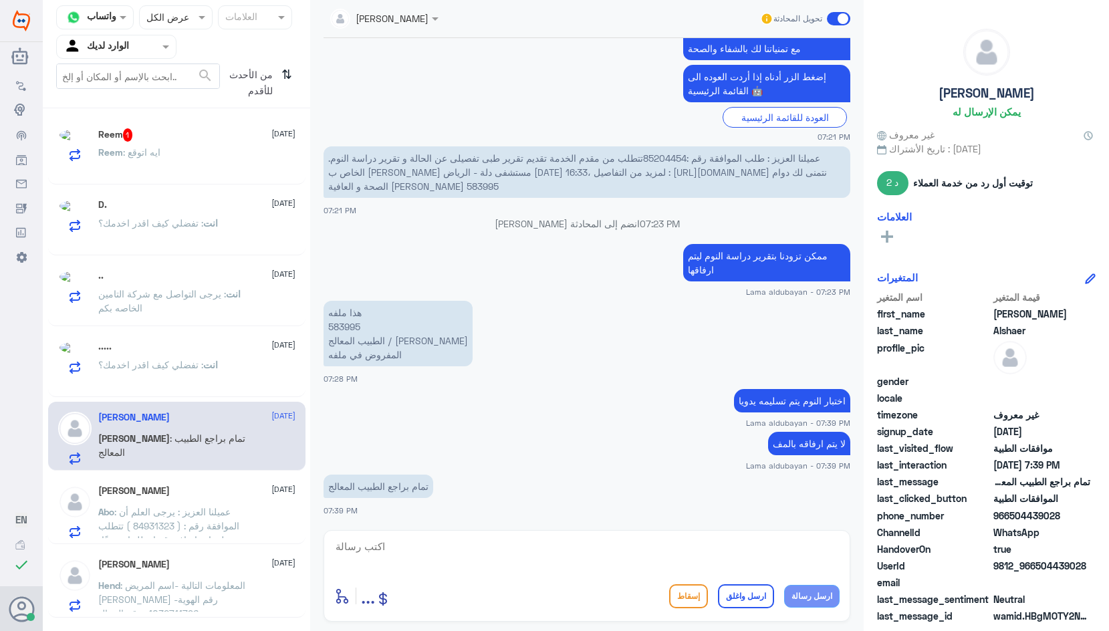
click at [217, 538] on span ": عميلنا العزيز : يرجى العلم أن الموافقة رقم : ( 84931323 ) تتطلب معلومات إضافي…" at bounding box center [170, 561] width 144 height 110
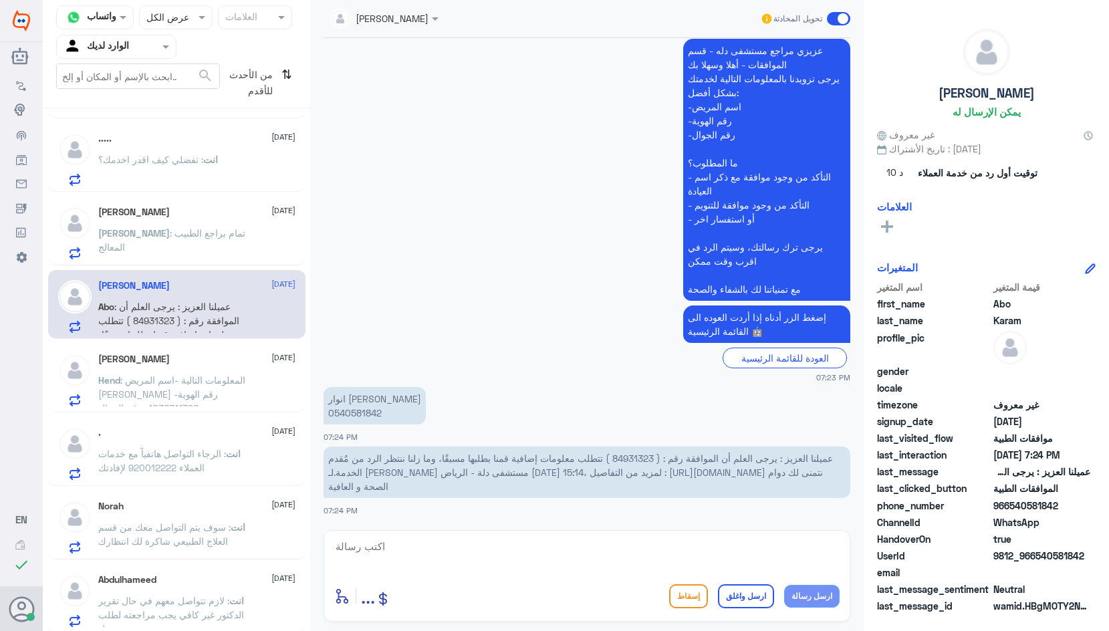
scroll to position [219, 0]
click at [215, 611] on span ": لازم تتواصل معهم في حال تقرير الدكتور غير كافي يجب مراجعته لطلب تقرير مفصل" at bounding box center [171, 612] width 146 height 39
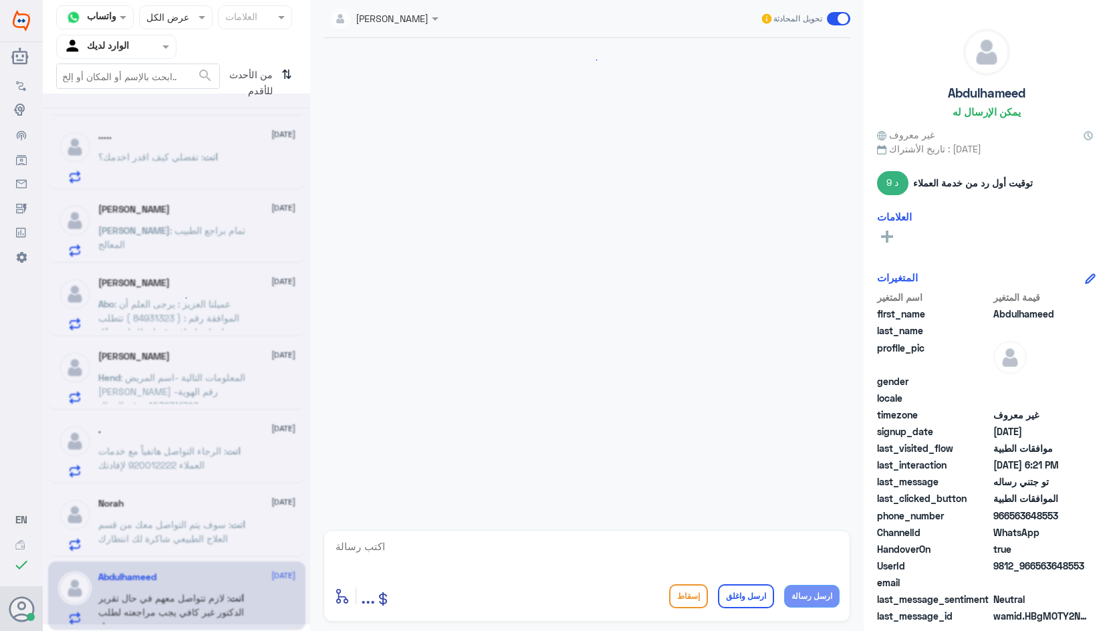
scroll to position [678, 0]
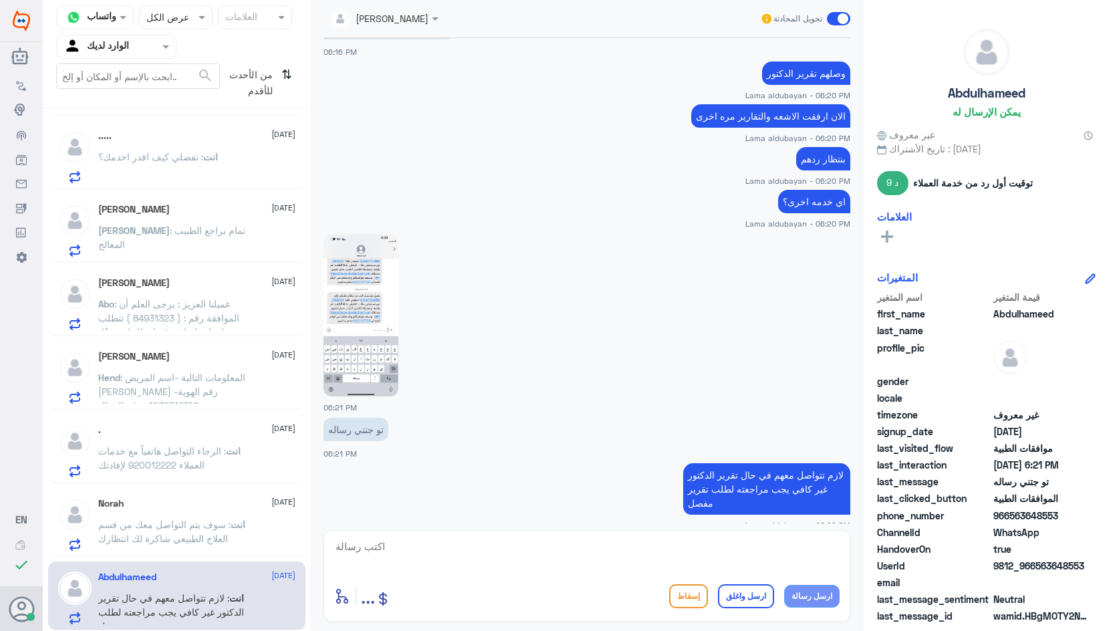
click at [685, 541] on textarea at bounding box center [587, 554] width 506 height 33
type textarea "ن"
click at [195, 543] on span ": سوف يتم التواصل معك من قسم العلاج الطبيعي شاكرة لك انتظارك" at bounding box center [164, 531] width 132 height 25
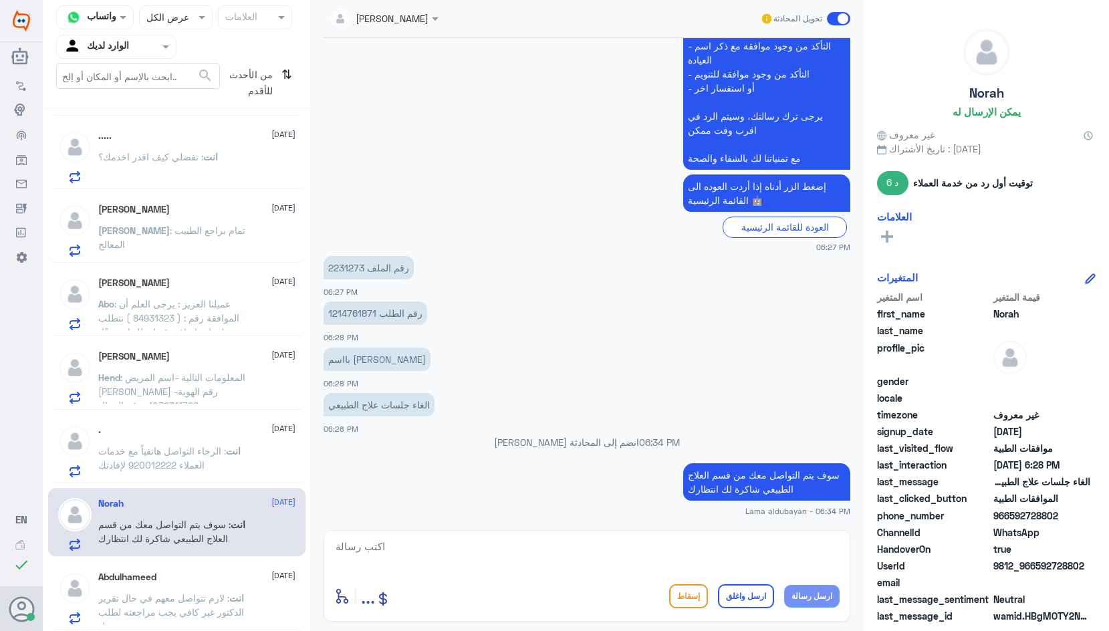
scroll to position [219, 0]
click at [208, 600] on span ": لازم تتواصل معهم في حال تقرير الدكتور غير كافي يجب مراجعته لطلب تقرير مفصل" at bounding box center [171, 612] width 146 height 39
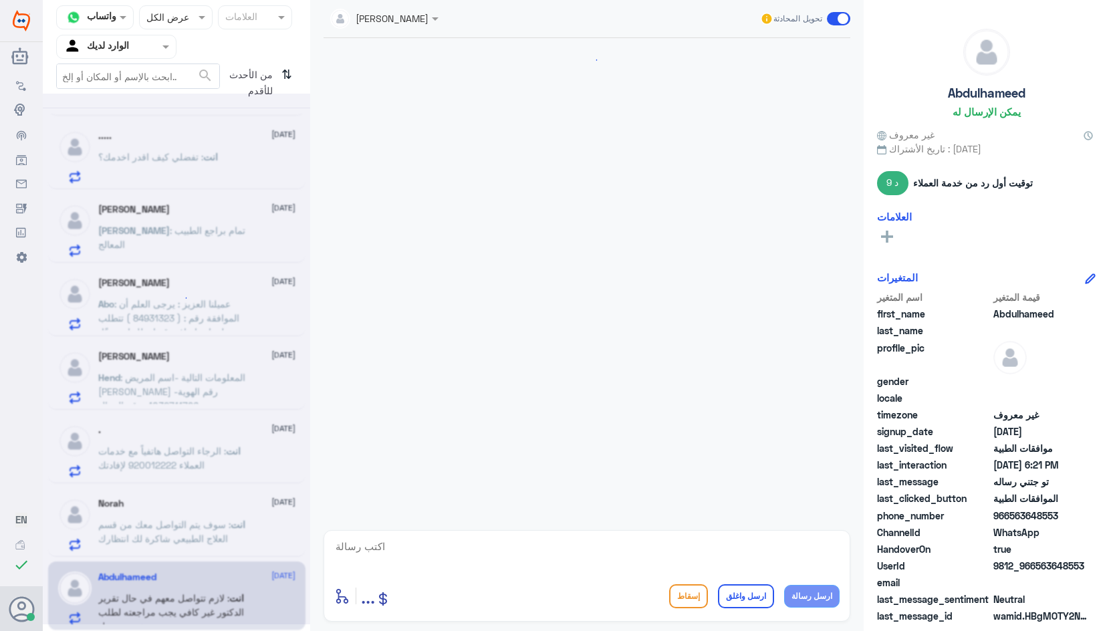
scroll to position [678, 0]
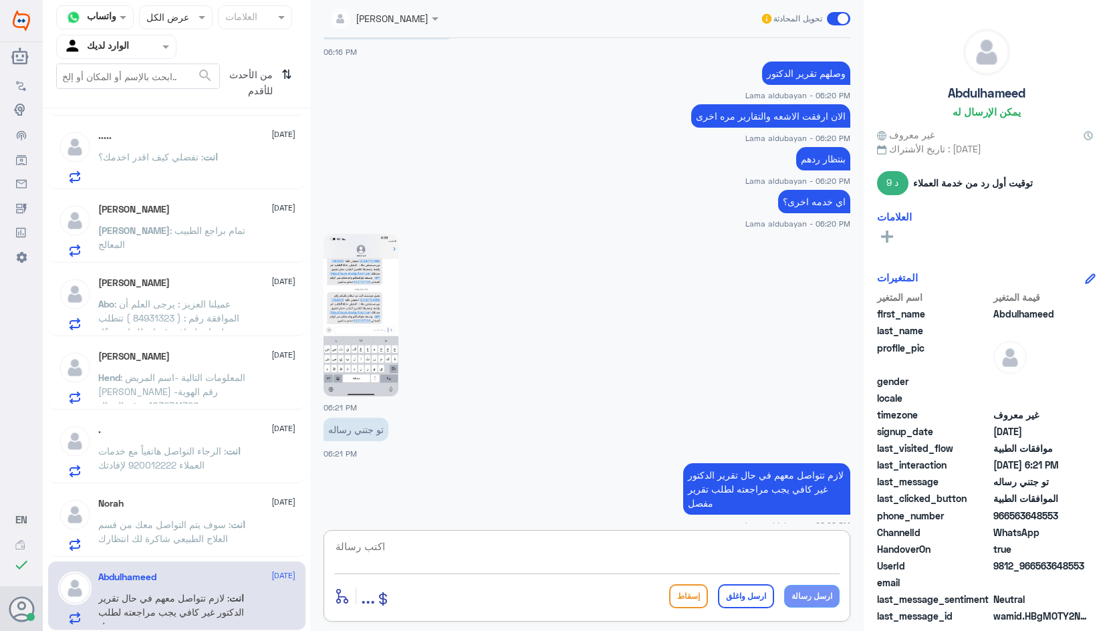
click at [450, 548] on textarea at bounding box center [587, 554] width 506 height 33
type textarea "ن"
click at [585, 567] on textarea at bounding box center [587, 554] width 506 height 33
paste textarea "نشكر تواصلك مع مستشفيات دلة"
type textarea "نشكر تواصلك مع مستشفيات دلة"
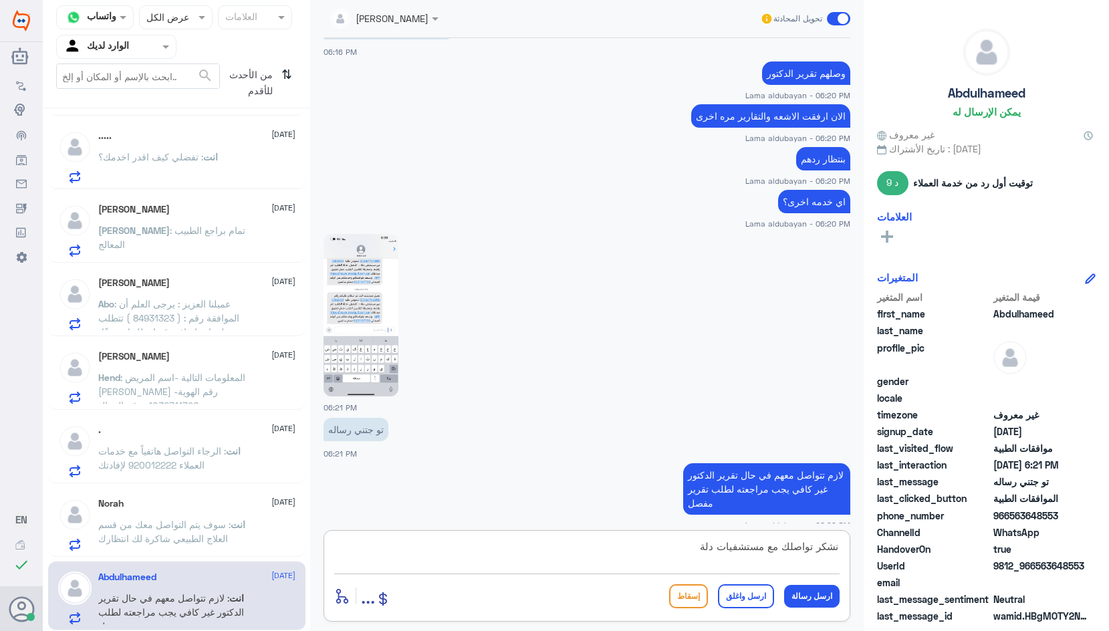
click at [734, 598] on button "ارسل واغلق" at bounding box center [746, 597] width 56 height 24
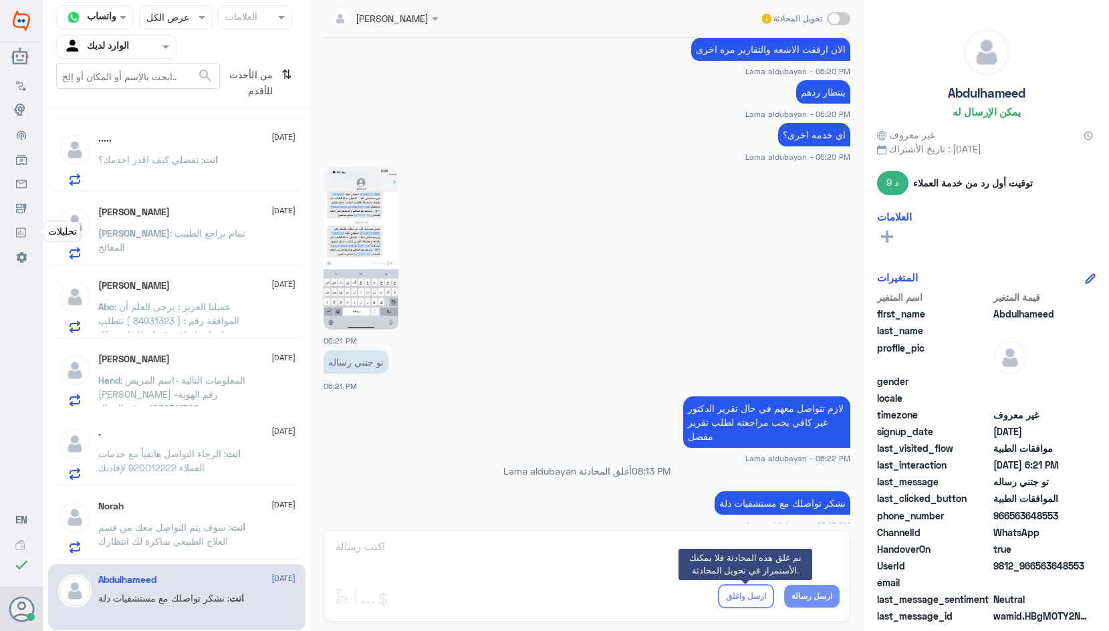
scroll to position [216, 0]
click at [189, 534] on p "انت : سوف يتم التواصل معك من قسم العلاج الطبيعي شاكرة لك انتظارك" at bounding box center [173, 536] width 150 height 33
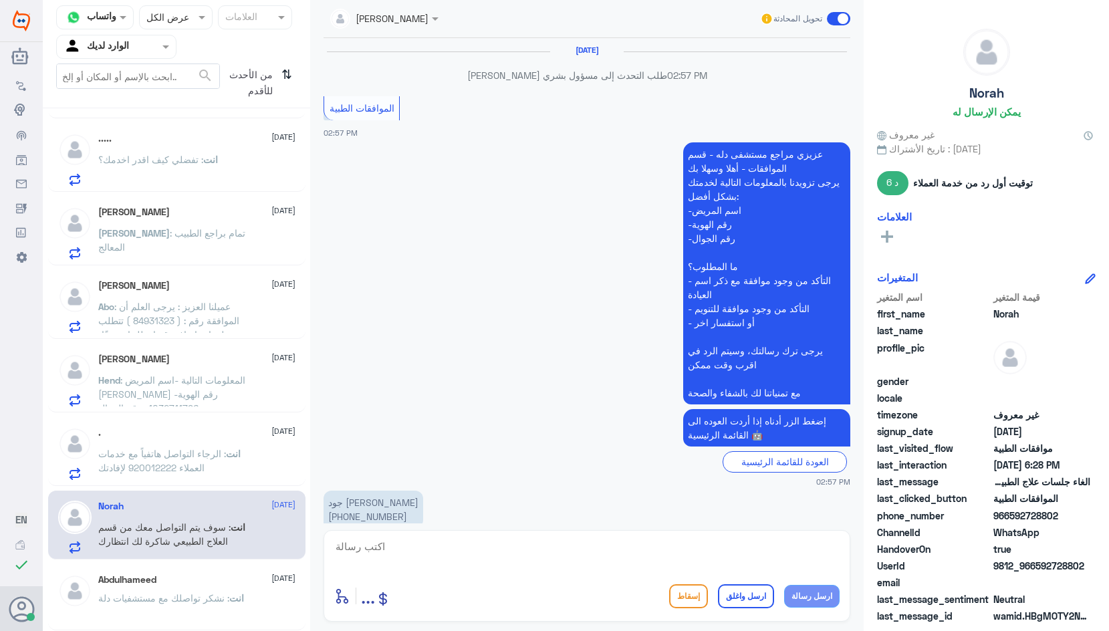
scroll to position [1053, 0]
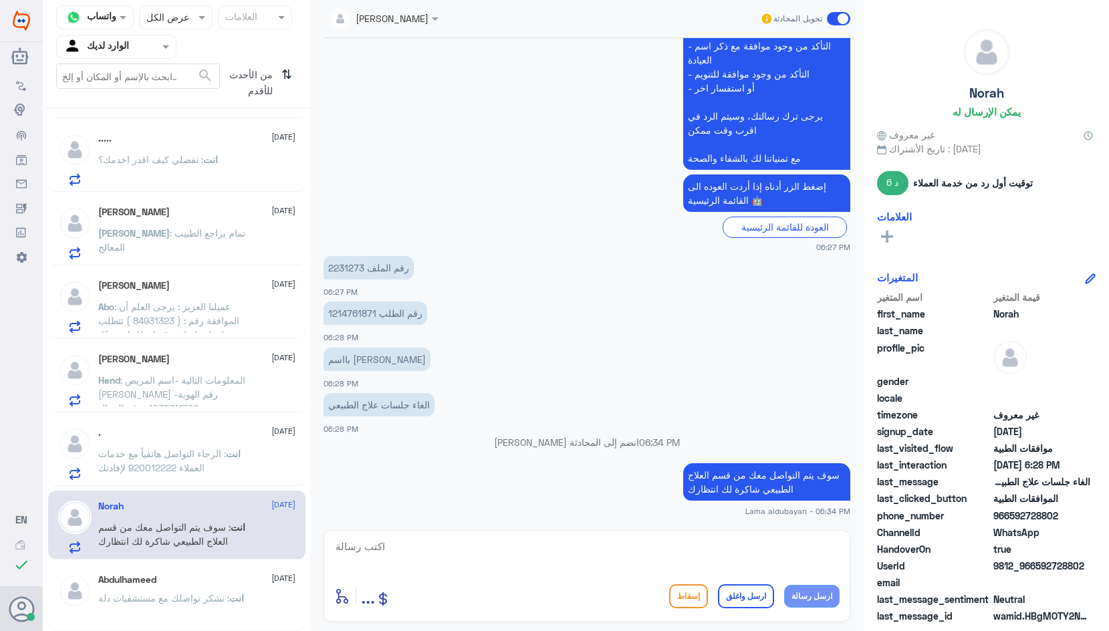
click at [216, 578] on div "Abdulhameed [DATE]" at bounding box center [196, 579] width 197 height 11
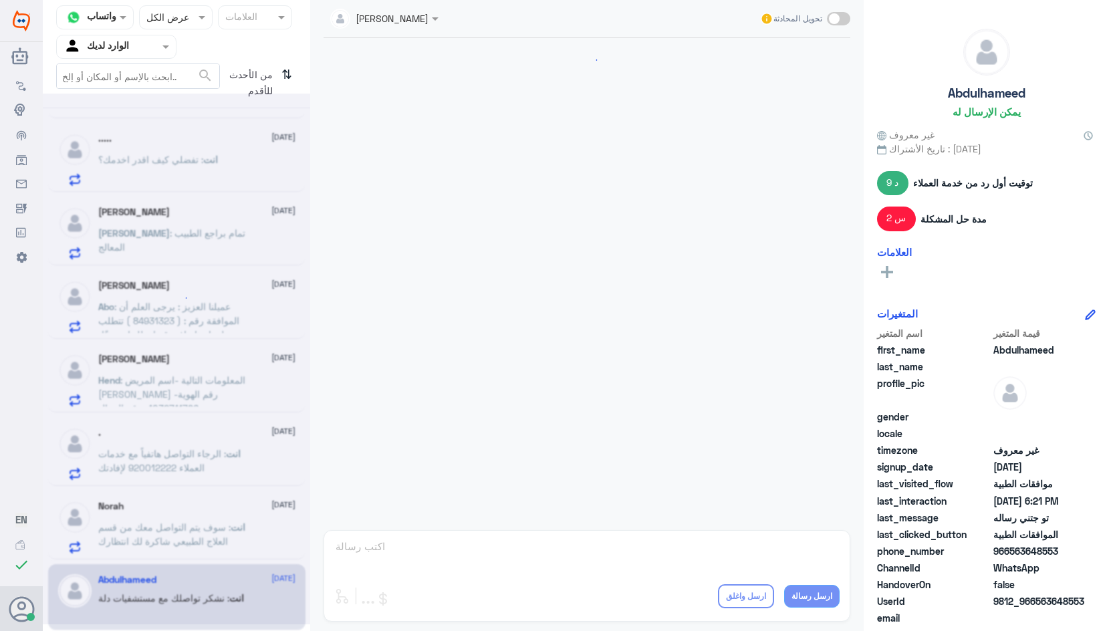
scroll to position [633, 0]
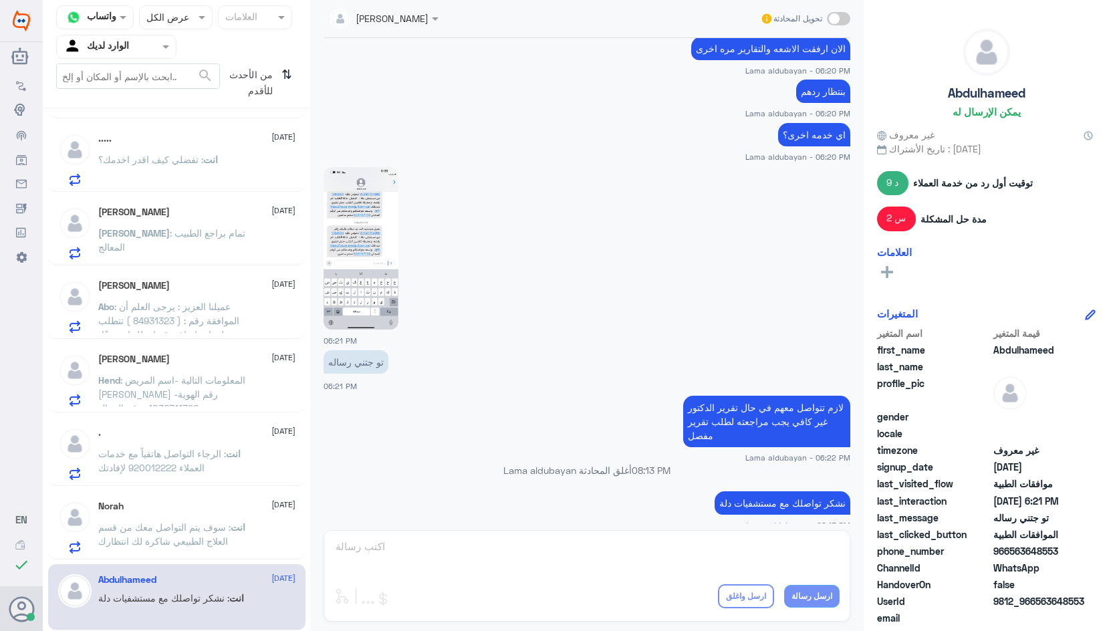
click at [811, 492] on p "نشكر تواصلك مع مستشفيات دلة" at bounding box center [783, 503] width 136 height 23
click at [233, 516] on div "Norah [DATE] انت : سوف يتم التواصل معك من قسم العلاج الطبيعي شاكرة لك انتظارك" at bounding box center [196, 527] width 197 height 53
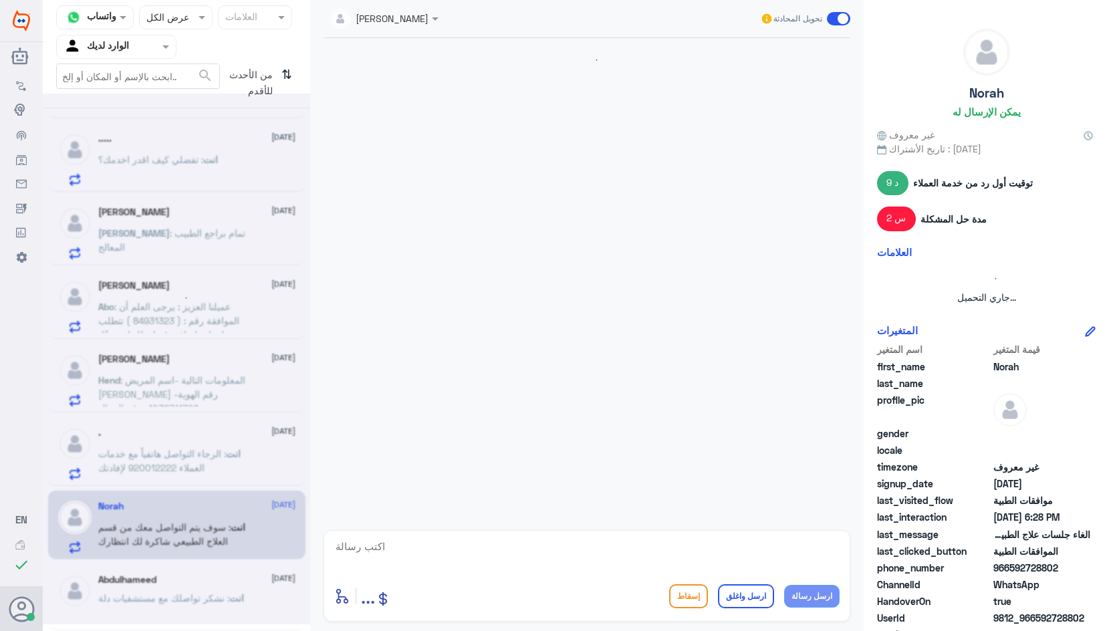
click at [506, 553] on textarea at bounding box center [587, 554] width 506 height 33
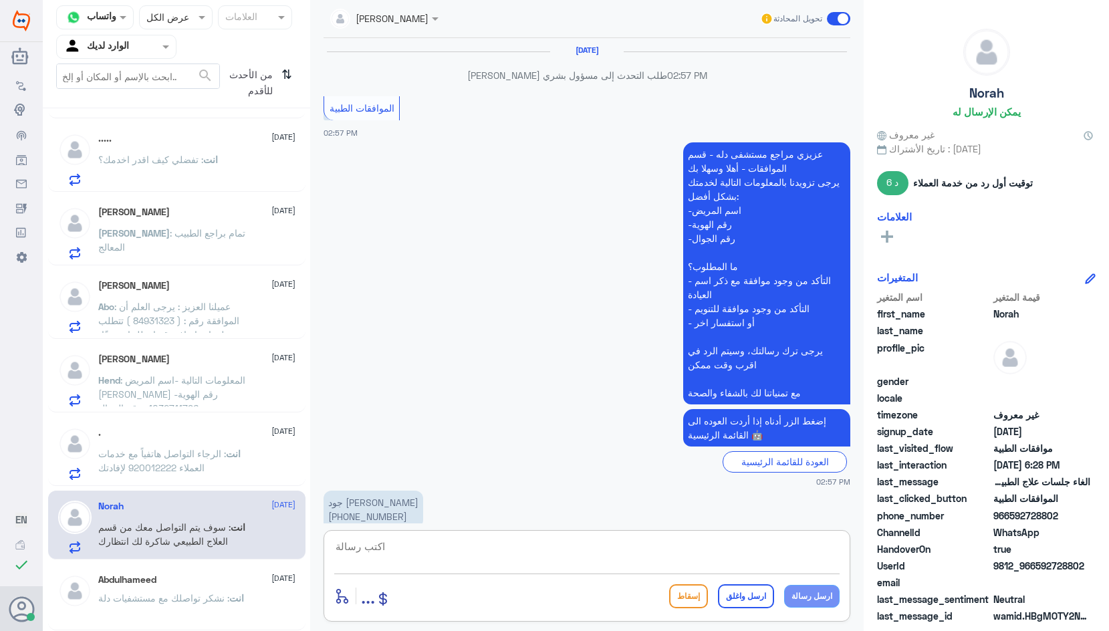
paste textarea "نشكر تواصلك مع مستشفيات دلة"
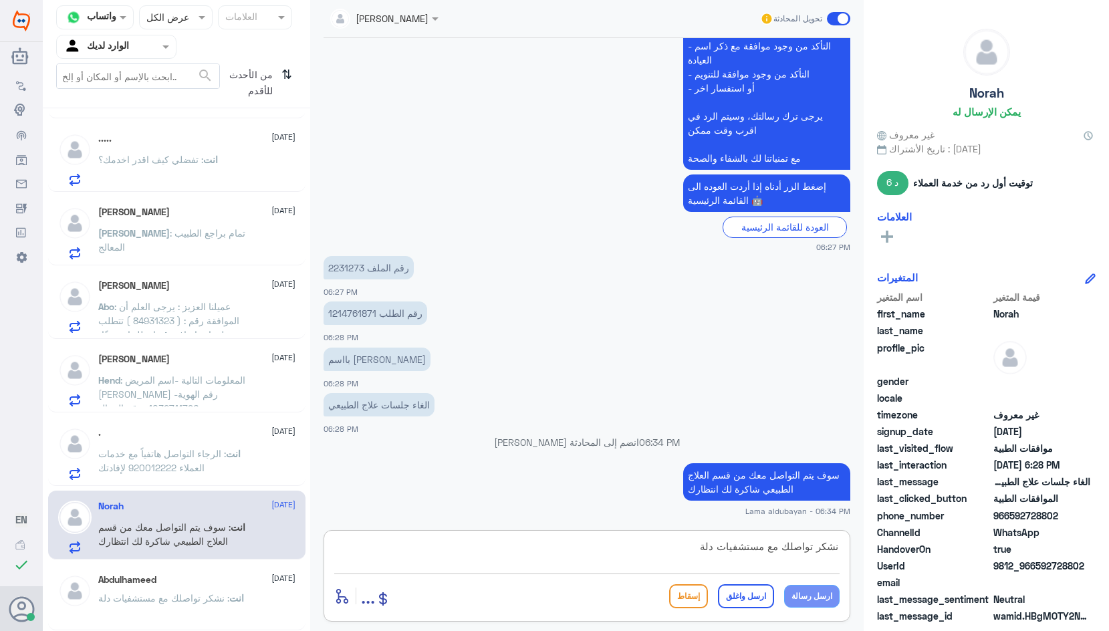
scroll to position [12, 0]
type textarea "نشكر تواصلك مع مستشفيات دلة"
click at [746, 597] on button "ارسل واغلق" at bounding box center [746, 597] width 56 height 24
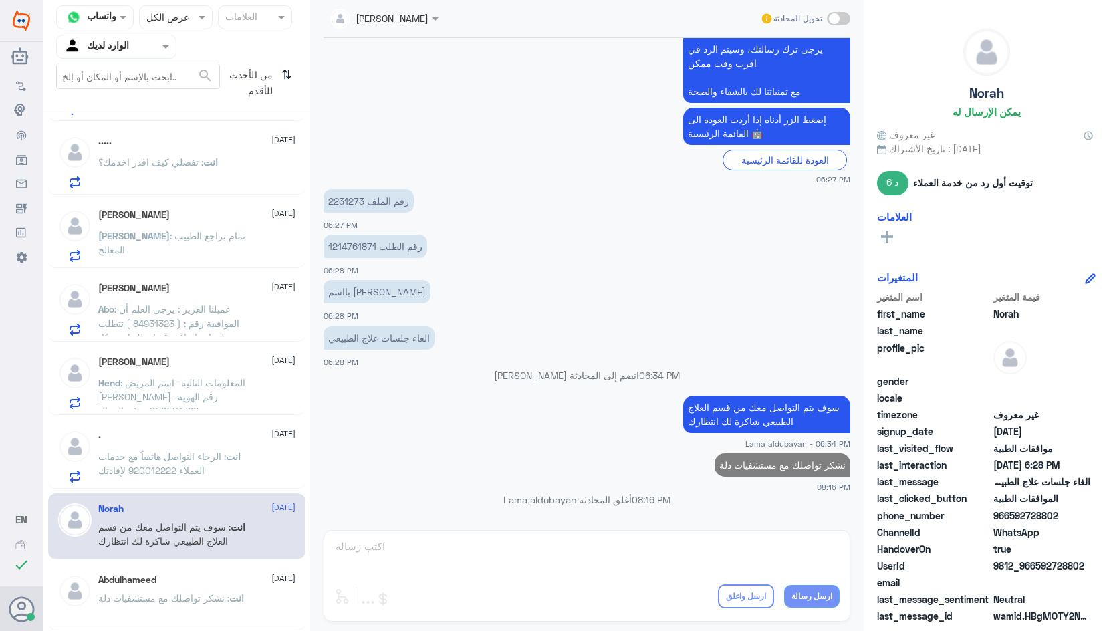
scroll to position [213, 0]
click at [165, 453] on span ": الرجاء التواصل هاتفياً مع خدمات العملاء 920012222 لإفادتك" at bounding box center [162, 463] width 128 height 25
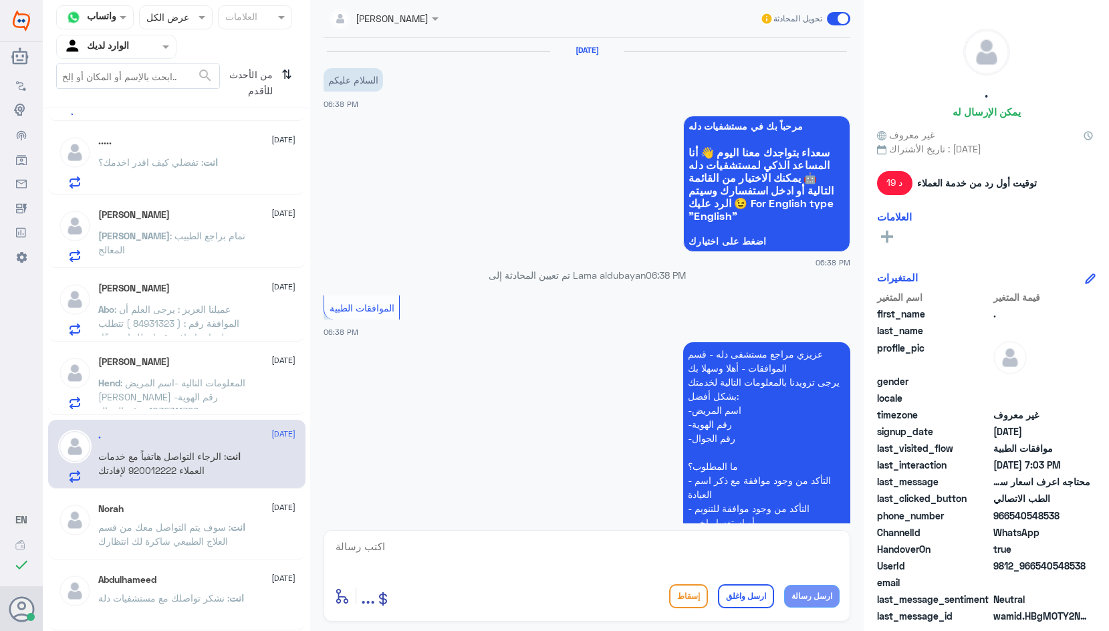
scroll to position [443, 0]
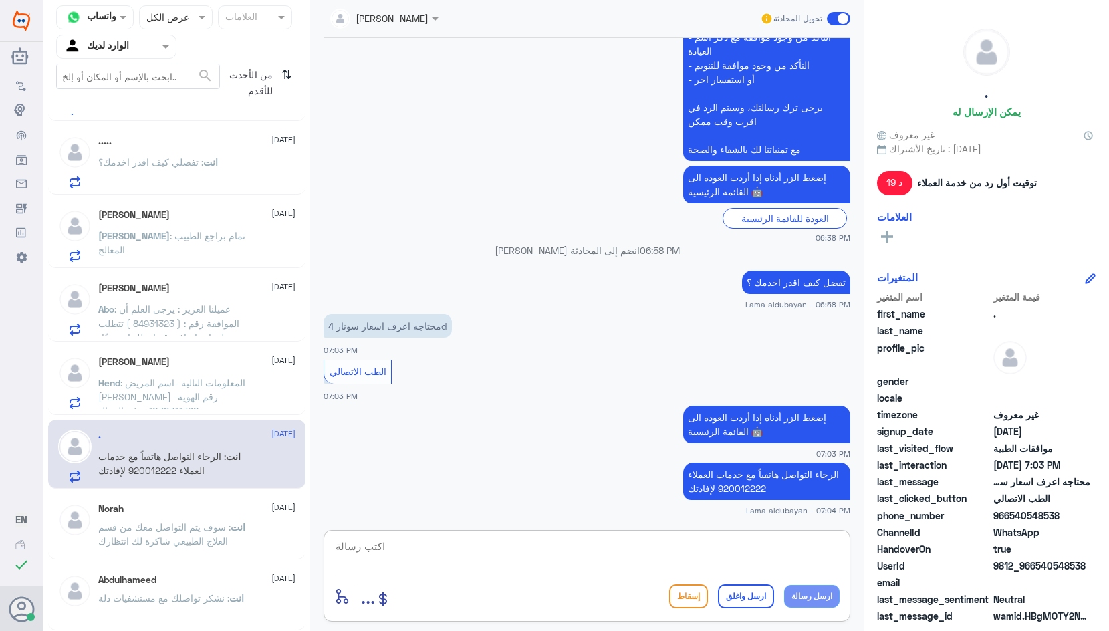
click at [633, 546] on textarea at bounding box center [587, 554] width 506 height 33
paste textarea "نشكر تواصلك مع مستشفيات دلة"
type textarea "نشكر تواصلك مع مستشفيات دلة"
click at [748, 598] on button "ارسل واغلق" at bounding box center [746, 597] width 56 height 24
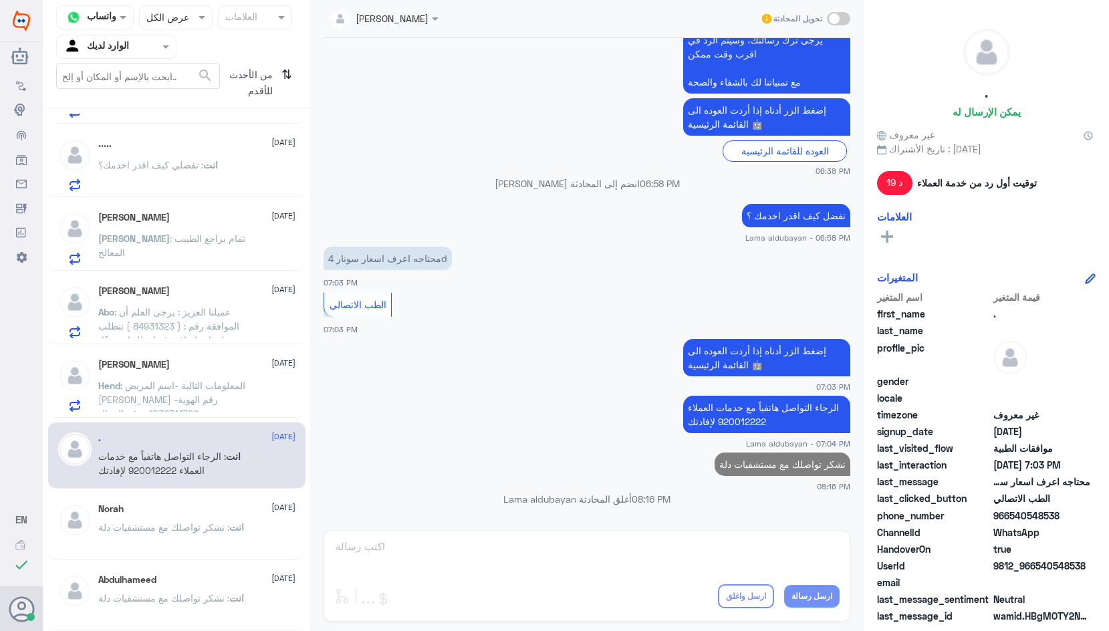
scroll to position [211, 0]
click at [156, 371] on div "Hend Alkadhi [DATE] Hend : المعلومات التالية -اسم المريض [PERSON_NAME] -رقم اله…" at bounding box center [196, 385] width 197 height 53
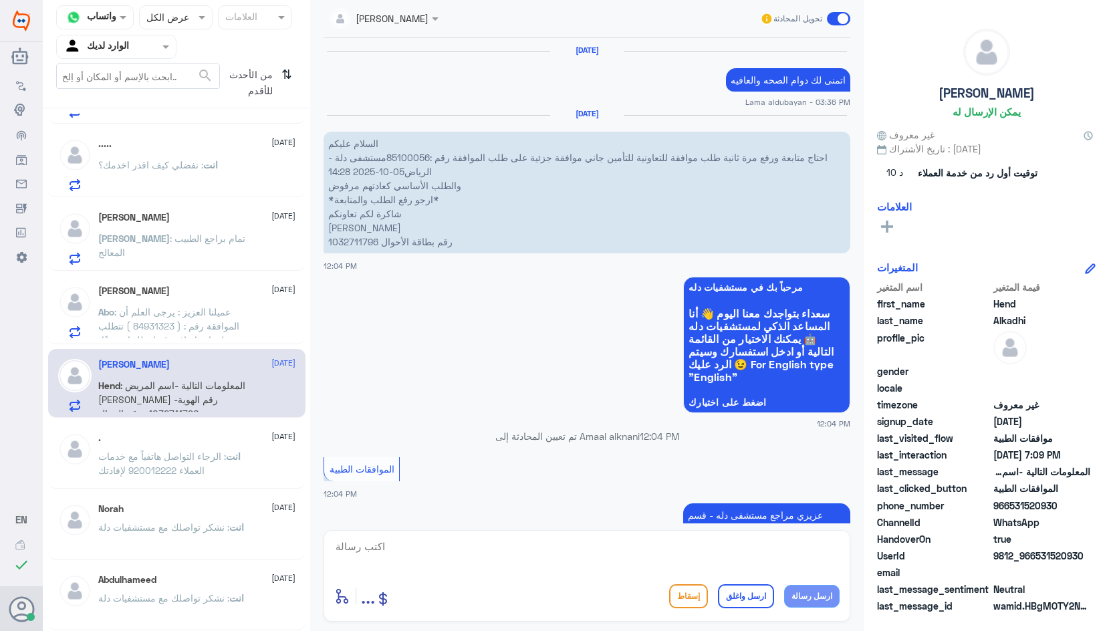
scroll to position [1590, 0]
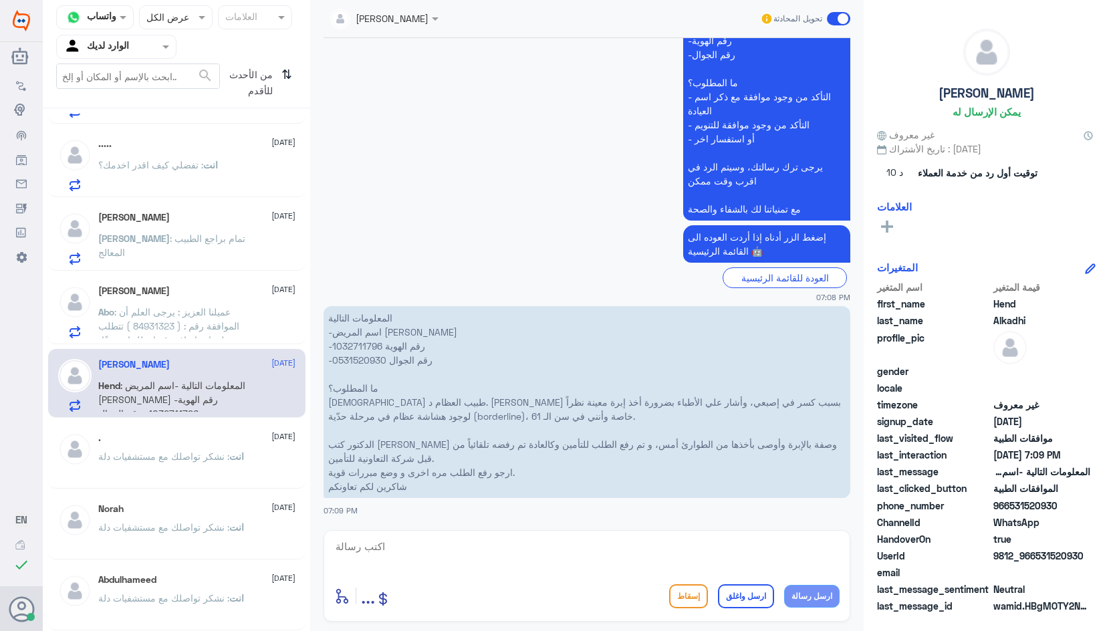
click at [187, 320] on span ": عميلنا العزيز : يرجى العلم أن الموافقة رقم : ( 84931323 ) تتطلب معلومات إضافي…" at bounding box center [170, 361] width 144 height 110
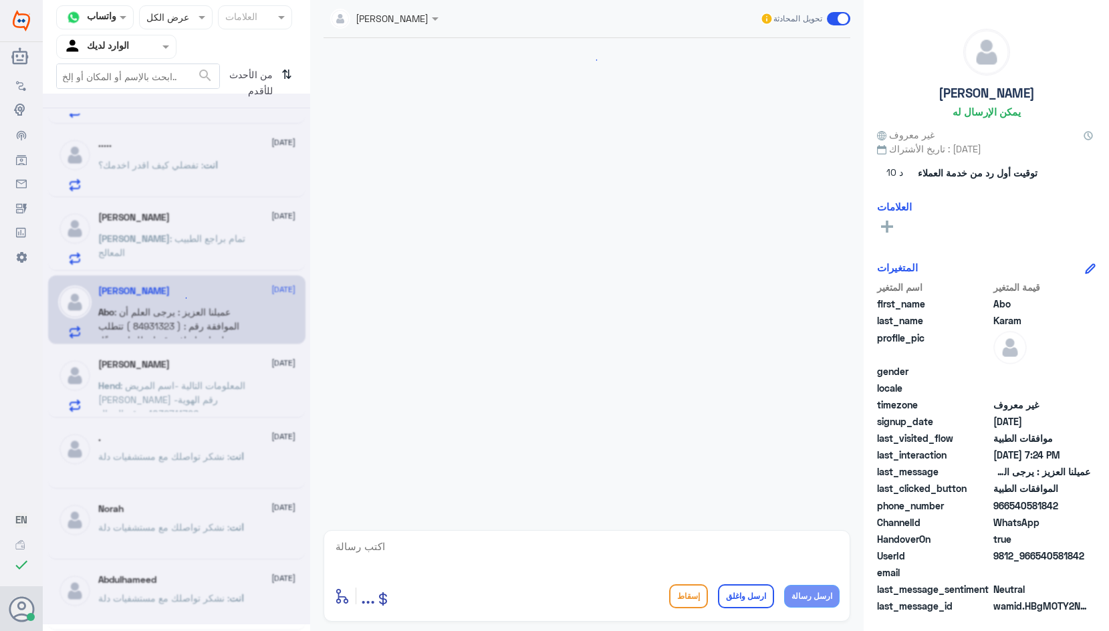
scroll to position [534, 0]
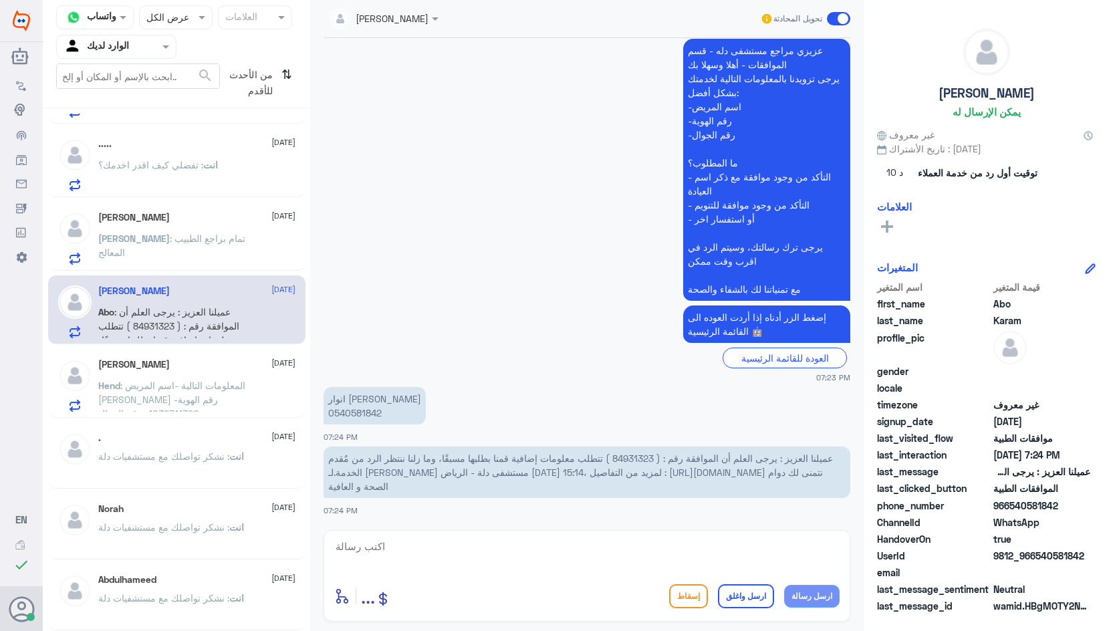
click at [170, 238] on span ": تمام براجع الطبيب المعالج" at bounding box center [171, 245] width 147 height 25
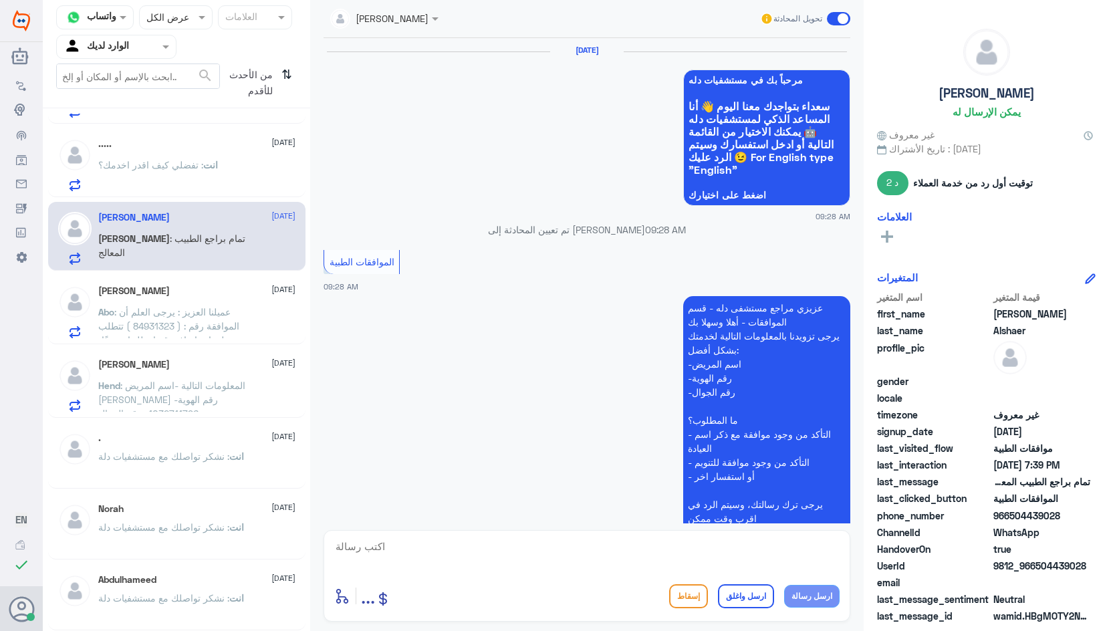
scroll to position [1396, 0]
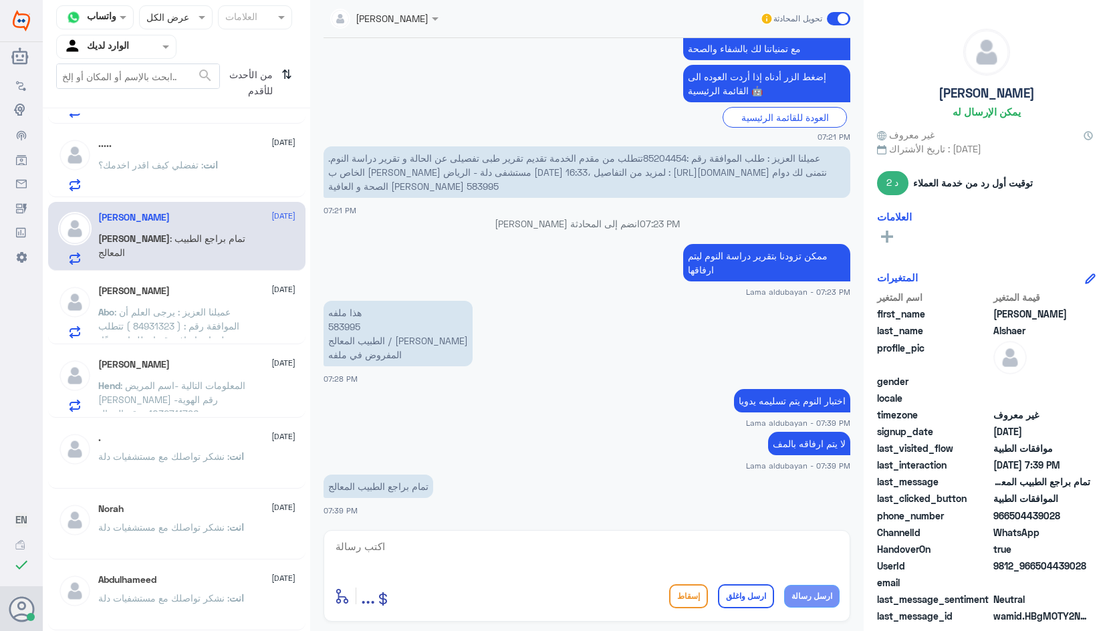
click at [151, 167] on span ": تفضلي كيف اقدر اخدمك؟" at bounding box center [150, 164] width 105 height 11
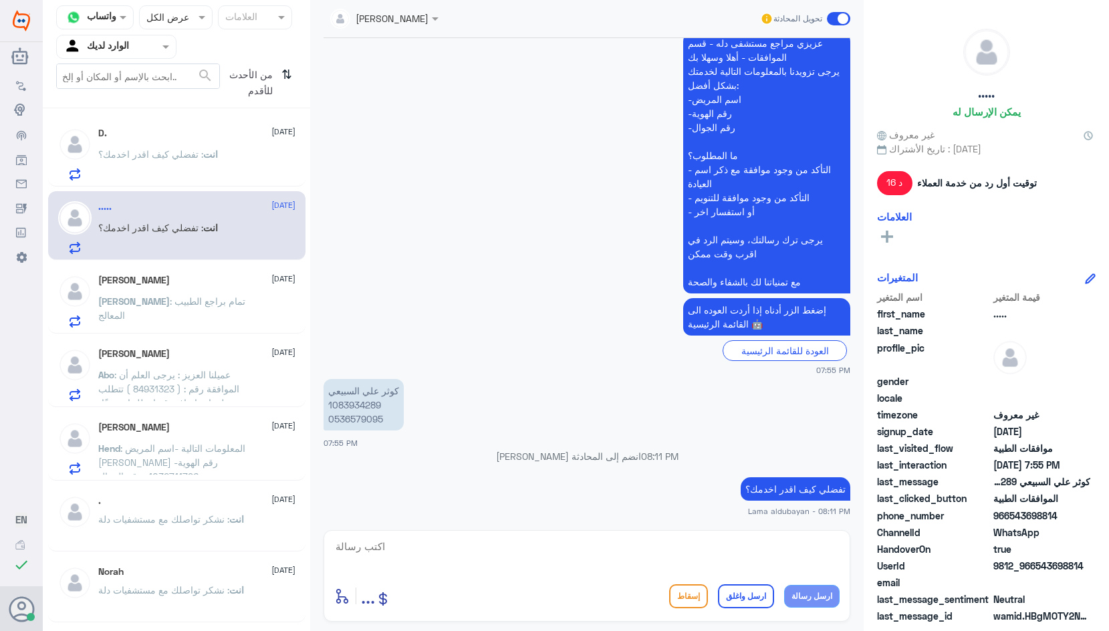
scroll to position [77, 0]
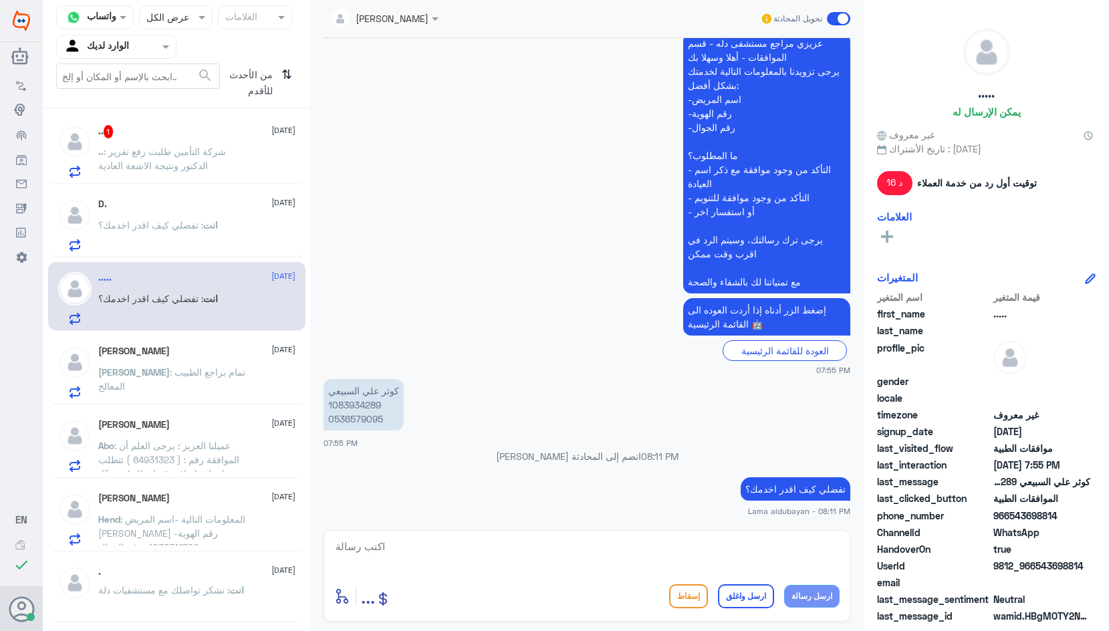
click at [182, 171] on span ": شركة التأمين طلبت رفع تقرير الدكتور ونتيجة الاشعة العادية" at bounding box center [162, 158] width 128 height 25
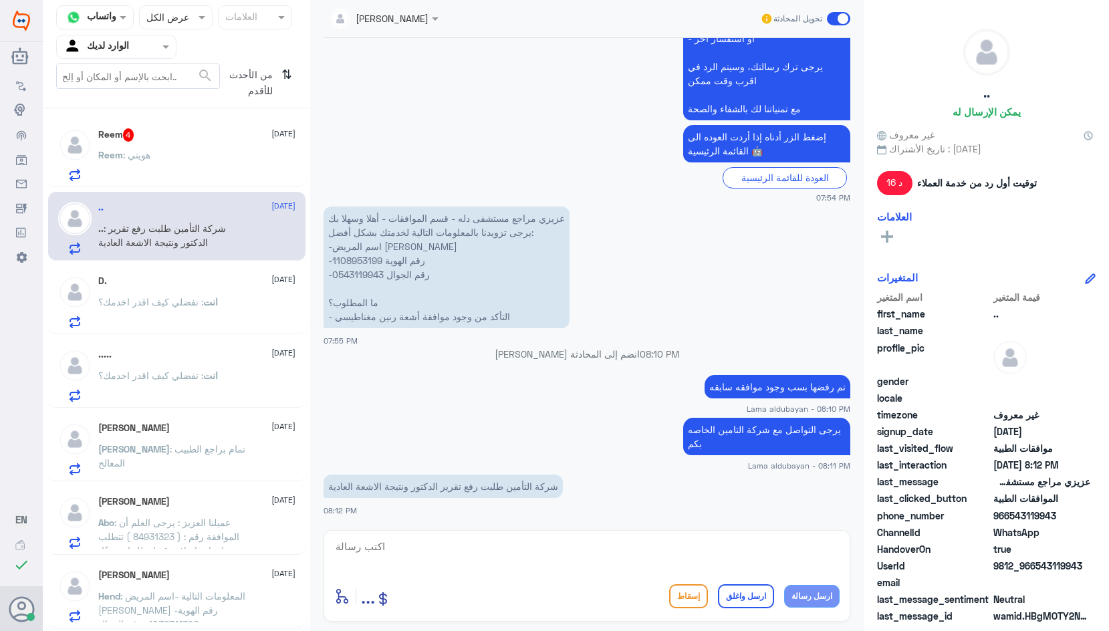
click at [154, 172] on div "Reem : هويتي" at bounding box center [196, 166] width 197 height 30
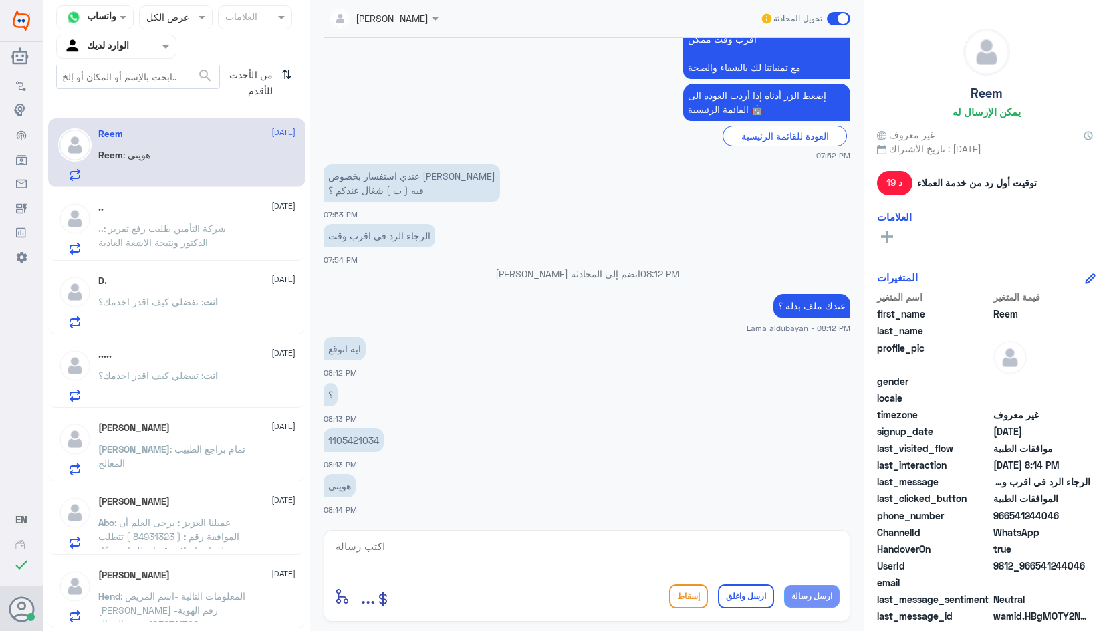
click at [348, 437] on p "1105421034" at bounding box center [354, 440] width 60 height 23
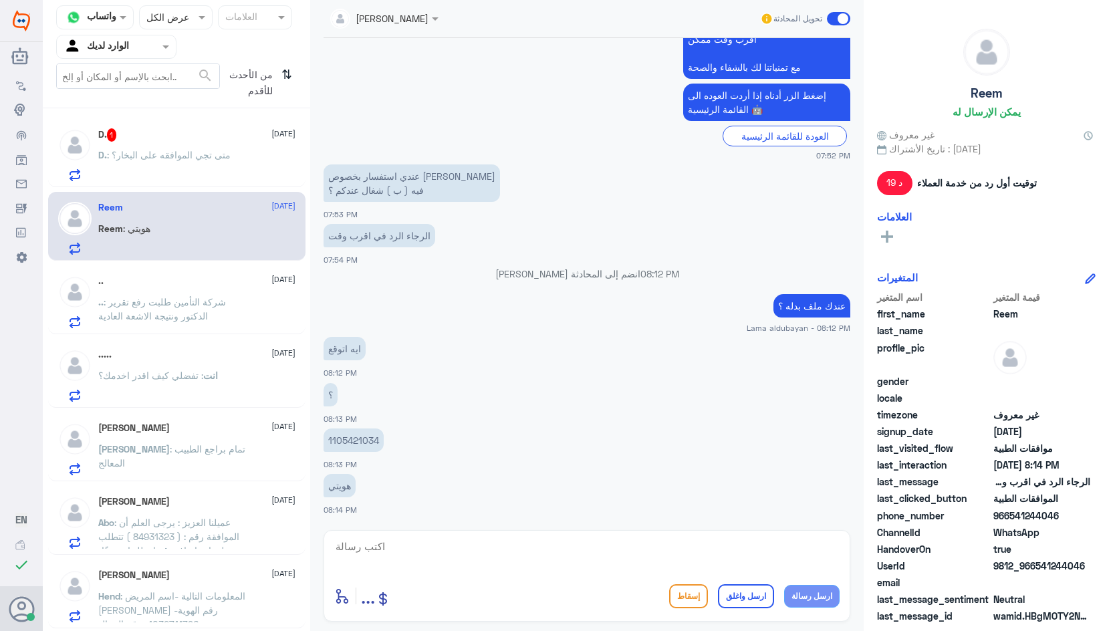
click at [586, 568] on textarea at bounding box center [587, 554] width 506 height 33
type textarea "y"
click at [837, 544] on textarea "غير مغطي في دله النخيل" at bounding box center [587, 554] width 506 height 33
type textarea "اعتذر غير مغطي في دله النخيل"
click at [807, 599] on button "ارسل رسالة" at bounding box center [812, 596] width 56 height 23
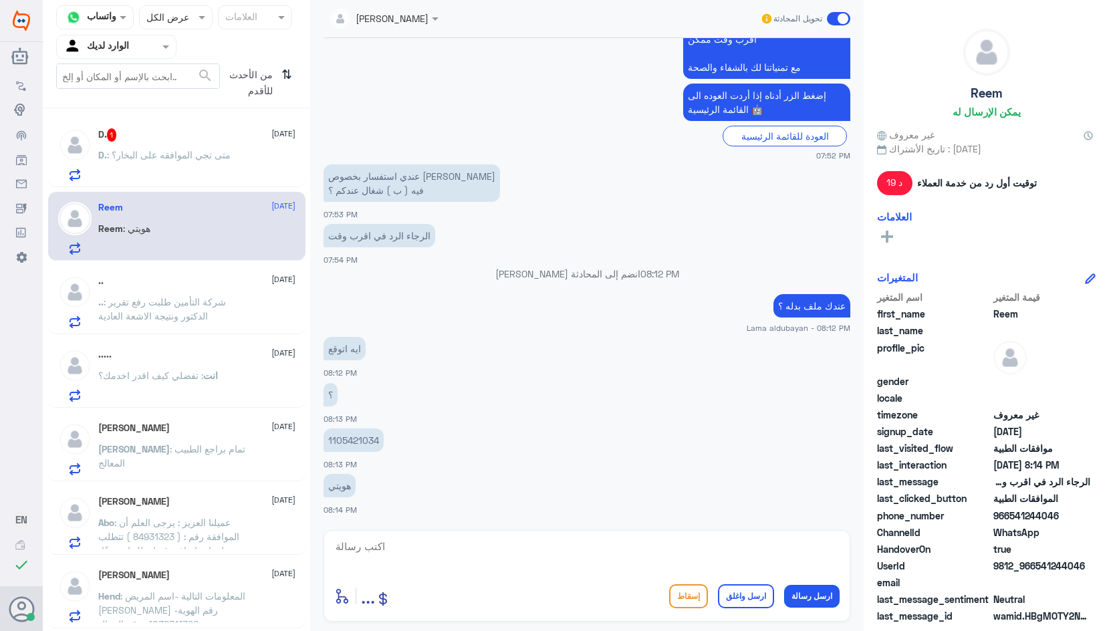
scroll to position [568, 0]
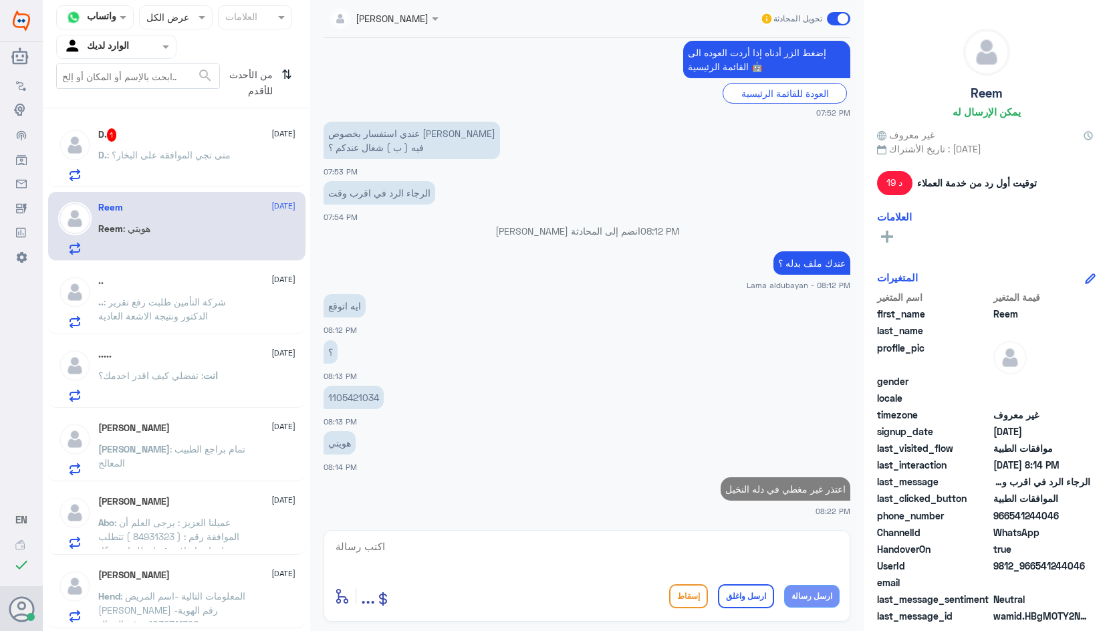
click at [785, 559] on textarea at bounding box center [587, 554] width 506 height 33
click at [237, 175] on div "D. : متى تجي الموافقه على البخار؟" at bounding box center [196, 166] width 197 height 30
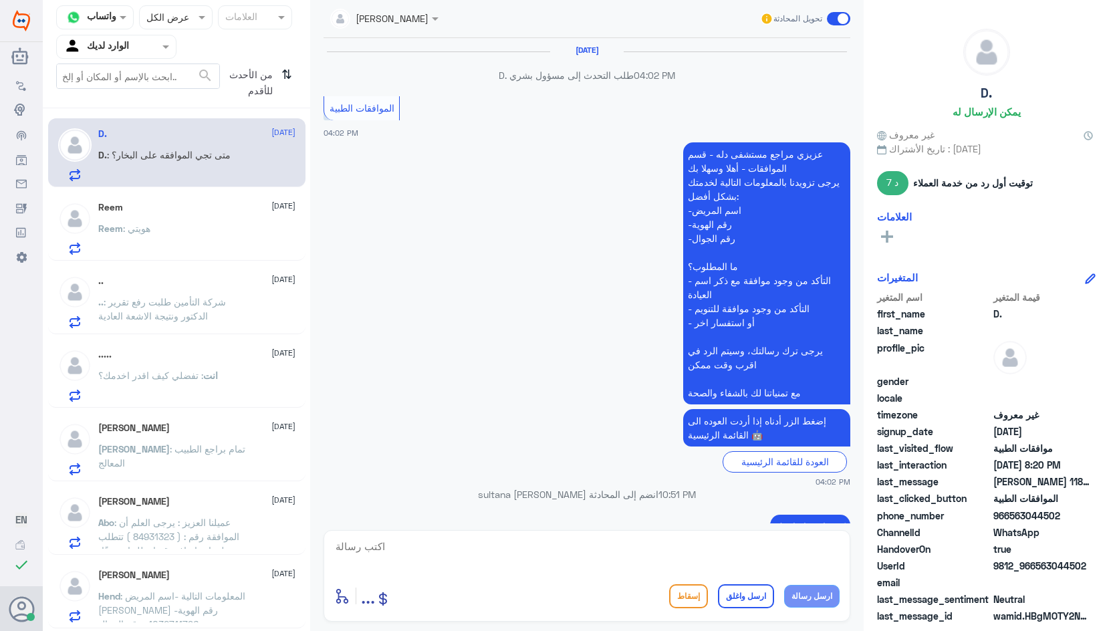
scroll to position [1150, 0]
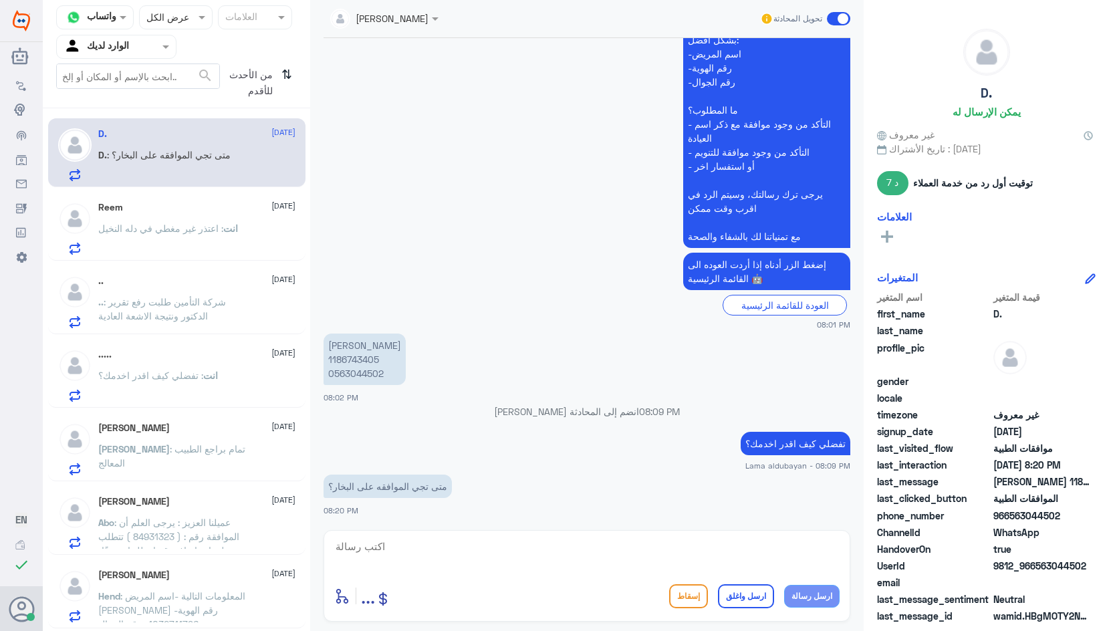
click at [364, 358] on p "[PERSON_NAME] 1186743405 0563044502" at bounding box center [365, 359] width 82 height 51
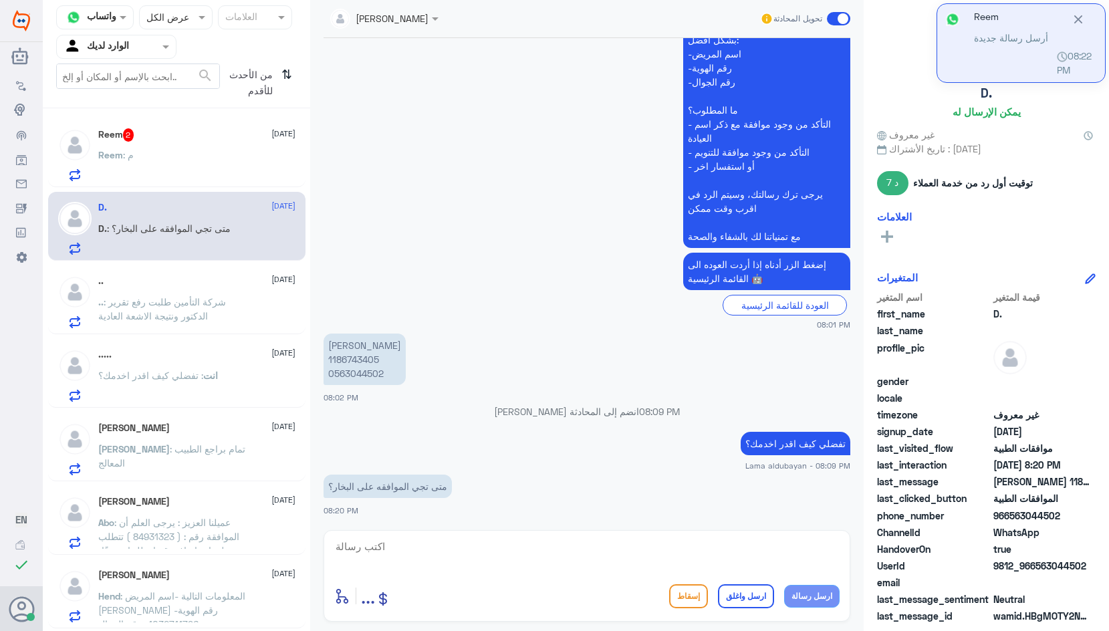
click at [552, 554] on textarea at bounding box center [587, 554] width 506 height 33
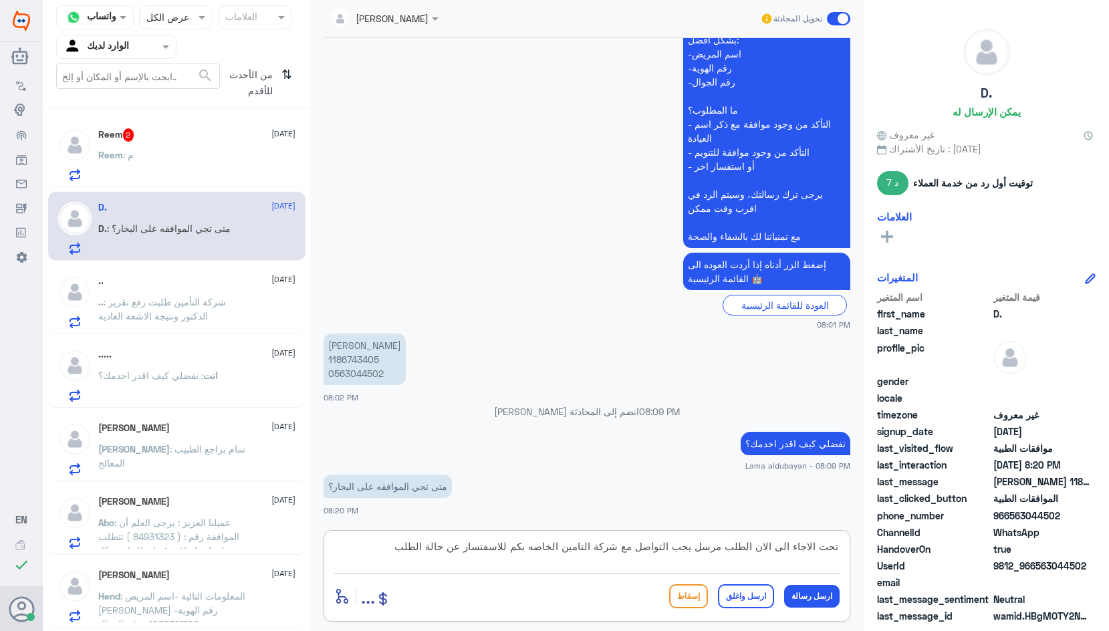
type textarea "تحت الاجاء الى الان الطلب مرسل يجب التواصل مع شركة التامين الخاصه بكم للاسفتسار…"
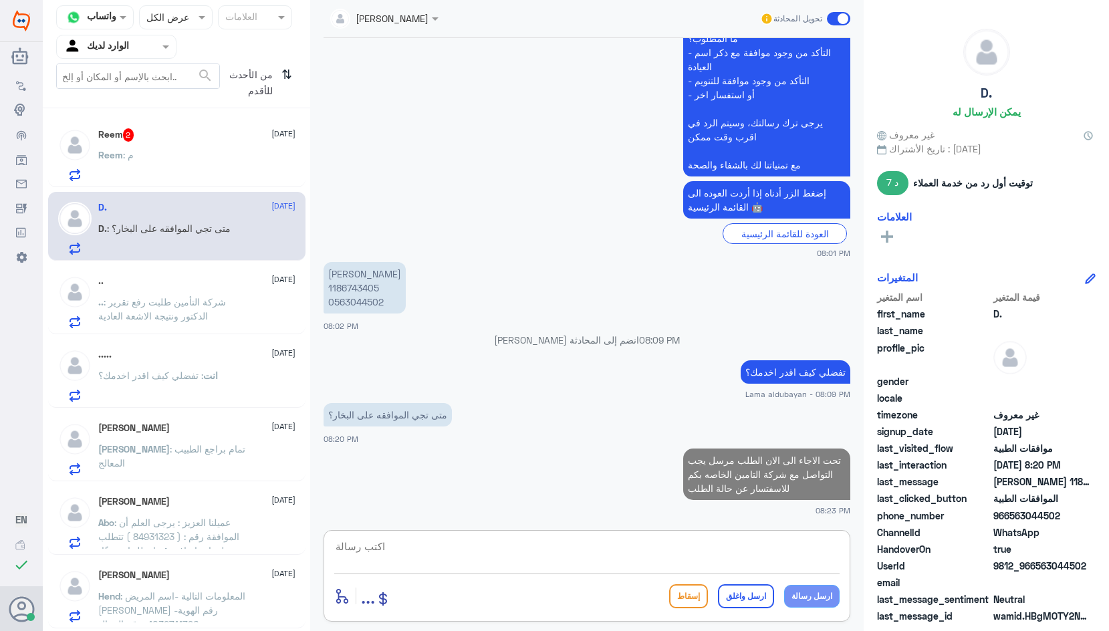
click at [200, 173] on div "Reem : م" at bounding box center [196, 166] width 197 height 30
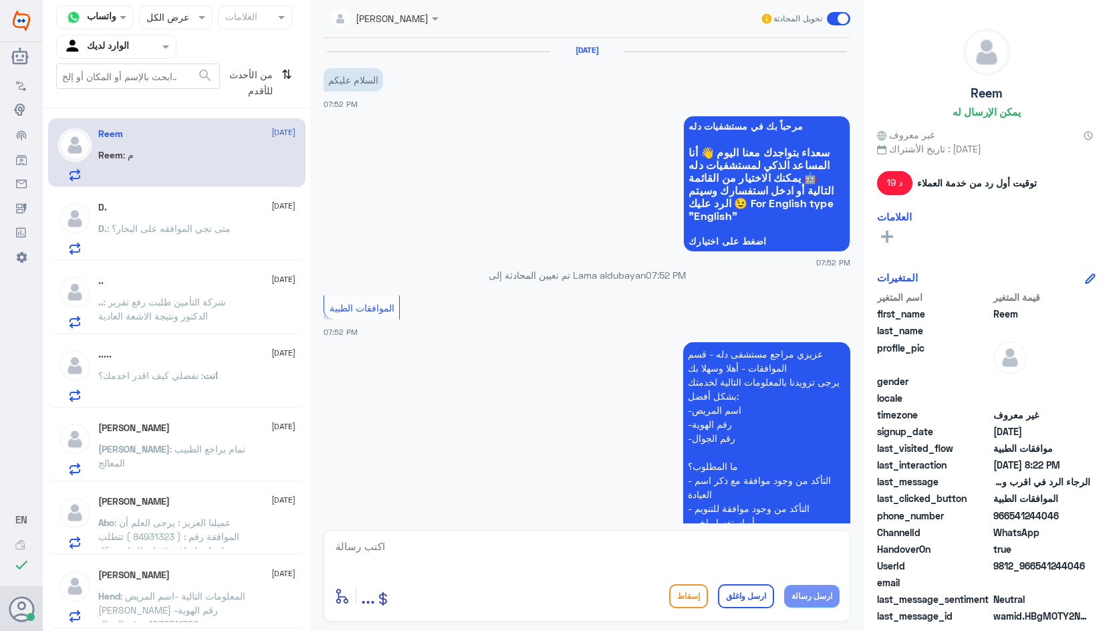
scroll to position [660, 0]
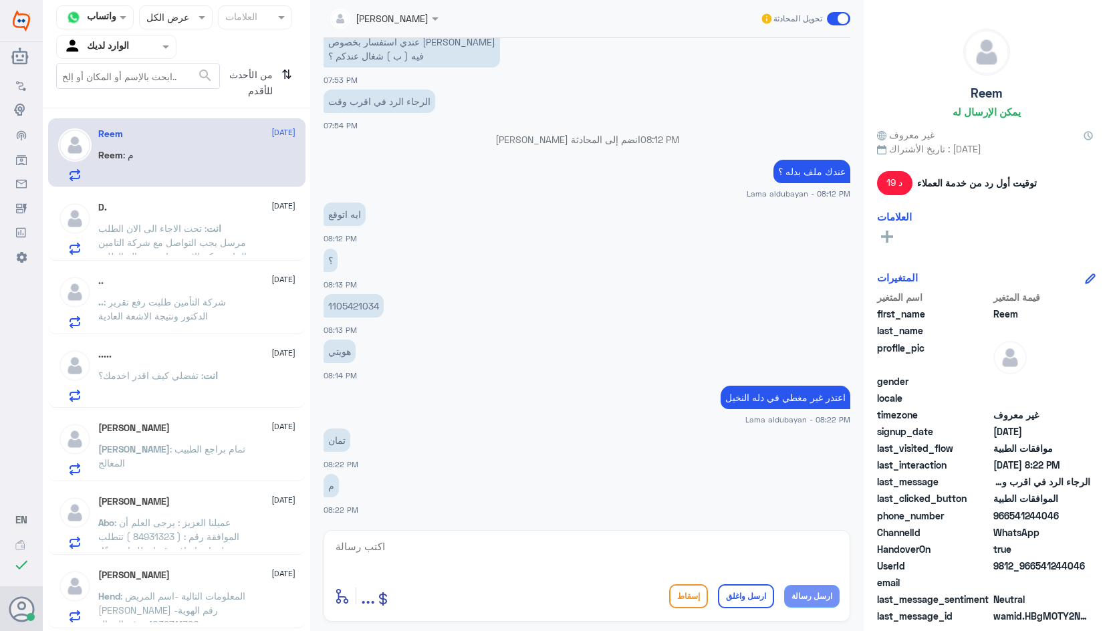
click at [498, 553] on textarea at bounding box center [587, 554] width 506 height 33
drag, startPoint x: 740, startPoint y: 546, endPoint x: 724, endPoint y: 573, distance: 31.2
click at [740, 548] on textarea "نشكر لكم تواصلكم في دله النخيل" at bounding box center [587, 554] width 506 height 33
type textarea "نشكر لكم تواصلكم في [GEOGRAPHIC_DATA]"
click at [753, 603] on button "ارسل واغلق" at bounding box center [746, 597] width 56 height 24
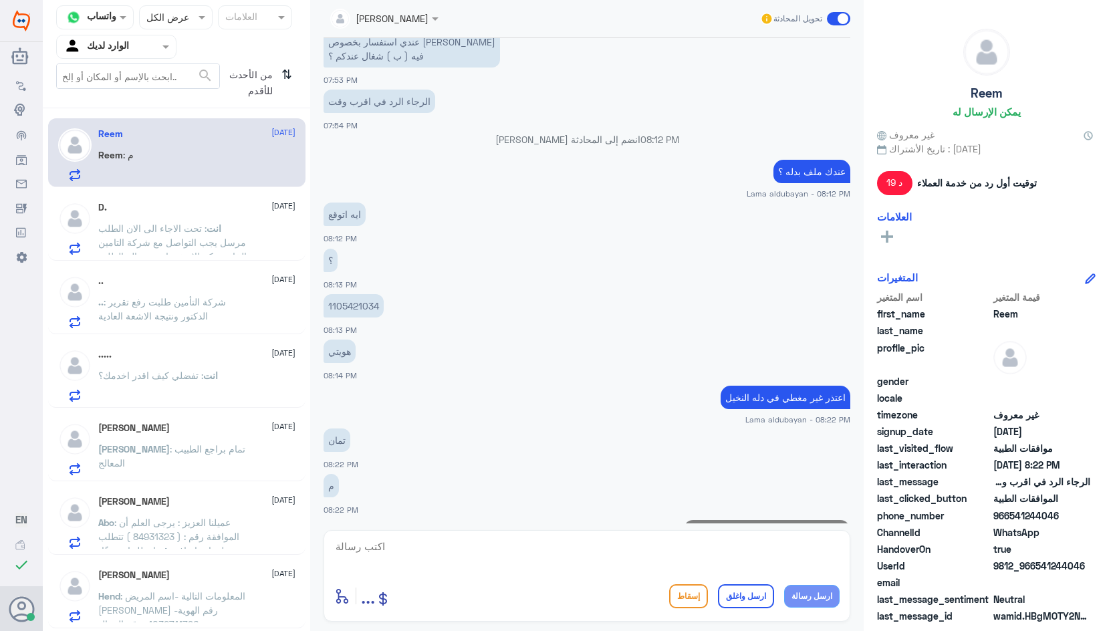
scroll to position [717, 0]
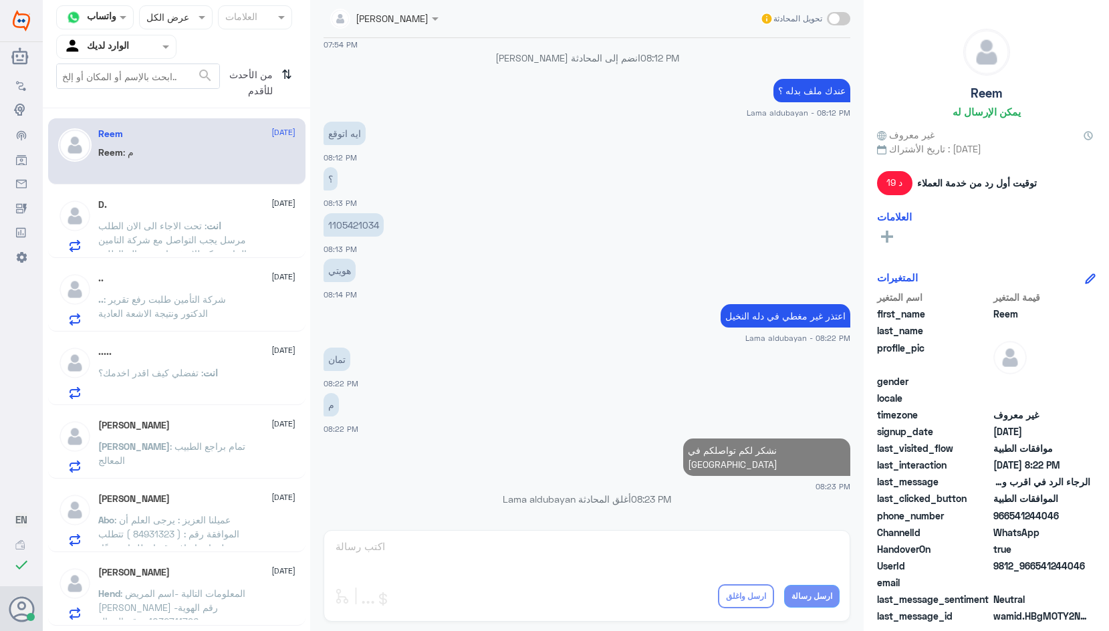
click at [156, 255] on div "D. [DATE] انت : تحت الاجاء الى الان الطلب مرسل يجب التواصل مع شركة التامين الخا…" at bounding box center [176, 223] width 257 height 69
click at [171, 235] on span ": تحت الاجاء الى الان الطلب مرسل يجب التواصل مع شركة التامين الخاصه بكم للاسفتس…" at bounding box center [172, 239] width 148 height 39
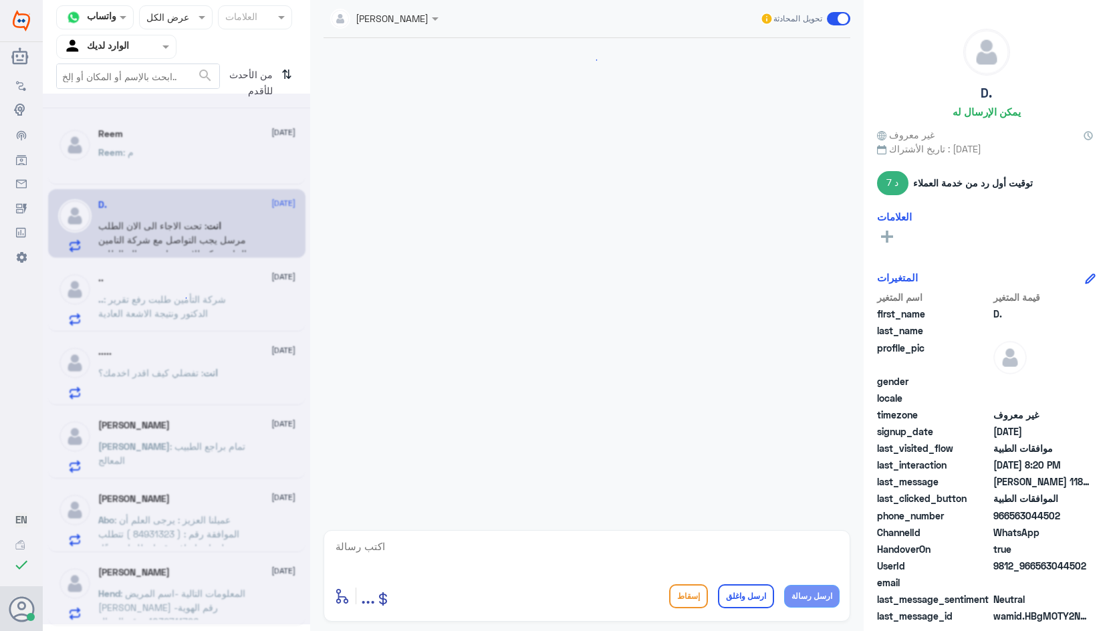
scroll to position [1222, 0]
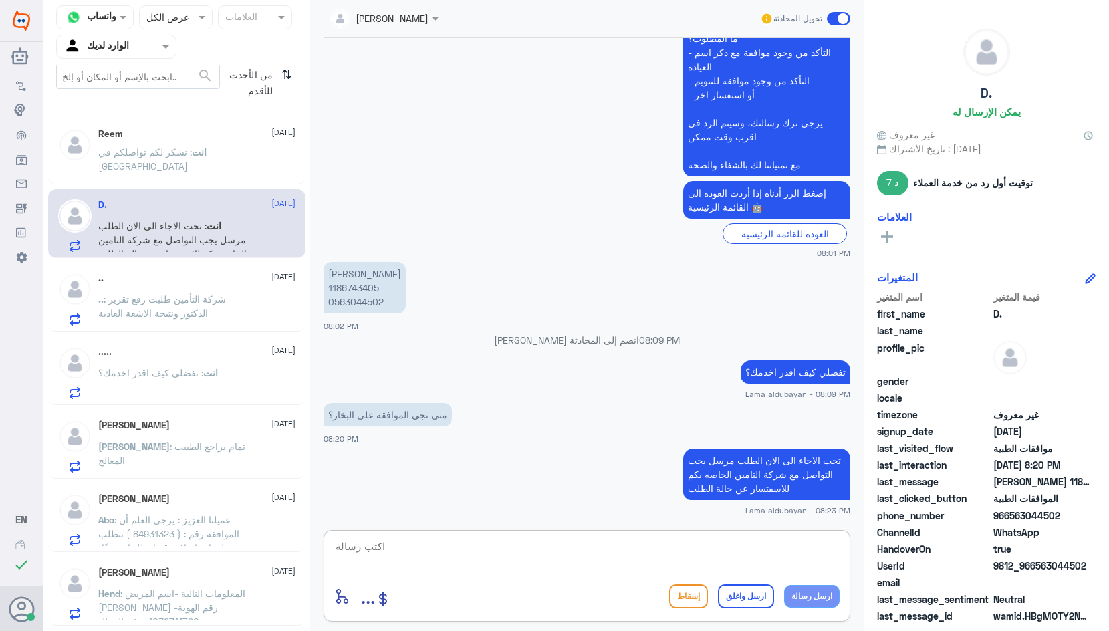
click at [530, 566] on textarea at bounding box center [587, 554] width 506 height 33
type textarea "اي خدمه اخرى؟"
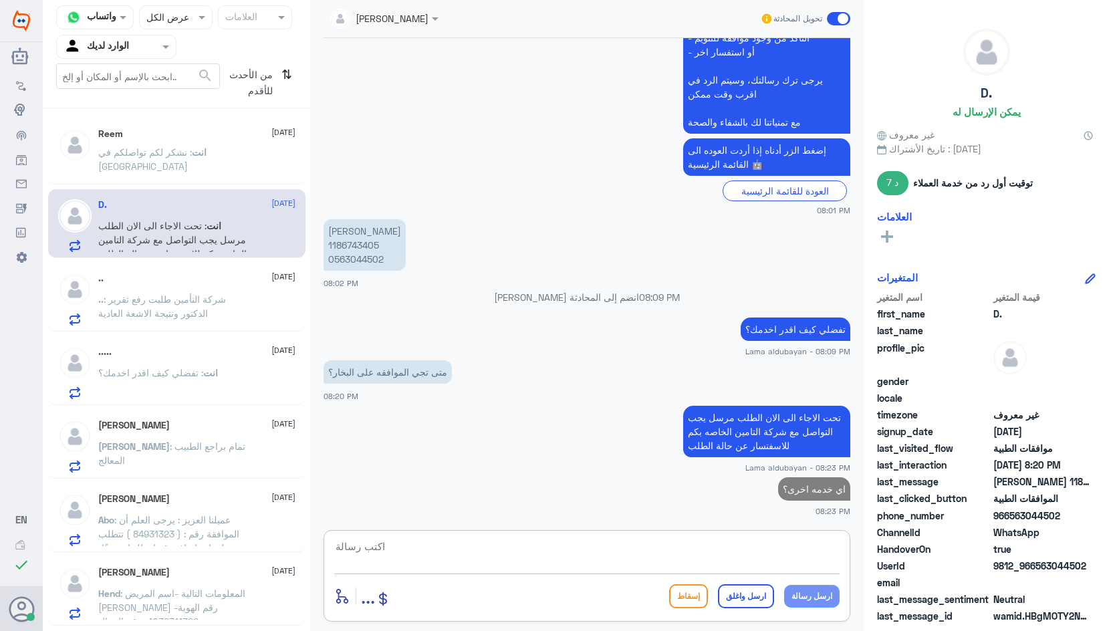
click at [163, 292] on div ".. [DATE] .. : شركة التأمين طلبت رفع تقرير الدكتور ونتيجة الاشعة العادية" at bounding box center [196, 299] width 197 height 53
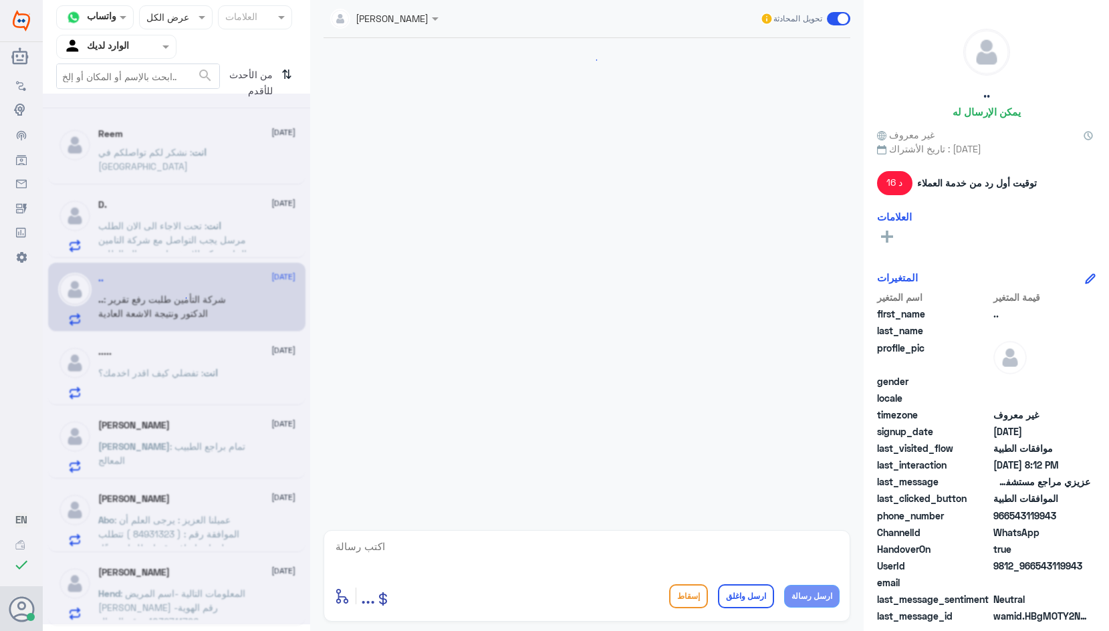
scroll to position [1447, 0]
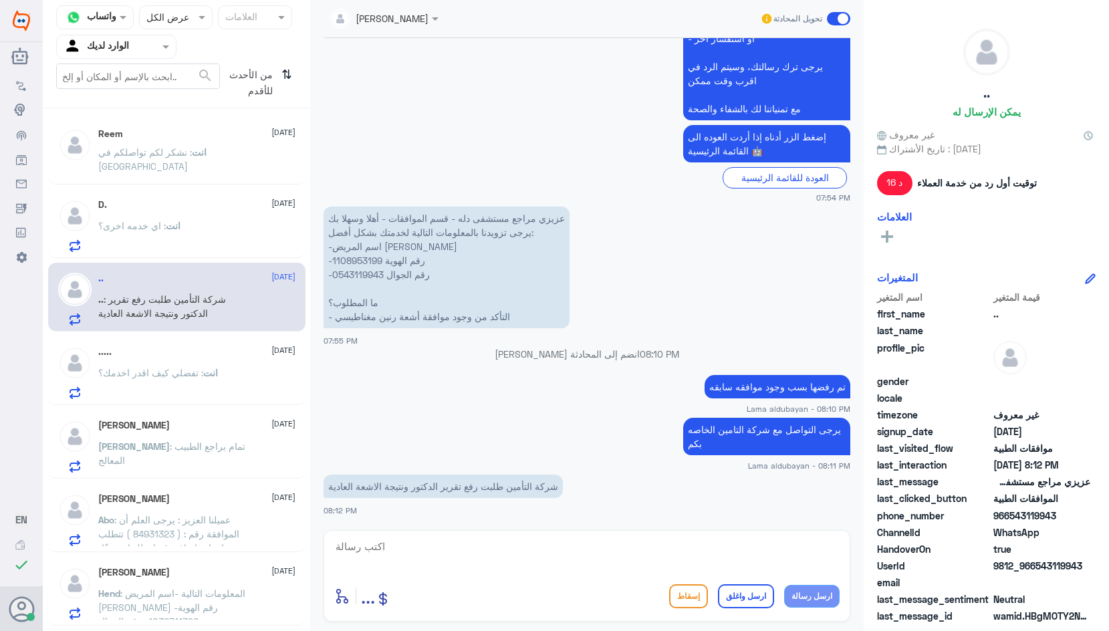
click at [365, 258] on p "عزيزي مراجع مستشفى دله - قسم الموافقات - أهلا وسهلا بك يرجى تزويدنا بالمعلومات …" at bounding box center [447, 268] width 246 height 122
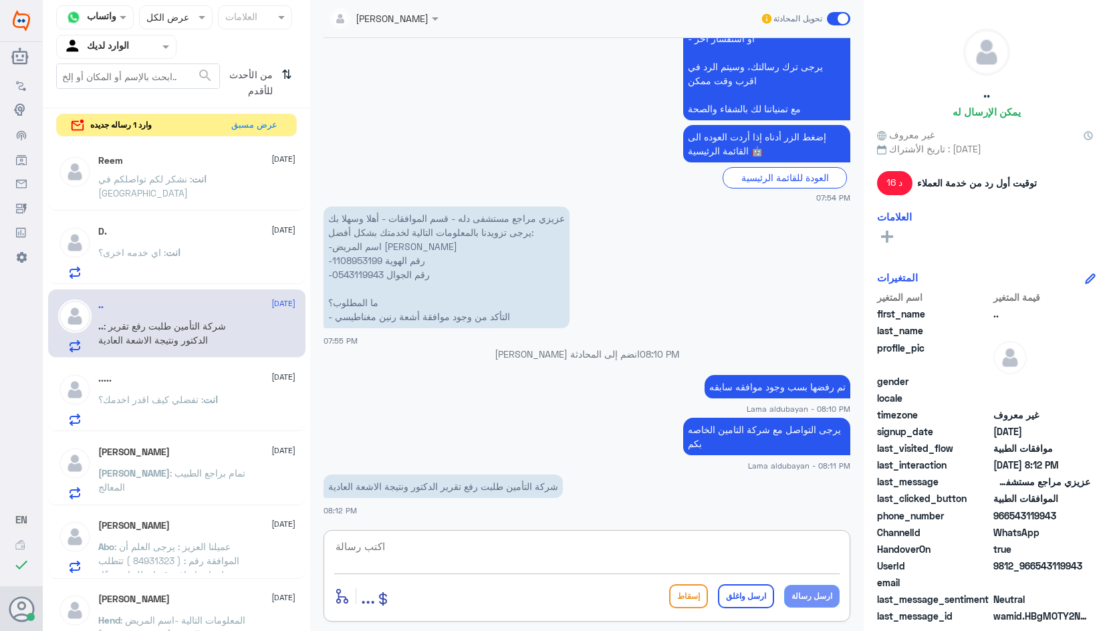
click at [607, 564] on textarea at bounding box center [587, 554] width 506 height 33
type textarea "تم رفعه من جديد وارفاق التقرير والاشعه بنتظار رد التامين"
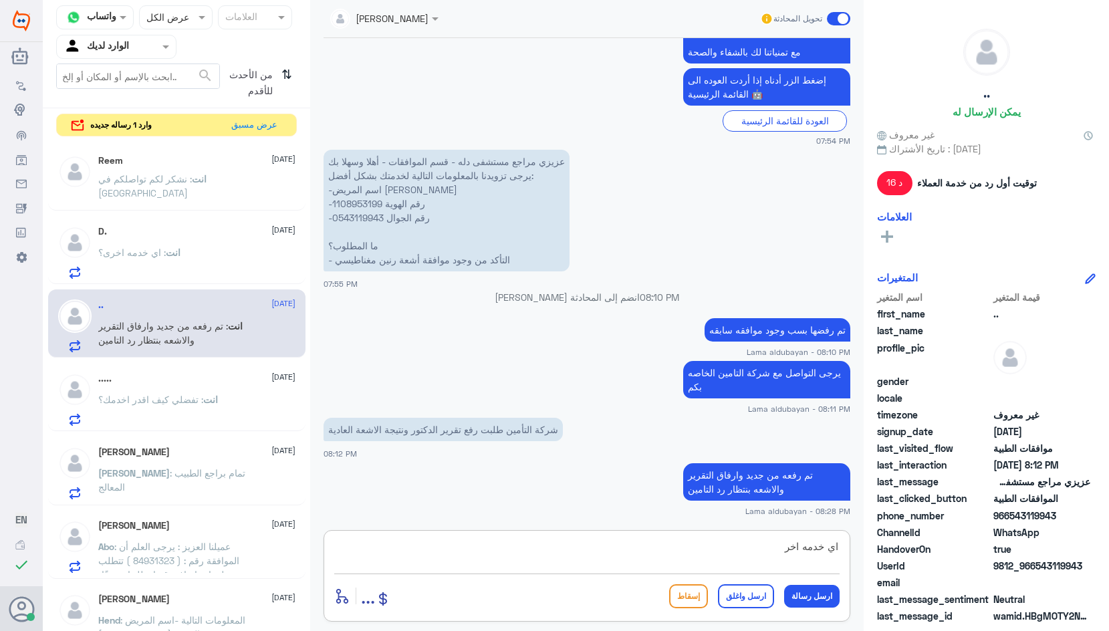
type textarea "اي خدمه اخرى"
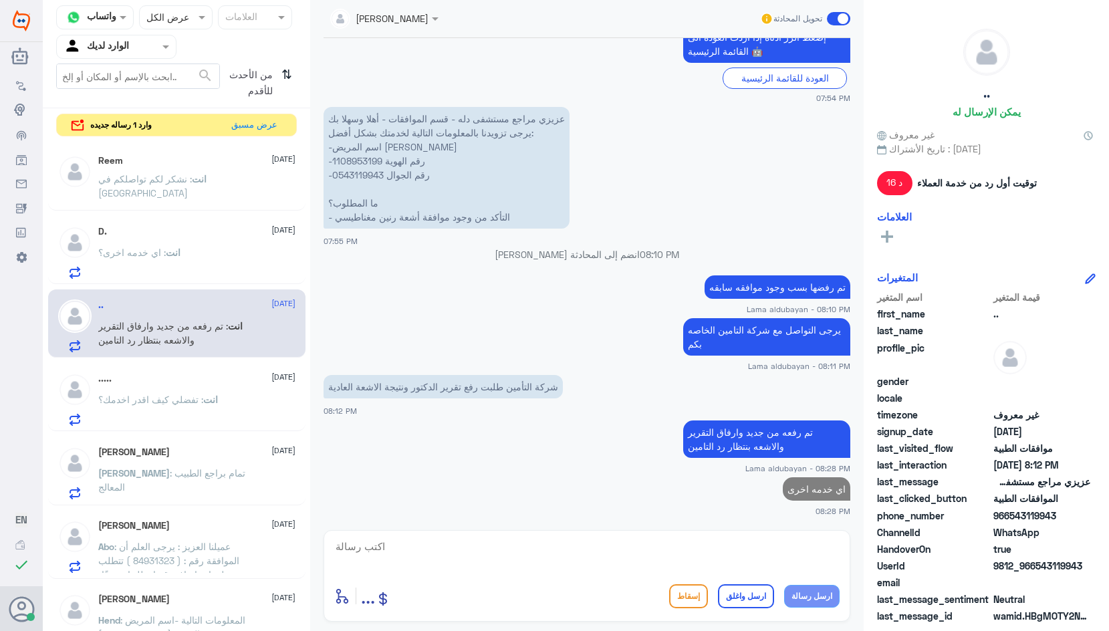
click at [189, 252] on div "انت : اي خدمه اخرى؟" at bounding box center [196, 264] width 197 height 30
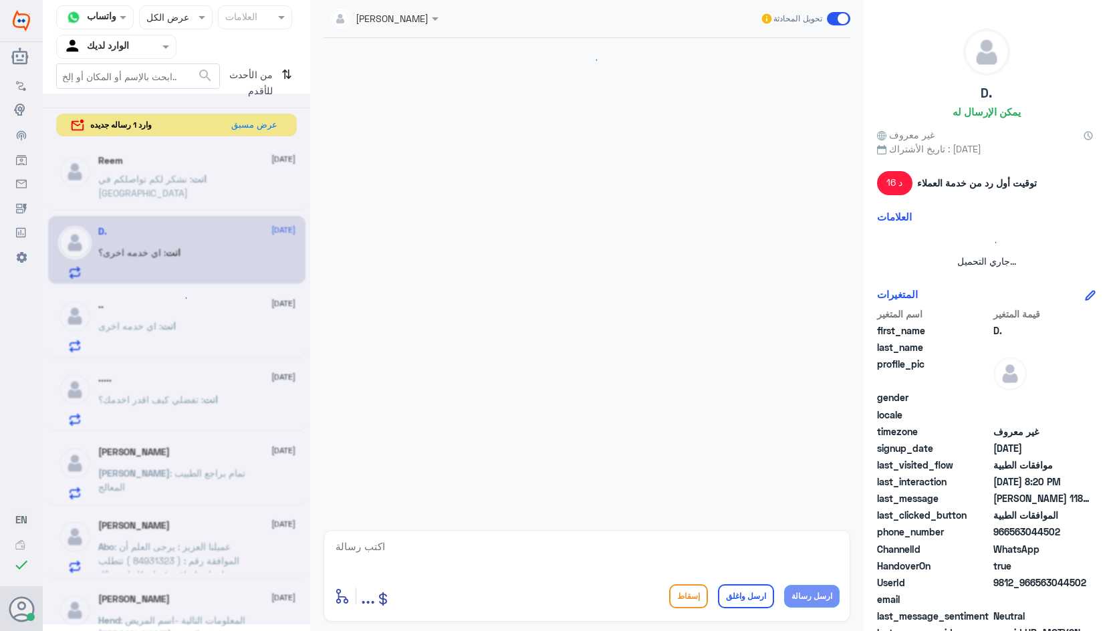
click at [229, 182] on div at bounding box center [177, 359] width 268 height 531
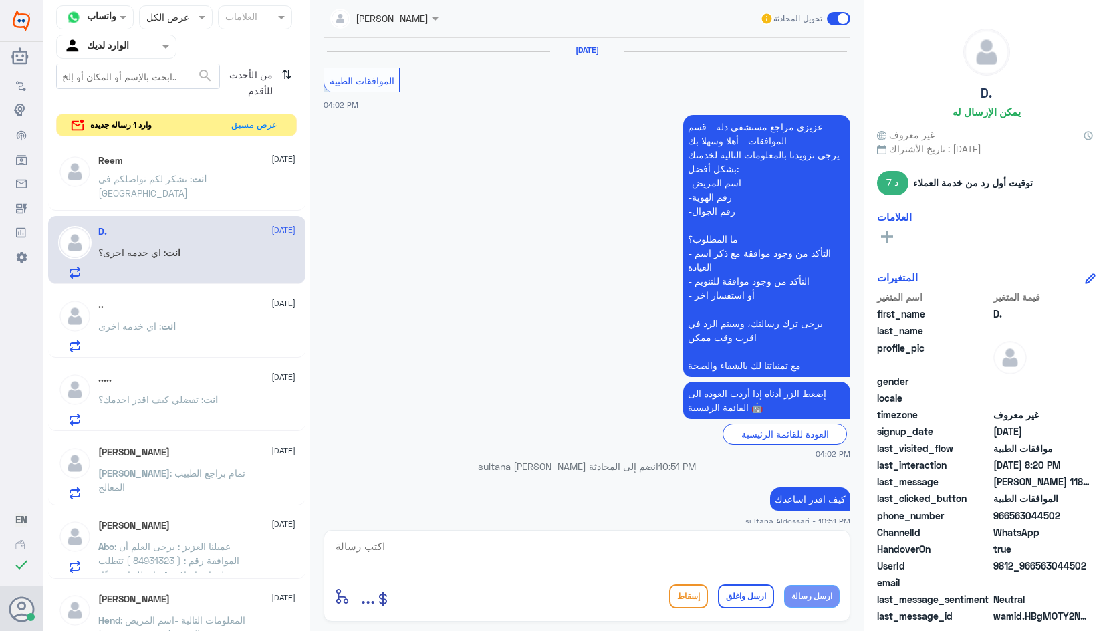
scroll to position [1237, 0]
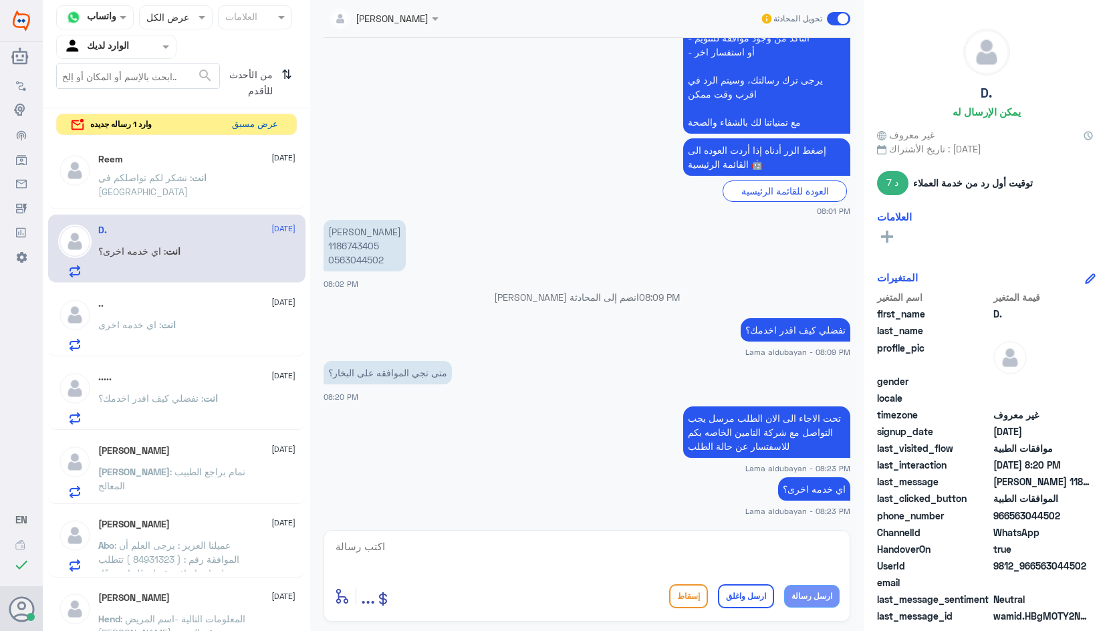
click at [265, 124] on button "عرض مسبق" at bounding box center [255, 124] width 56 height 21
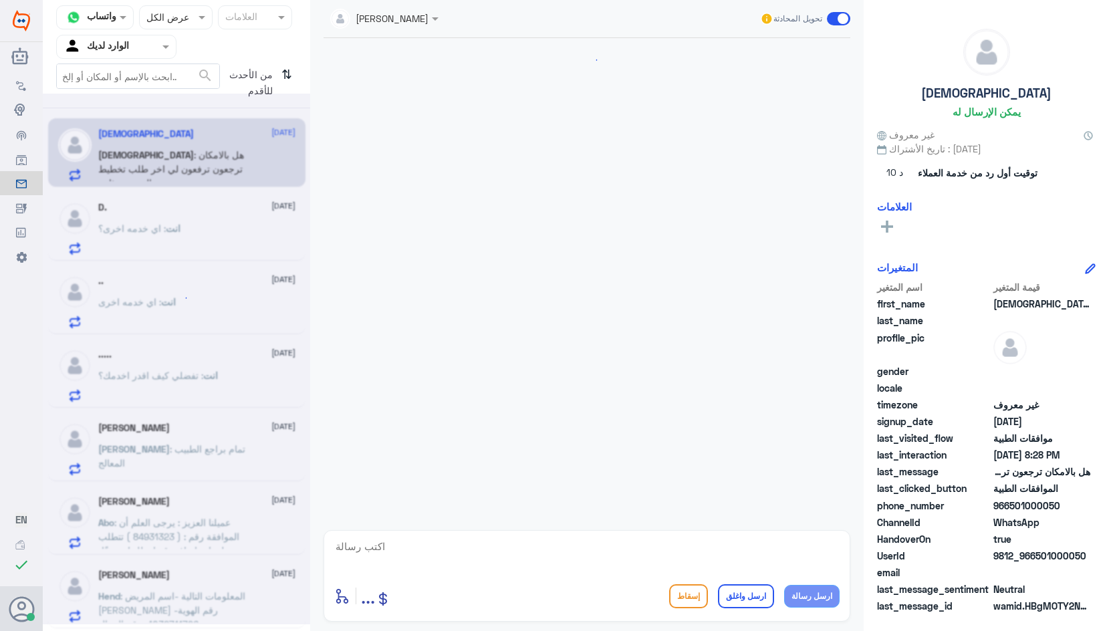
scroll to position [304, 0]
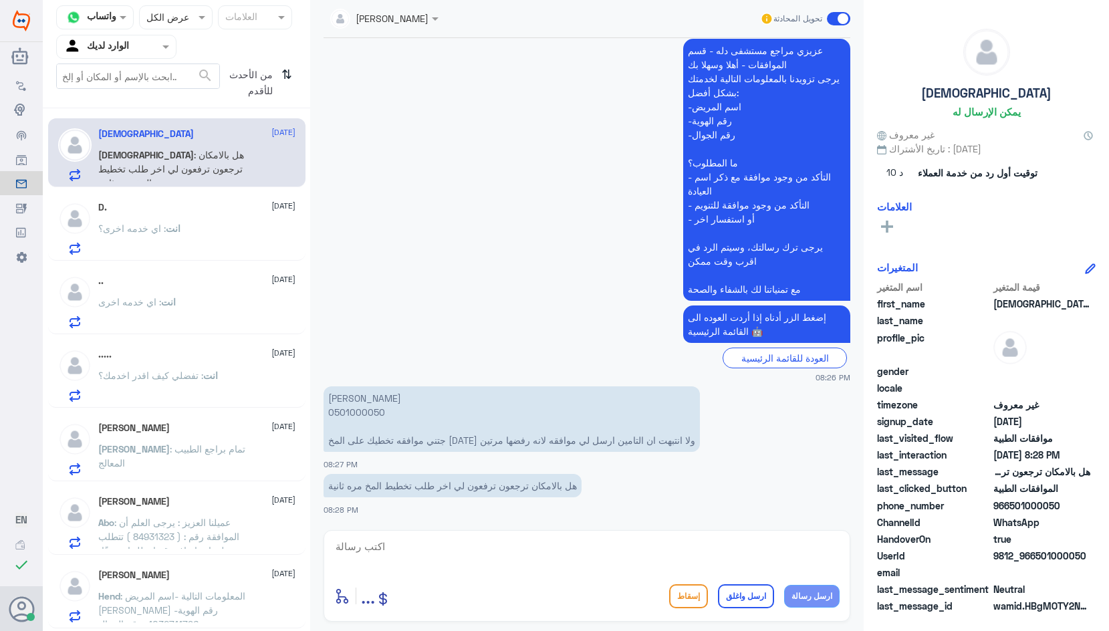
click at [368, 412] on p "[PERSON_NAME] 0501000050 جتني موافقه تخطيك على المخ [DATE] ولا انتبهت ان التامي…" at bounding box center [512, 420] width 377 height 66
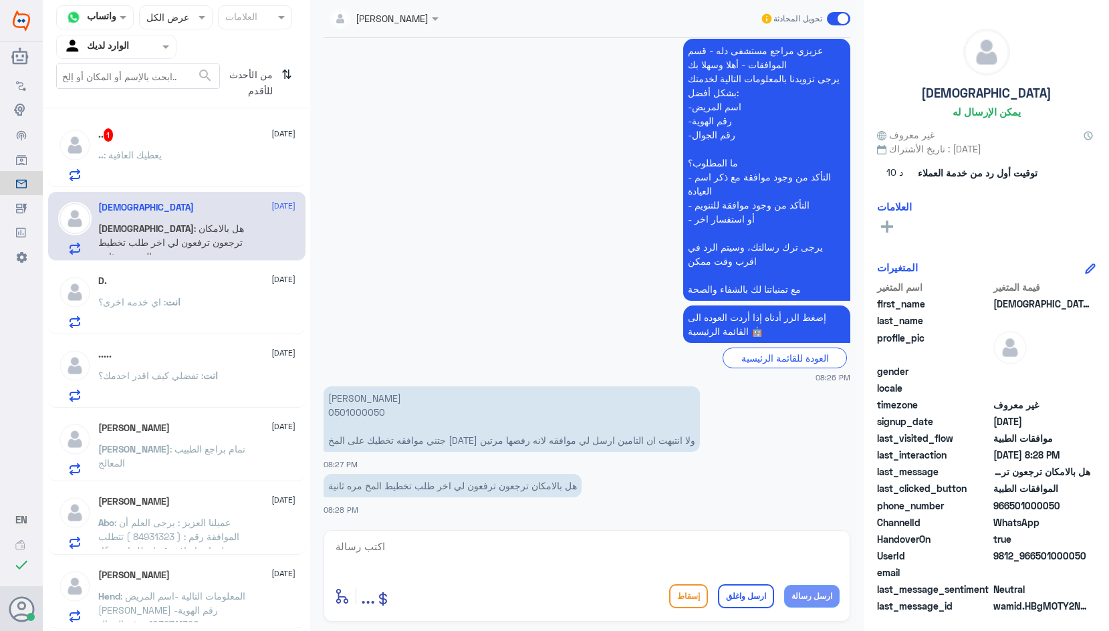
click at [500, 542] on textarea at bounding box center [587, 554] width 506 height 33
type textarea "قصدك على اشعة الرنين"
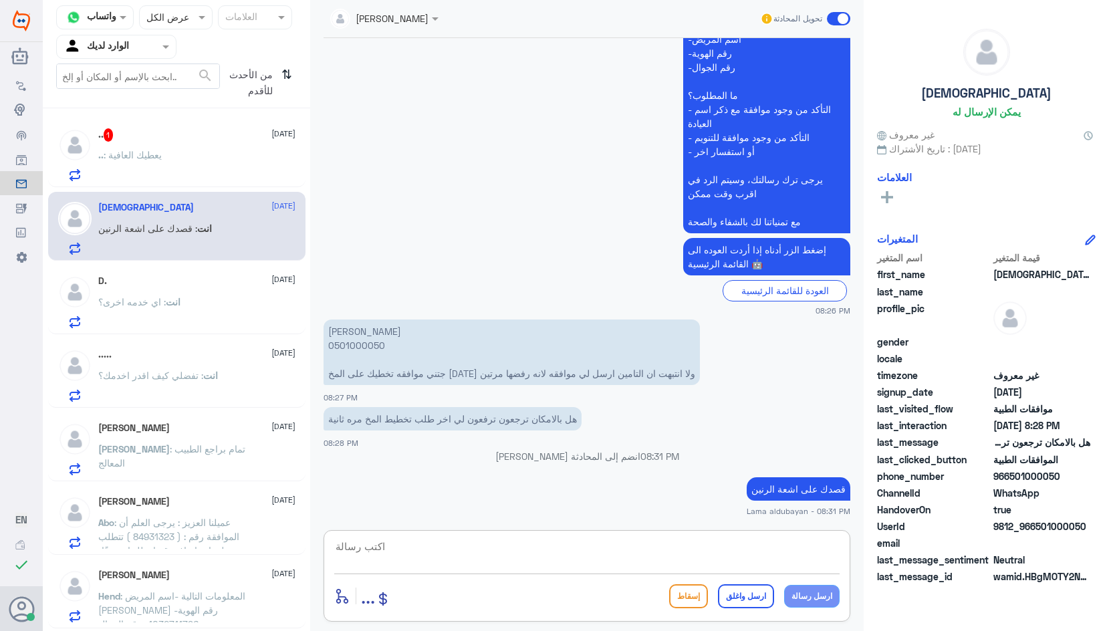
click at [455, 550] on textarea at bounding box center [587, 554] width 506 height 33
type textarea "تم رفع الطلب من جديد"
click at [807, 589] on button "ارسل رسالة" at bounding box center [812, 596] width 56 height 23
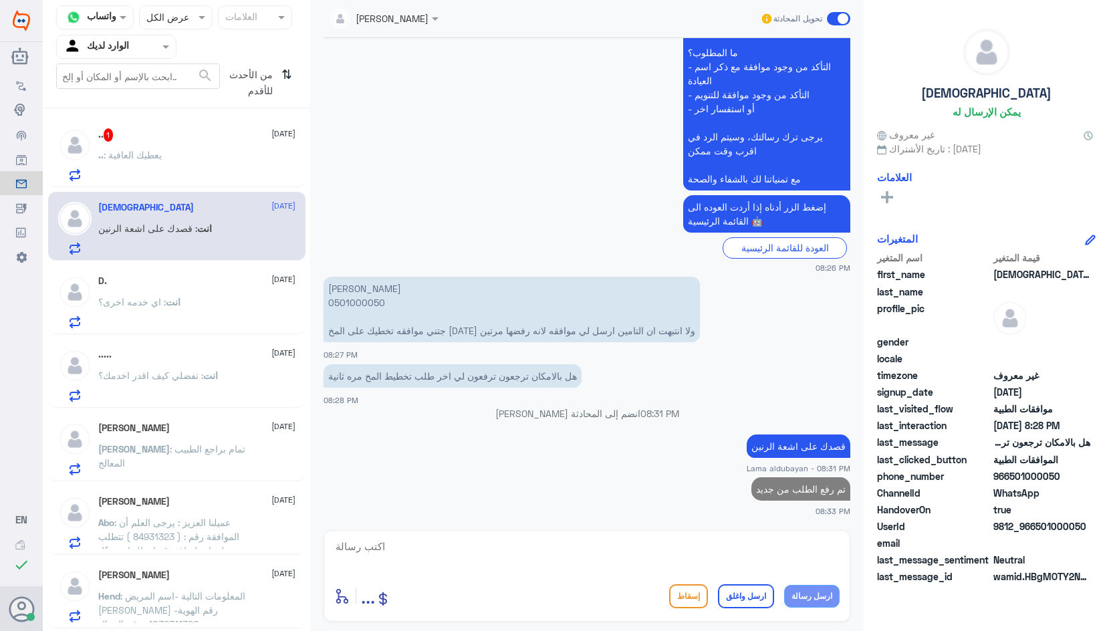
click at [160, 167] on p ".. : يعطيك العافية" at bounding box center [130, 164] width 64 height 33
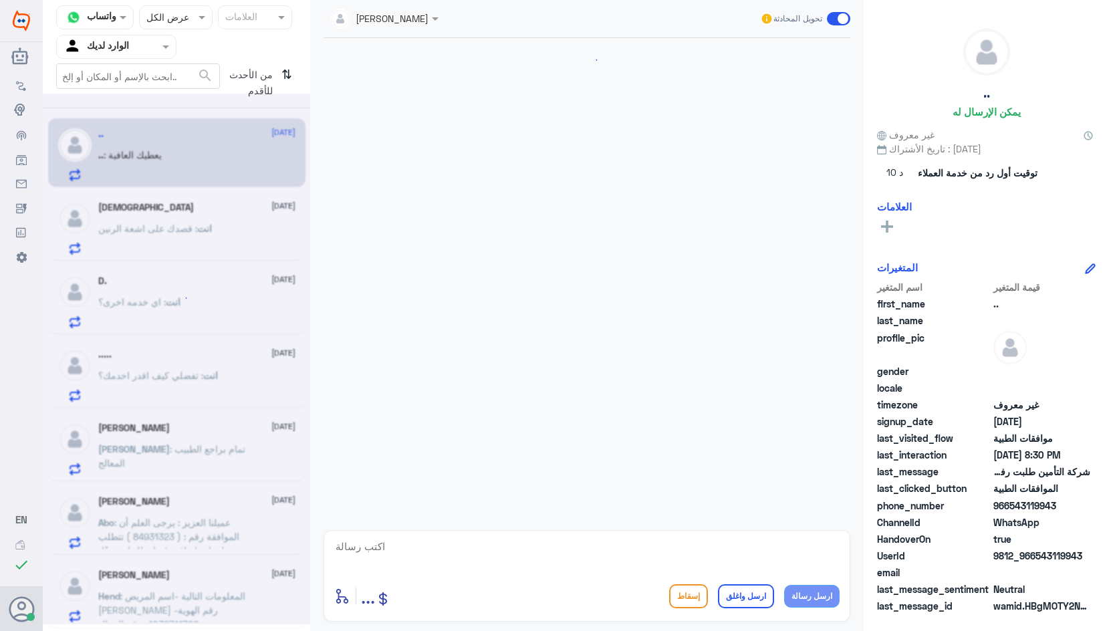
scroll to position [1006, 0]
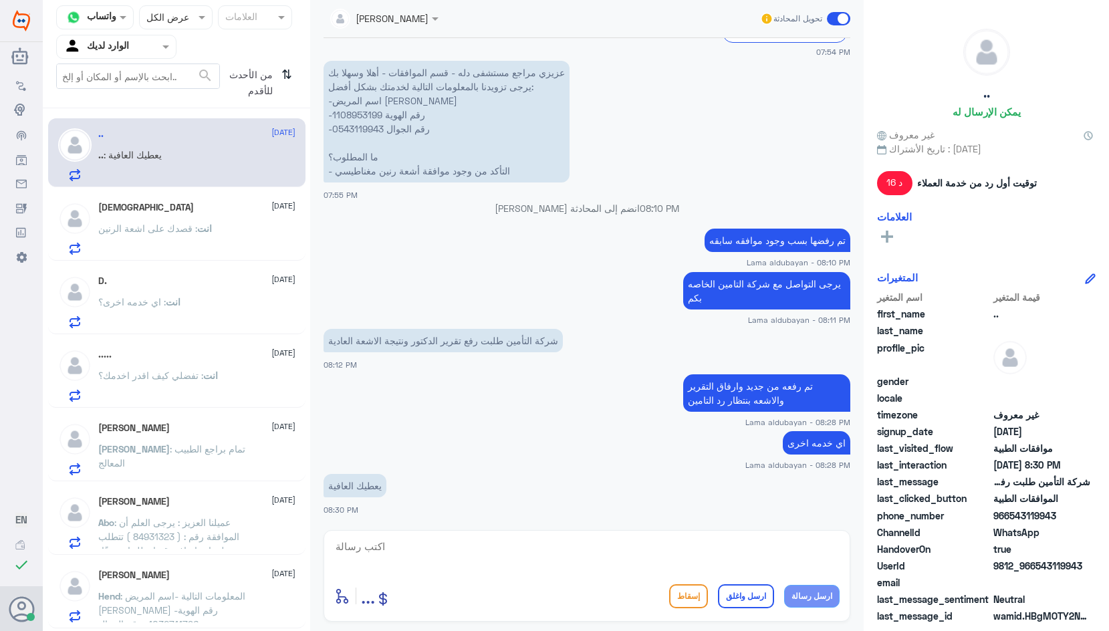
click at [713, 555] on textarea at bounding box center [587, 554] width 506 height 33
type textarea "[DEMOGRAPHIC_DATA] يعافيك"
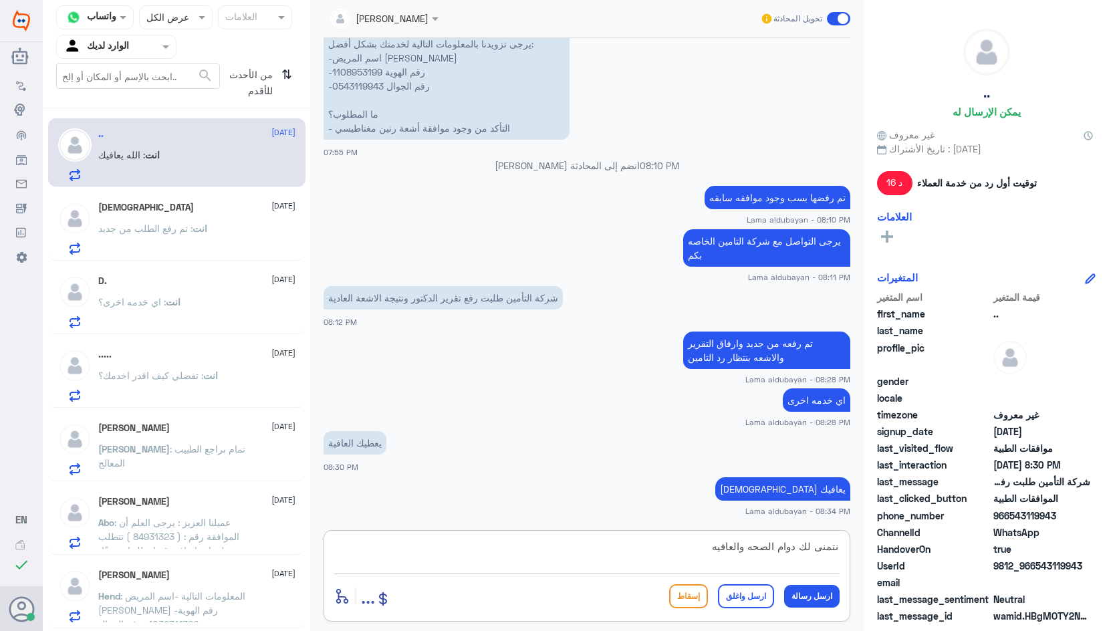
type textarea "نتمنى لك دوام الصحه والعافيه"
click at [748, 601] on button "ارسل واغلق" at bounding box center [746, 597] width 56 height 24
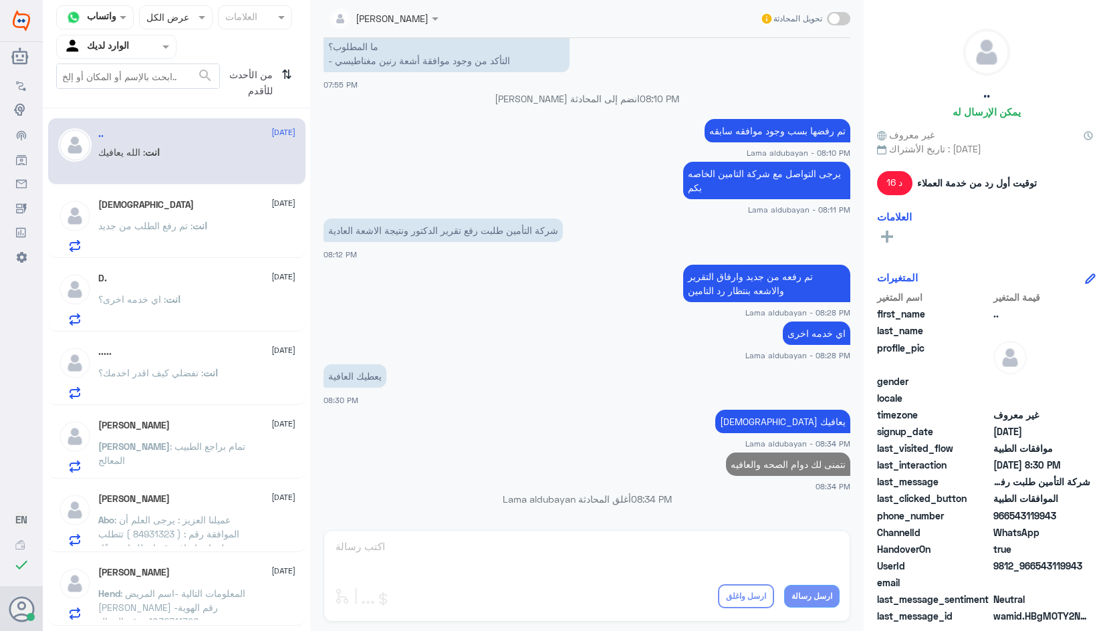
click at [237, 248] on div "انت : تم رفع الطلب من جديد" at bounding box center [196, 237] width 197 height 30
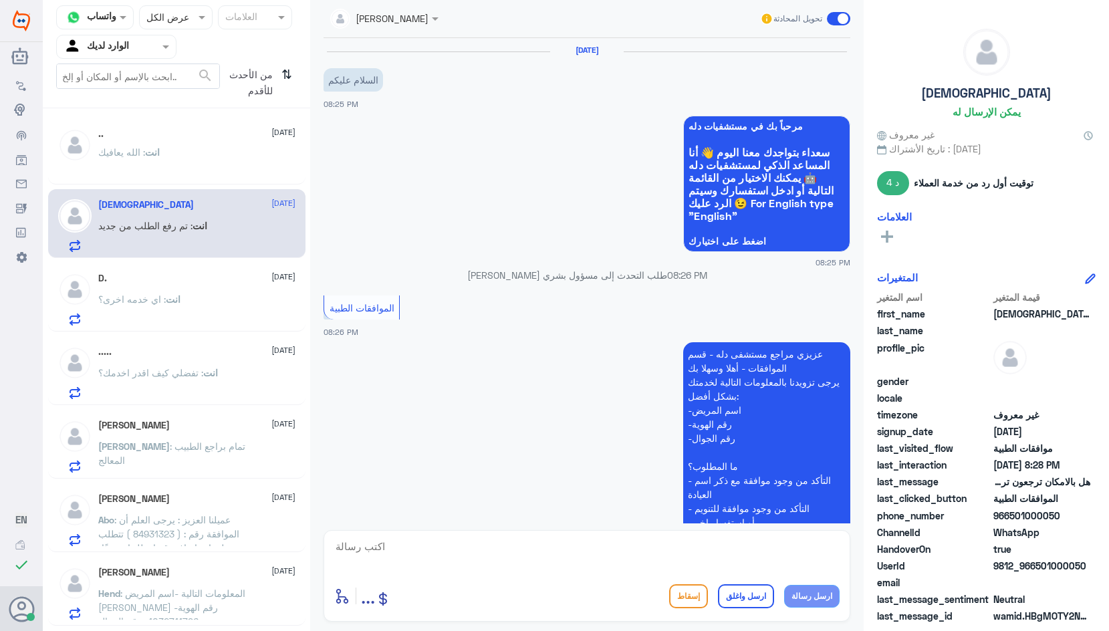
scroll to position [413, 0]
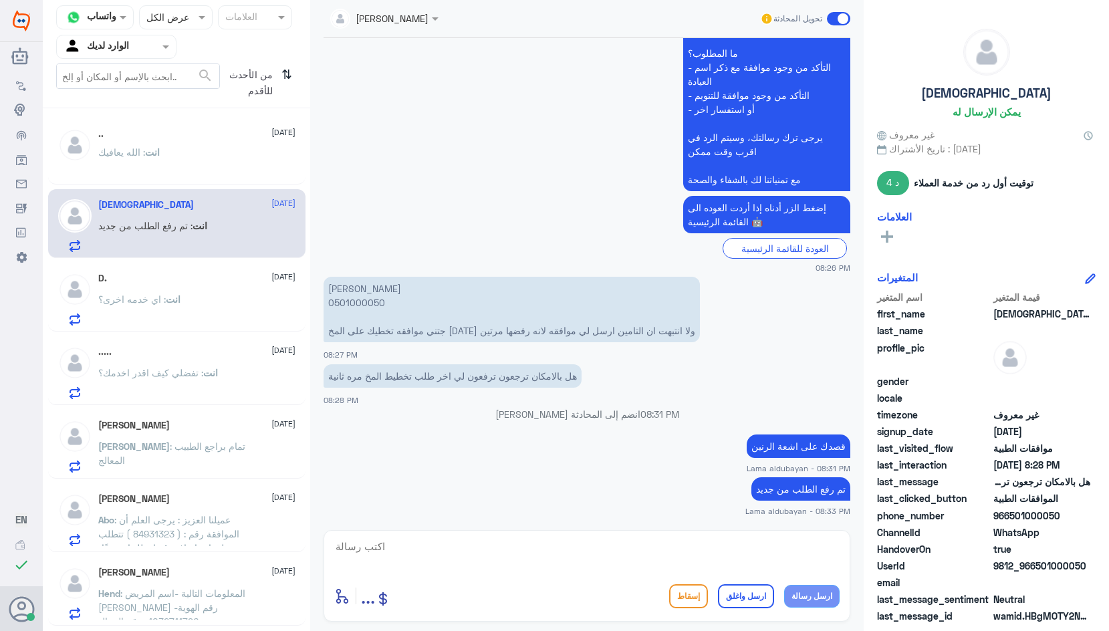
click at [650, 555] on textarea at bounding box center [587, 554] width 506 height 33
type textarea "نتمنى لك دوام الصحه والعافيه"
drag, startPoint x: 759, startPoint y: 598, endPoint x: 666, endPoint y: 540, distance: 109.7
click at [756, 598] on button "ارسل واغلق" at bounding box center [746, 597] width 56 height 24
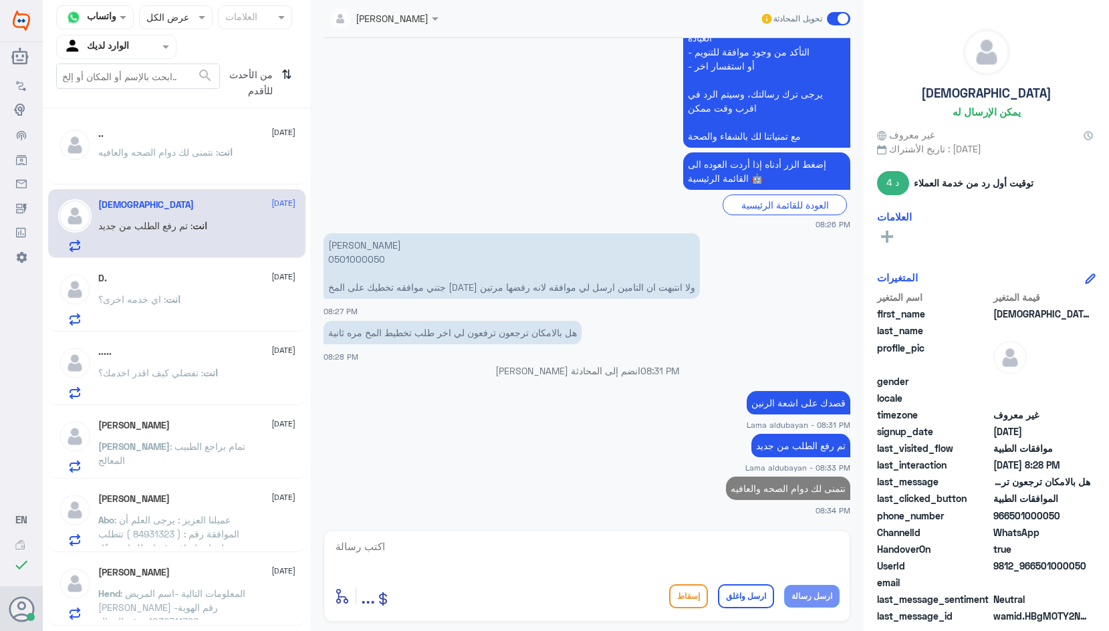
click at [132, 272] on div "D. [DATE] انت : اي خدمه اخرى؟" at bounding box center [176, 297] width 257 height 69
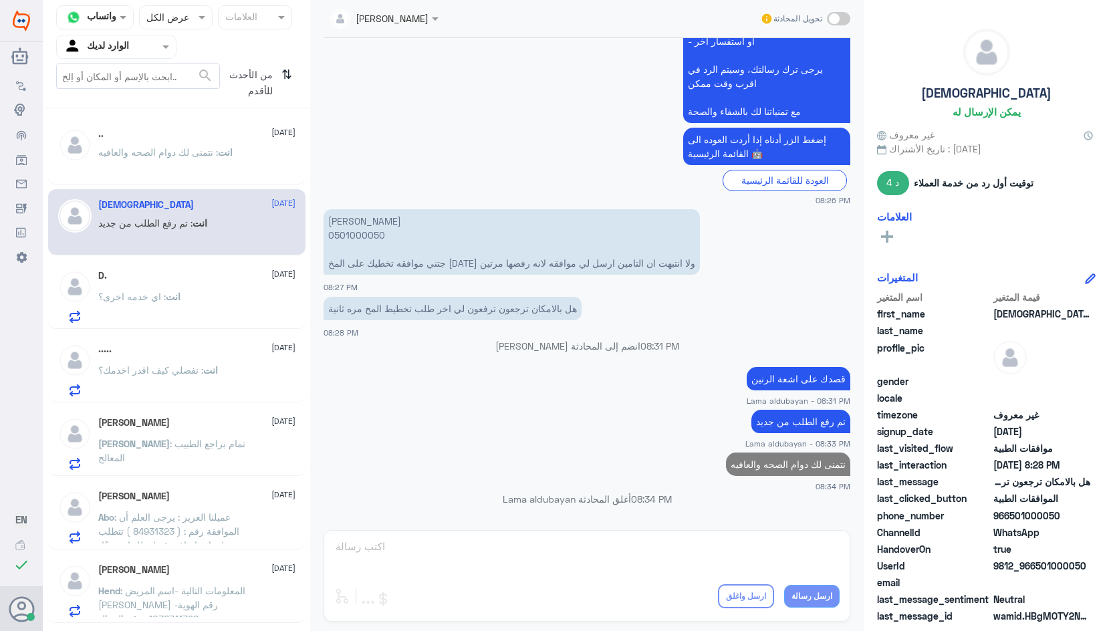
click at [197, 331] on div ".. [DATE] انت : نتمنى لك دوام الصحه والعافيه [PERSON_NAME] [DATE] انت : تم رفع …" at bounding box center [177, 371] width 268 height 515
click at [173, 254] on div "[PERSON_NAME] [DATE] انت : تم رفع الطلب من جديد" at bounding box center [176, 222] width 257 height 66
click at [179, 272] on div "D. [DATE]" at bounding box center [196, 275] width 197 height 11
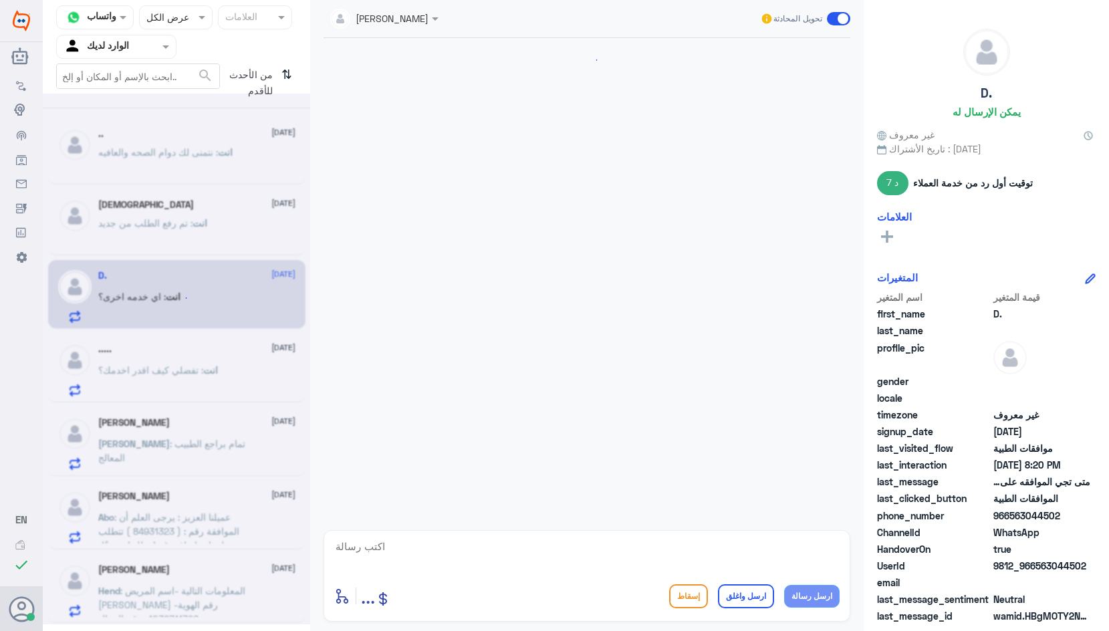
scroll to position [1237, 0]
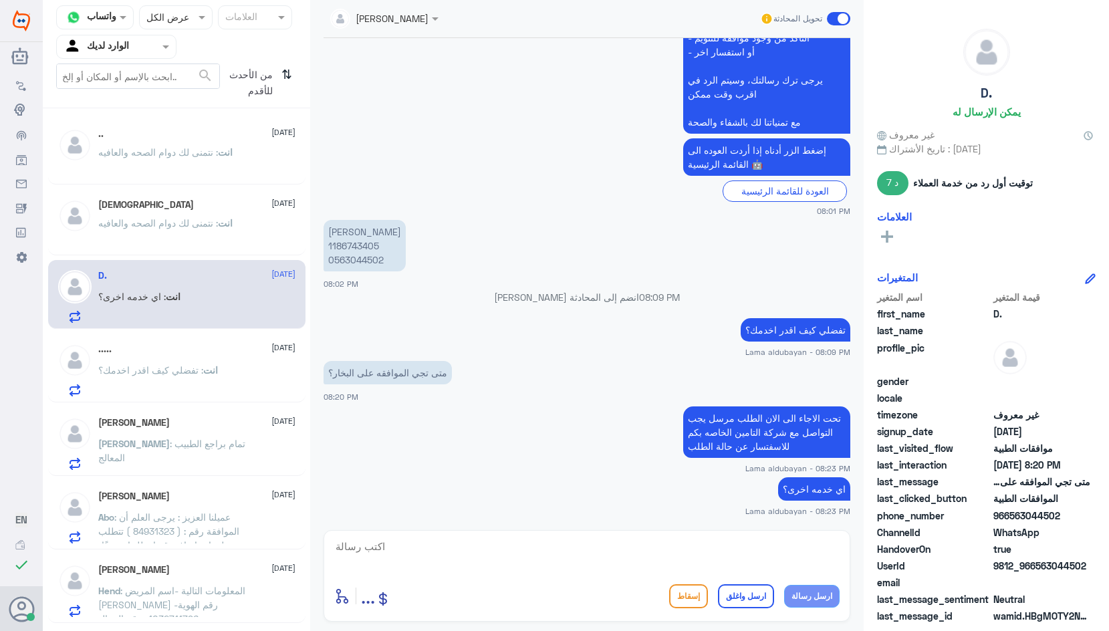
click at [654, 554] on textarea at bounding box center [587, 554] width 506 height 33
drag, startPoint x: 676, startPoint y: 570, endPoint x: 979, endPoint y: 592, distance: 303.7
click at [984, 593] on div "قناة واتساب Status × عرض الكل العلامات Agent Filter الوارد لديك search من الأحد…" at bounding box center [576, 317] width 1067 height 635
type textarea "اتمنى لك دوام الصحه والعافيه"
click at [210, 373] on span "انت" at bounding box center [210, 369] width 15 height 11
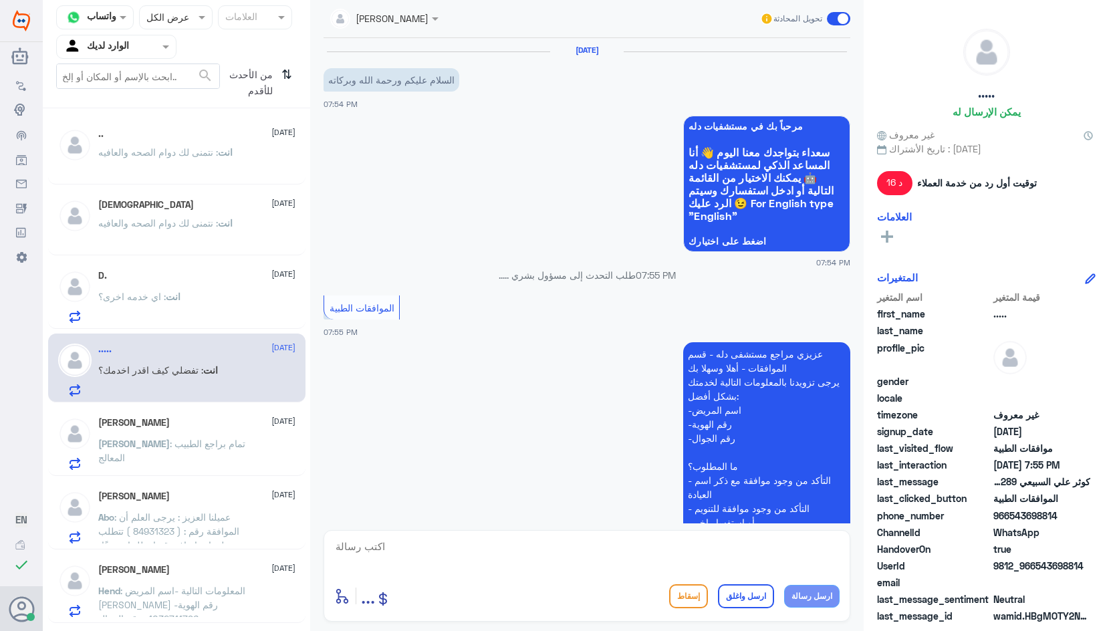
scroll to position [311, 0]
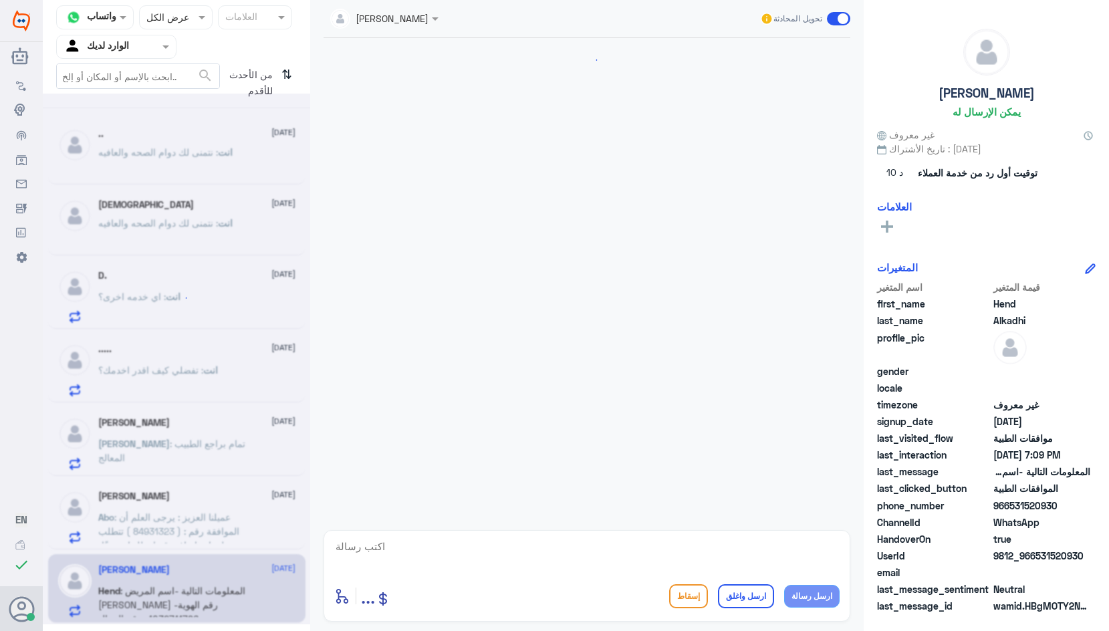
scroll to position [1590, 0]
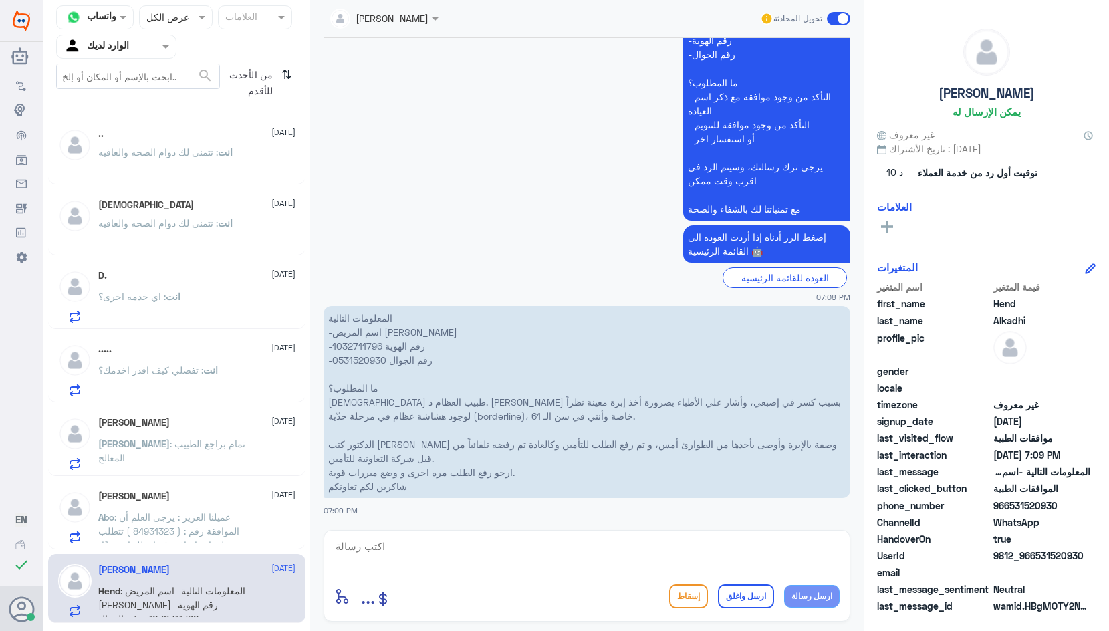
click at [365, 346] on p "المعلومات التالية -اسم المريض [PERSON_NAME] -رقم الهوية 1032711796 -رقم الجوال …" at bounding box center [587, 402] width 527 height 192
click at [527, 565] on textarea at bounding box center [587, 554] width 506 height 33
type textarea "تم ارفاق التقرير والاشعه"
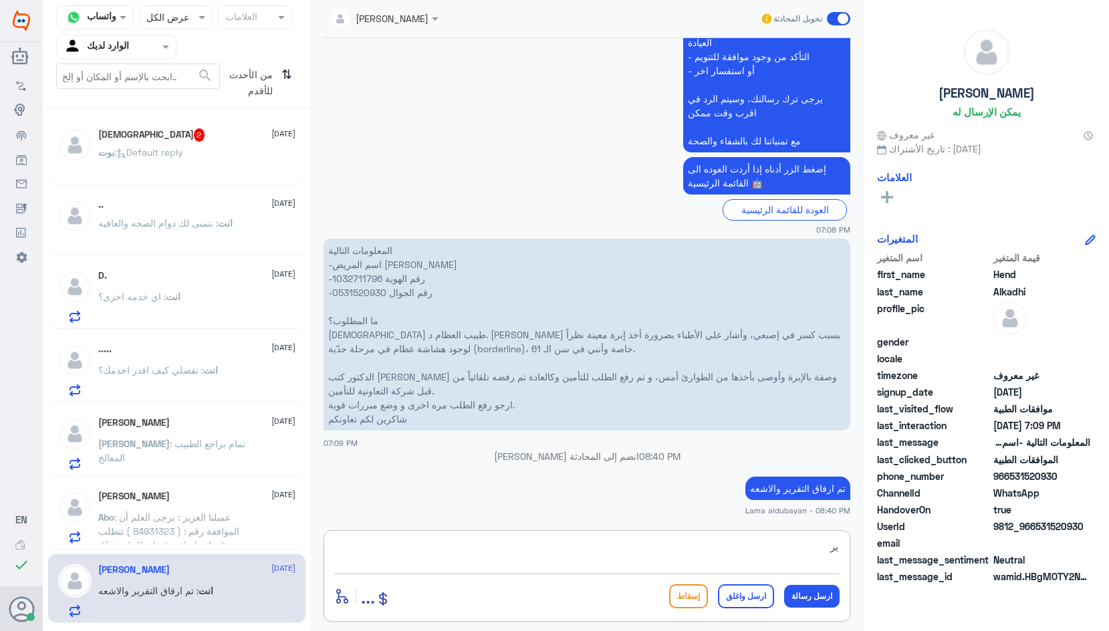
type textarea "ي"
type textarea "الطلب تحت الاجراء"
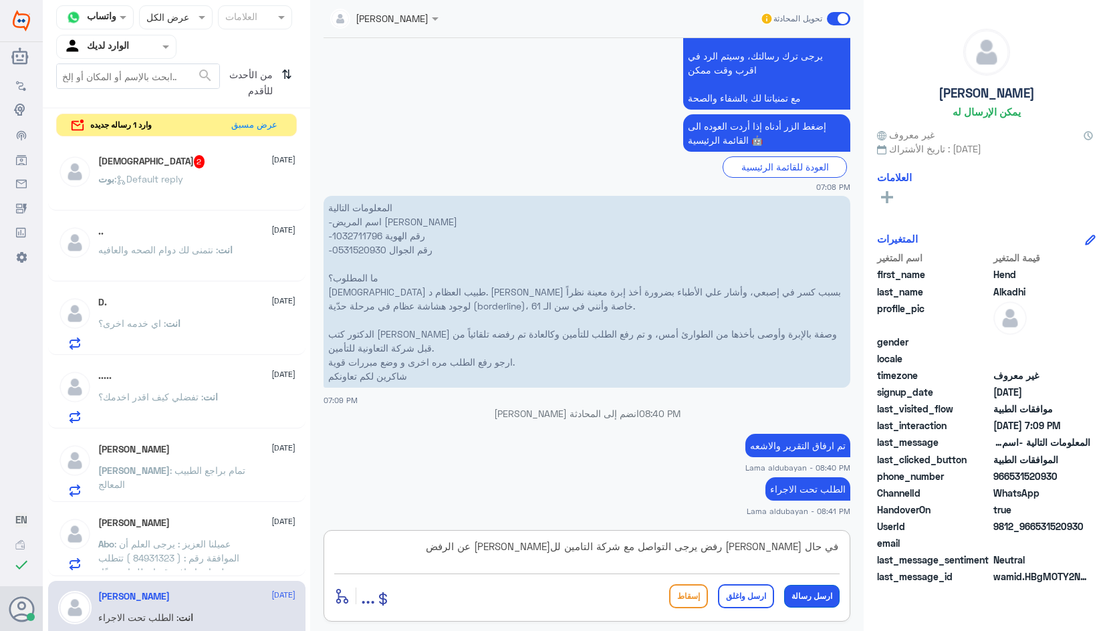
type textarea "في حال [PERSON_NAME] رفض يرجى التواصل مع شركة التامين لل[PERSON_NAME] عن الرفض"
click at [798, 596] on button "ارسل رسالة" at bounding box center [812, 596] width 56 height 23
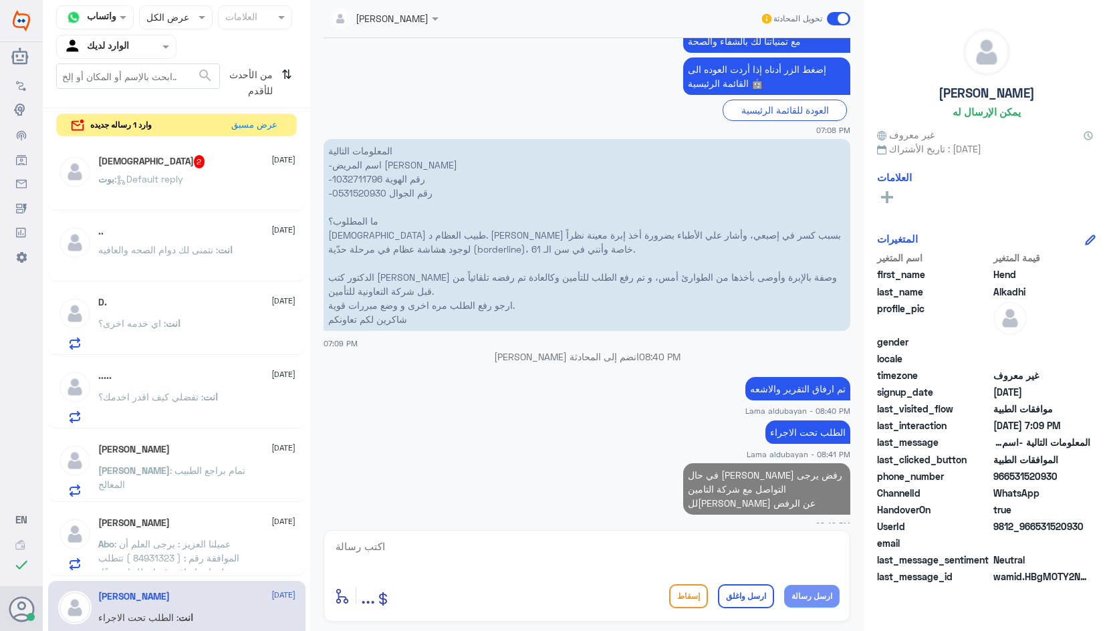
click at [784, 585] on button "ارسل رسالة" at bounding box center [812, 596] width 56 height 23
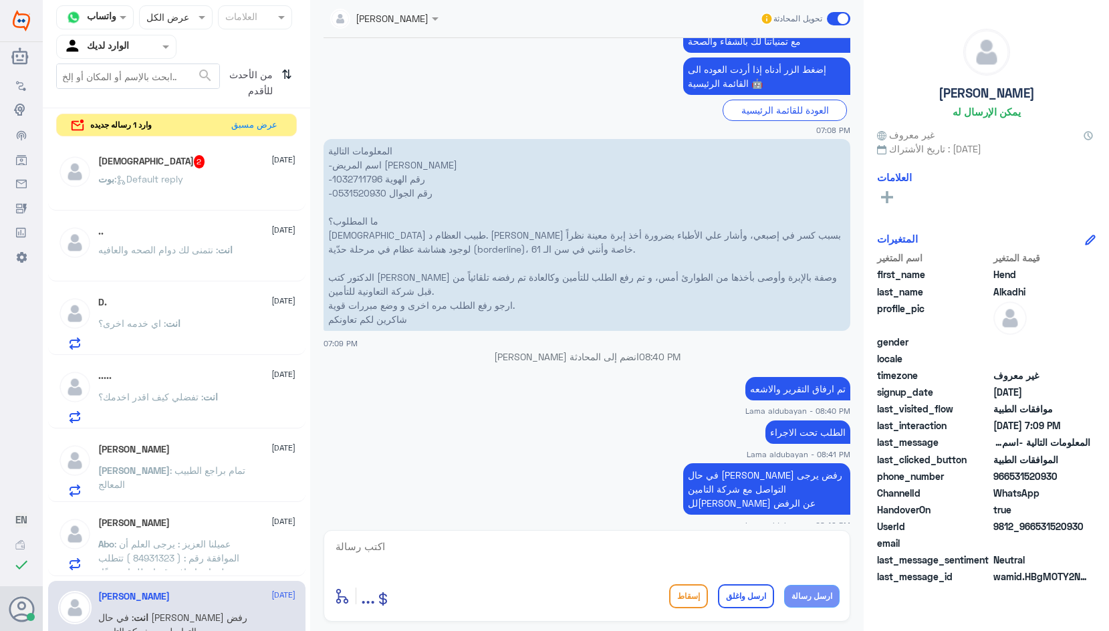
click at [728, 550] on textarea at bounding box center [587, 554] width 506 height 33
type textarea "اي خدمه اخرى؟"
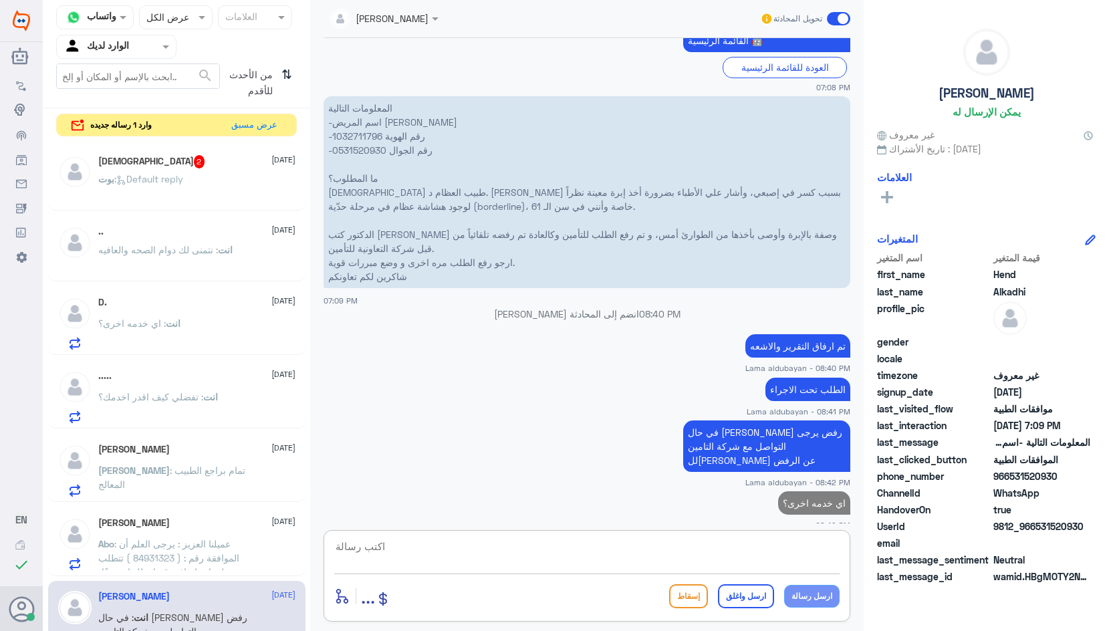
click at [170, 178] on span ": Default reply" at bounding box center [148, 178] width 69 height 11
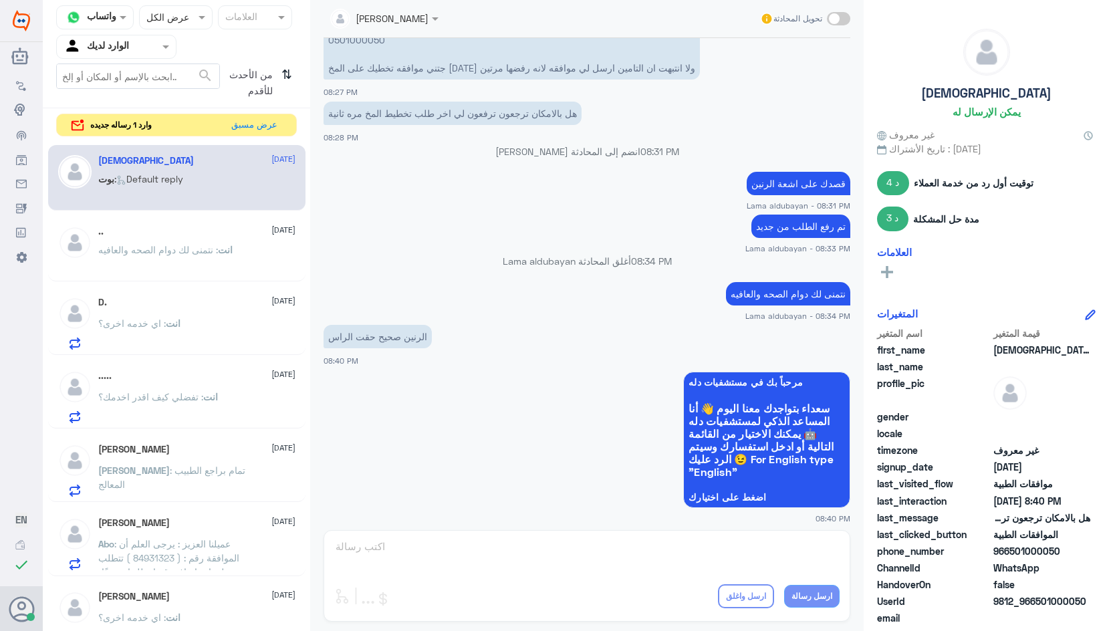
scroll to position [619, 0]
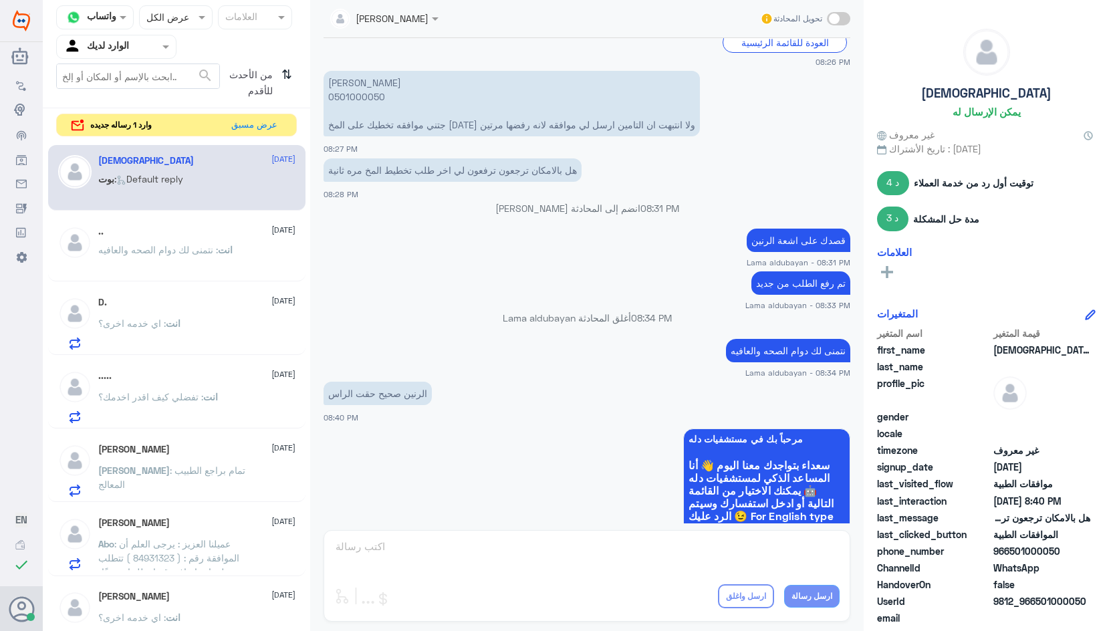
click at [834, 21] on span at bounding box center [838, 18] width 23 height 13
click at [0, 0] on input "checkbox" at bounding box center [0, 0] width 0 height 0
click at [704, 552] on textarea at bounding box center [587, 554] width 506 height 33
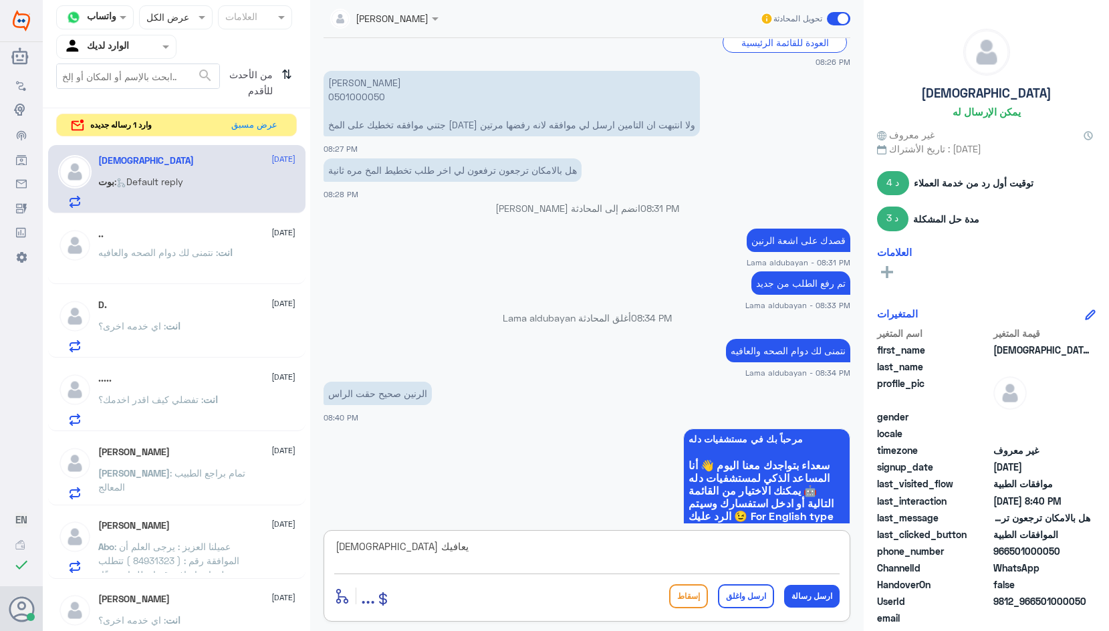
type textarea "[DEMOGRAPHIC_DATA] يعافيك"
click at [753, 606] on button "ارسل واغلق" at bounding box center [746, 597] width 56 height 24
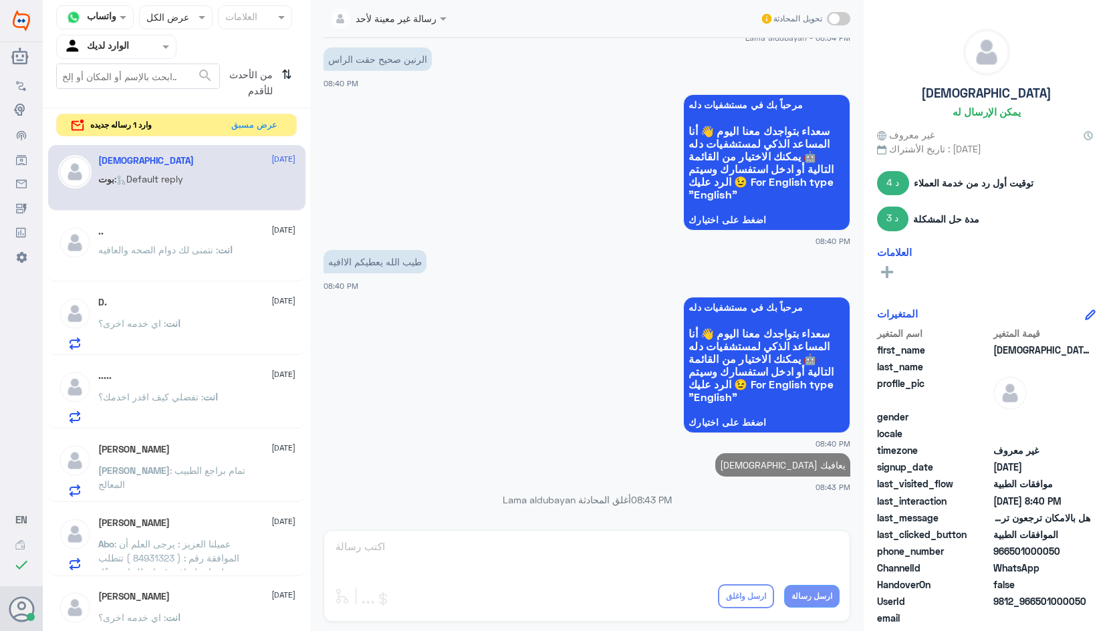
click at [147, 252] on span ": نتمنى لك دوام الصحه والعافيه" at bounding box center [158, 249] width 120 height 11
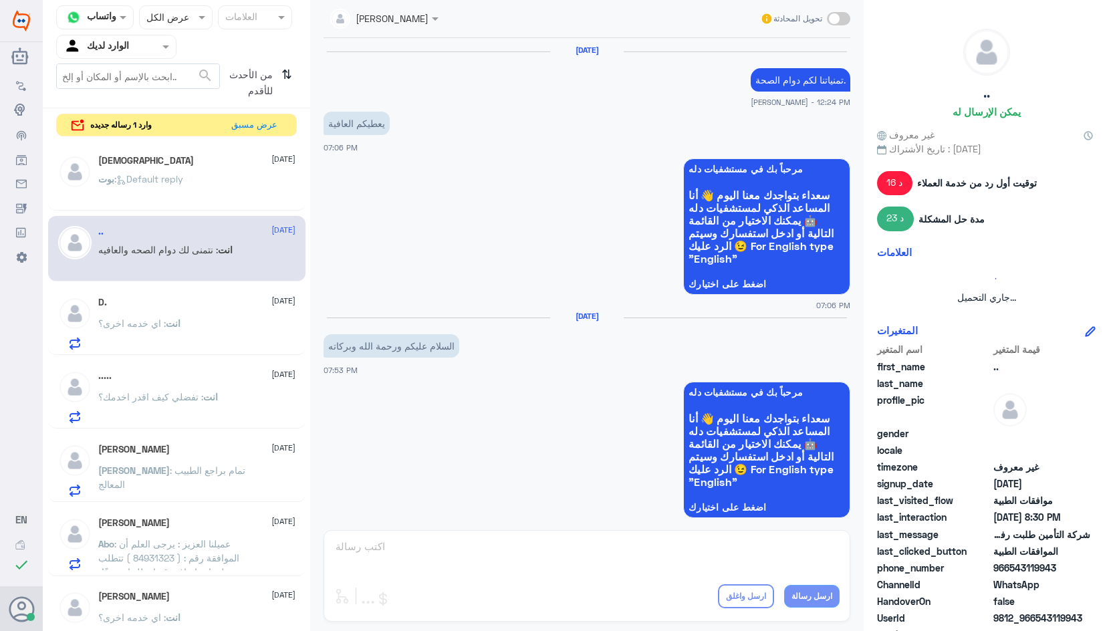
scroll to position [1006, 0]
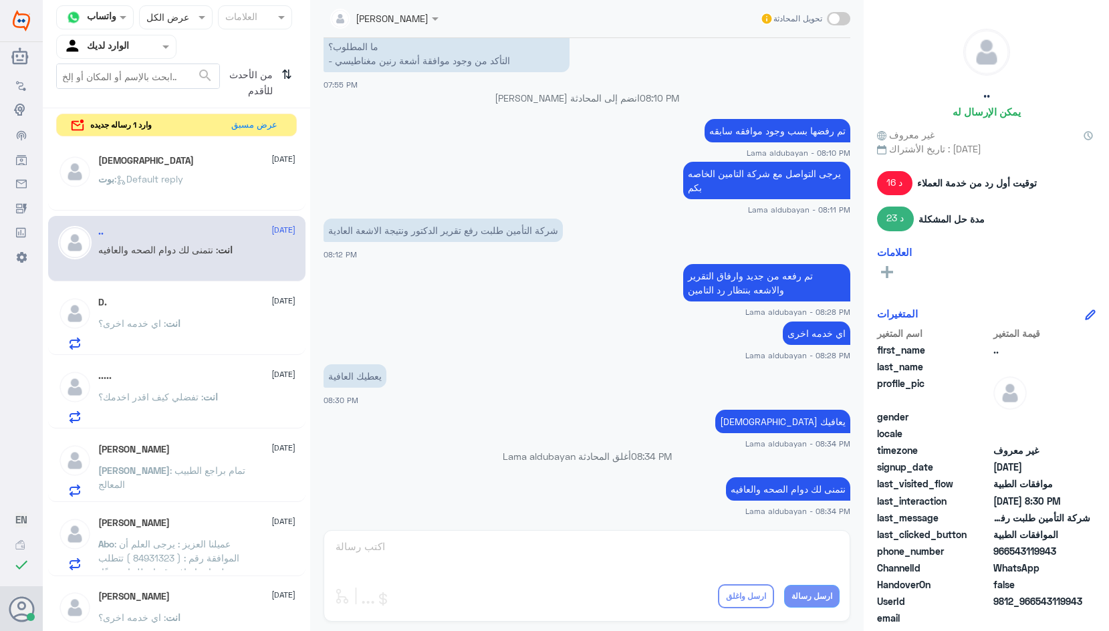
click at [272, 112] on div "قناة واتساب Status × عرض الكل العلامات Agent Filter الوارد لديك search من الأحد…" at bounding box center [177, 317] width 268 height 635
click at [270, 120] on button "عرض مسبق" at bounding box center [255, 124] width 56 height 21
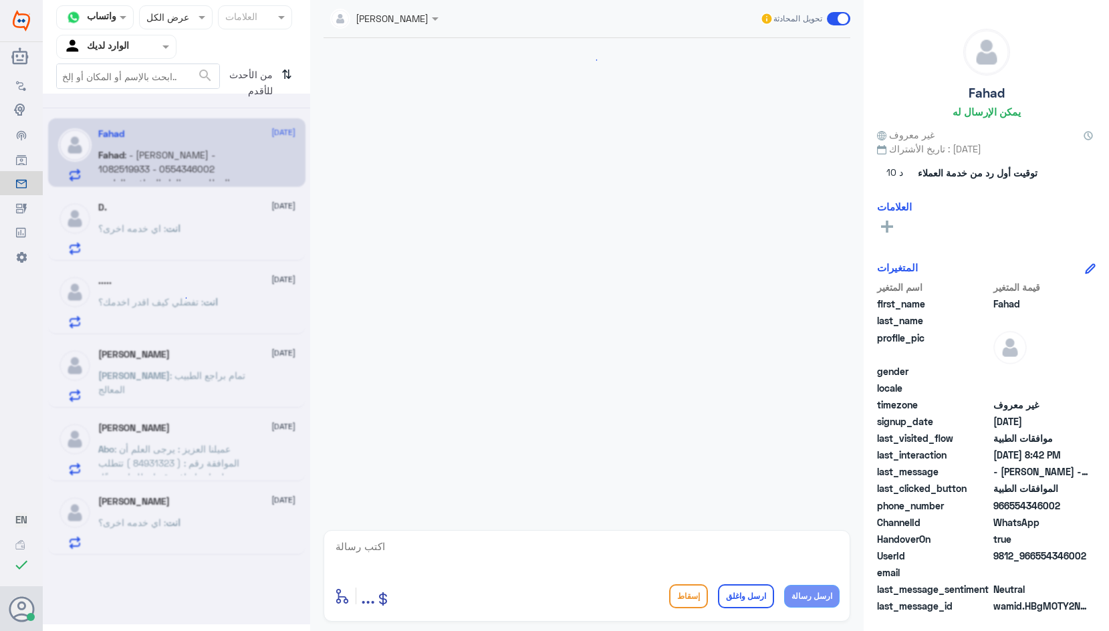
scroll to position [873, 0]
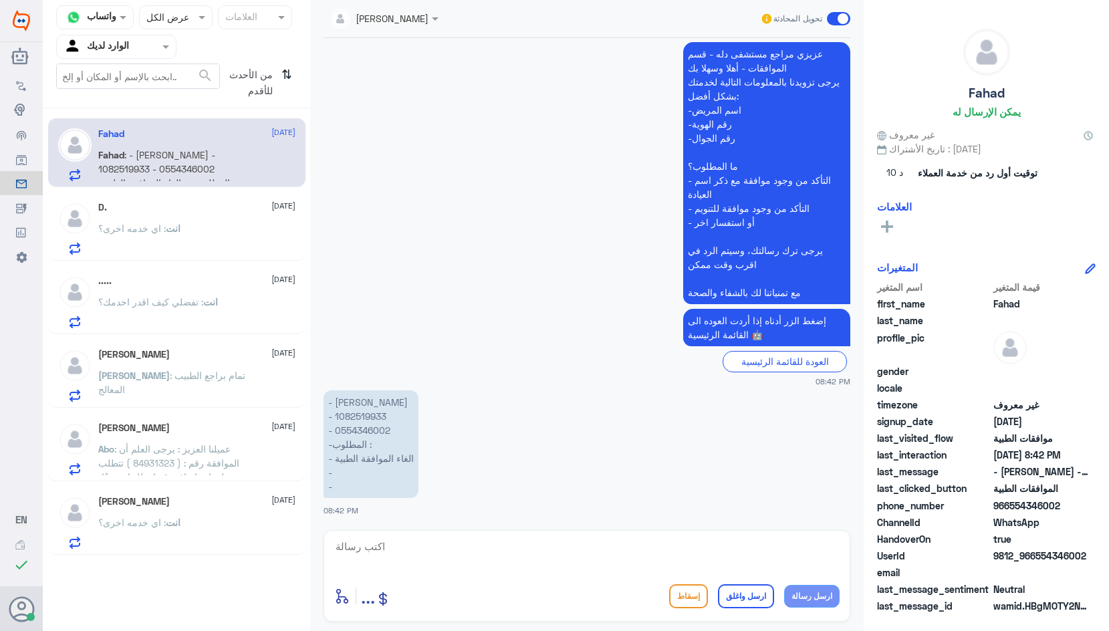
click at [356, 416] on p "- [PERSON_NAME] - ⁠1082519933 - ⁠0554346002 -المطلوب : - ⁠الغاء الموافقة الطبية…" at bounding box center [371, 445] width 95 height 108
click at [531, 555] on textarea at bounding box center [587, 554] width 506 height 33
type textarea "زودني برقم الموافقه"
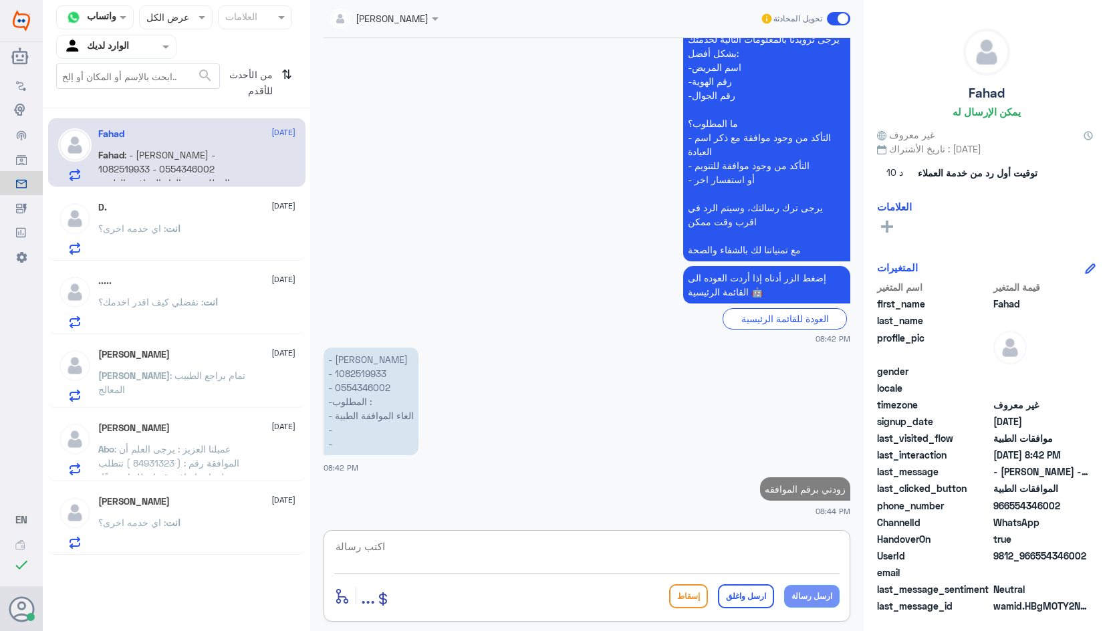
click at [175, 232] on span "انت" at bounding box center [173, 228] width 15 height 11
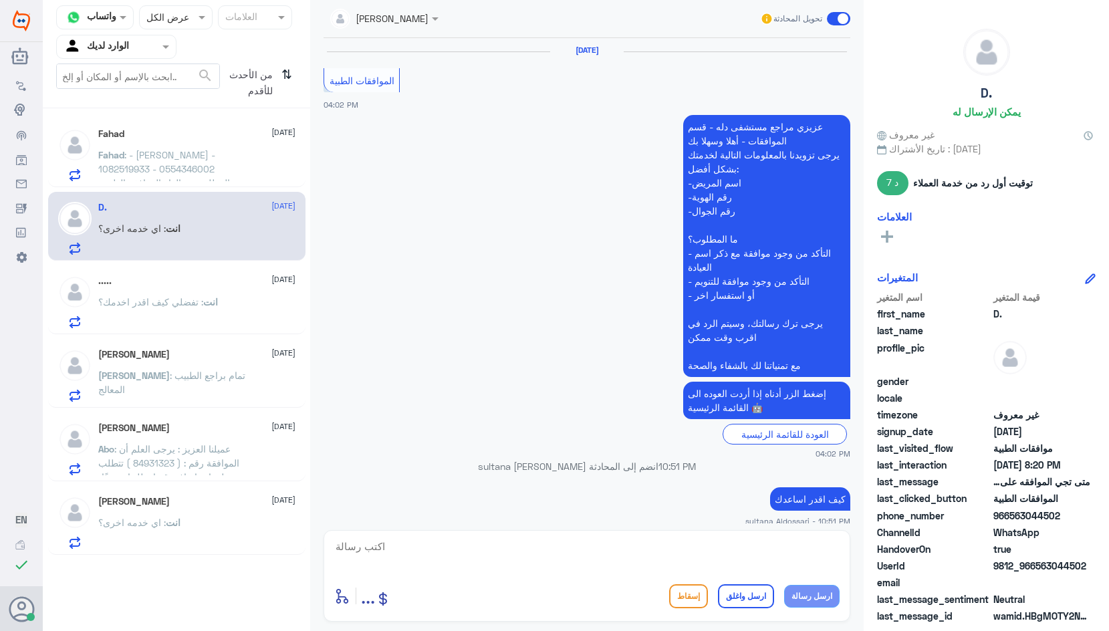
scroll to position [1237, 0]
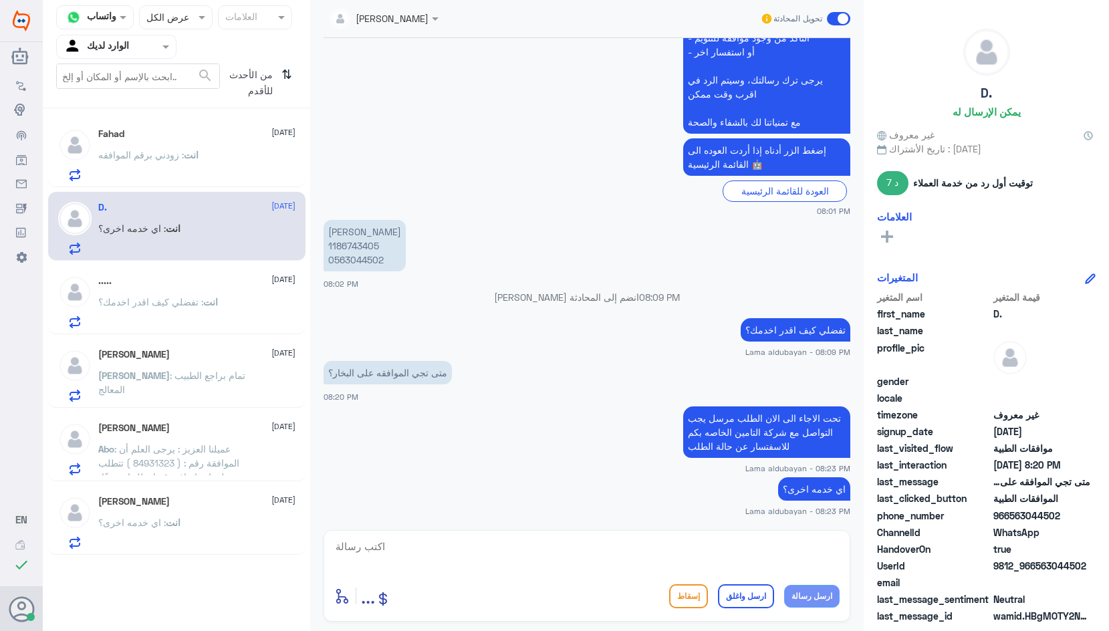
click at [223, 467] on span ": عميلنا العزيز : يرجى العلم أن الموافقة رقم : ( 84931323 ) تتطلب معلومات إضافي…" at bounding box center [170, 498] width 144 height 110
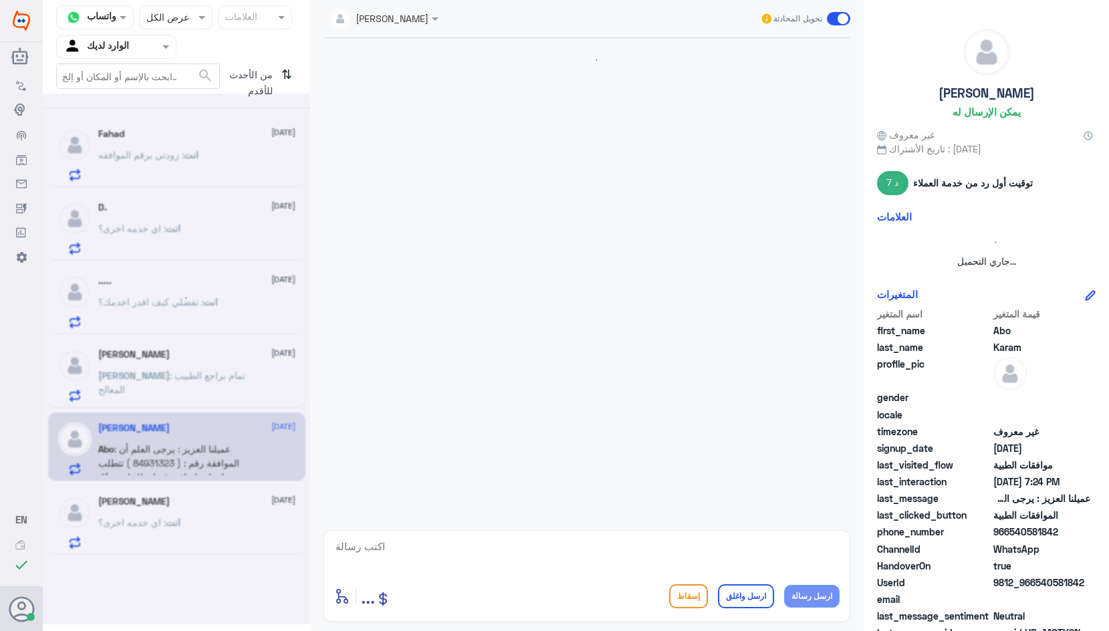
scroll to position [534, 0]
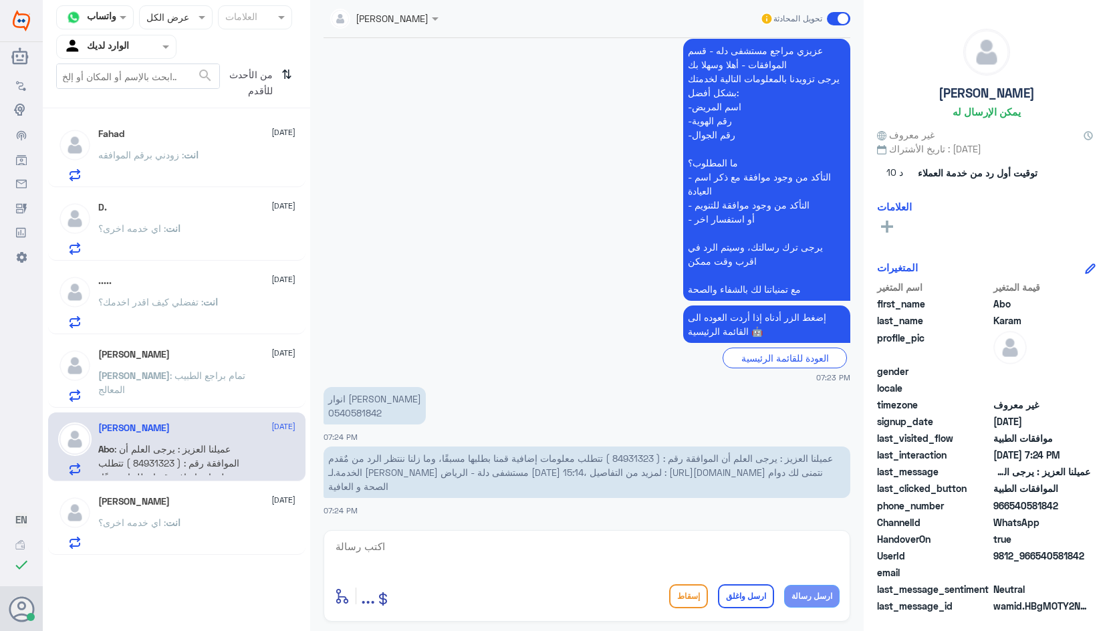
click at [643, 459] on span "عميلنا العزيز : يرجى العلم أن الموافقة رقم : ( 84931323 ) تتطلب معلومات إضافية …" at bounding box center [580, 472] width 505 height 39
click at [175, 393] on p "[PERSON_NAME] : تمام براجع الطبيب المعالج" at bounding box center [173, 384] width 150 height 33
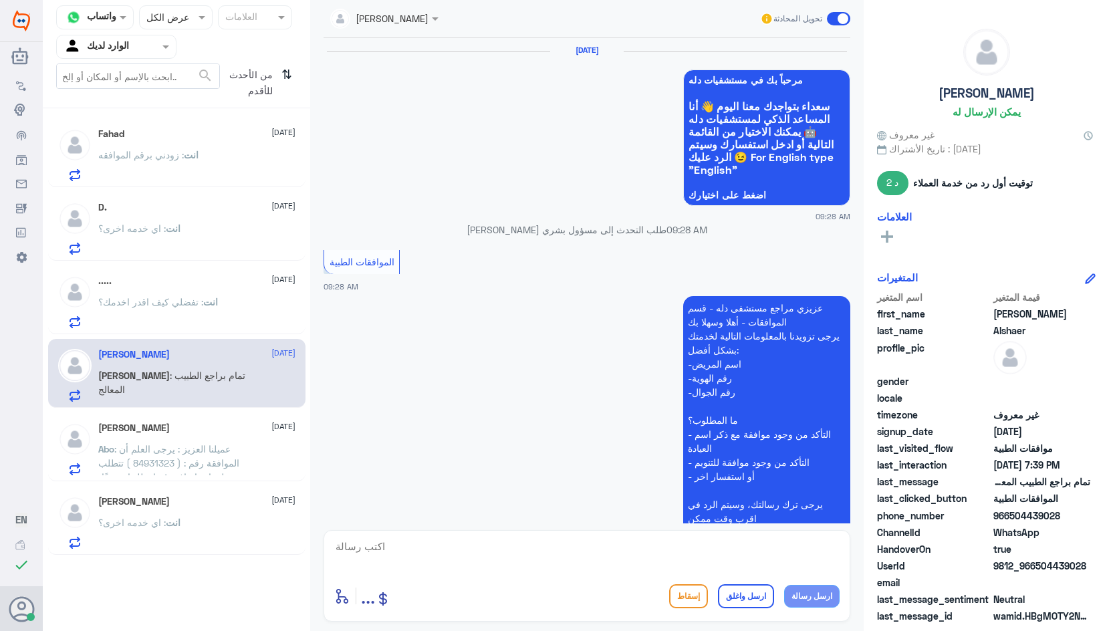
scroll to position [1396, 0]
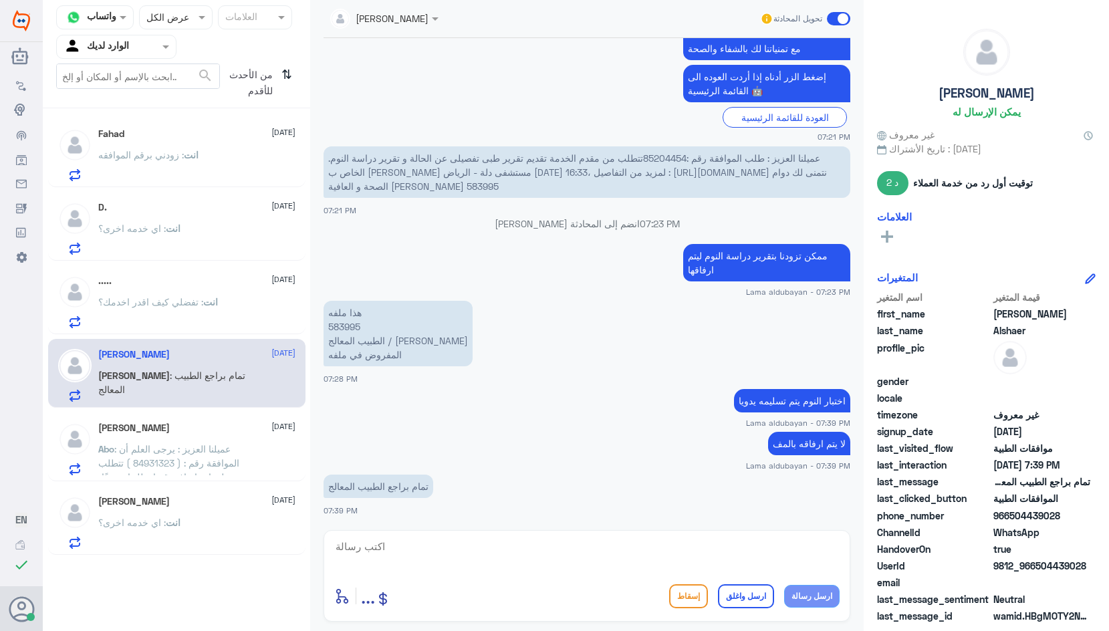
click at [197, 171] on p "انت : زودني برقم الموافقه" at bounding box center [148, 164] width 100 height 33
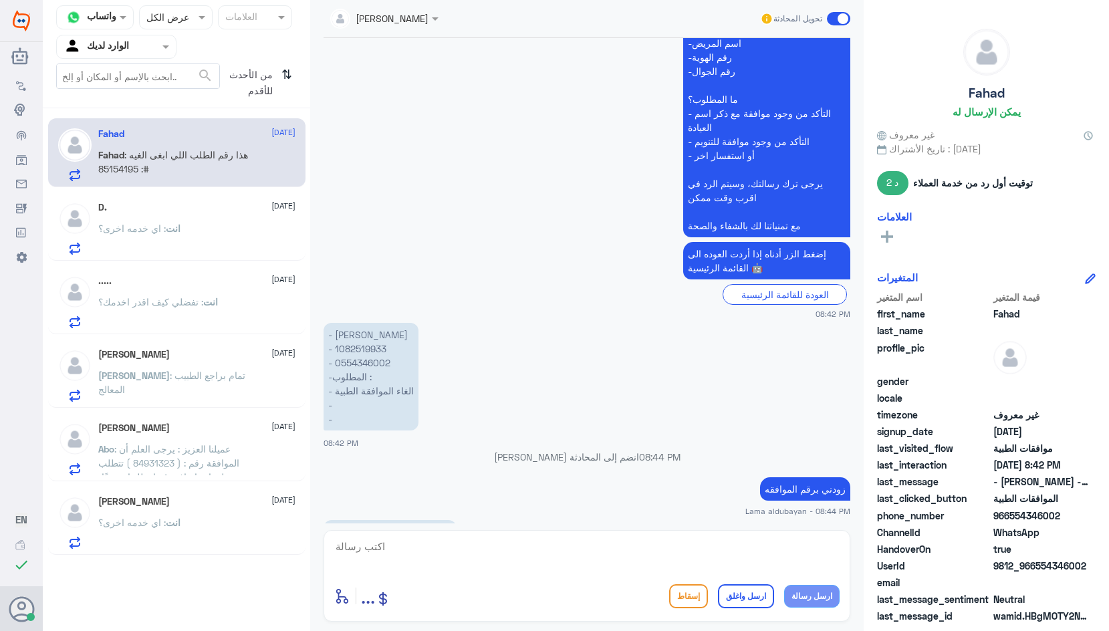
scroll to position [911, 0]
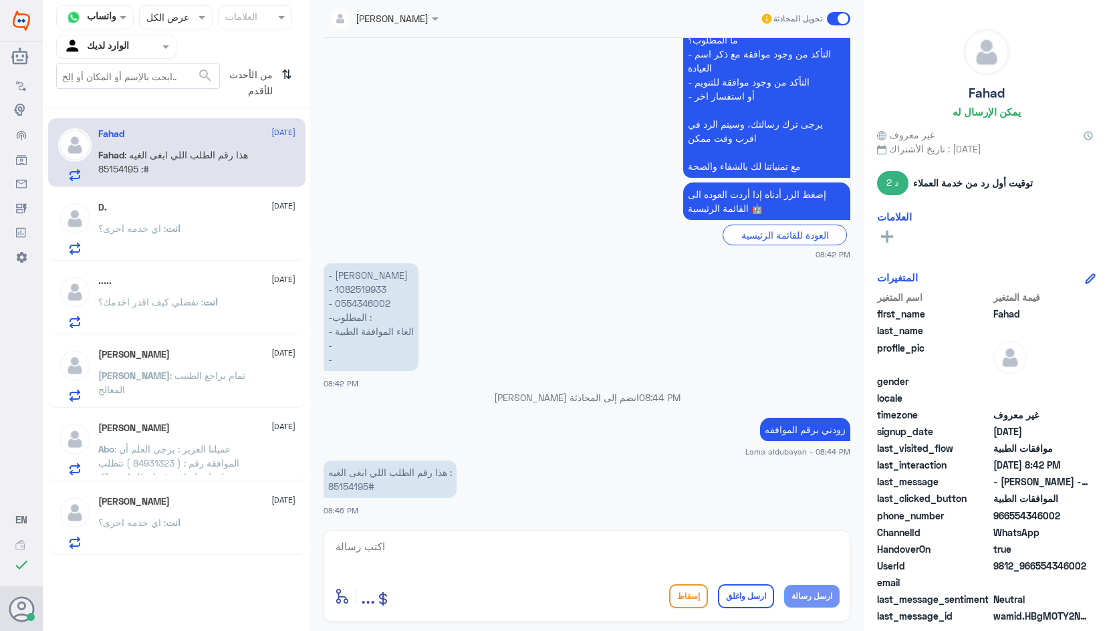
drag, startPoint x: 422, startPoint y: 550, endPoint x: 434, endPoint y: 546, distance: 12.7
click at [423, 550] on textarea at bounding box center [587, 554] width 506 height 33
drag, startPoint x: 367, startPoint y: 486, endPoint x: 321, endPoint y: 490, distance: 46.3
click at [321, 490] on div "[DATE] هذا رقم الطلب اللي ابغى الغيه : 85154195# 10:20 AM هل عملتم الخدمة ؟ Ama…" at bounding box center [587, 281] width 540 height 486
click at [467, 526] on div "Lama aldubayan تحويل المحادثة [DATE] هذا رقم الطلب اللي ابغى الغيه : 85154195# …" at bounding box center [587, 317] width 554 height 635
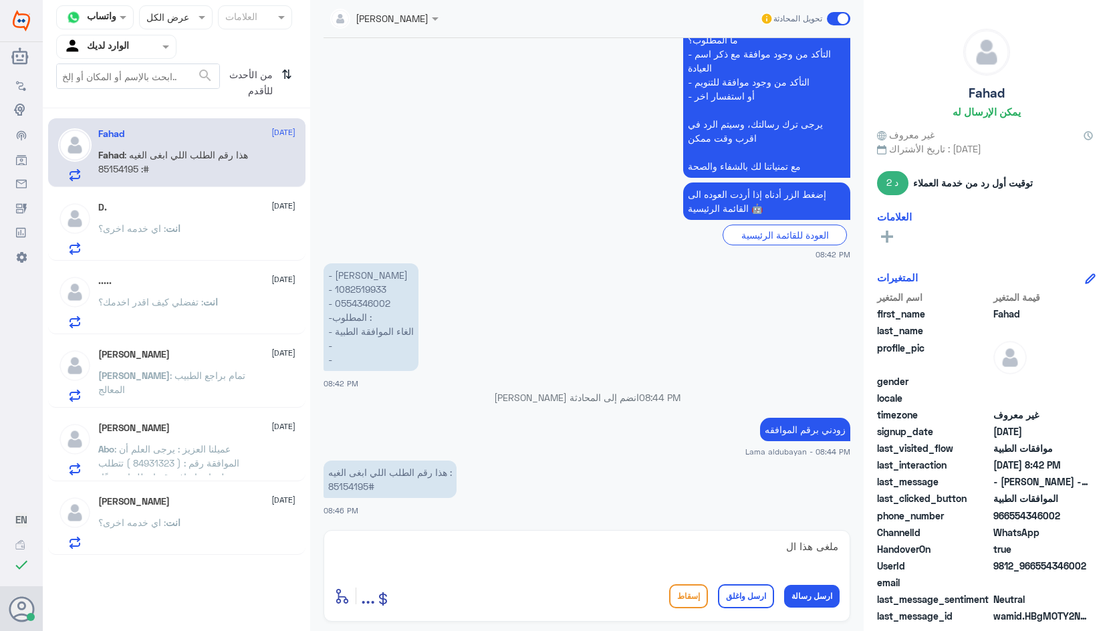
click at [786, 550] on textarea "ملغى هذا ال" at bounding box center [587, 554] width 506 height 33
click at [781, 548] on textarea "ملغى هذا ال" at bounding box center [587, 554] width 506 height 33
type textarea "ملغى هذا الطلب"
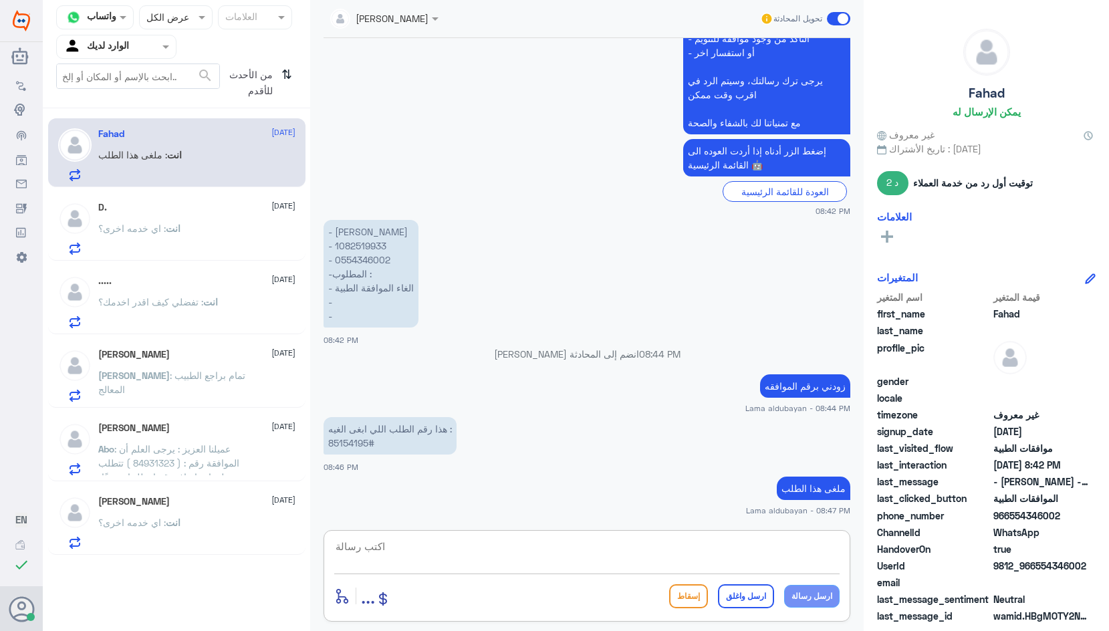
scroll to position [1000, 0]
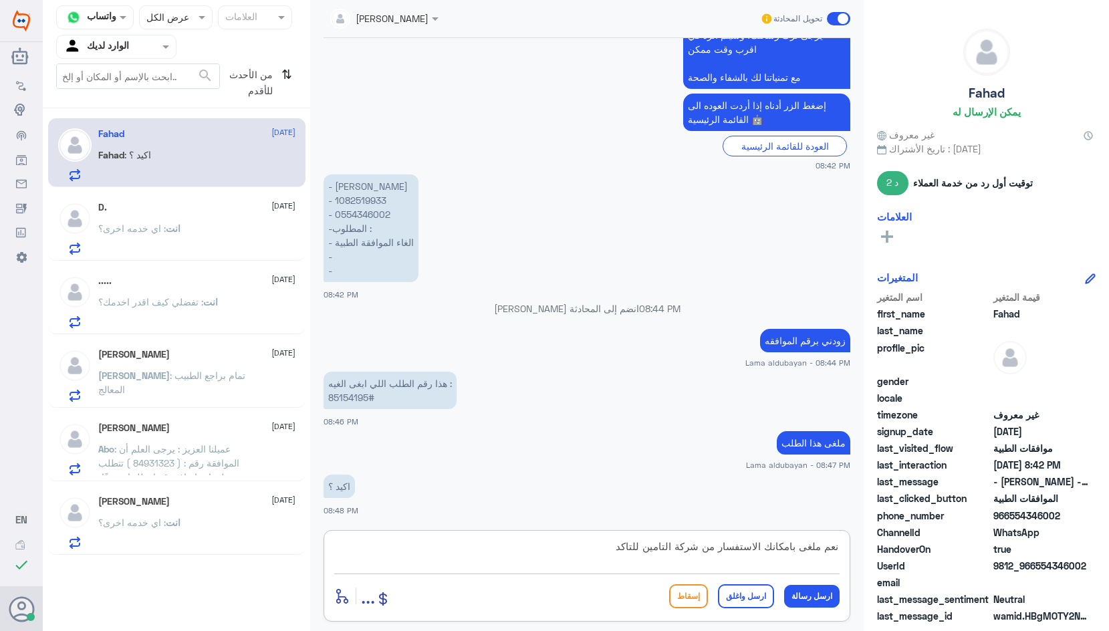
type textarea "نعم ملغى بامكانك الاستفسار من شركة التامين للتاكد"
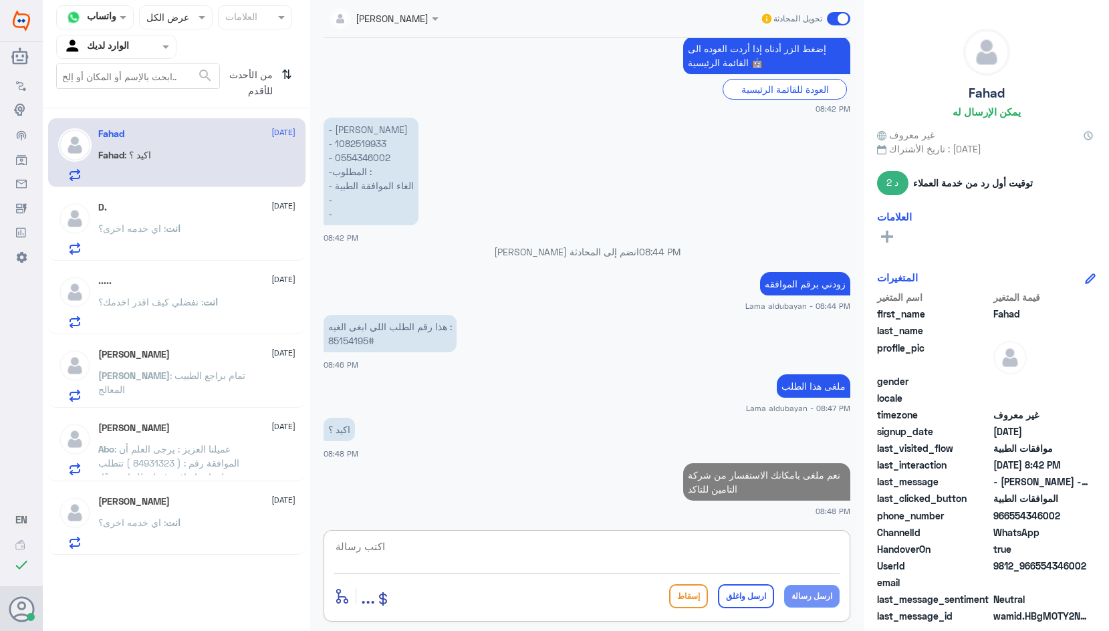
click at [780, 552] on textarea at bounding box center [587, 554] width 506 height 33
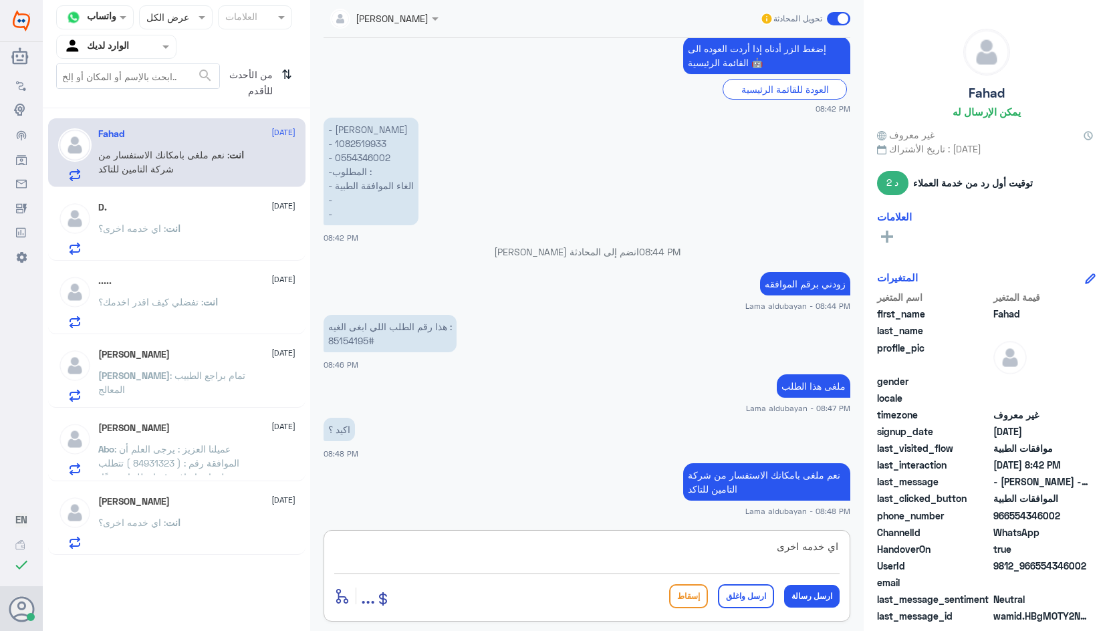
type textarea "اي خدمه اخرى؟"
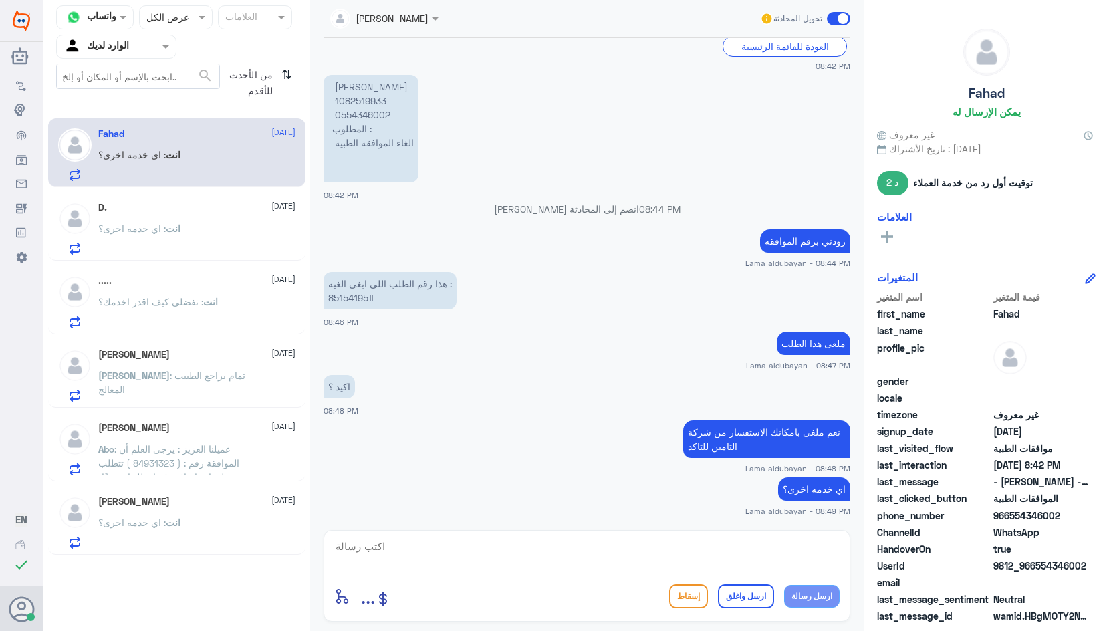
click at [154, 244] on p "انت : اي خدمه اخرى؟" at bounding box center [139, 237] width 82 height 33
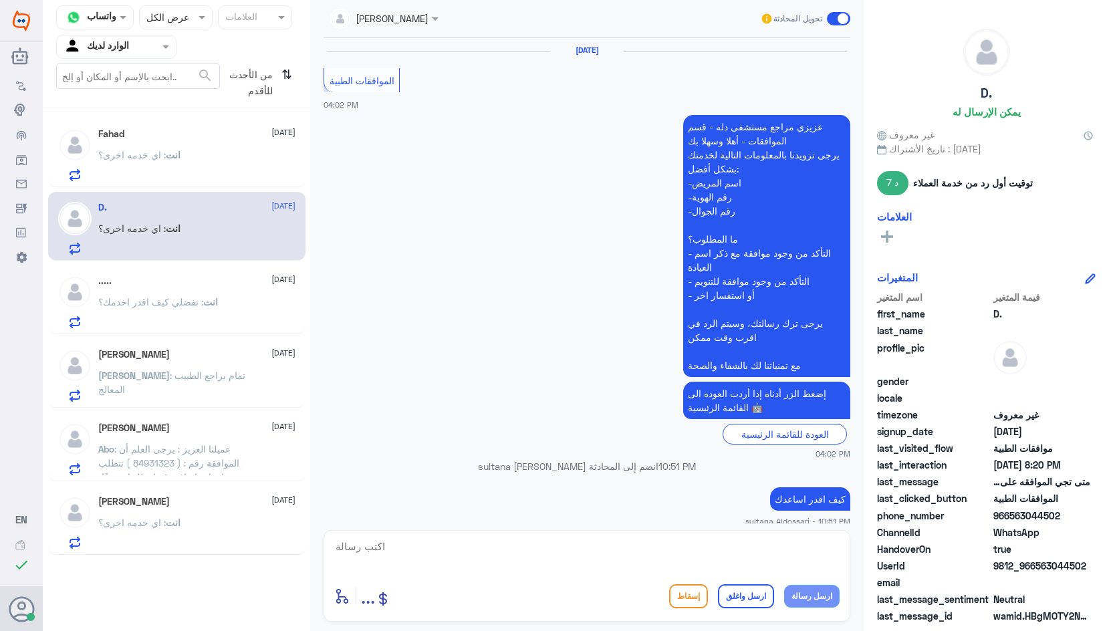
scroll to position [1237, 0]
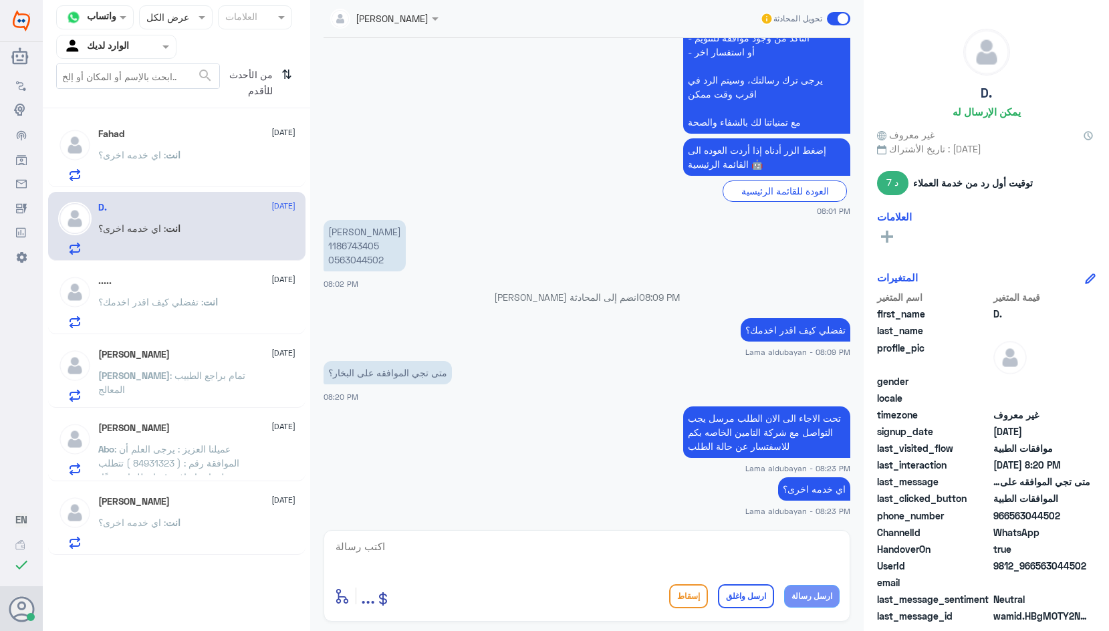
click at [196, 177] on div "انت : اي خدمه اخرى؟" at bounding box center [196, 166] width 197 height 30
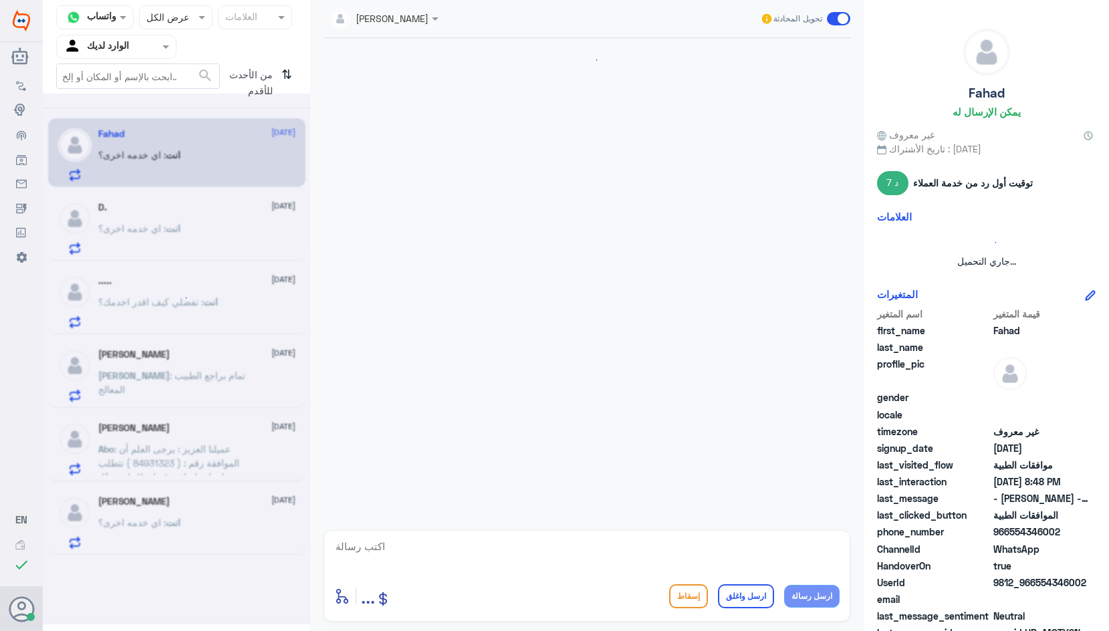
click at [159, 393] on div at bounding box center [177, 359] width 268 height 531
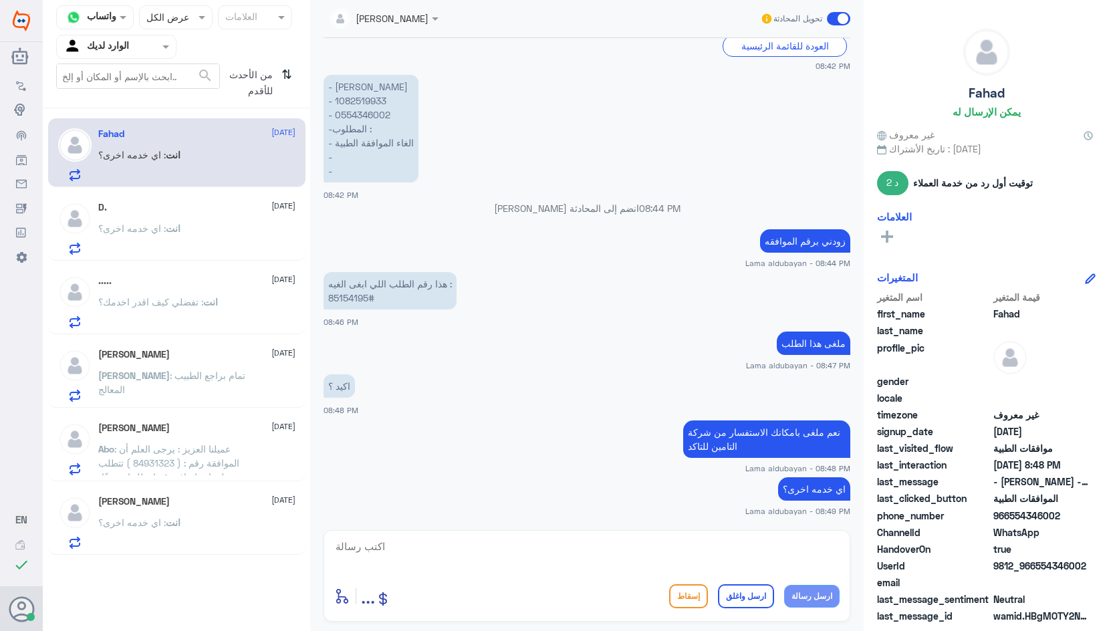
scroll to position [908, 0]
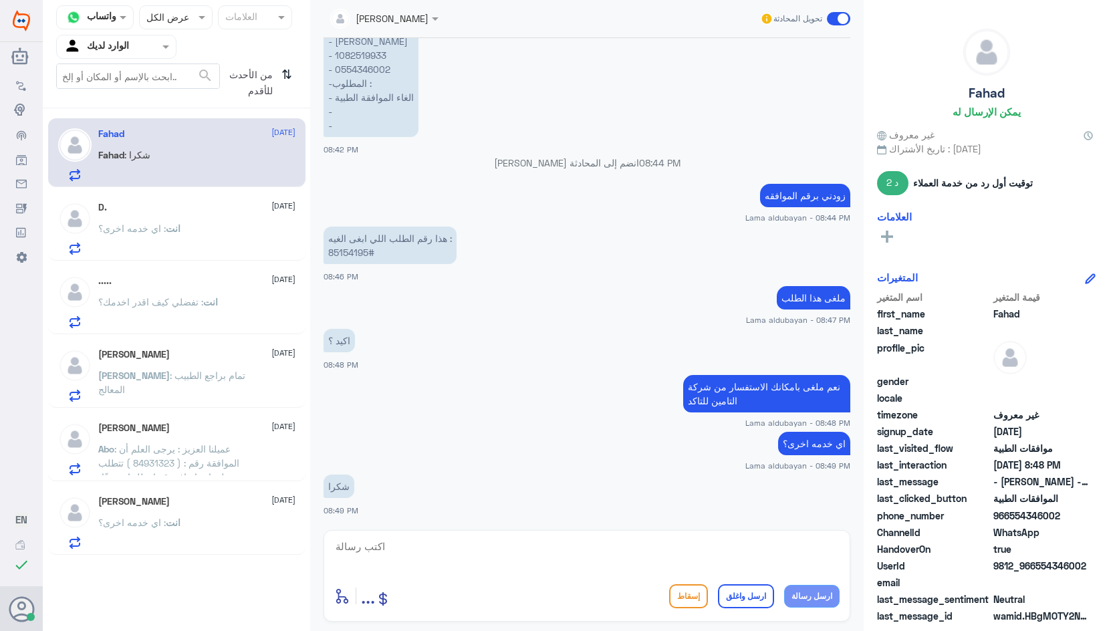
click at [159, 393] on p "[PERSON_NAME] : تمام براجع الطبيب المعالج" at bounding box center [173, 384] width 150 height 33
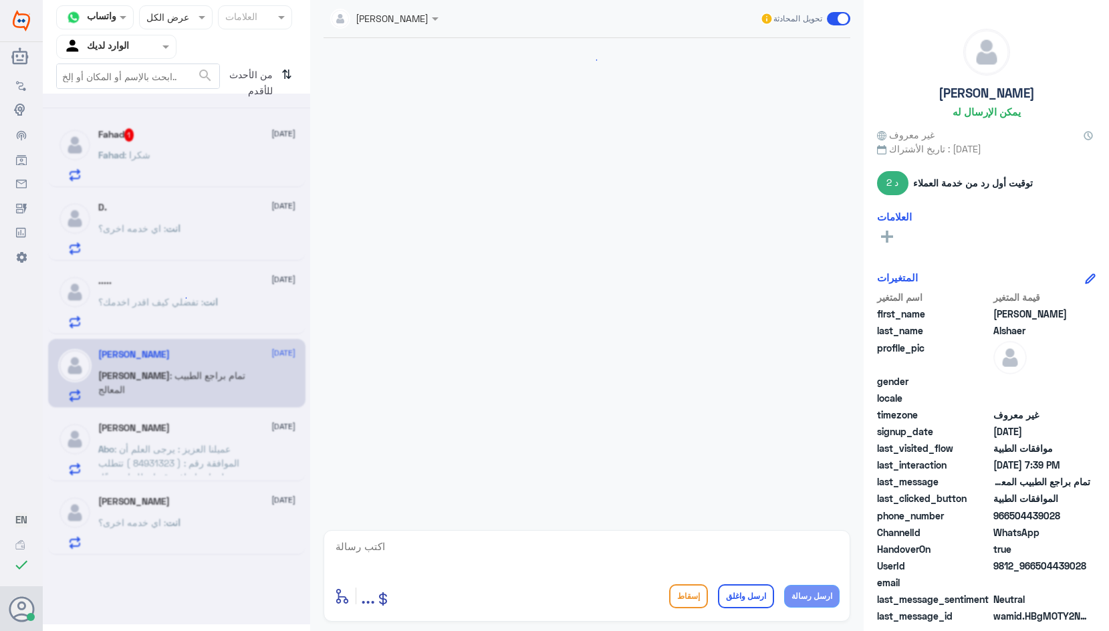
scroll to position [1396, 0]
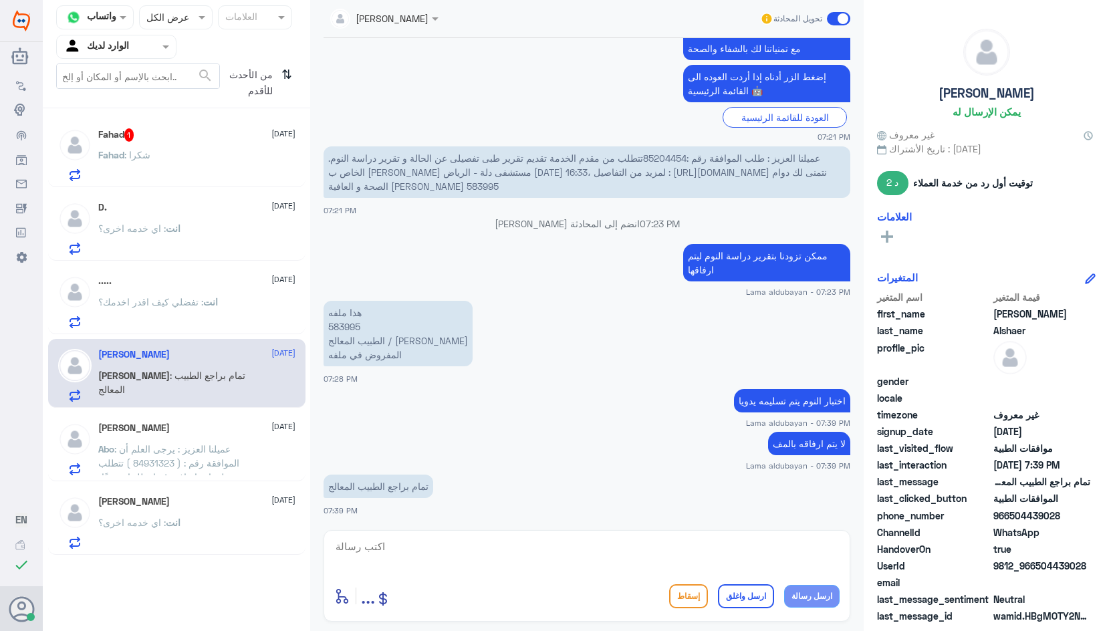
click at [207, 170] on div "Fahad : شكرا" at bounding box center [196, 166] width 197 height 30
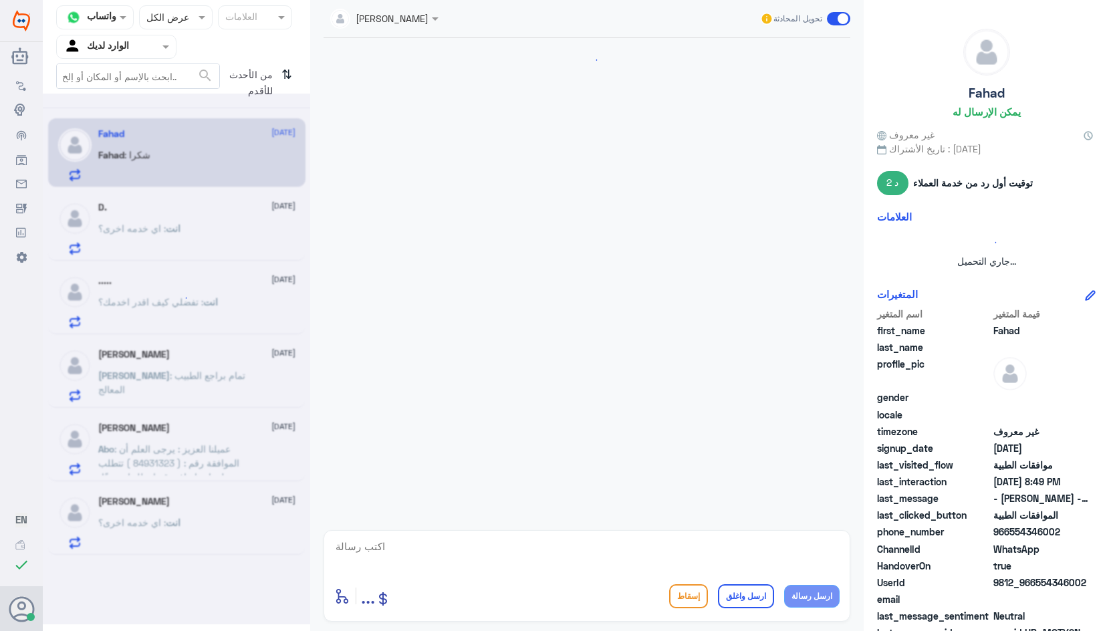
scroll to position [863, 0]
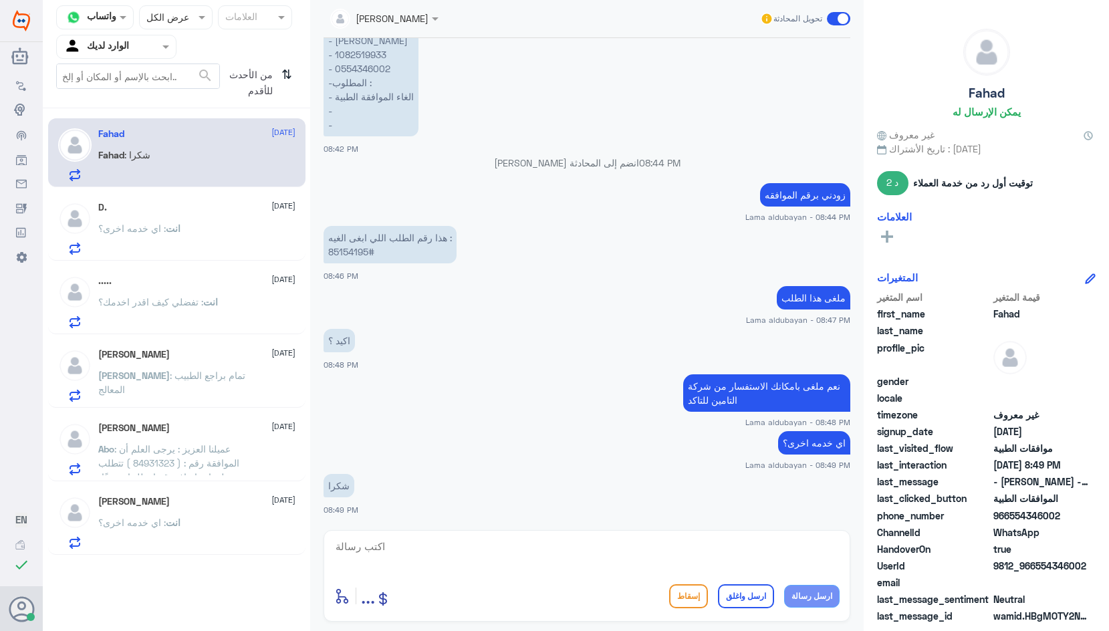
click at [493, 558] on textarea at bounding box center [587, 554] width 506 height 33
type textarea "نتمنى لك دوالم الصحه والعافيه"
click at [749, 595] on button "ارسل واغلق" at bounding box center [746, 597] width 56 height 24
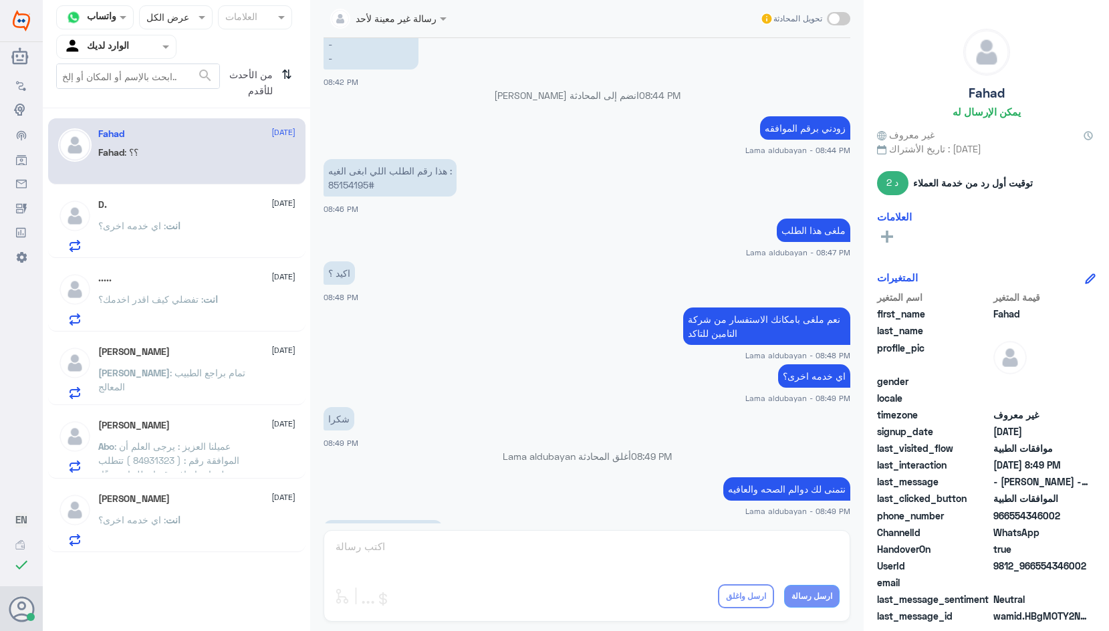
scroll to position [1832, 0]
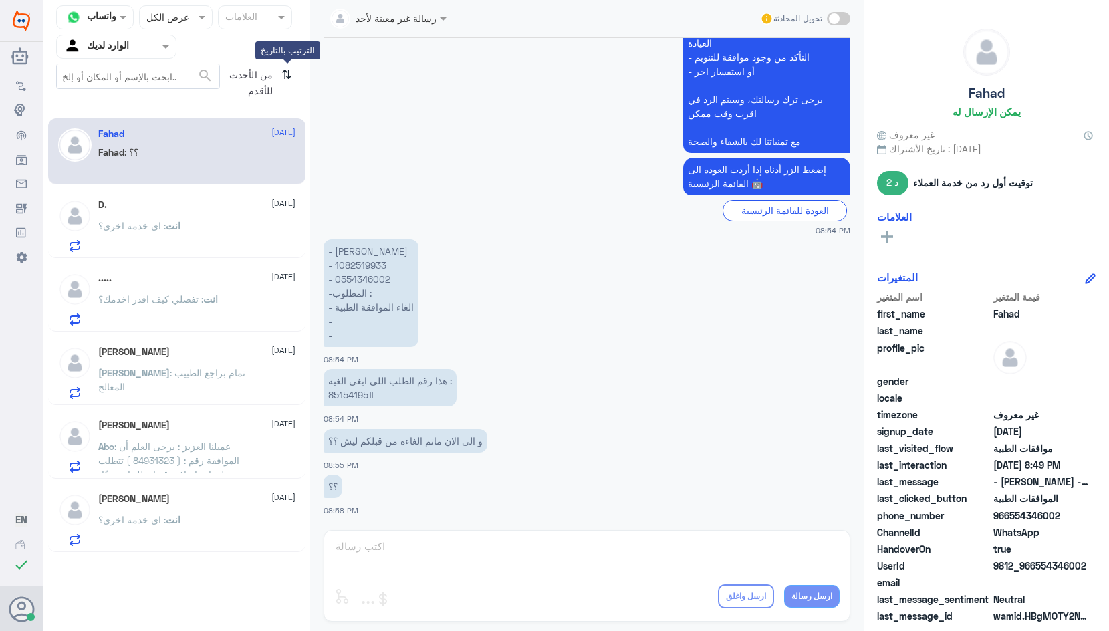
click at [284, 80] on icon "⇅" at bounding box center [287, 81] width 11 height 34
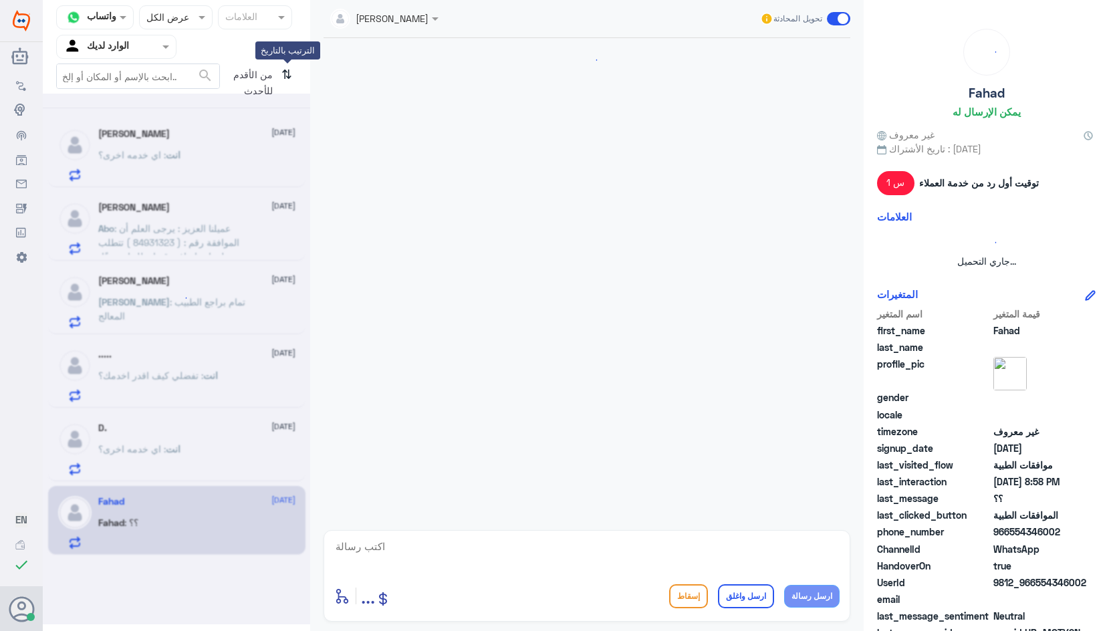
scroll to position [1411, 0]
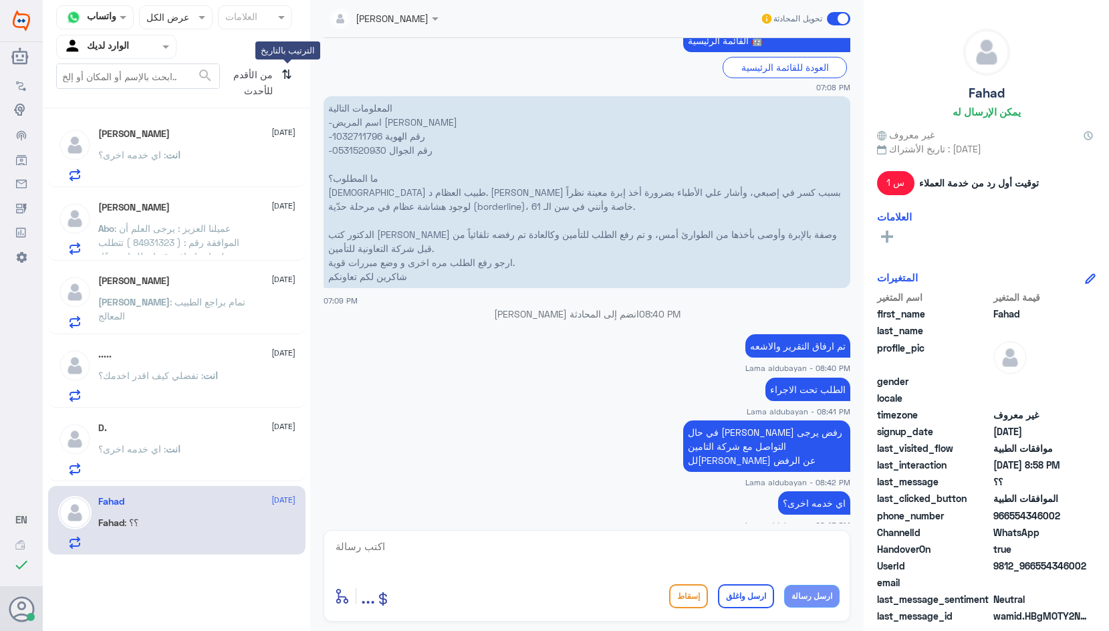
click at [285, 78] on icon "⇅" at bounding box center [287, 81] width 11 height 34
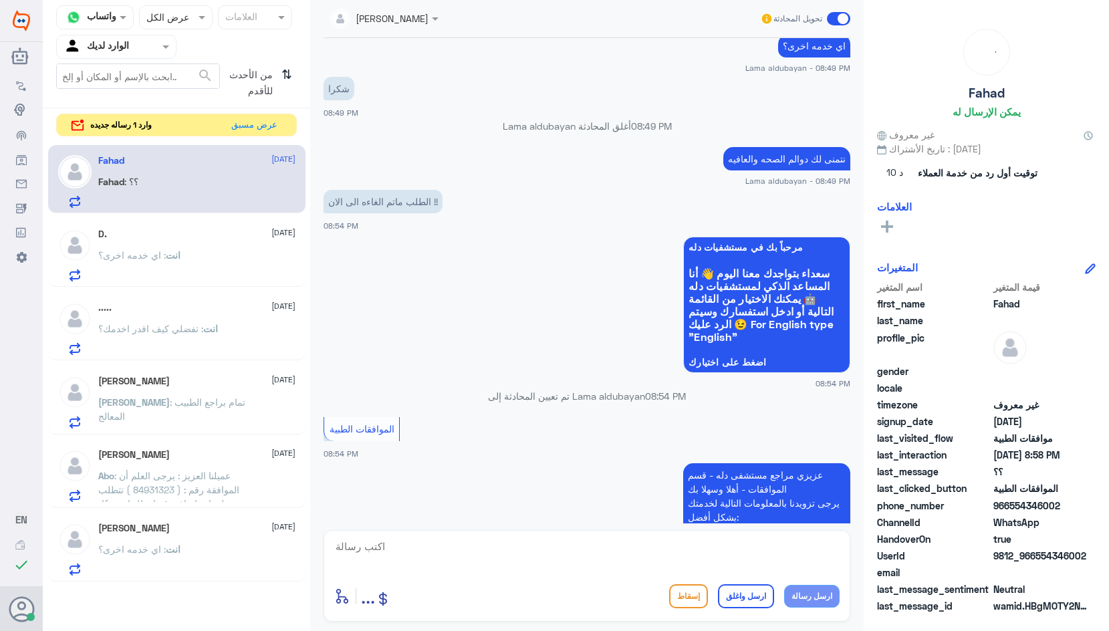
scroll to position [281, 0]
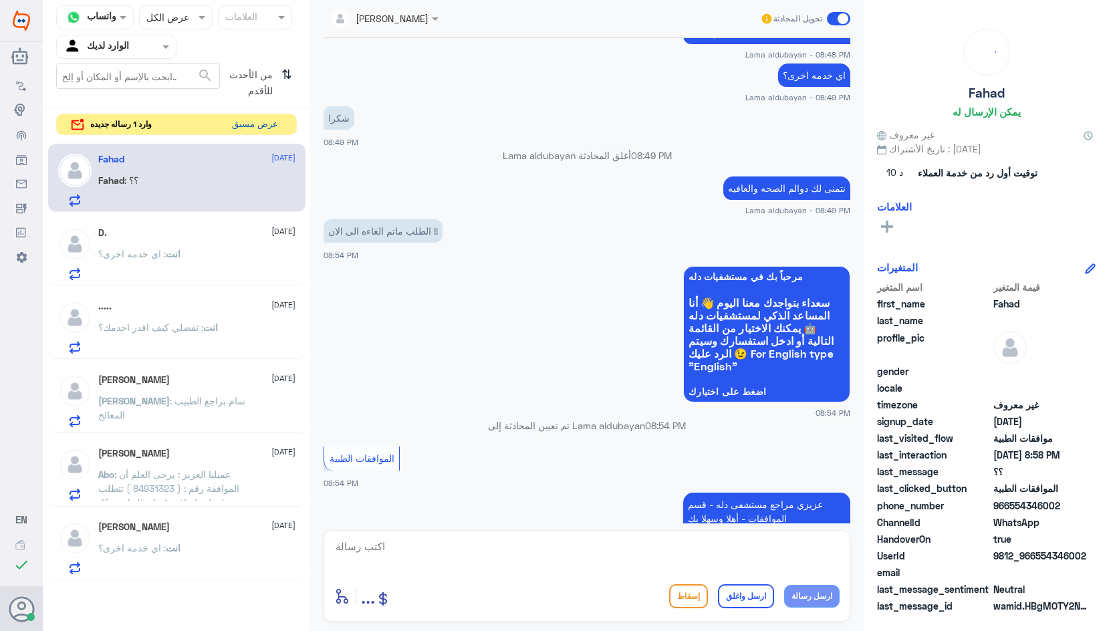
click at [238, 127] on button "عرض مسبق" at bounding box center [255, 124] width 56 height 21
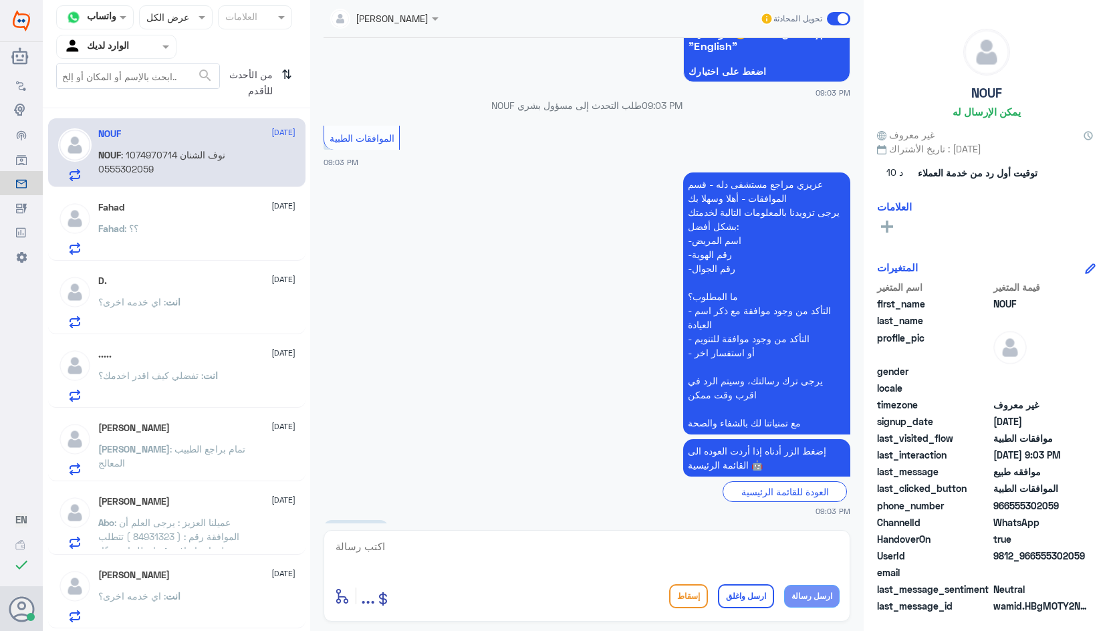
scroll to position [243, 0]
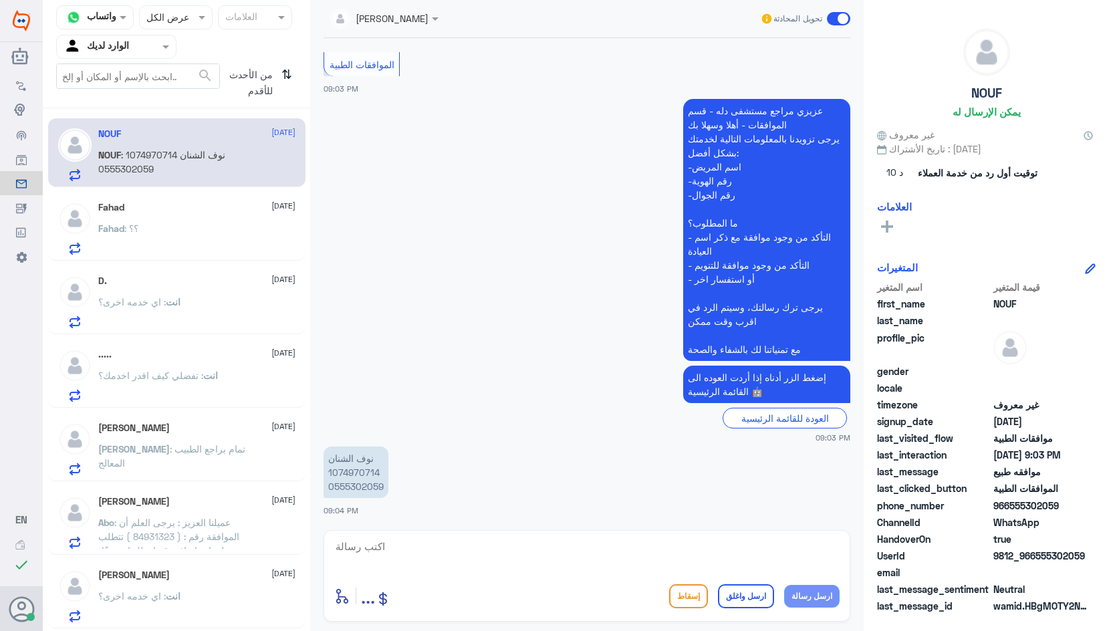
click at [156, 217] on div "Fahad [DATE] Fahad : ؟؟" at bounding box center [196, 228] width 197 height 53
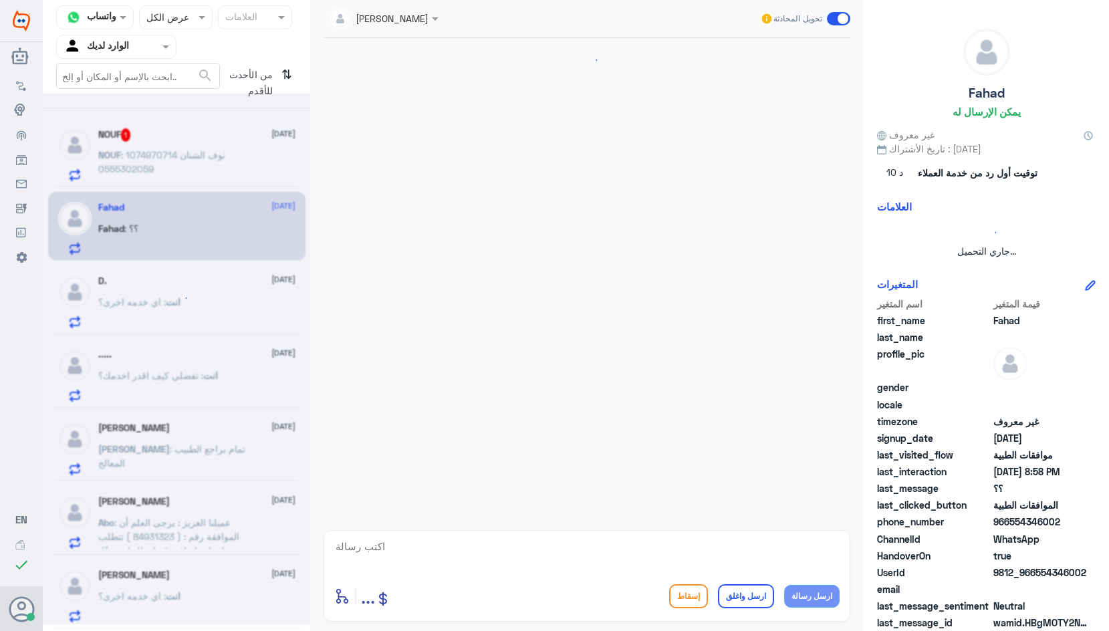
scroll to position [883, 0]
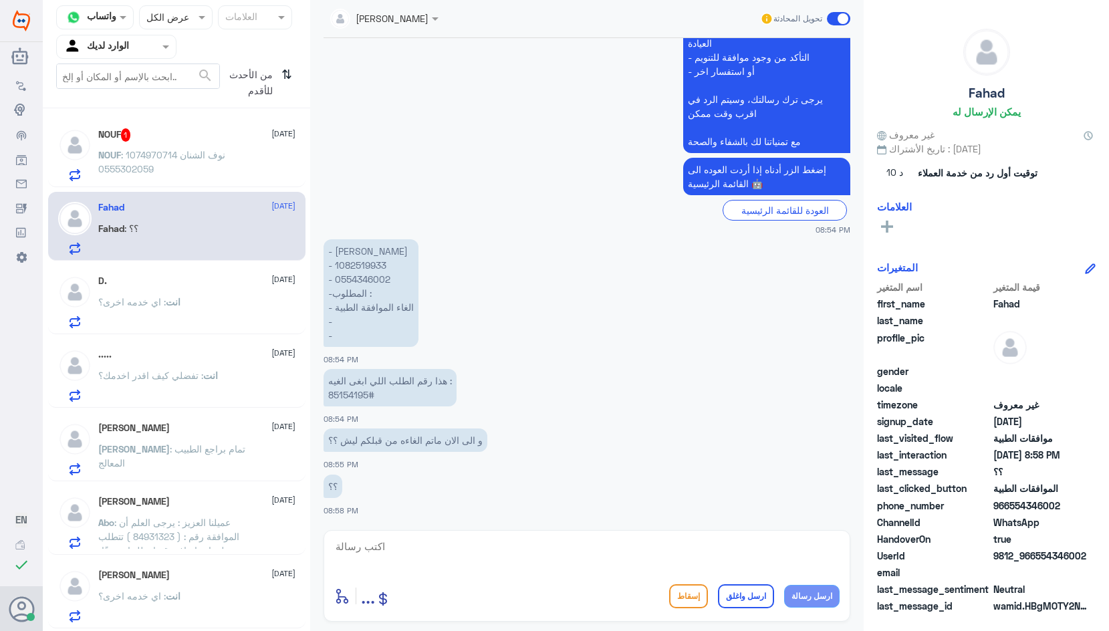
click at [171, 147] on div "NOUF 1 [DATE] NOUF : نوف الشنان 1074970714 0555302059" at bounding box center [196, 154] width 197 height 53
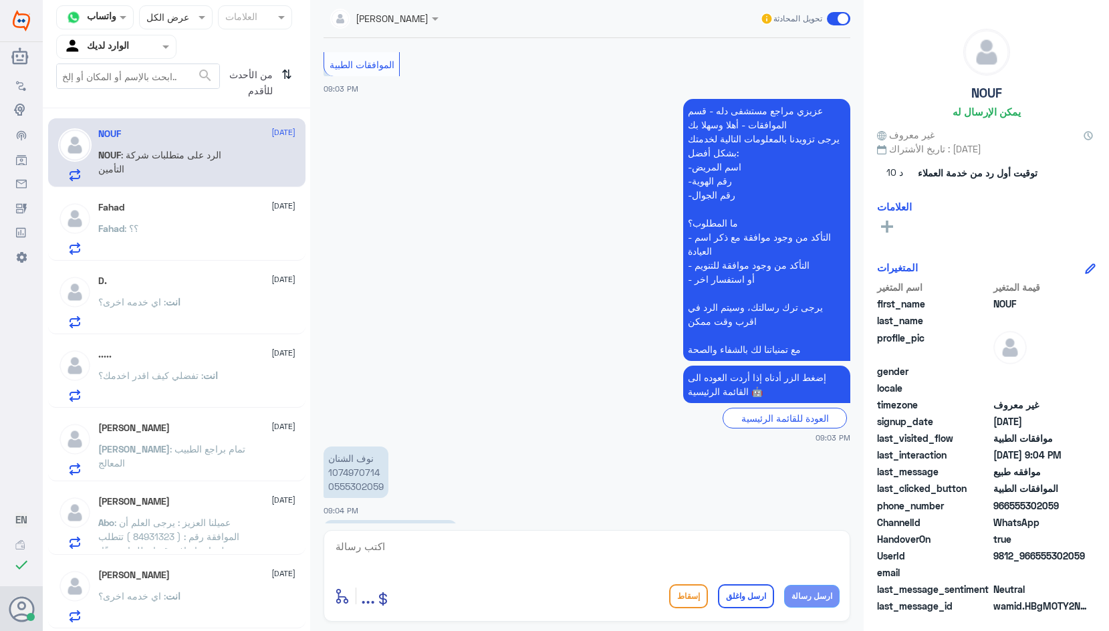
scroll to position [290, 0]
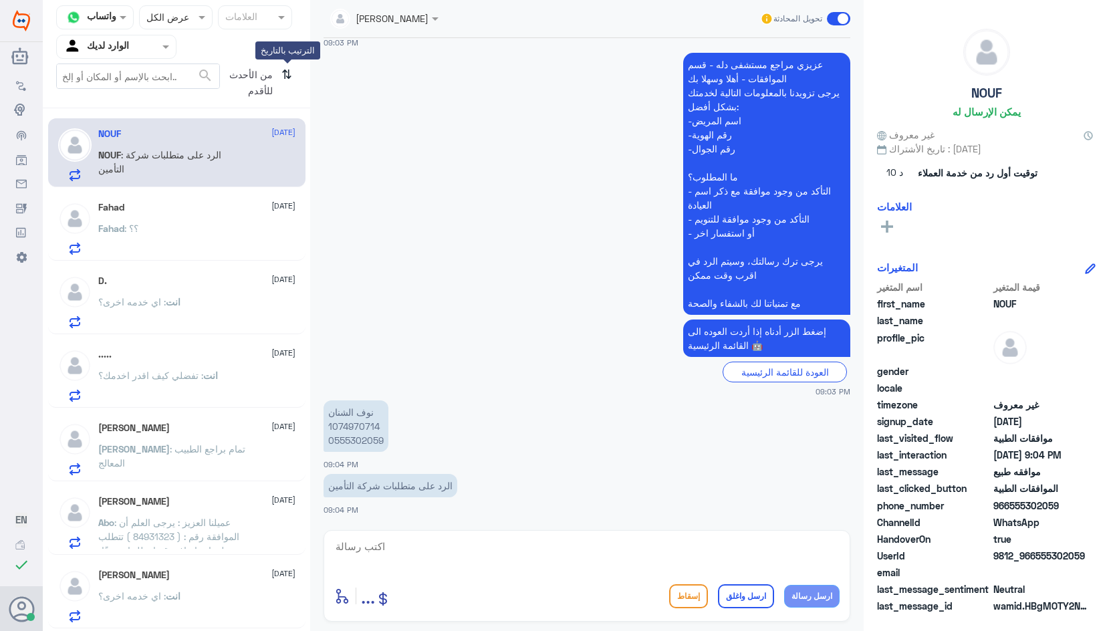
click at [290, 72] on icon "⇅" at bounding box center [287, 81] width 11 height 34
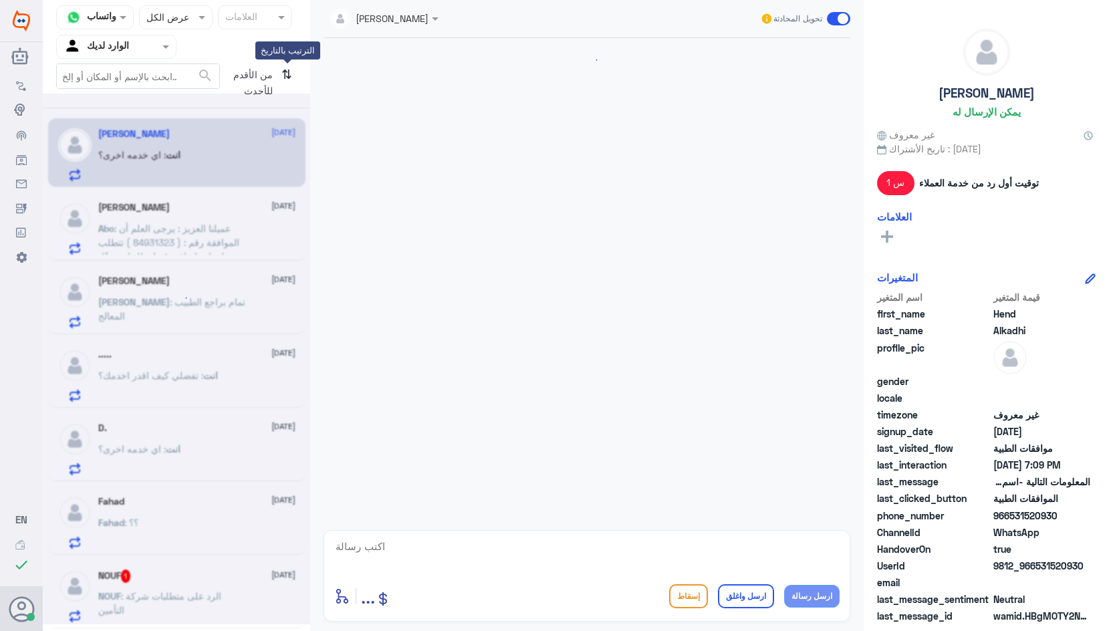
scroll to position [1411, 0]
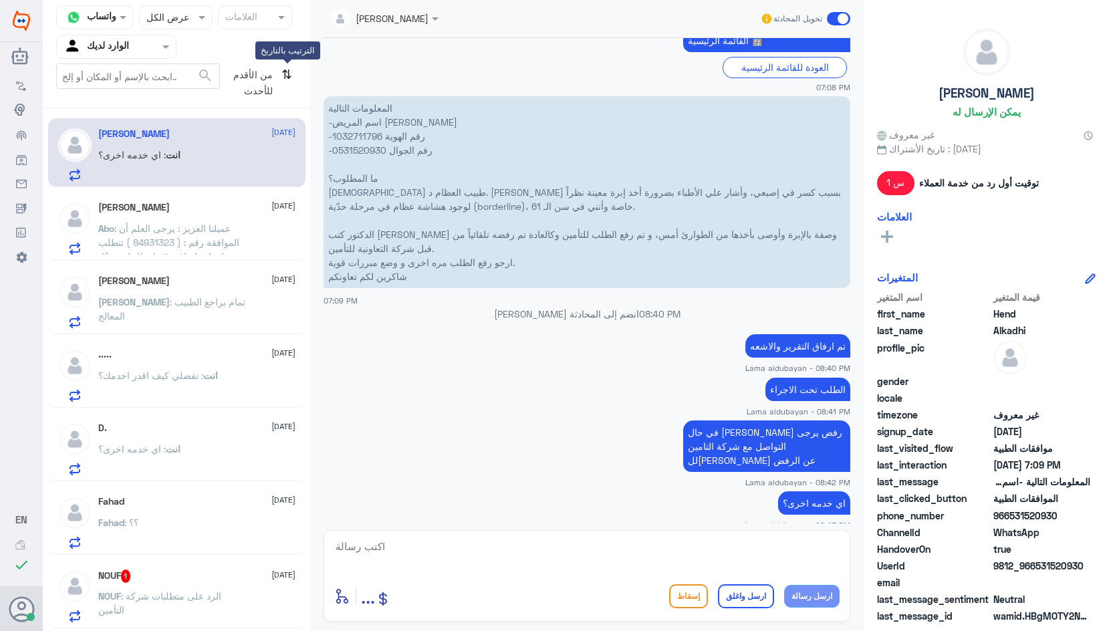
click at [288, 76] on icon "⇅" at bounding box center [287, 81] width 11 height 34
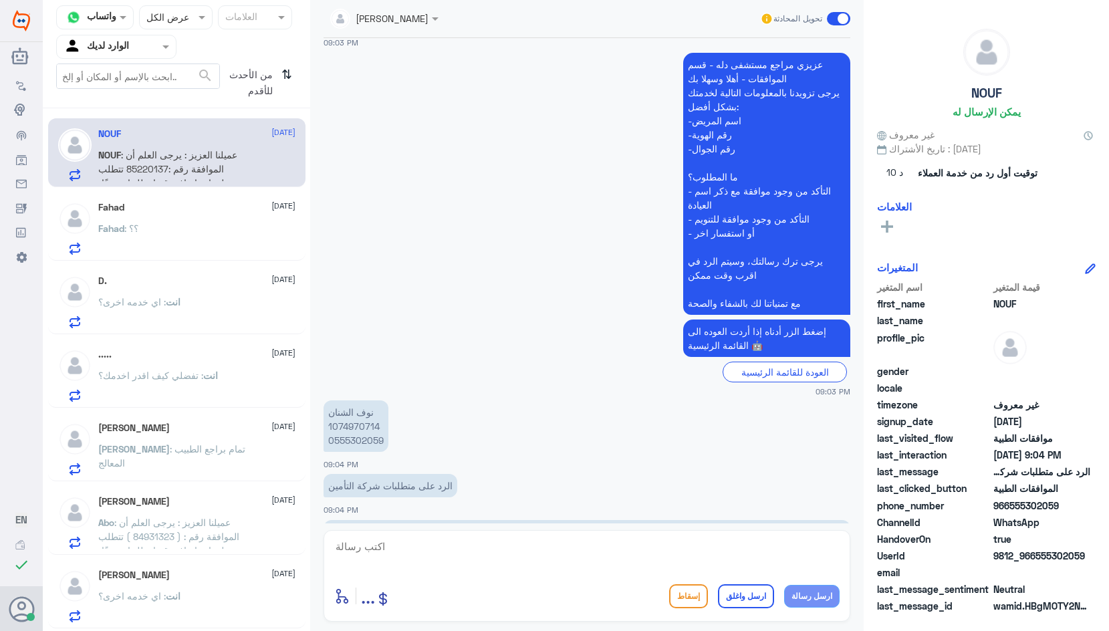
scroll to position [363, 0]
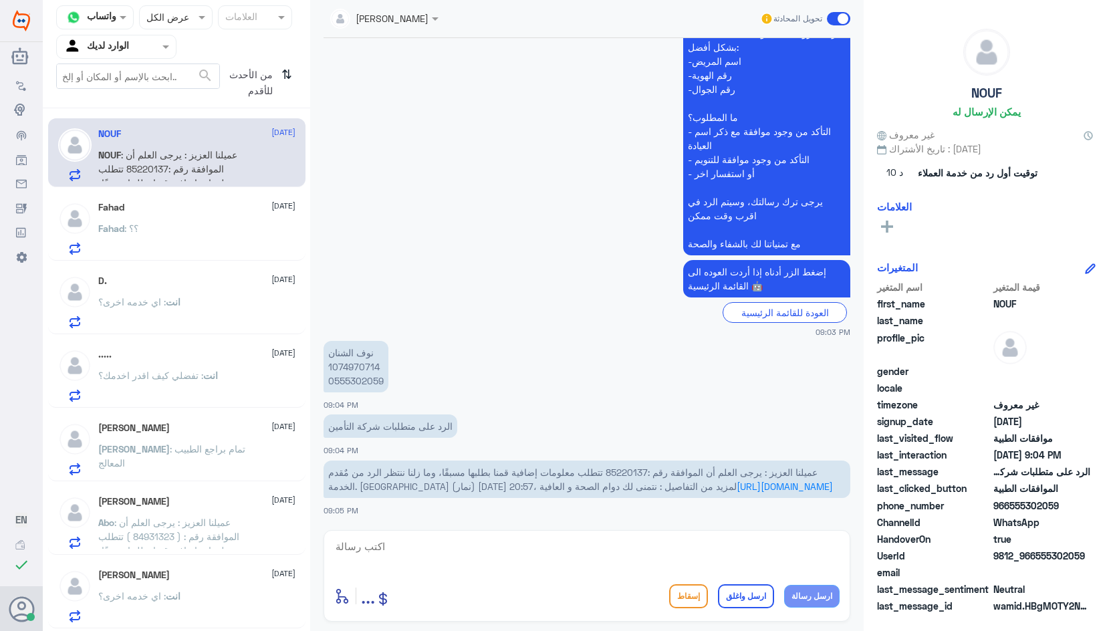
click at [359, 352] on p "نوف الشنان 1074970714 0555302059" at bounding box center [356, 366] width 65 height 51
click at [566, 543] on textarea at bounding box center [587, 554] width 506 height 33
click at [516, 550] on textarea at bounding box center [587, 554] width 506 height 33
type textarea "d"
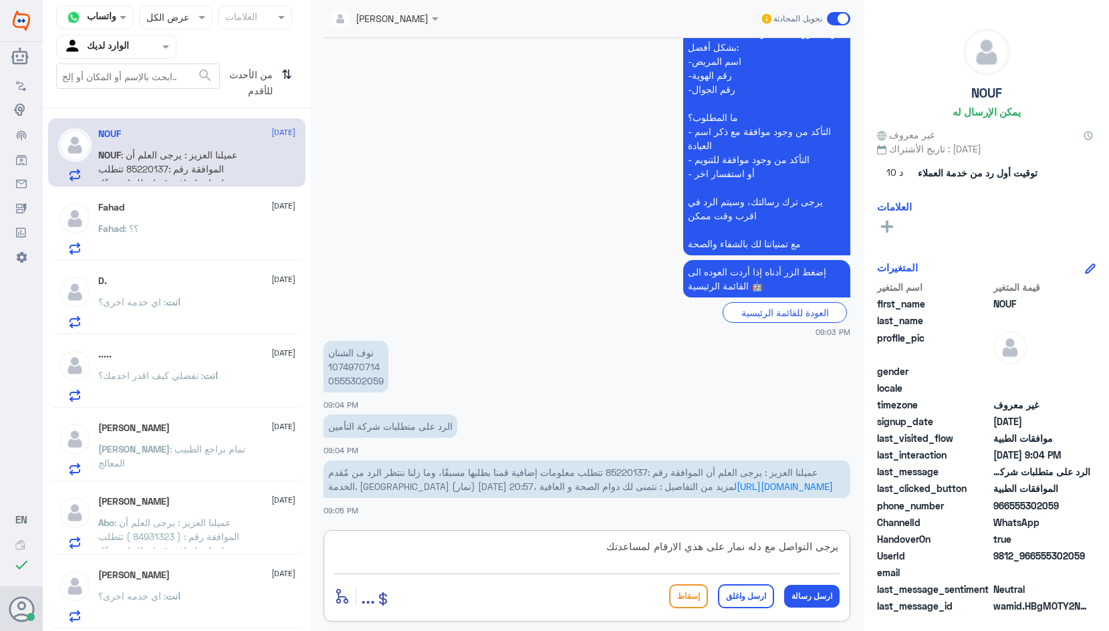
paste textarea "ا( 0112995140 , 0546022896 )"
type textarea "يرجى التواصل مع دله نمار على هذي الارقام لمساعدتك ا( 0112995140 , 0546022896 )"
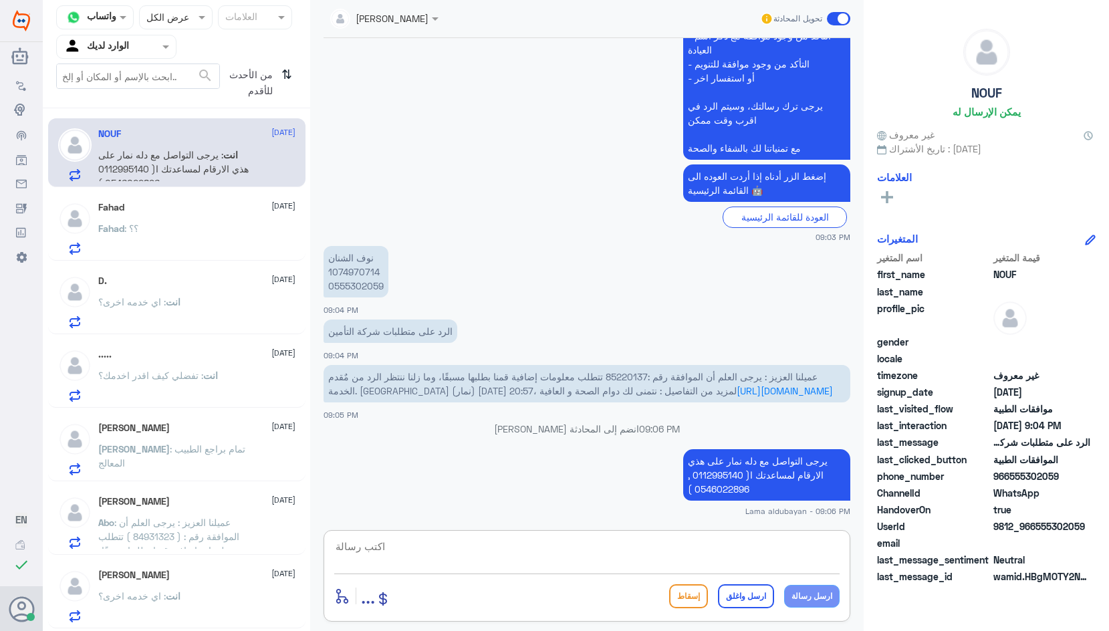
click at [593, 550] on textarea at bounding box center [587, 554] width 506 height 33
type textarea "اي خ"
drag, startPoint x: 786, startPoint y: 554, endPoint x: 927, endPoint y: 526, distance: 144.0
click at [926, 526] on div "قناة واتساب Status × عرض الكل العلامات Agent Filter الوارد لديك search من الأحد…" at bounding box center [576, 317] width 1067 height 635
click at [201, 188] on div "NOUF [DATE] انت : يرجى التواصل مع دله نمار على هذي الارقام لمساعدتك ا( 01129951…" at bounding box center [177, 374] width 268 height 520
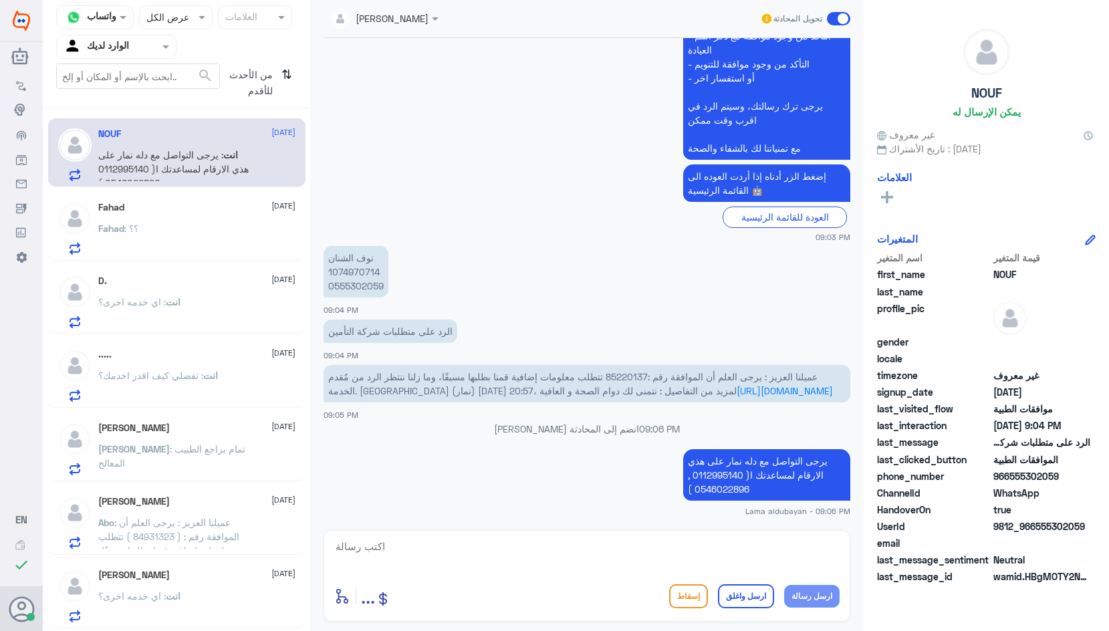
click at [205, 215] on div "Fahad [DATE] Fahad : ؟؟" at bounding box center [196, 228] width 197 height 53
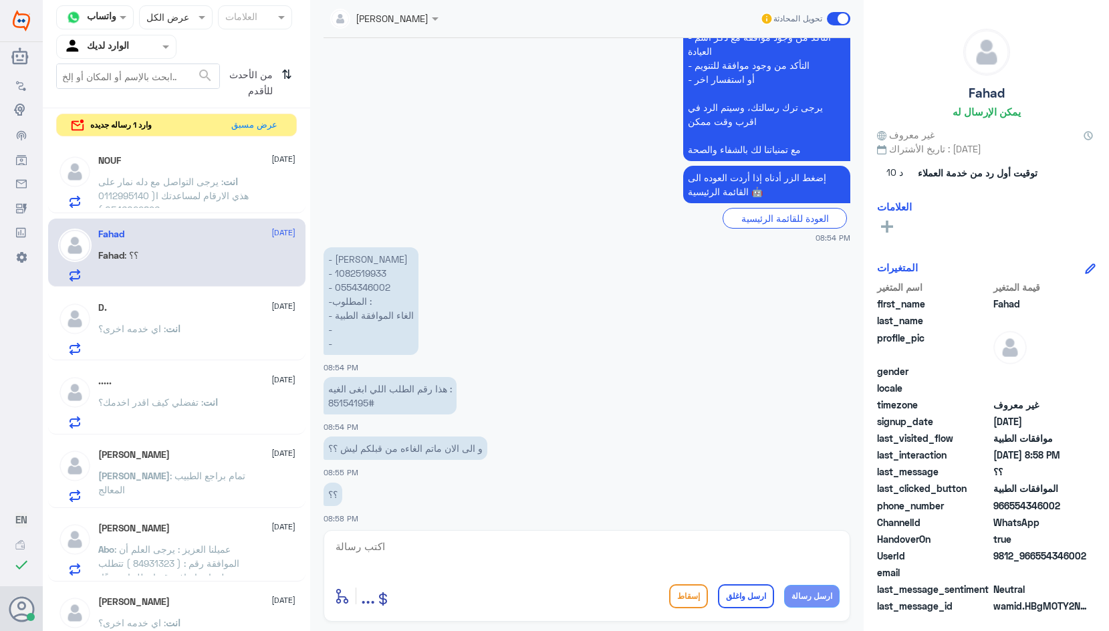
scroll to position [883, 0]
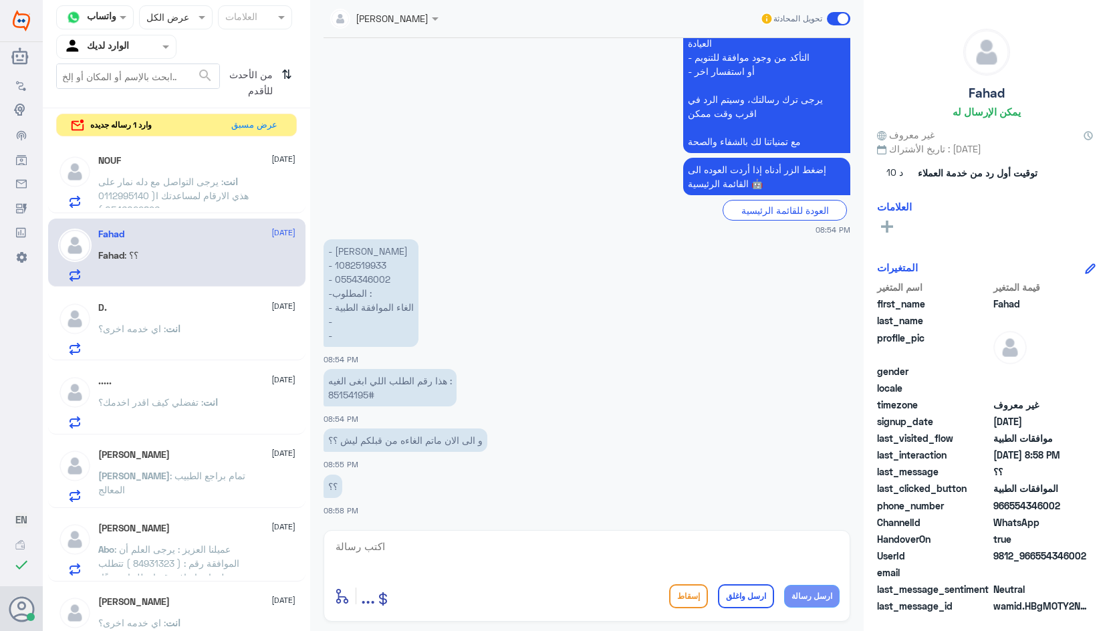
click at [363, 266] on p "- [PERSON_NAME] - ⁠1082519933 - ⁠0554346002 -المطلوب : - ⁠الغاء الموافقة الطبية…" at bounding box center [371, 293] width 95 height 108
drag, startPoint x: 498, startPoint y: 536, endPoint x: 504, endPoint y: 540, distance: 7.1
click at [500, 536] on div "أدخل اسم مجموعة الرسائل ... إسقاط ارسل واغلق ارسل رسالة" at bounding box center [587, 576] width 527 height 92
click at [507, 545] on textarea at bounding box center [587, 554] width 506 height 33
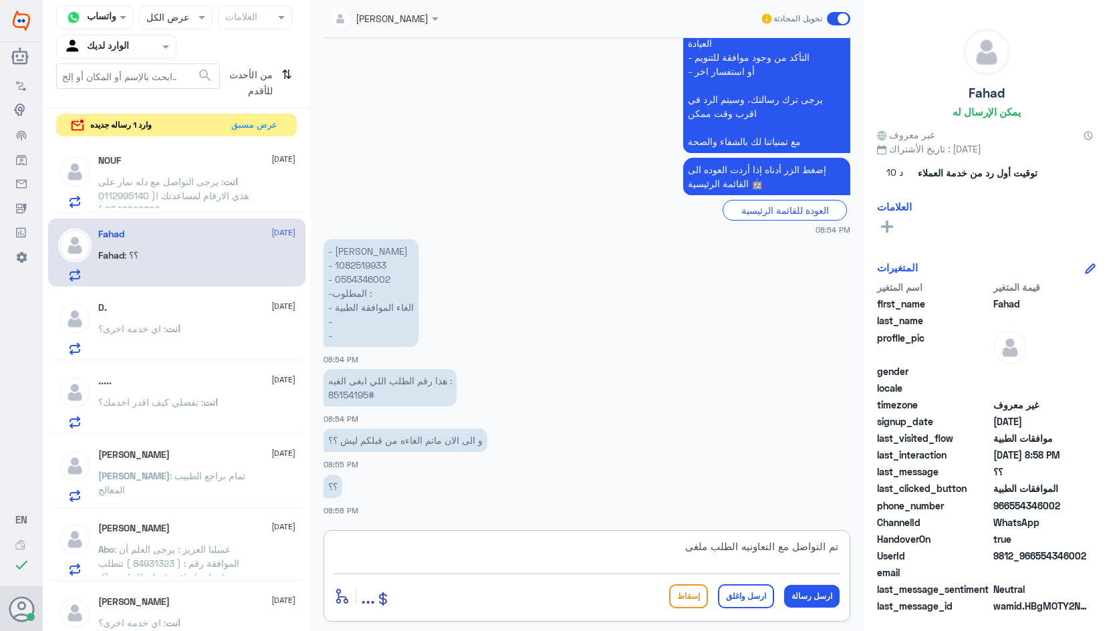
type textarea "تم التواصل مع التعاونيه الطلب ملغى"
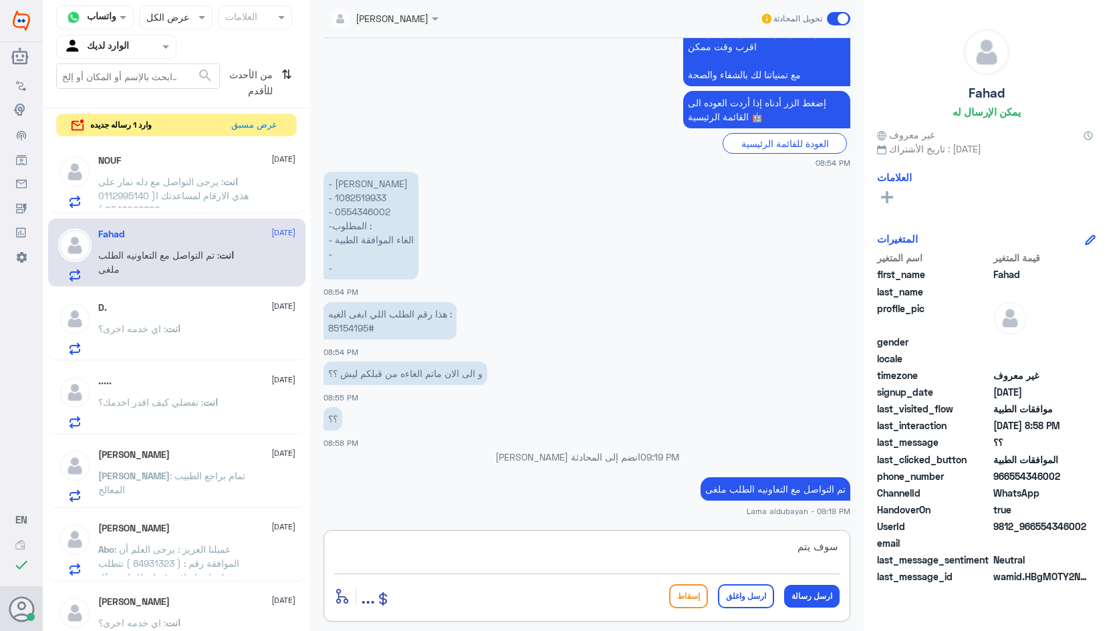
scroll to position [922, 0]
type textarea "سوف يتم التواصل معك من قبلهم لتكيد الالغاء"
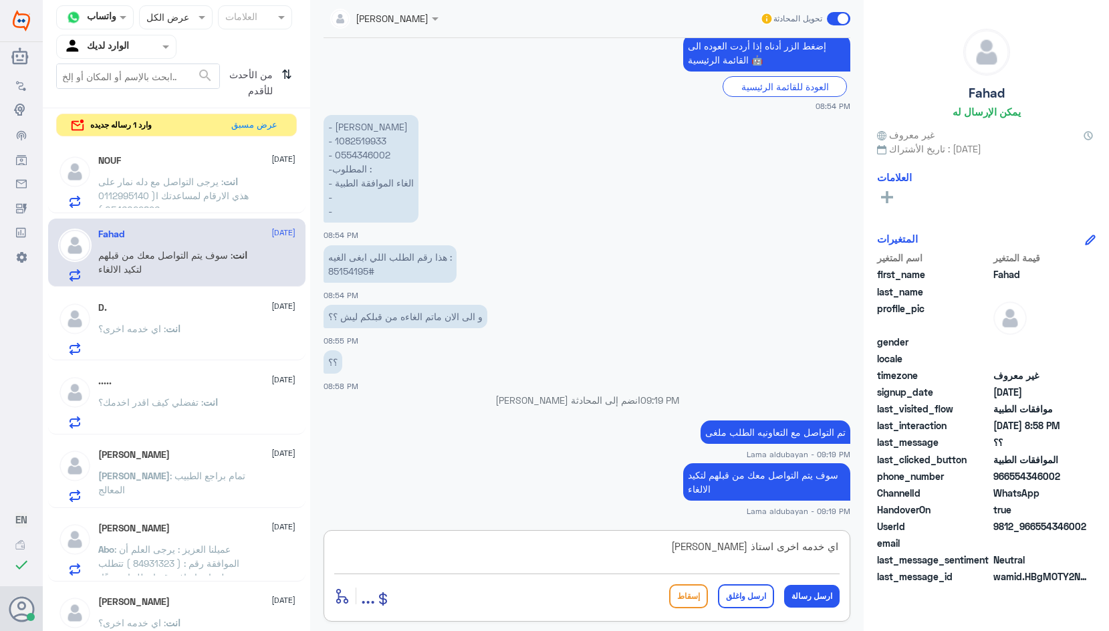
type textarea "اي خدمه اخرى استاذ [PERSON_NAME] ؟"
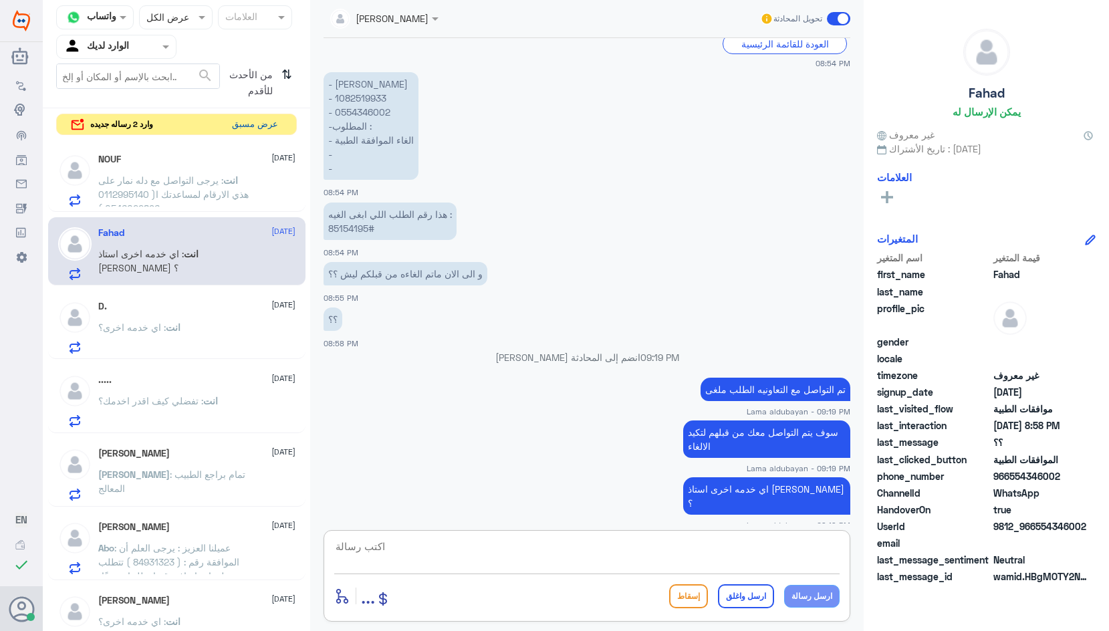
click at [260, 124] on button "عرض مسبق" at bounding box center [255, 124] width 56 height 21
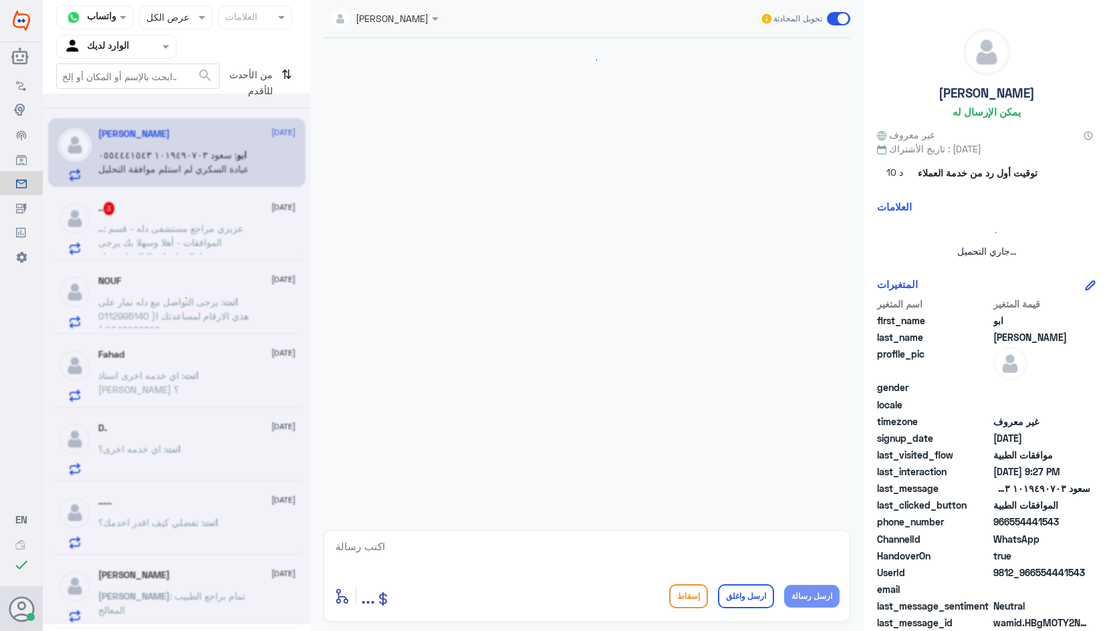
scroll to position [873, 0]
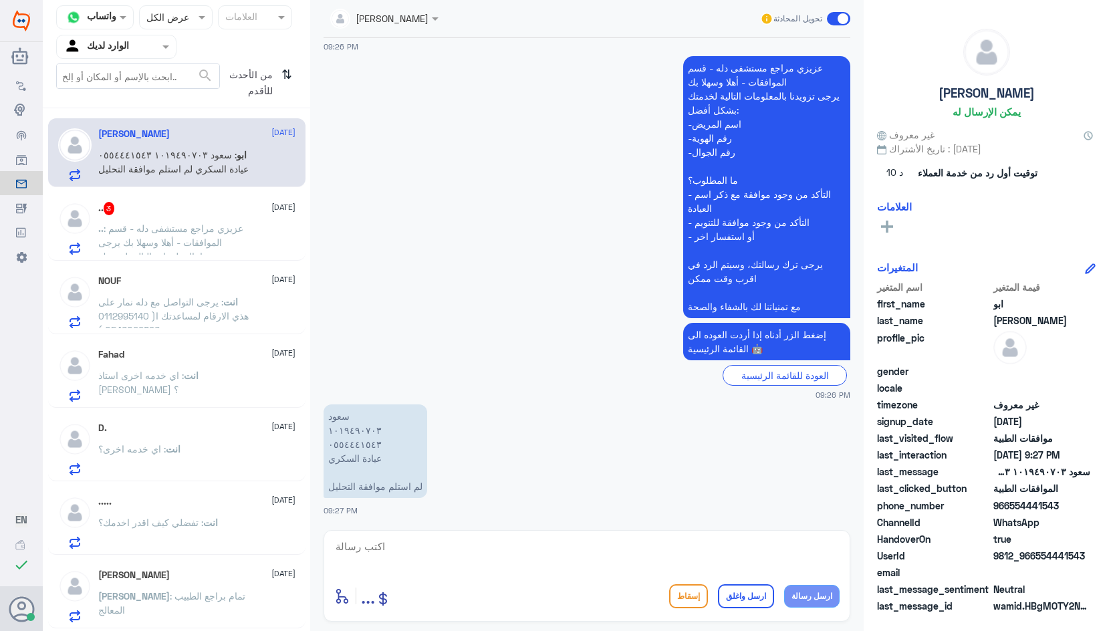
click at [121, 243] on span ": عزيزي مراجع مستشفى دله - قسم الموافقات - أهلا وسهلا بك يرجى تزويدنا بالمعلوما…" at bounding box center [172, 278] width 149 height 110
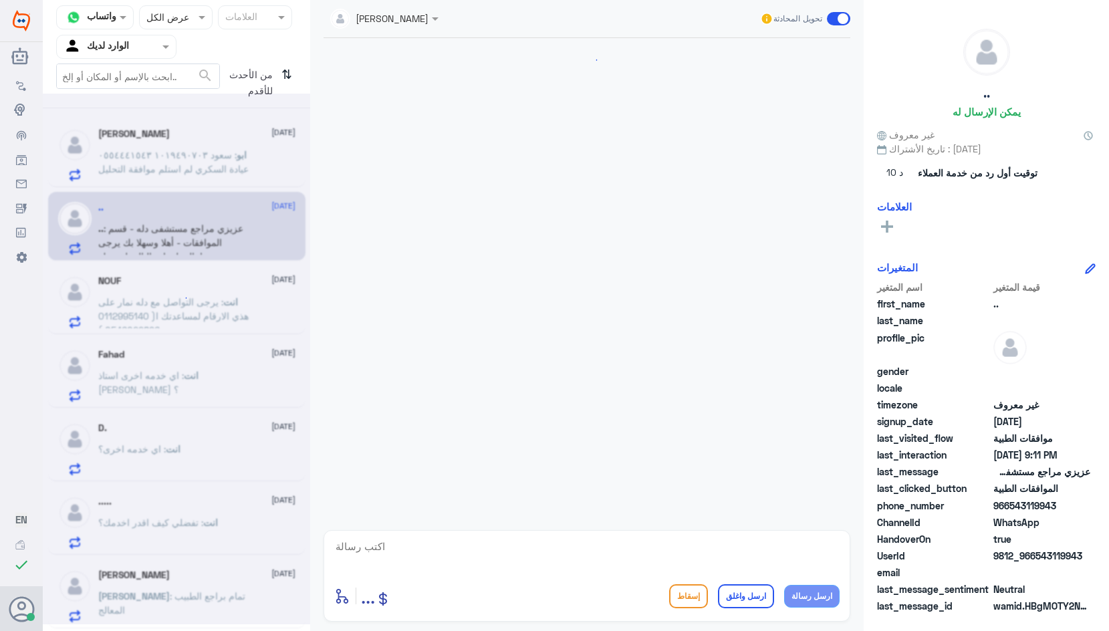
scroll to position [1302, 0]
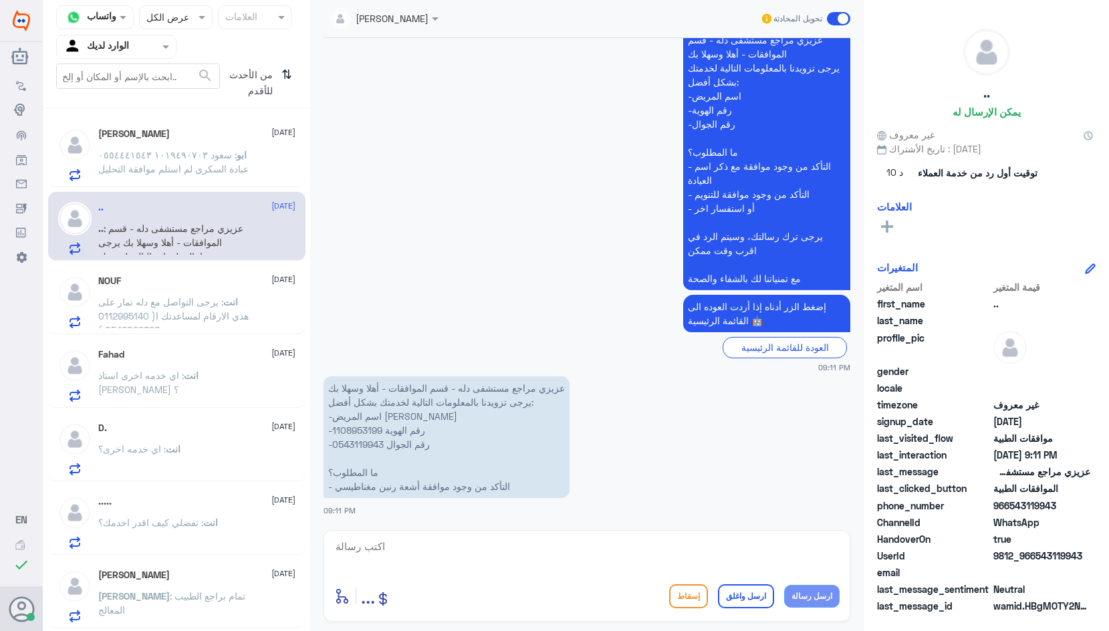
click at [177, 173] on span ": سعود ١٠١٩٤٩٠٧٠٣ ٠٥٥٤٤٤١٥٤٣ عيادة السكري لم استلم موافقة التحليل" at bounding box center [173, 161] width 150 height 25
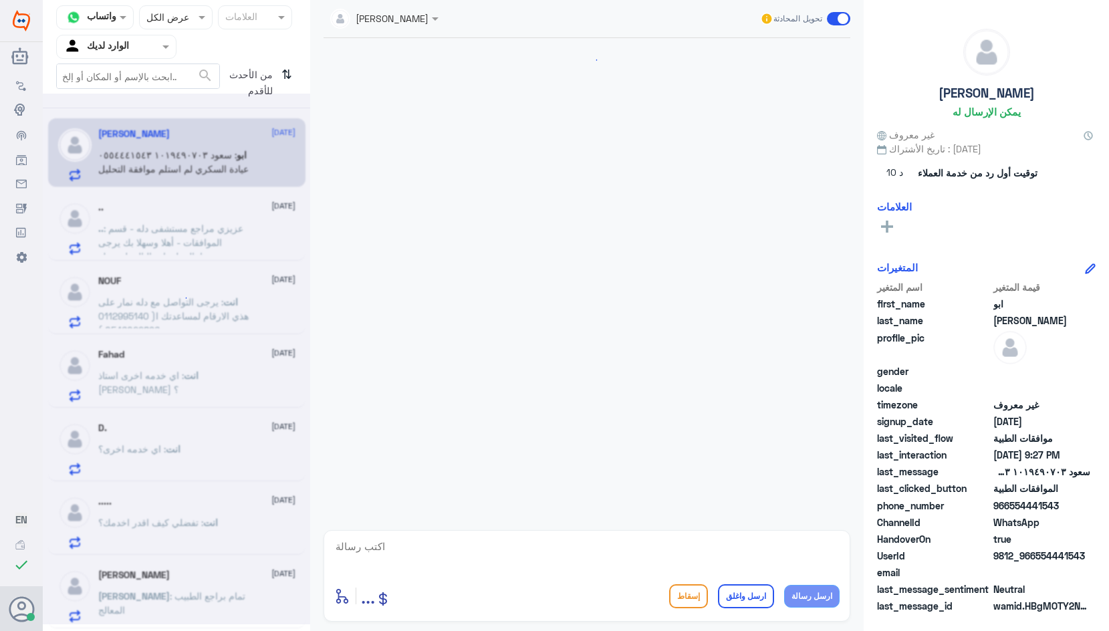
scroll to position [873, 0]
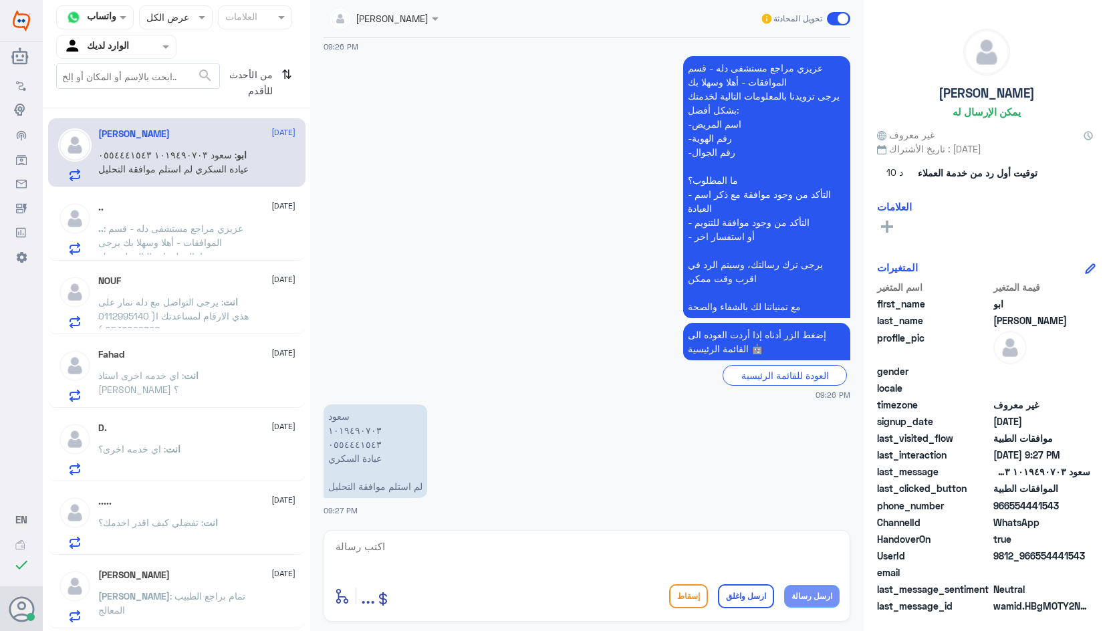
click at [358, 446] on p "سعود ١٠١٩٤٩٠٧٠٣ ٠٥٥٤٤٤١٥٤٣ عيادة السكري لم استلم موافقة التحليل" at bounding box center [376, 452] width 104 height 94
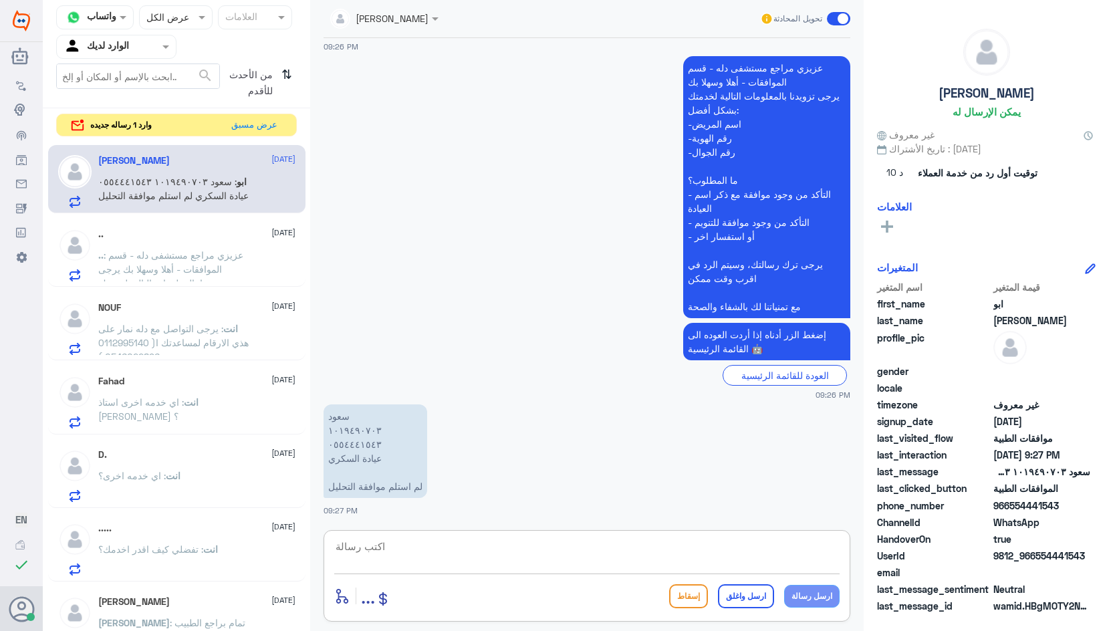
drag, startPoint x: 471, startPoint y: 556, endPoint x: 480, endPoint y: 564, distance: 11.3
click at [471, 558] on textarea at bounding box center [587, 554] width 506 height 33
paste textarea "lease note that this request has already been approved at your facility under t…"
type textarea "lease note that this request has already been approved at your facility under t…"
click at [811, 601] on button "ارسل رسالة" at bounding box center [812, 596] width 56 height 23
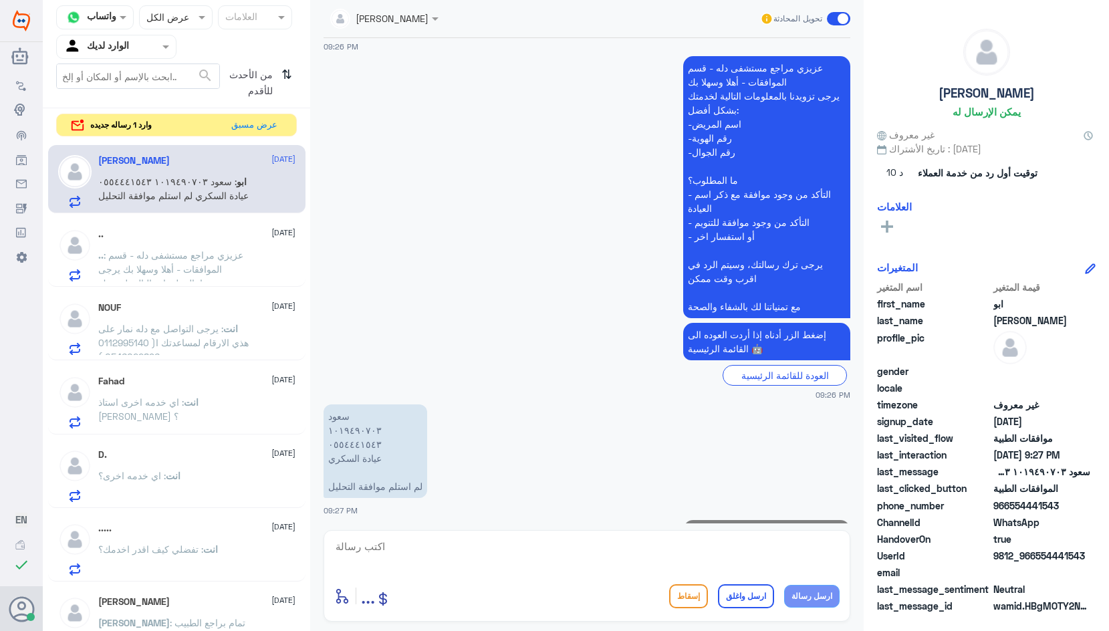
scroll to position [958, 0]
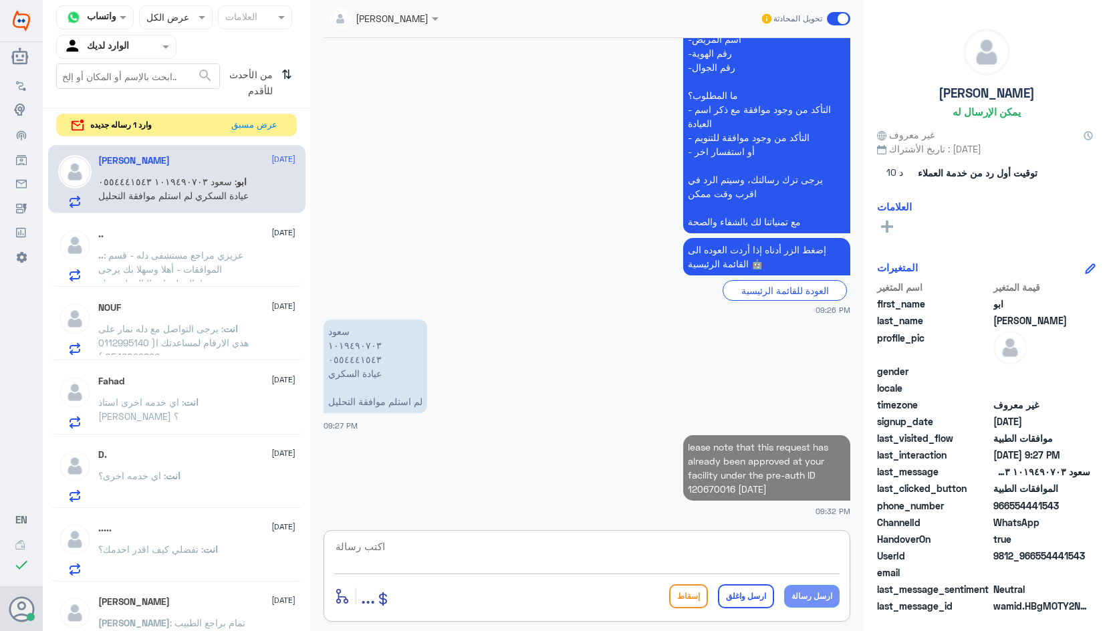
click at [707, 556] on textarea at bounding box center [587, 554] width 506 height 33
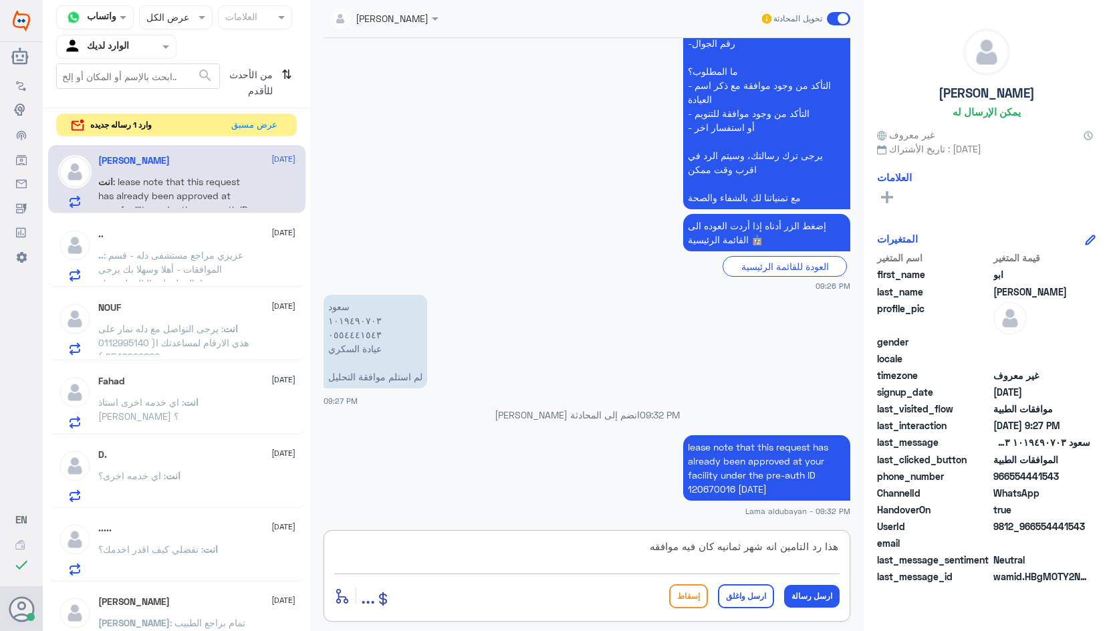
type textarea "هذا رد التامين انه شهر ثمانيه كان فيه موافقه"
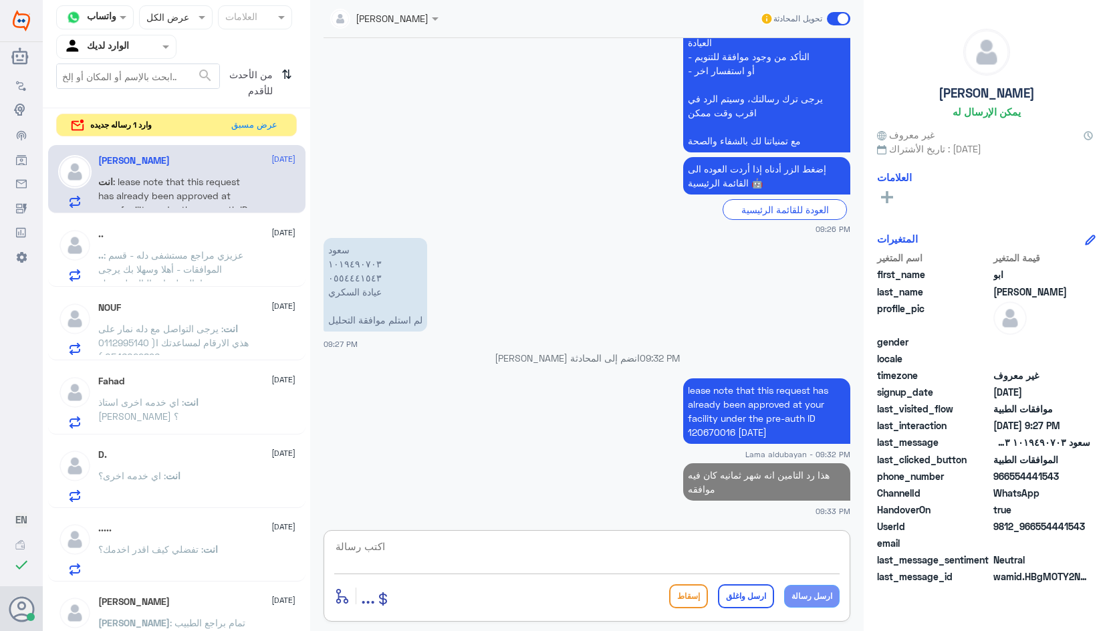
type textarea "ب"
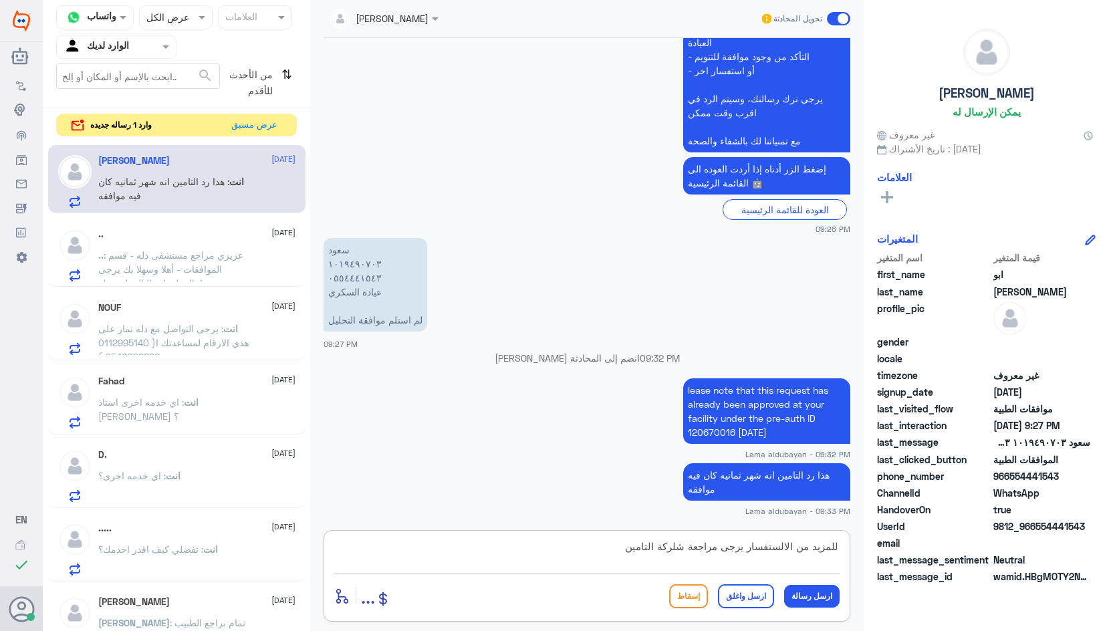
type textarea "للمزيد من الالستفسار يرجى مراجعة شلركة التامين"
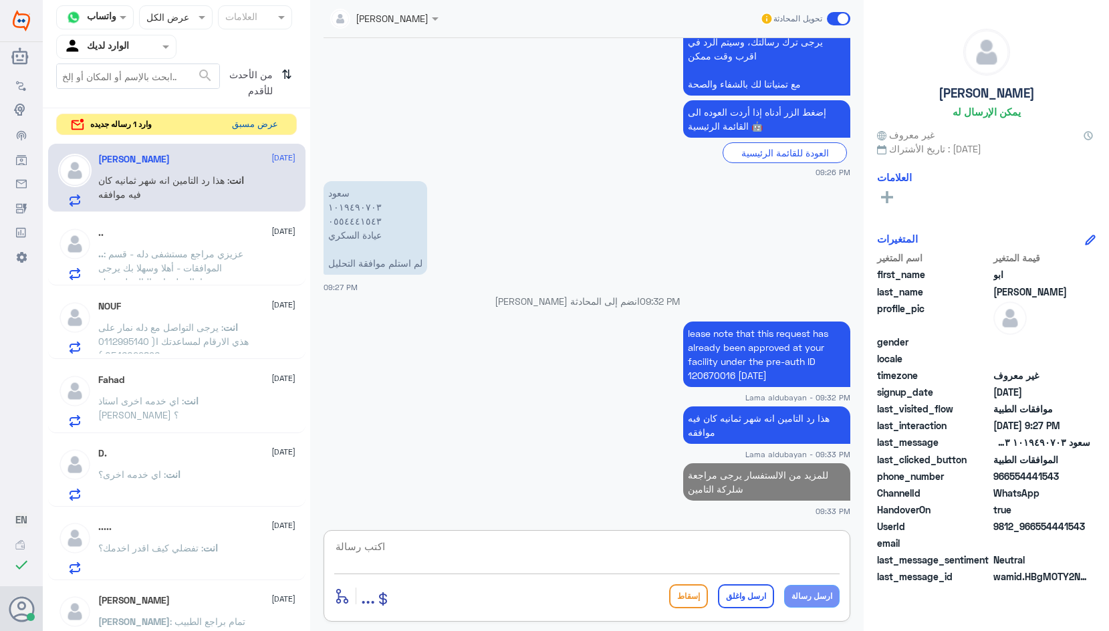
click at [249, 122] on button "عرض مسبق" at bounding box center [255, 124] width 56 height 21
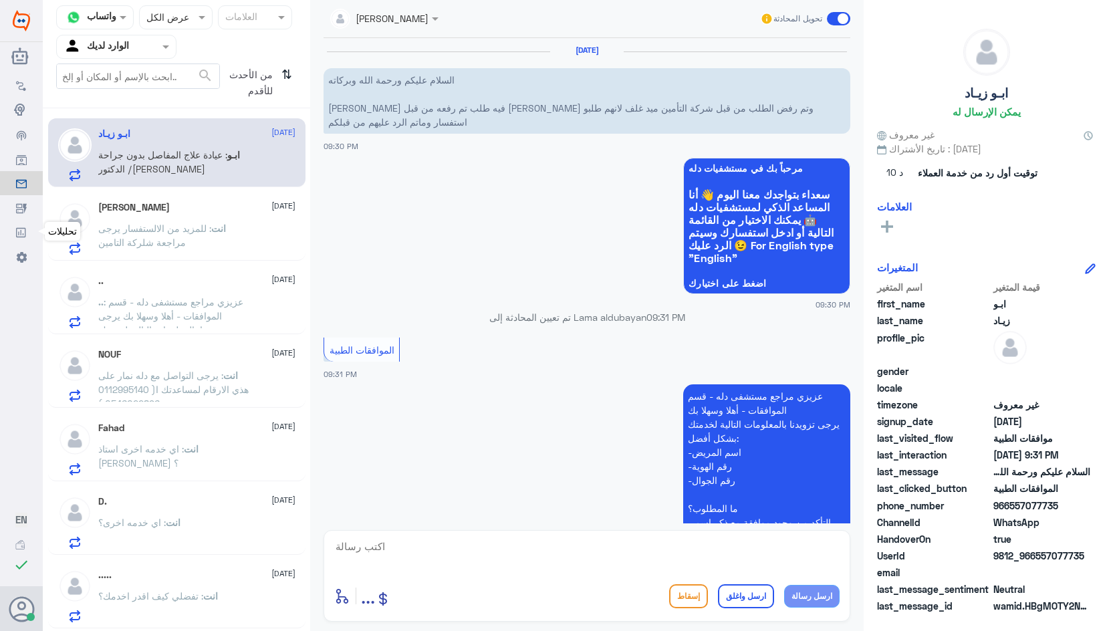
scroll to position [388, 0]
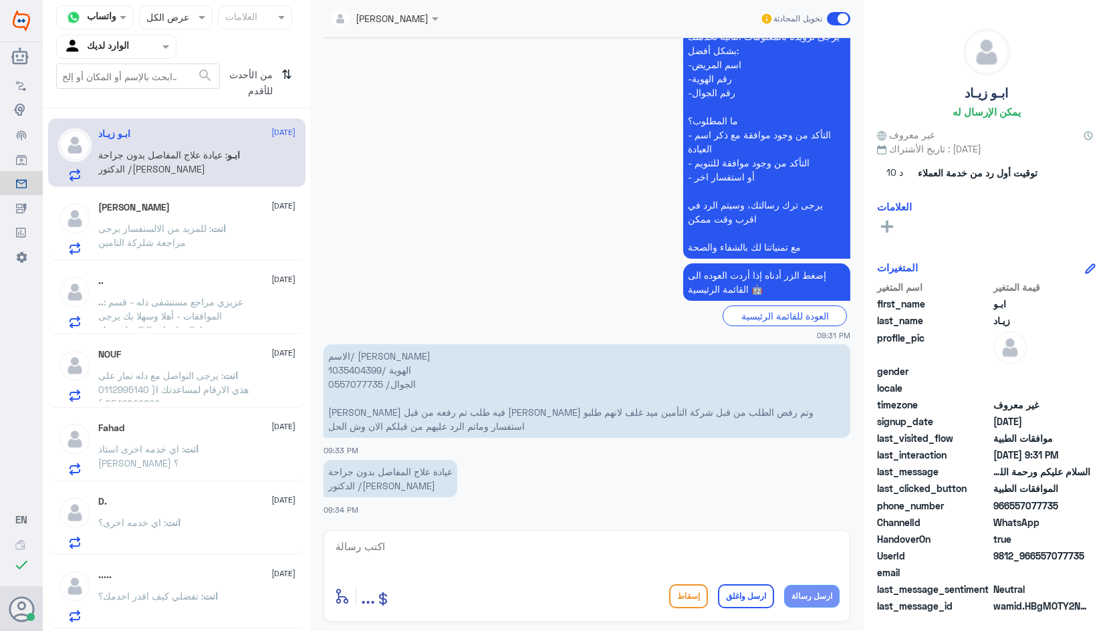
click at [364, 368] on p "الاسم/ [PERSON_NAME] الهوية /1035404399 الجوال/ 0557077735 عزيزي فيه طلب تم رفع…" at bounding box center [587, 391] width 527 height 94
click at [459, 562] on textarea at bounding box center [587, 554] width 506 height 33
type textarea "تم ارفاق التاقارير والاشعه بنتظر رد التامين"
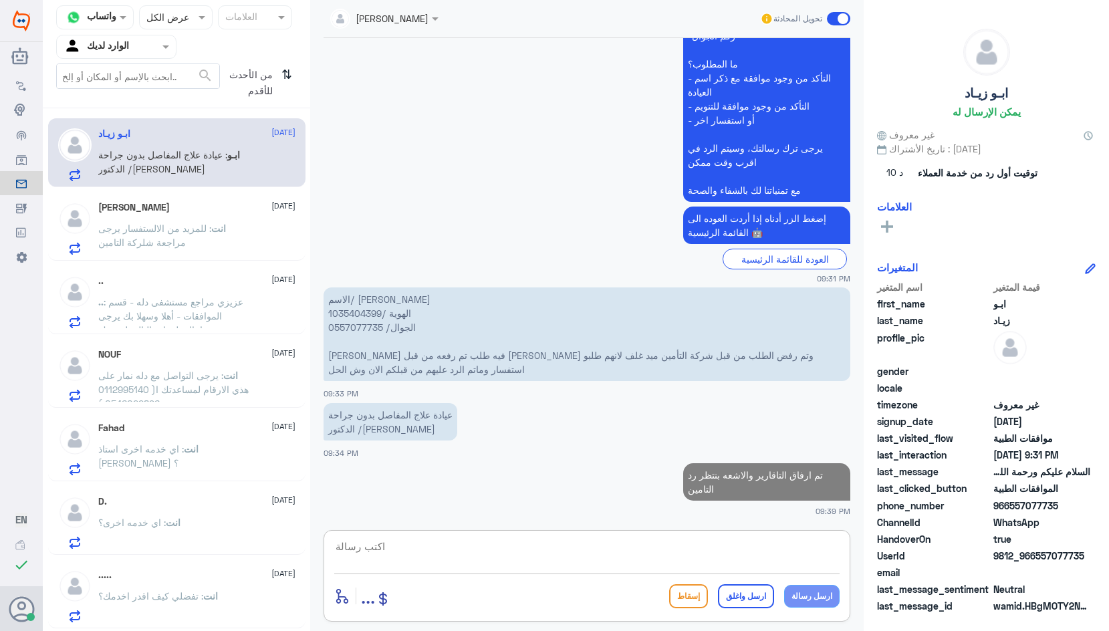
type textarea "ن"
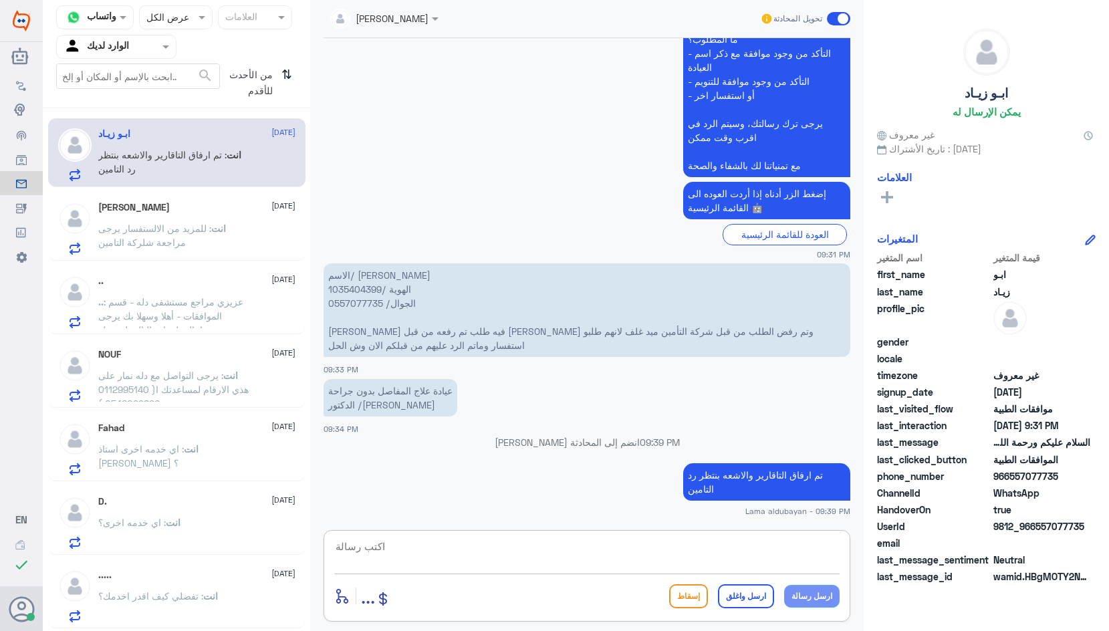
click at [209, 243] on p "انت : للمزيد من الالستفسار يرجى مراجعة شلركة التامين" at bounding box center [173, 237] width 150 height 33
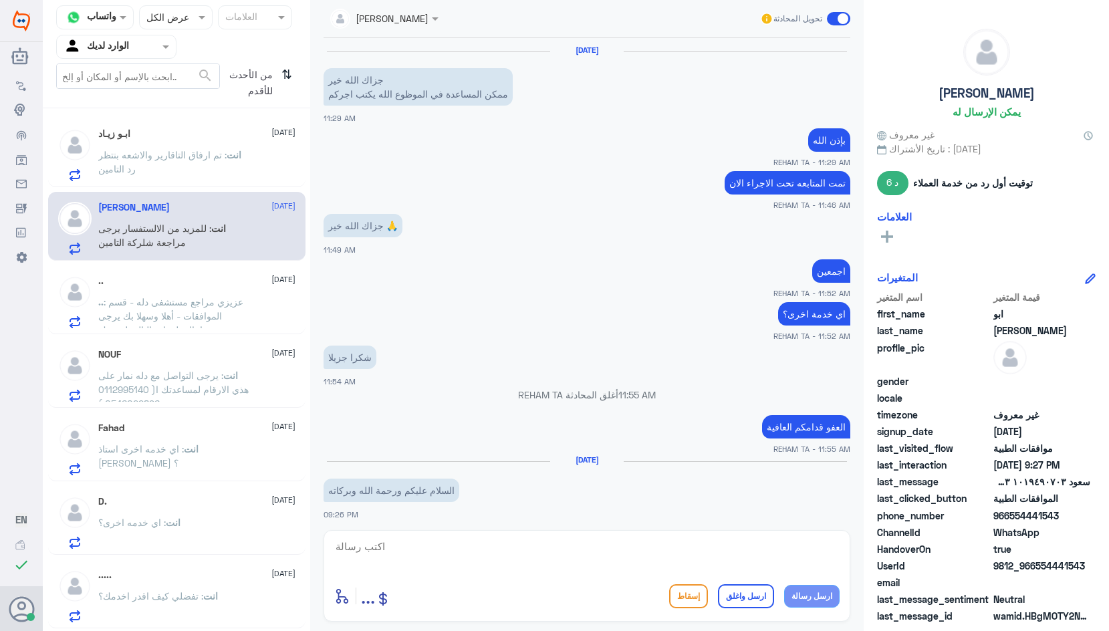
scroll to position [920, 0]
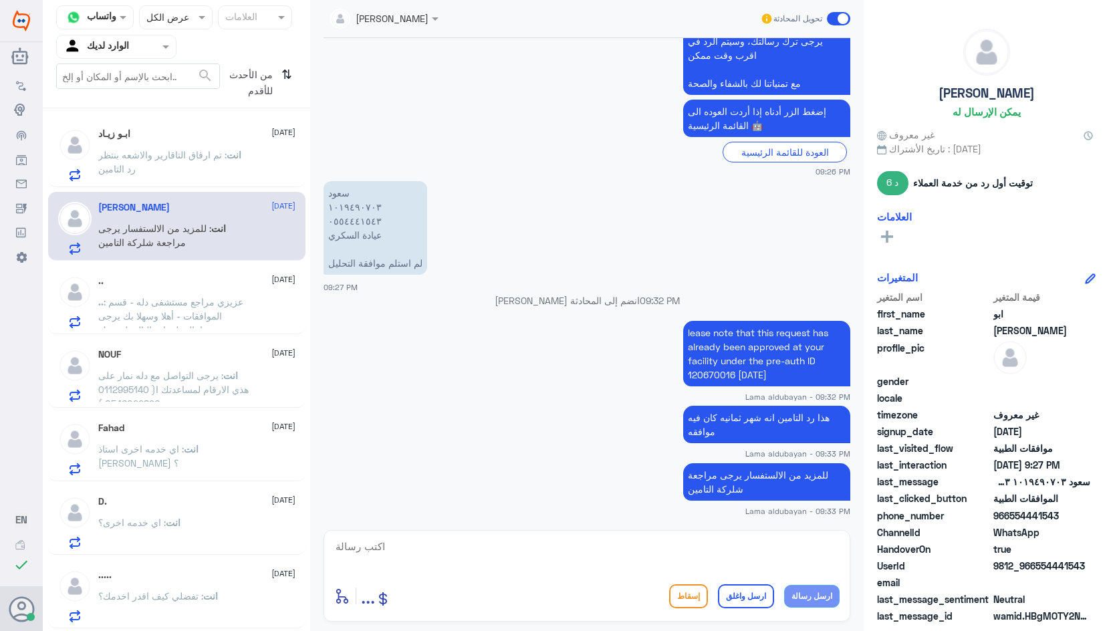
click at [159, 302] on span ": عزيزي مراجع مستشفى دله - قسم الموافقات - أهلا وسهلا بك يرجى تزويدنا بالمعلوما…" at bounding box center [172, 351] width 149 height 110
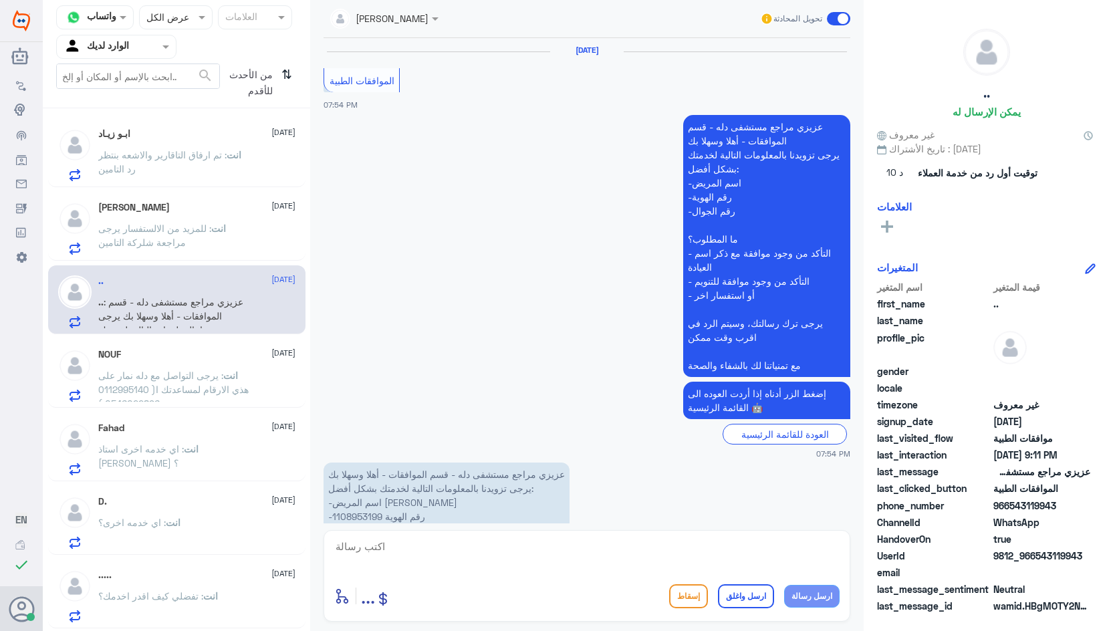
scroll to position [1302, 0]
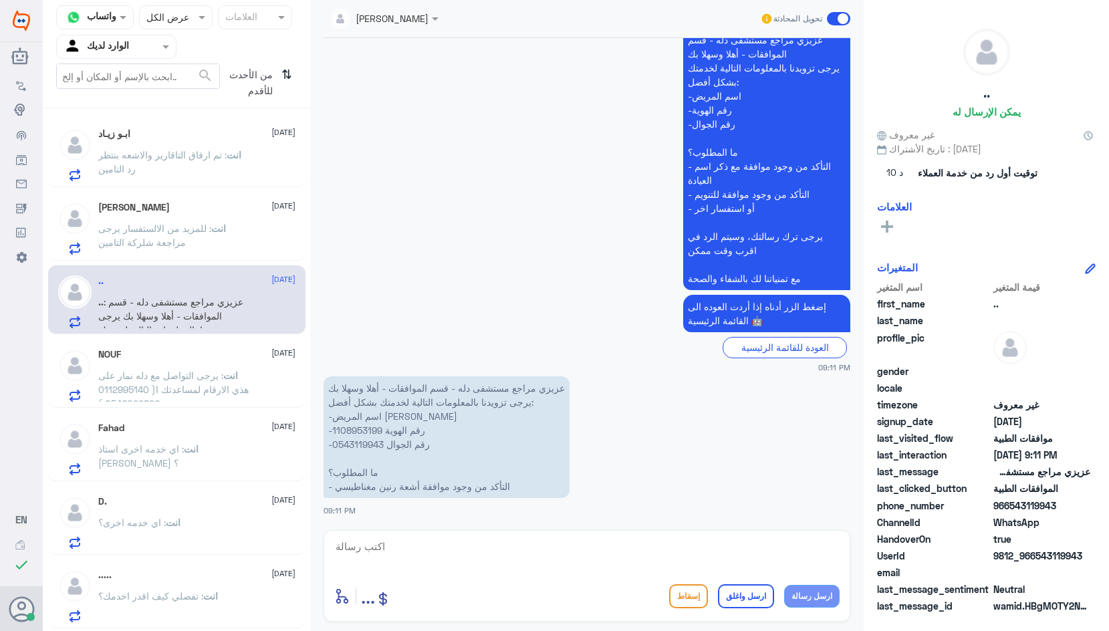
click at [355, 431] on p "عزيزي مراجع مستشفى دله - قسم الموافقات - أهلا وسهلا بك يرجى تزويدنا بالمعلومات …" at bounding box center [447, 438] width 246 height 122
click at [435, 552] on textarea at bounding box center [587, 554] width 506 height 33
type textarea "وافقو على الاشعه الرنين مرفوض بسبب وجود موافقه سابقه"
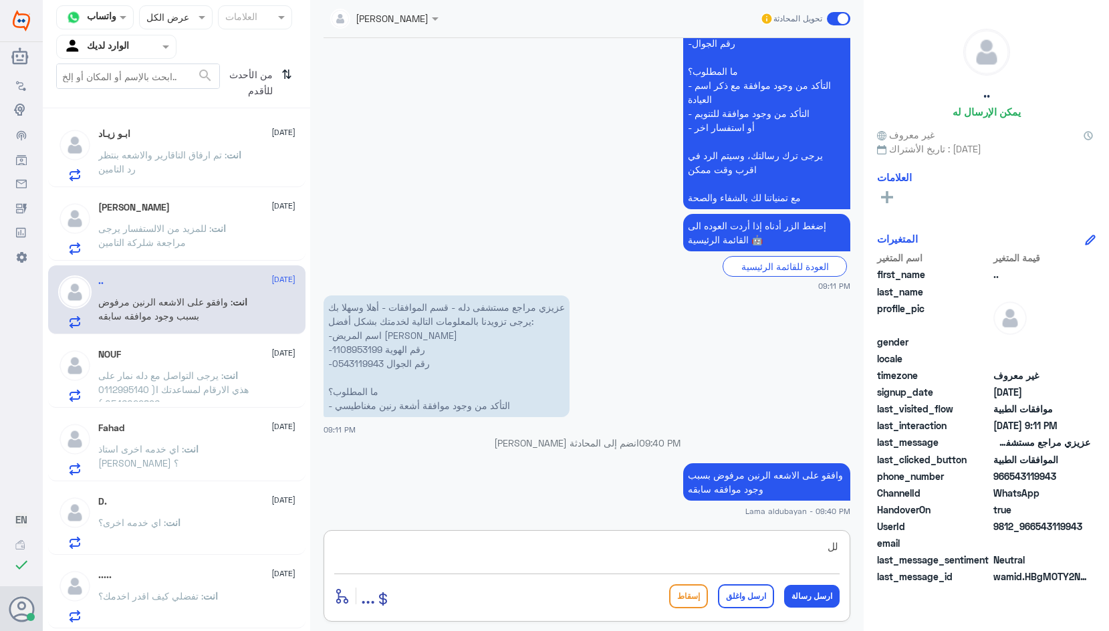
type textarea "ل"
type textarea "ي"
type textarea "للمزيد من الستفسار بخصوص الرفض يرجى التواصل مع شركة التامين الخاصه بكم"
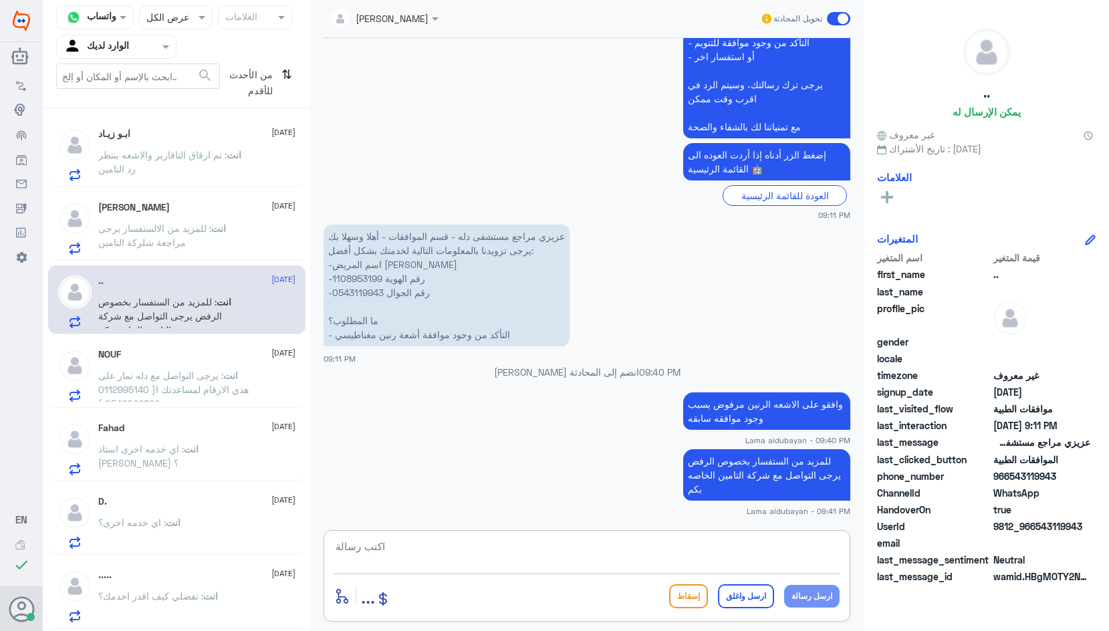
click at [650, 562] on textarea at bounding box center [587, 554] width 506 height 33
paste textarea "نشكر تواصلك مع مستشفيات دلة"
click at [649, 562] on textarea "نشكر تواصلك مع مستشفيات دلة" at bounding box center [587, 554] width 506 height 33
type textarea "نشكر تواصلك مع مستشفيات دلة"
click at [758, 595] on button "ارسل واغلق" at bounding box center [746, 597] width 56 height 24
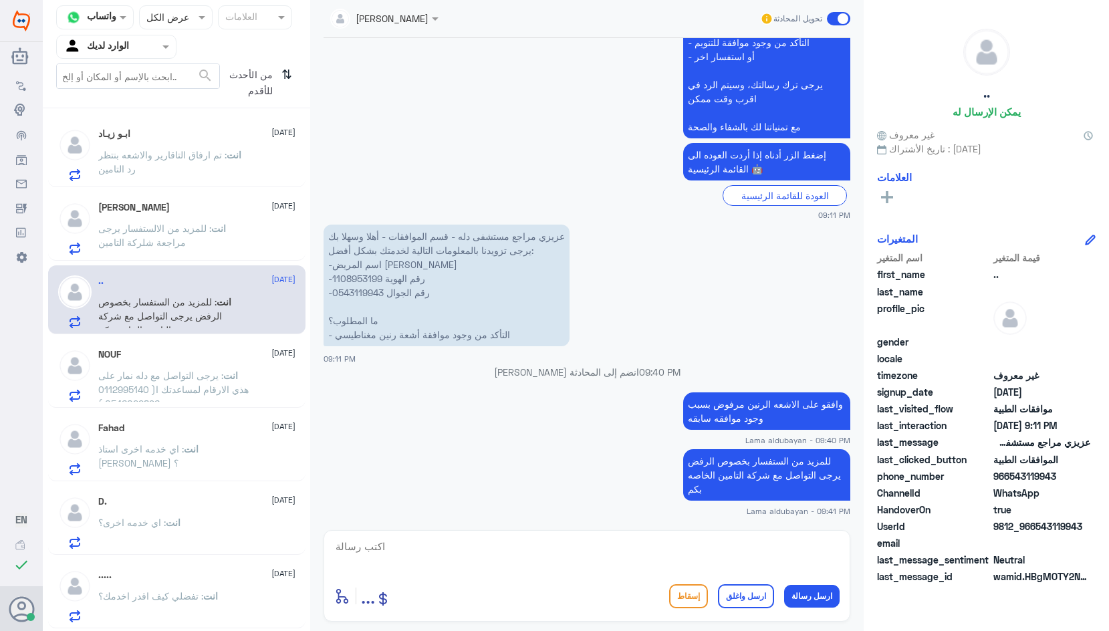
scroll to position [1473, 0]
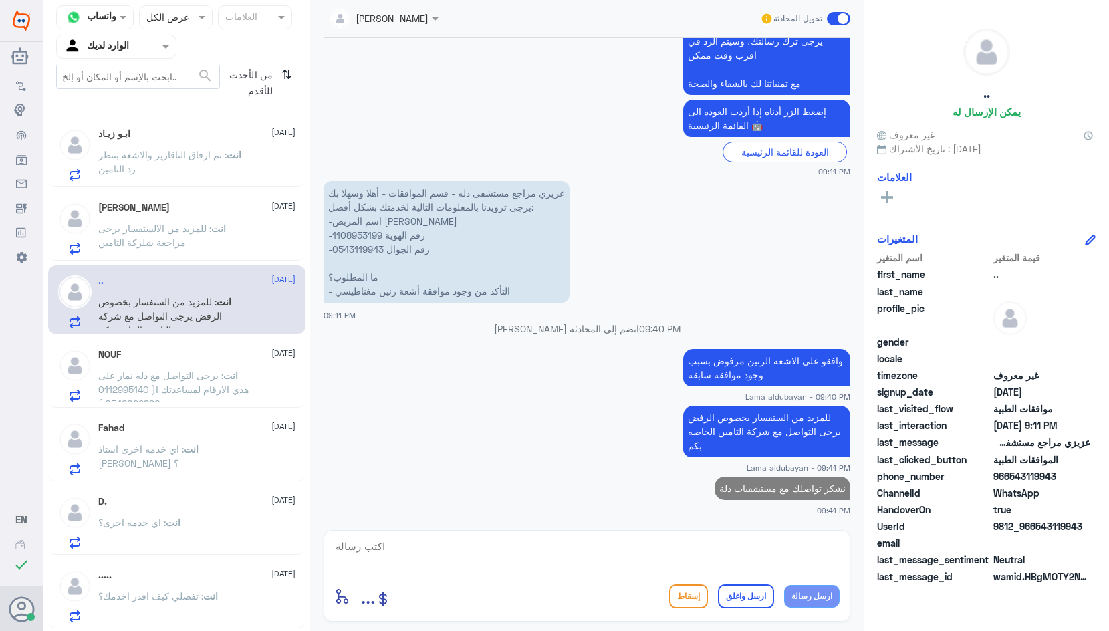
click at [176, 150] on span ": تم ارفاق التاقارير والاشعه بنتظر رد التامين" at bounding box center [162, 161] width 128 height 25
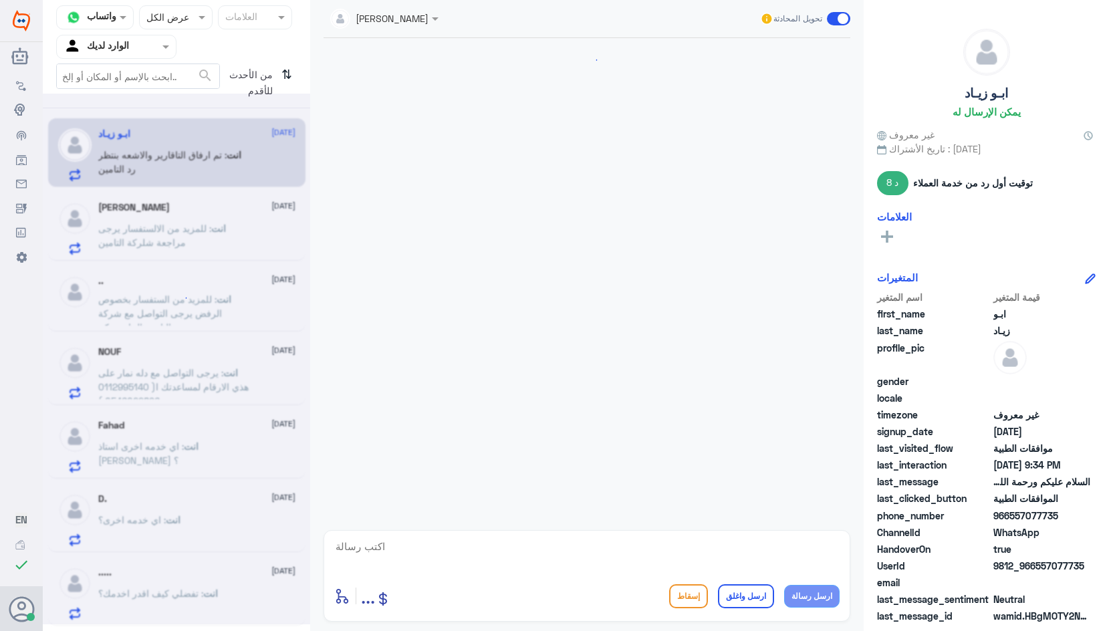
scroll to position [469, 0]
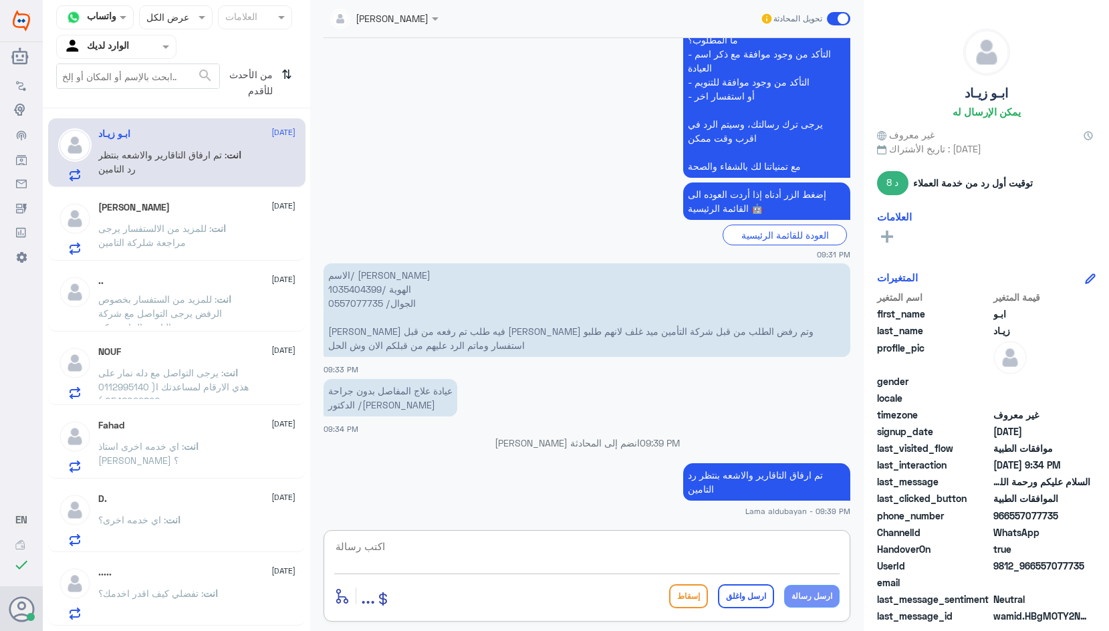
click at [705, 540] on textarea at bounding box center [587, 554] width 506 height 33
click at [93, 211] on div "[PERSON_NAME] [DATE] انت : للمزيد من الالستفسار يرجى مراجعة شلركة التامين" at bounding box center [176, 228] width 237 height 53
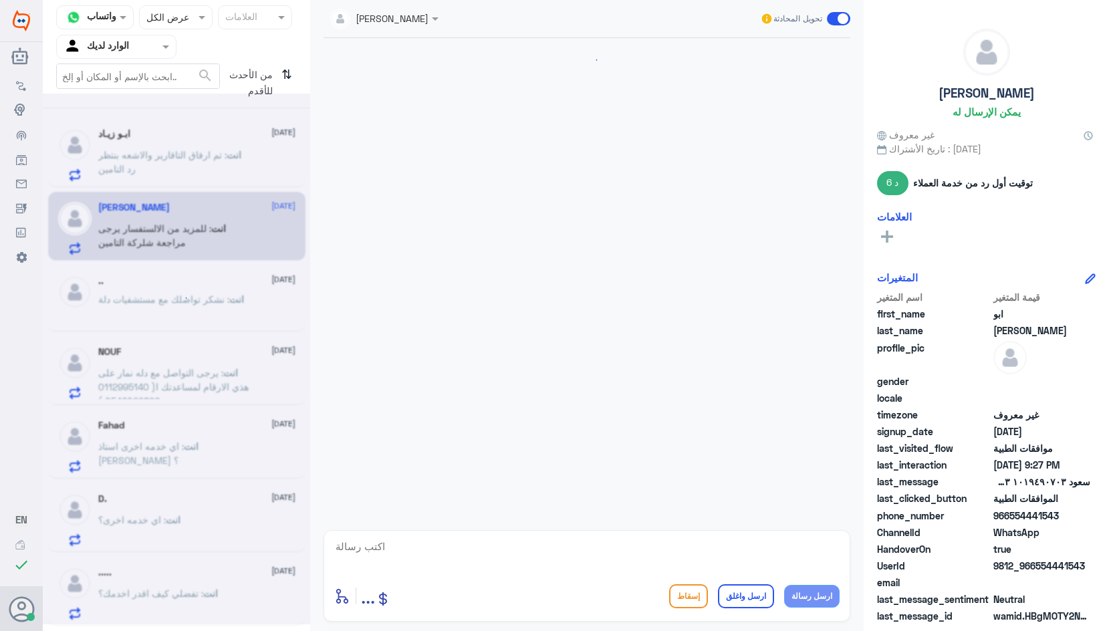
scroll to position [920, 0]
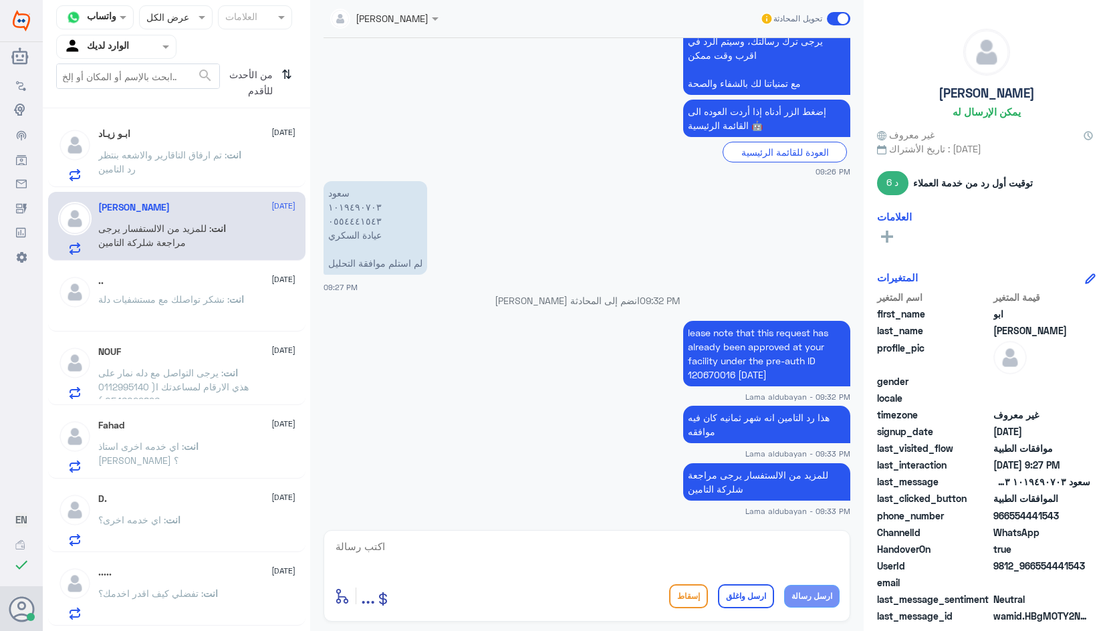
click at [742, 557] on textarea at bounding box center [587, 554] width 506 height 33
paste textarea "نشكر تواصلك مع مستشفيات دلة"
type textarea "نشكر تواصلك مع مستشفيات دلة"
click at [754, 593] on button "ارسل واغلق" at bounding box center [746, 597] width 56 height 24
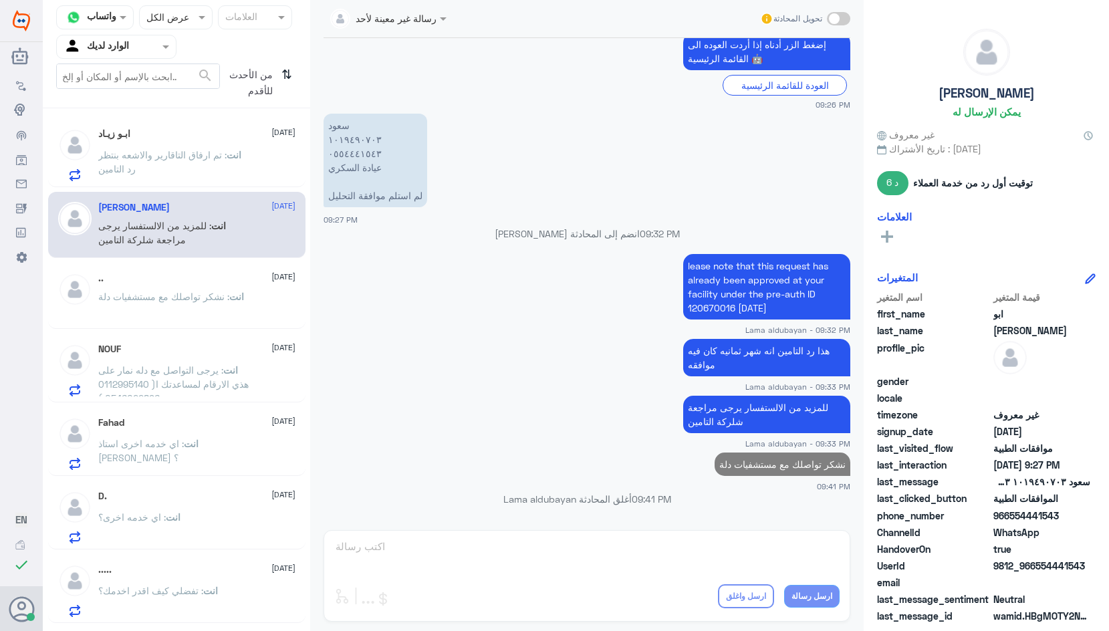
click at [174, 425] on div "Fahad [DATE]" at bounding box center [196, 422] width 197 height 11
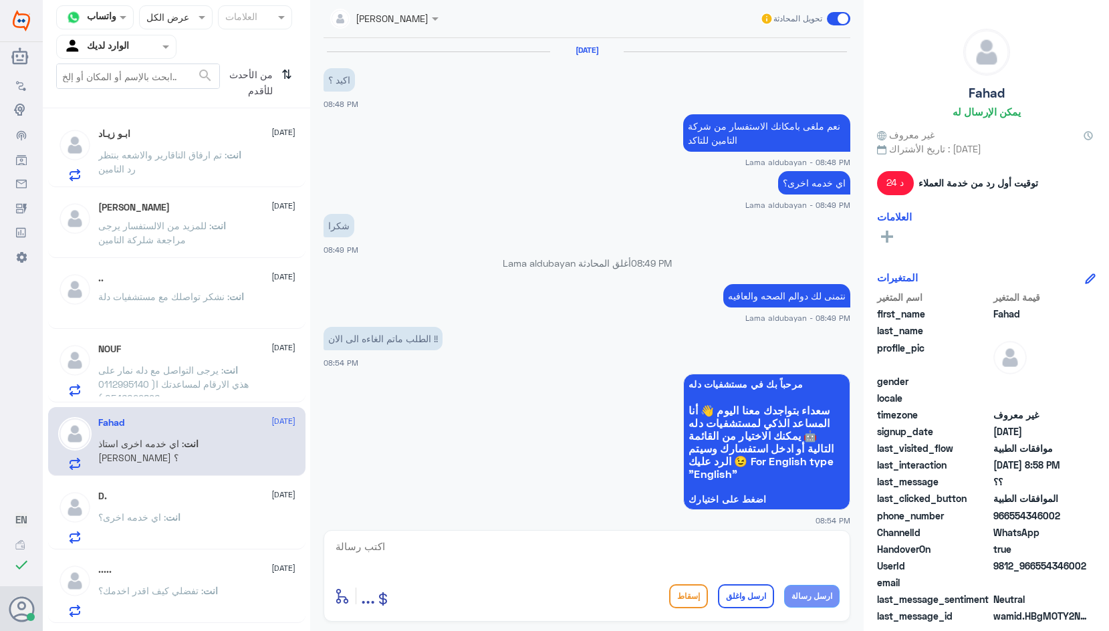
scroll to position [877, 0]
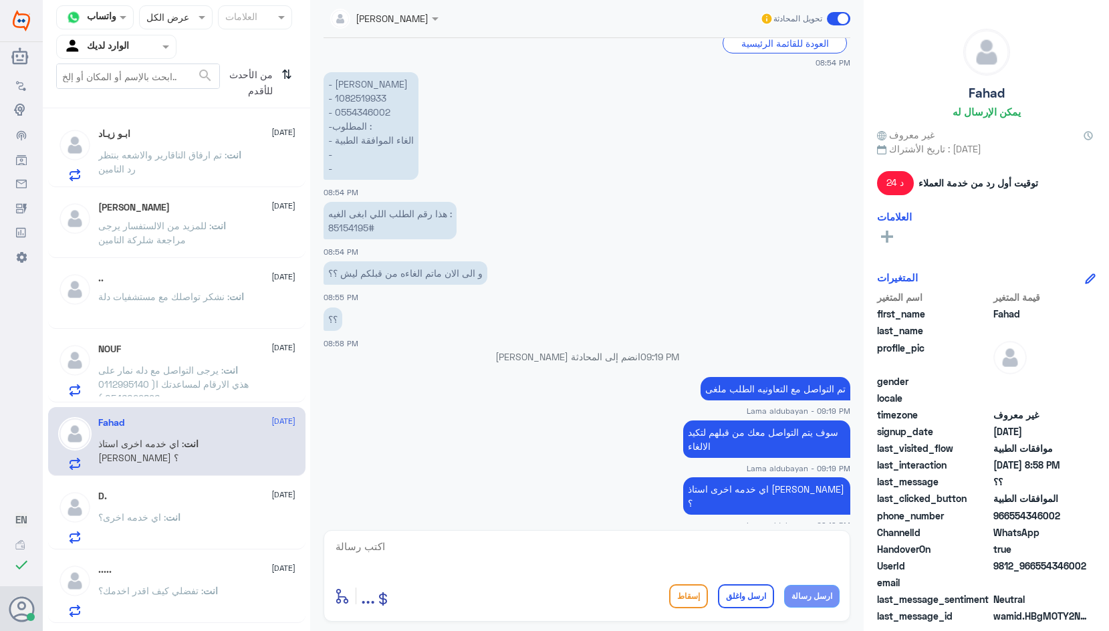
click at [754, 555] on textarea at bounding box center [587, 554] width 506 height 33
paste textarea "نشكر تواصلك مع مستشفيات دلة"
type textarea "نشكر تواصلك مع مستشفيات دلة"
click at [752, 595] on button "ارسل واغلق" at bounding box center [746, 597] width 56 height 24
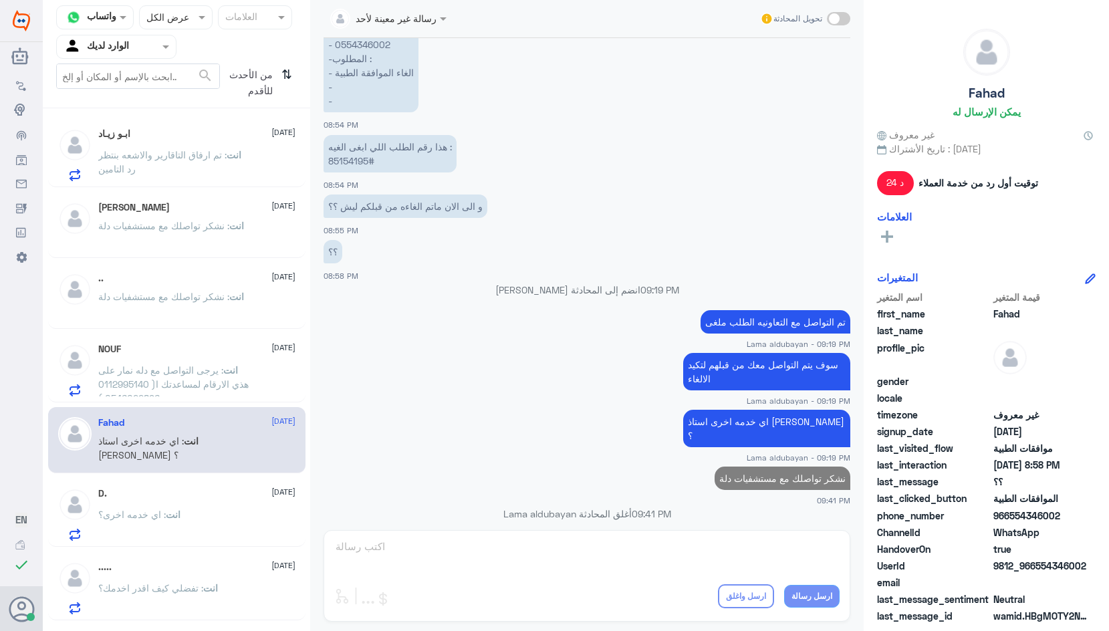
click at [187, 389] on span ": يرجى التواصل مع دله نمار على هذي الارقام لمساعدتك ا( 0112995140 , 0546022896 )" at bounding box center [173, 383] width 150 height 39
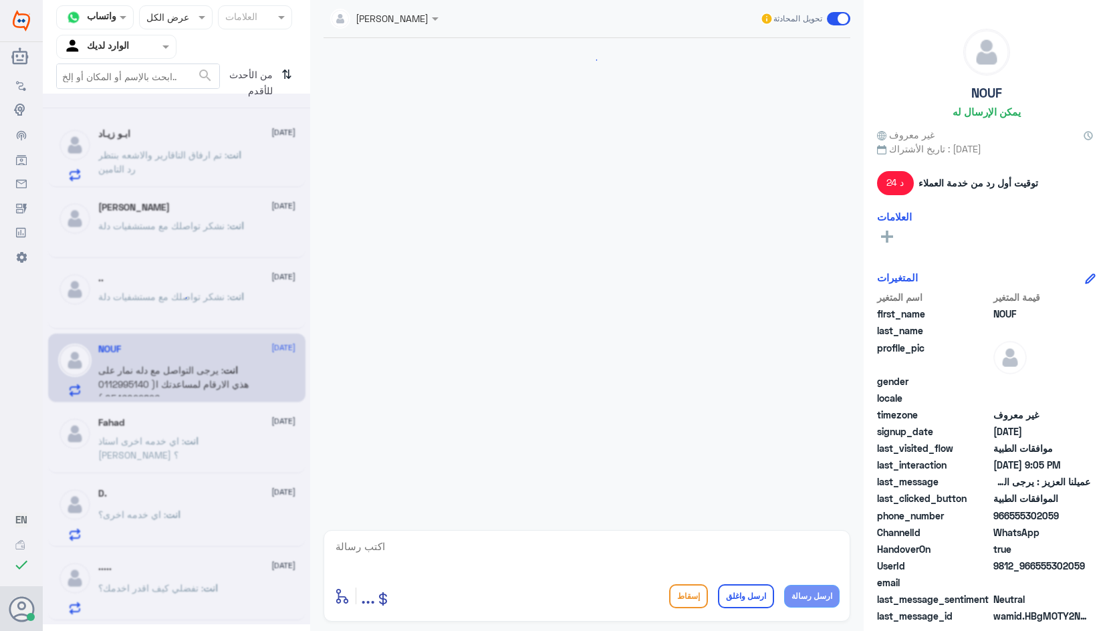
click at [674, 555] on textarea at bounding box center [587, 554] width 506 height 33
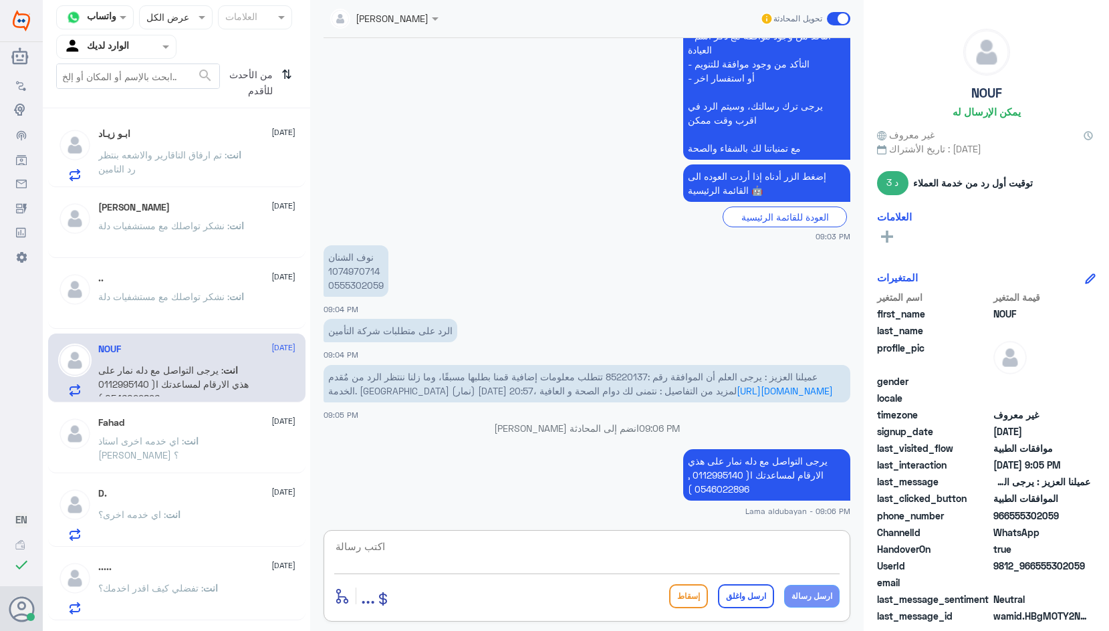
paste textarea "نشكر تواصلك مع مستشفيات دلة"
type textarea "نشكر تواصلك مع مستشفيات دلة"
click at [734, 593] on button "ارسل واغلق" at bounding box center [746, 597] width 56 height 24
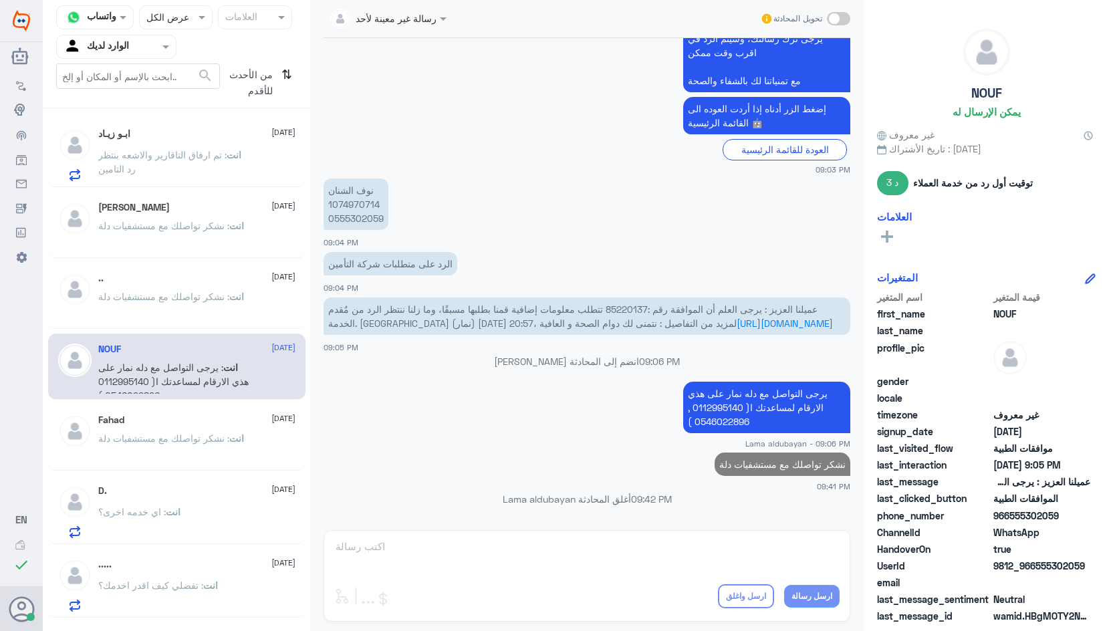
click at [163, 516] on span ": اي خدمه اخرى؟" at bounding box center [132, 511] width 68 height 11
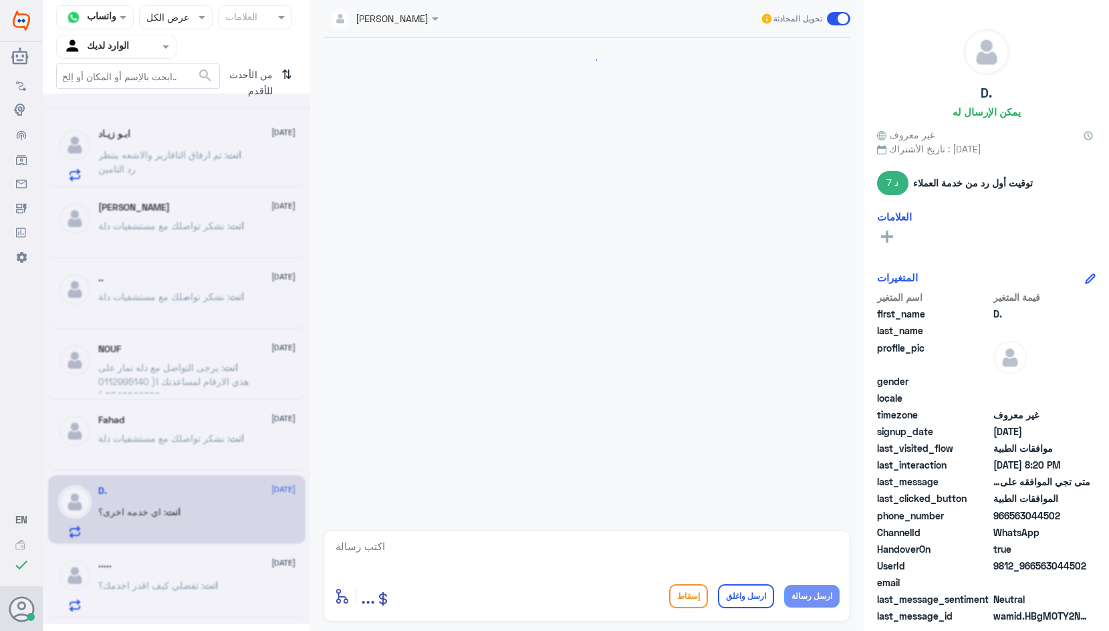
scroll to position [1237, 0]
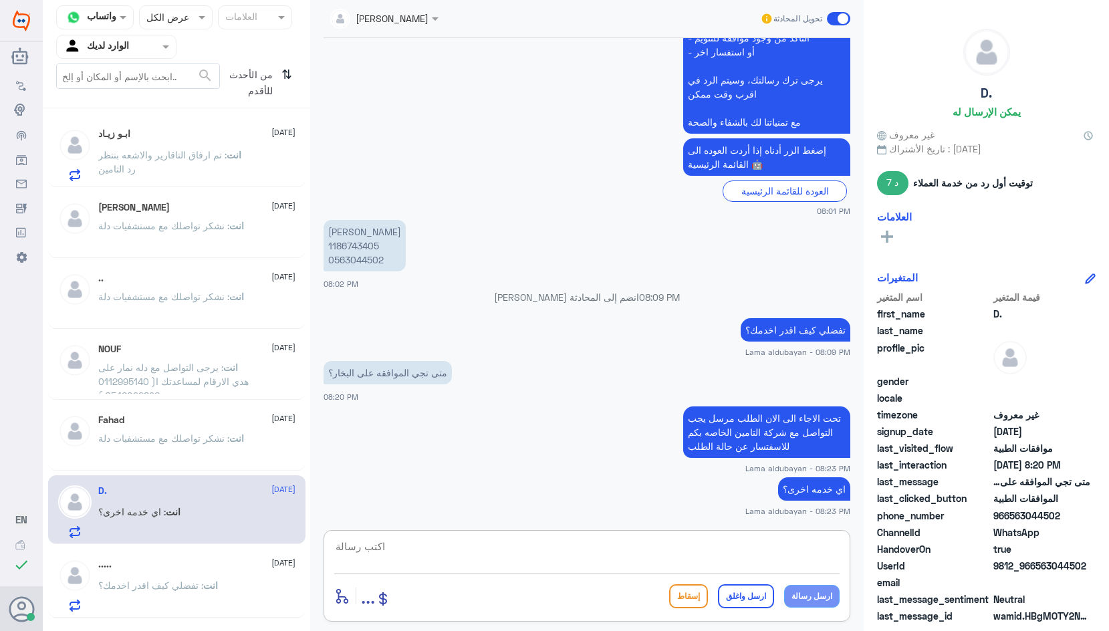
click at [647, 548] on textarea at bounding box center [587, 554] width 506 height 33
paste textarea "نشكر تواصلك مع مستشفيات دلة"
type textarea "نشكر تواصلك مع مستشفيات دلة"
click at [740, 607] on button "ارسل واغلق" at bounding box center [746, 597] width 56 height 24
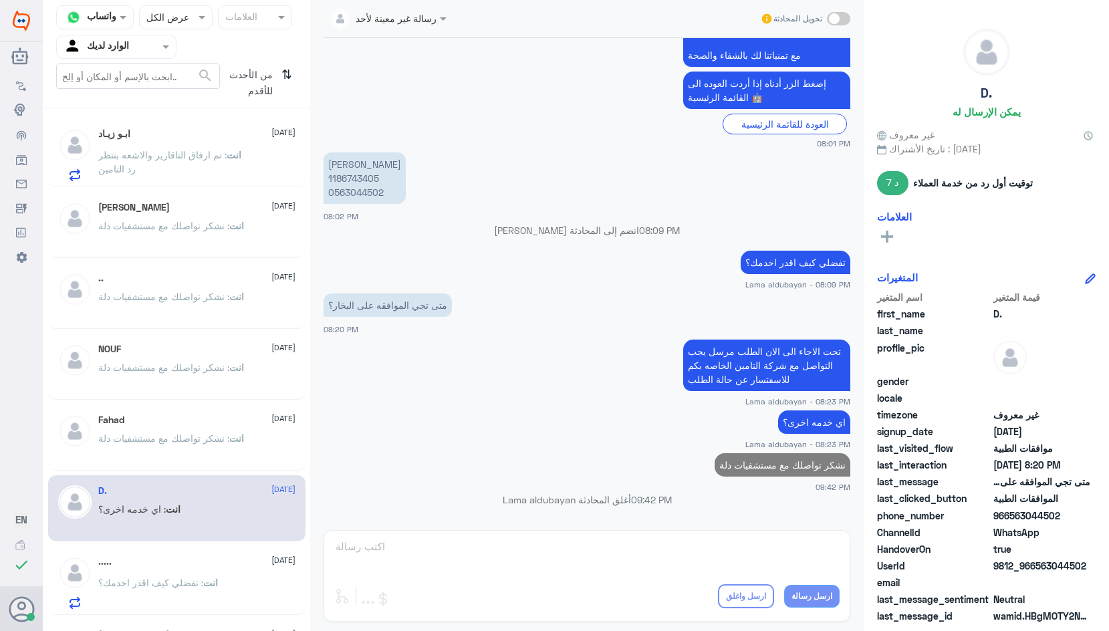
click at [190, 574] on div "..... [DATE] انت : تفضلي كيف اقدر اخدمك؟" at bounding box center [196, 582] width 197 height 53
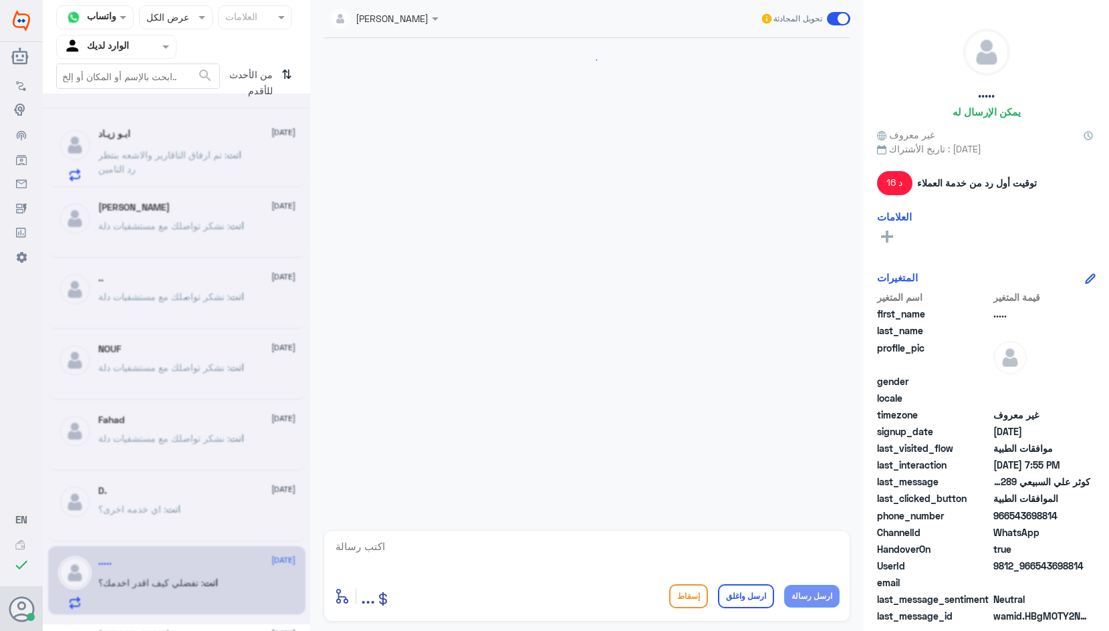
scroll to position [311, 0]
click at [645, 555] on textarea at bounding box center [587, 554] width 506 height 33
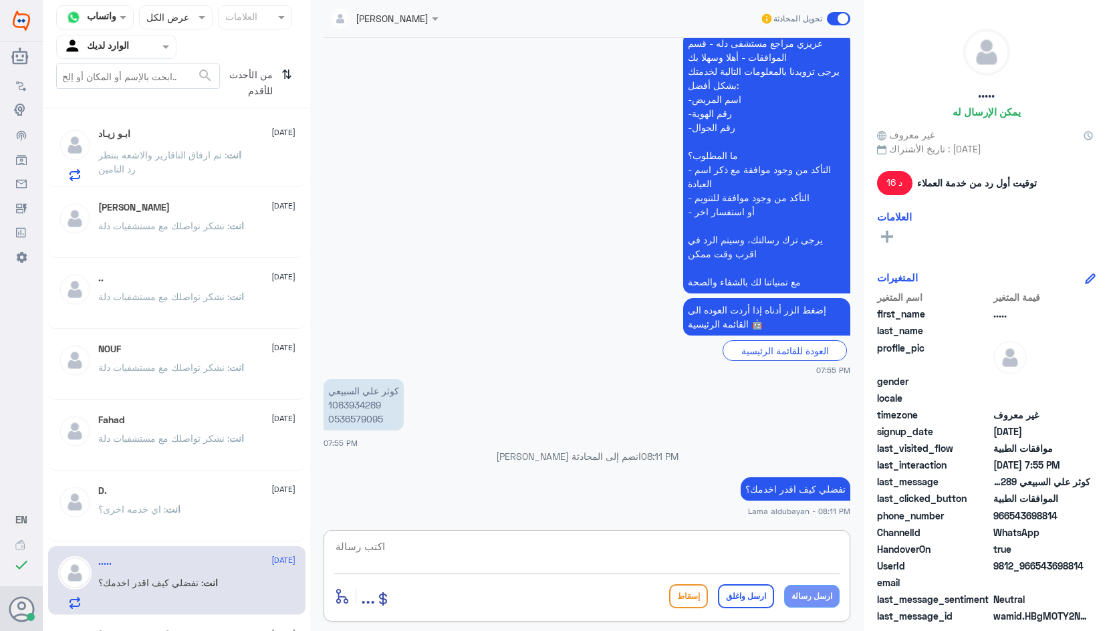
paste textarea "نشكر تواصلك مع مستشفيات دلة"
type textarea "نشكر تواصلك مع مستشفيات دلة"
click at [736, 592] on button "ارسل واغلق" at bounding box center [746, 597] width 56 height 24
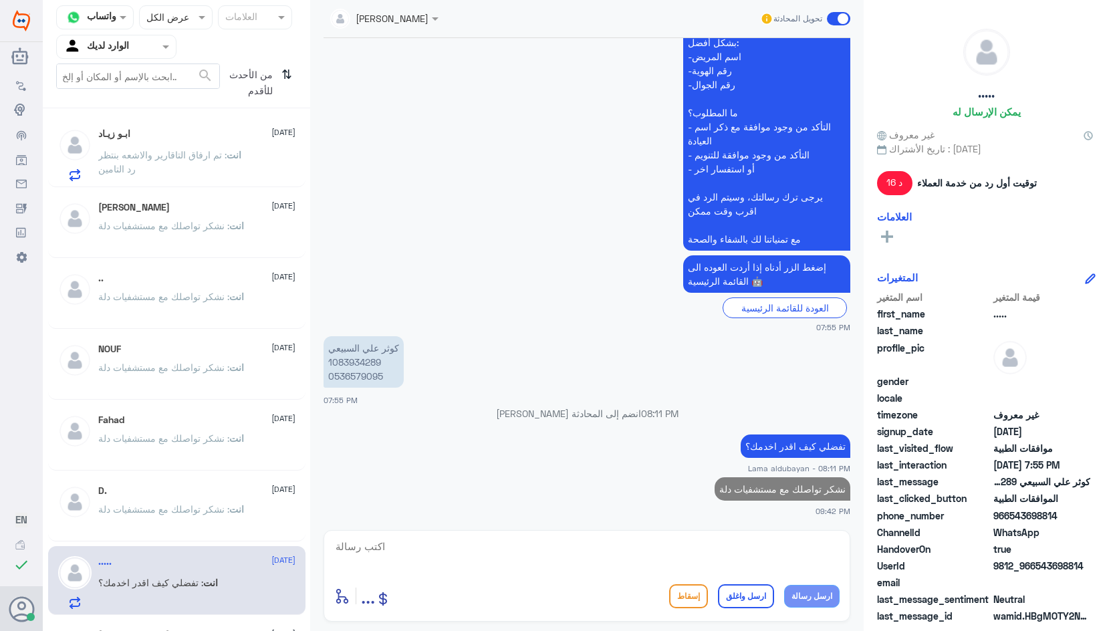
click at [153, 506] on span ": نشكر تواصلك مع مستشفيات دلة" at bounding box center [163, 509] width 131 height 11
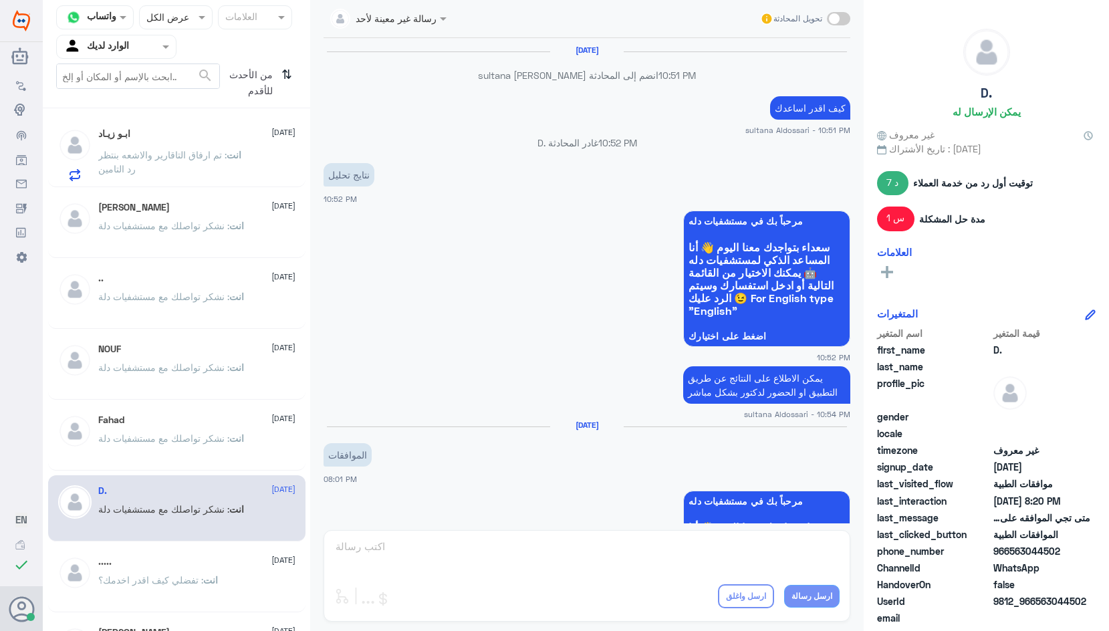
scroll to position [913, 0]
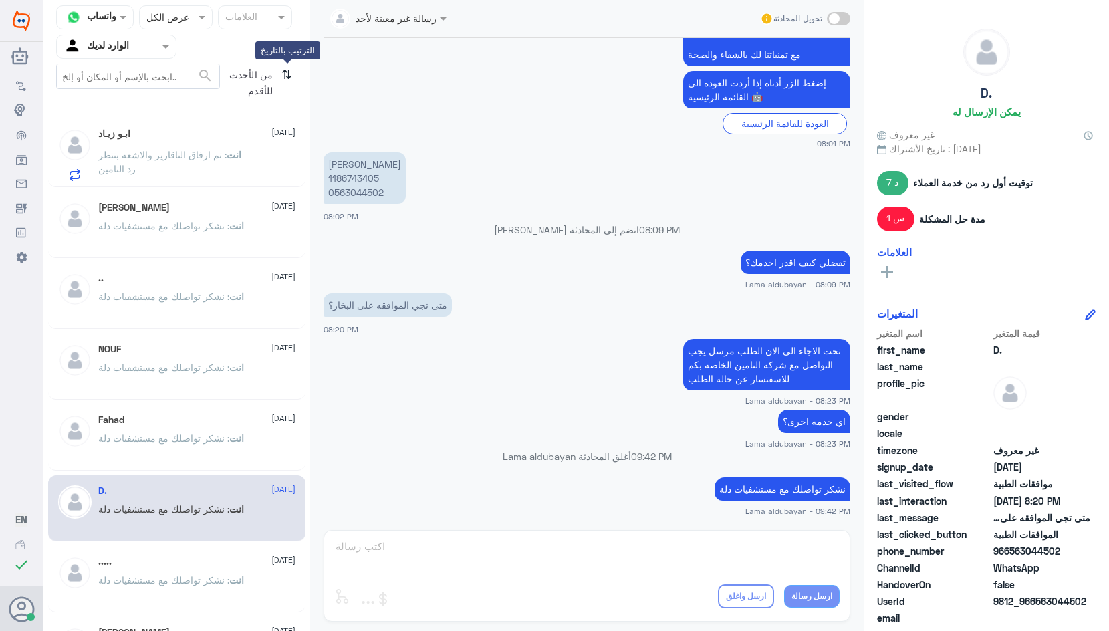
click at [282, 78] on icon "⇅" at bounding box center [287, 81] width 11 height 34
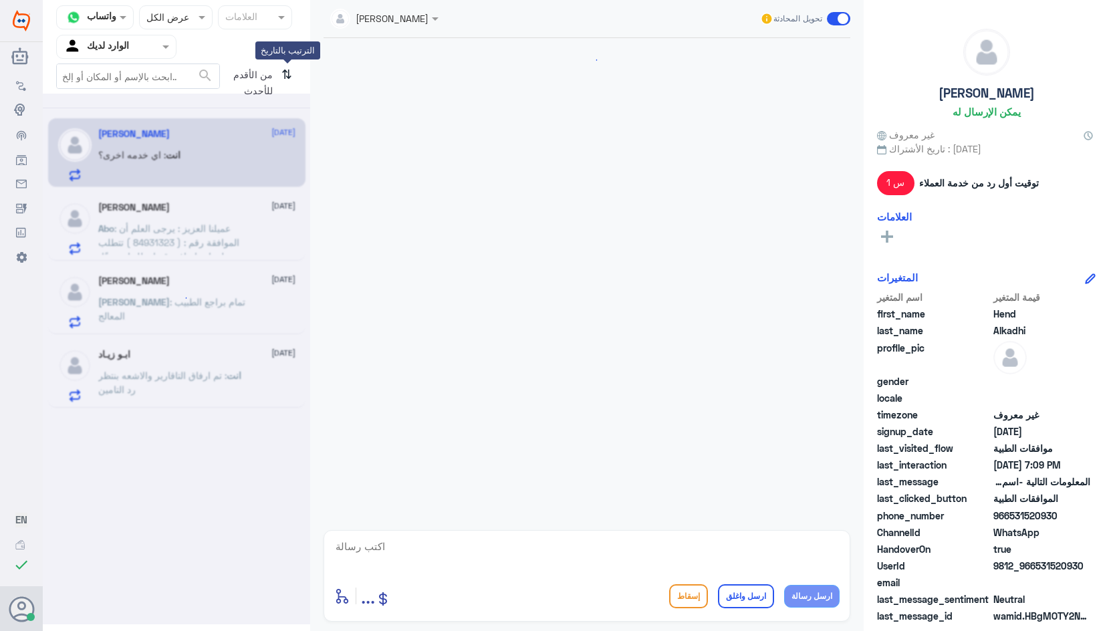
scroll to position [1411, 0]
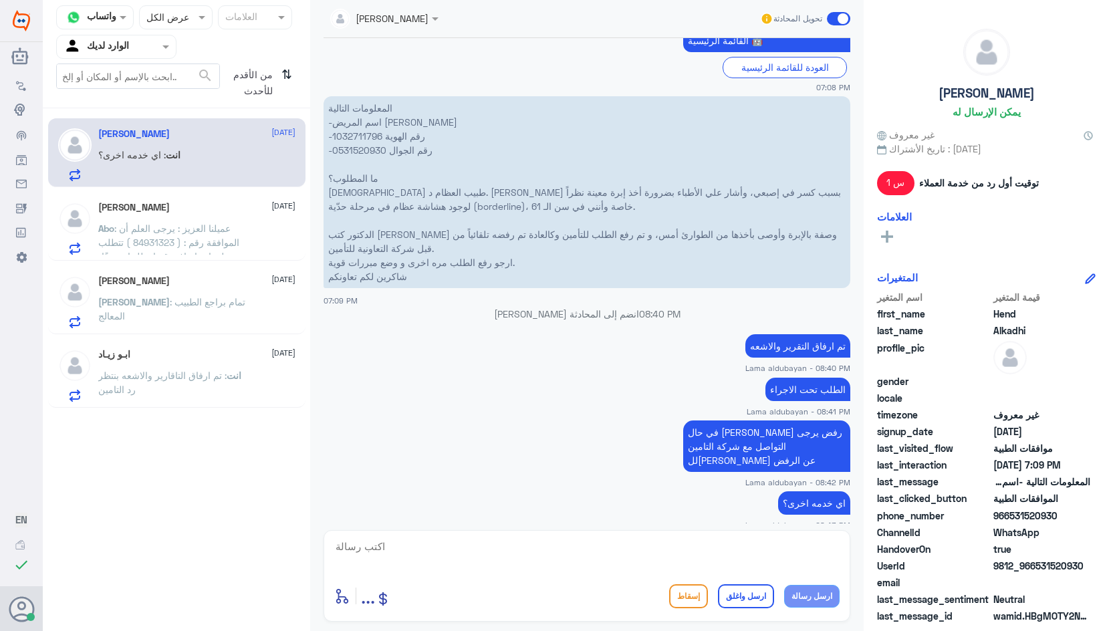
click at [822, 532] on div "أدخل اسم مجموعة الرسائل ... إسقاط ارسل واغلق ارسل رسالة" at bounding box center [587, 576] width 527 height 92
click at [745, 554] on textarea at bounding box center [587, 554] width 506 height 33
paste textarea "نشكر تواصلك مع مستشفيات دلة"
type textarea "نشكر تواصلك مع مستشفيات دلة"
click at [743, 596] on button "ارسل واغلق" at bounding box center [746, 597] width 56 height 24
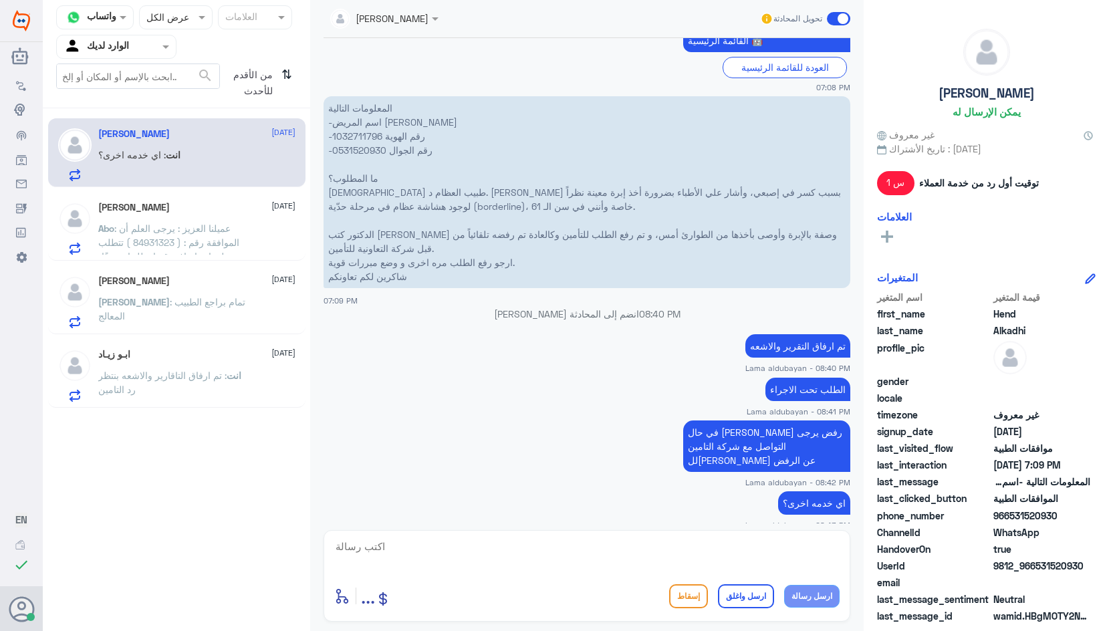
scroll to position [1454, 0]
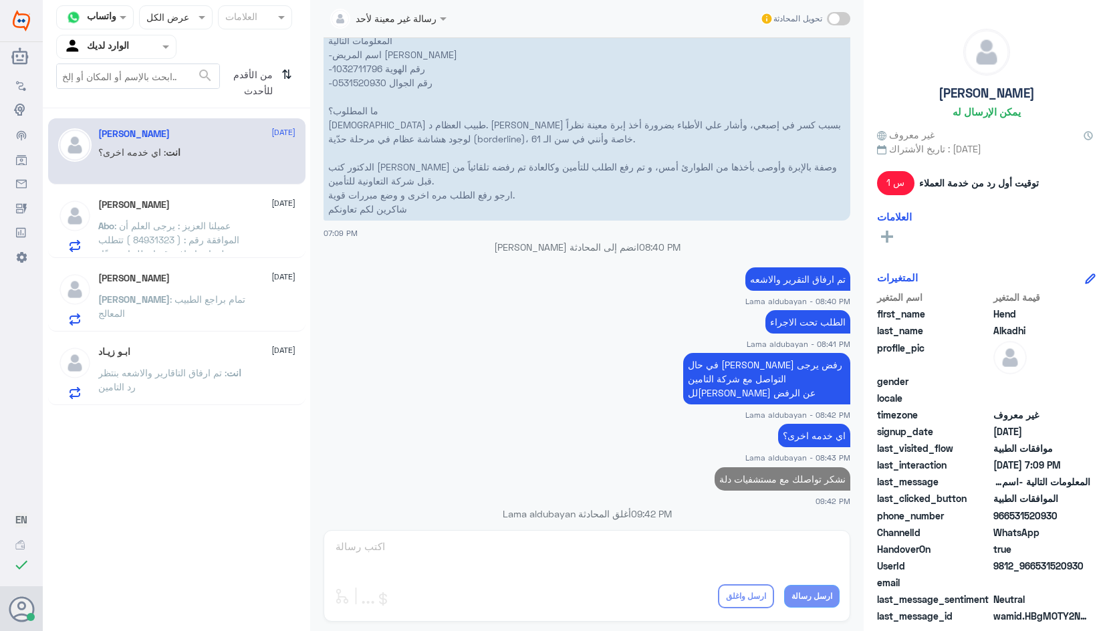
click at [156, 225] on span ": عميلنا العزيز : يرجى العلم أن الموافقة رقم : ( 84931323 ) تتطلب معلومات إضافي…" at bounding box center [170, 275] width 144 height 110
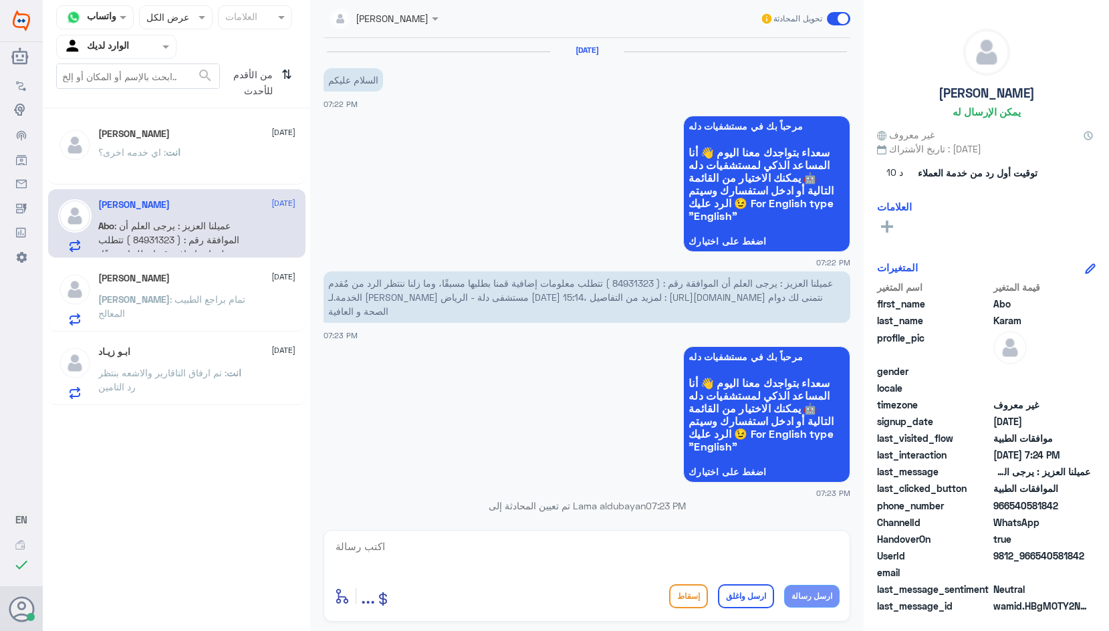
scroll to position [534, 0]
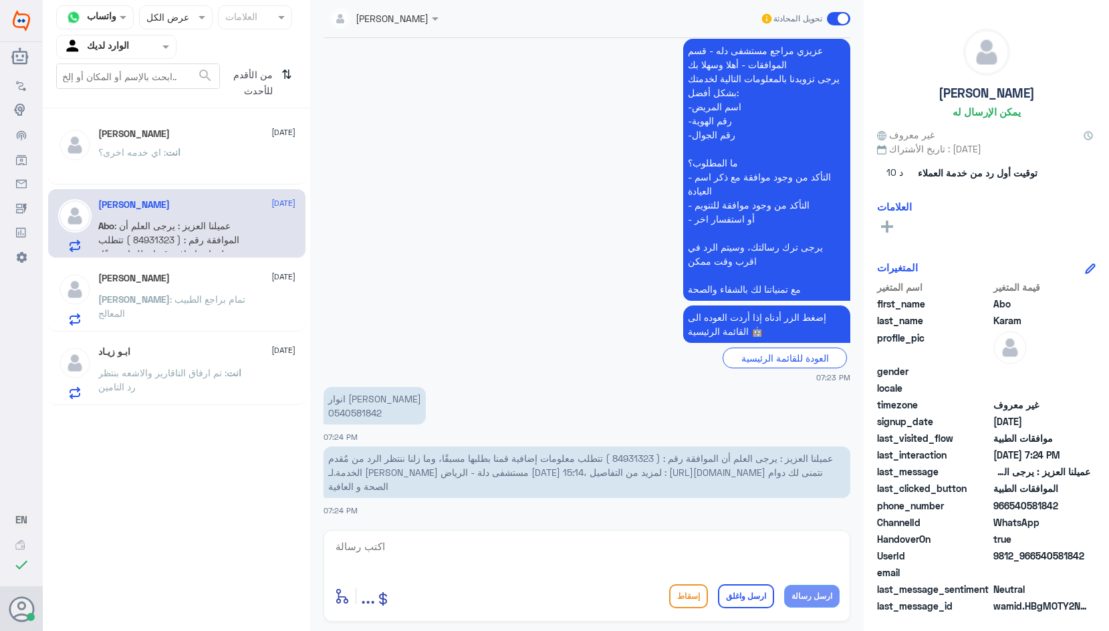
click at [127, 298] on span "[PERSON_NAME]" at bounding box center [134, 299] width 72 height 11
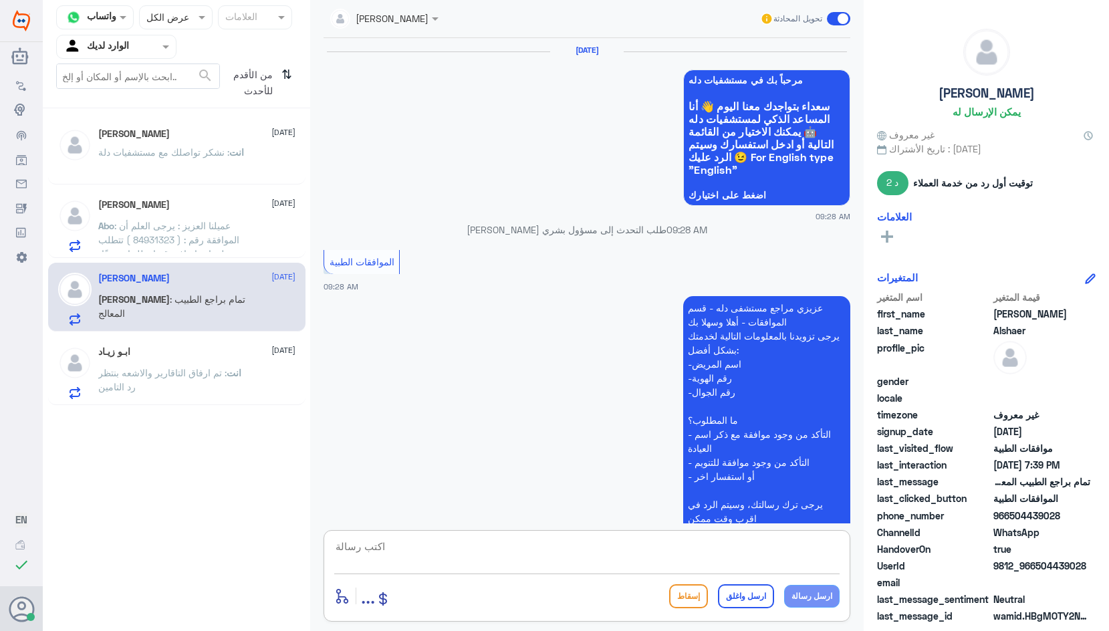
drag, startPoint x: 651, startPoint y: 555, endPoint x: 743, endPoint y: 603, distance: 103.8
click at [652, 554] on textarea at bounding box center [587, 554] width 506 height 33
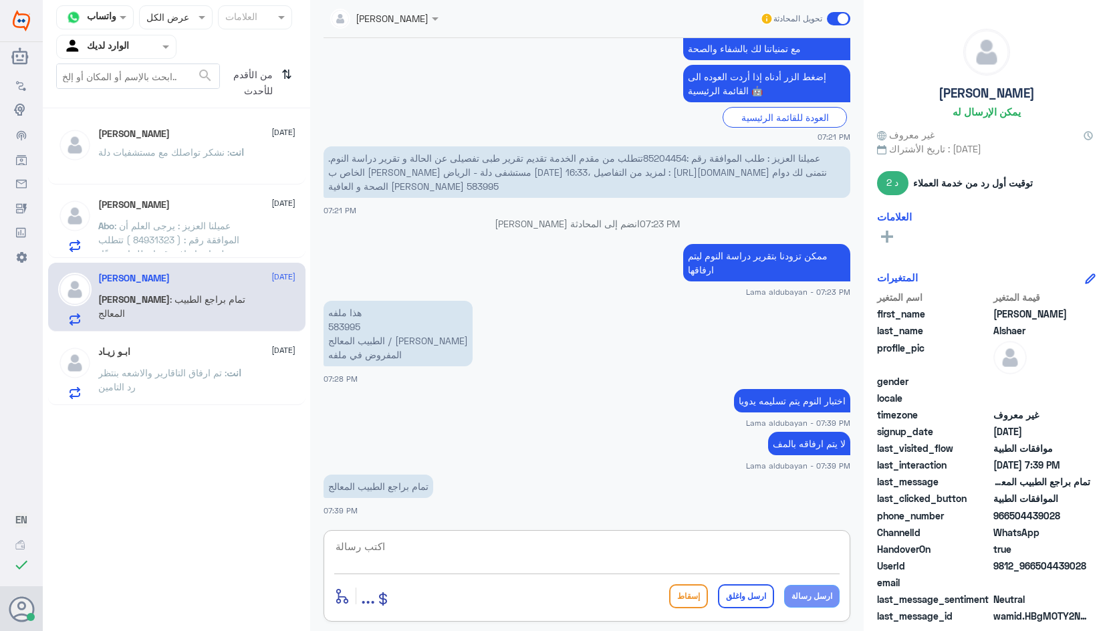
paste textarea "نشكر تواصلك مع مستشفيات دلة"
type textarea "نشكر تواصلك مع مستشفيات دلة"
click at [744, 603] on button "ارسل واغلق" at bounding box center [746, 597] width 56 height 24
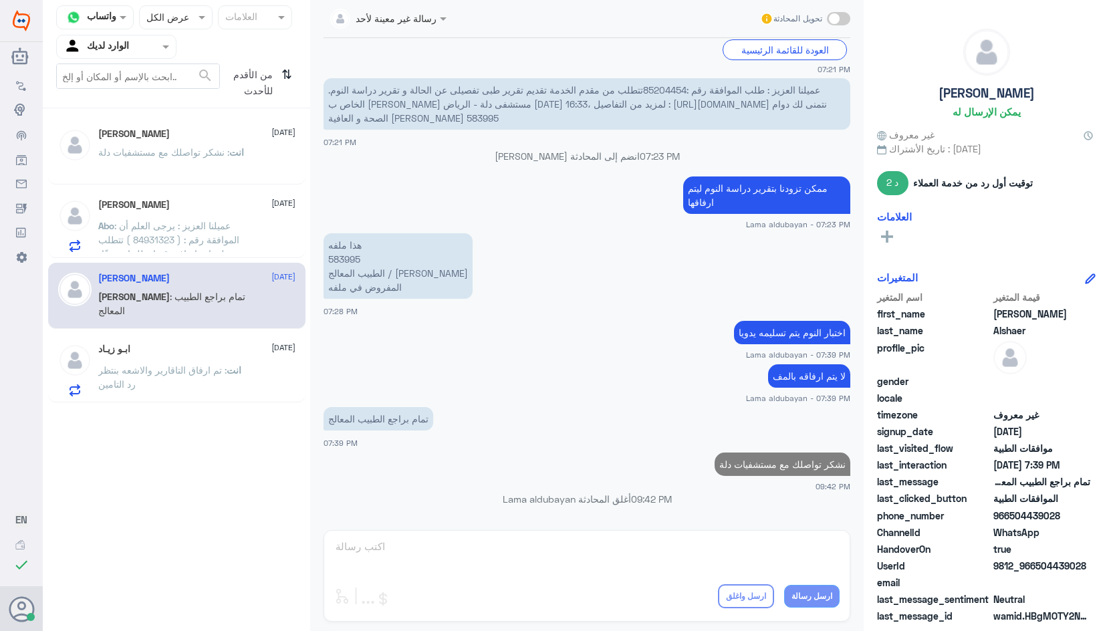
click at [126, 376] on p "انت : تم ارفاق التاقارير والاشعه بنتظر رد التامين" at bounding box center [173, 379] width 150 height 33
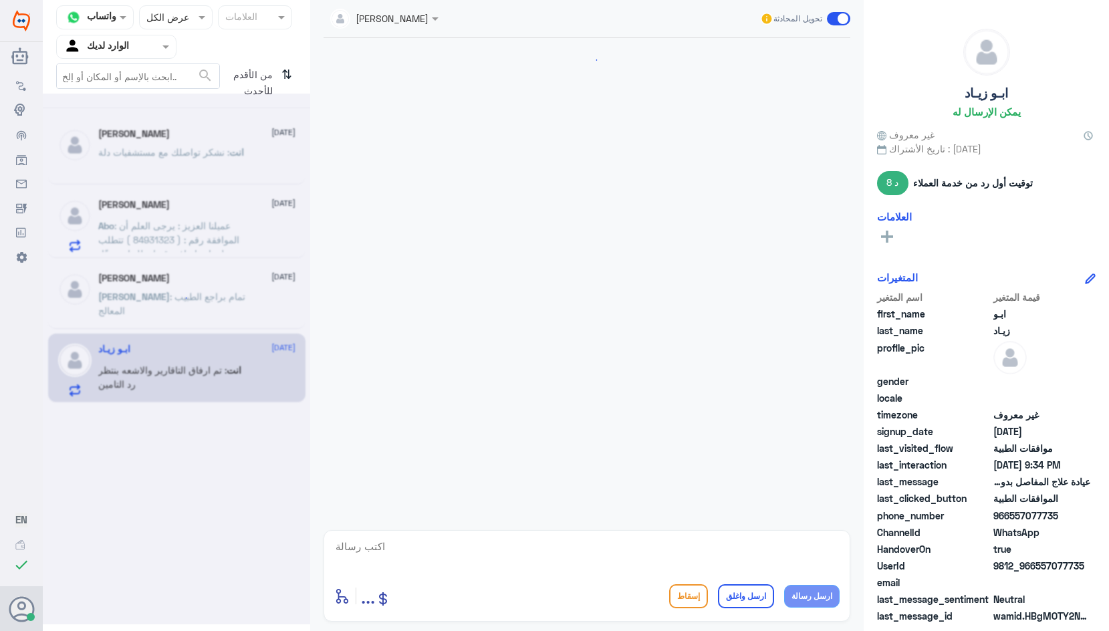
scroll to position [469, 0]
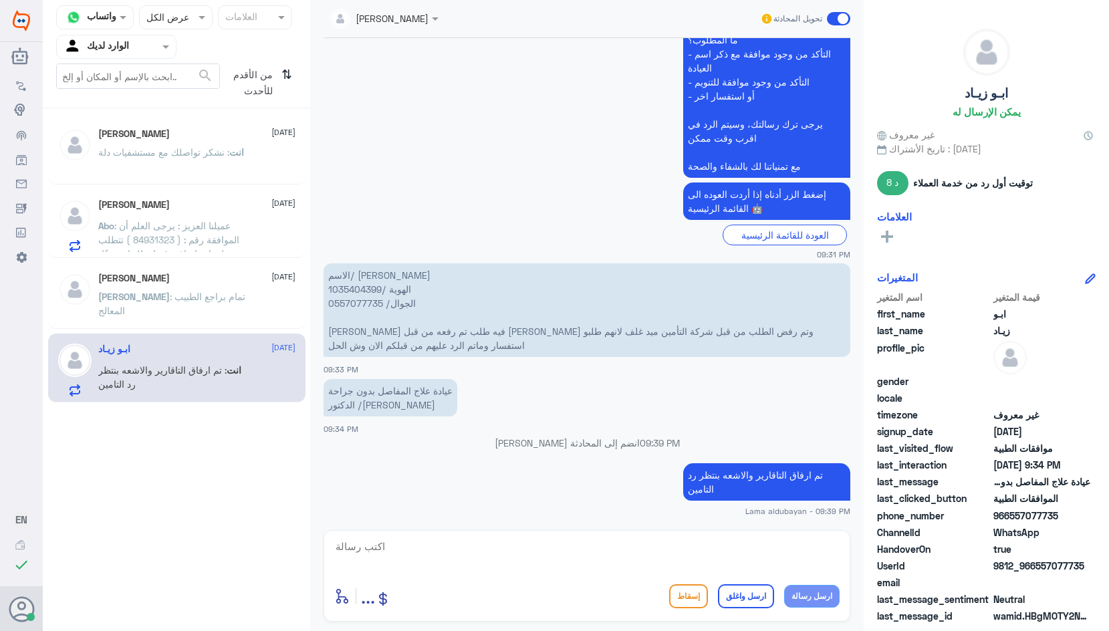
drag, startPoint x: 595, startPoint y: 548, endPoint x: 639, endPoint y: 562, distance: 47.0
click at [595, 548] on textarea at bounding box center [587, 554] width 506 height 33
paste textarea "نشكر تواصلك مع مستشفيات دلة"
type textarea "نشكر تواصلك مع مستشفيات دلة"
click at [720, 592] on div "إسقاط ارسل واغلق ارسل رسالة" at bounding box center [754, 597] width 171 height 24
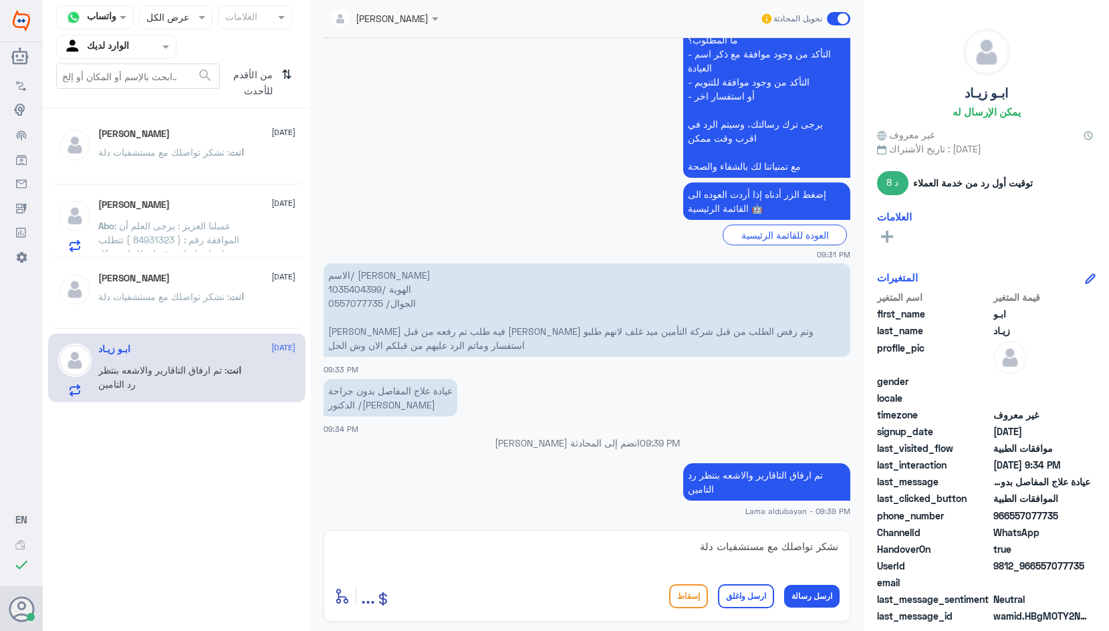
click at [730, 606] on button "ارسل واغلق" at bounding box center [746, 597] width 56 height 24
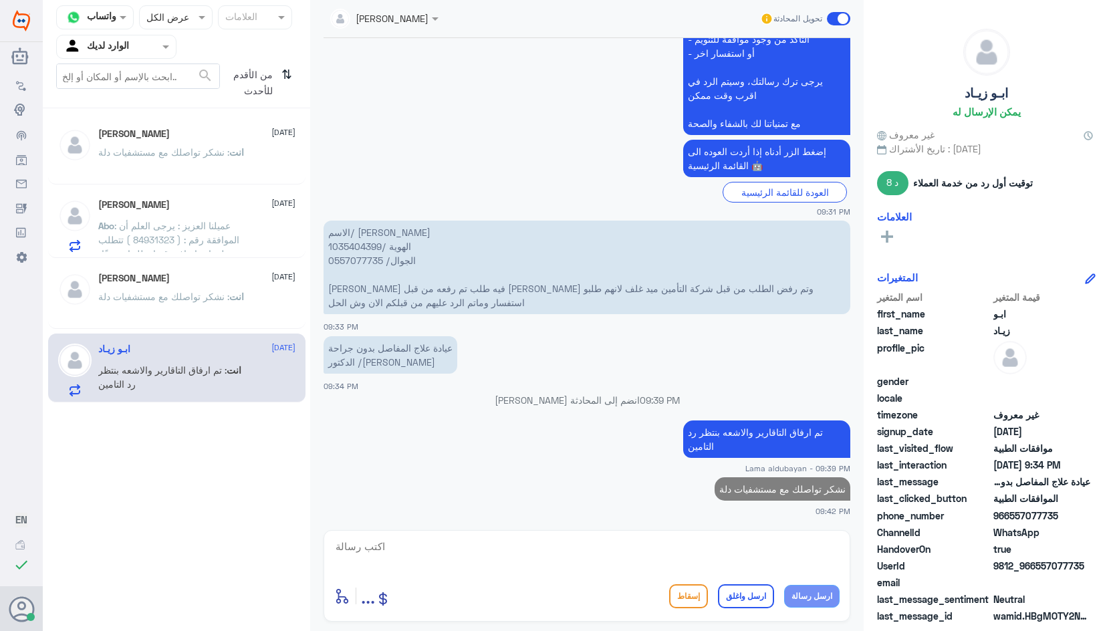
click at [142, 189] on div "Hend Alkadhi [DATE] انت : نشكر تواصلك مع مستشفيات دلة Abo Karam [DATE] Abo : عم…" at bounding box center [177, 261] width 268 height 294
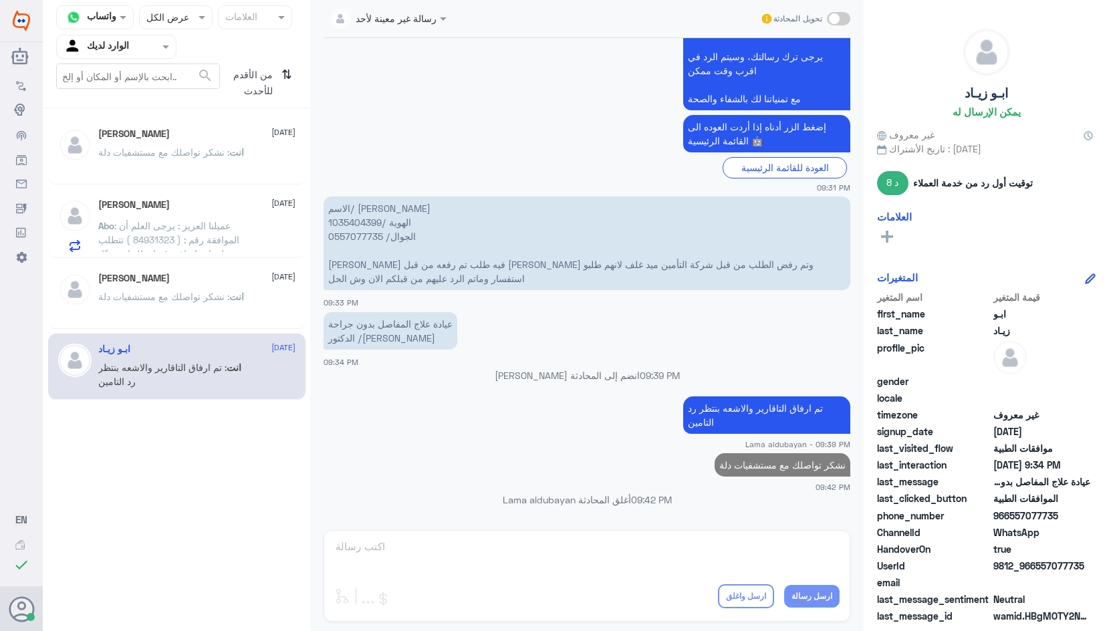
click at [173, 137] on div "Hend Alkadhi [DATE]" at bounding box center [196, 133] width 197 height 11
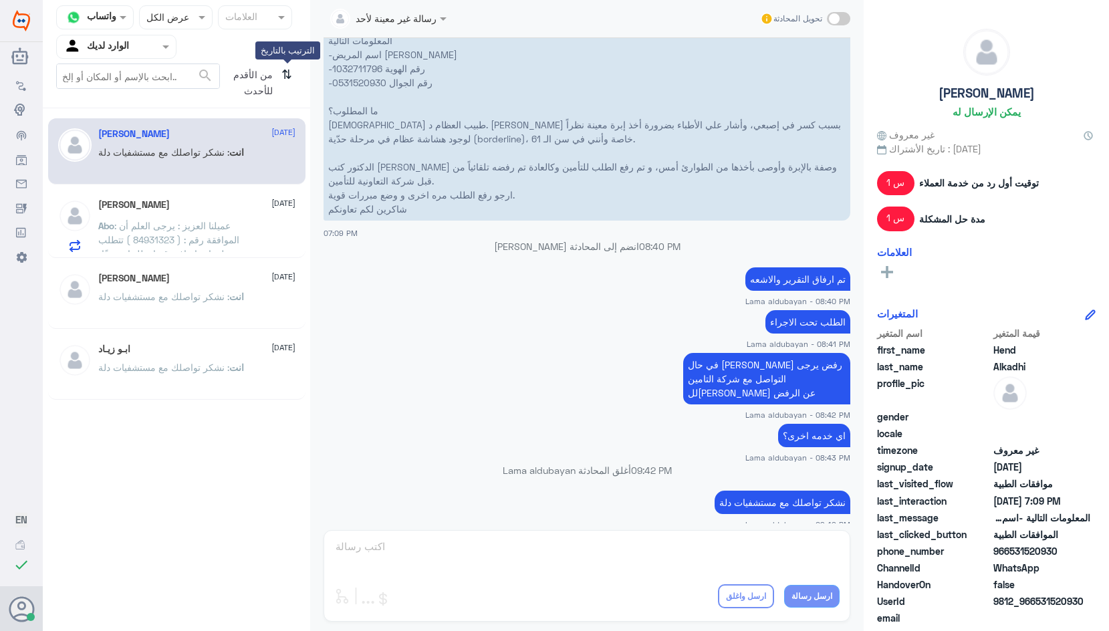
click at [285, 72] on icon "⇅" at bounding box center [287, 81] width 11 height 34
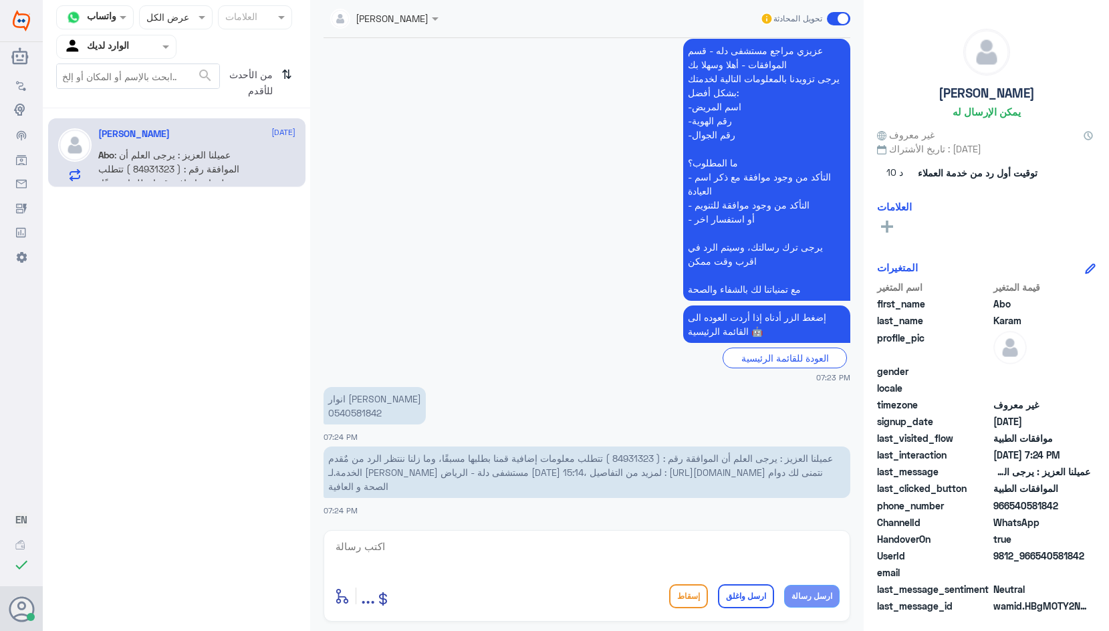
click at [644, 457] on span "عميلنا العزيز : يرجى العلم أن الموافقة رقم : ( 84931323 ) تتطلب معلومات إضافية …" at bounding box center [580, 472] width 505 height 39
click at [567, 542] on textarea at bounding box center [587, 554] width 506 height 33
type textarea "تم ارفاق التقارير والاشعه بنتظار رد التامين"
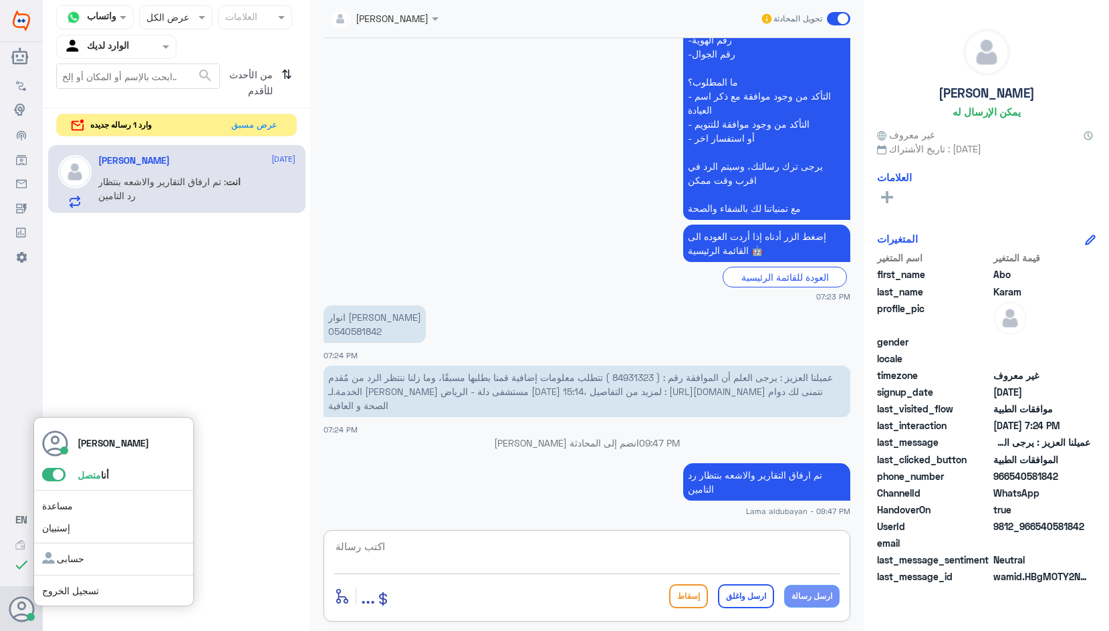
click at [27, 615] on div at bounding box center [31, 617] width 8 height 8
click at [50, 475] on span at bounding box center [53, 474] width 23 height 13
click at [0, 0] on input "checkbox" at bounding box center [0, 0] width 0 height 0
click at [263, 128] on button "عرض مسبق" at bounding box center [255, 124] width 56 height 21
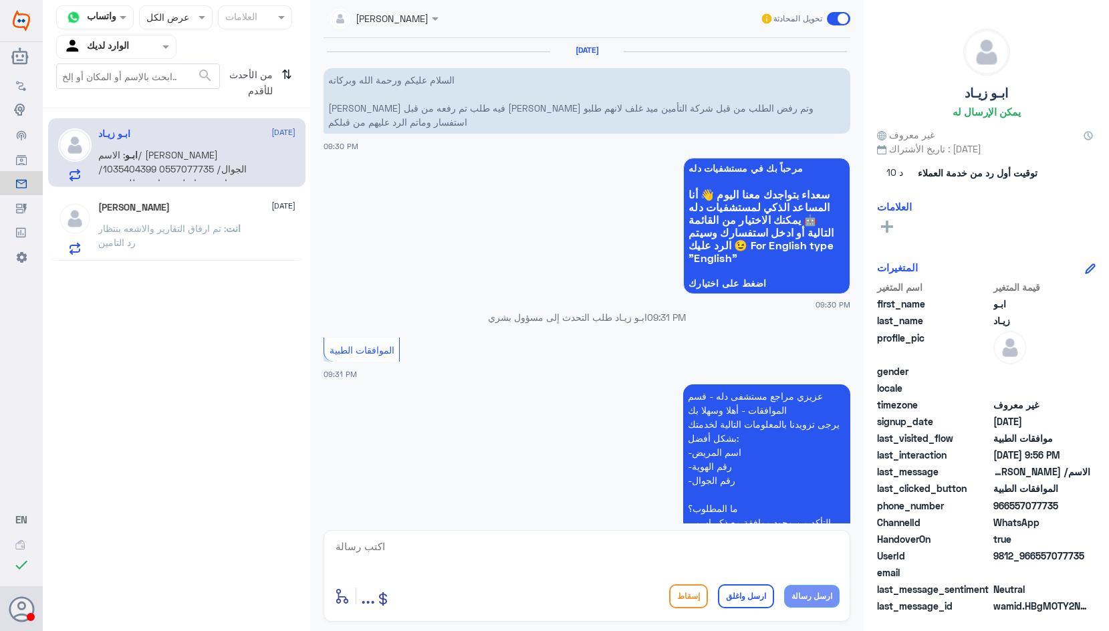
scroll to position [1260, 0]
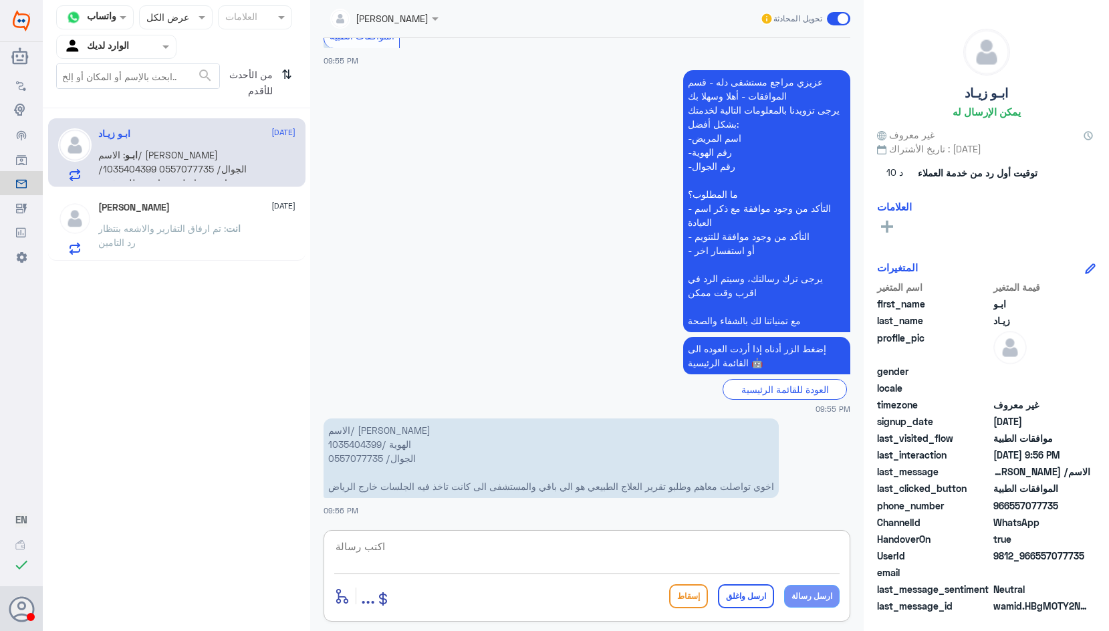
click at [428, 558] on textarea at bounding box center [587, 554] width 506 height 33
type textarea "g"
type textarea "l"
type textarea "g"
type textarea "ل"
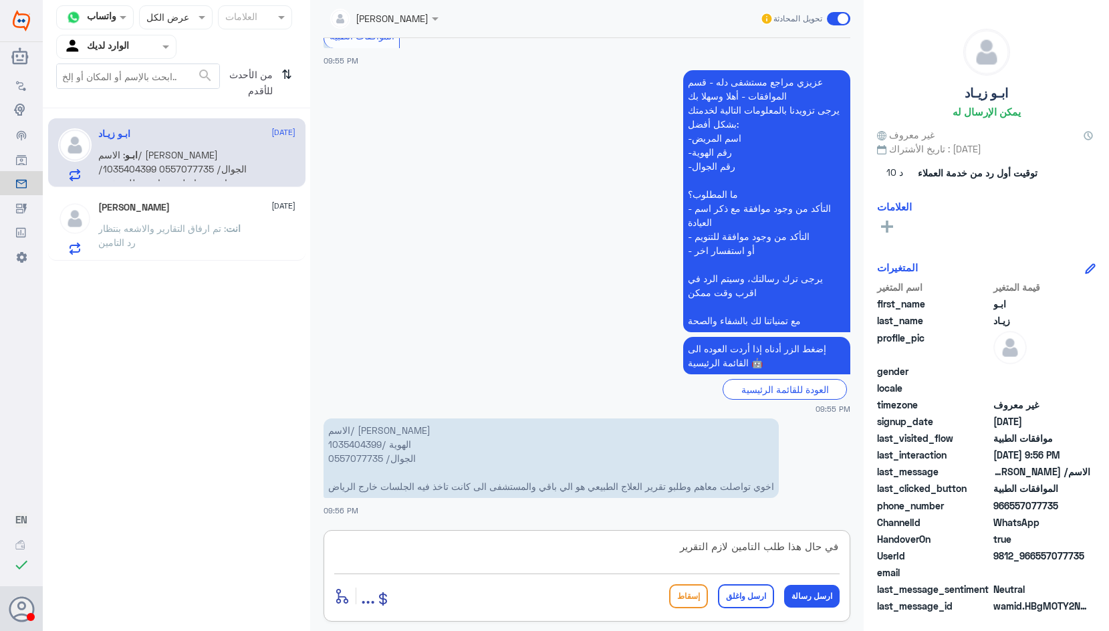
type textarea "في حال هذا طلب التامين لازم التقرير"
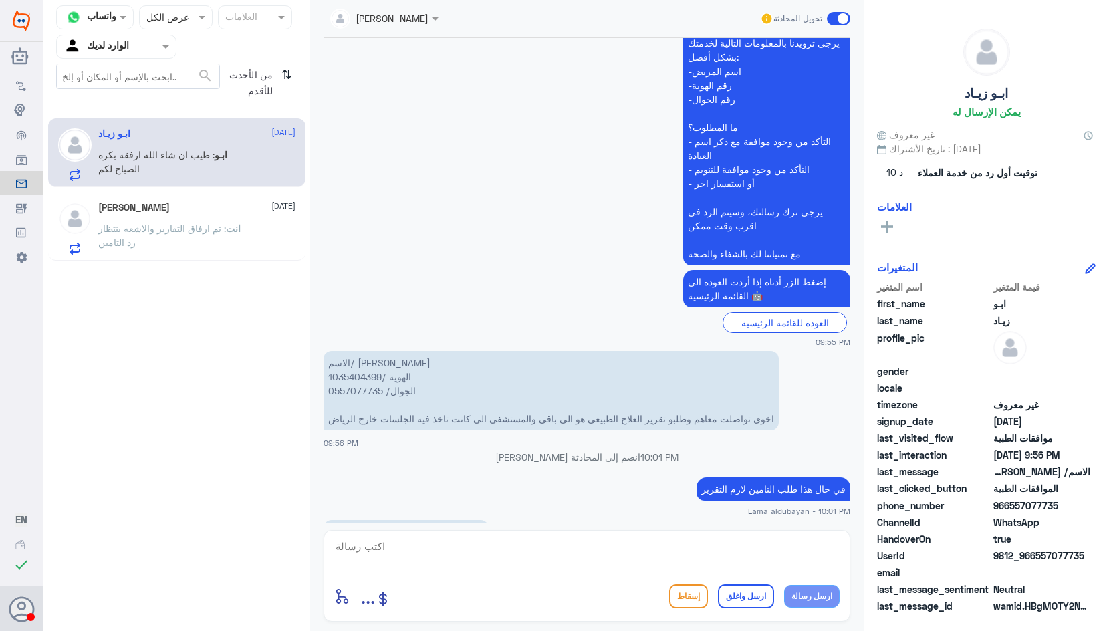
scroll to position [1348, 0]
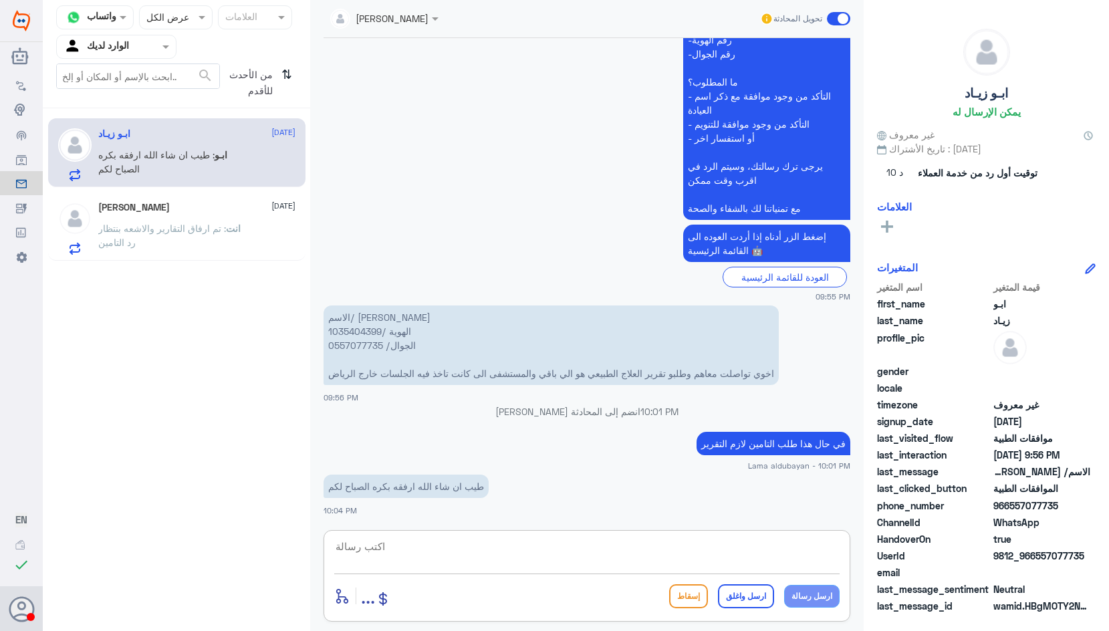
click at [396, 552] on textarea at bounding box center [587, 554] width 506 height 33
type textarea "باذن الله"
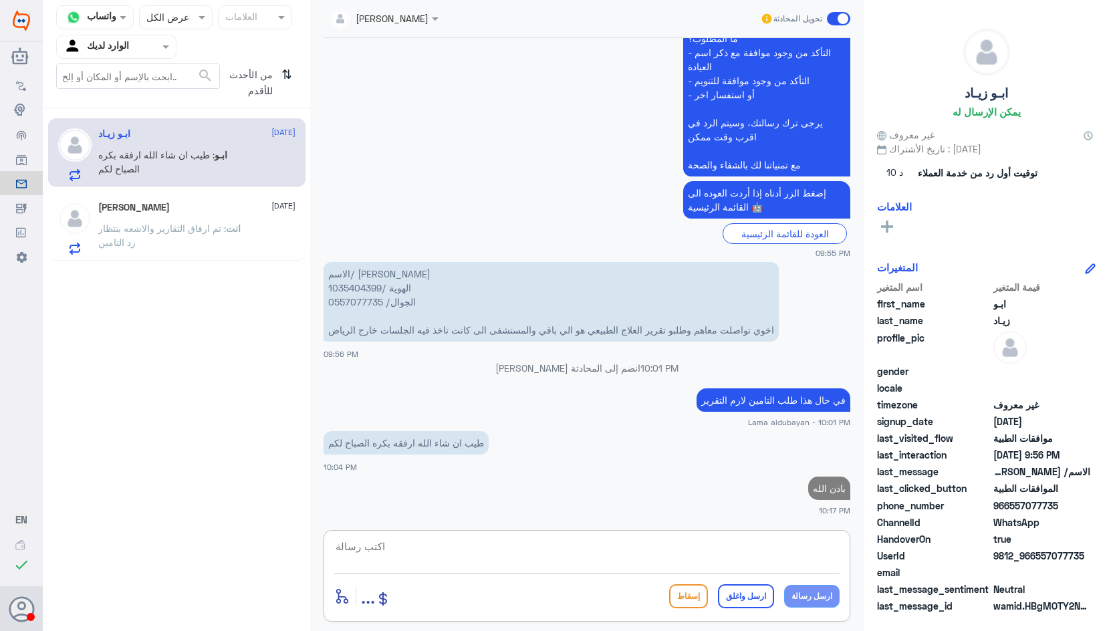
click at [146, 247] on p "انت : تم ارفاق التقارير والاشعه بنتظار رد التامين" at bounding box center [173, 237] width 150 height 33
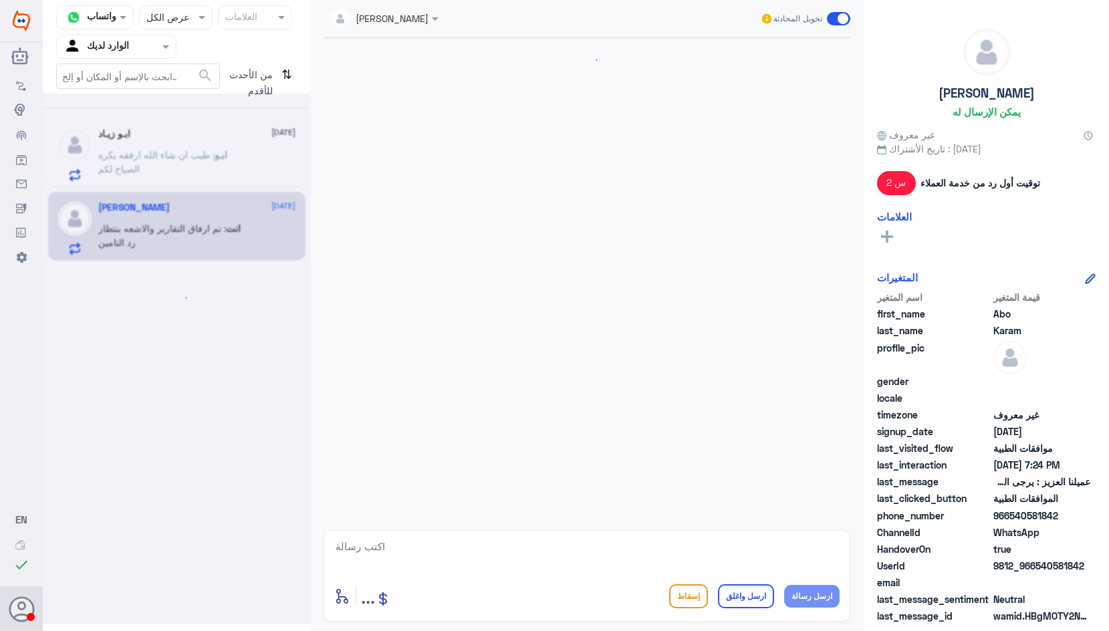
scroll to position [616, 0]
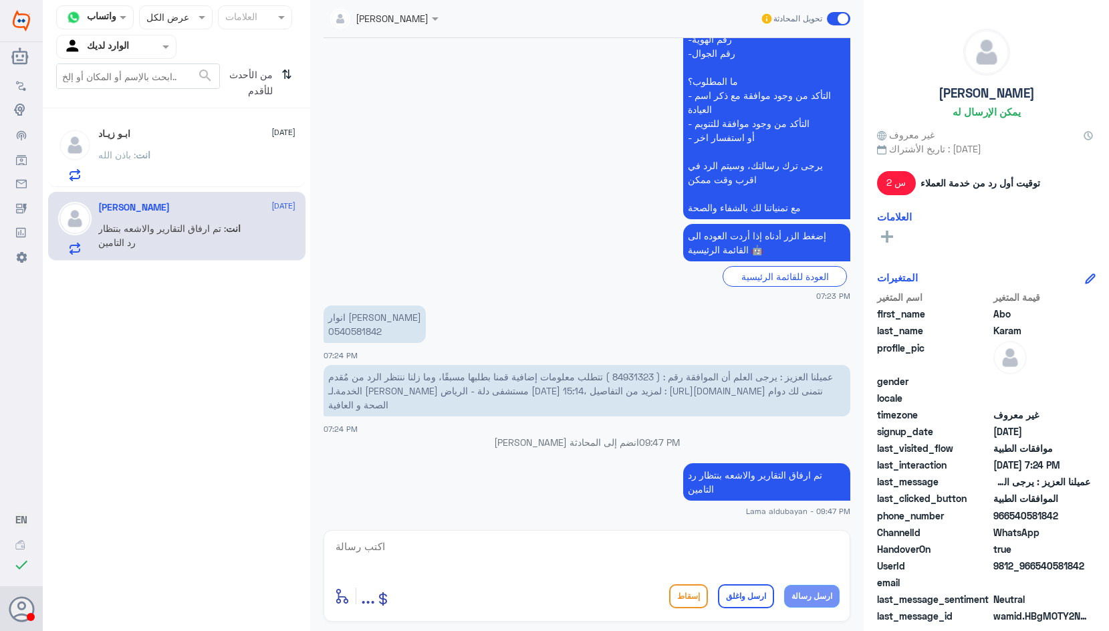
click at [160, 150] on div "ابـو زيـاد [DATE] انت : باذن الله" at bounding box center [196, 154] width 197 height 53
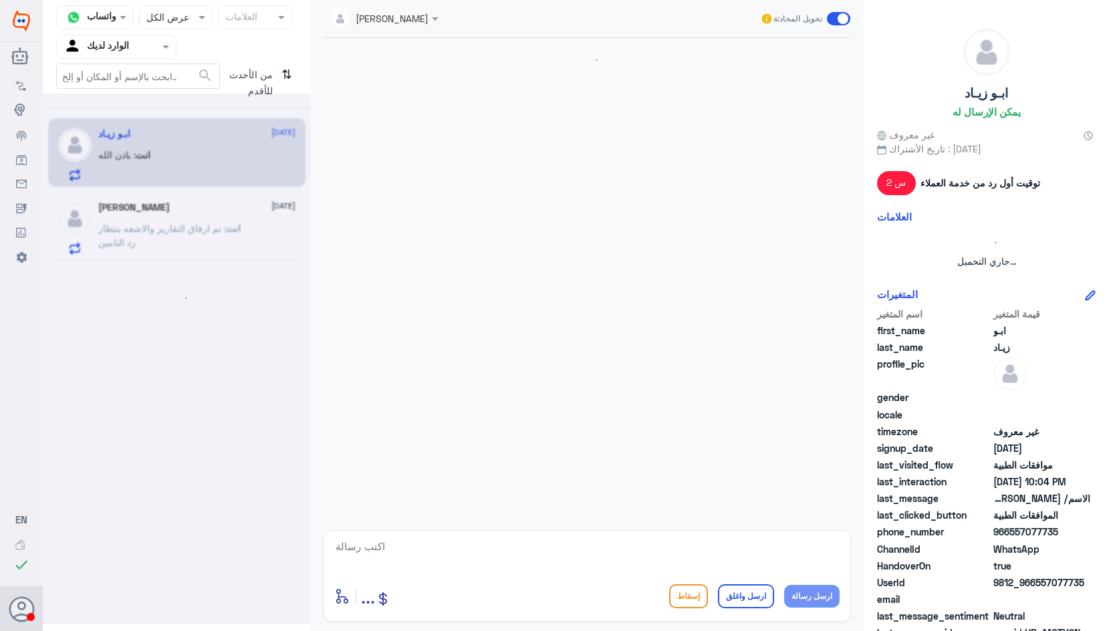
click at [165, 239] on div at bounding box center [177, 359] width 268 height 531
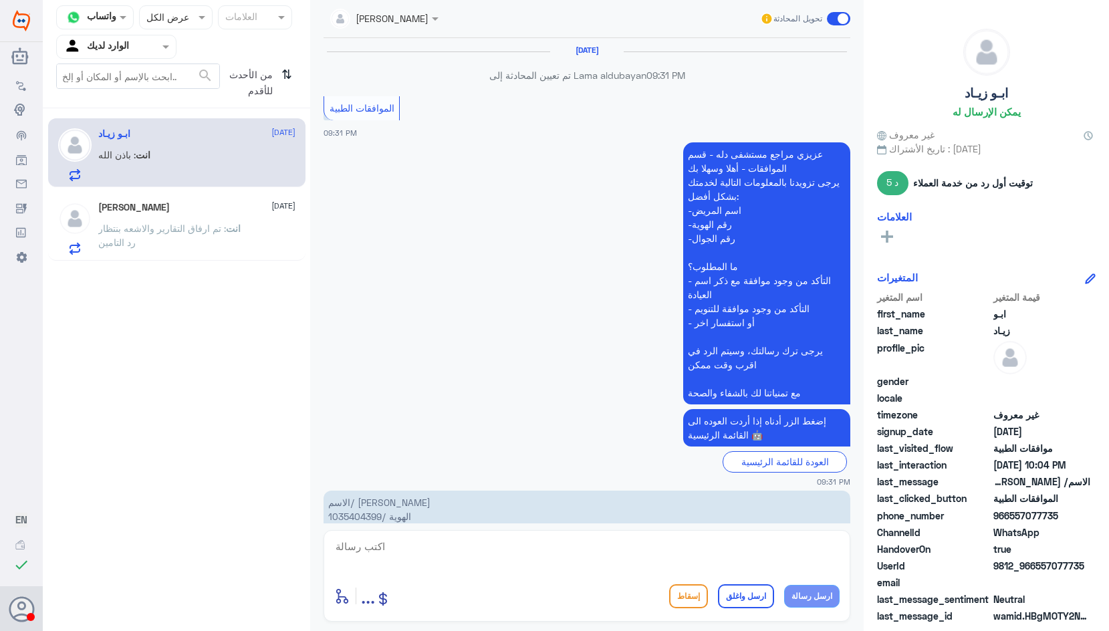
scroll to position [1174, 0]
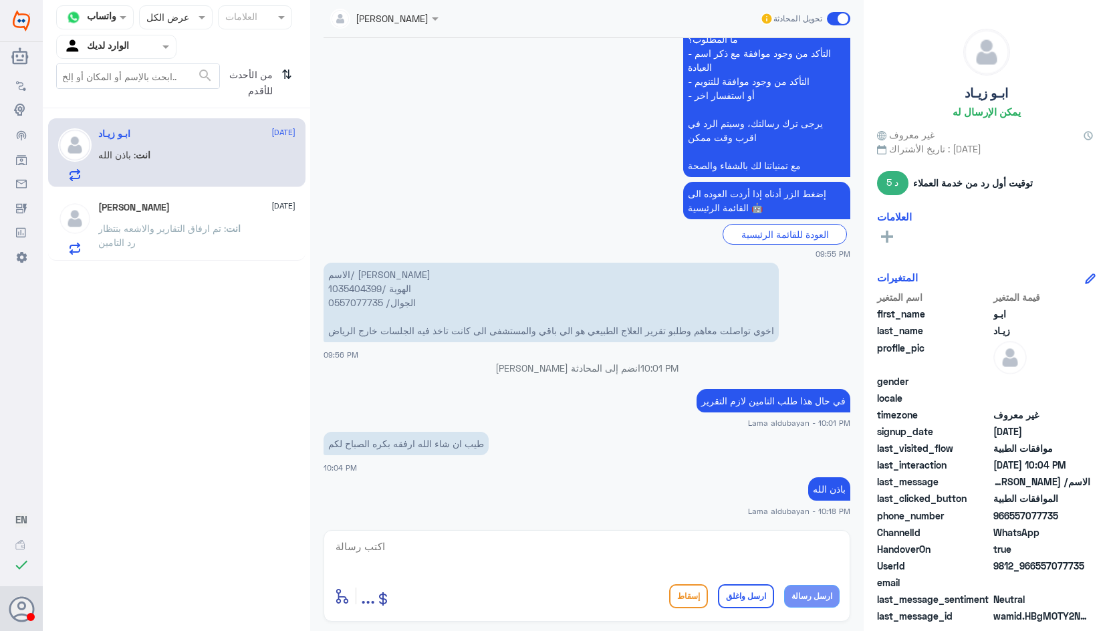
click at [124, 196] on div "[PERSON_NAME] [DATE] انت : تم ارفاق التقارير والاشعه بنتظار رد التامين" at bounding box center [176, 226] width 257 height 69
click at [506, 554] on textarea at bounding box center [587, 554] width 506 height 33
paste textarea "نشكر تواصلك مع مستشفيات دلة"
type textarea "نشكر تواصلك مع مستشفيات دلة"
click at [731, 601] on button "ارسل واغلق" at bounding box center [746, 597] width 56 height 24
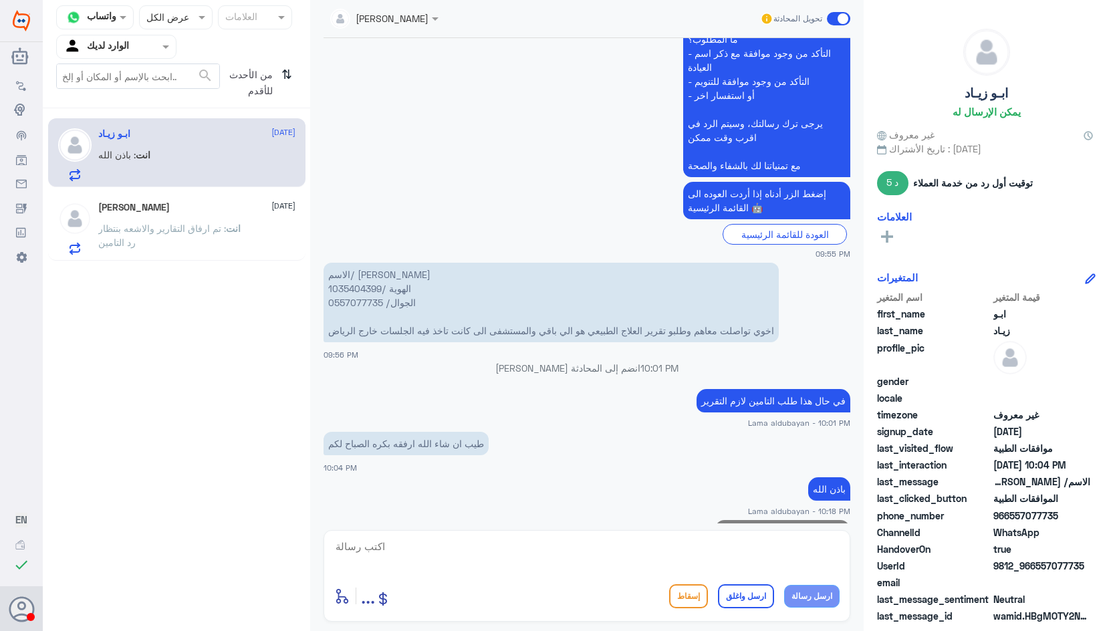
scroll to position [1217, 0]
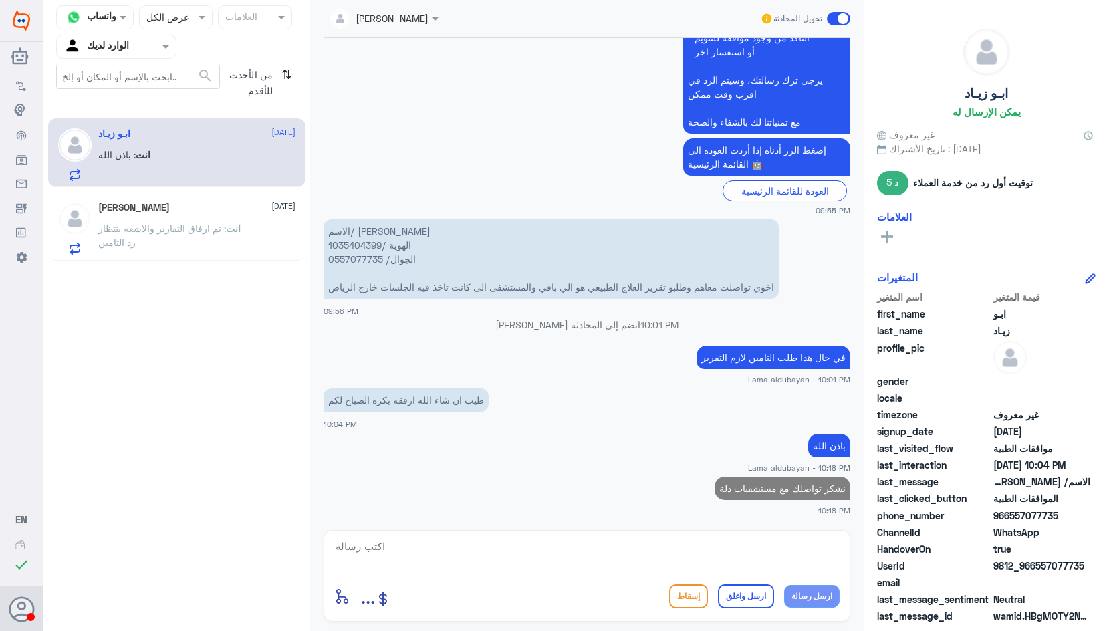
click at [189, 223] on span ": تم ارفاق التقارير والاشعه بنتظار رد التامين" at bounding box center [162, 235] width 128 height 25
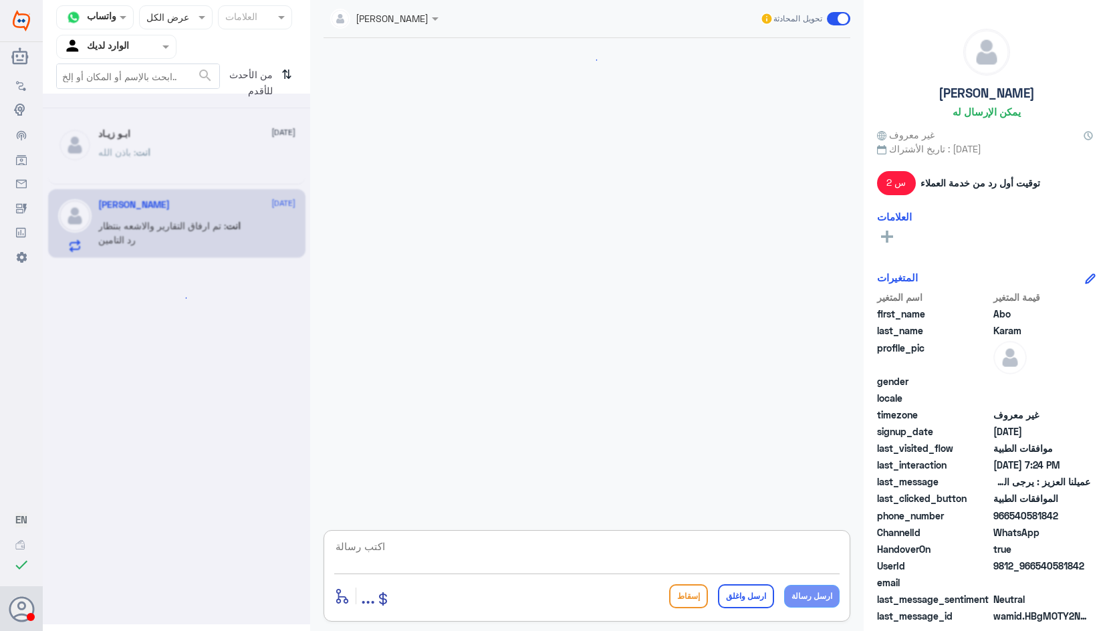
click at [679, 559] on textarea at bounding box center [587, 554] width 506 height 33
paste textarea "نشكر تواصلك مع مستشفيات دلة"
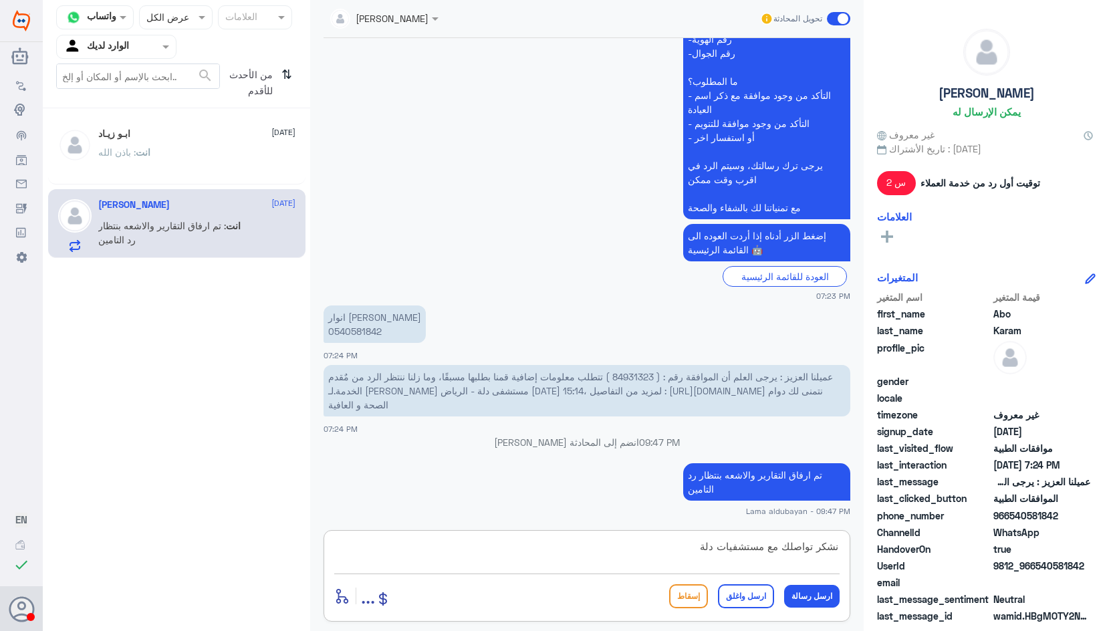
type textarea "نشكر تواصلك مع مستشفيات دلة"
click at [746, 591] on button "ارسل واغلق" at bounding box center [746, 597] width 56 height 24
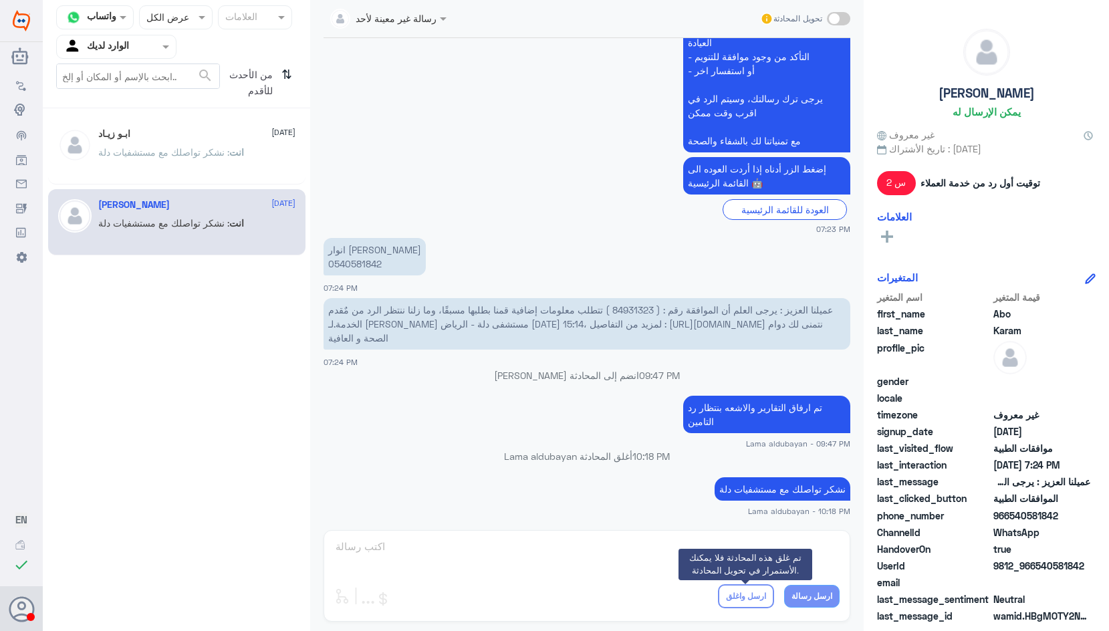
click at [282, 76] on icon "⇅" at bounding box center [287, 81] width 11 height 34
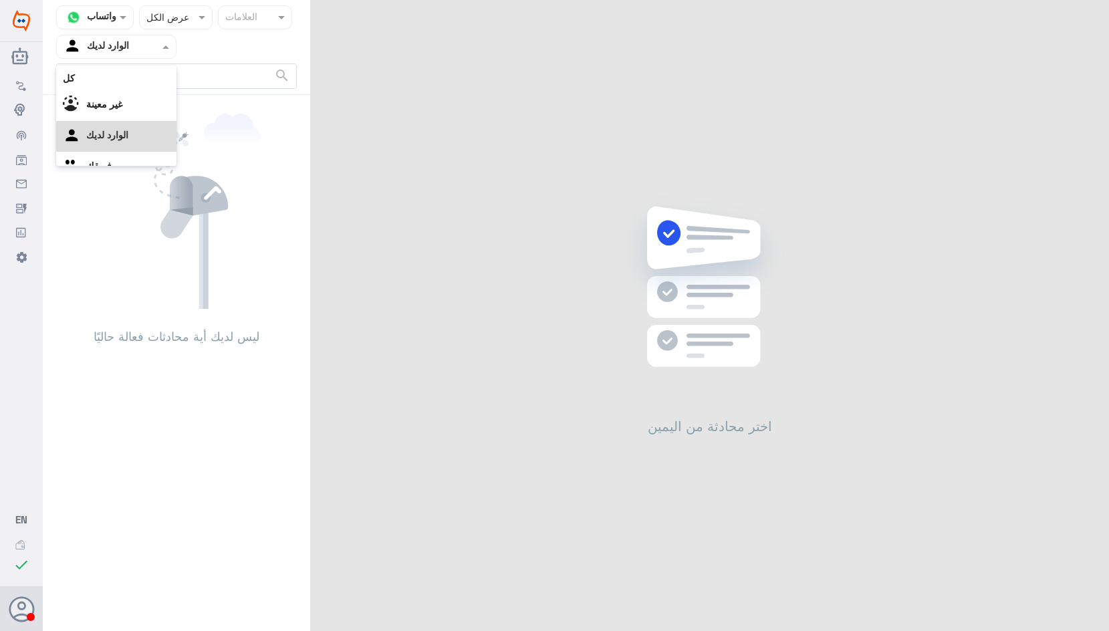
click at [148, 43] on div at bounding box center [116, 46] width 119 height 15
click at [131, 148] on div "فريقك" at bounding box center [116, 150] width 120 height 31
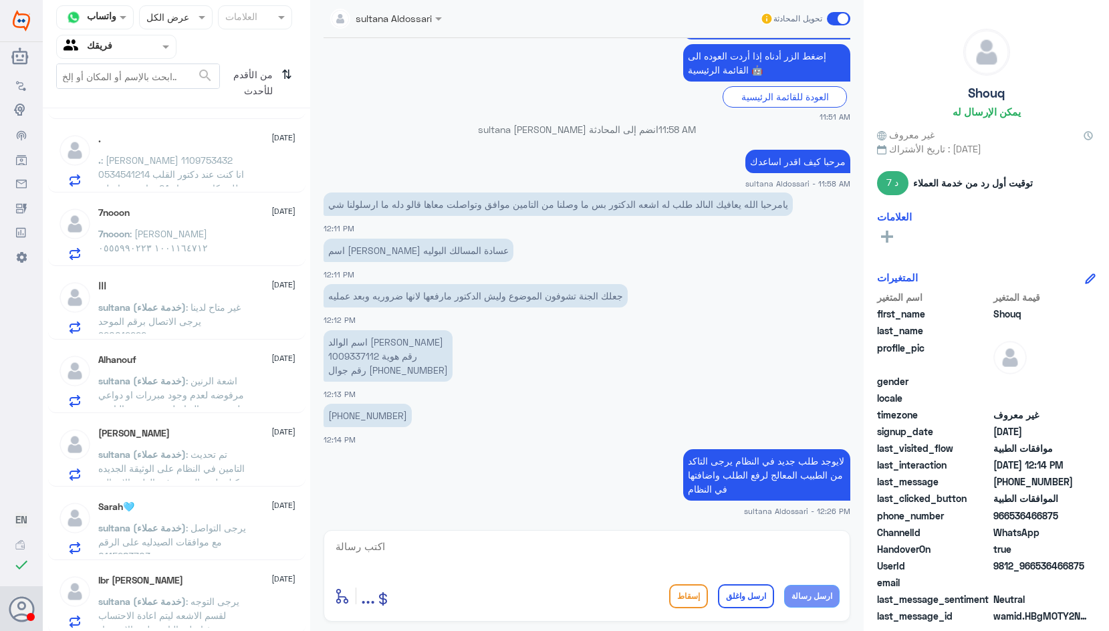
scroll to position [736, 0]
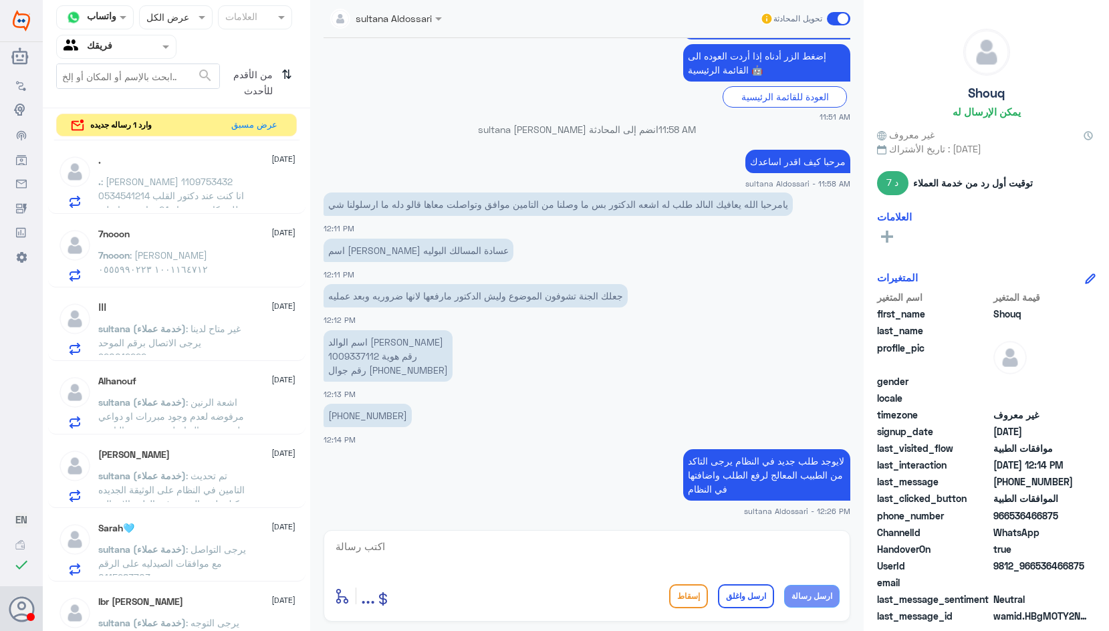
click at [158, 54] on div "Agent Filter فريقك" at bounding box center [108, 47] width 102 height 20
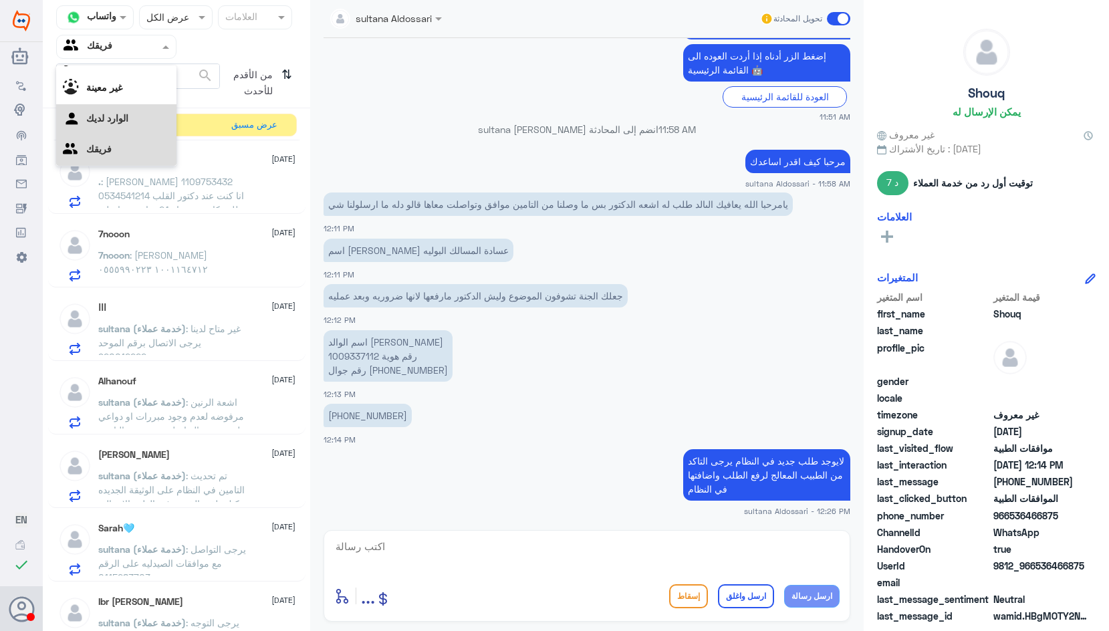
click at [142, 126] on div "الوارد لديك" at bounding box center [116, 119] width 120 height 31
